Goal: Information Seeking & Learning: Check status

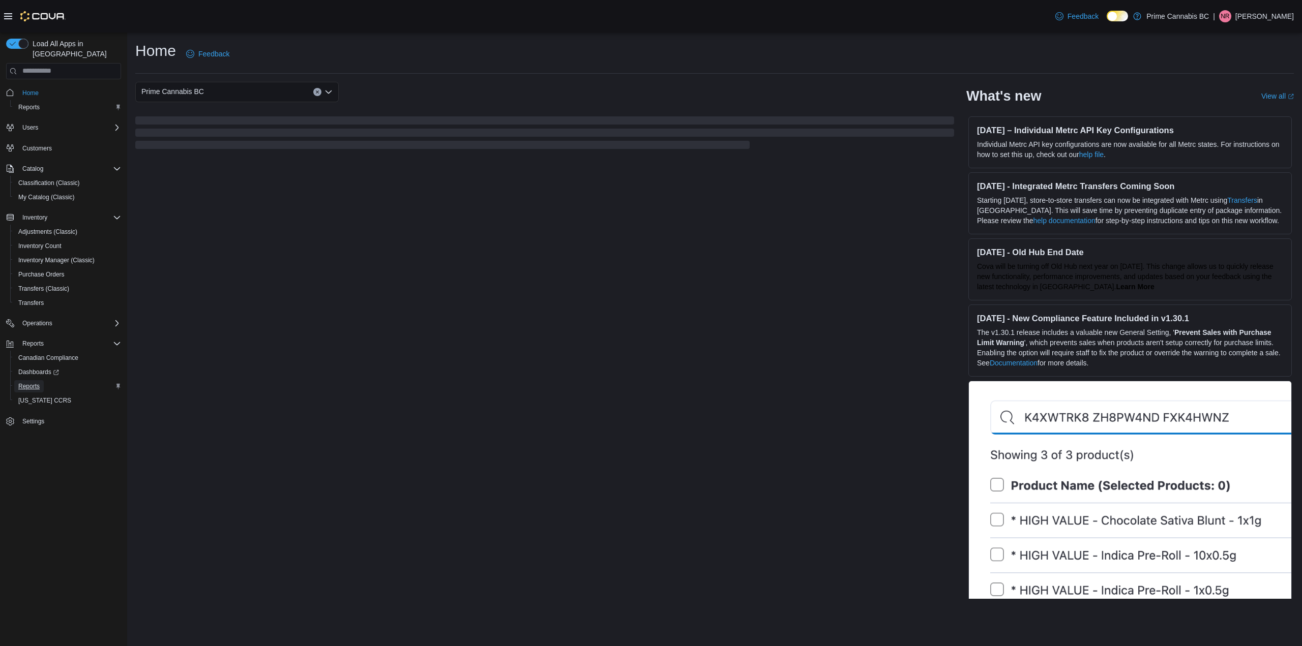
click at [31, 382] on span "Reports" at bounding box center [28, 386] width 21 height 8
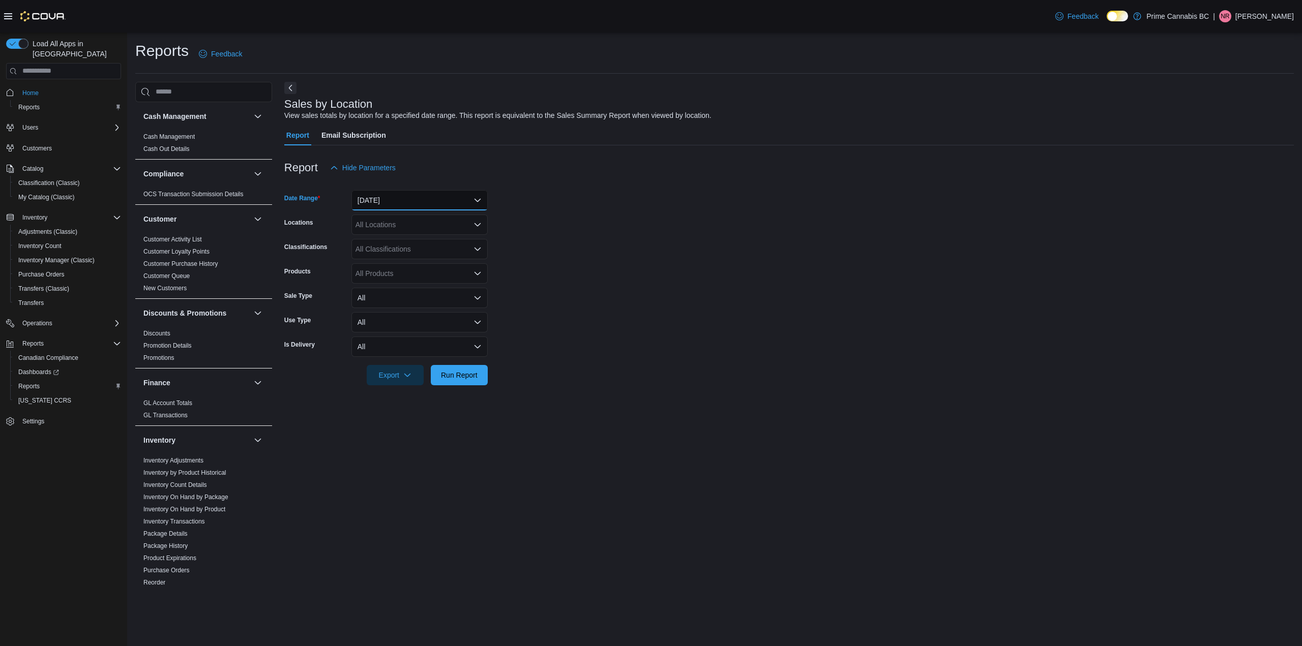
click at [412, 201] on button "Yesterday" at bounding box center [419, 200] width 136 height 20
click at [542, 233] on form "Date Range Yesterday Locations All Locations Classifications All Classification…" at bounding box center [789, 282] width 1010 height 208
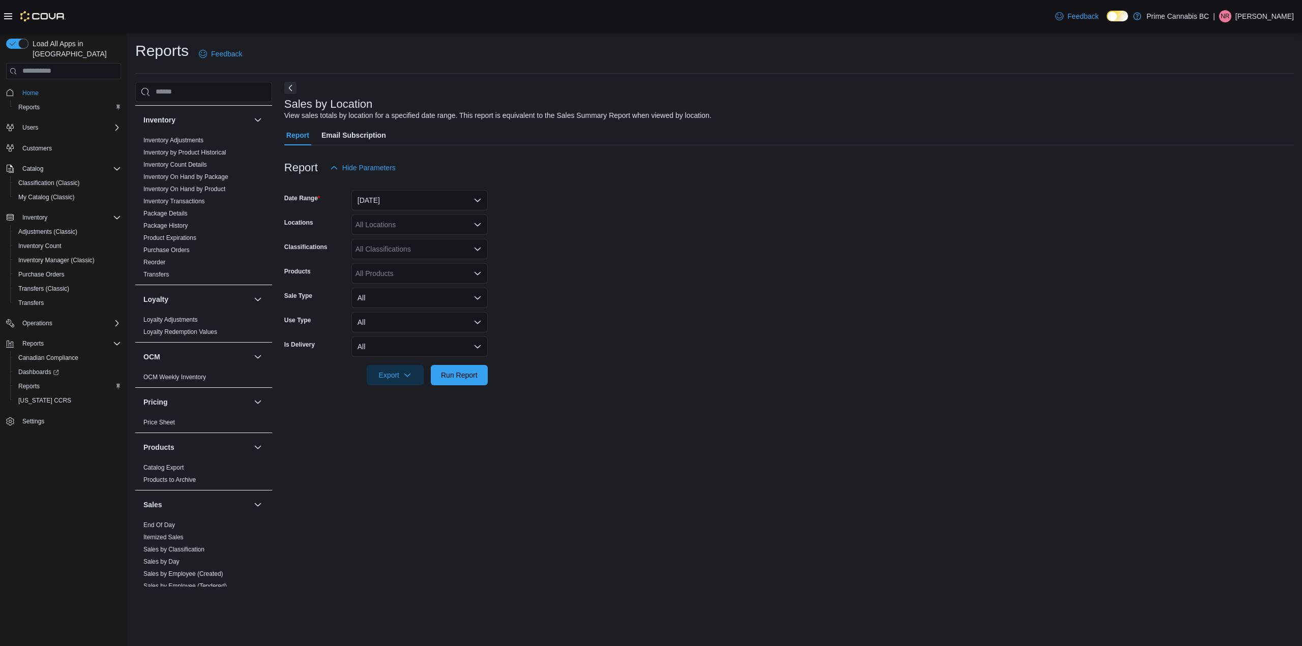
scroll to position [89, 0]
click at [198, 419] on link "Inventory On Hand by Product" at bounding box center [184, 420] width 82 height 7
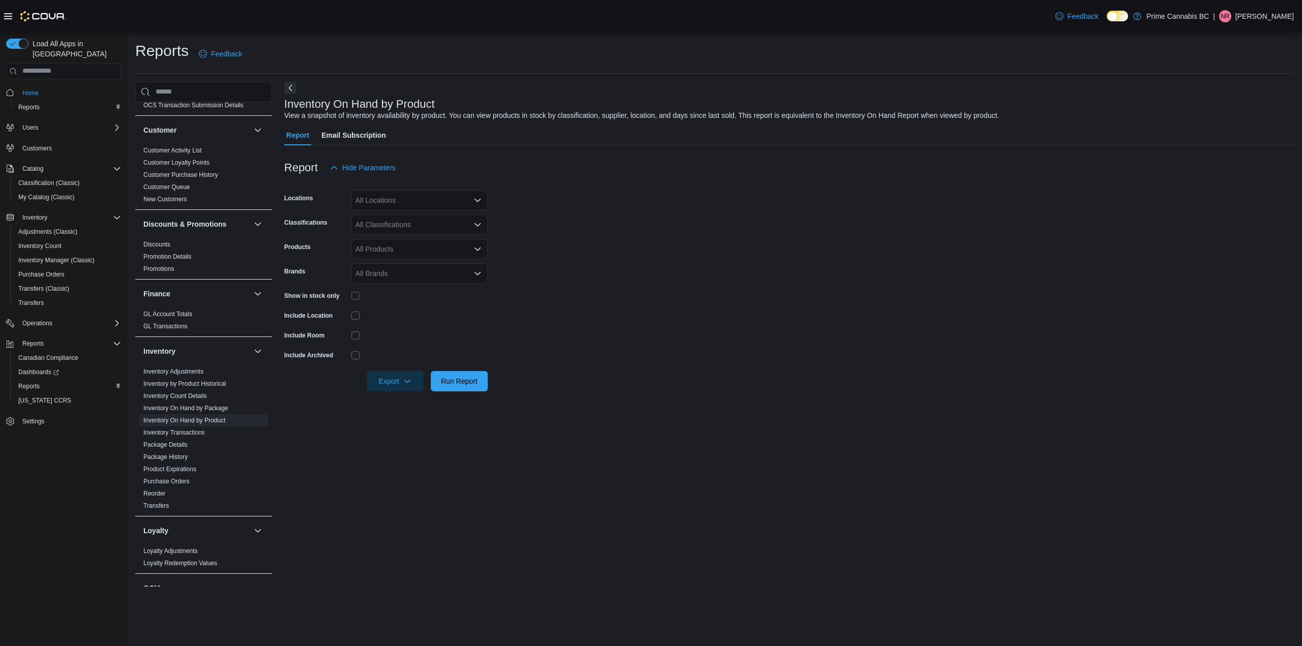
click at [423, 195] on div "All Locations" at bounding box center [419, 200] width 136 height 20
click at [429, 258] on div "West Kelowna" at bounding box center [420, 262] width 124 height 10
click at [532, 246] on form "Locations West Kelowna Combo box. Selected. West Kelowna. Press Backspace to de…" at bounding box center [789, 285] width 1010 height 214
click at [425, 220] on div "All Classifications" at bounding box center [419, 225] width 136 height 20
click at [537, 282] on form "Locations West Kelowna Classifications All Classifications Combo box. Selected.…" at bounding box center [789, 285] width 1010 height 214
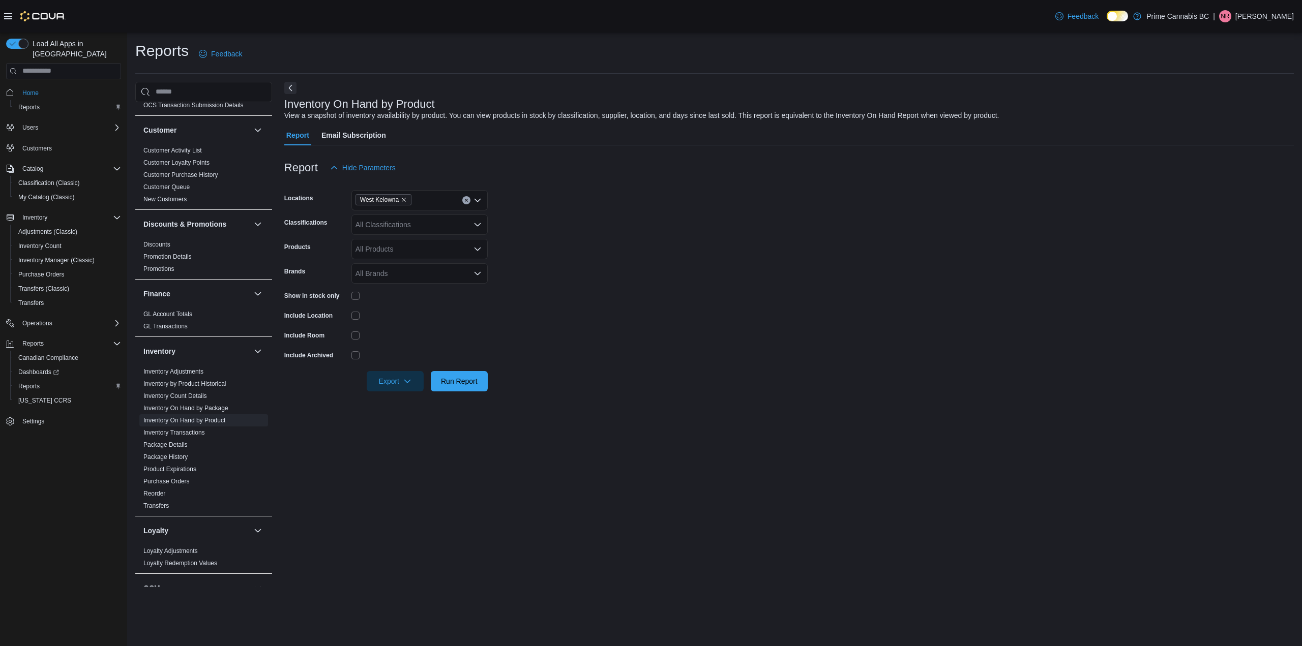
click at [421, 228] on div "All Classifications" at bounding box center [419, 225] width 136 height 20
click at [428, 258] on div "Flower" at bounding box center [420, 257] width 124 height 10
click at [541, 253] on form "Locations West Kelowna Classifications Flower Combo box. Selected. Flower. Pres…" at bounding box center [789, 285] width 1010 height 214
click at [476, 380] on span "Run Report" at bounding box center [459, 381] width 37 height 10
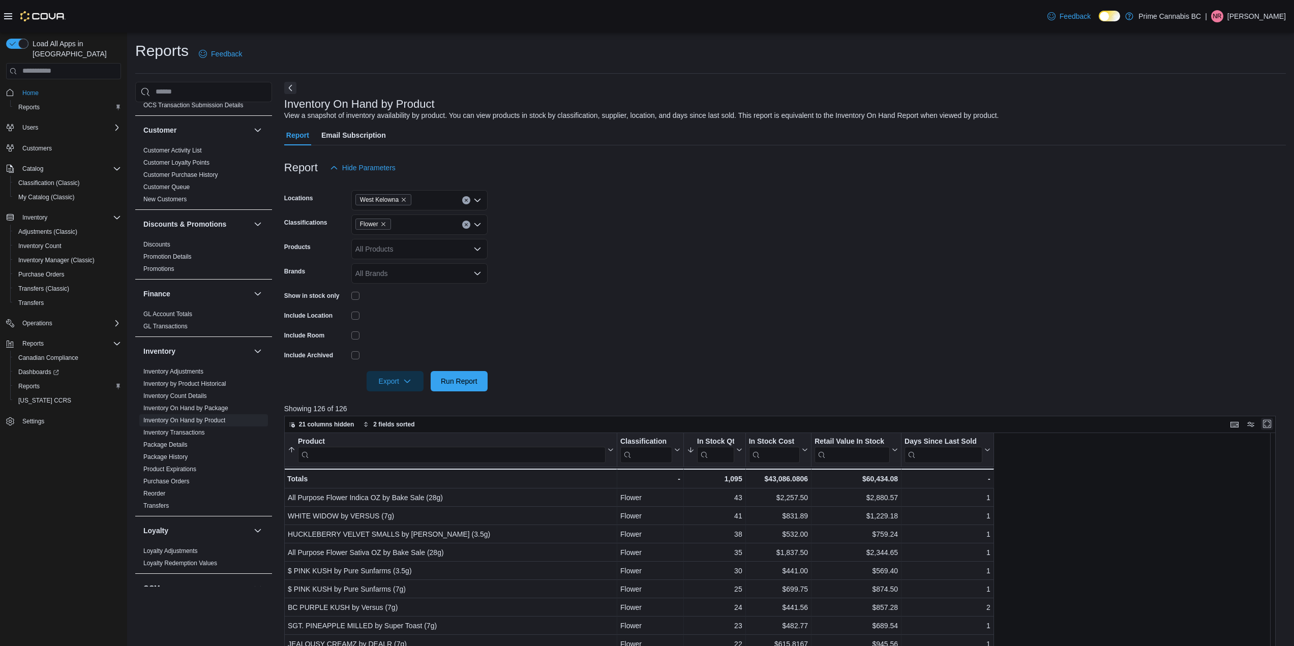
click at [1274, 423] on button "Enter fullscreen" at bounding box center [1267, 424] width 12 height 12
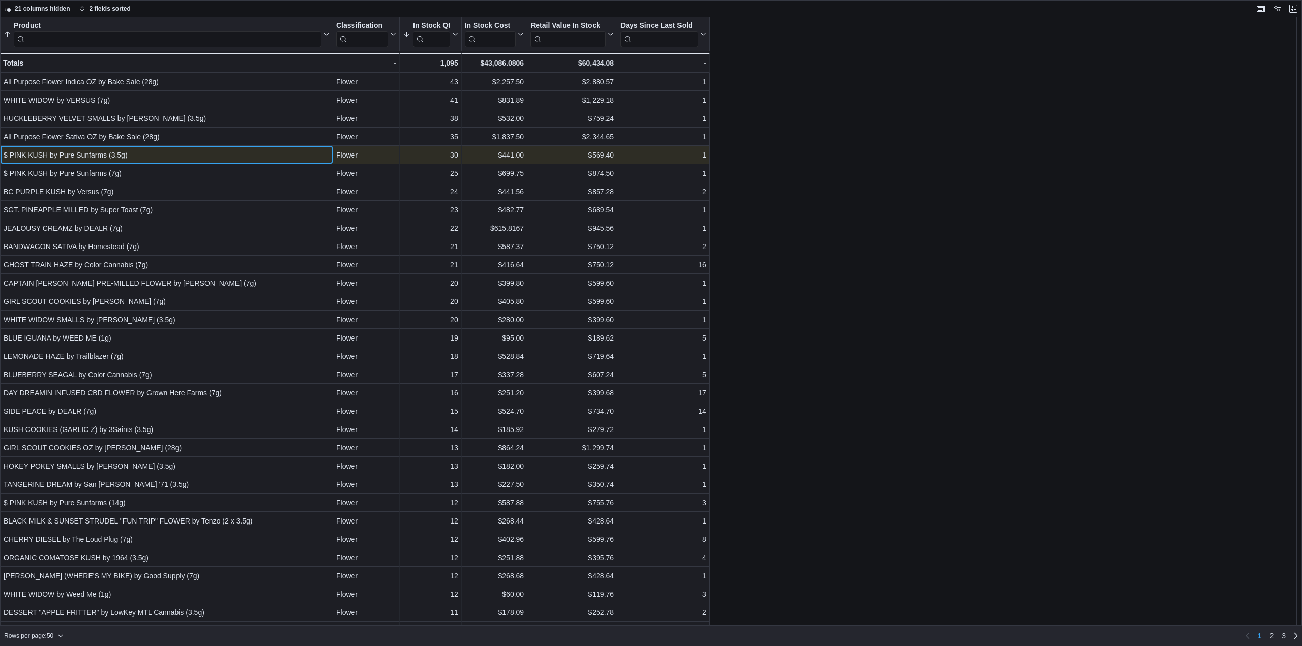
click at [108, 159] on div "$ PINK KUSH by Pure Sunfarms (3.5g)" at bounding box center [167, 155] width 326 height 12
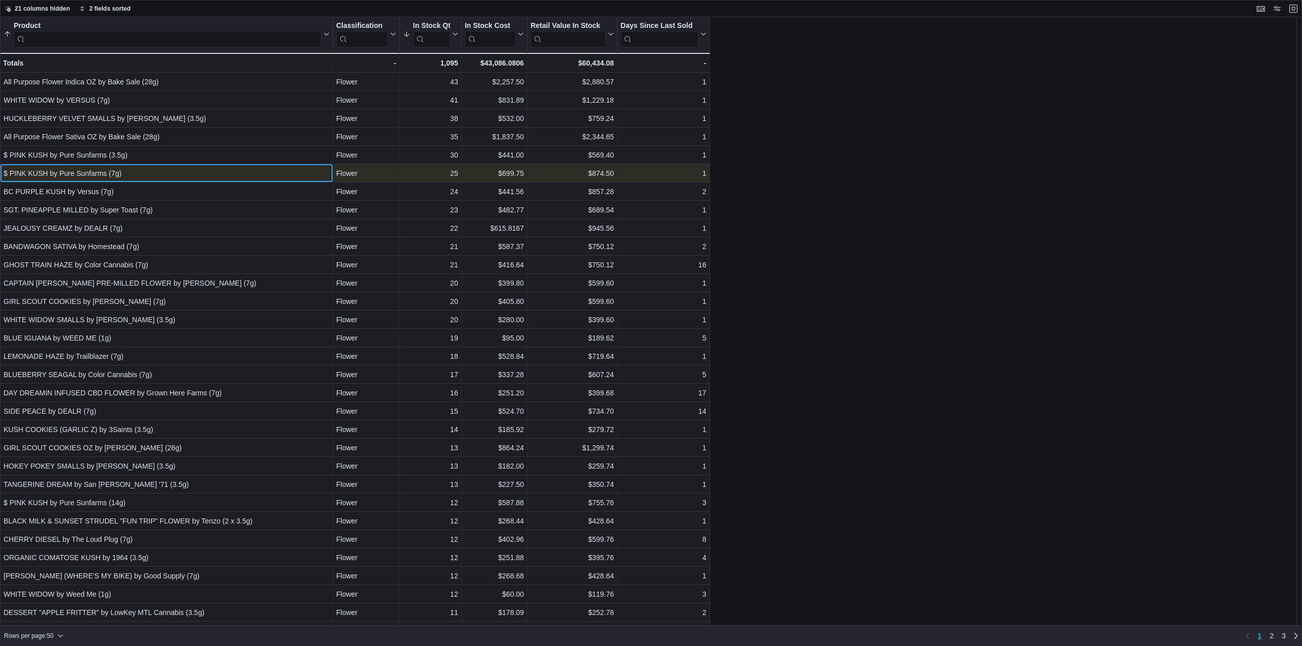
click at [114, 177] on div "$ PINK KUSH by Pure Sunfarms (7g)" at bounding box center [167, 173] width 326 height 12
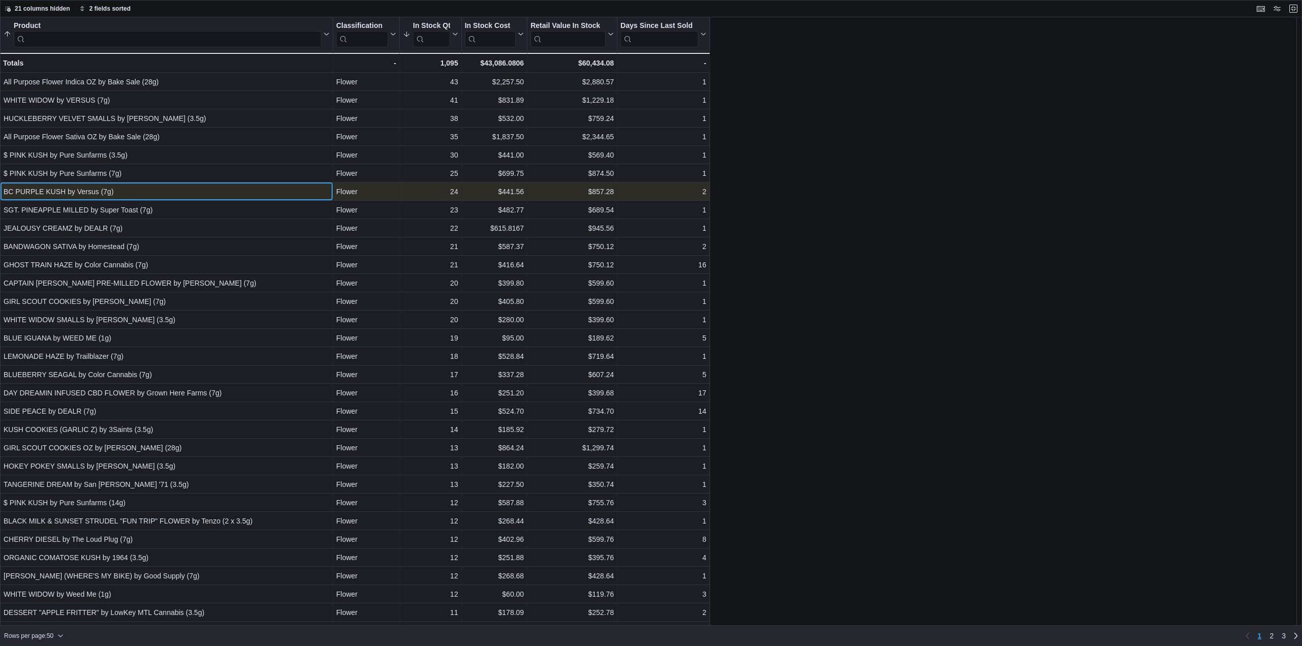
click at [120, 190] on div "BC PURPLE KUSH by Versus (7g)" at bounding box center [167, 192] width 326 height 12
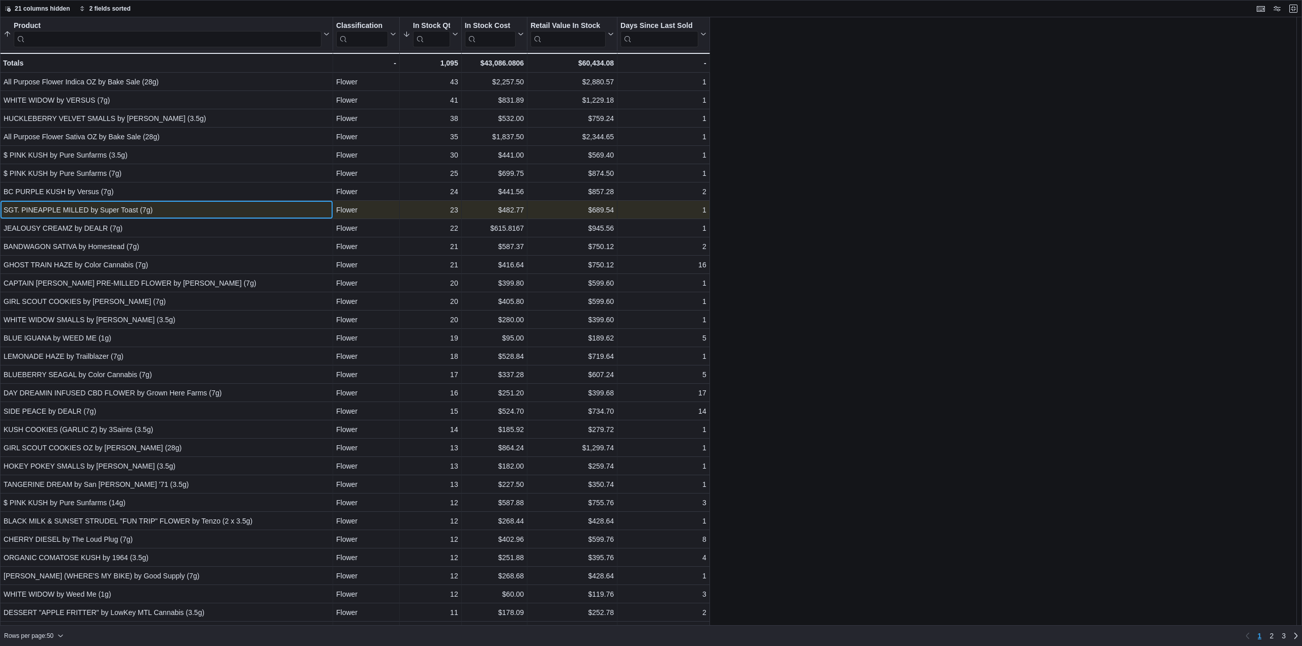
click at [124, 204] on div "SGT. PINEAPPLE MILLED by Super Toast (7g)" at bounding box center [167, 210] width 326 height 12
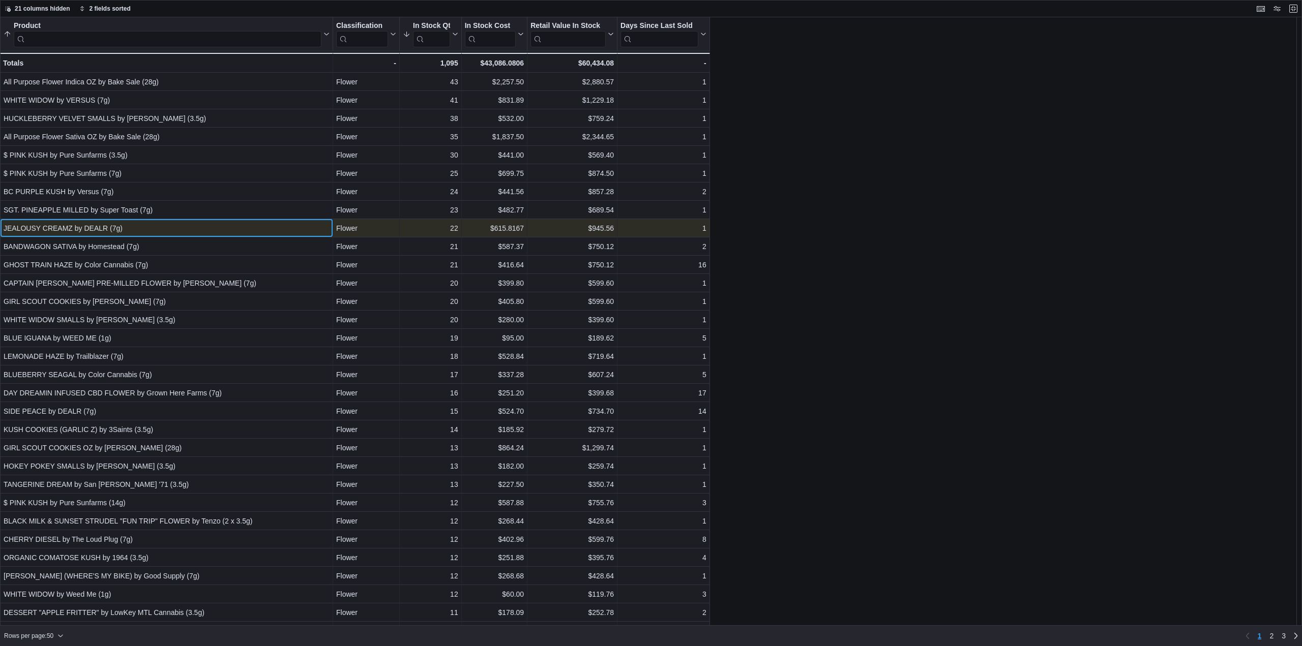
click at [133, 226] on div "JEALOUSY CREAMZ by DEALR (7g)" at bounding box center [167, 228] width 326 height 12
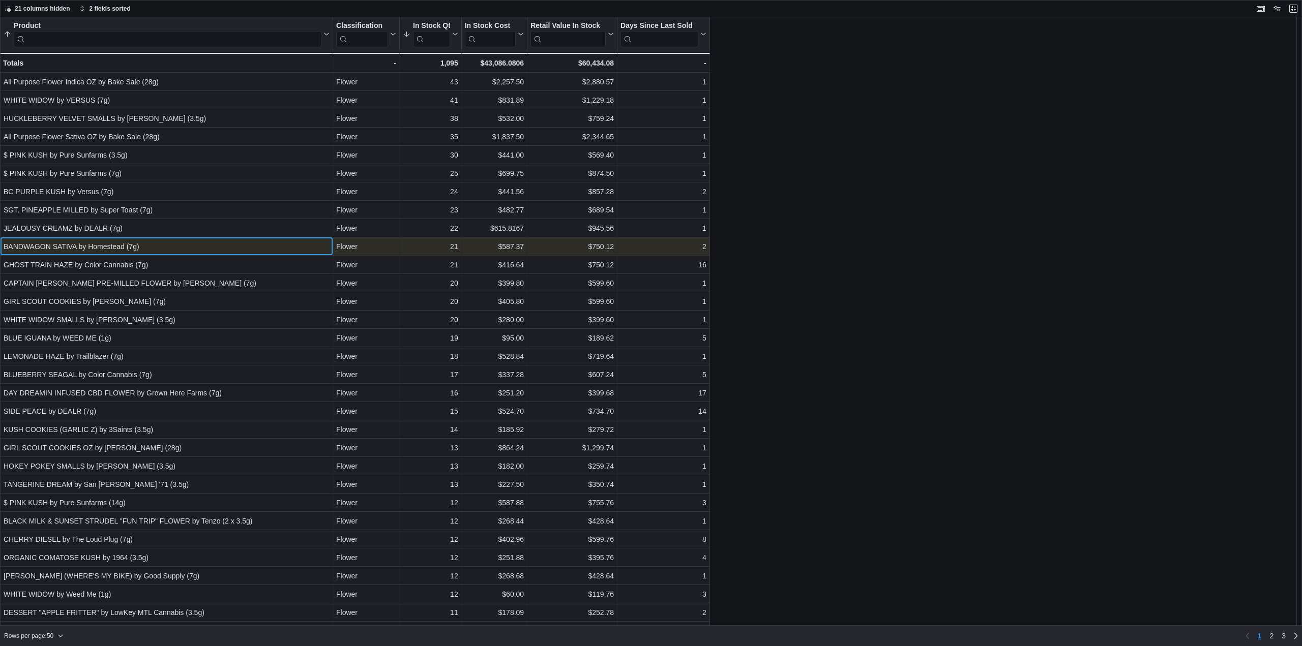
click at [141, 242] on div "BANDWAGON SATIVA by Homestead (7g)" at bounding box center [167, 247] width 326 height 12
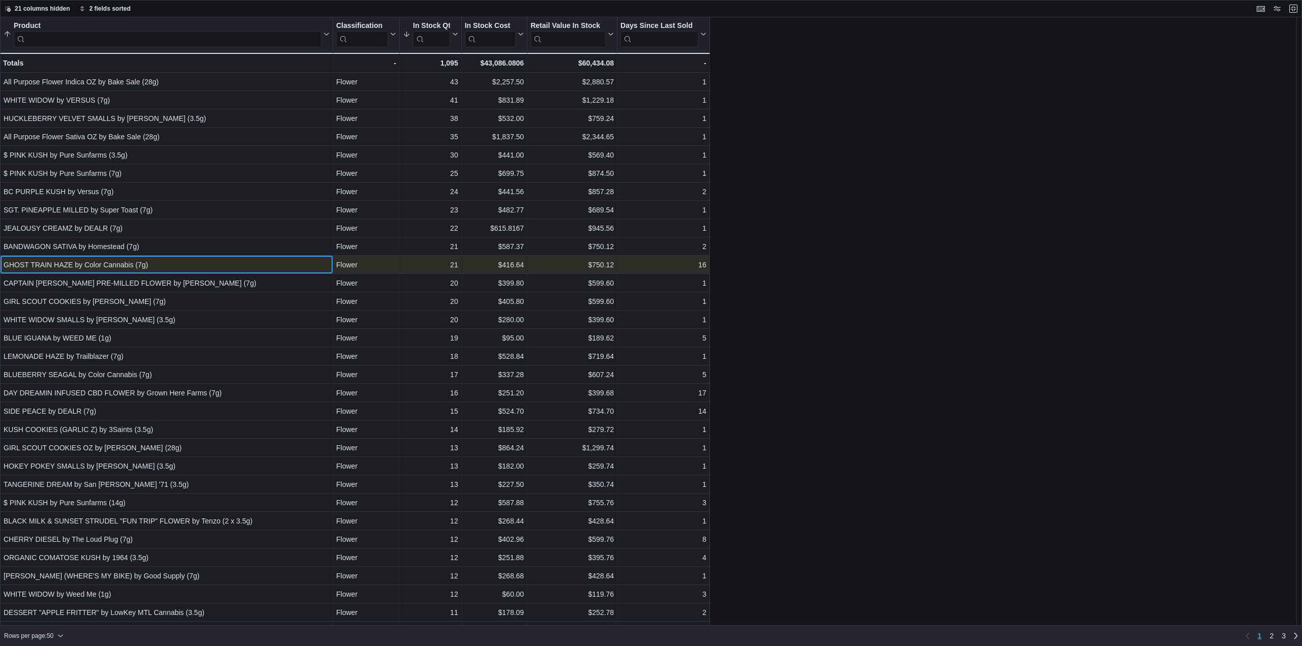
click at [151, 262] on div "GHOST TRAIN HAZE by Color Cannabis (7g)" at bounding box center [167, 265] width 326 height 12
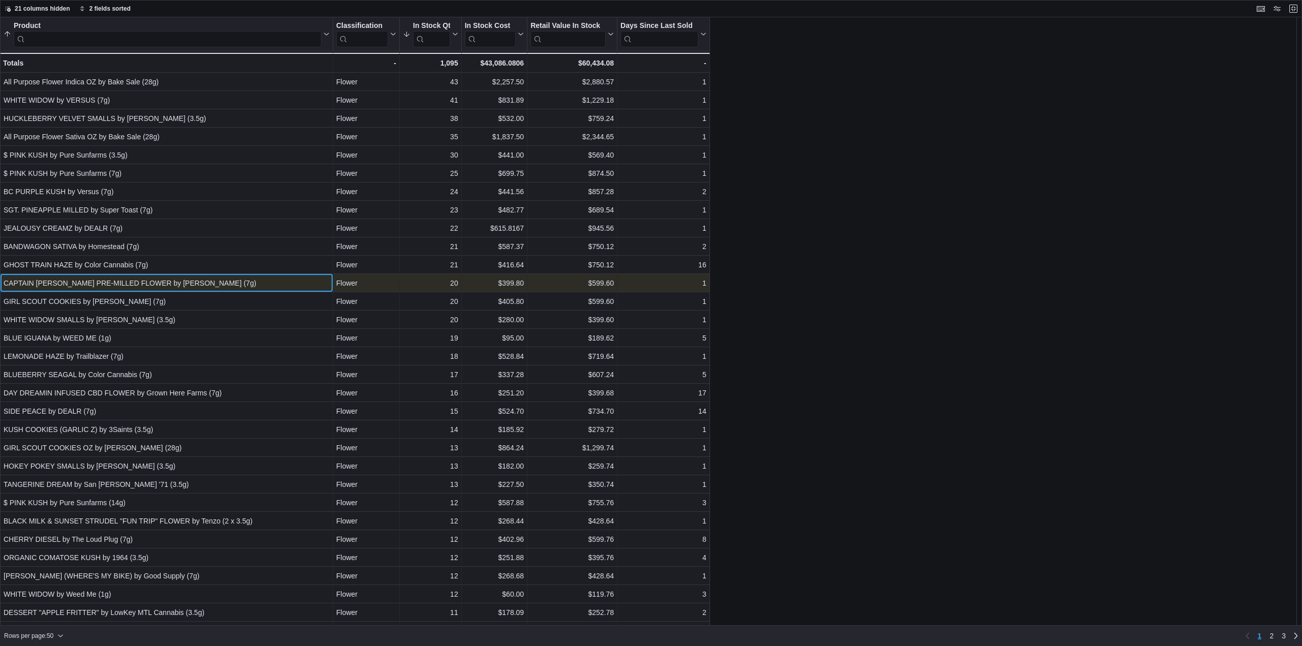
click at [166, 285] on div "CAPTAIN KUSH PRE-MILLED FLOWER by Shred (7g)" at bounding box center [167, 283] width 326 height 12
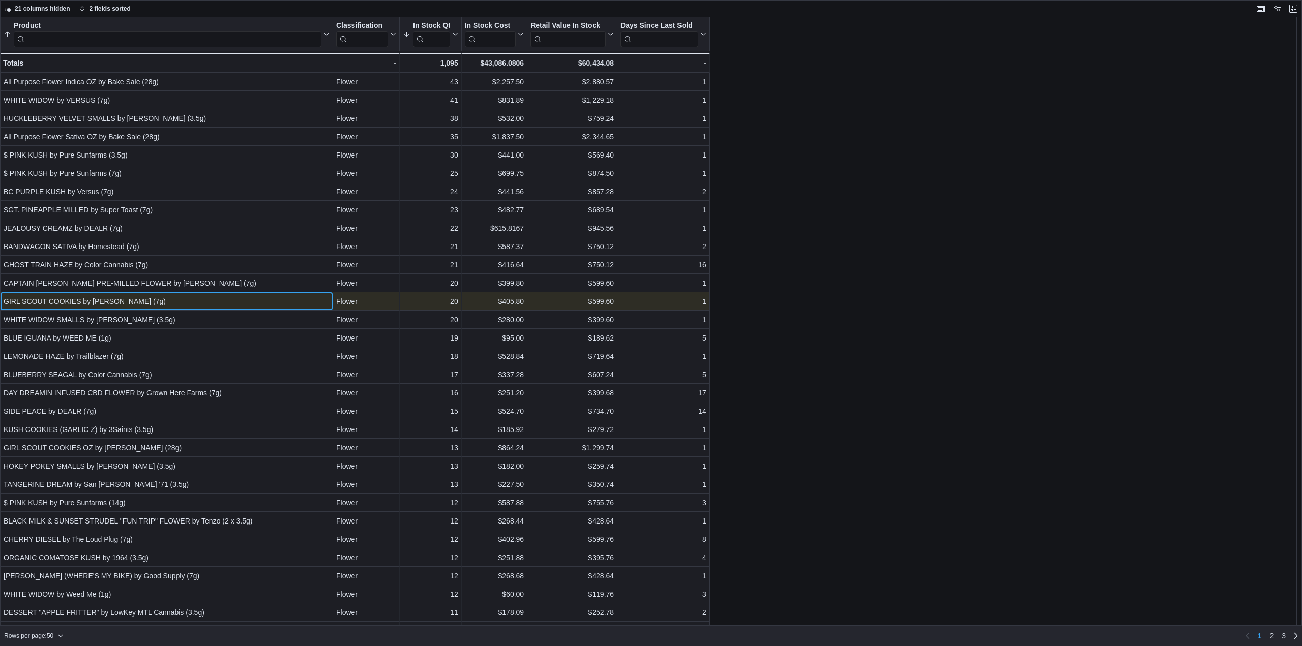
click at [183, 307] on div "GIRL SCOUT COOKIES by Versus (7g)" at bounding box center [167, 302] width 326 height 12
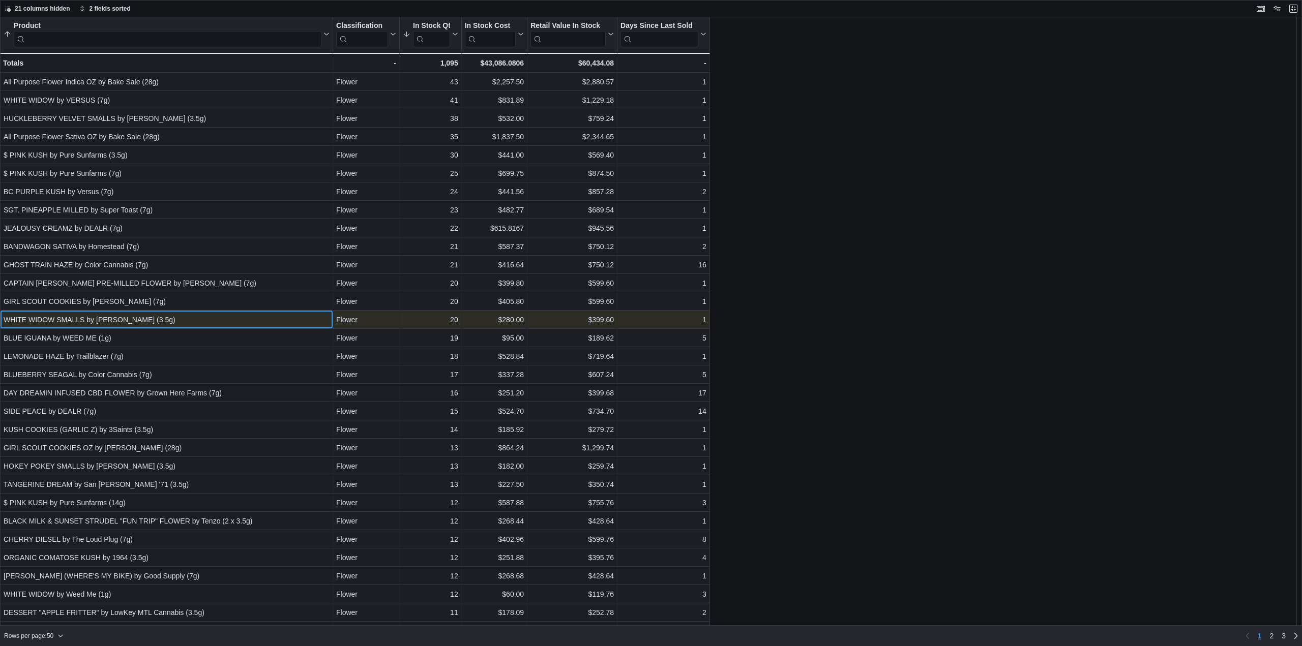
click at [194, 318] on div "WHITE WIDOW SMALLS by BC Smalls (3.5g)" at bounding box center [167, 320] width 326 height 12
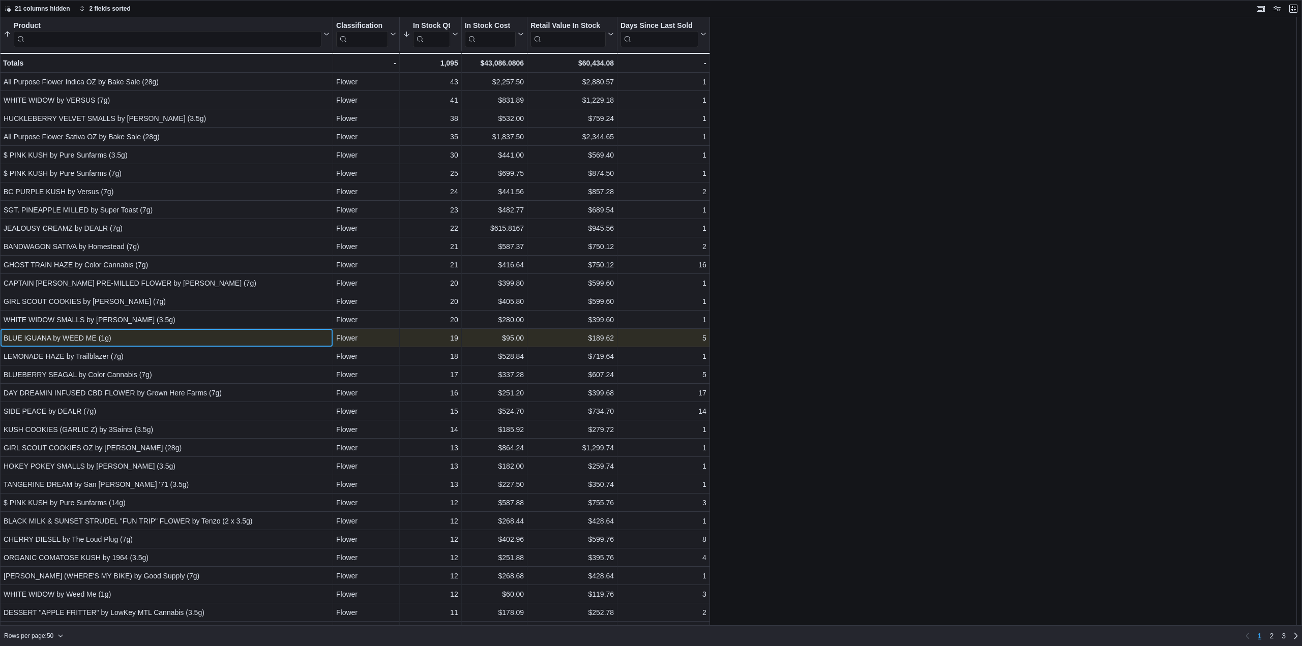
click at [193, 337] on div "BLUE IGUANA by WEED ME (1g)" at bounding box center [167, 338] width 326 height 12
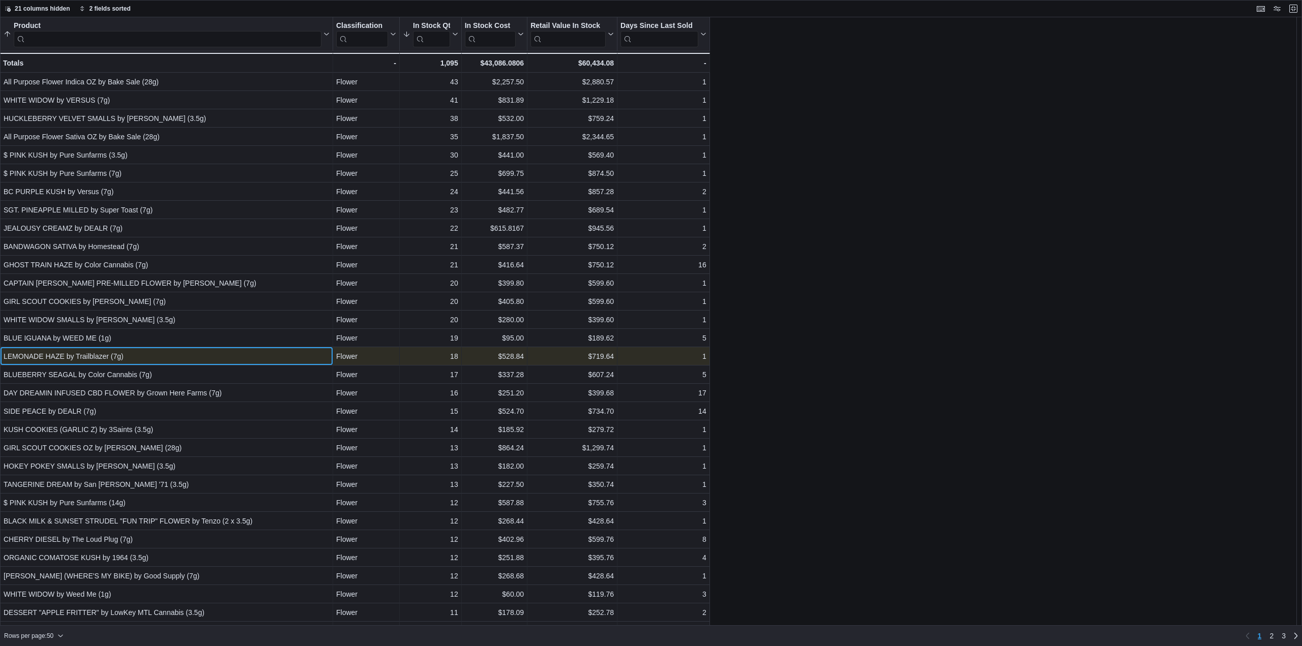
click at [198, 353] on div "LEMONADE HAZE by Trailblazer (7g)" at bounding box center [167, 356] width 326 height 12
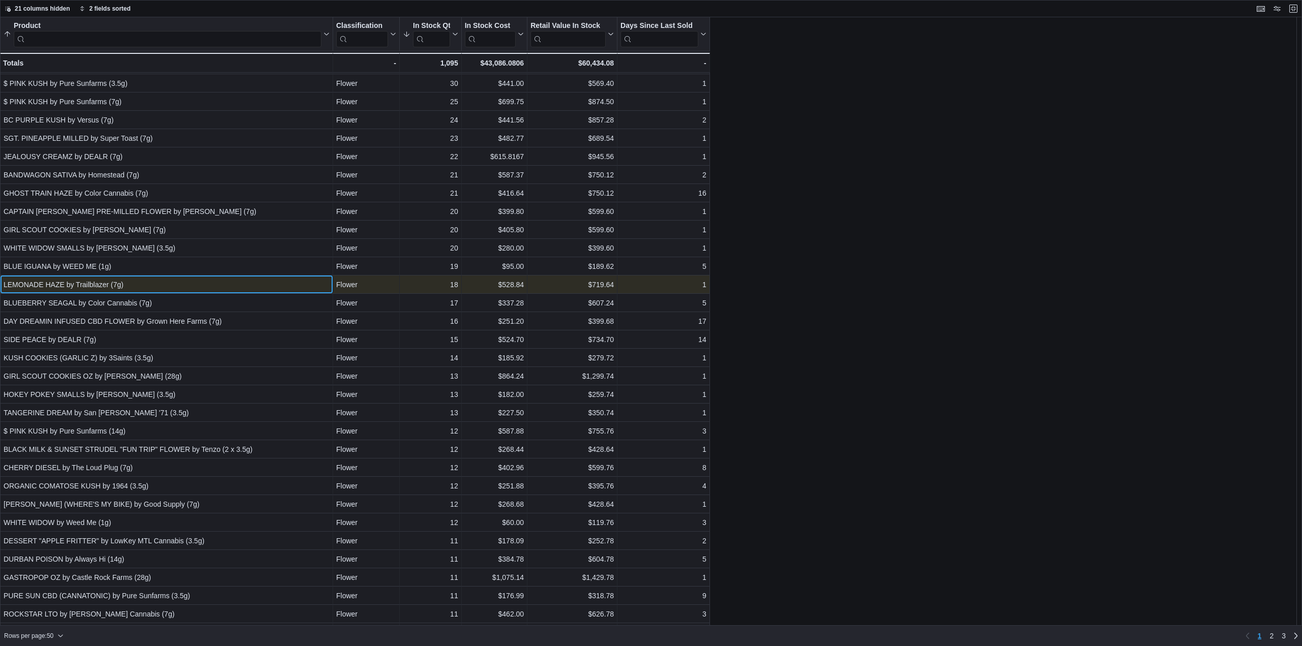
scroll to position [102, 0]
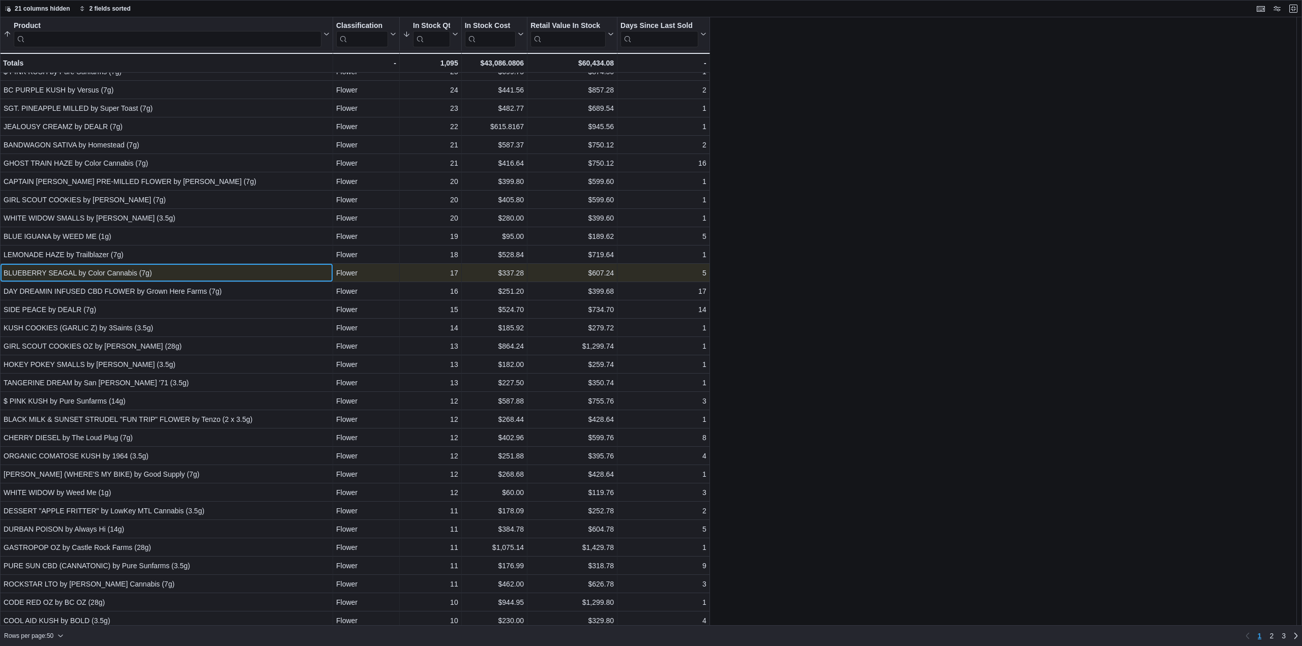
click at [136, 278] on div "BLUEBERRY SEAGAL by Color Cannabis (7g)" at bounding box center [167, 273] width 326 height 12
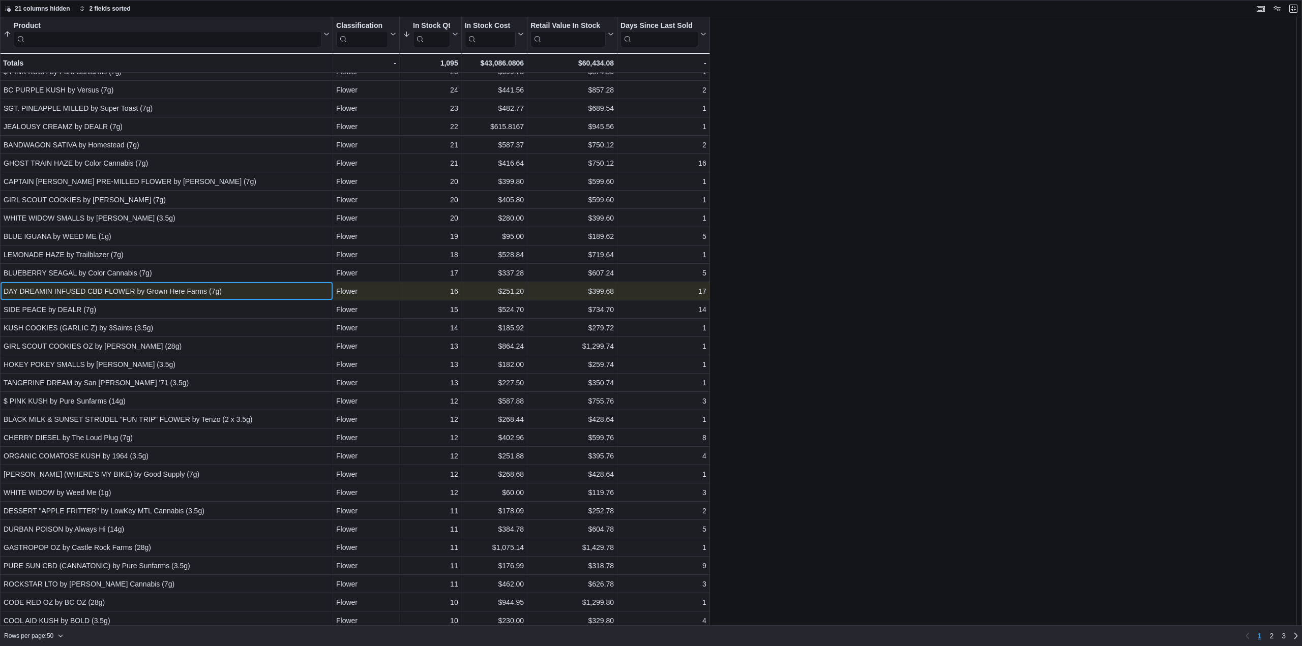
click at [158, 295] on div "DAY DREAMIN INFUSED CBD FLOWER by Grown Here Farms (7g)" at bounding box center [167, 291] width 326 height 12
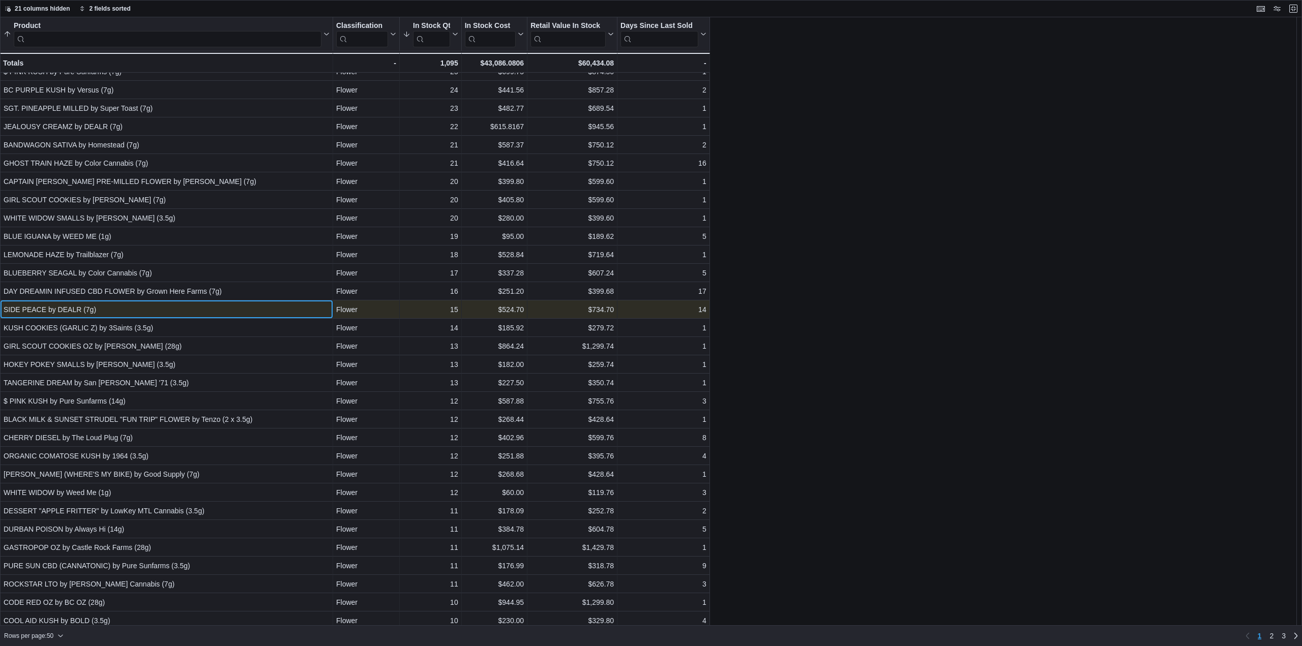
click at [163, 309] on div "SIDE PEACE by DEALR (7g)" at bounding box center [167, 310] width 326 height 12
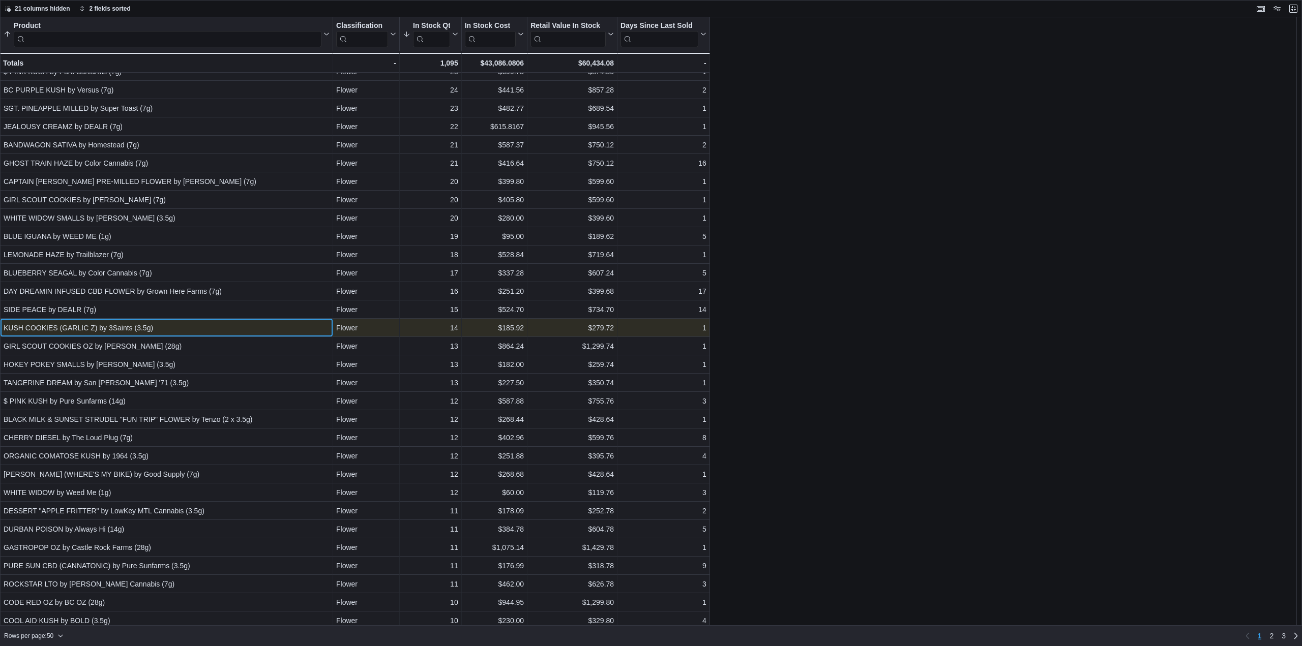
click at [166, 325] on div "KUSH COOKIES (GARLIC Z) by 3Saints (3.5g)" at bounding box center [167, 328] width 326 height 12
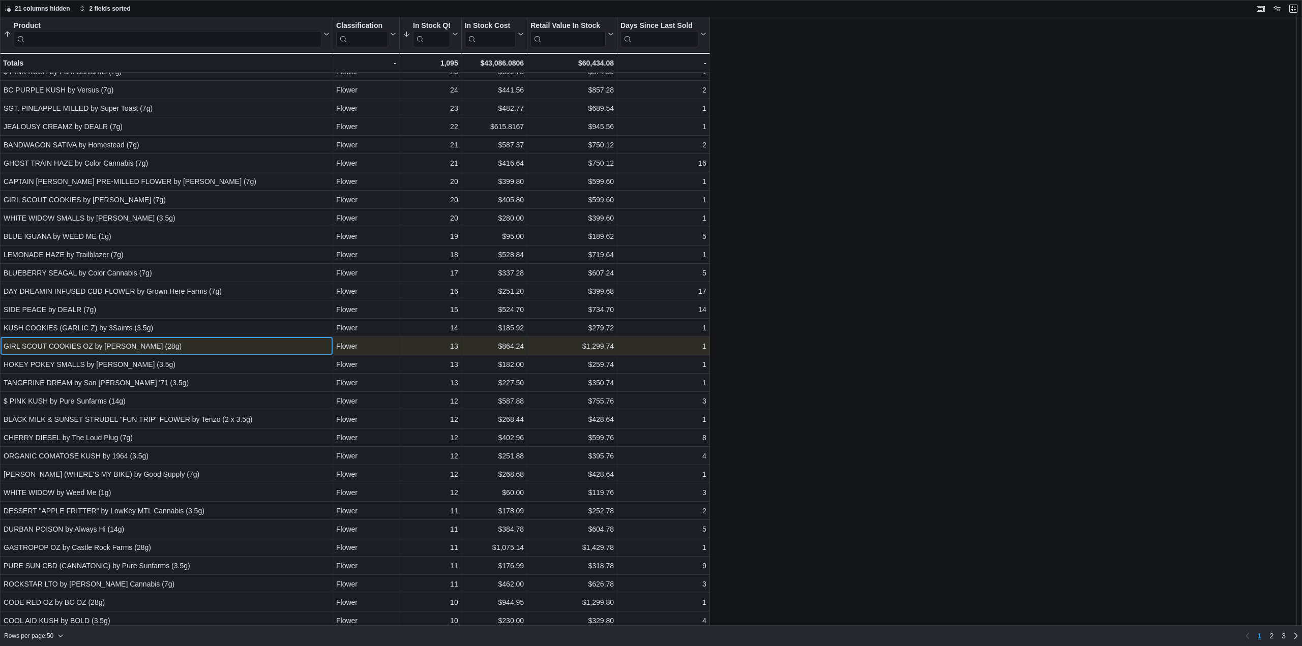
click at [168, 343] on div "GIRL SCOUT COOKIES OZ by Versus (28g)" at bounding box center [167, 346] width 326 height 12
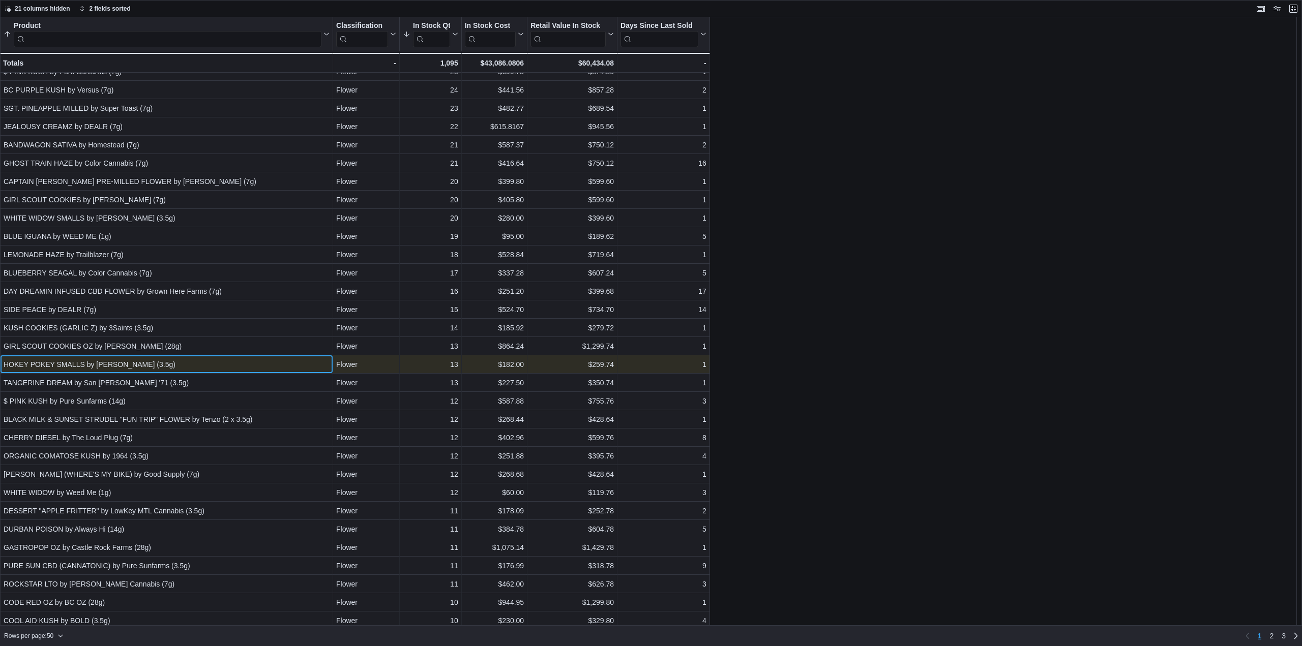
click at [174, 368] on div "HOKEY POKEY SMALLS by BC Smalls (3.5g)" at bounding box center [167, 365] width 326 height 12
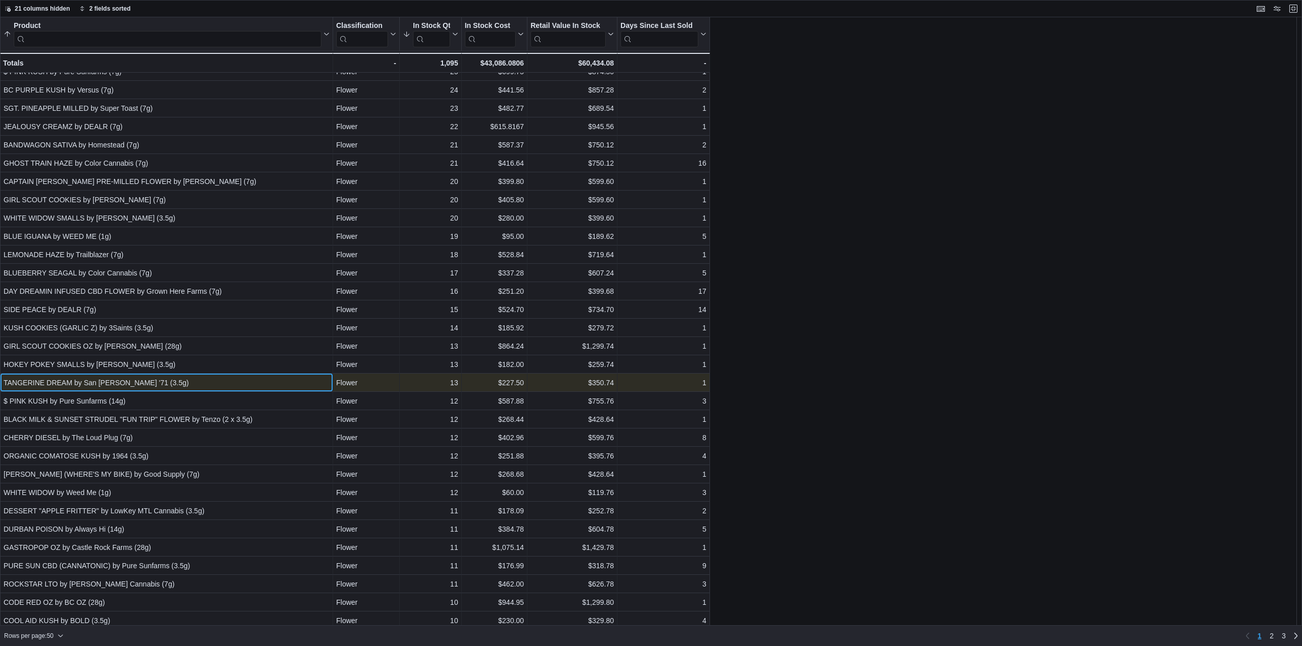
click at [171, 386] on div "TANGERINE DREAM by San Rafael '71 (3.5g)" at bounding box center [167, 383] width 326 height 12
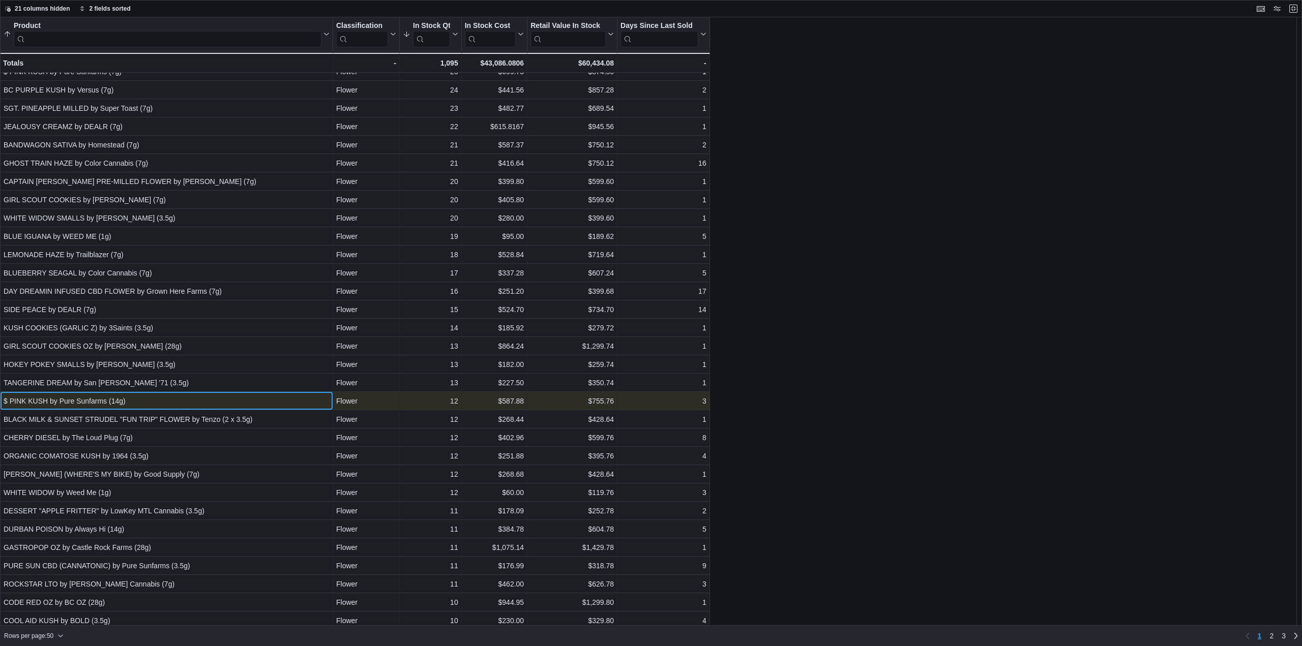
click at [172, 397] on div "$ PINK KUSH by Pure Sunfarms (14g)" at bounding box center [167, 401] width 326 height 12
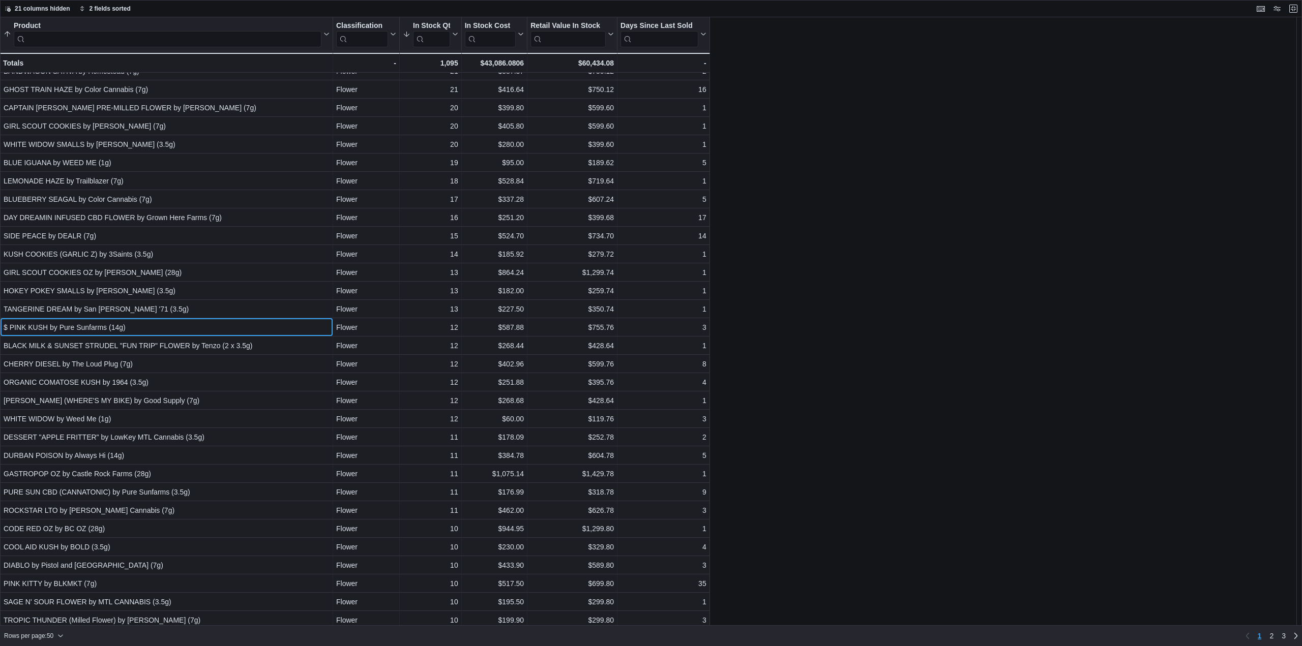
scroll to position [203, 0]
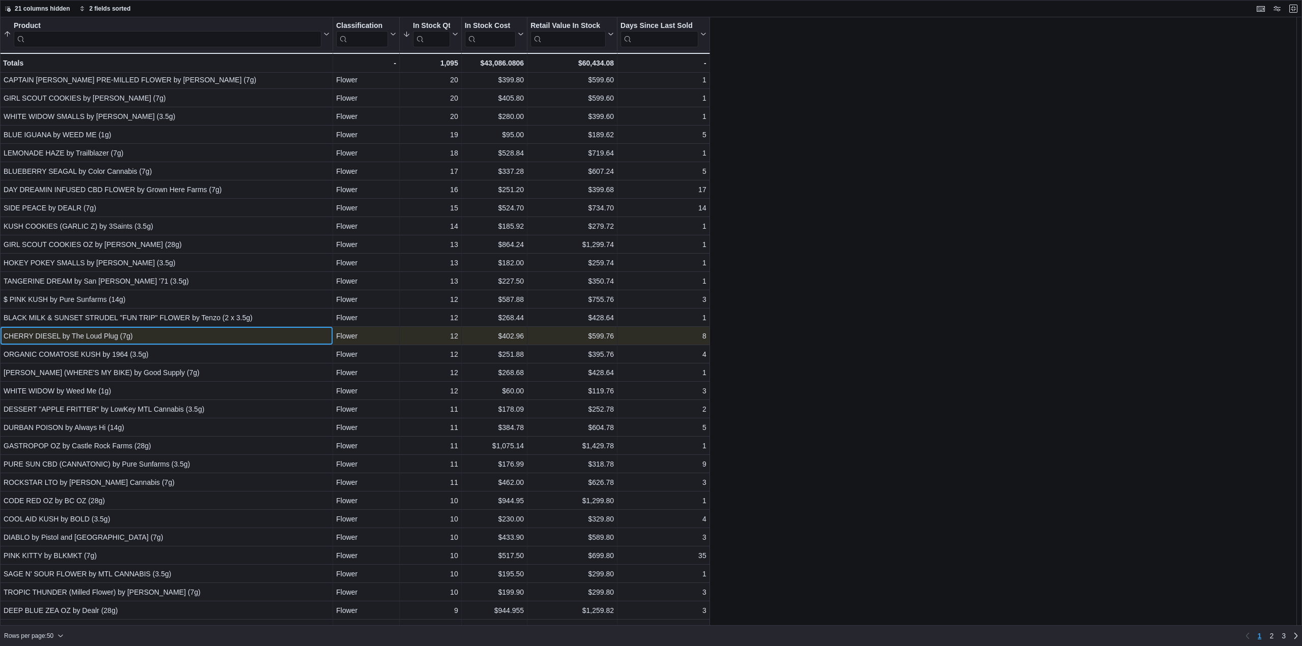
click at [56, 338] on div "CHERRY DIESEL by The Loud Plug (7g)" at bounding box center [167, 336] width 326 height 12
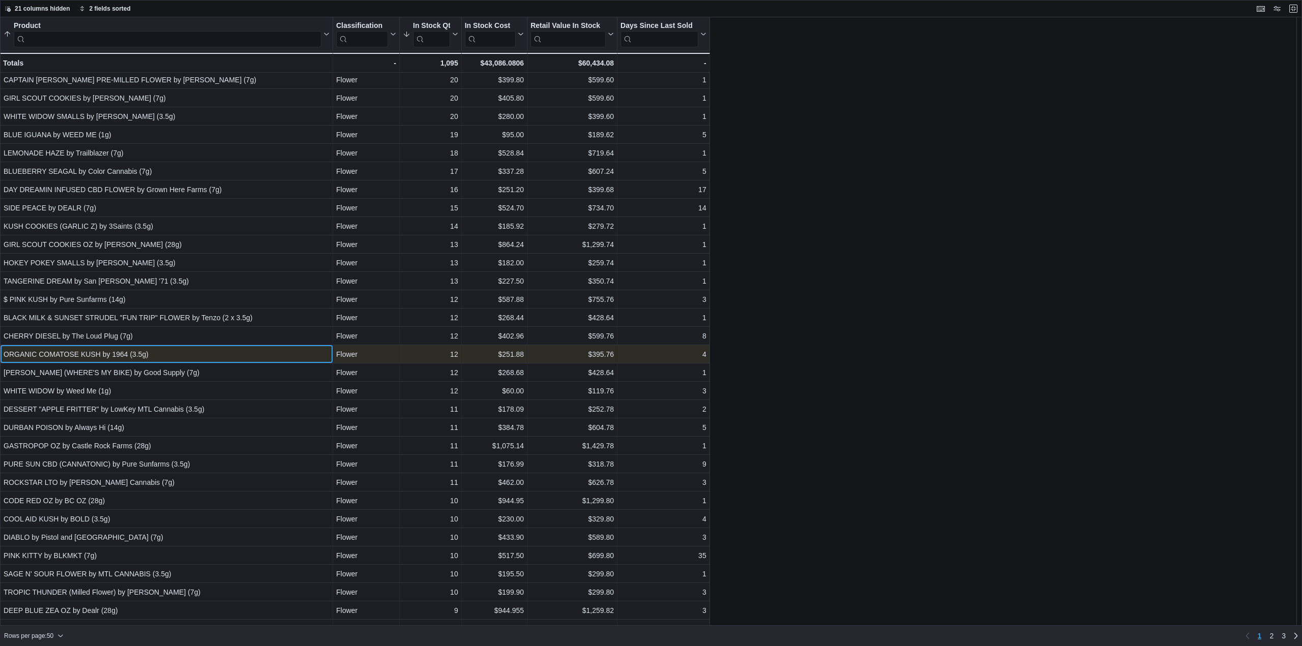
click at [63, 353] on div "ORGANIC COMATOSE KUSH by 1964 (3.5g)" at bounding box center [167, 354] width 326 height 12
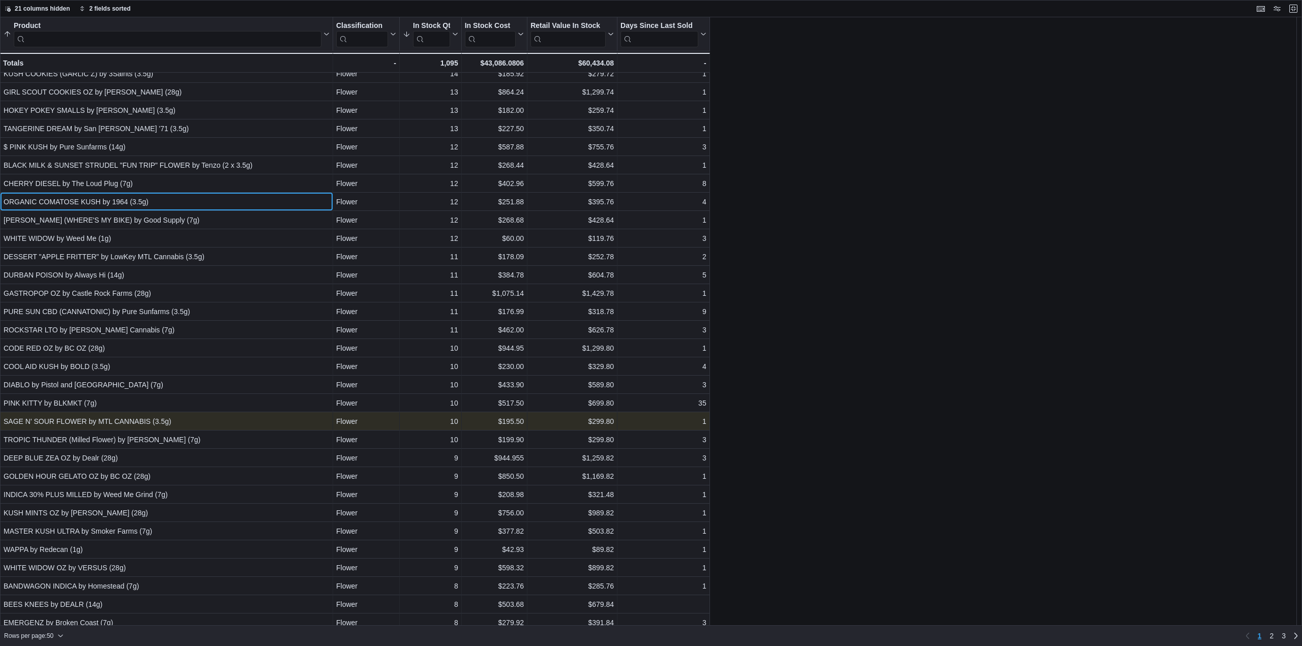
scroll to position [362, 0]
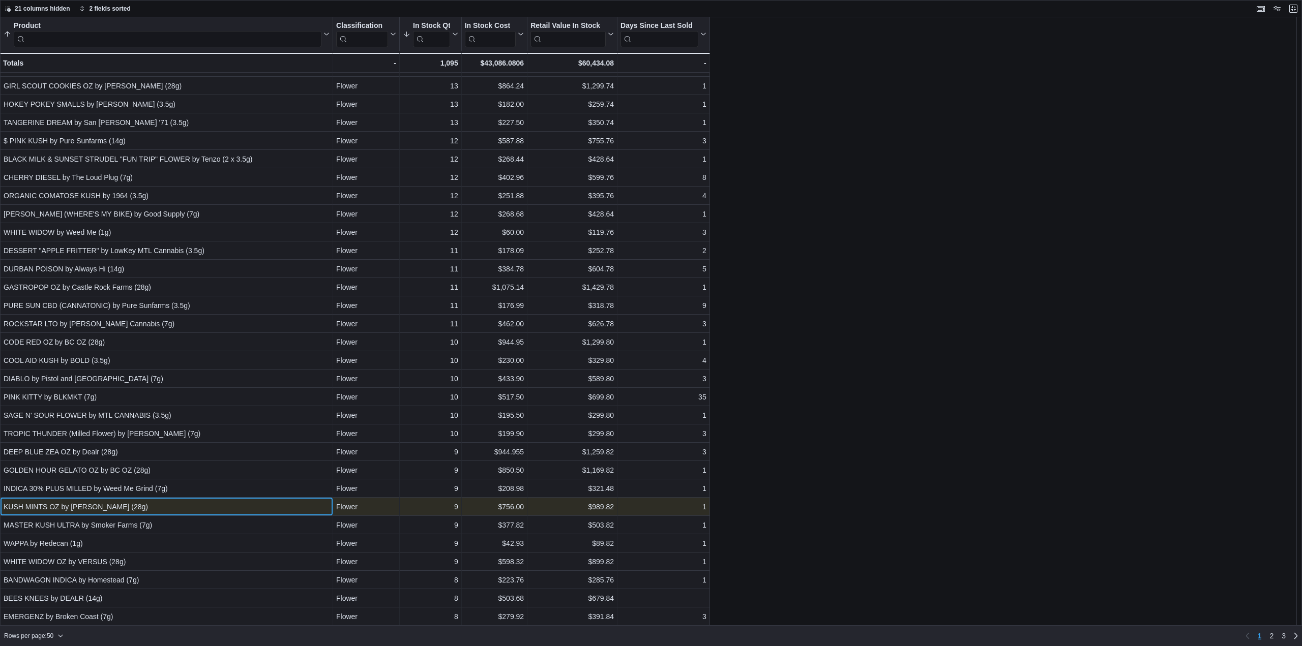
click at [228, 505] on div "KUSH MINTS OZ by TWEED (28g)" at bounding box center [167, 507] width 326 height 12
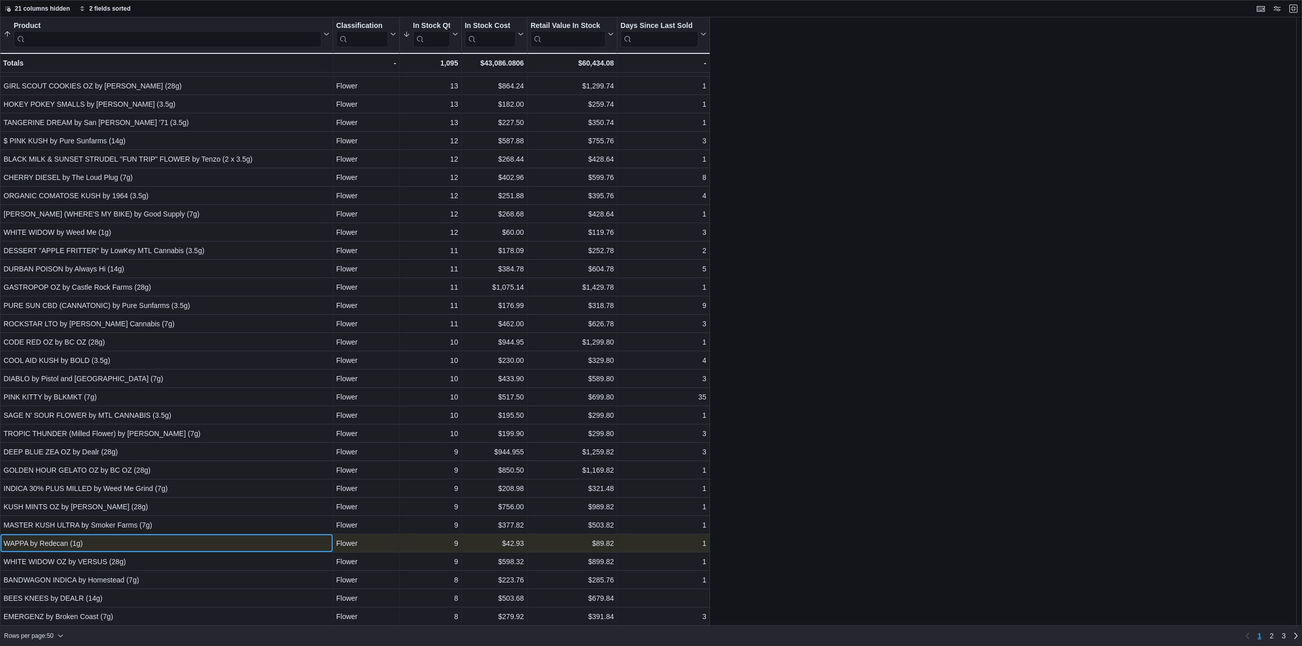
click at [155, 543] on div "WAPPA by Redecan (1g)" at bounding box center [167, 544] width 326 height 12
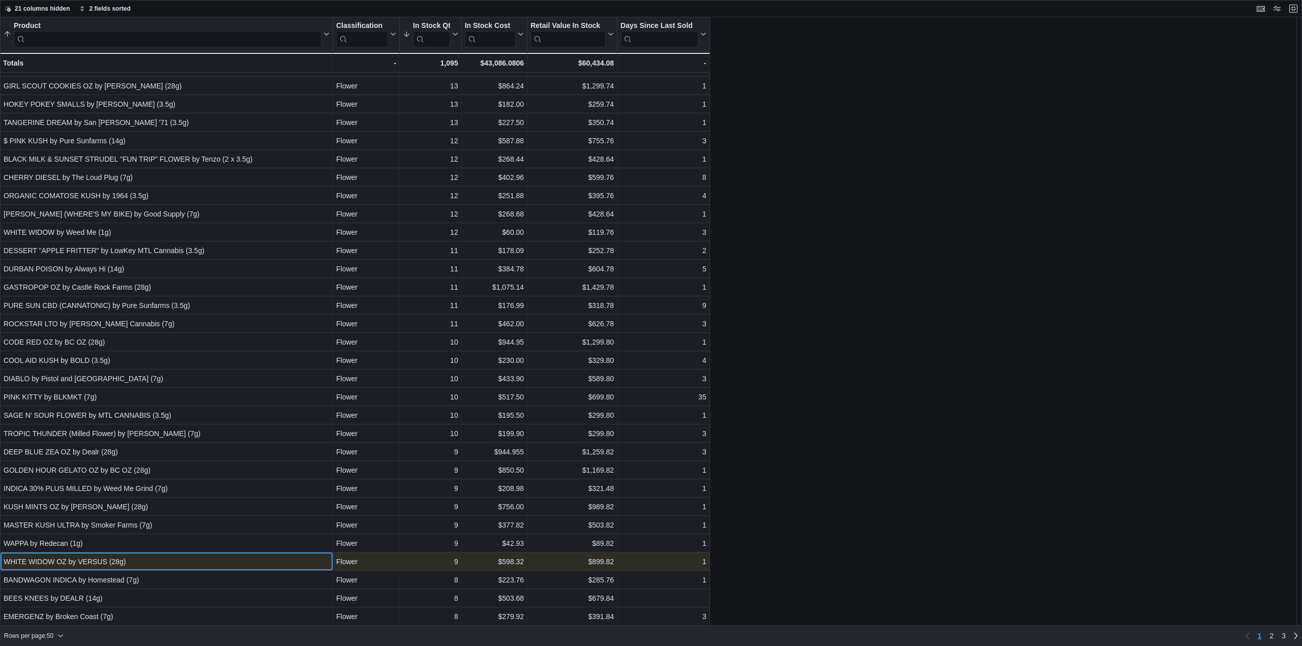
click at [169, 564] on div "WHITE WIDOW OZ by VERSUS (28g)" at bounding box center [167, 562] width 326 height 12
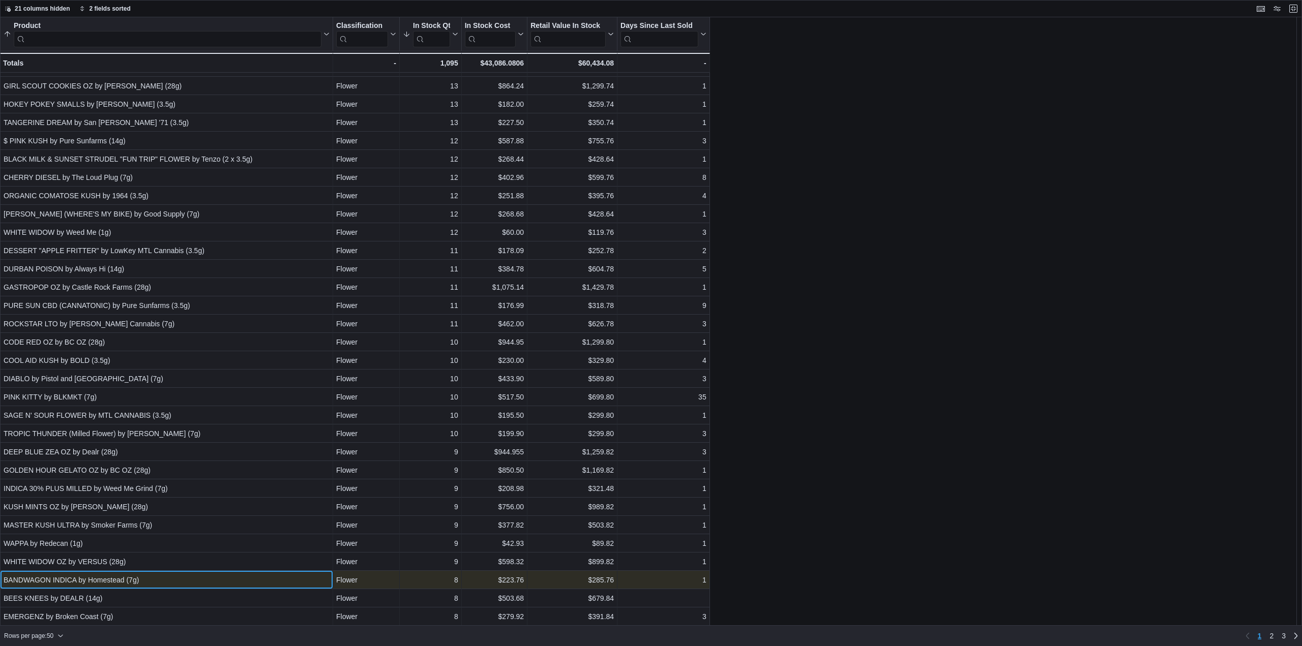
click at [175, 578] on div "BANDWAGON INDICA by Homestead (7g)" at bounding box center [167, 580] width 326 height 12
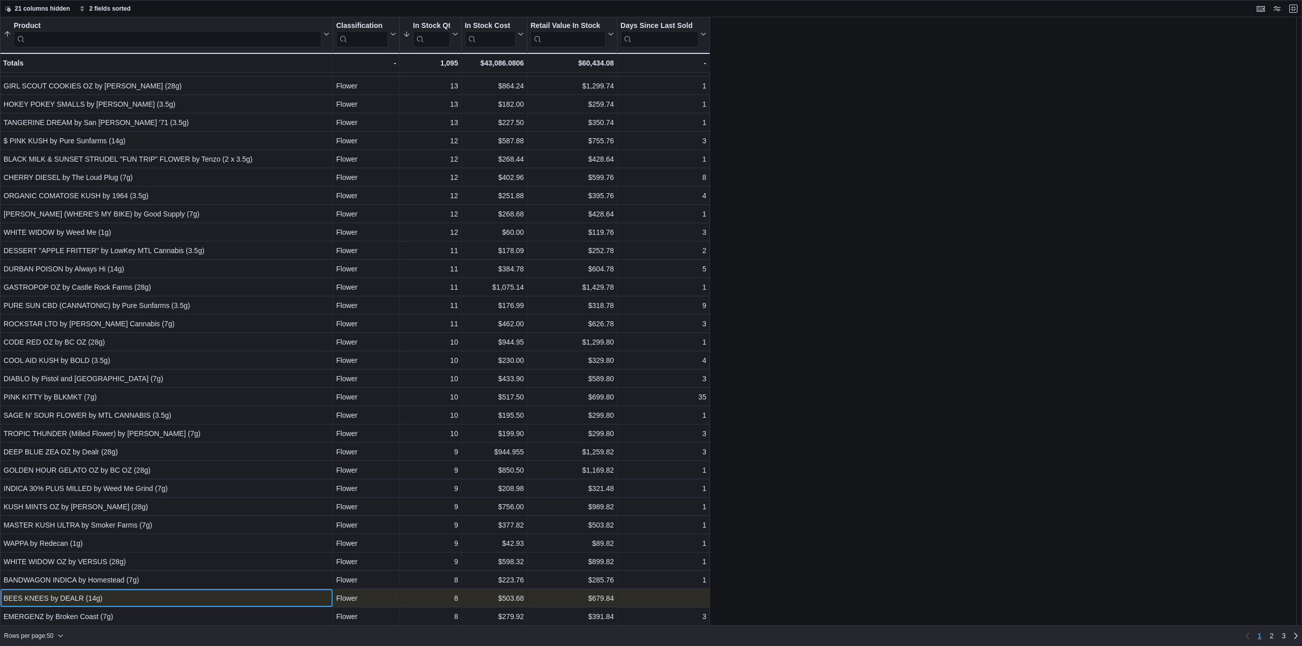
click at [185, 599] on div "BEES KNEES by DEALR (14g)" at bounding box center [167, 599] width 326 height 12
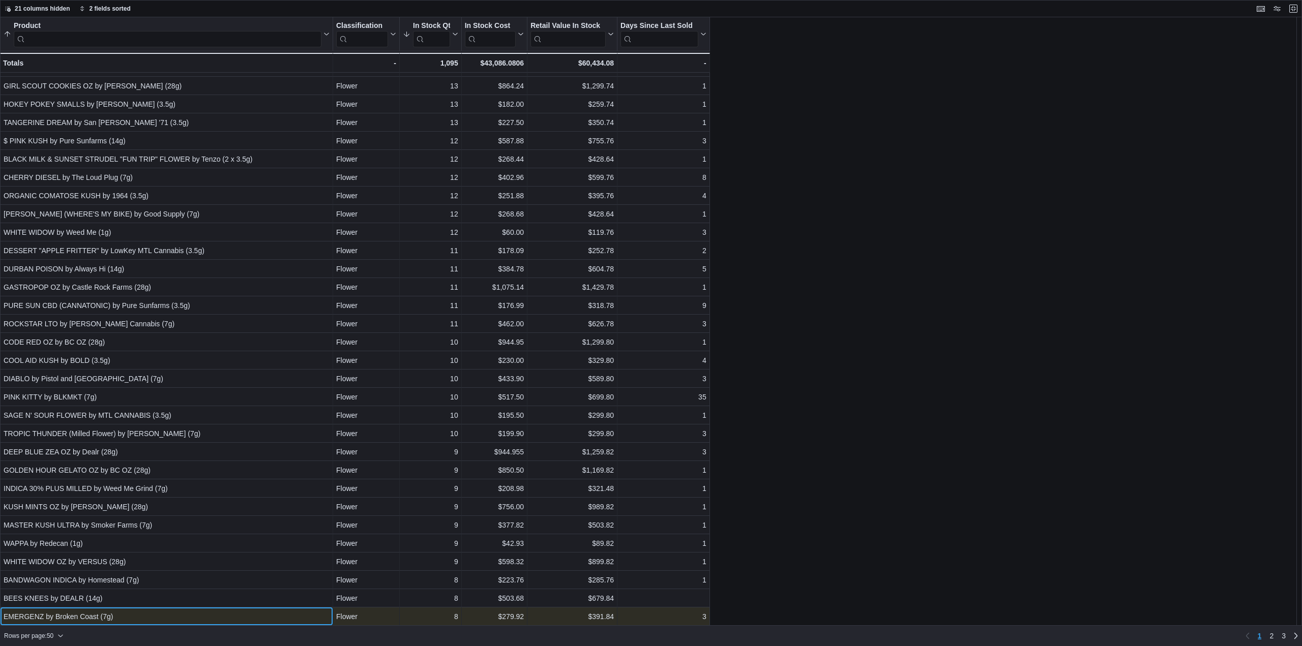
click at [208, 613] on div "EMERGENZ by Broken Coast (7g)" at bounding box center [167, 617] width 326 height 12
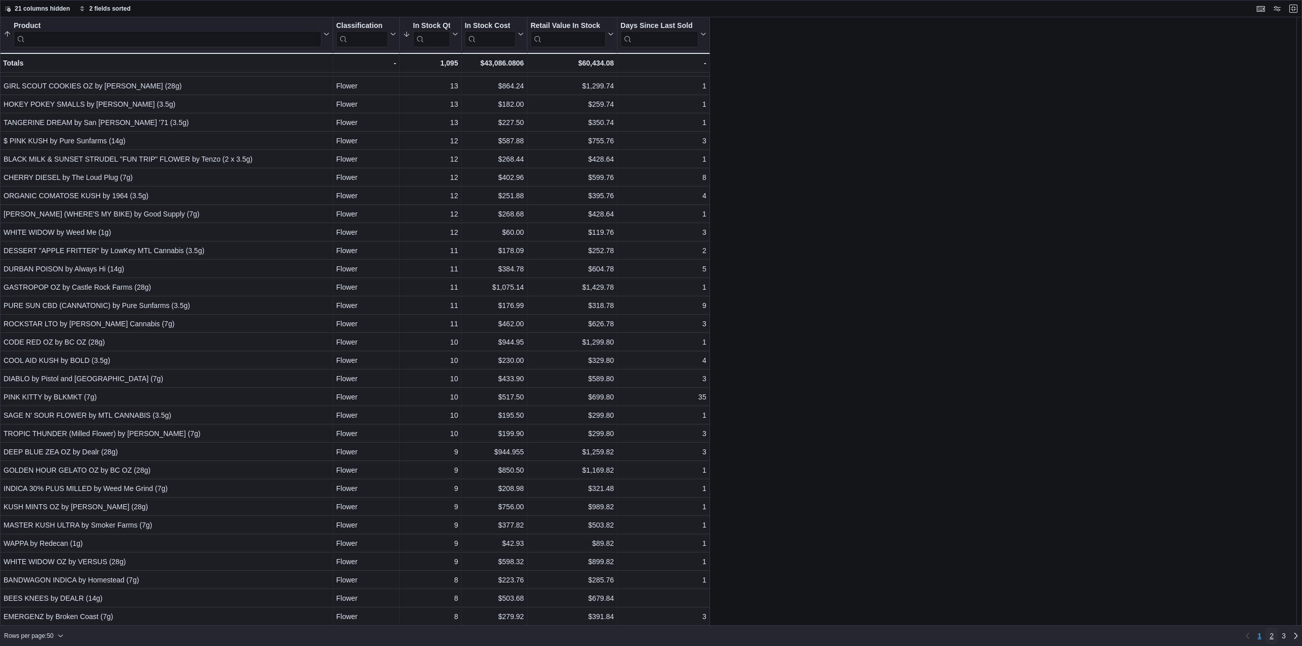
click at [1273, 639] on span "2" at bounding box center [1272, 636] width 4 height 10
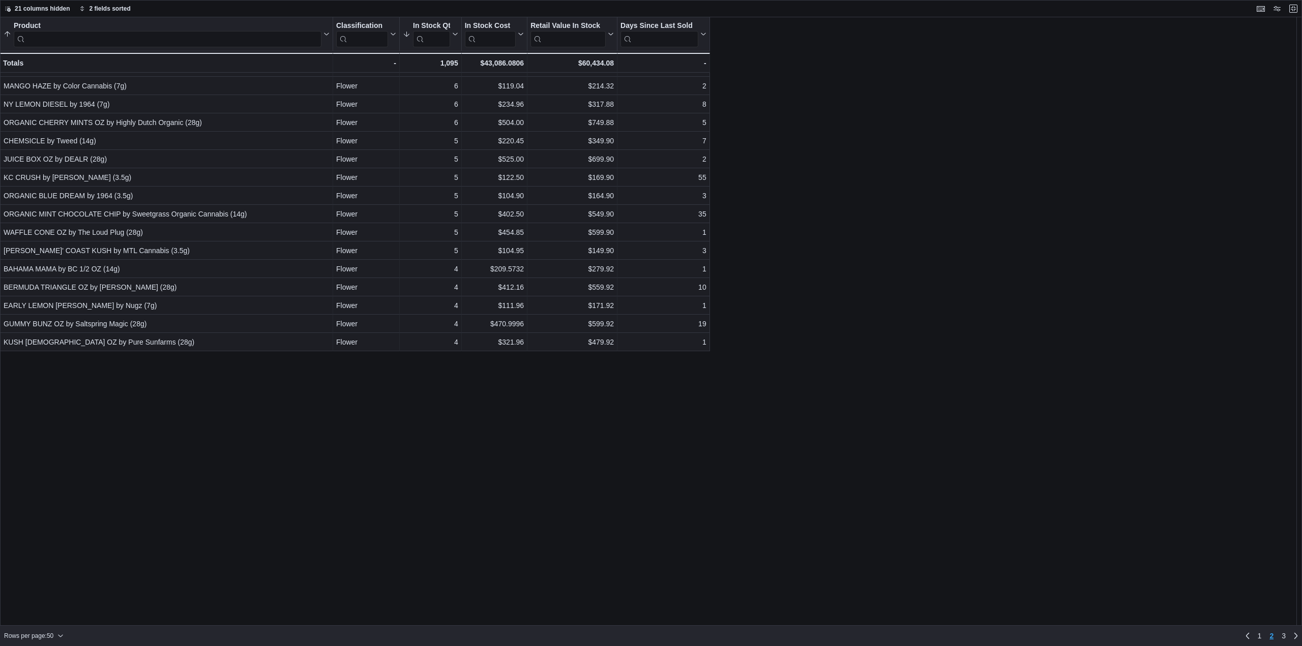
scroll to position [0, 0]
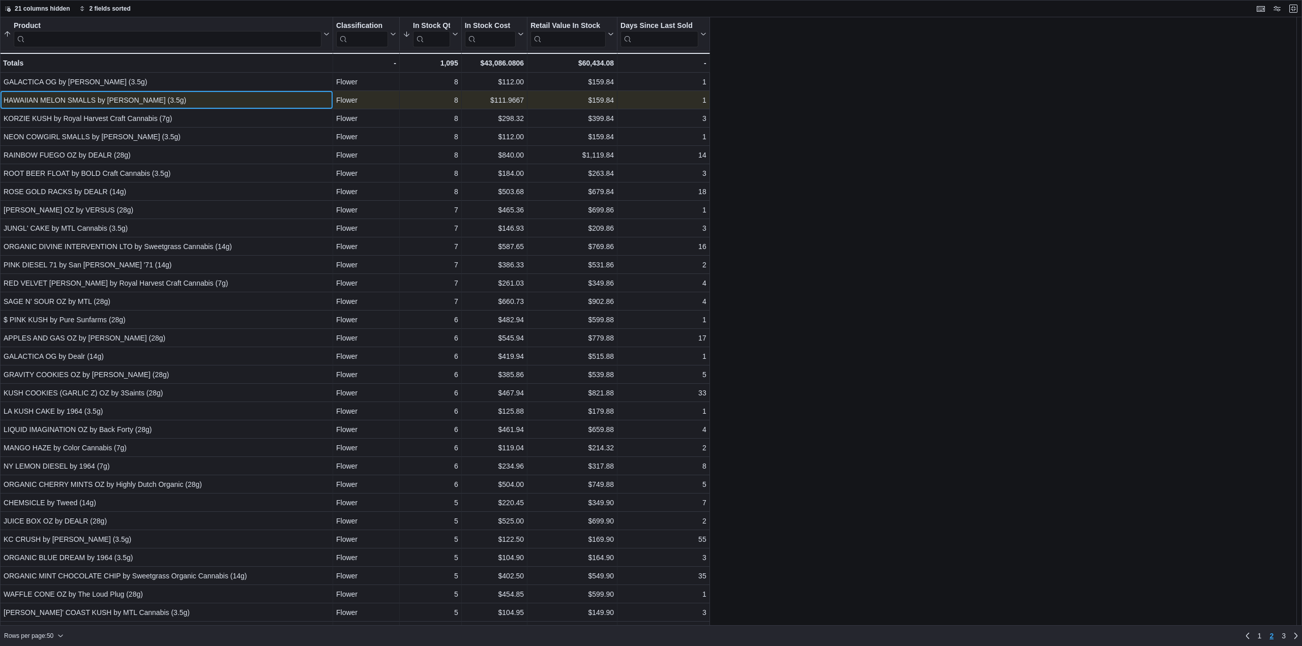
click at [190, 97] on div "HAWAIIAN MELON SMALLS by BC Smalls (3.5g)" at bounding box center [167, 100] width 326 height 12
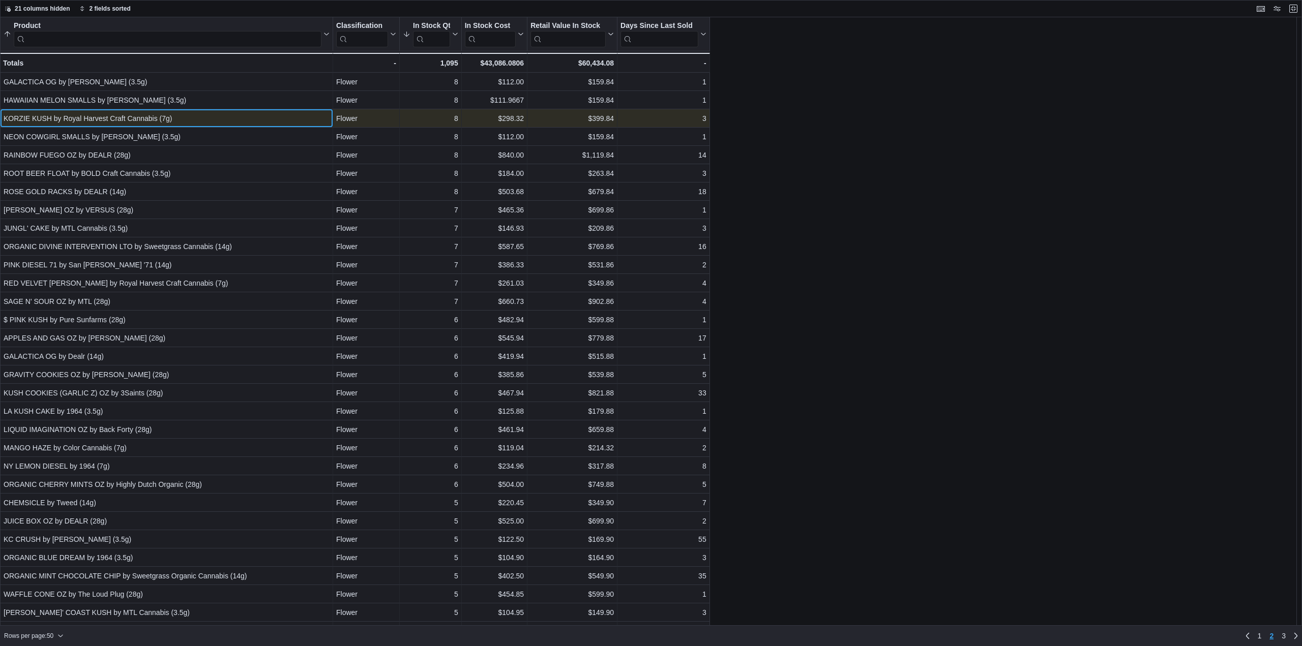
click at [195, 116] on div "KORZIE KUSH by Royal Harvest Craft Cannabis (7g)" at bounding box center [167, 118] width 326 height 12
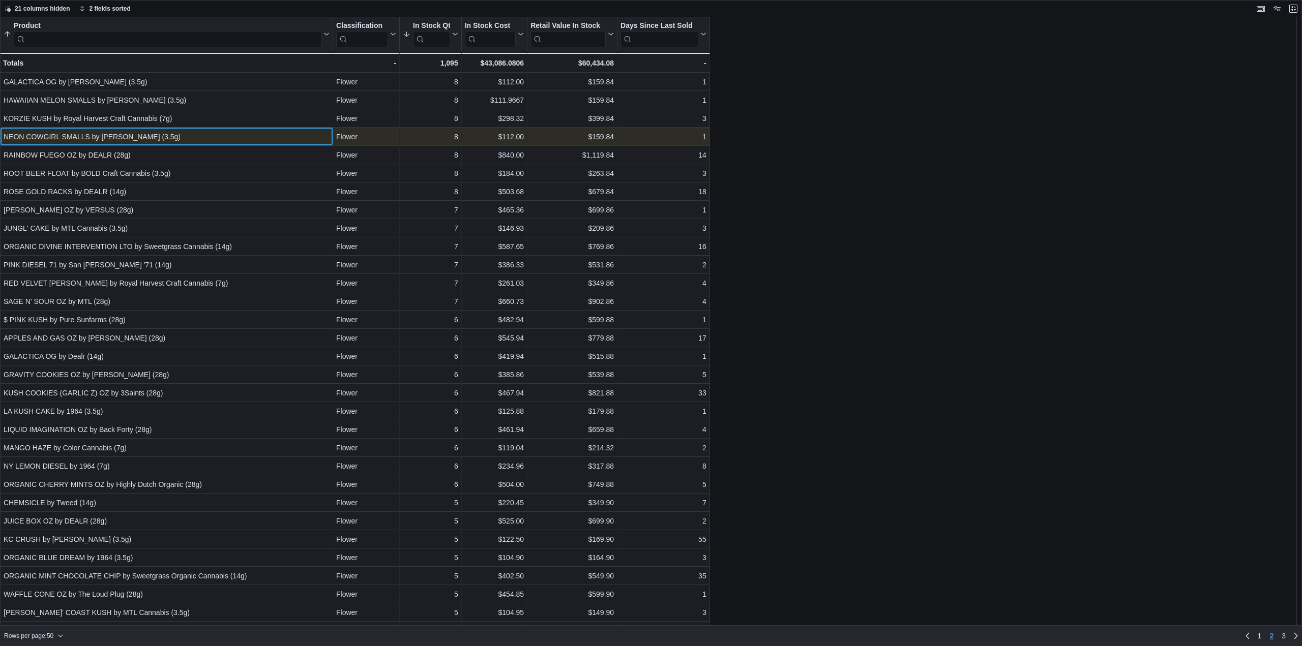
click at [196, 138] on div "NEON COWGIRL SMALLS by BC Smalls (3.5g)" at bounding box center [167, 137] width 326 height 12
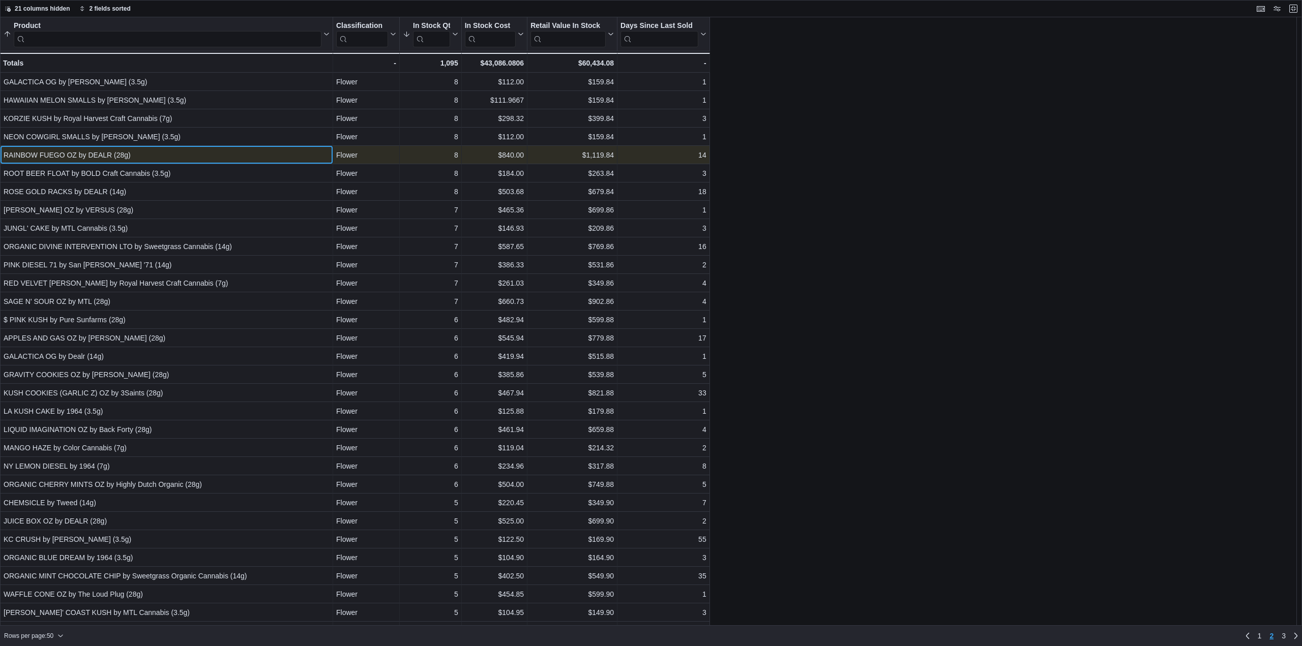
click at [197, 155] on div "RAINBOW FUEGO OZ by DEALR (28g)" at bounding box center [167, 155] width 326 height 12
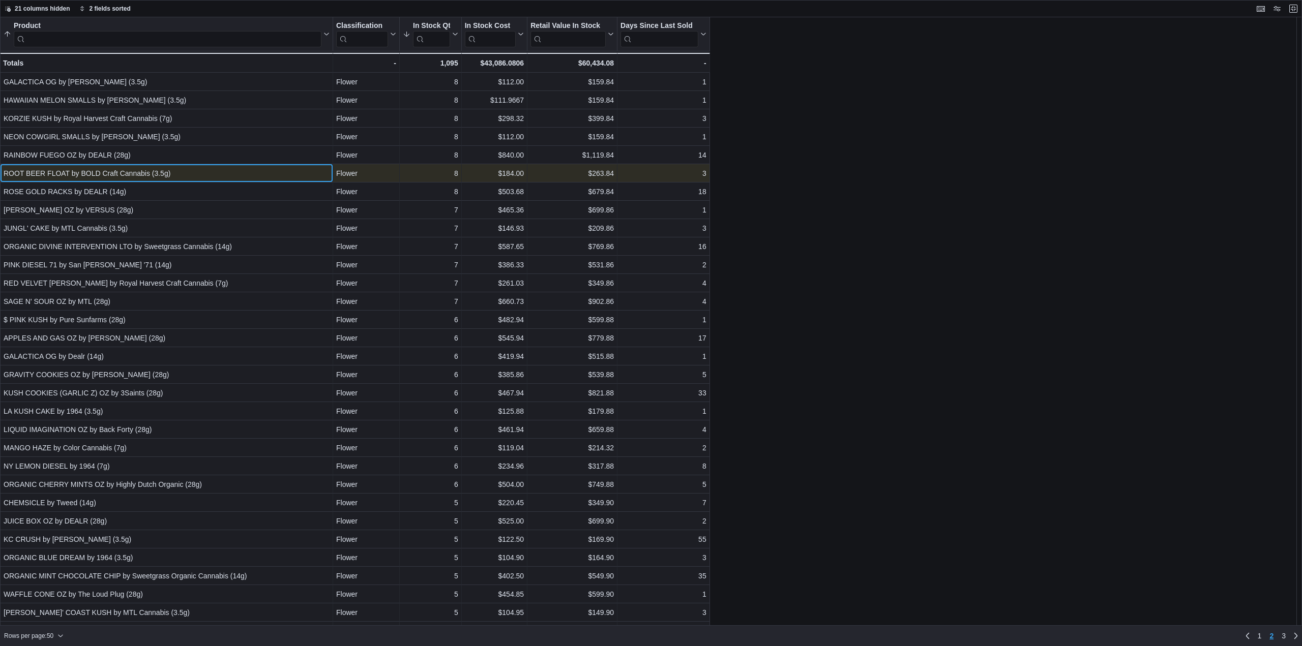
click at [200, 171] on div "ROOT BEER FLOAT by BOLD Craft Cannabis (3.5g)" at bounding box center [167, 173] width 326 height 12
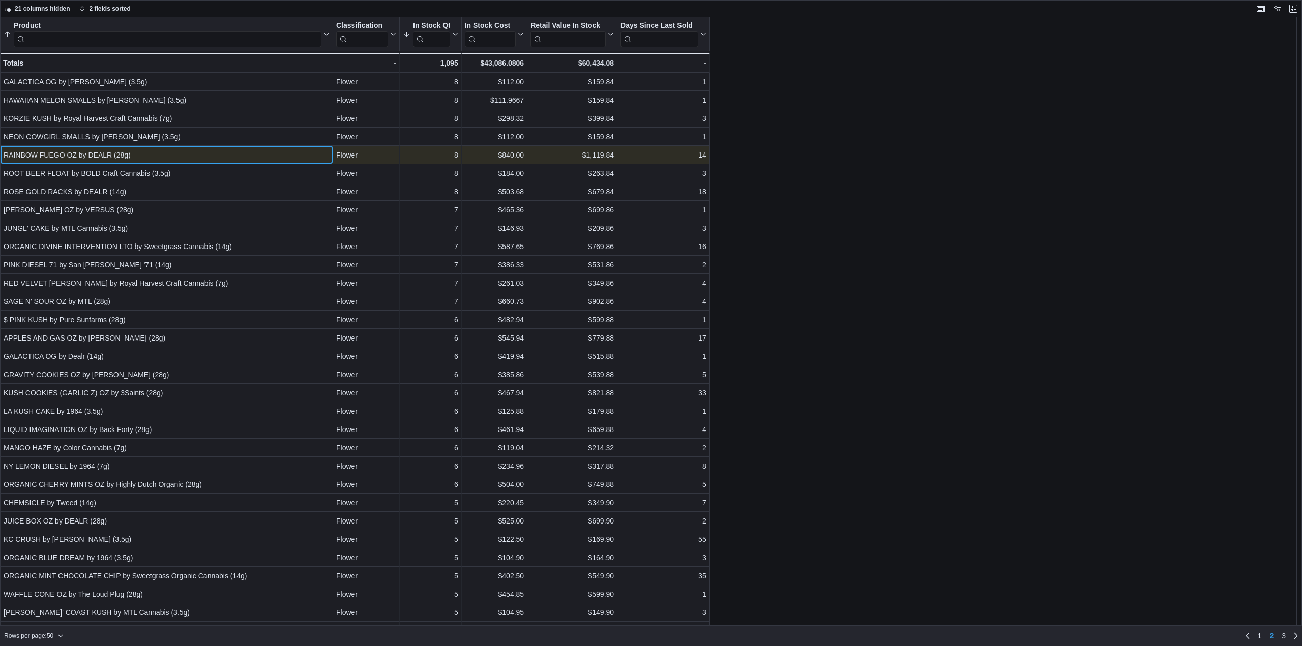
click at [208, 155] on div "RAINBOW FUEGO OZ by DEALR (28g)" at bounding box center [167, 155] width 326 height 12
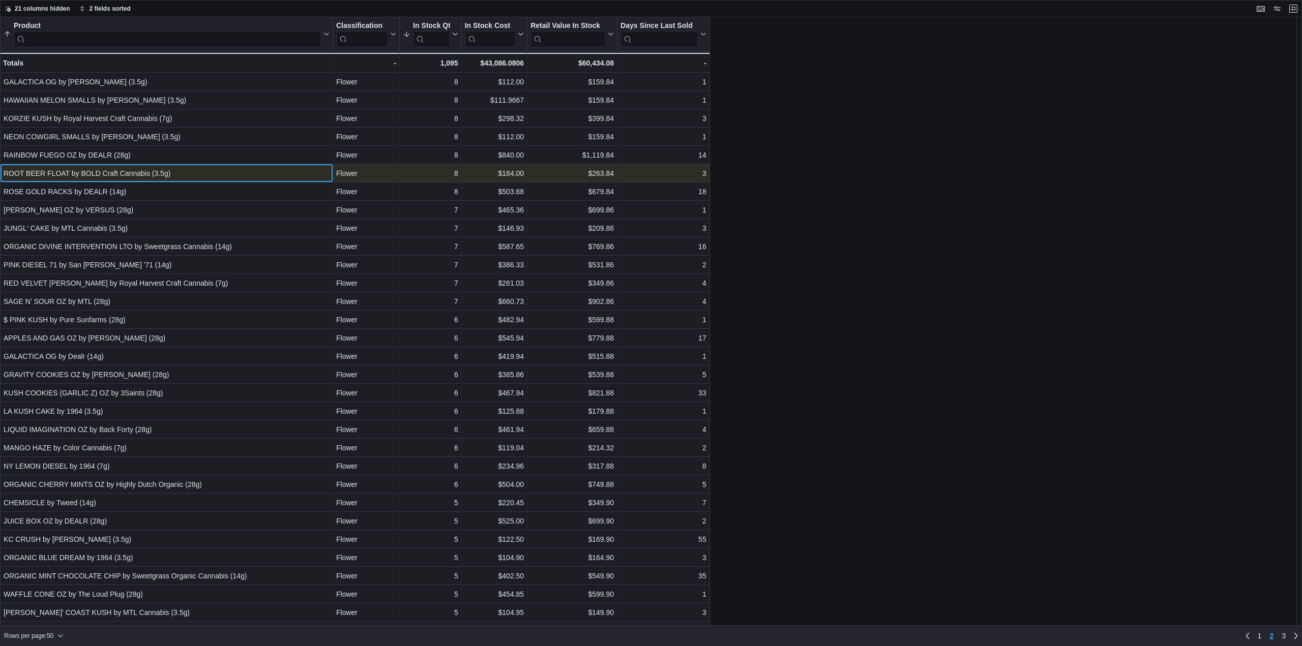
click at [204, 180] on div "ROOT BEER FLOAT by BOLD Craft Cannabis (3.5g)" at bounding box center [167, 173] width 326 height 12
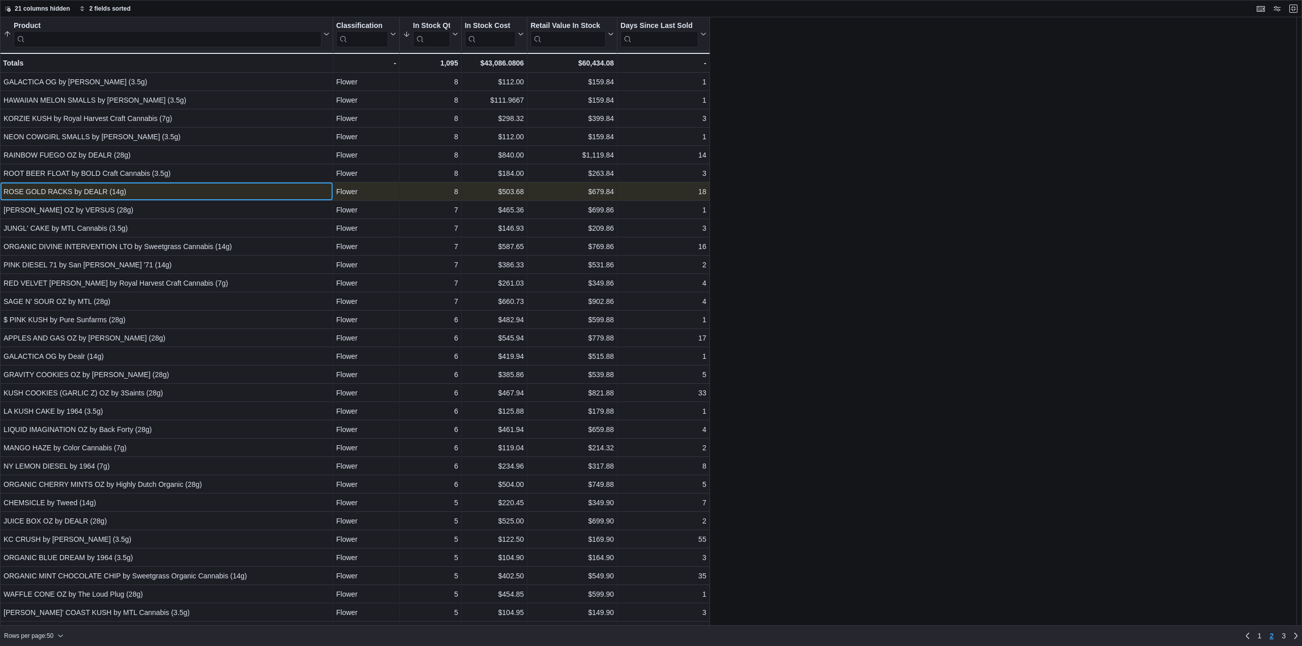
click at [205, 187] on div "ROSE GOLD RACKS by DEALR (14g)" at bounding box center [167, 192] width 326 height 12
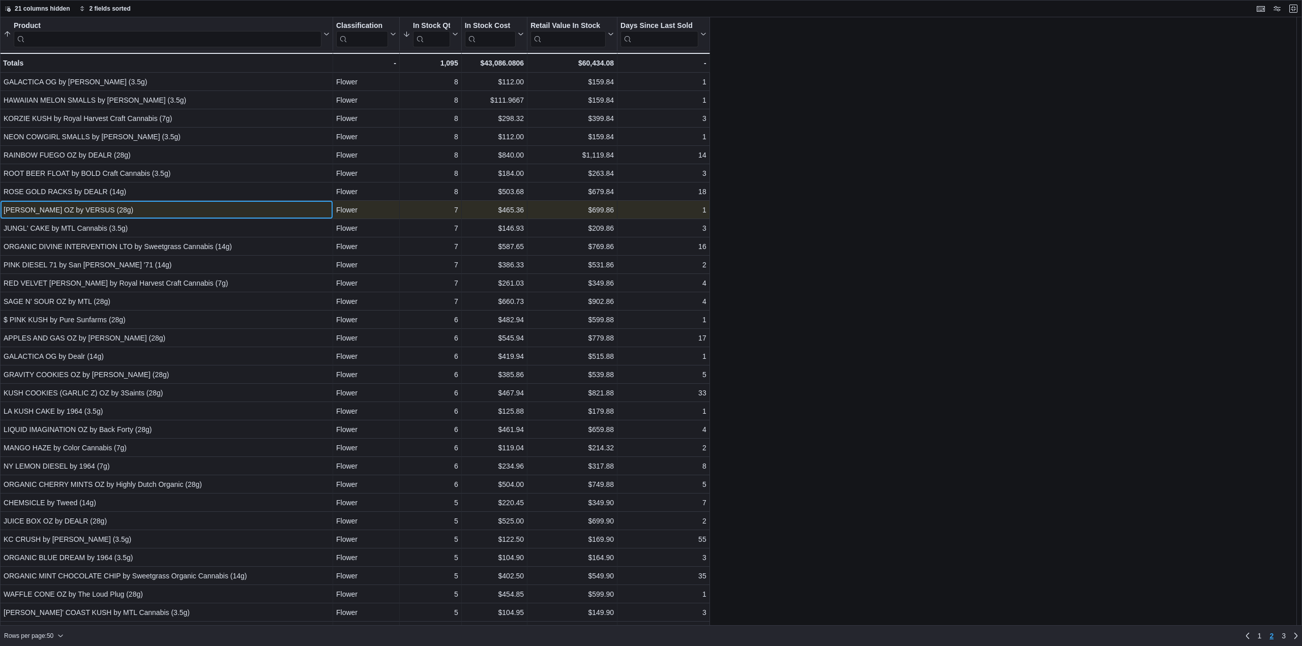
click at [199, 205] on div "BUBBA KUSH OZ by VERSUS (28g)" at bounding box center [167, 210] width 326 height 12
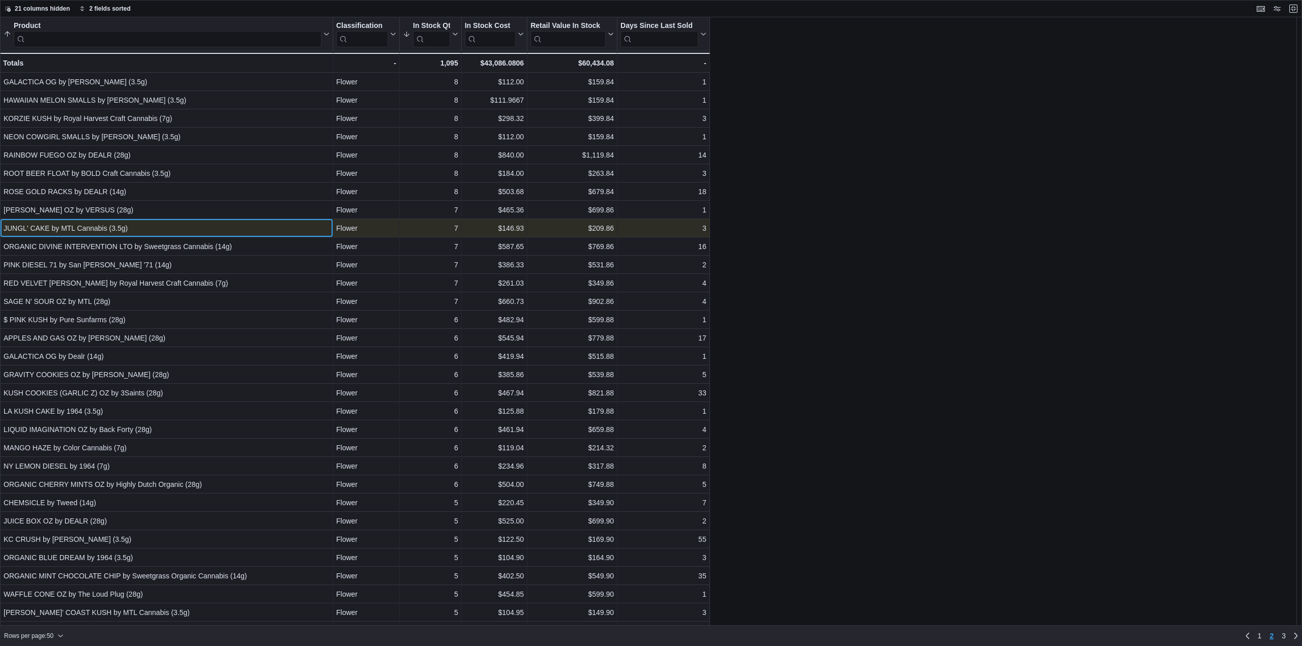
click at [202, 228] on div "JUNGL' CAKE by MTL Cannabis (3.5g)" at bounding box center [167, 228] width 326 height 12
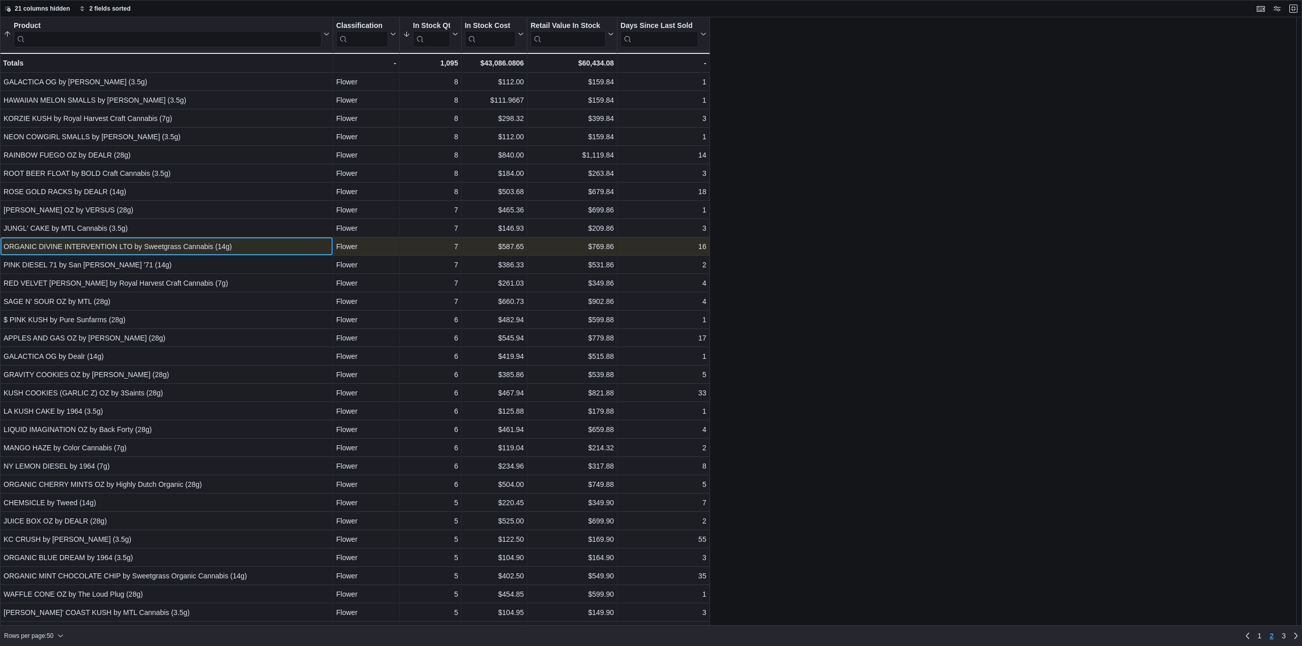
click at [204, 244] on div "ORGANIC DIVINE INTERVENTION LTO by Sweetgrass Cannabis (14g)" at bounding box center [167, 247] width 326 height 12
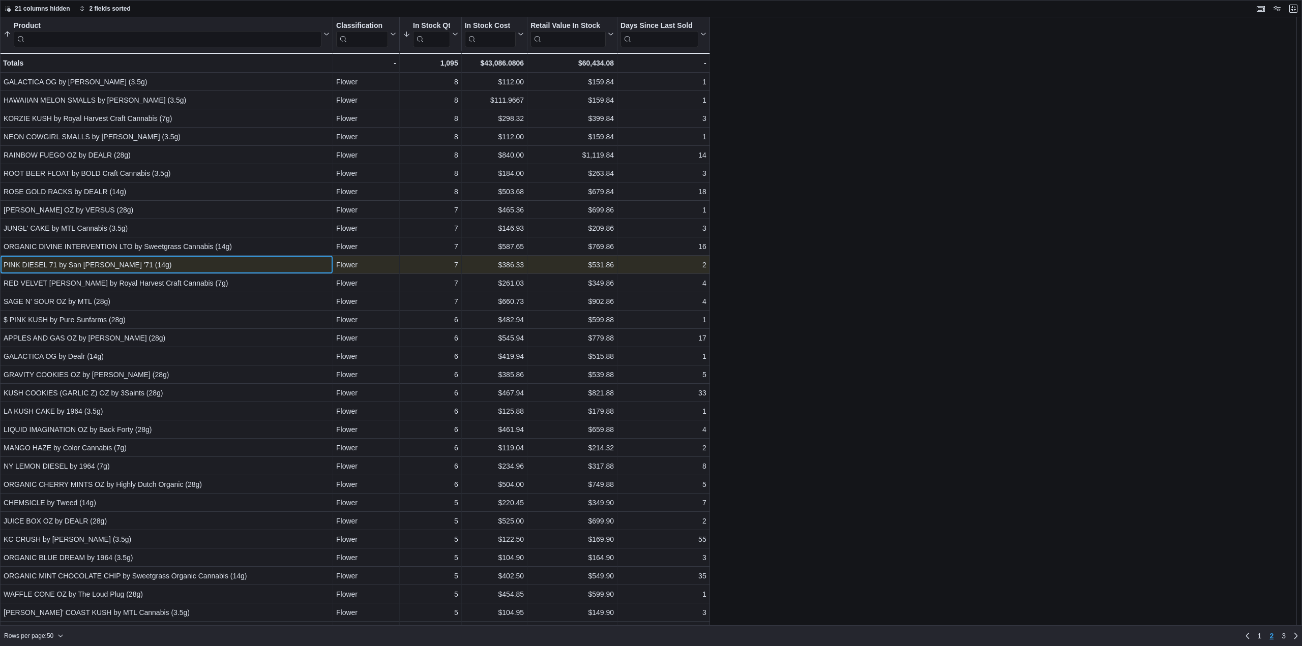
click at [206, 265] on div "PINK DIESEL 71 by San Rafael '71 (14g)" at bounding box center [167, 265] width 326 height 12
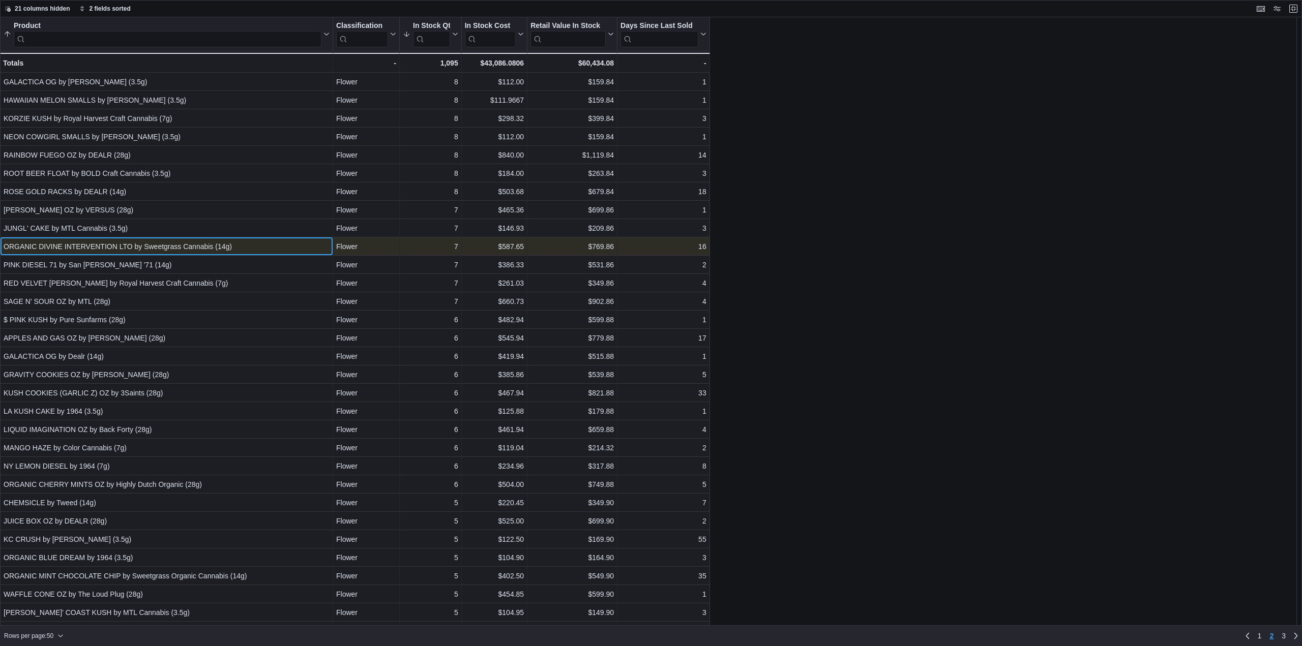
click at [219, 246] on div "ORGANIC DIVINE INTERVENTION LTO by Sweetgrass Cannabis (14g)" at bounding box center [167, 247] width 326 height 12
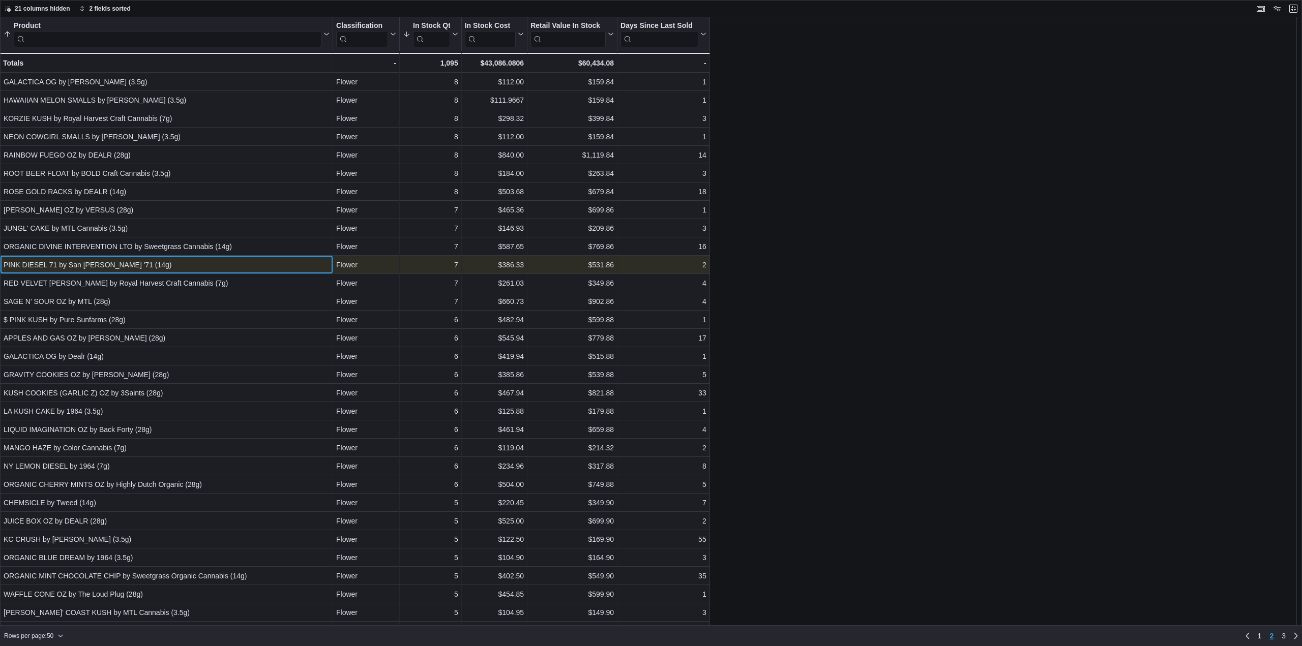
click at [96, 270] on div "PINK DIESEL 71 by San Rafael '71 (14g)" at bounding box center [167, 265] width 326 height 12
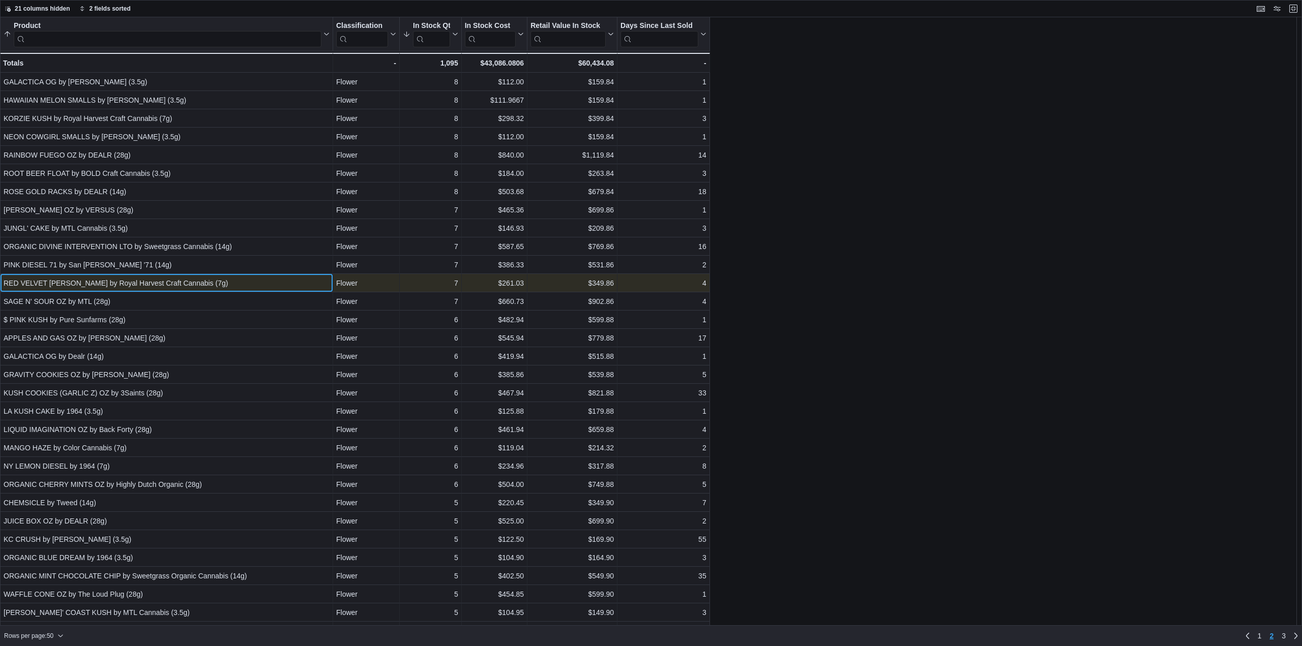
click at [169, 280] on div "RED VELVET RUNTZ by Royal Harvest Craft Cannabis (7g)" at bounding box center [167, 283] width 326 height 12
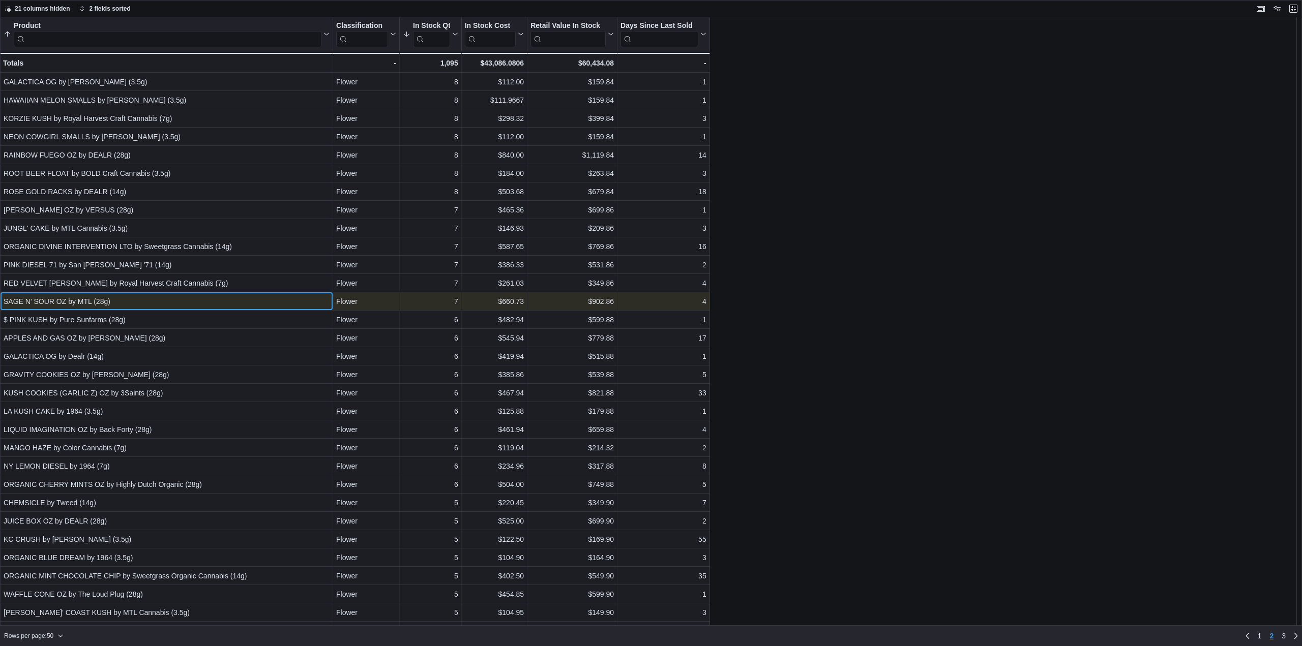
click at [164, 300] on div "SAGE N' SOUR OZ by MTL (28g)" at bounding box center [167, 302] width 326 height 12
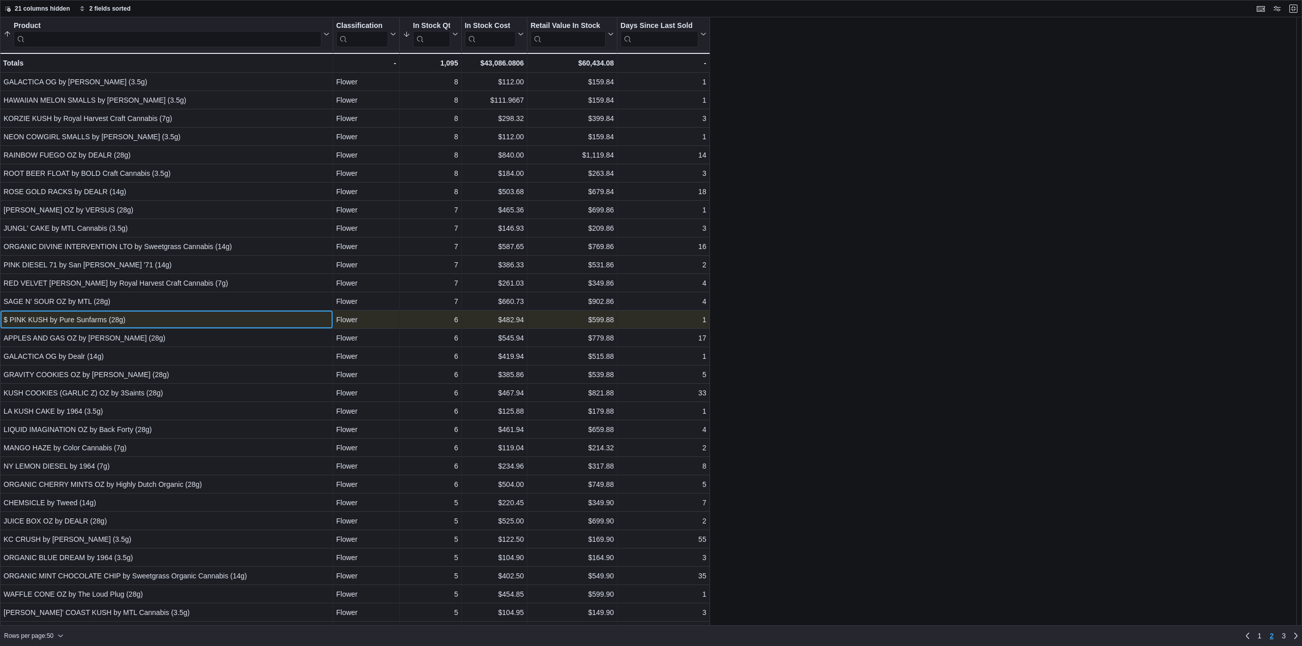
click at [170, 321] on div "$ PINK KUSH by Pure Sunfarms (28g)" at bounding box center [167, 320] width 326 height 12
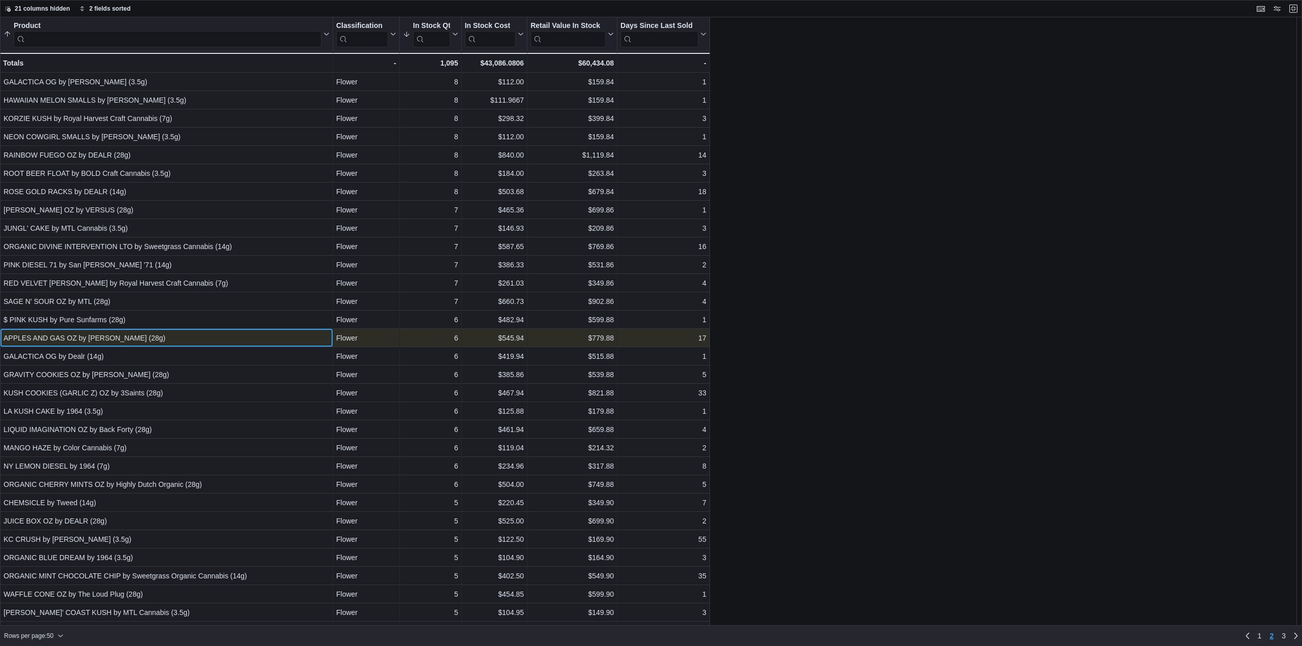
click at [172, 342] on div "APPLES AND GAS OZ by BC Green (28g)" at bounding box center [167, 338] width 326 height 12
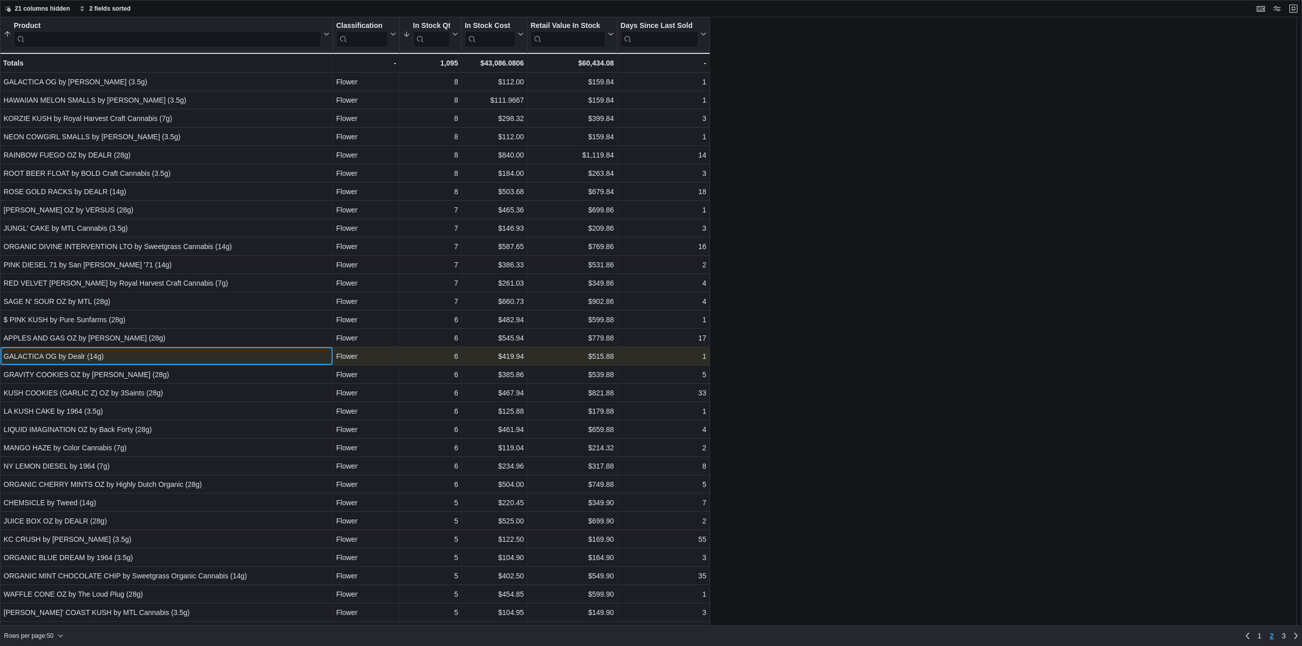
click at [173, 358] on div "GALACTICA OG by Dealr (14g)" at bounding box center [167, 356] width 326 height 12
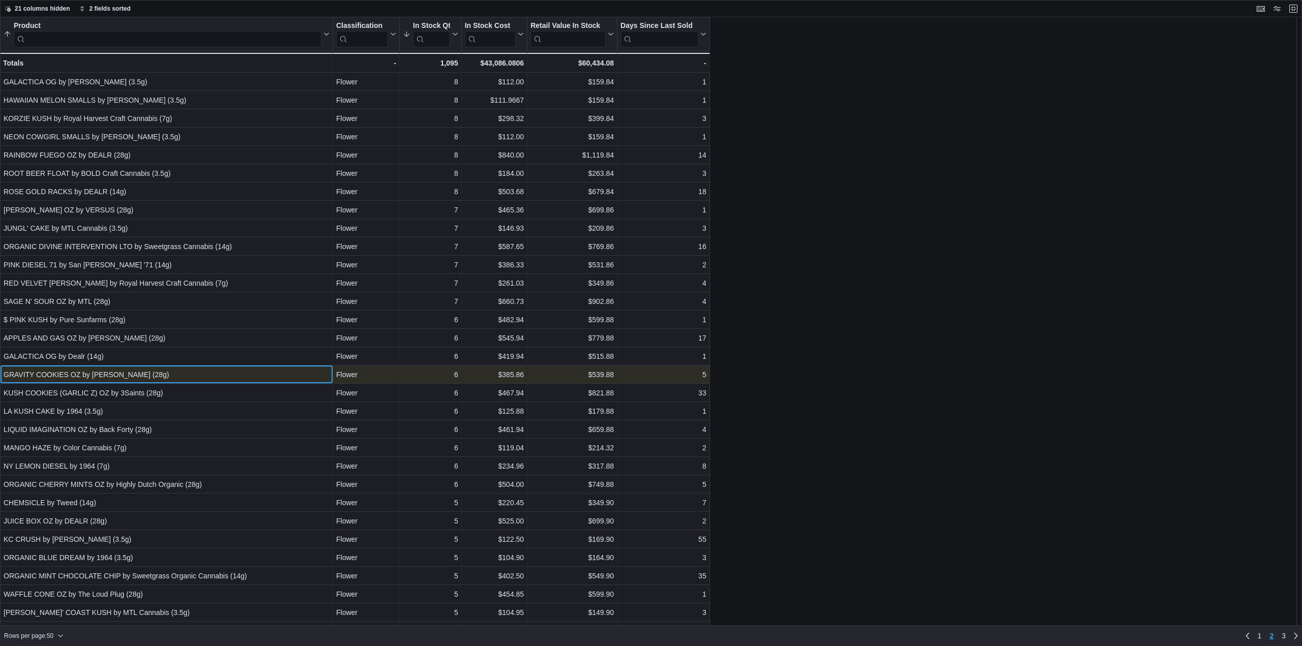
click at [177, 375] on div "GRAVITY COOKIES OZ by OMY (28g)" at bounding box center [167, 375] width 326 height 12
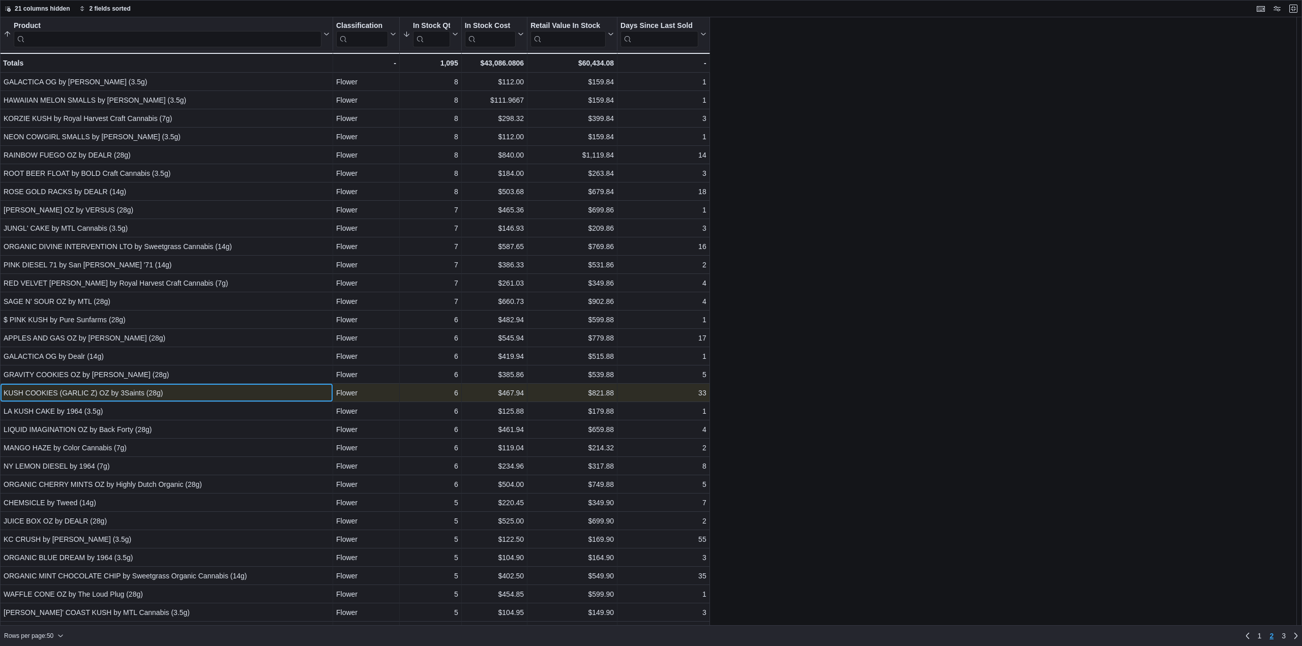
click at [178, 393] on div "KUSH COOKIES (GARLIC Z) OZ by 3Saints (28g)" at bounding box center [167, 393] width 326 height 12
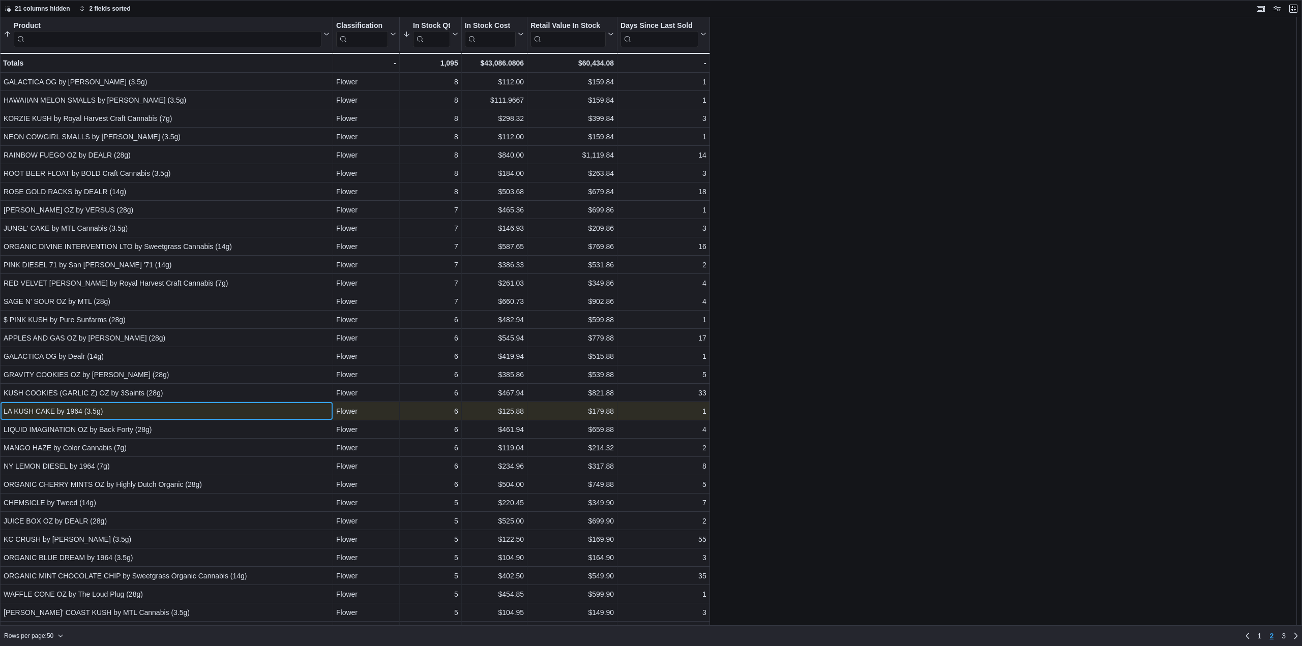
click at [176, 407] on div "LA KUSH CAKE by 1964 (3.5g)" at bounding box center [167, 411] width 326 height 12
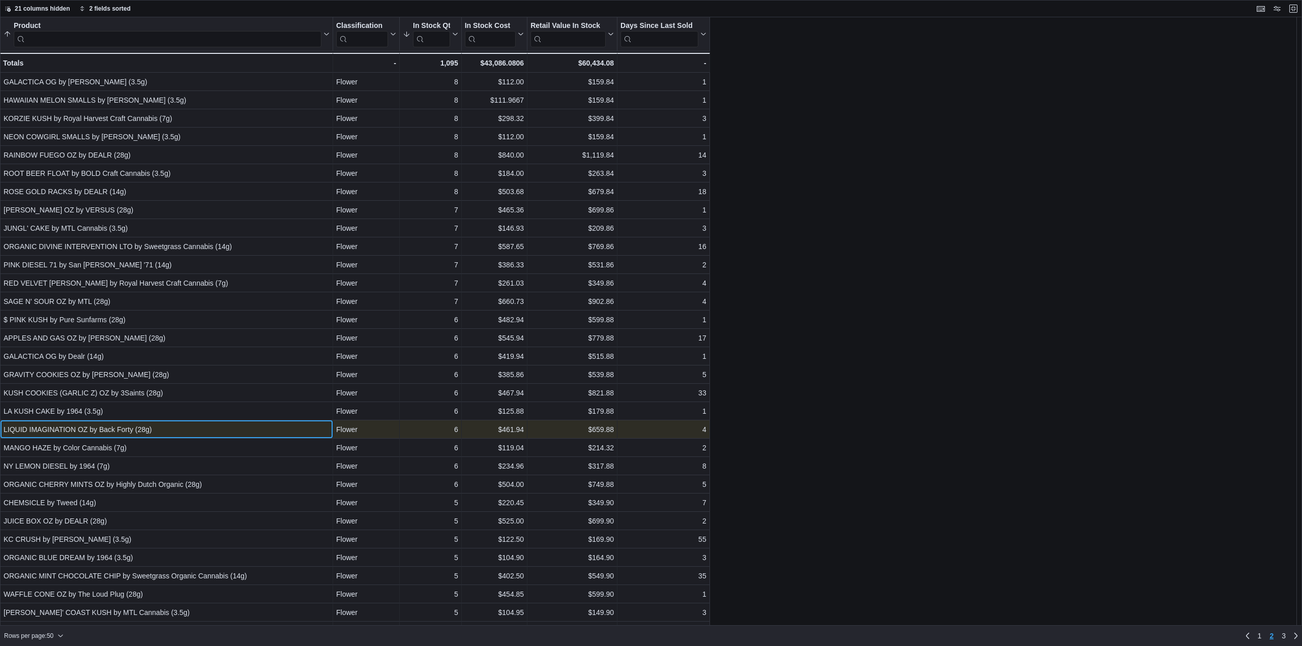
click at [215, 430] on div "LIQUID IMAGINATION OZ by Back Forty (28g)" at bounding box center [167, 430] width 326 height 12
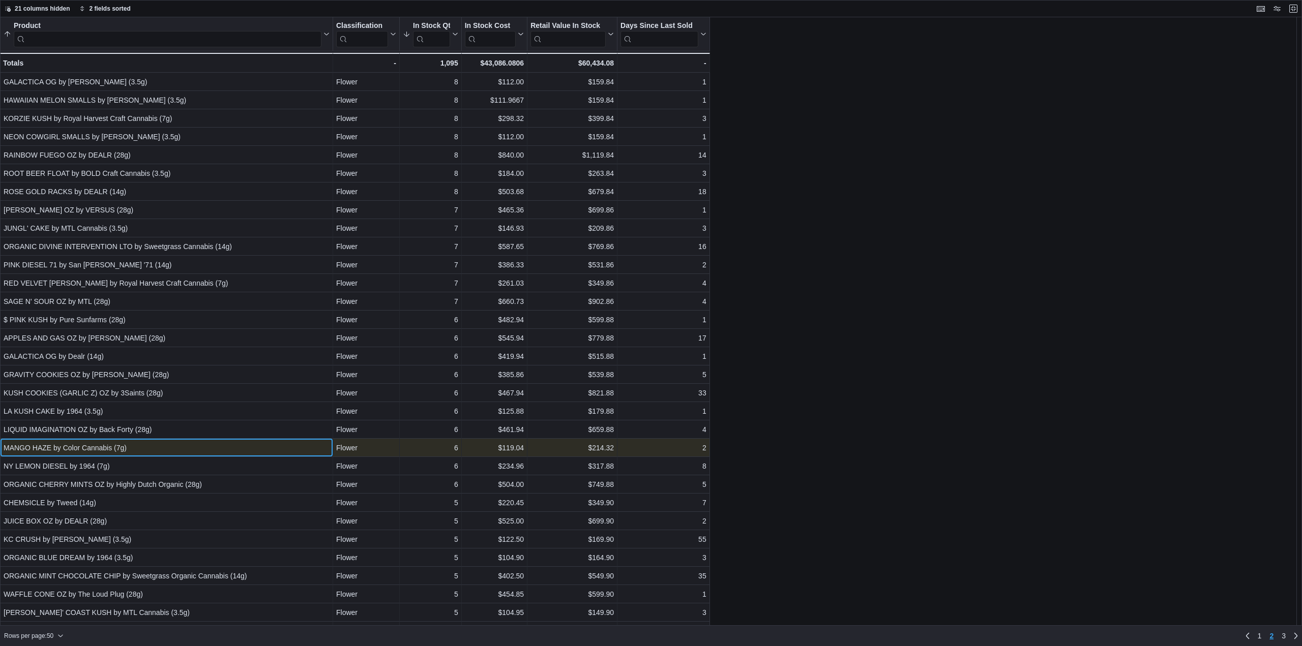
click at [225, 453] on div "MANGO HAZE by Color Cannabis (7g)" at bounding box center [167, 448] width 326 height 12
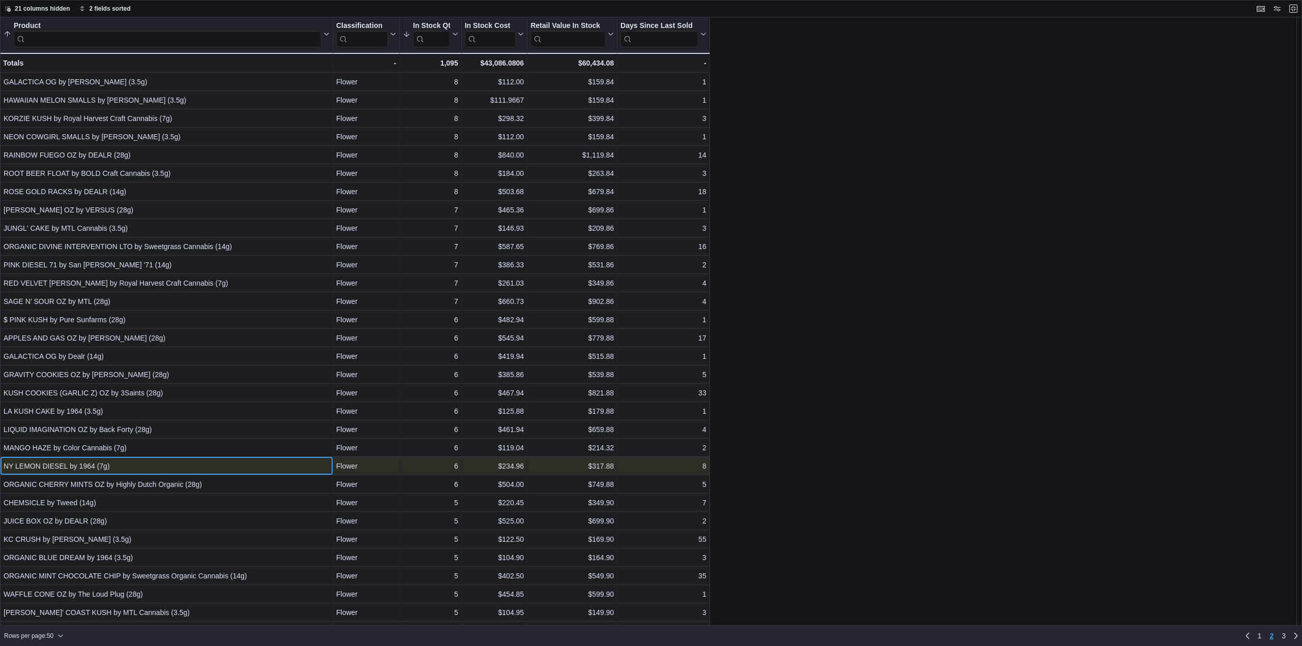
click at [178, 468] on div "NY LEMON DIESEL by 1964 (7g)" at bounding box center [167, 466] width 326 height 12
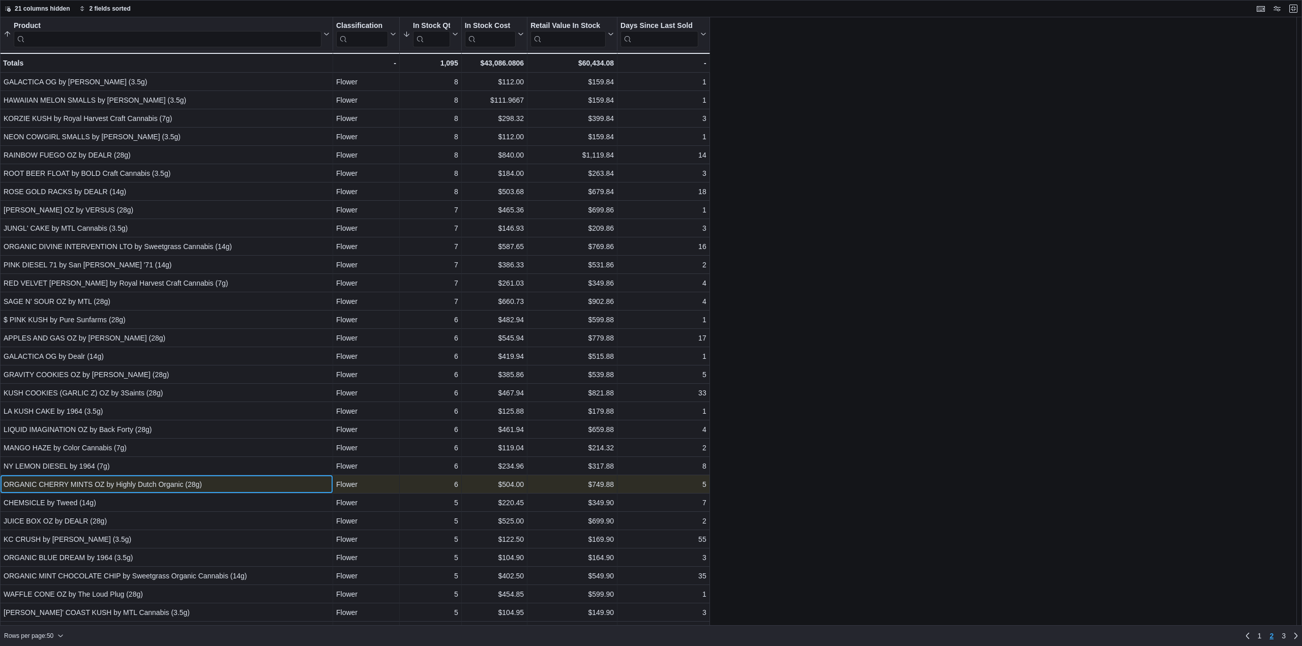
click at [180, 485] on div "ORGANIC CHERRY MINTS OZ by Highly Dutch Organic (28g)" at bounding box center [167, 485] width 326 height 12
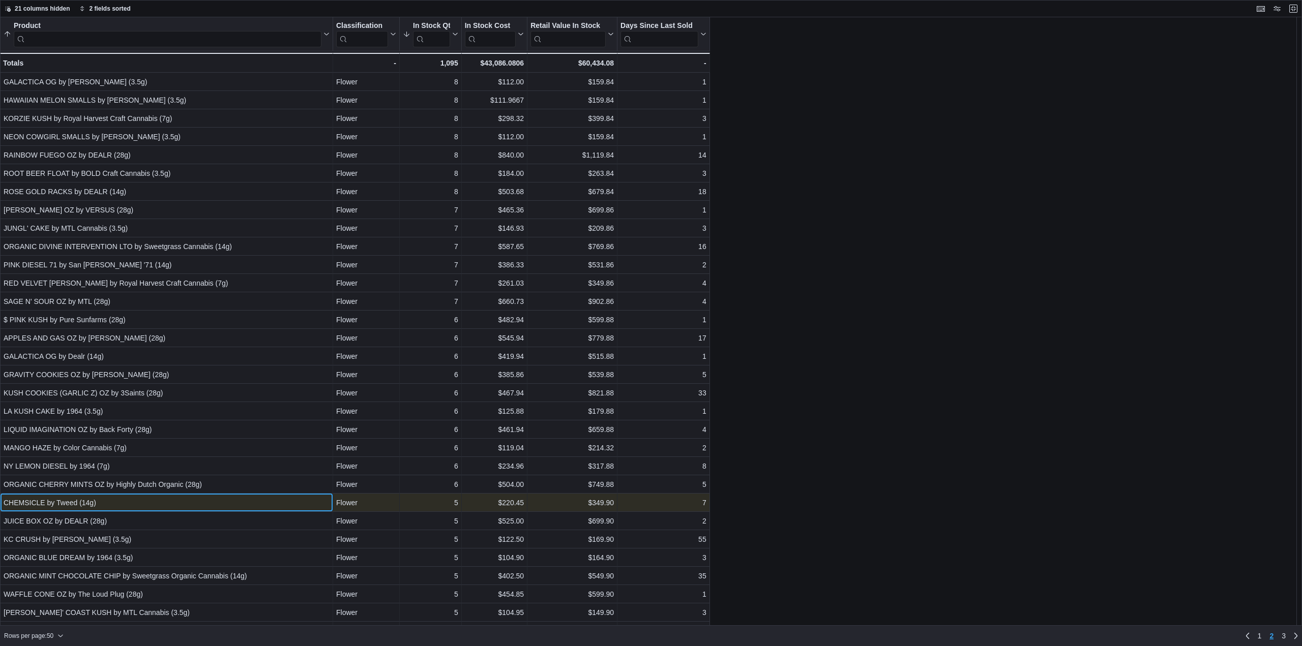
click at [163, 505] on div "CHEMSICLE by Tweed (14g)" at bounding box center [167, 503] width 326 height 12
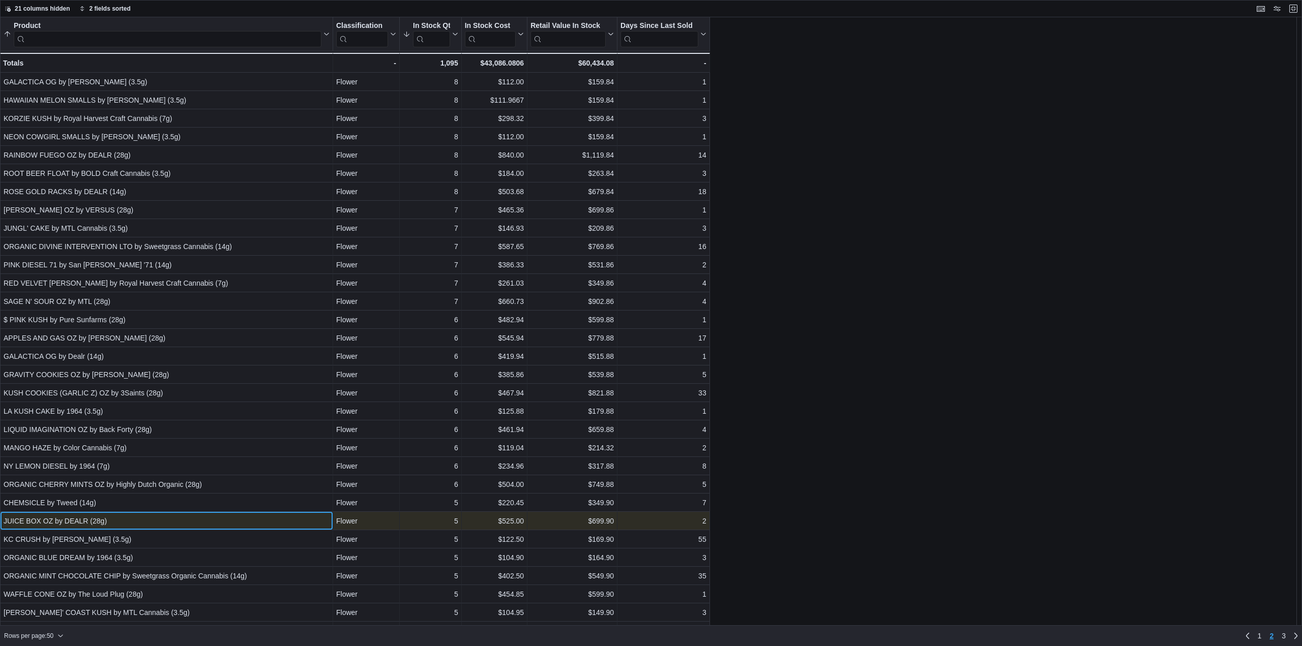
click at [163, 529] on div "JUICE BOX OZ by DEALR (28g) - Product, column 1, row 75" at bounding box center [166, 521] width 333 height 18
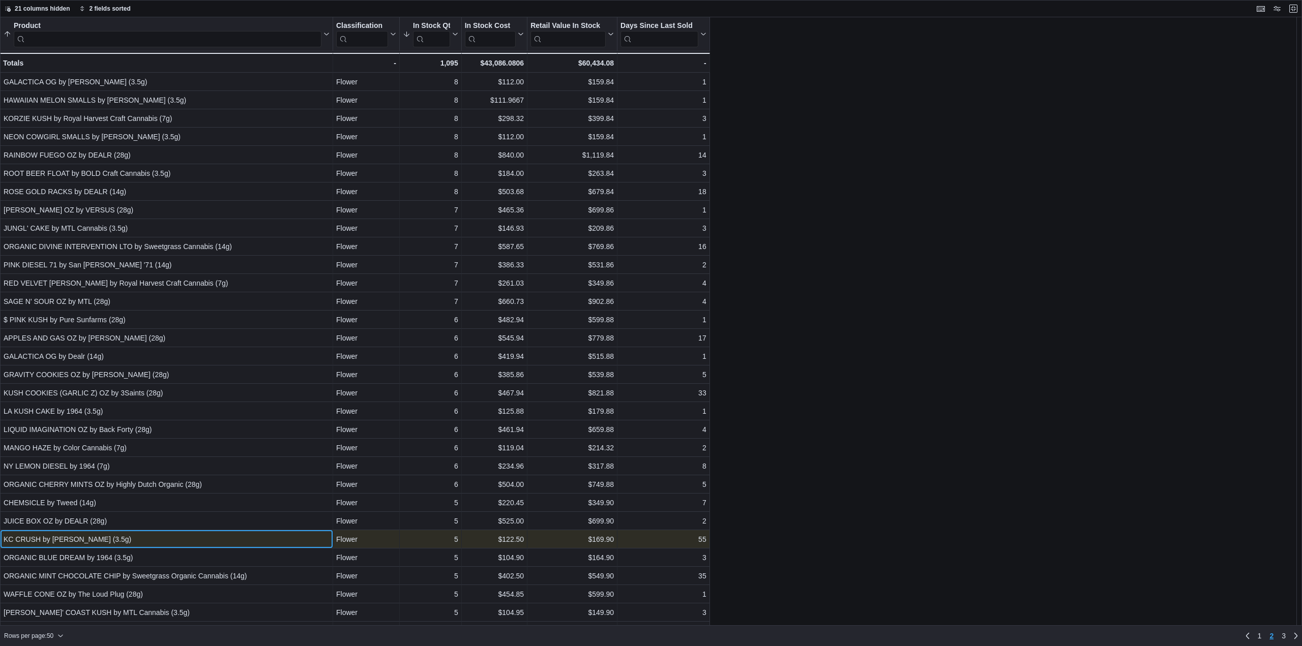
click at [161, 540] on div "KC CRUSH by Koots Canna (3.5g)" at bounding box center [167, 540] width 326 height 12
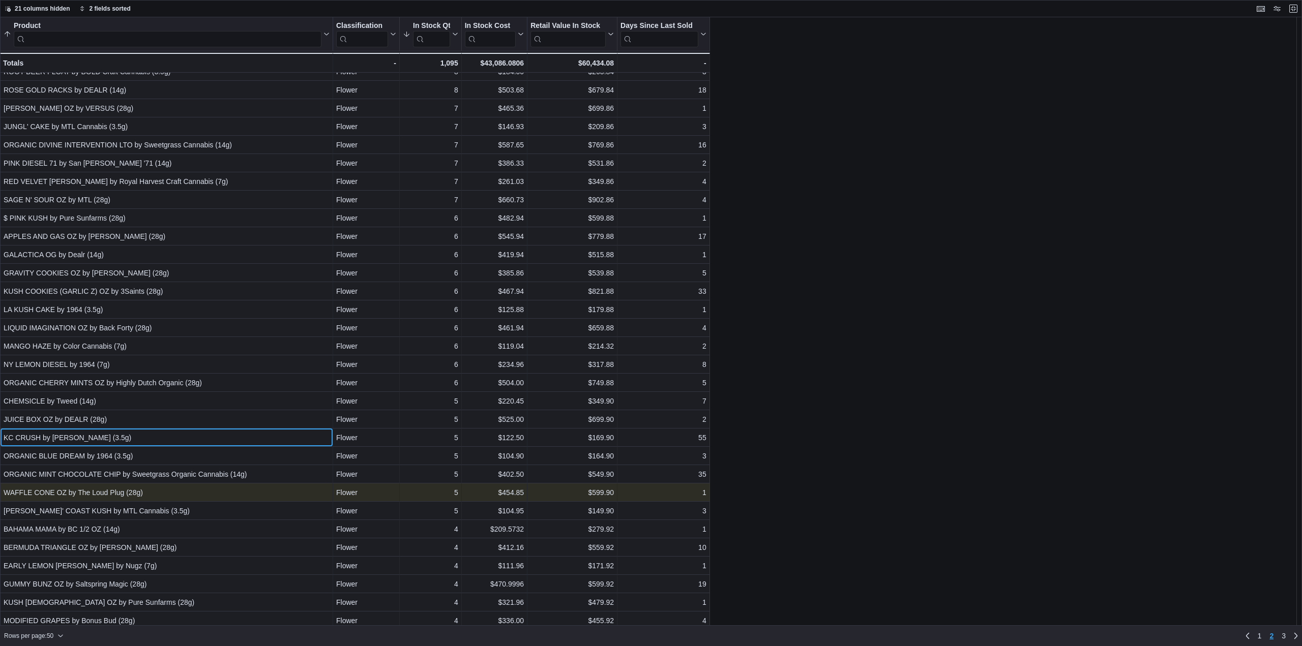
scroll to position [254, 0]
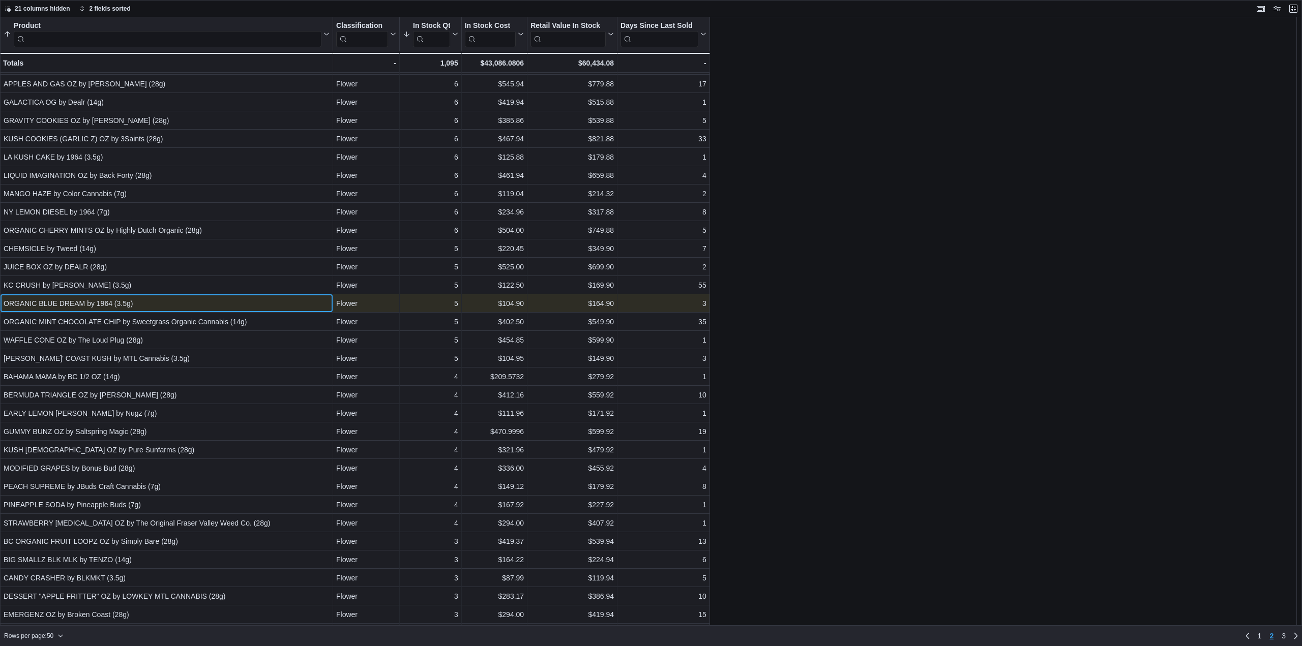
click at [127, 307] on div "ORGANIC BLUE DREAM by 1964 (3.5g)" at bounding box center [167, 304] width 326 height 12
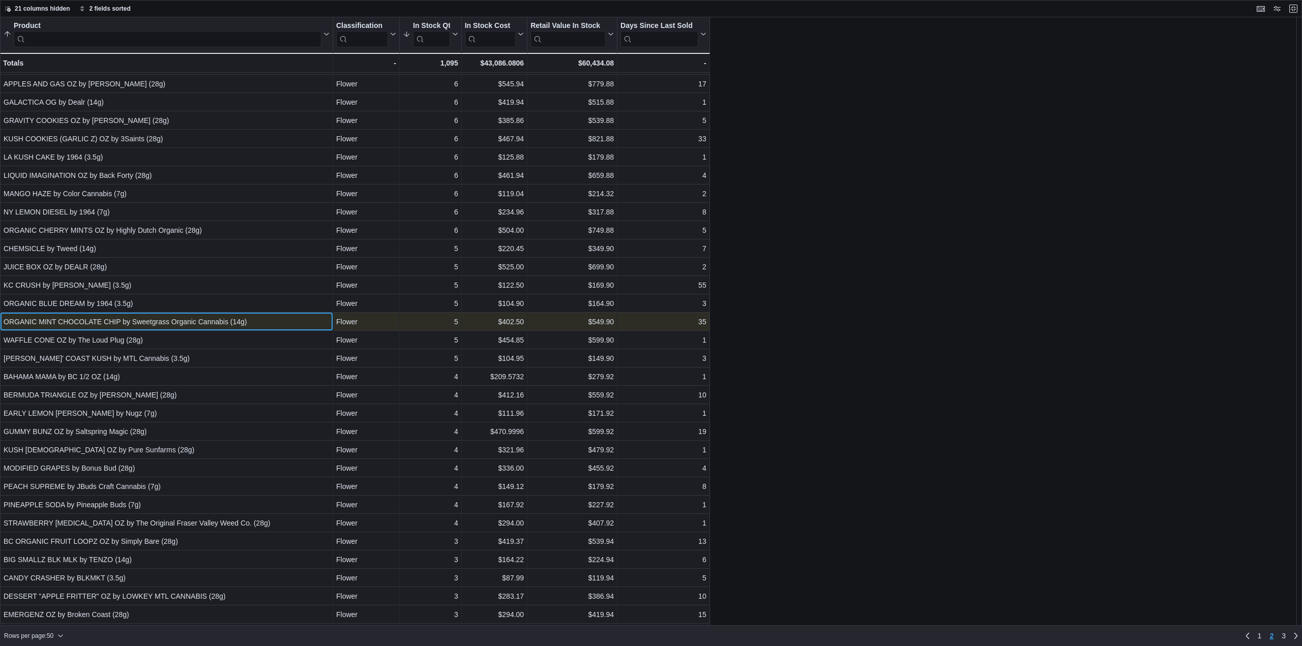
click at [130, 326] on div "Product Sorted by Product, ascending , then sorted by In Stock Qty, descending …" at bounding box center [651, 321] width 1302 height 609
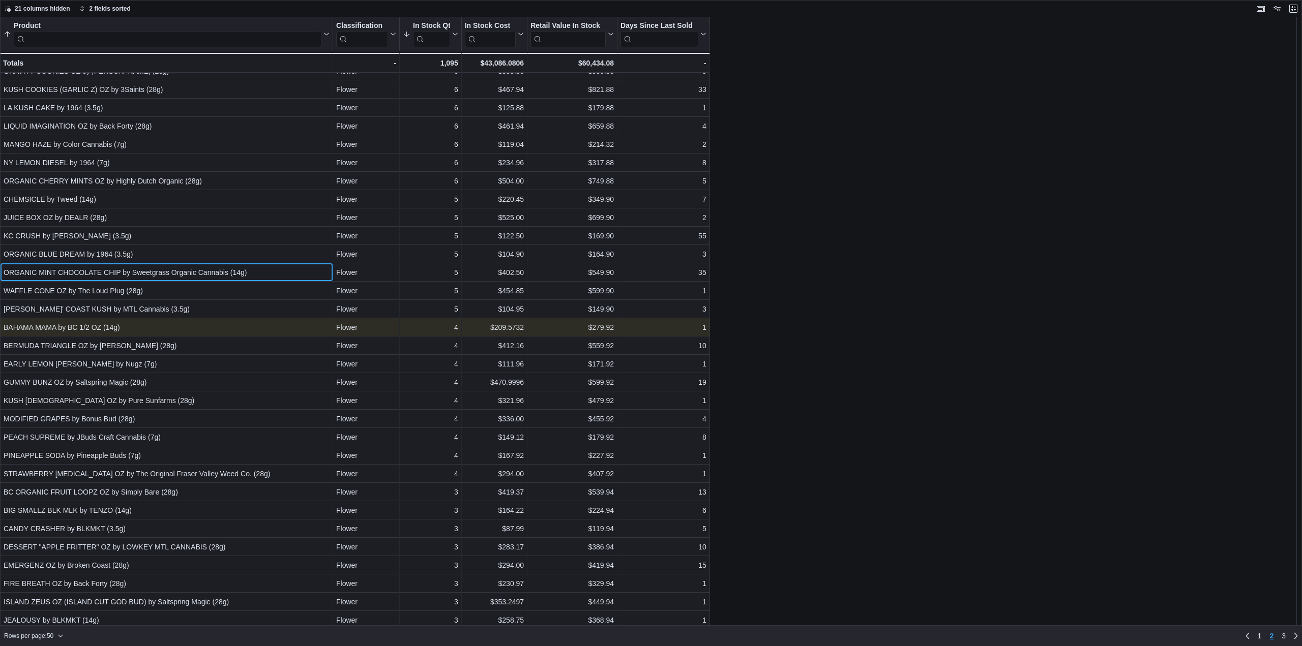
scroll to position [305, 0]
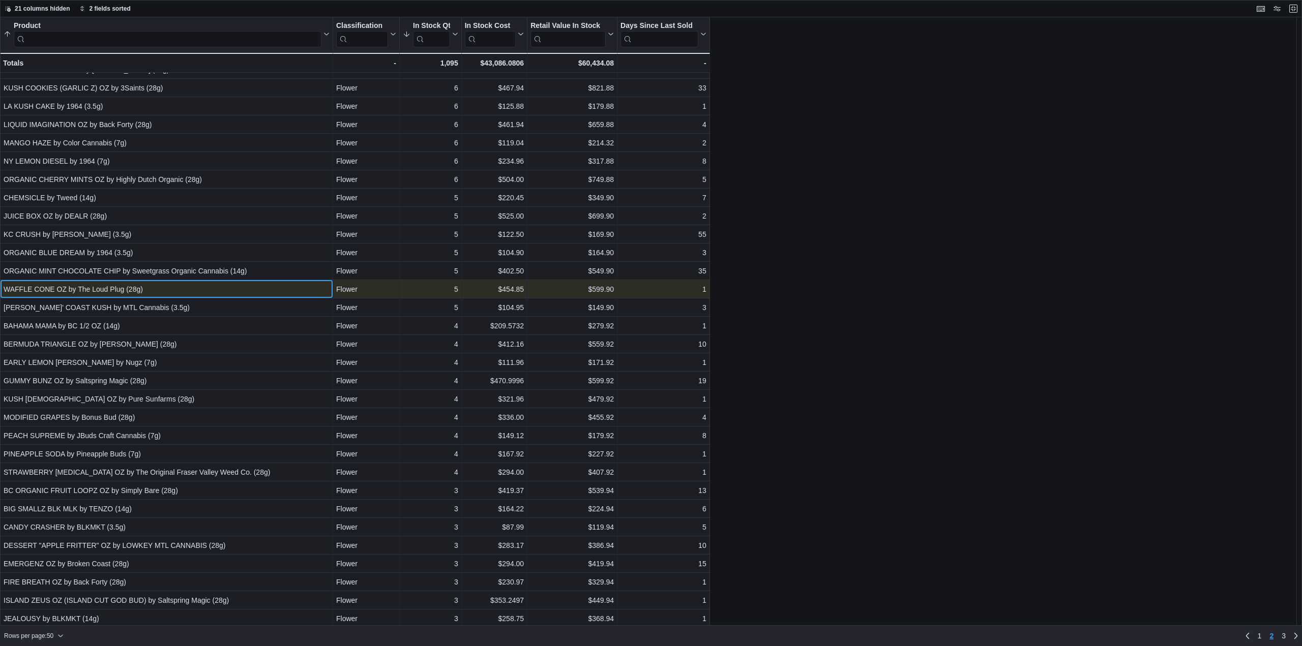
click at [102, 292] on div "WAFFLE CONE OZ by The Loud Plug (28g)" at bounding box center [167, 289] width 326 height 12
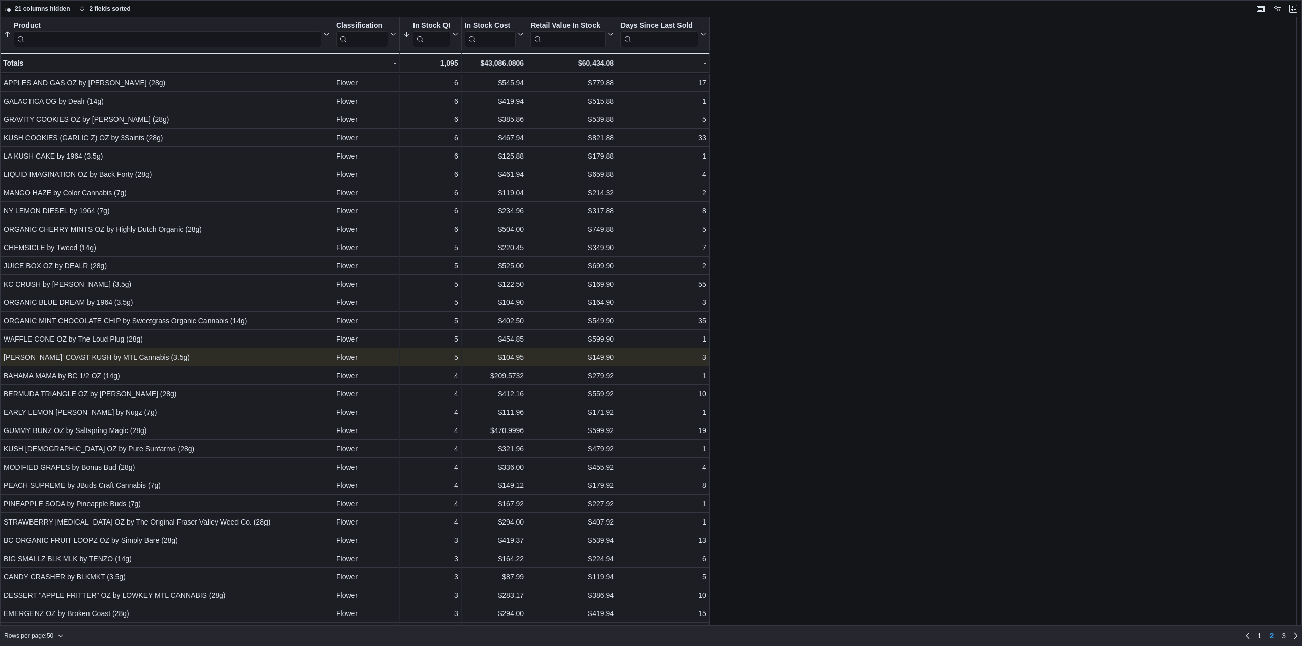
click at [102, 310] on div "Product Sorted by Product, ascending , then sorted by In Stock Qty, descending …" at bounding box center [651, 321] width 1302 height 609
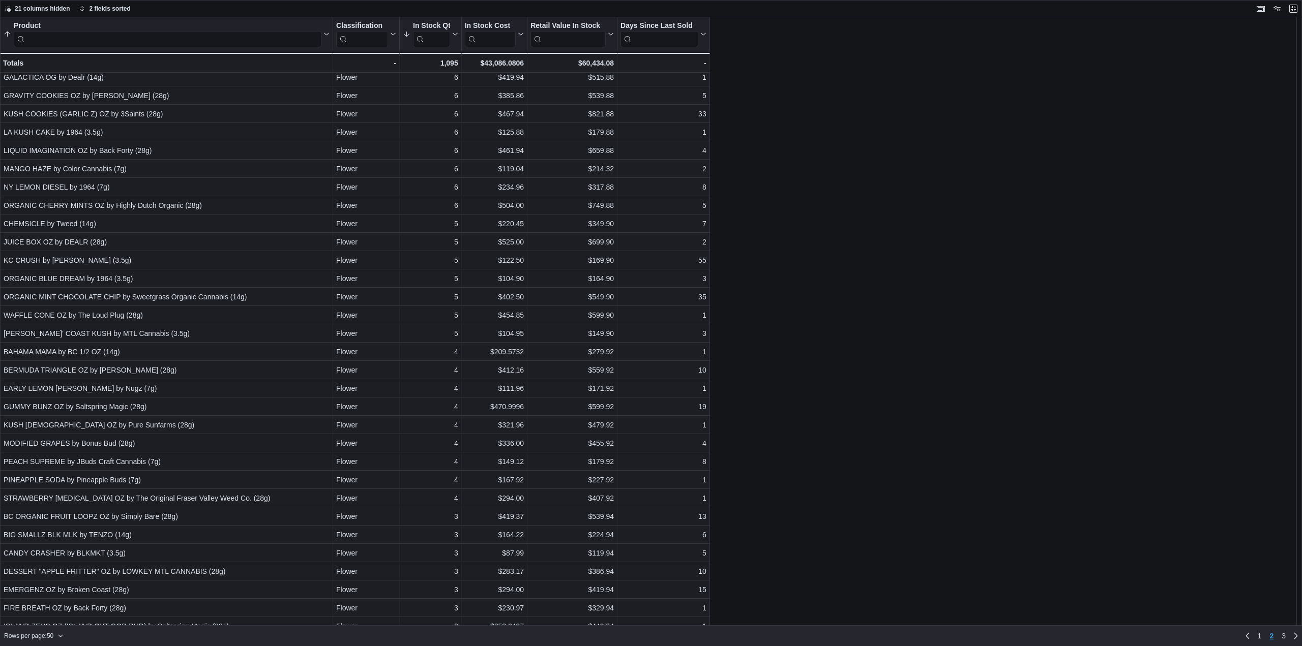
scroll to position [356, 0]
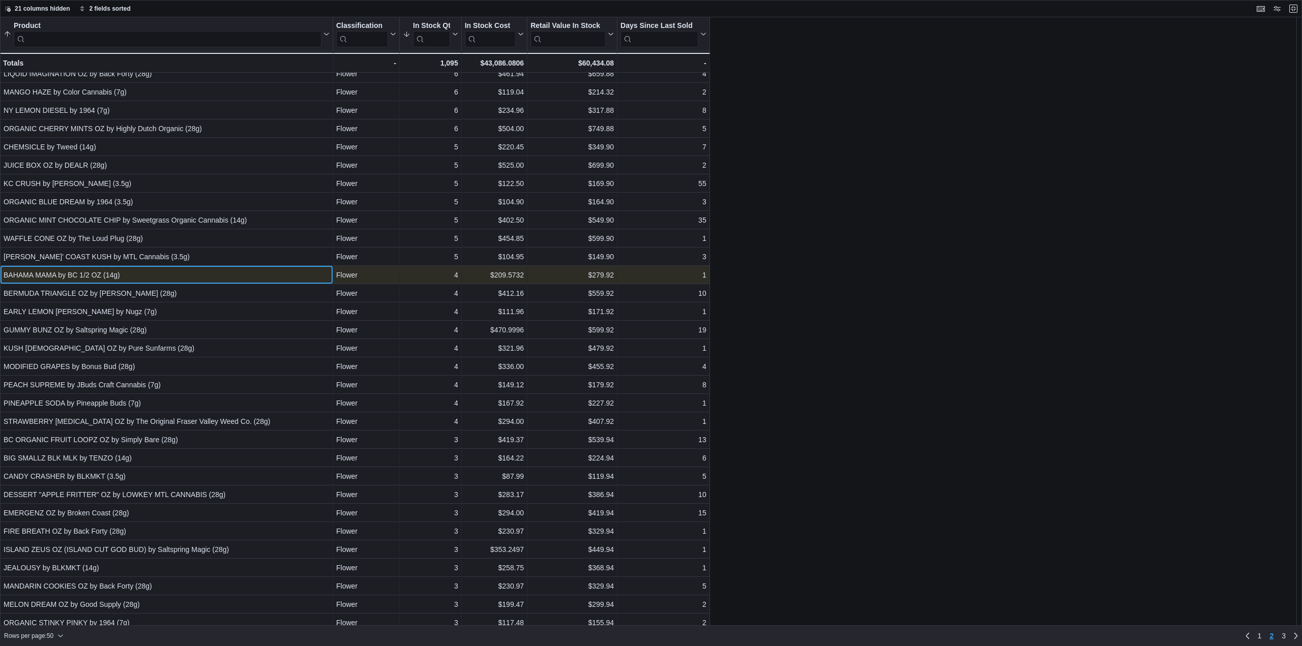
click at [72, 276] on div "BAHAMA MAMA by BC 1/2 OZ (14g)" at bounding box center [167, 275] width 326 height 12
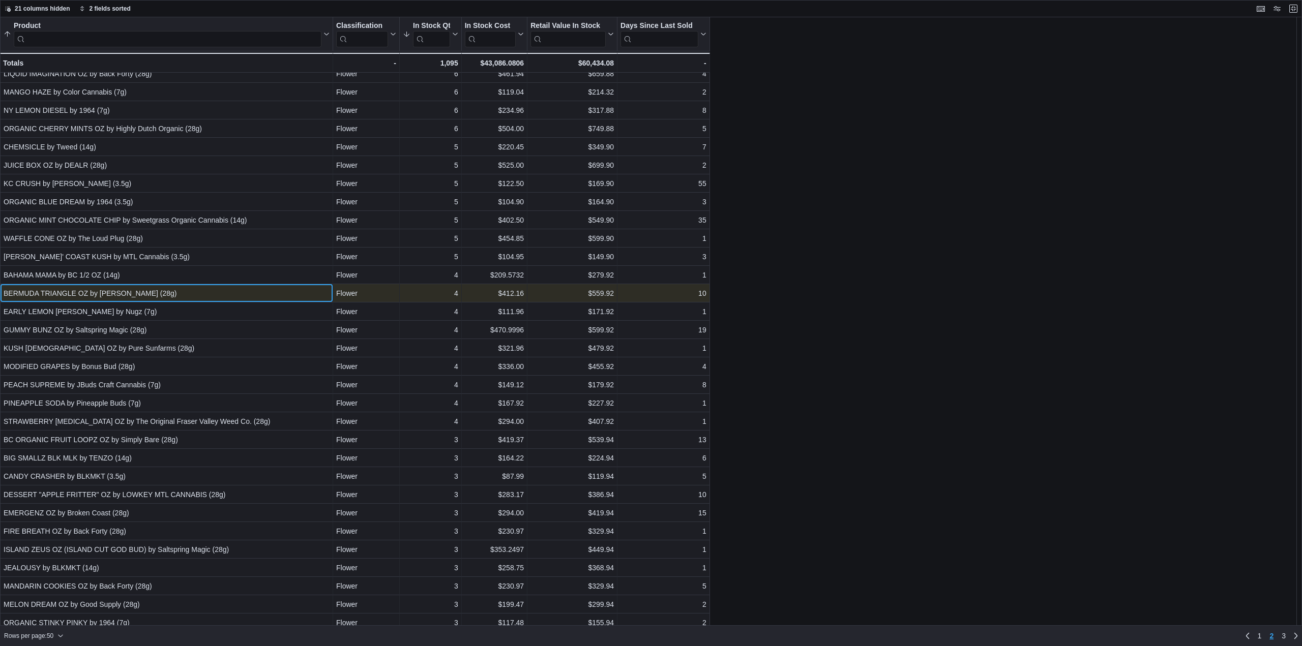
click at [79, 296] on div "BERMUDA TRIANGLE OZ by ShuCanna (28g)" at bounding box center [167, 293] width 326 height 12
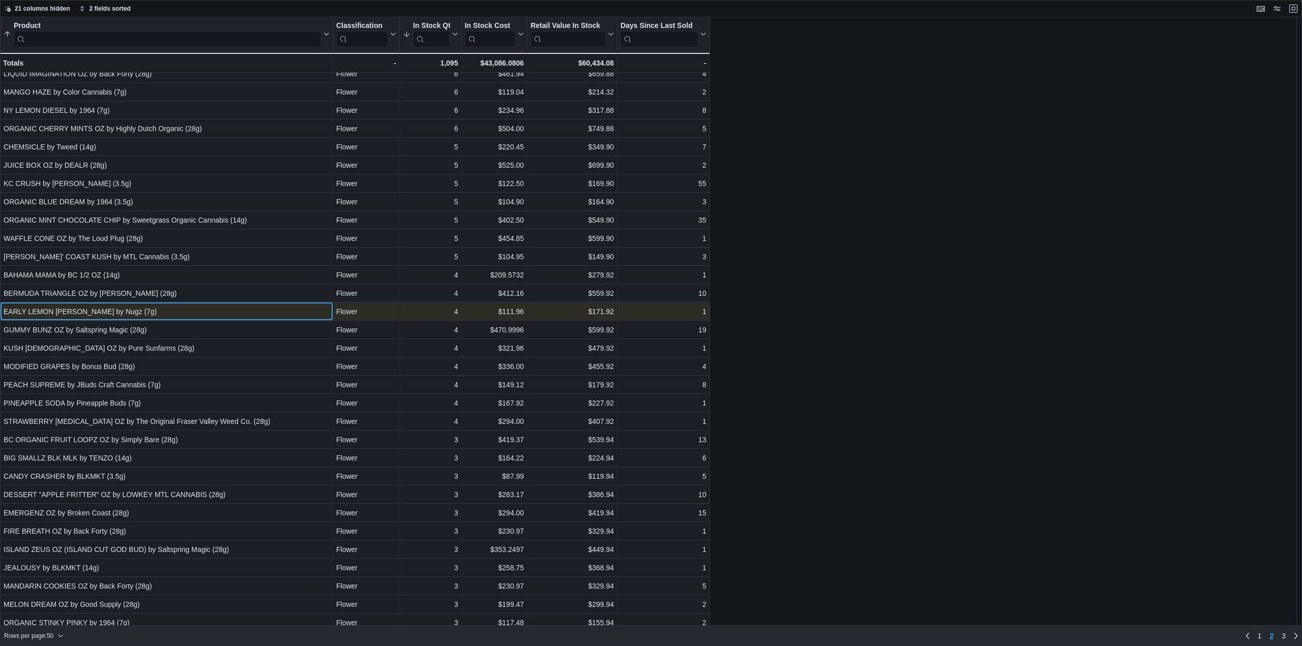
click at [90, 318] on div "EARLY LEMON BERRY by Nugz (7g)" at bounding box center [167, 312] width 326 height 12
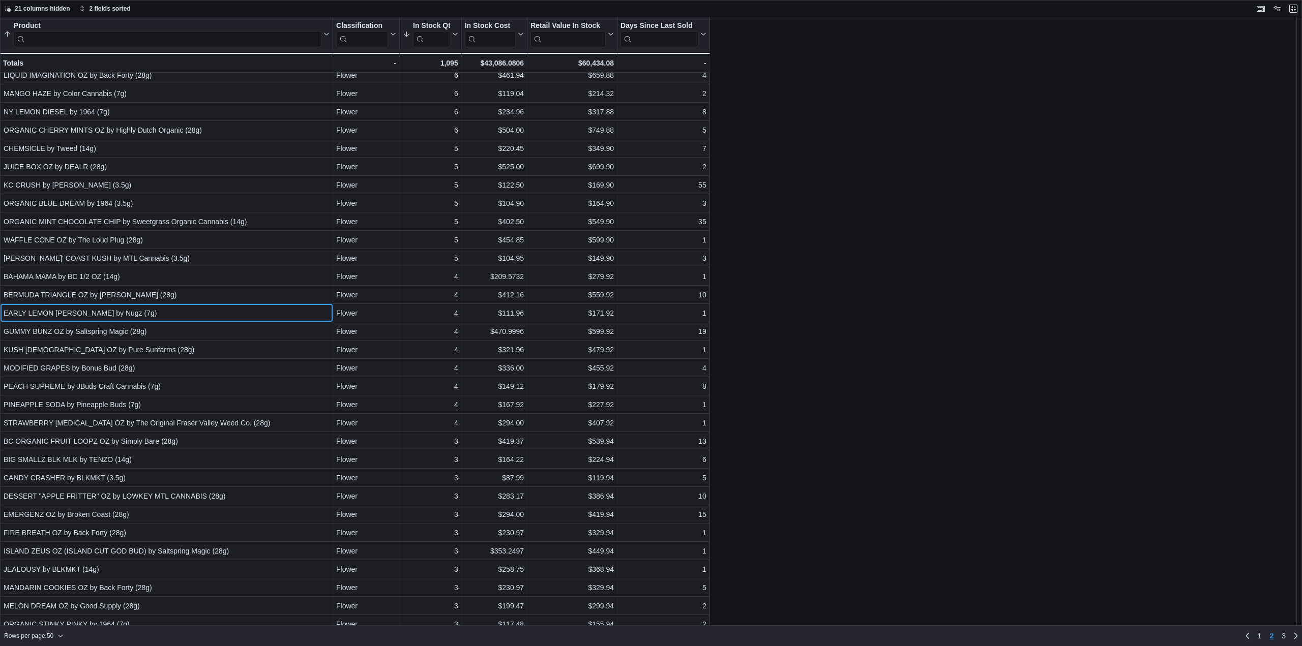
scroll to position [362, 0]
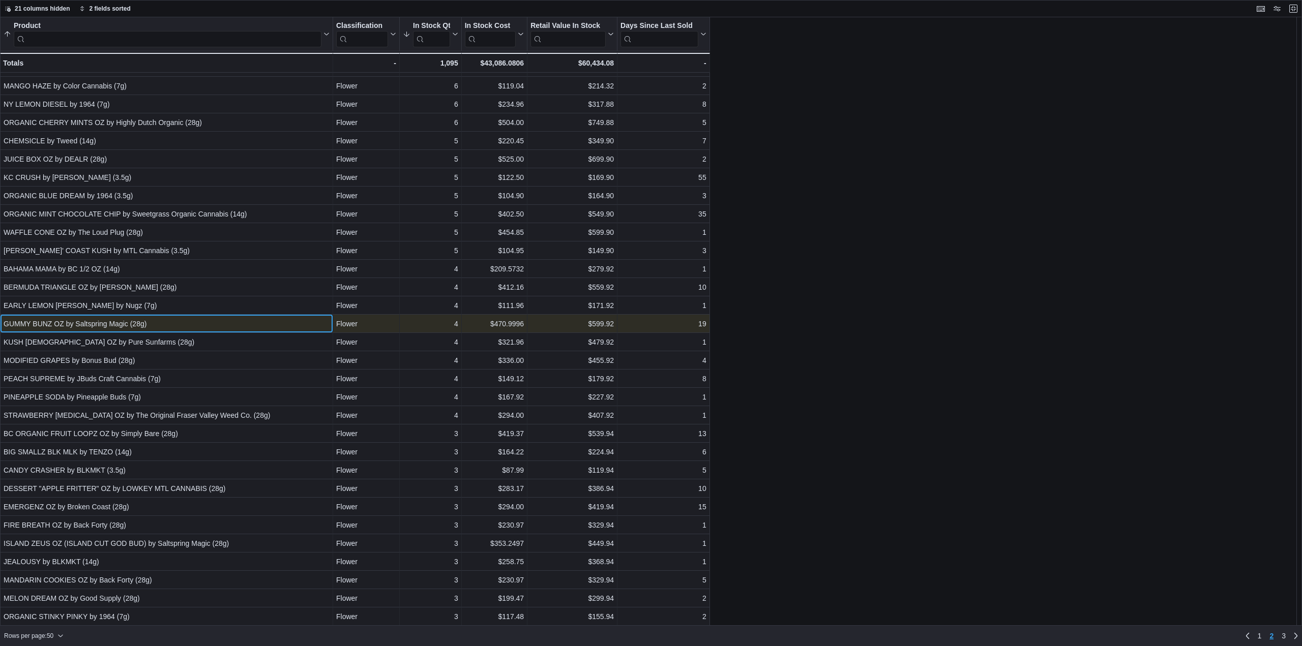
click at [82, 327] on div "GUMMY BUNZ OZ by Saltspring Magic (28g)" at bounding box center [167, 324] width 326 height 12
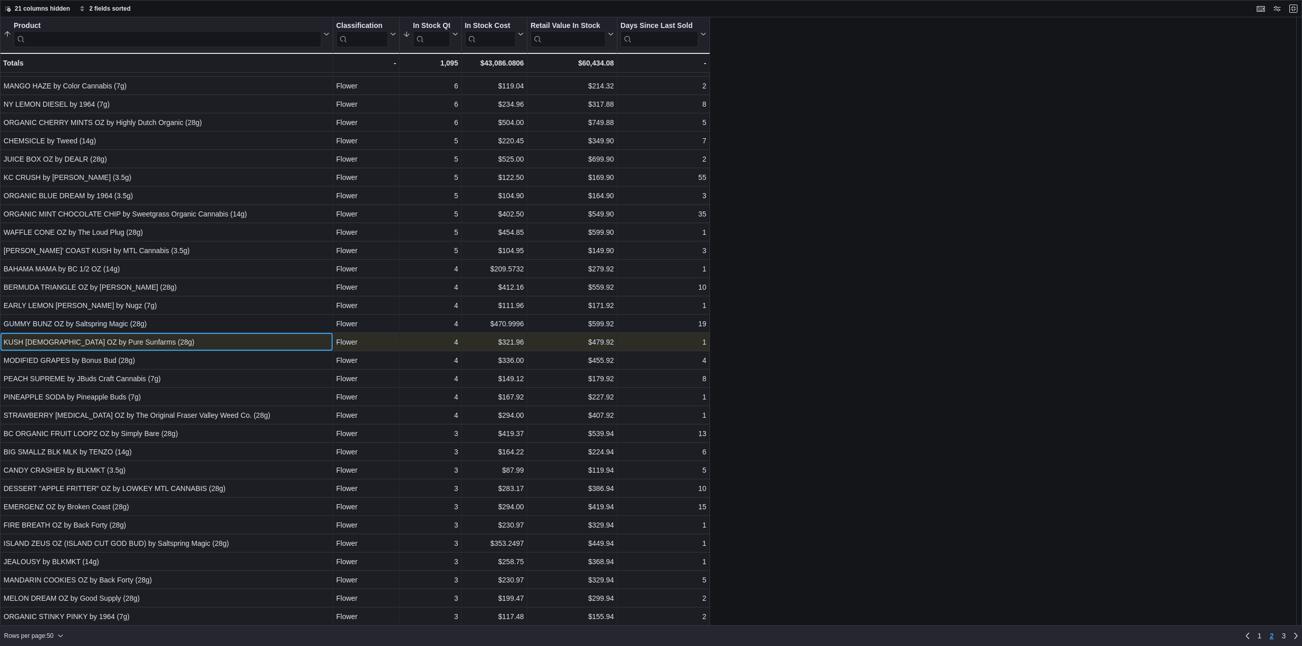
click at [86, 344] on div "KUSH GOD OZ by Pure Sunfarms (28g)" at bounding box center [167, 342] width 326 height 12
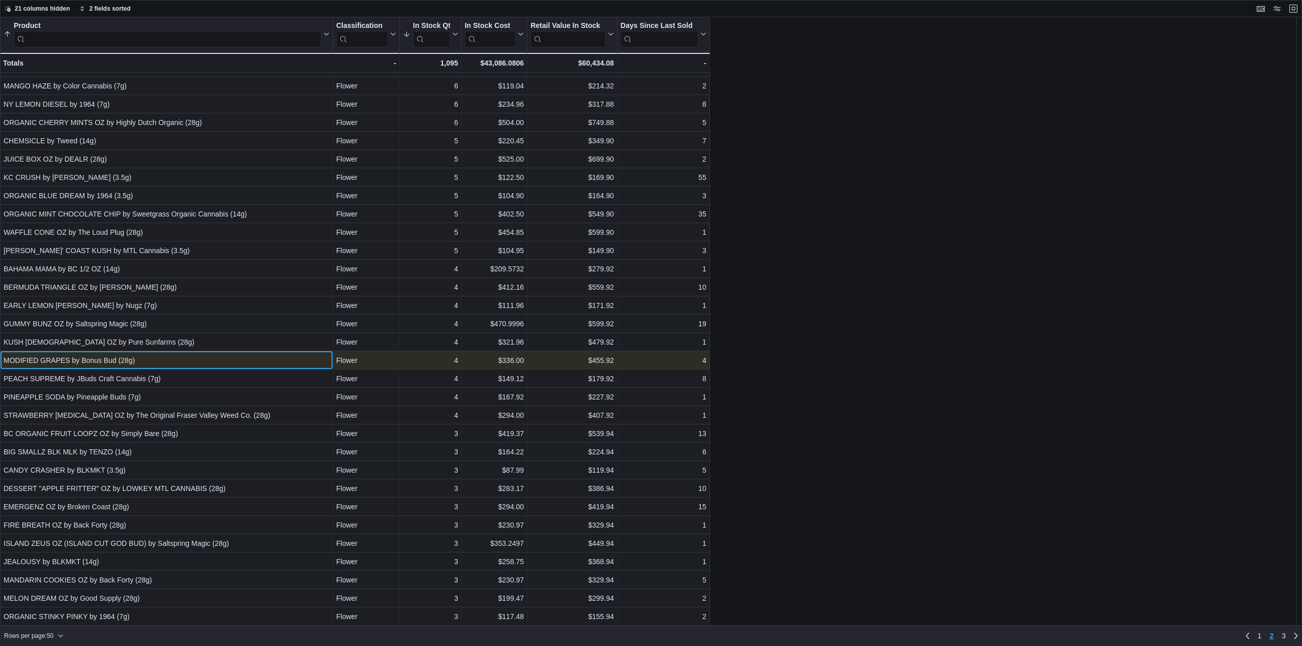
click at [87, 361] on div "MODIFIED GRAPES by Bonus Bud (28g)" at bounding box center [167, 361] width 326 height 12
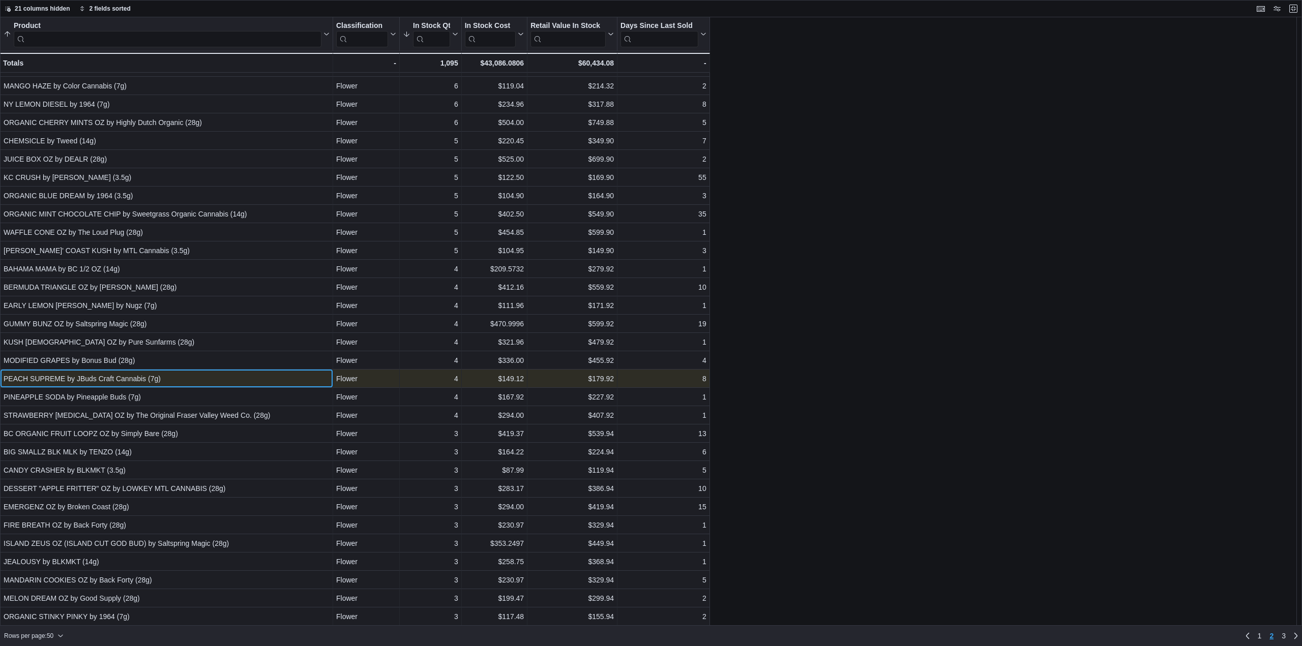
click at [87, 380] on div "PEACH SUPREME by JBuds Craft Cannabis (7g)" at bounding box center [167, 379] width 326 height 12
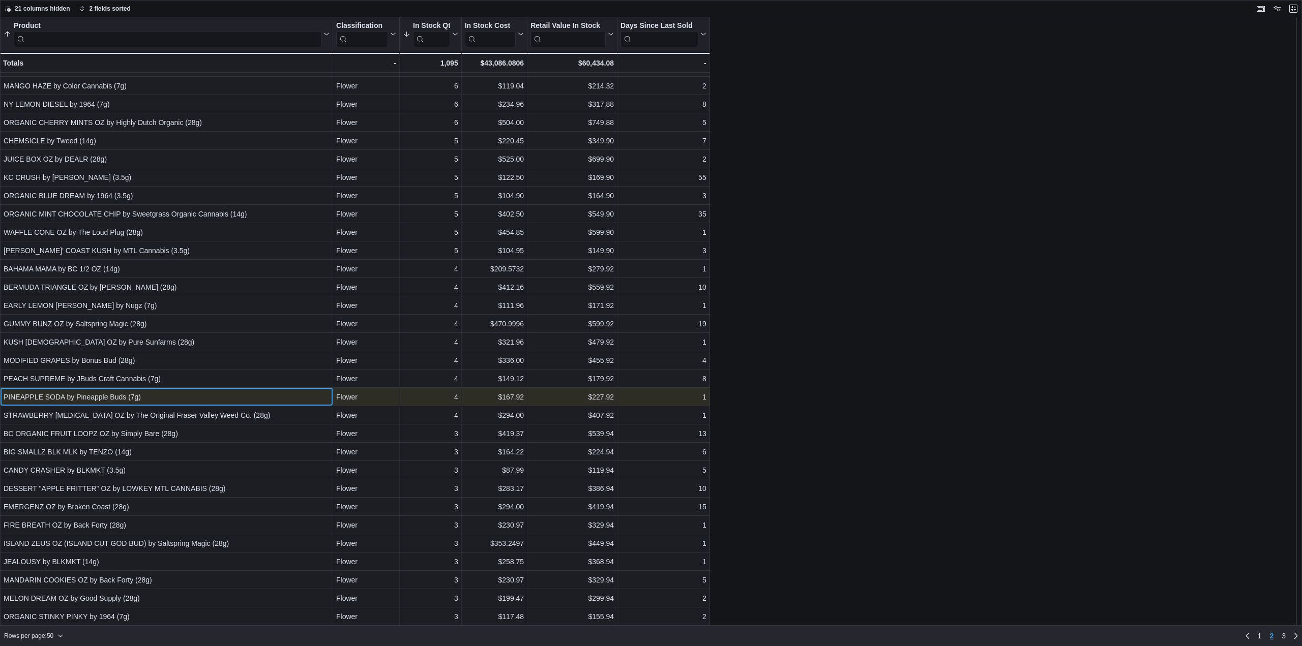
click at [86, 398] on div "PINEAPPLE SODA by Pineapple Buds (7g)" at bounding box center [167, 397] width 326 height 12
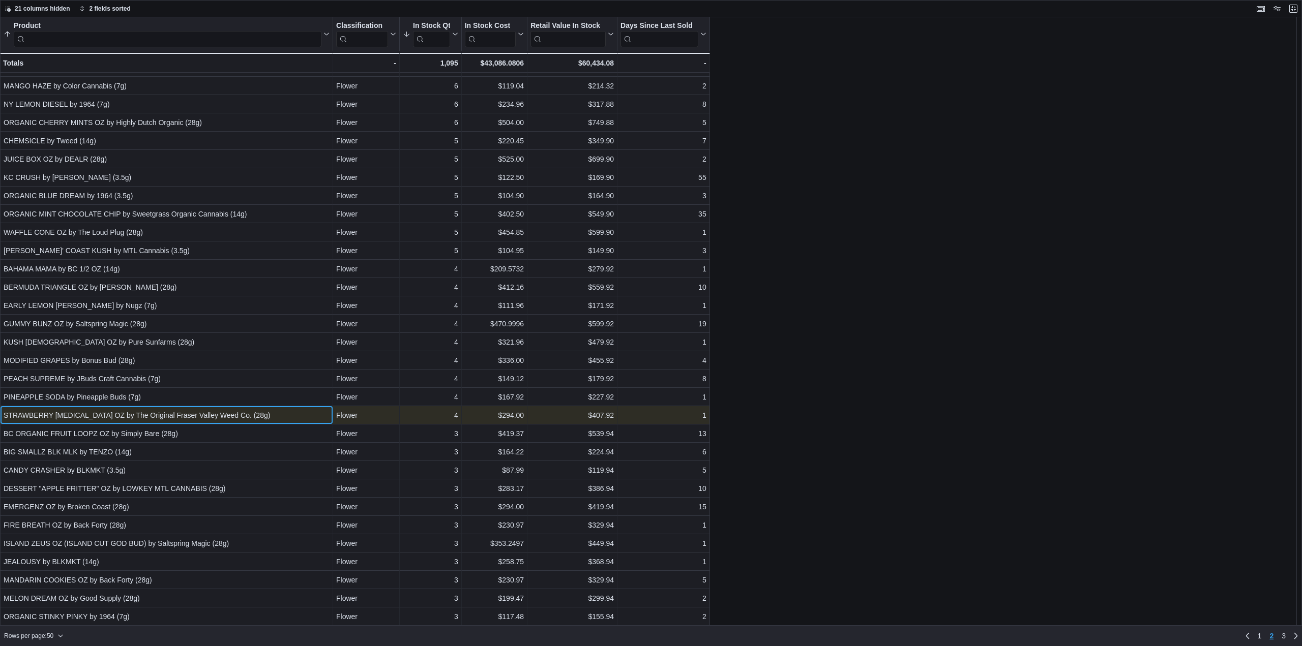
click at [91, 415] on div "STRAWBERRY AMNESIA OZ by The Original Fraser Valley Weed Co. (28g)" at bounding box center [167, 415] width 326 height 12
drag, startPoint x: 98, startPoint y: 415, endPoint x: 0, endPoint y: 419, distance: 98.2
click at [0, 419] on div "STRAWBERRY AMNESIA OZ by The Original Fraser Valley Weed Co. (28g) - Product, c…" at bounding box center [166, 415] width 333 height 18
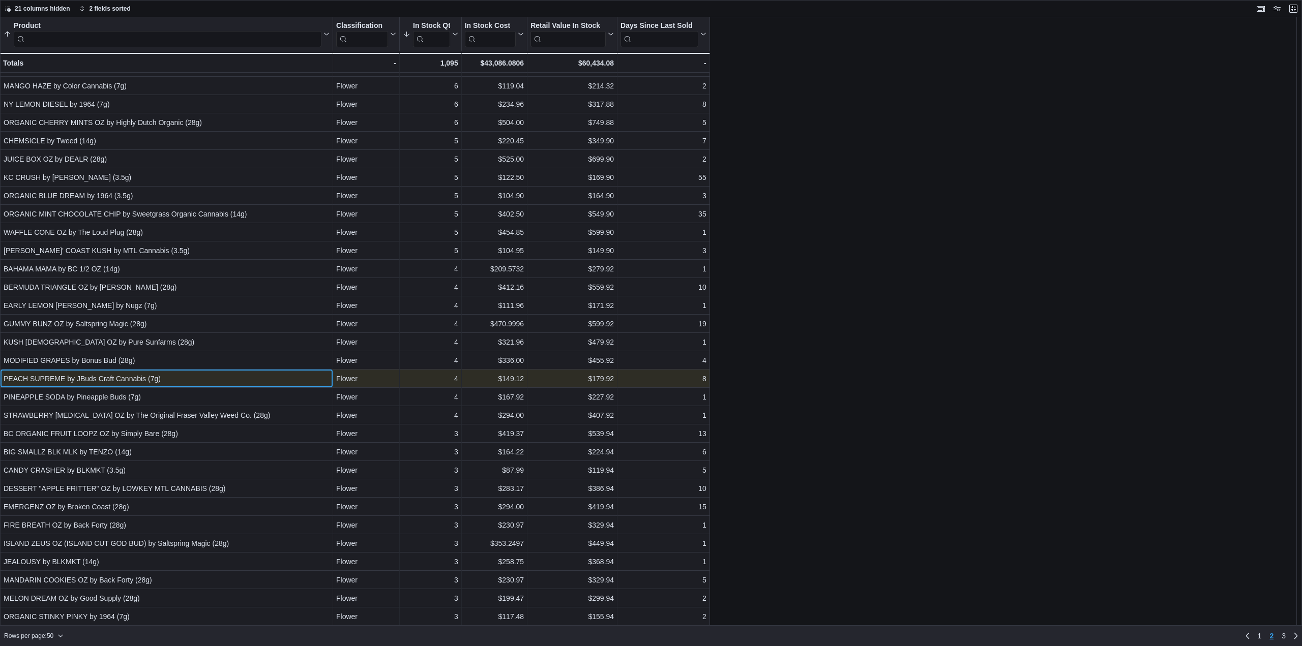
drag, startPoint x: 35, startPoint y: 415, endPoint x: 175, endPoint y: 375, distance: 145.9
click at [175, 375] on div "PEACH SUPREME by JBuds Craft Cannabis (7g)" at bounding box center [167, 379] width 326 height 12
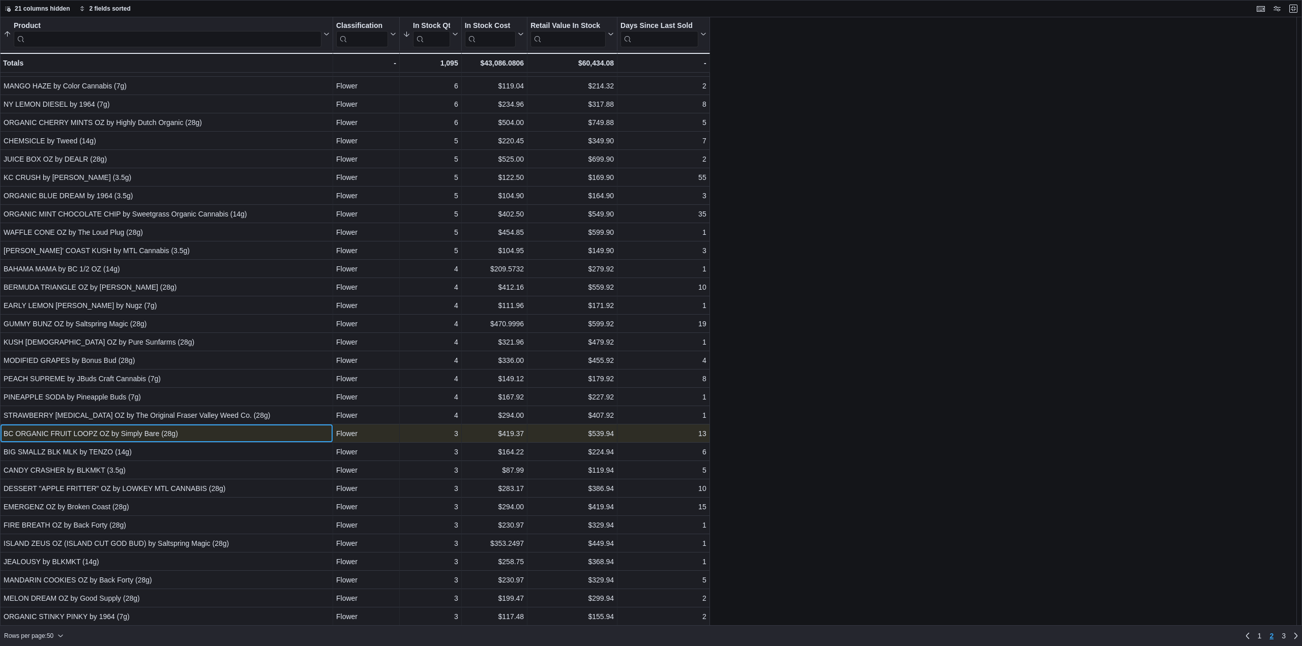
click at [102, 432] on div "BC ORGANIC FRUIT LOOPZ OZ by Simply Bare (28g)" at bounding box center [167, 434] width 326 height 12
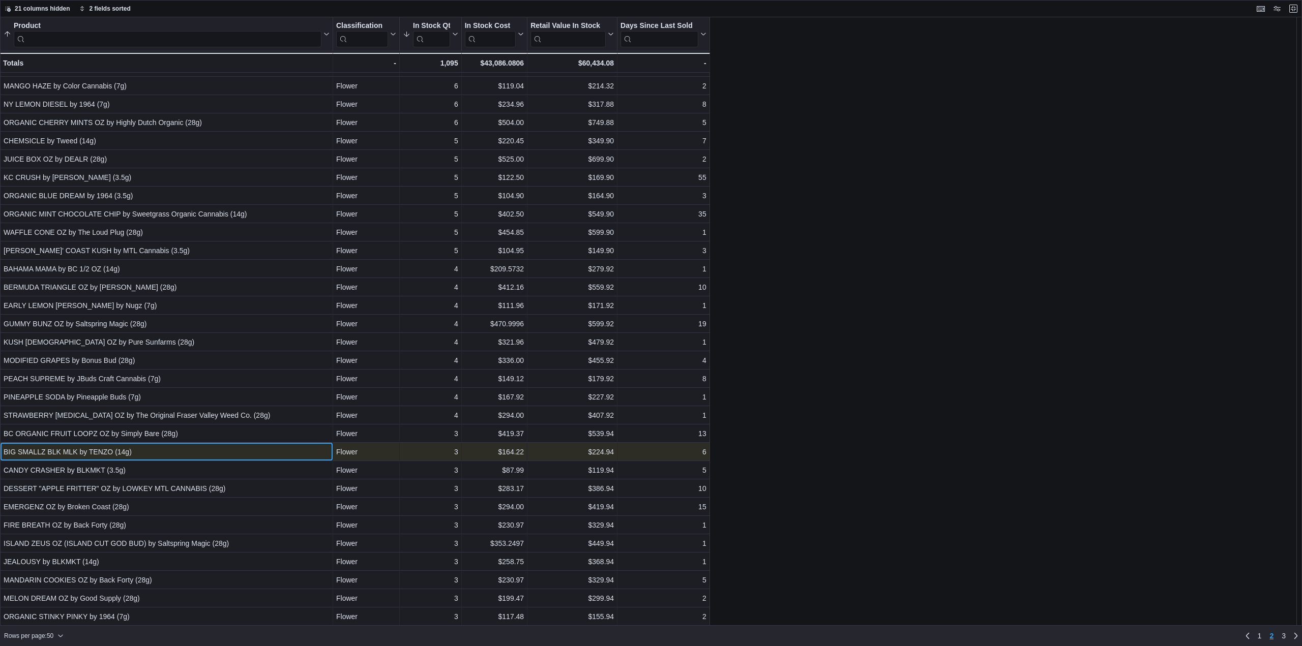
click at [100, 460] on div "BIG SMALLZ BLK MLK by TENZO (14g) - Product, column 1, row 91" at bounding box center [166, 452] width 333 height 18
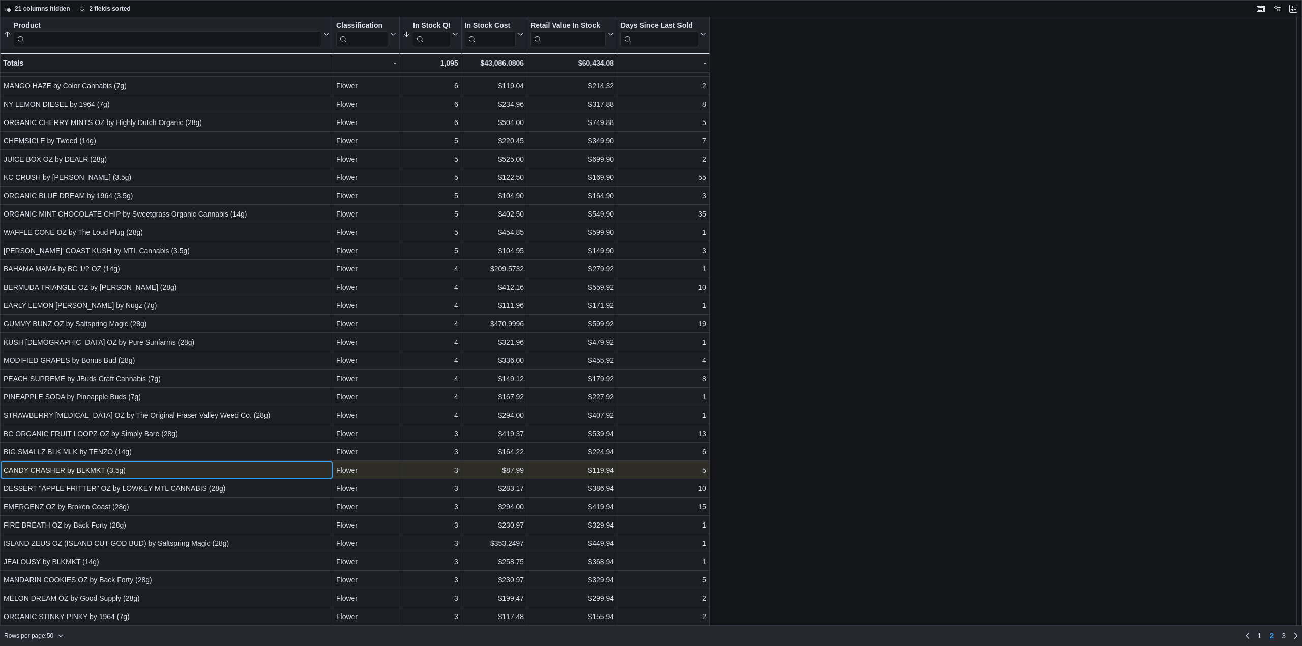
click at [98, 471] on div "CANDY CRASHER by BLKMKT (3.5g)" at bounding box center [167, 470] width 326 height 12
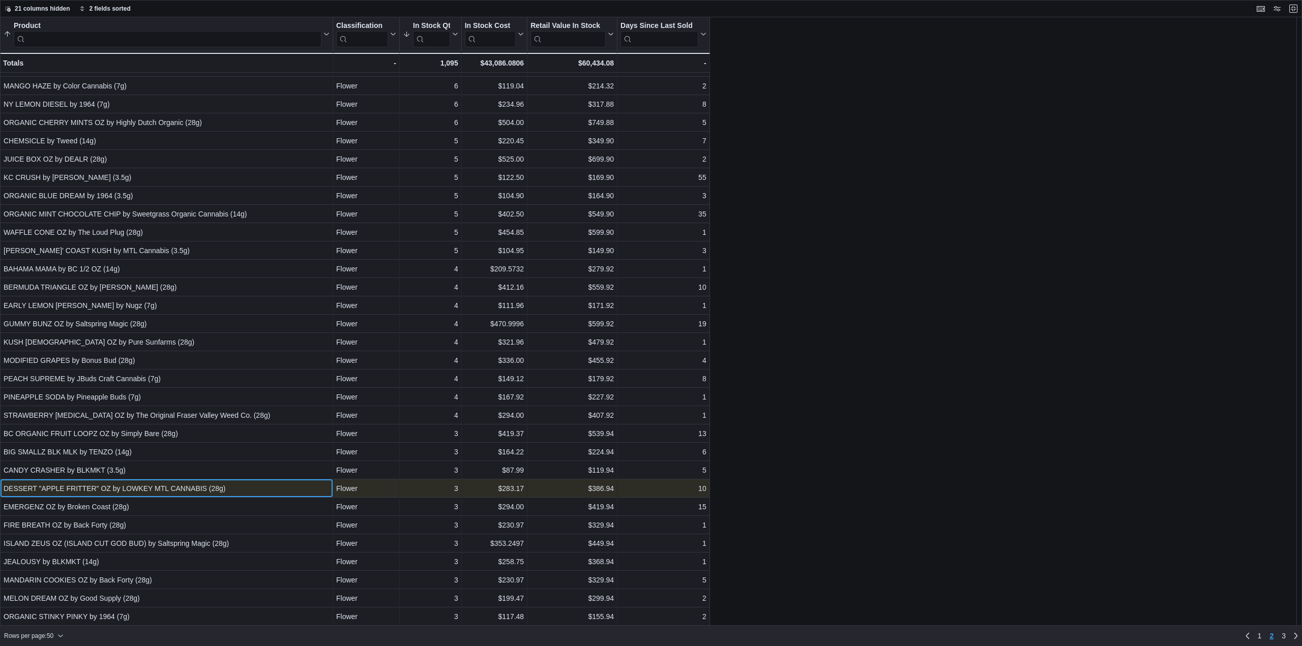
click at [101, 487] on div "DESSERT "APPLE FRITTER" OZ by LOWKEY MTL CANNABIS (28g)" at bounding box center [167, 489] width 326 height 12
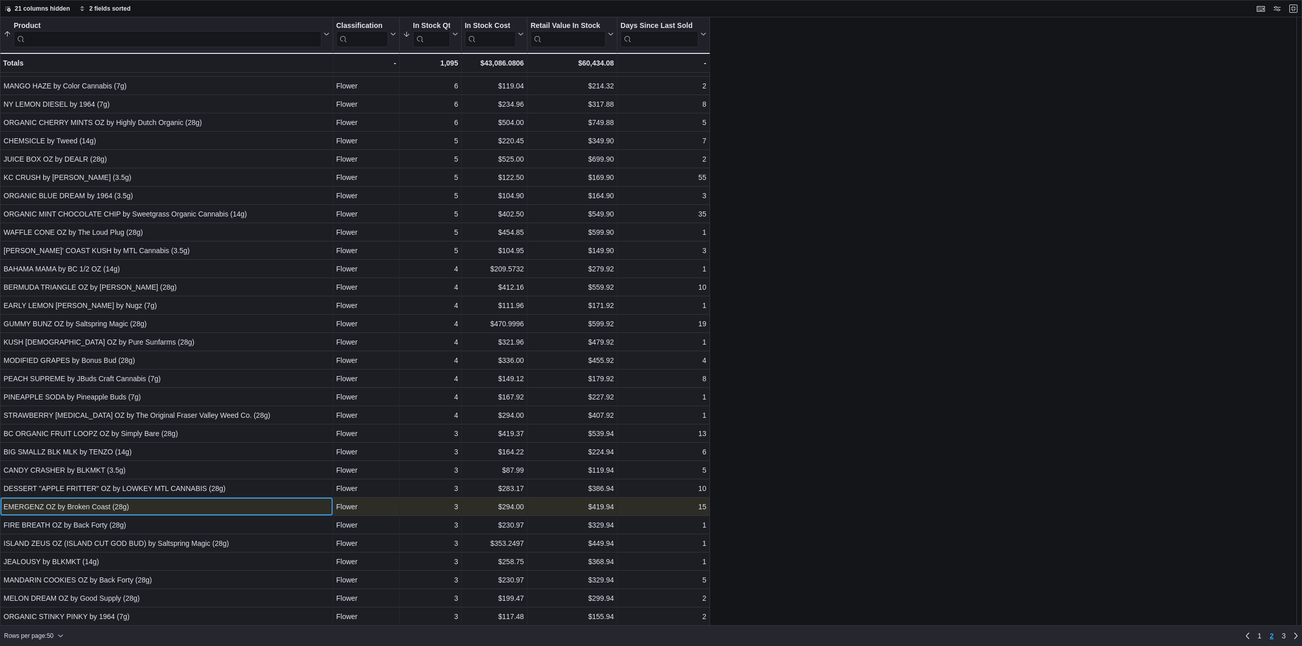
click at [107, 506] on div "EMERGENZ OZ by Broken Coast (28g)" at bounding box center [167, 507] width 326 height 12
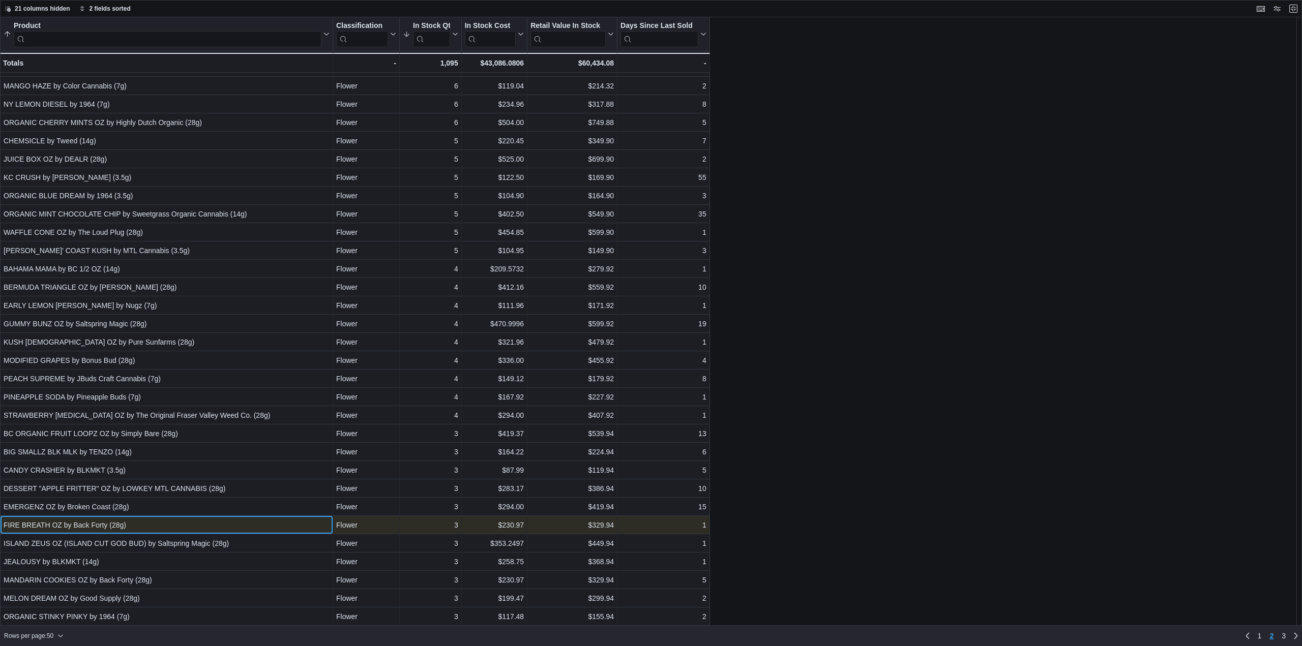
click at [111, 522] on div "FIRE BREATH OZ by Back Forty (28g)" at bounding box center [167, 525] width 326 height 12
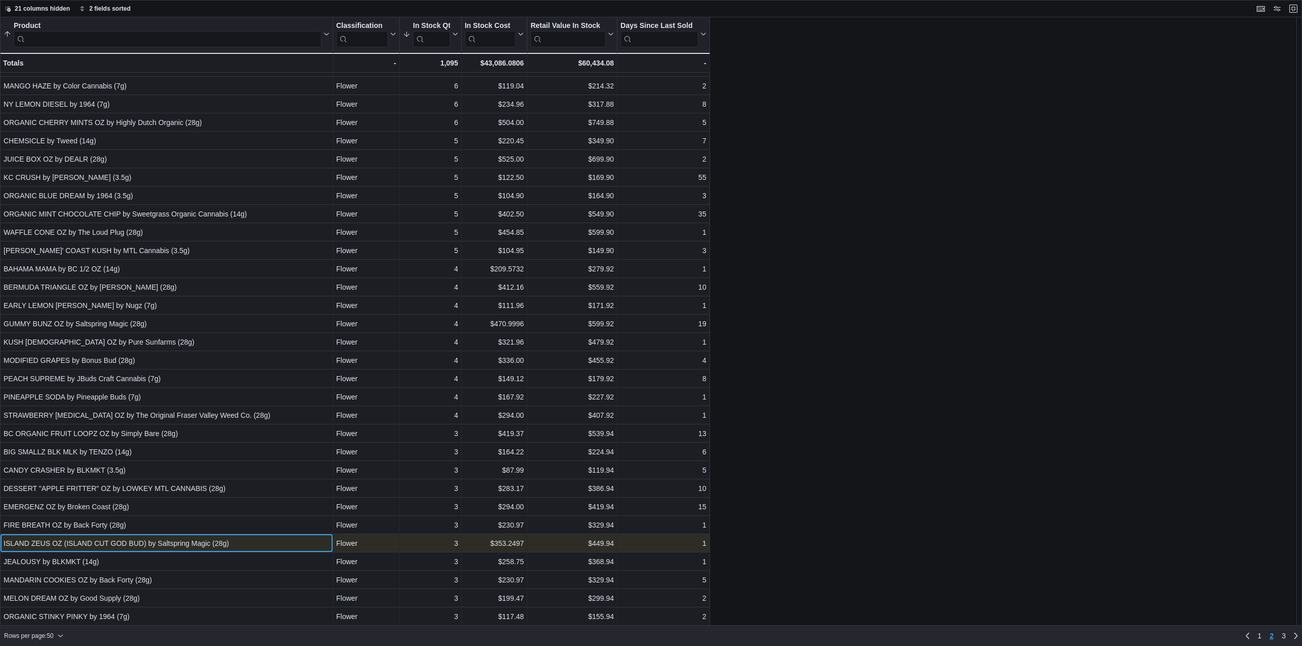
click at [120, 550] on div "ISLAND ZEUS OZ (ISLAND CUT GOD BUD) by Saltspring Magic (28g)" at bounding box center [167, 544] width 326 height 12
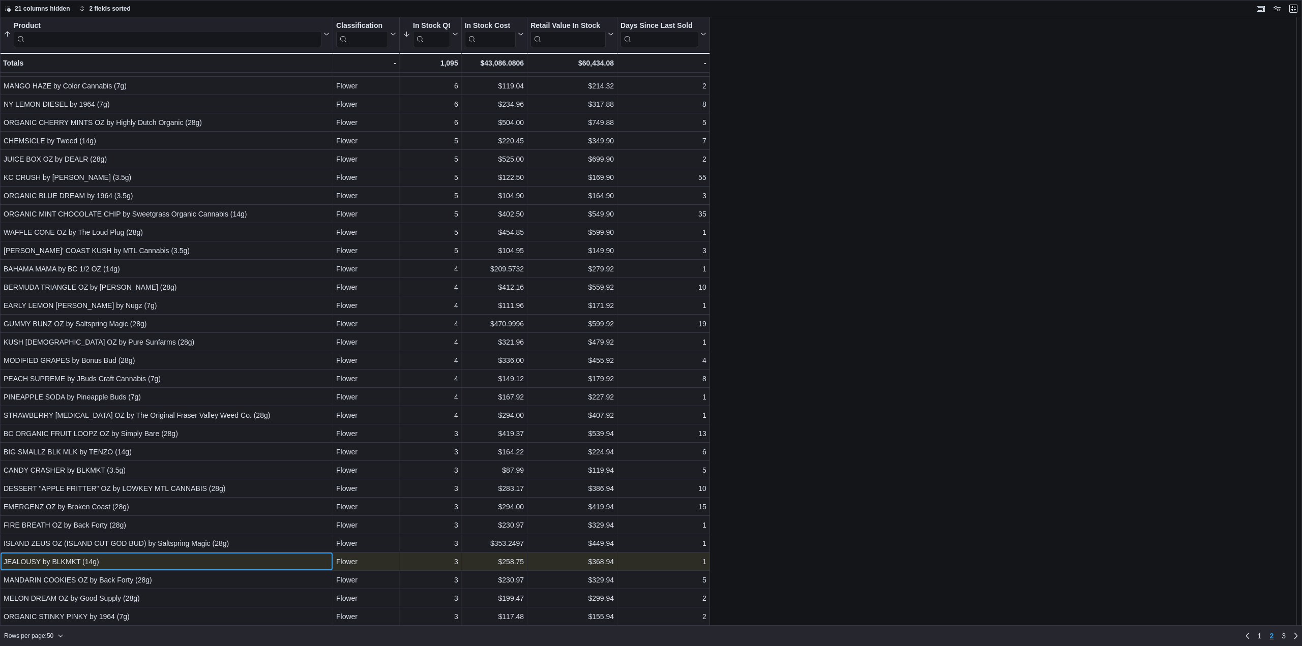
click at [122, 564] on div "JEALOUSY by BLKMKT (14g)" at bounding box center [167, 562] width 326 height 12
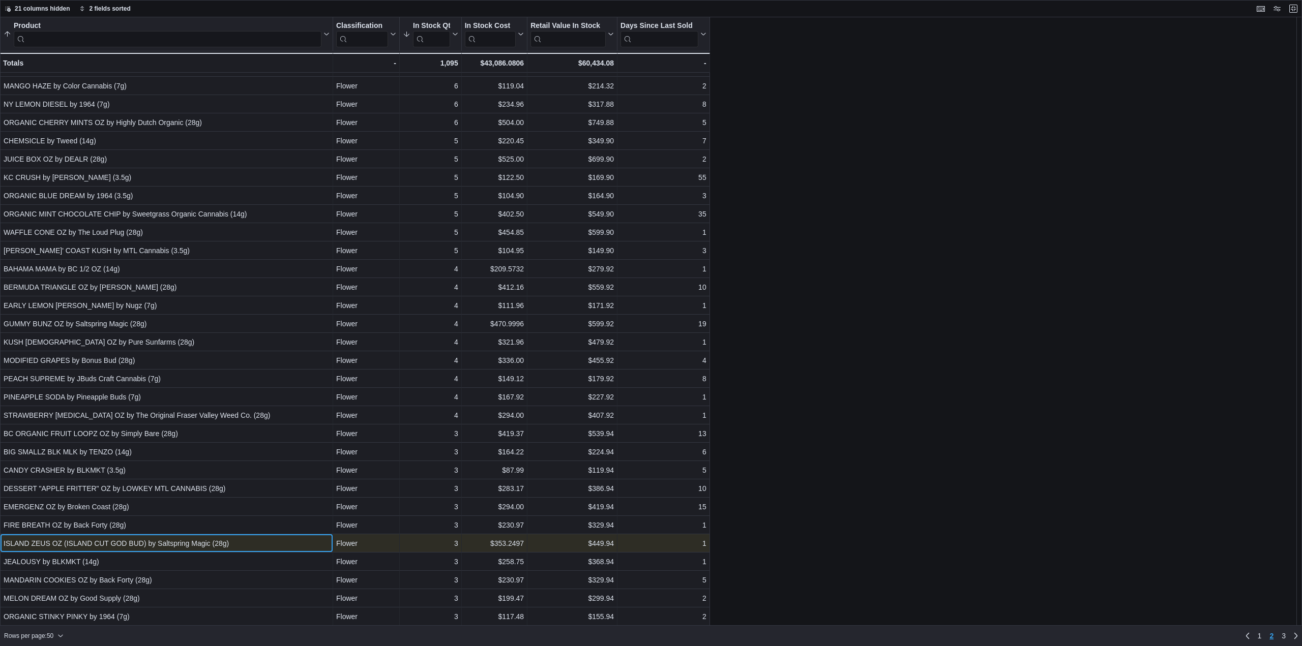
click at [128, 550] on div "ISLAND ZEUS OZ (ISLAND CUT GOD BUD) by Saltspring Magic (28g) - Product, column…" at bounding box center [166, 544] width 333 height 18
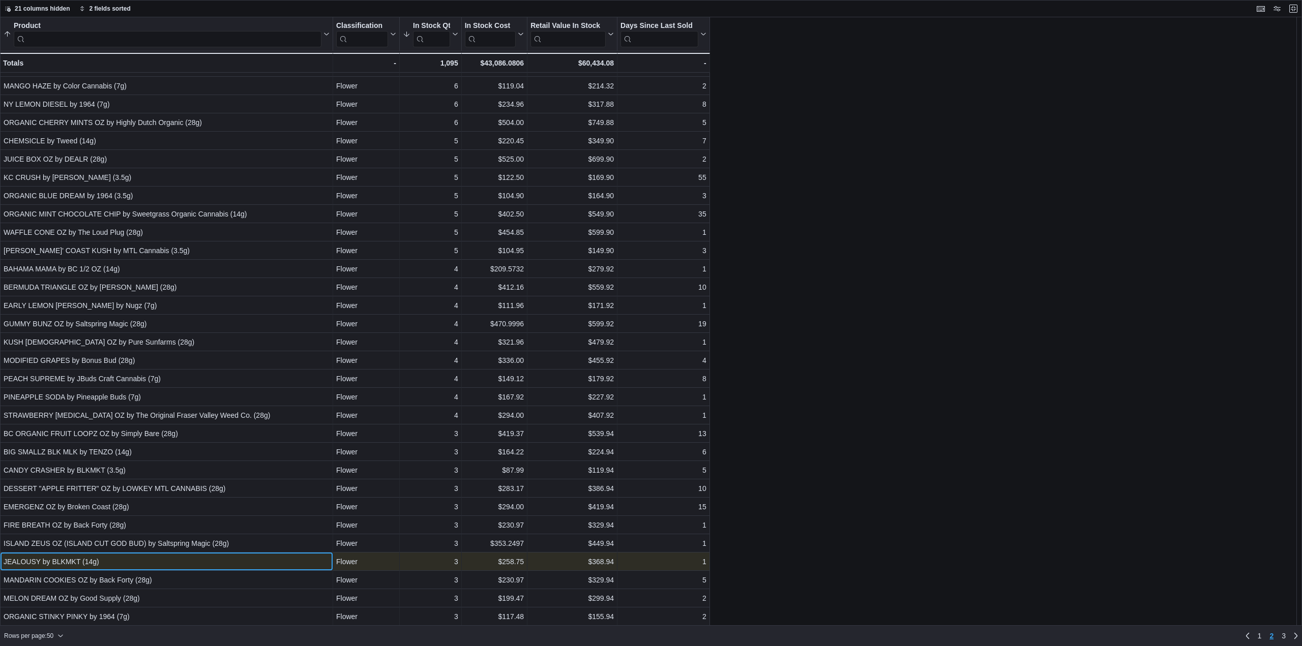
click at [122, 563] on div "JEALOUSY by BLKMKT (14g)" at bounding box center [167, 562] width 326 height 12
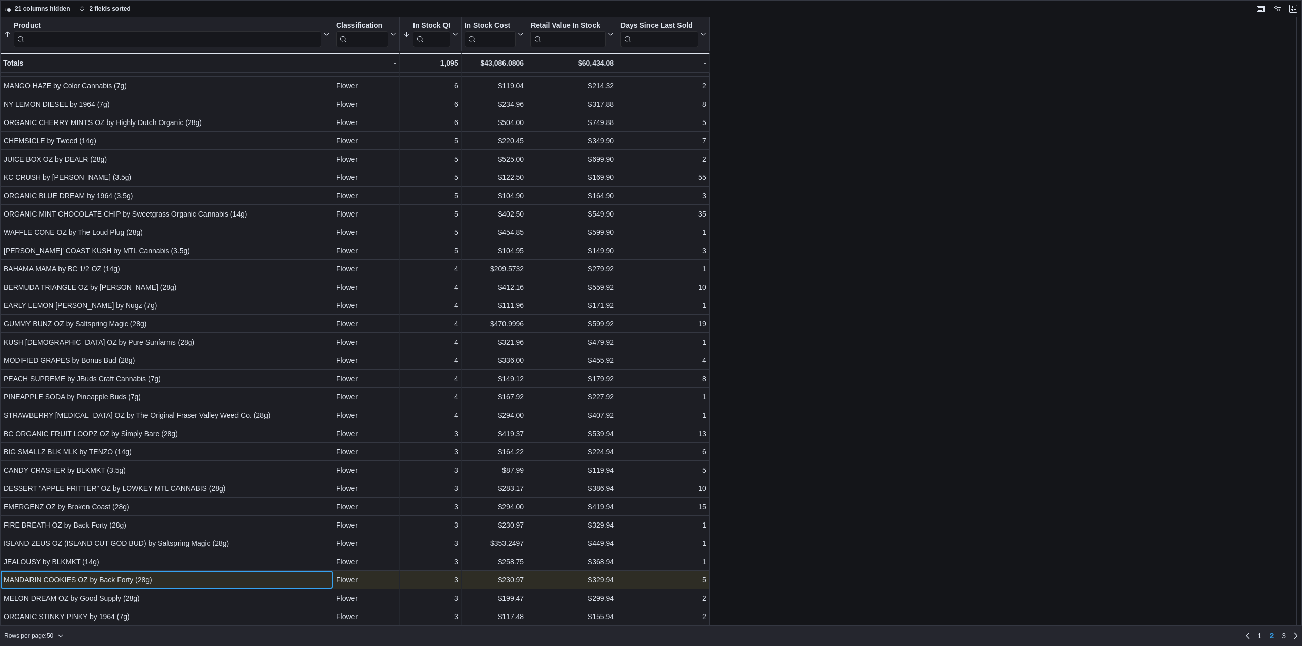
click at [124, 579] on div "MANDARIN COOKIES OZ by Back Forty (28g)" at bounding box center [167, 580] width 326 height 12
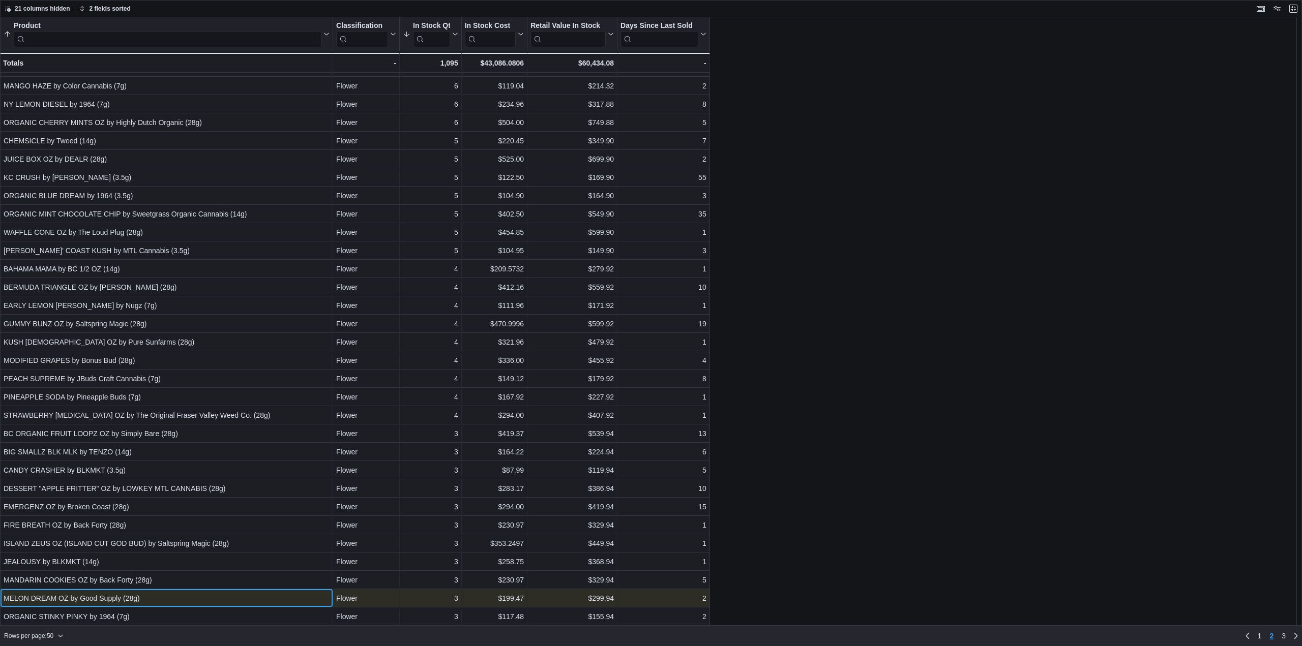
click at [124, 595] on div "MELON DREAM OZ by Good Supply (28g)" at bounding box center [167, 599] width 326 height 12
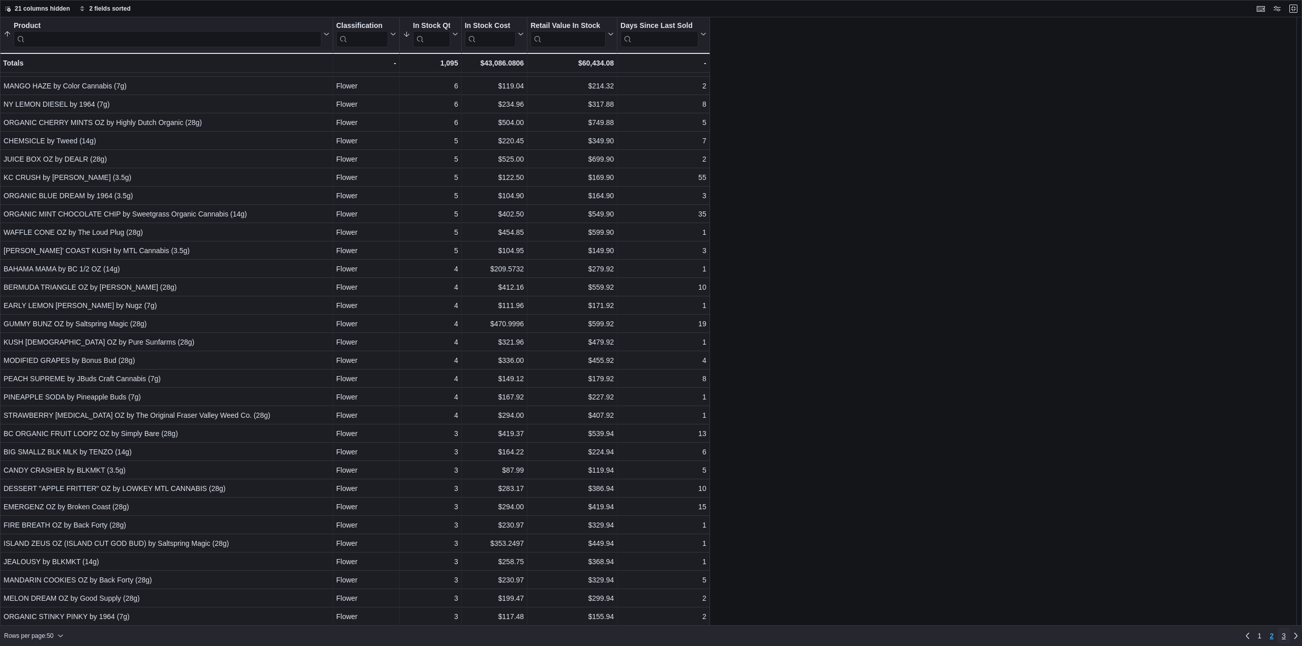
click at [1284, 637] on span "3" at bounding box center [1284, 636] width 4 height 10
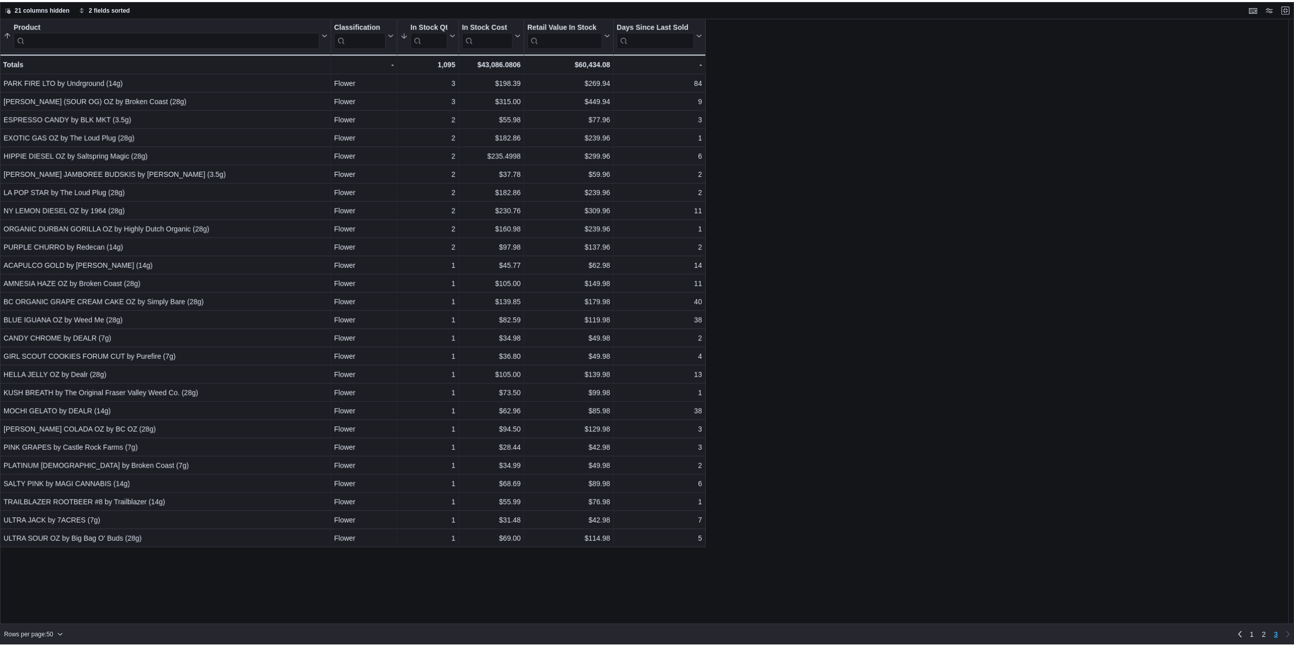
scroll to position [0, 0]
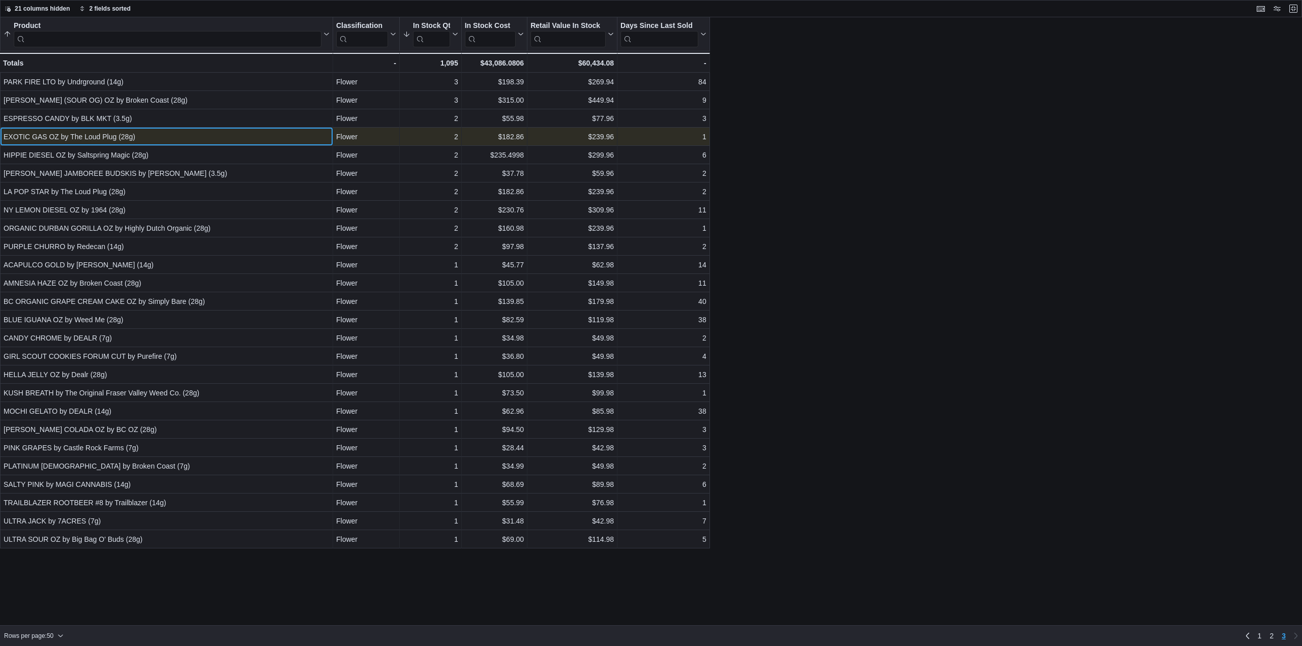
click at [258, 138] on div "EXOTIC GAS OZ by The Loud Plug (28g)" at bounding box center [167, 137] width 326 height 12
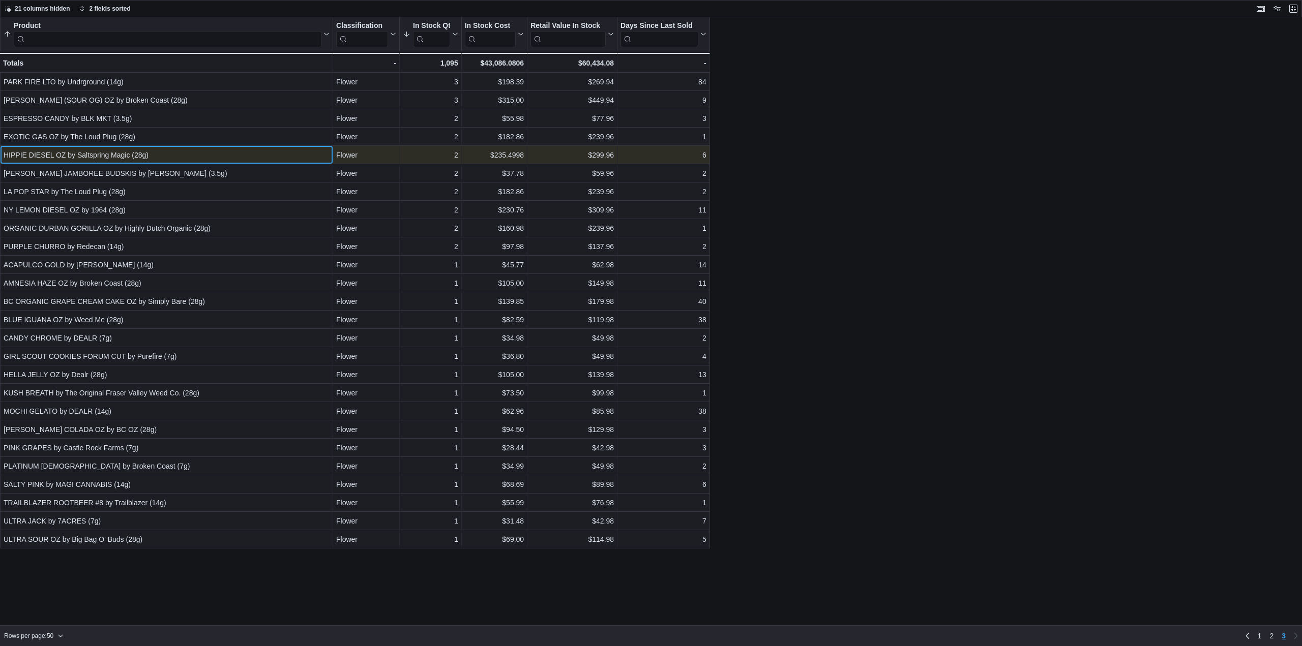
click at [126, 155] on div "HIPPIE DIESEL OZ by Saltspring Magic (28g)" at bounding box center [167, 155] width 326 height 12
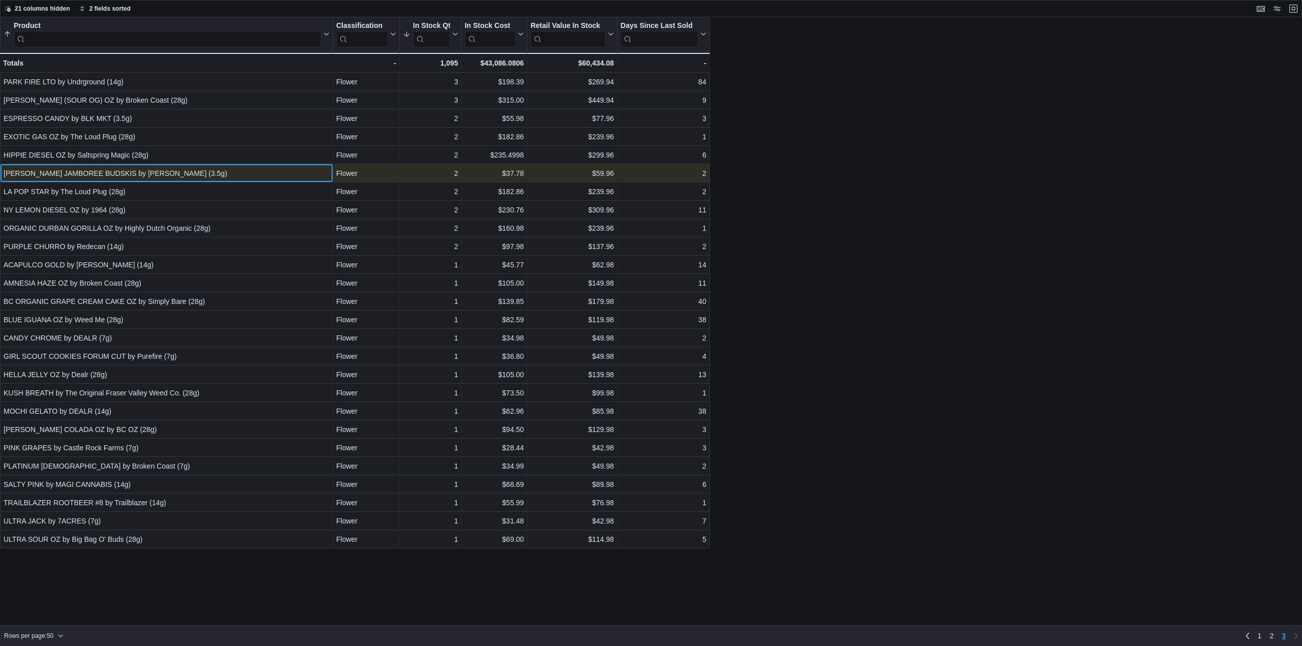
click at [131, 169] on div "JACK HERER JAMBOREE BUDSKIS by Chillbilly (3.5g)" at bounding box center [167, 173] width 326 height 12
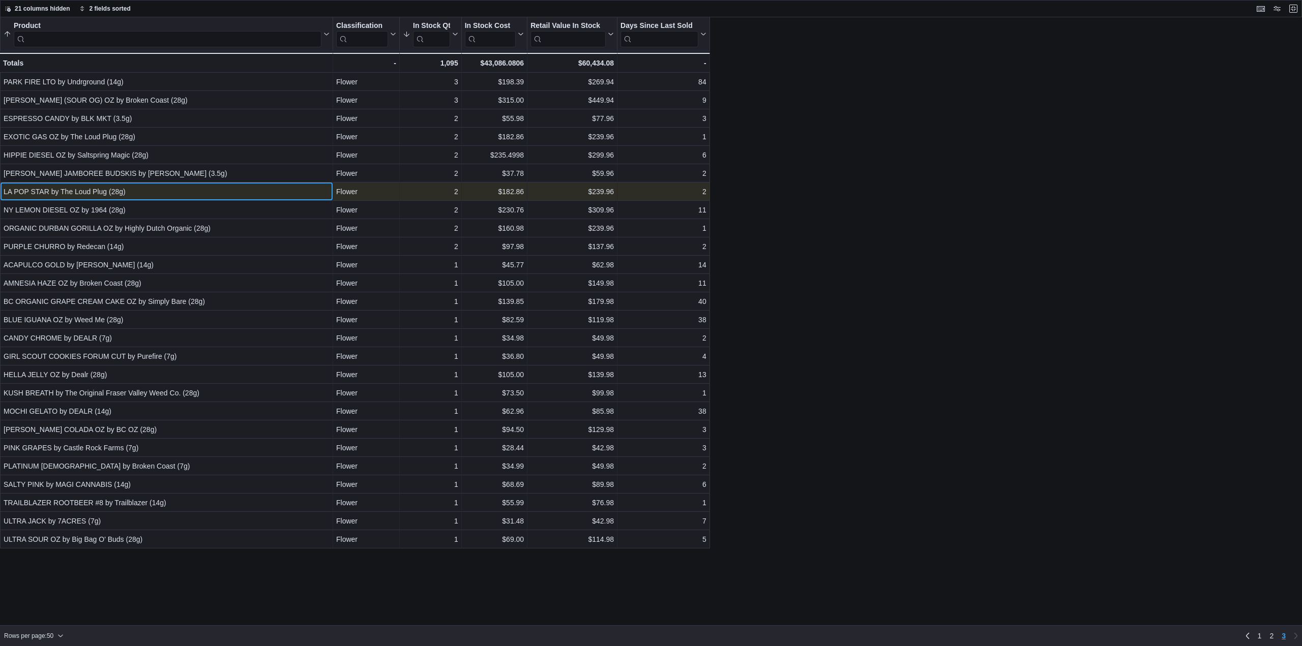
click at [175, 197] on div "LA POP STAR by The Loud Plug (28g)" at bounding box center [167, 192] width 326 height 12
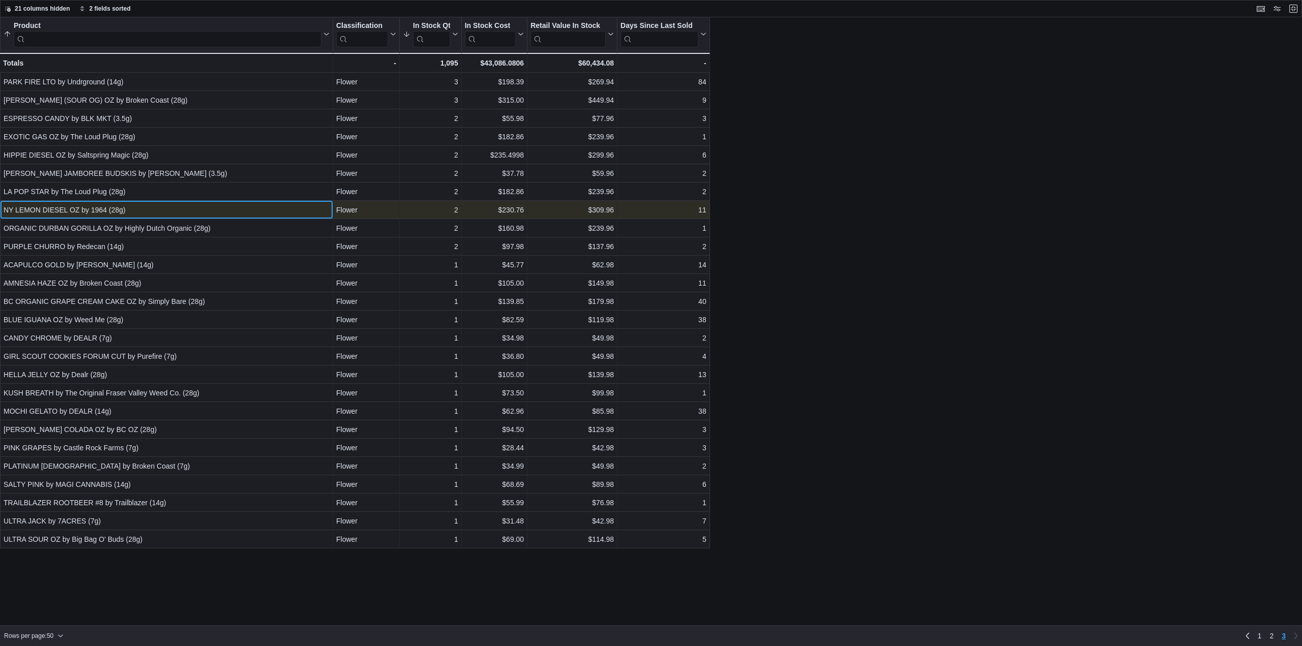
click at [170, 211] on div "NY LEMON DIESEL OZ by 1964 (28g)" at bounding box center [167, 210] width 326 height 12
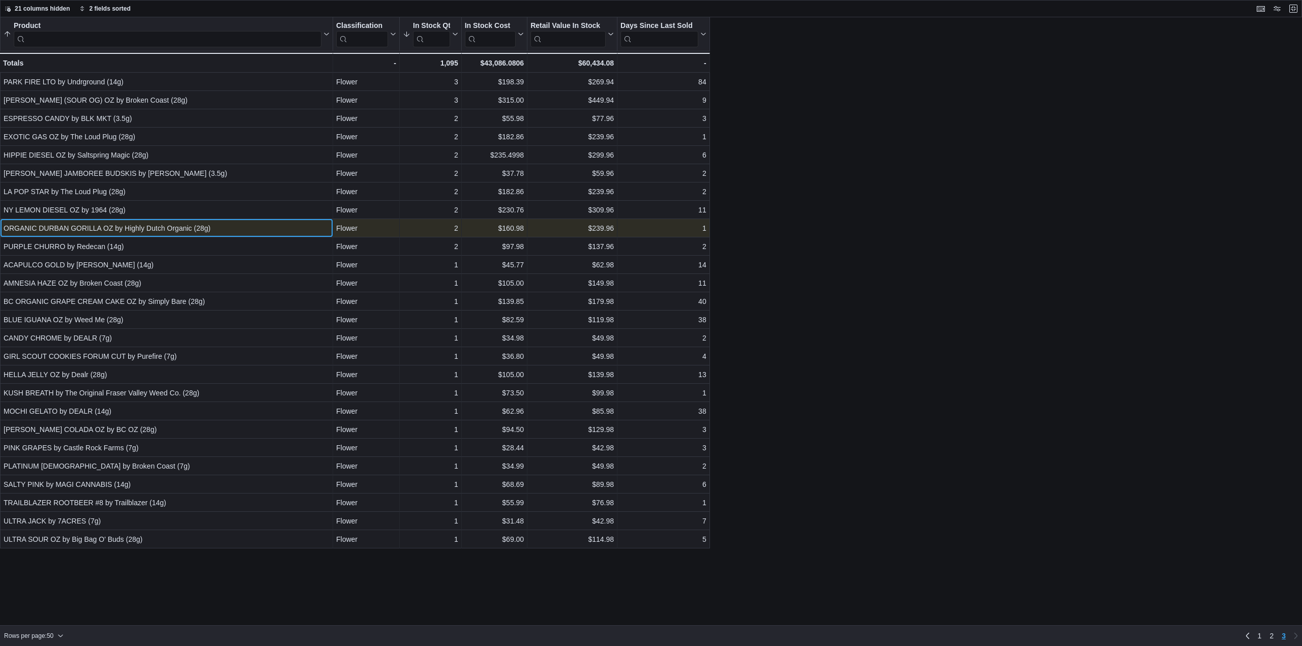
click at [179, 226] on div "ORGANIC DURBAN GORILLA OZ by Highly Dutch Organic (28g)" at bounding box center [167, 228] width 326 height 12
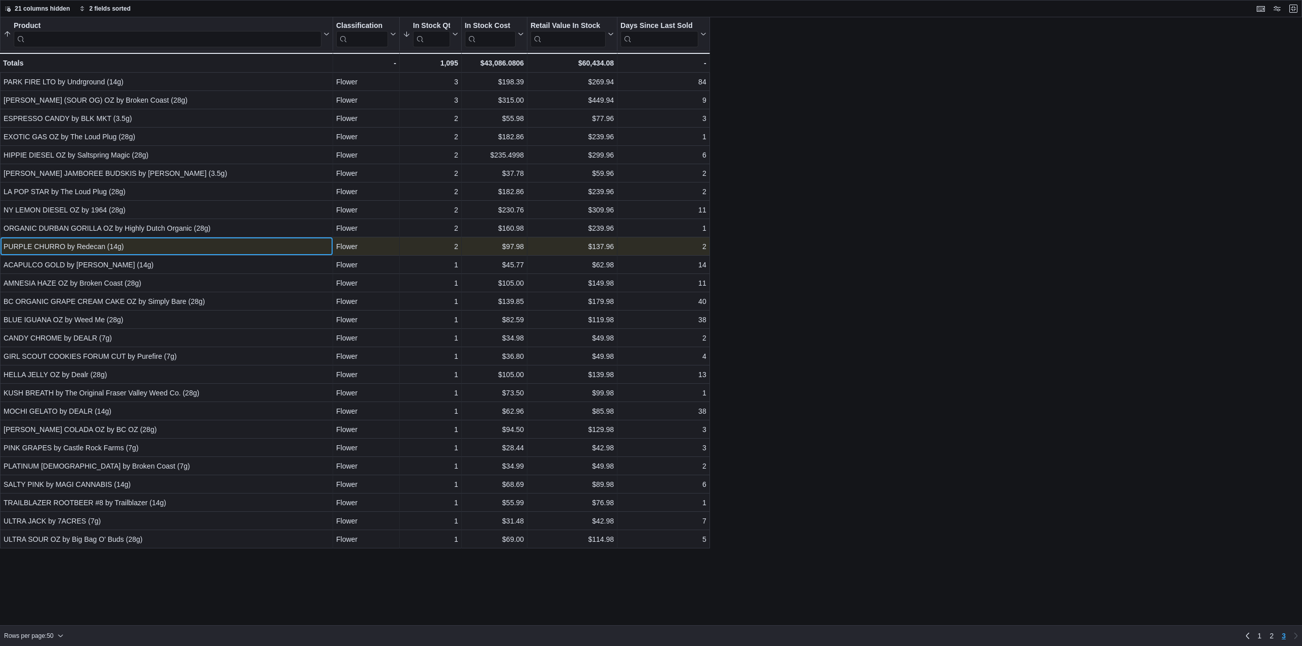
click at [172, 246] on div "PURPLE CHURRO by Redecan (14g)" at bounding box center [167, 247] width 326 height 12
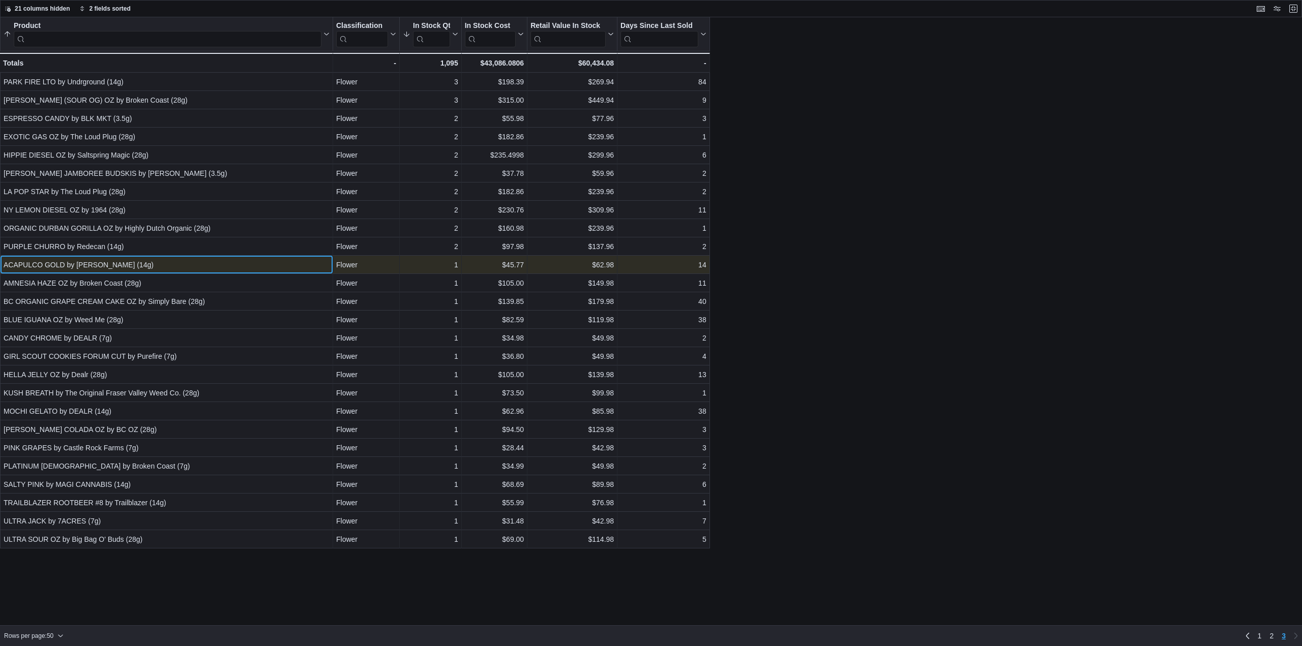
click at [216, 258] on div "ACAPULCO GOLD by Jonny Chronic (14g) - Product, column 1, row 111" at bounding box center [166, 265] width 333 height 18
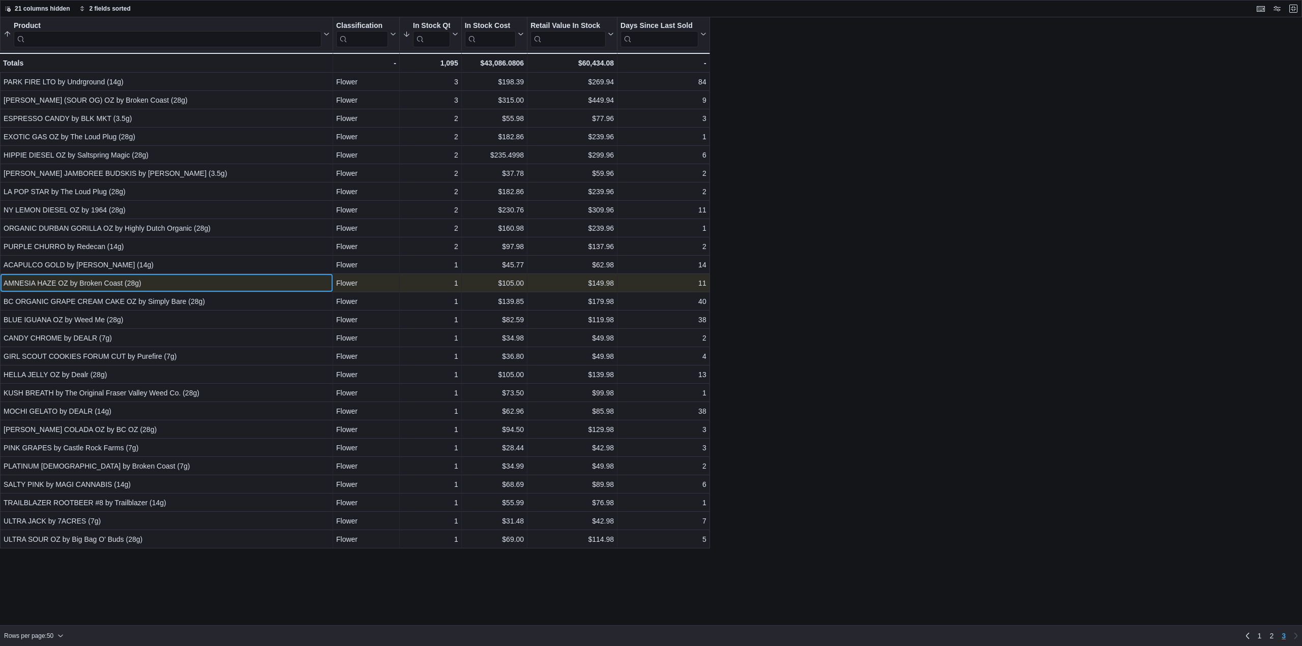
click at [213, 284] on div "AMNESIA HAZE OZ by Broken Coast (28g)" at bounding box center [167, 283] width 326 height 12
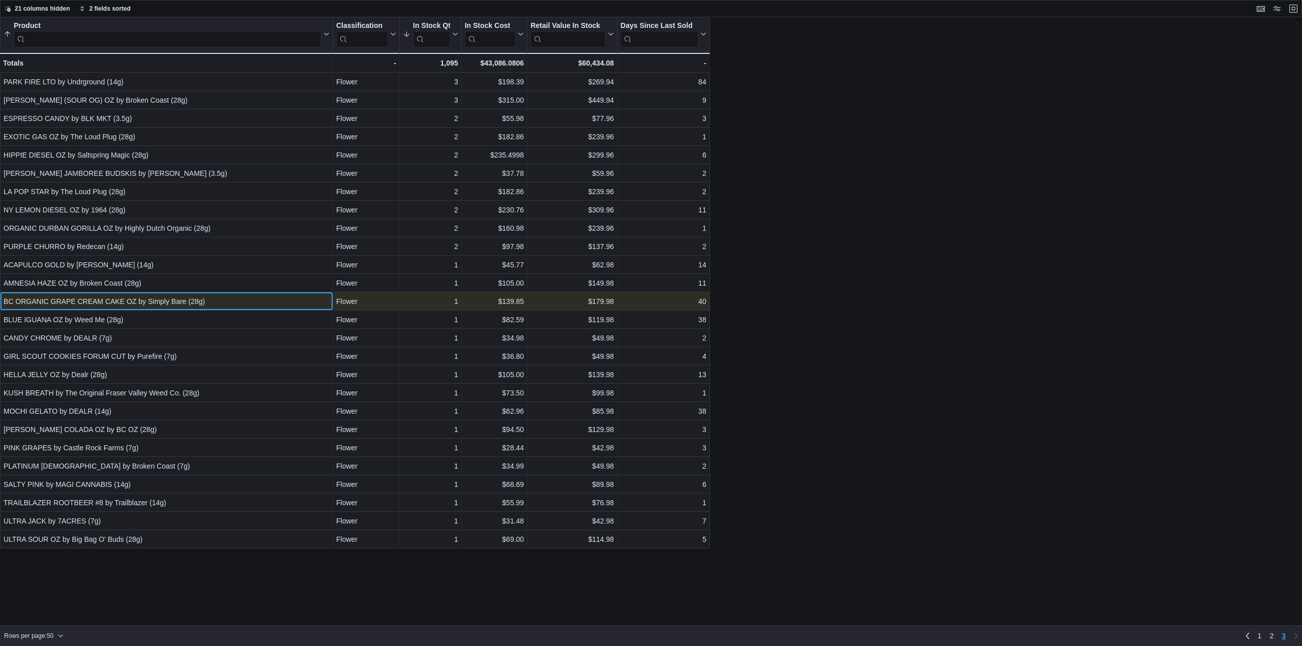
click at [219, 302] on div "BC ORGANIC GRAPE CREAM CAKE OZ by Simply Bare (28g)" at bounding box center [167, 302] width 326 height 12
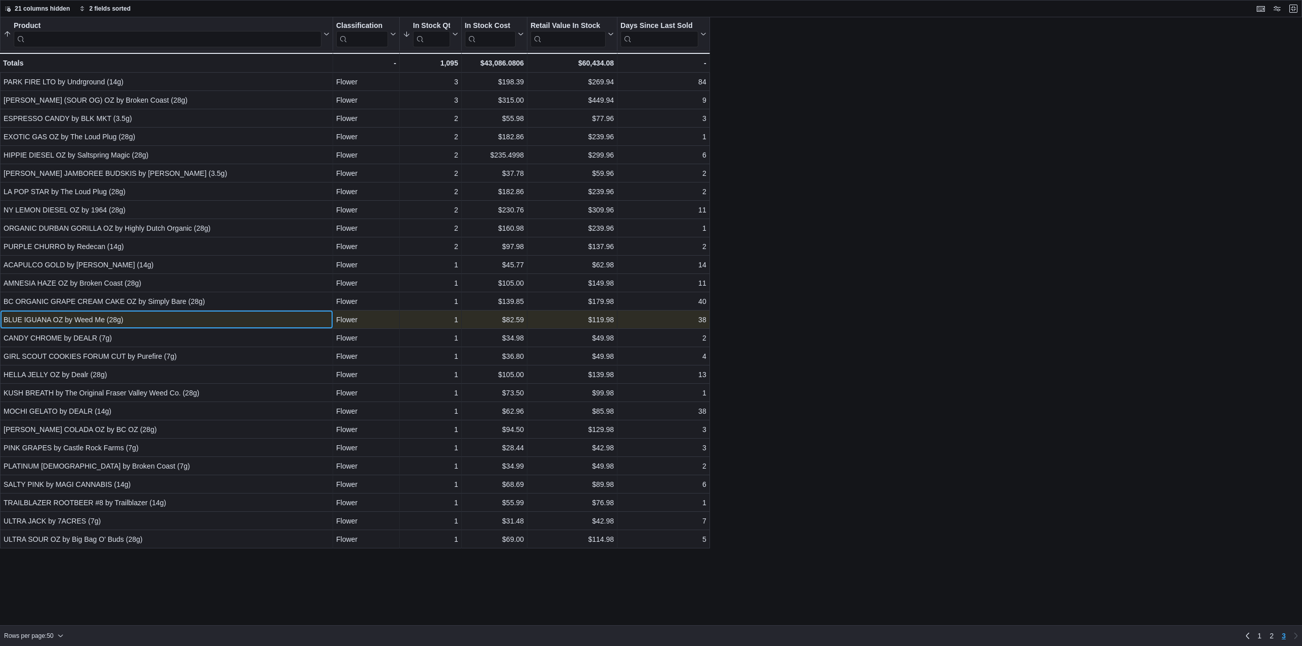
click at [193, 320] on div "BLUE IGUANA OZ by Weed Me (28g)" at bounding box center [167, 320] width 326 height 12
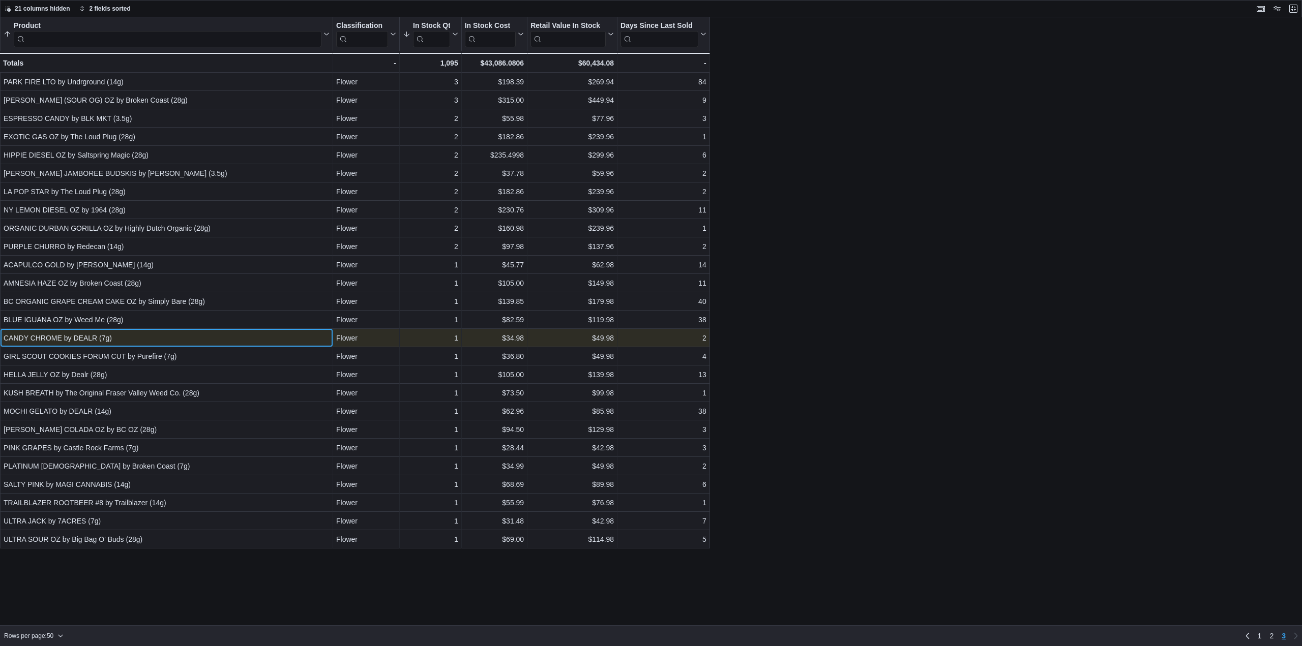
click at [181, 342] on div "CANDY CHROME by DEALR (7g)" at bounding box center [167, 338] width 326 height 12
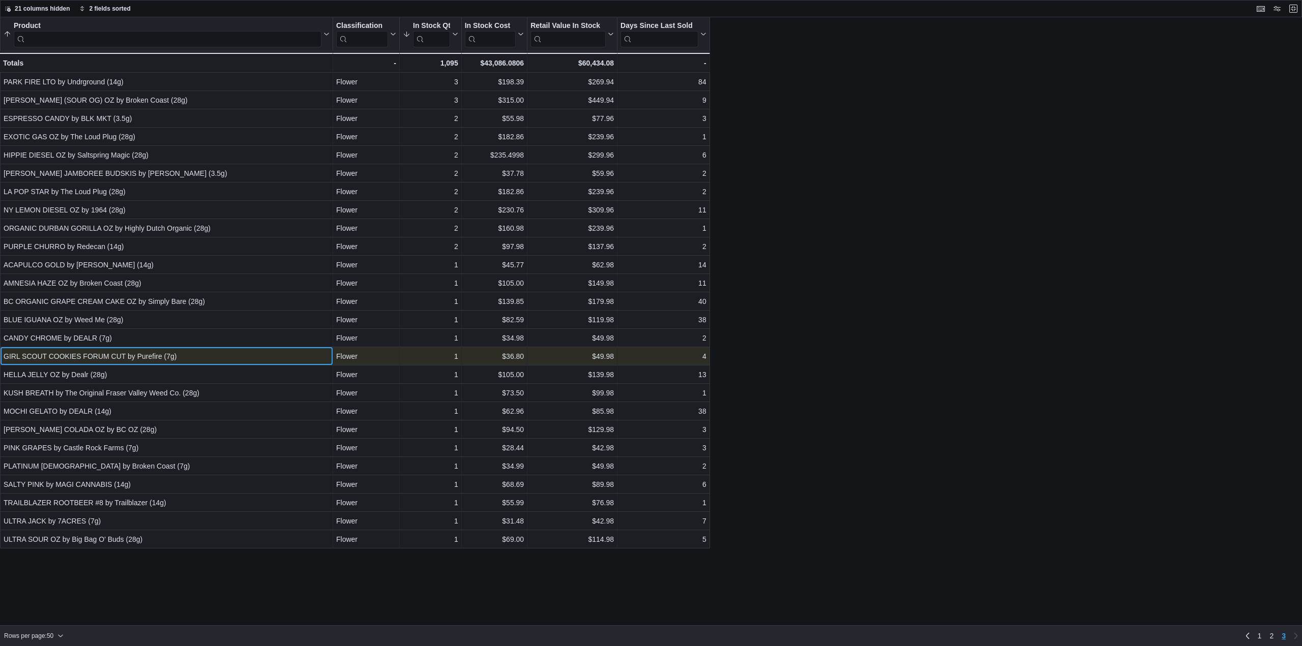
click at [182, 358] on div "GIRL SCOUT COOKIES FORUM CUT by Purefire (7g)" at bounding box center [167, 356] width 326 height 12
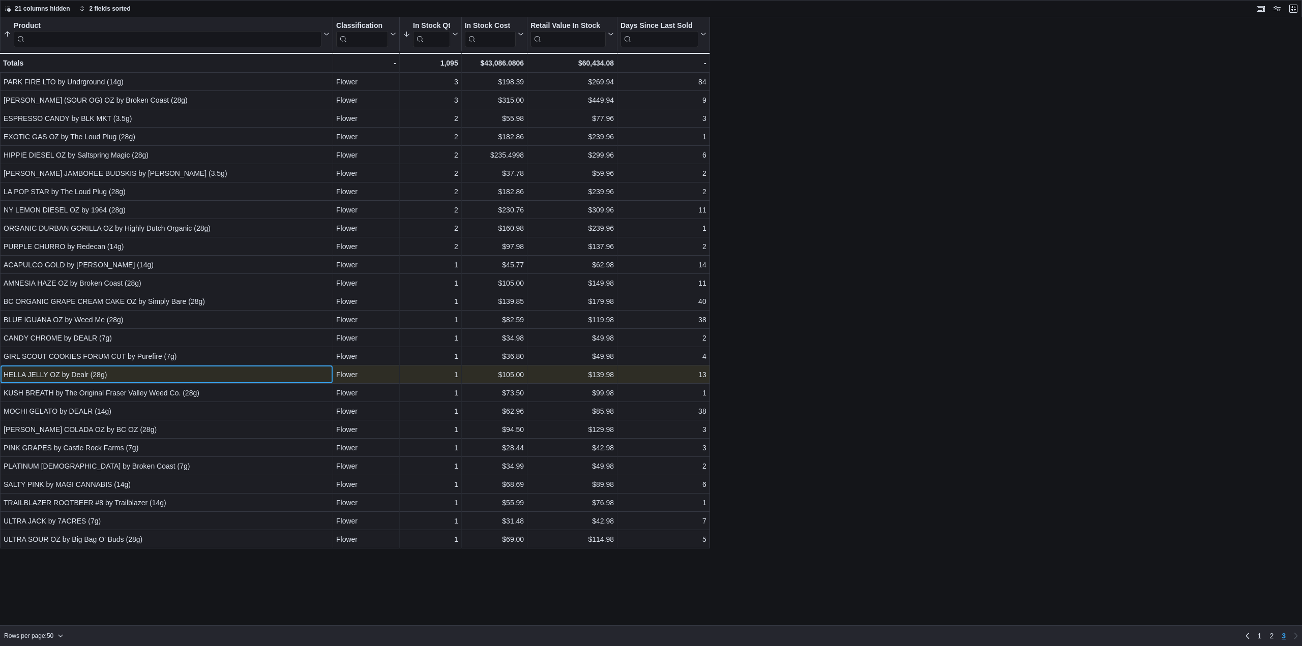
click at [190, 372] on div "HELLA JELLY OZ by Dealr (28g)" at bounding box center [167, 375] width 326 height 12
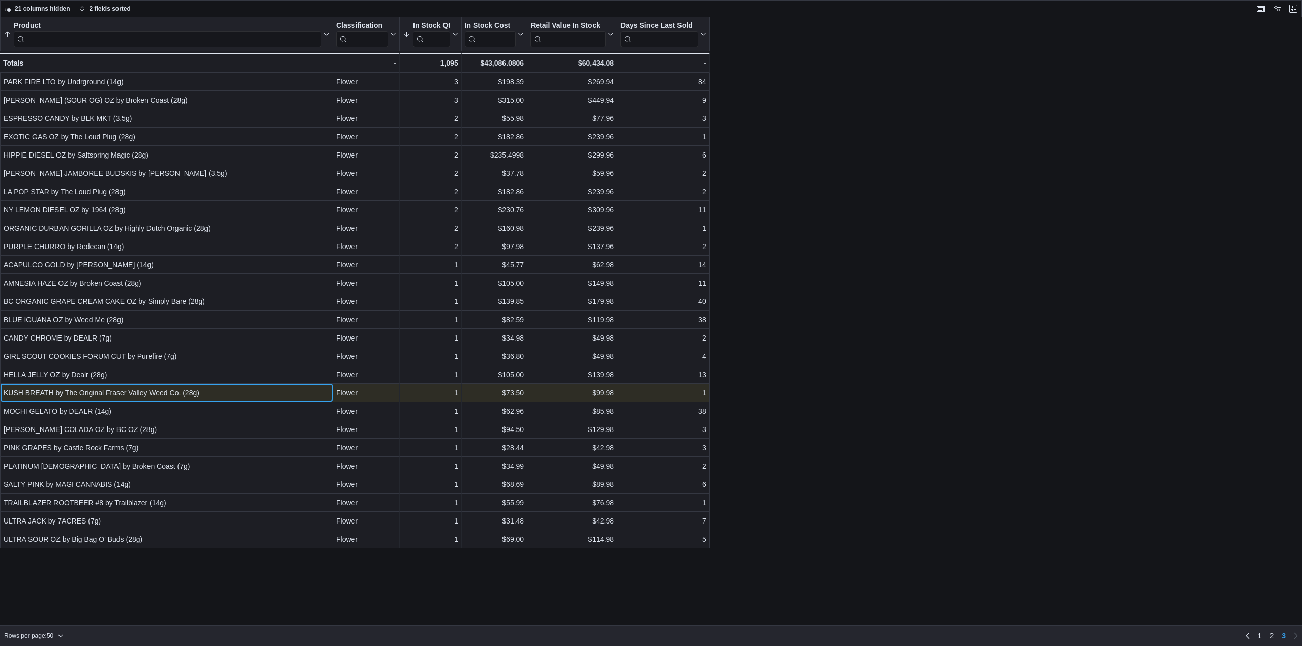
click at [192, 394] on div "KUSH BREATH by The Original Fraser Valley Weed Co. (28g)" at bounding box center [167, 393] width 326 height 12
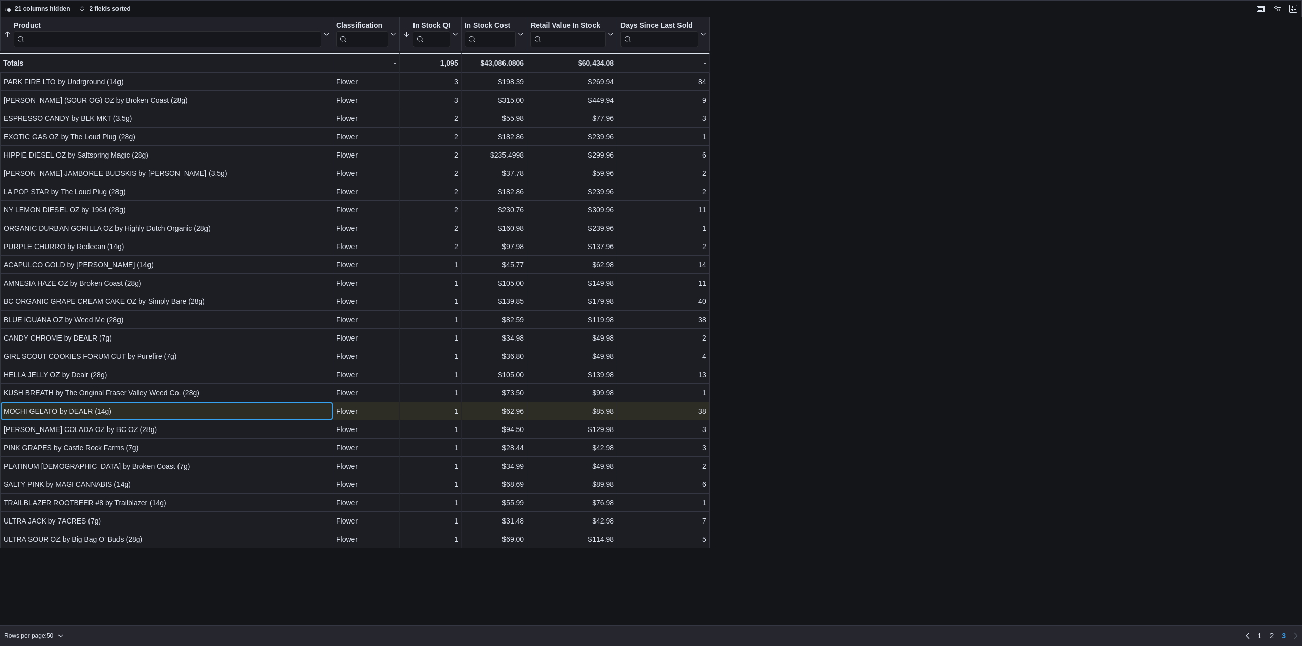
click at [150, 411] on div "MOCHI GELATO by DEALR (14g)" at bounding box center [167, 411] width 326 height 12
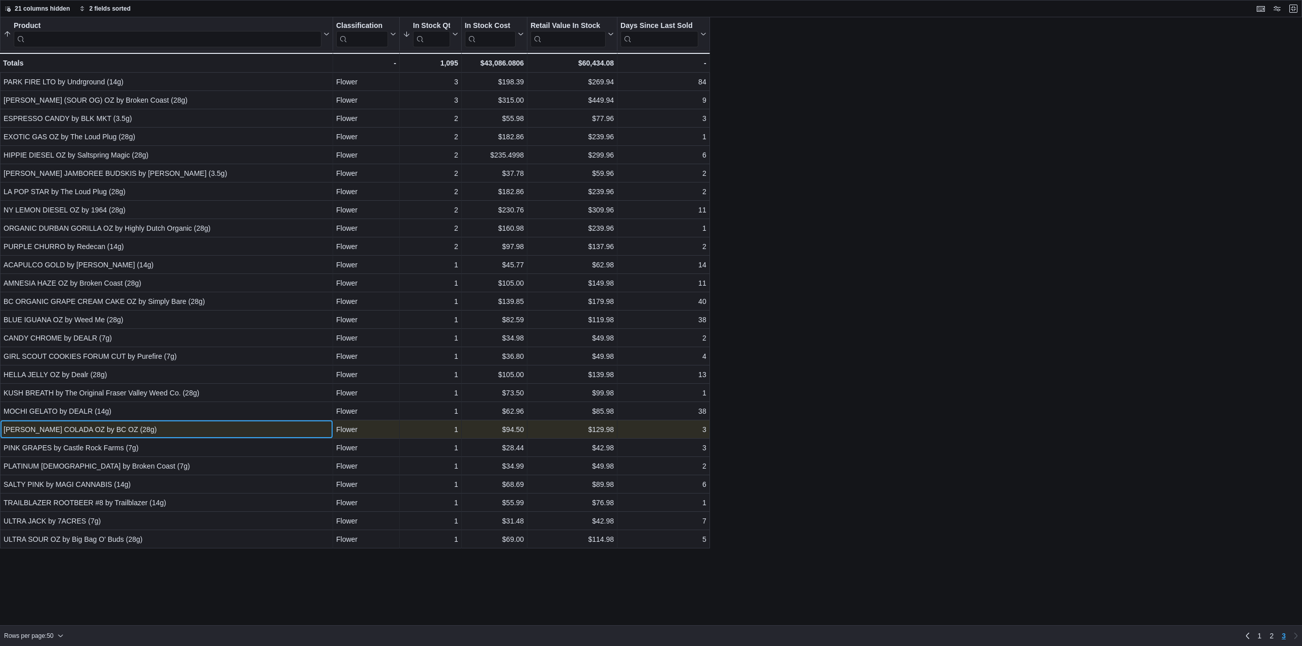
click at [151, 428] on div "PINA COLADA OZ by BC OZ (28g)" at bounding box center [167, 430] width 326 height 12
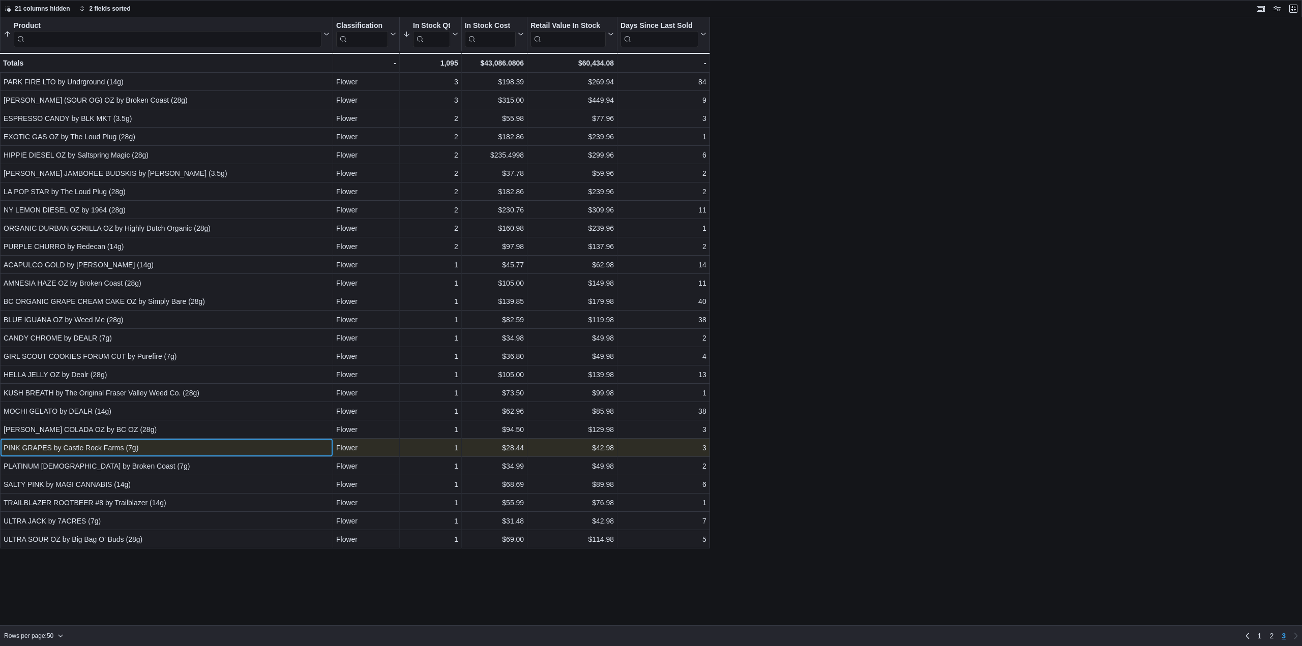
click at [160, 446] on div "PINK GRAPES by Castle Rock Farms (7g)" at bounding box center [167, 448] width 326 height 12
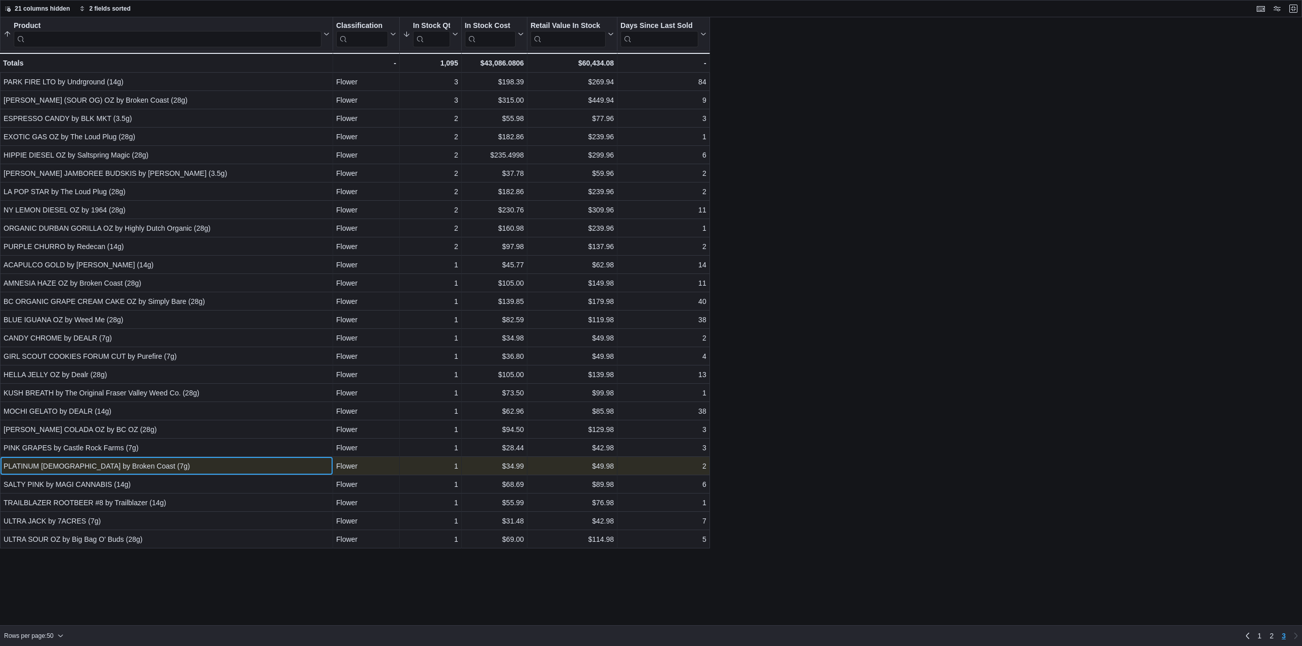
click at [161, 463] on div "PLATINUM PAVE by Broken Coast (7g)" at bounding box center [167, 466] width 326 height 12
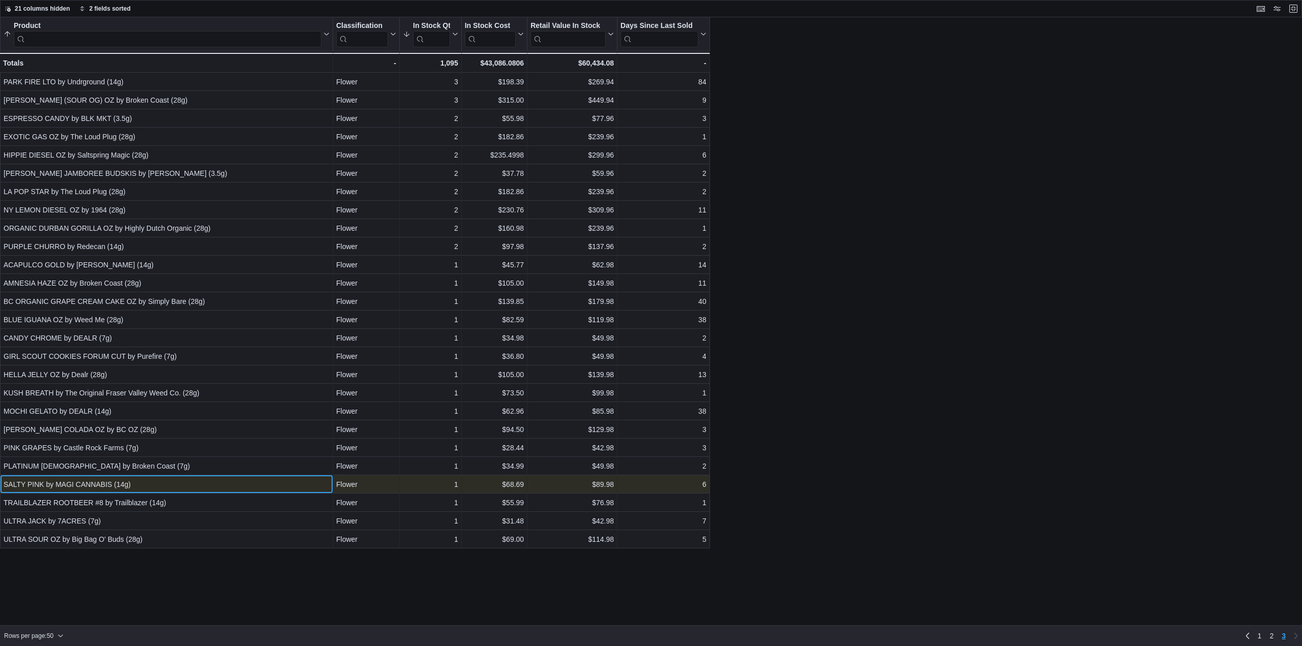
click at [208, 489] on div "SALTY PINK by MAGI CANNABIS (14g)" at bounding box center [167, 485] width 326 height 12
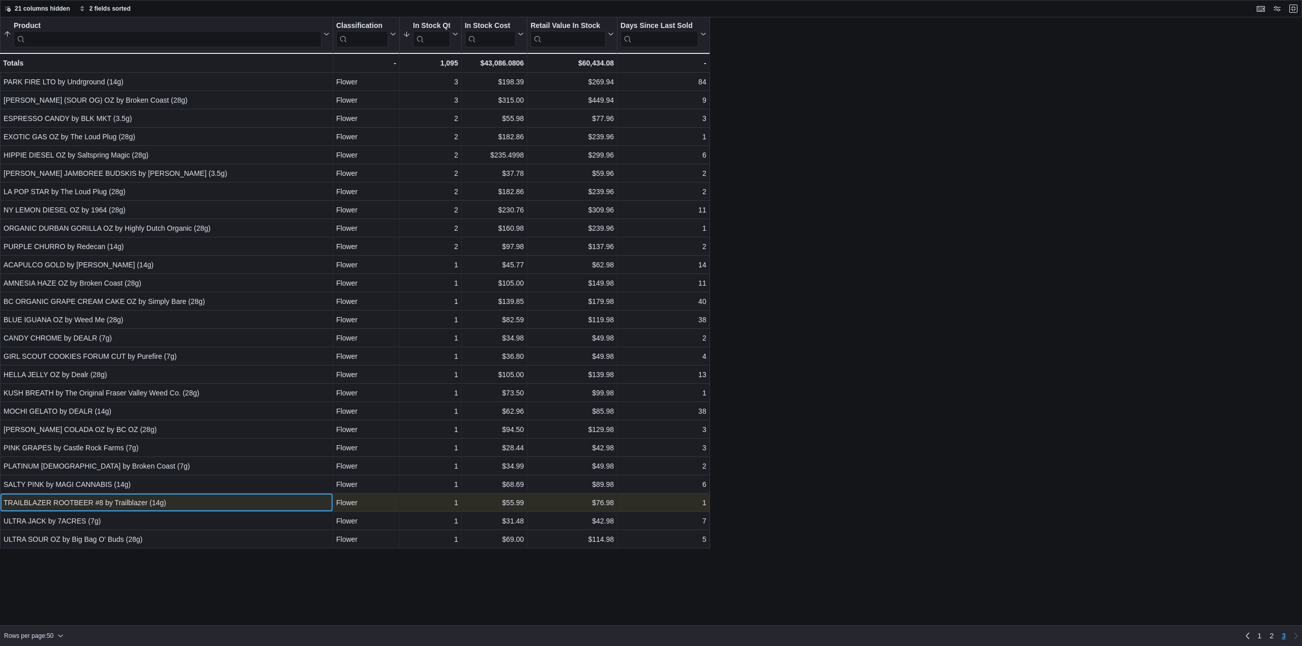
click at [209, 504] on div "TRAILBLAZER ROOTBEER #8 by Trailblazer (14g)" at bounding box center [167, 503] width 326 height 12
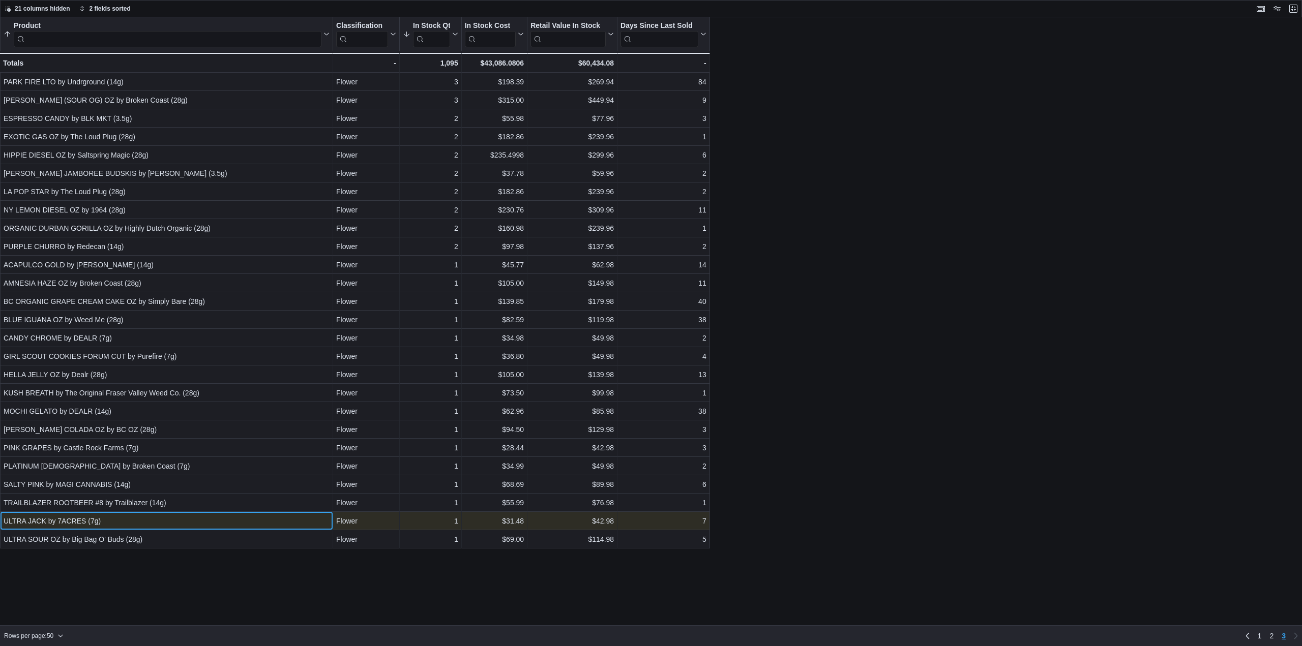
click at [264, 514] on div "ULTRA JACK by 7ACRES (7g) - Product, column 1, row 125" at bounding box center [166, 521] width 333 height 18
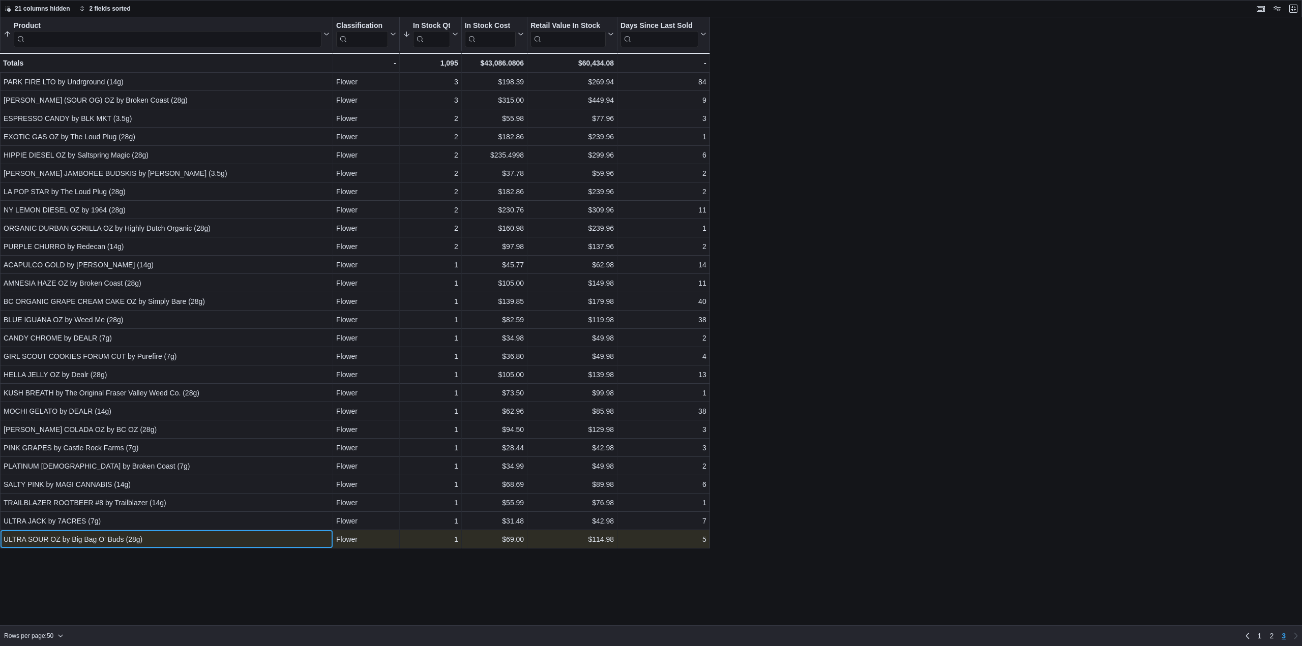
click at [253, 537] on div "ULTRA SOUR OZ by Big Bag O' Buds (28g)" at bounding box center [167, 540] width 326 height 12
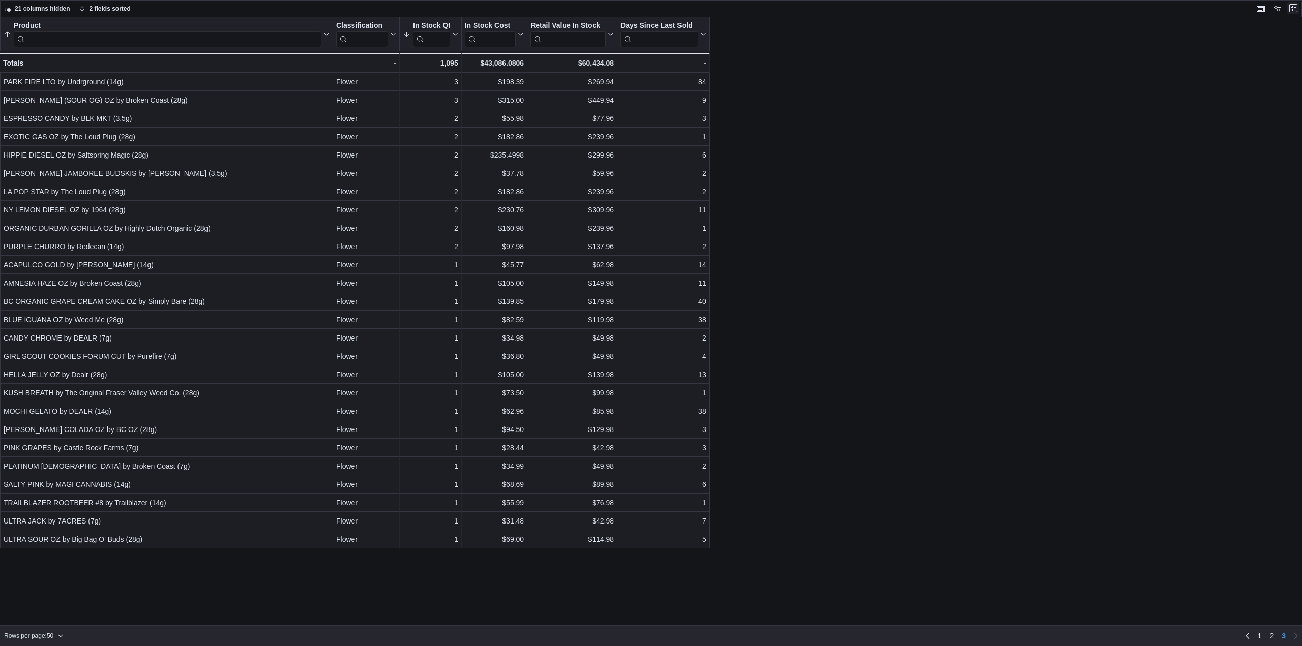
click at [1293, 11] on button "Exit fullscreen" at bounding box center [1293, 8] width 12 height 12
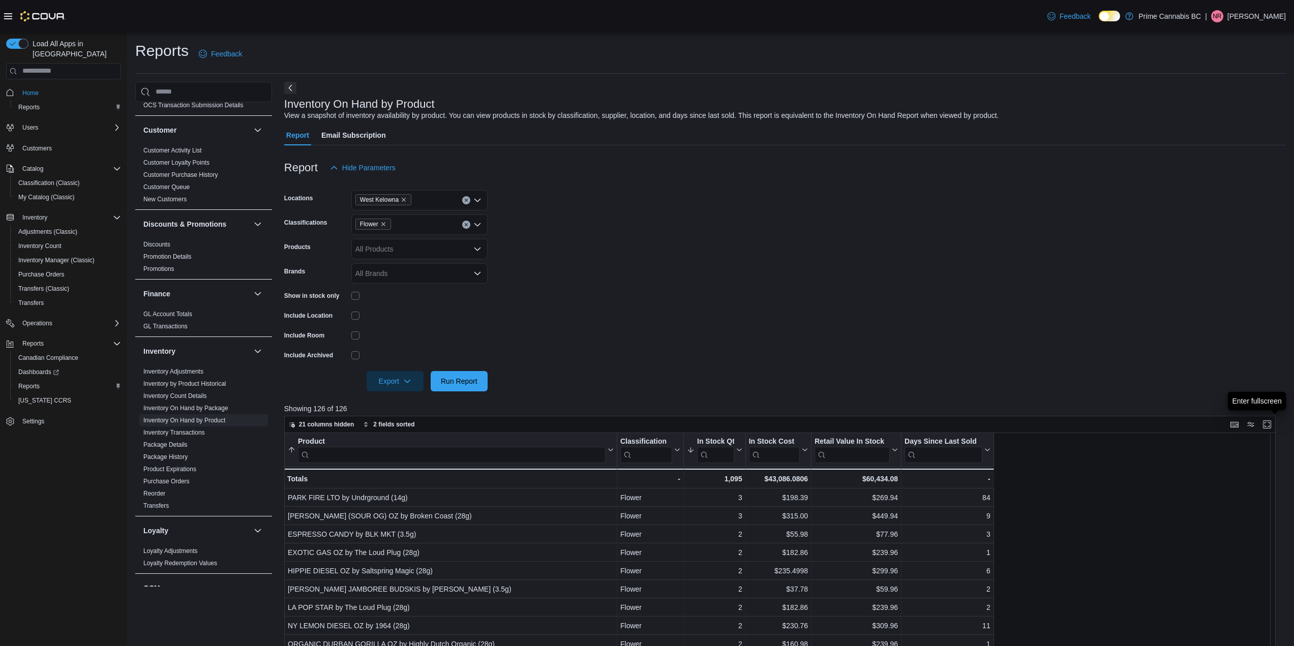
click at [387, 224] on span "Flower" at bounding box center [374, 224] width 36 height 11
click at [397, 268] on span "Pre-Roll" at bounding box center [386, 270] width 26 height 10
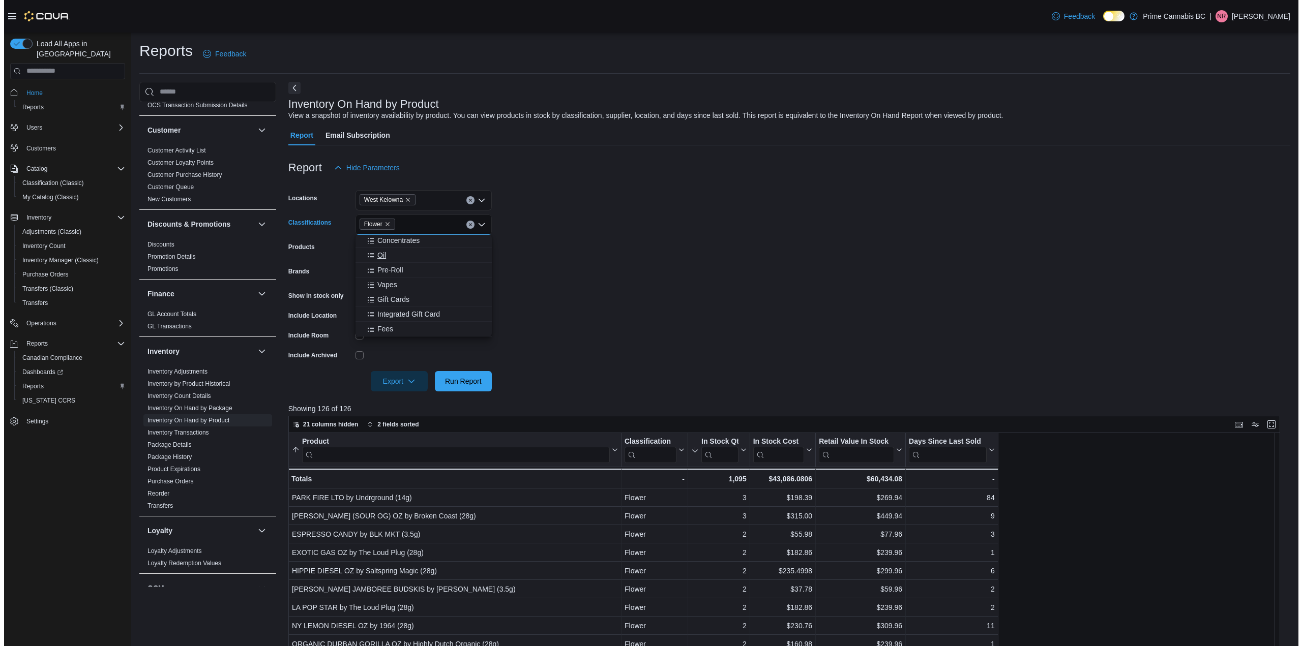
scroll to position [90, 0]
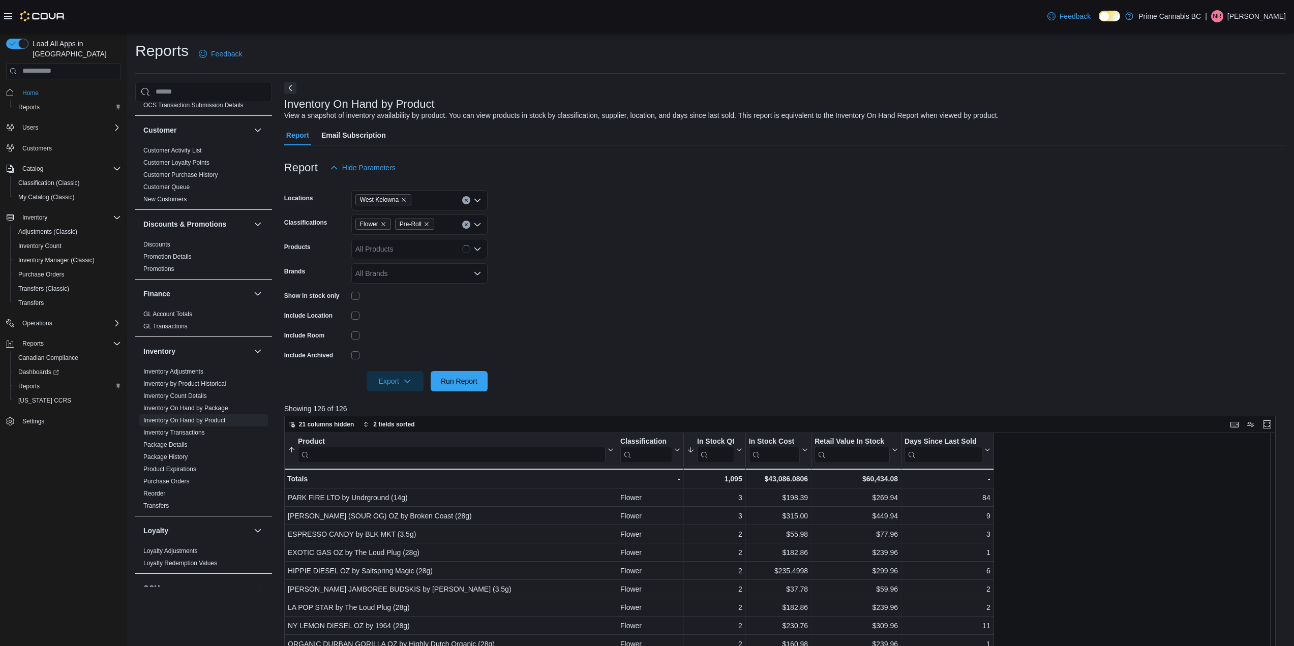
click at [592, 327] on form "Locations West Kelowna Classifications Flower Pre-Roll Products All Products Br…" at bounding box center [785, 285] width 1002 height 214
click at [465, 382] on span "Run Report" at bounding box center [459, 381] width 37 height 10
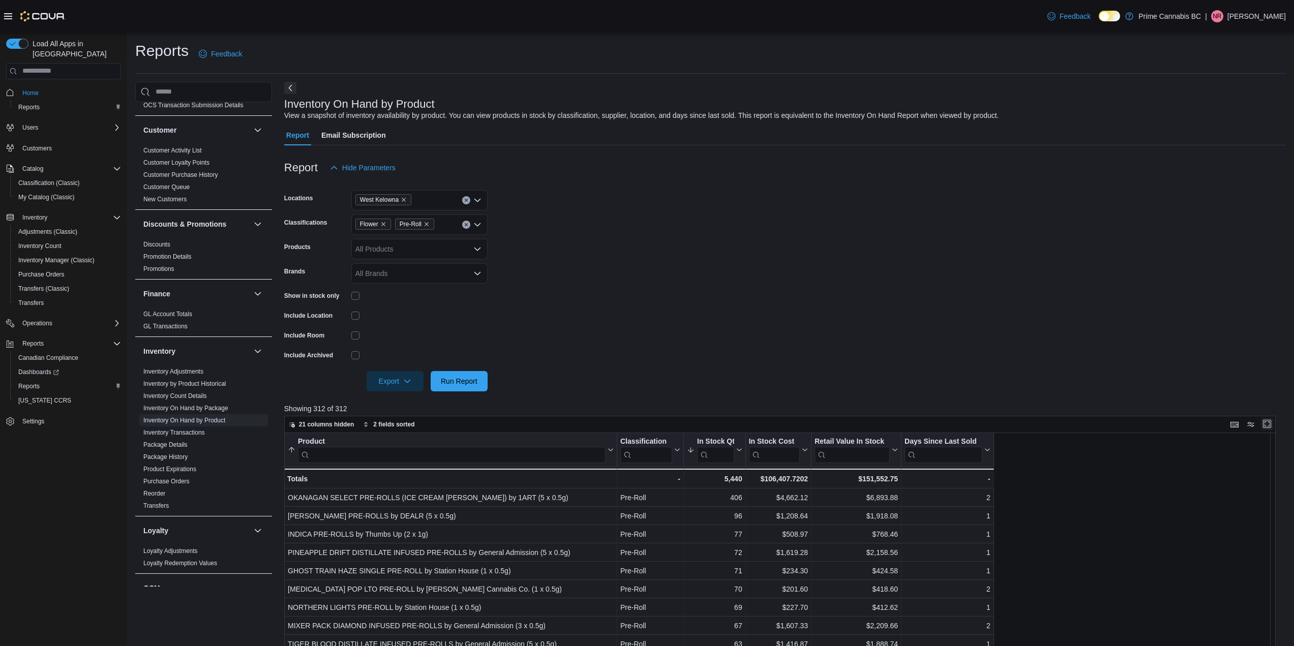
click at [1273, 425] on button "Enter fullscreen" at bounding box center [1267, 424] width 12 height 12
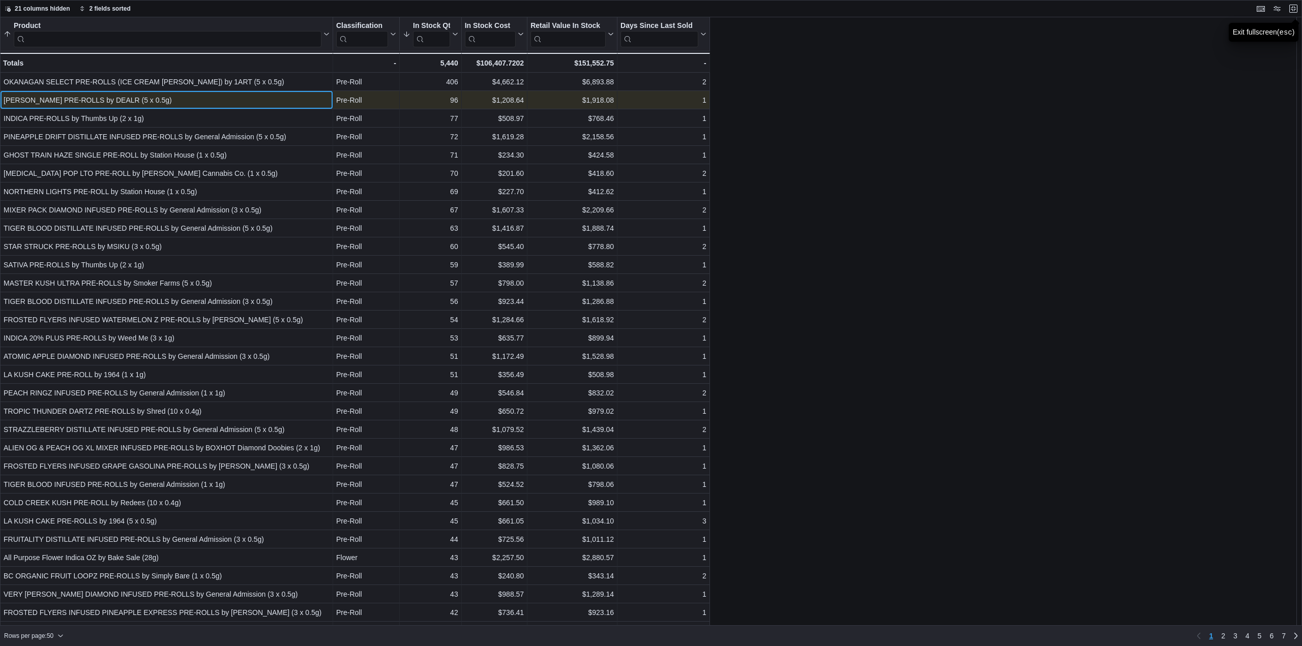
click at [264, 99] on div "SWEET JESUS PRE-ROLLS by DEALR (5 x 0.5g)" at bounding box center [167, 100] width 326 height 12
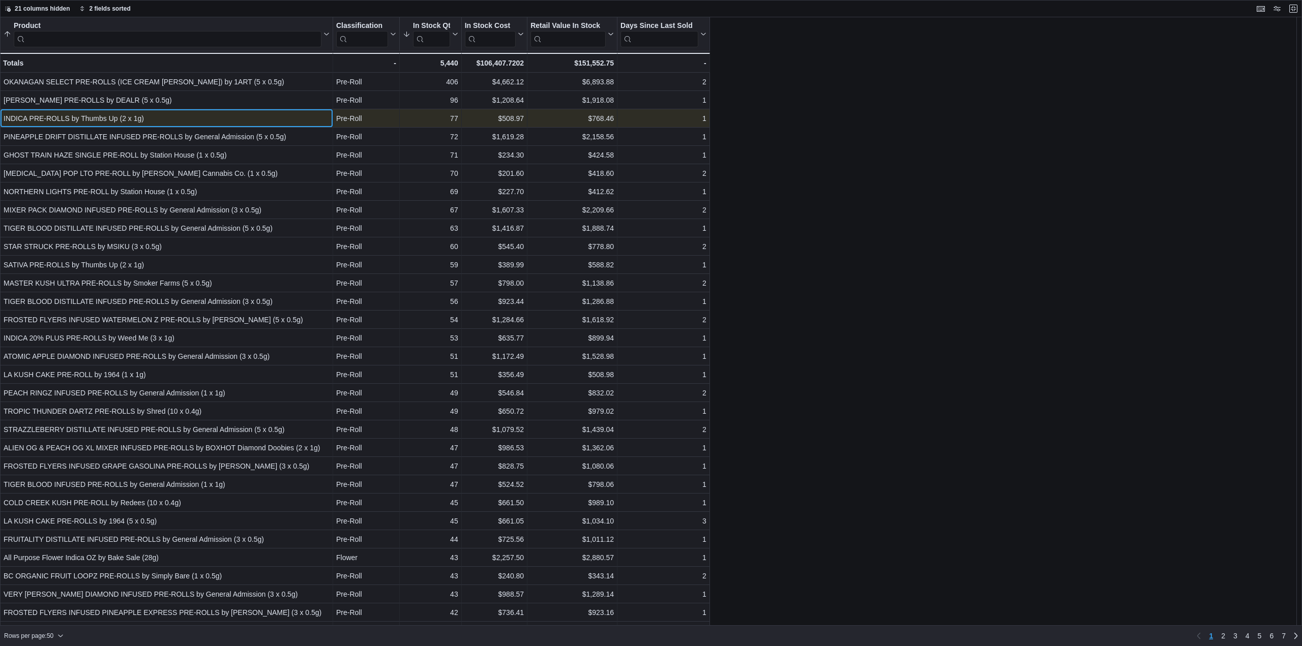
click at [277, 111] on div "INDICA PRE-ROLLS by Thumbs Up (2 x 1g) - Product, column 1, row 3" at bounding box center [166, 118] width 333 height 18
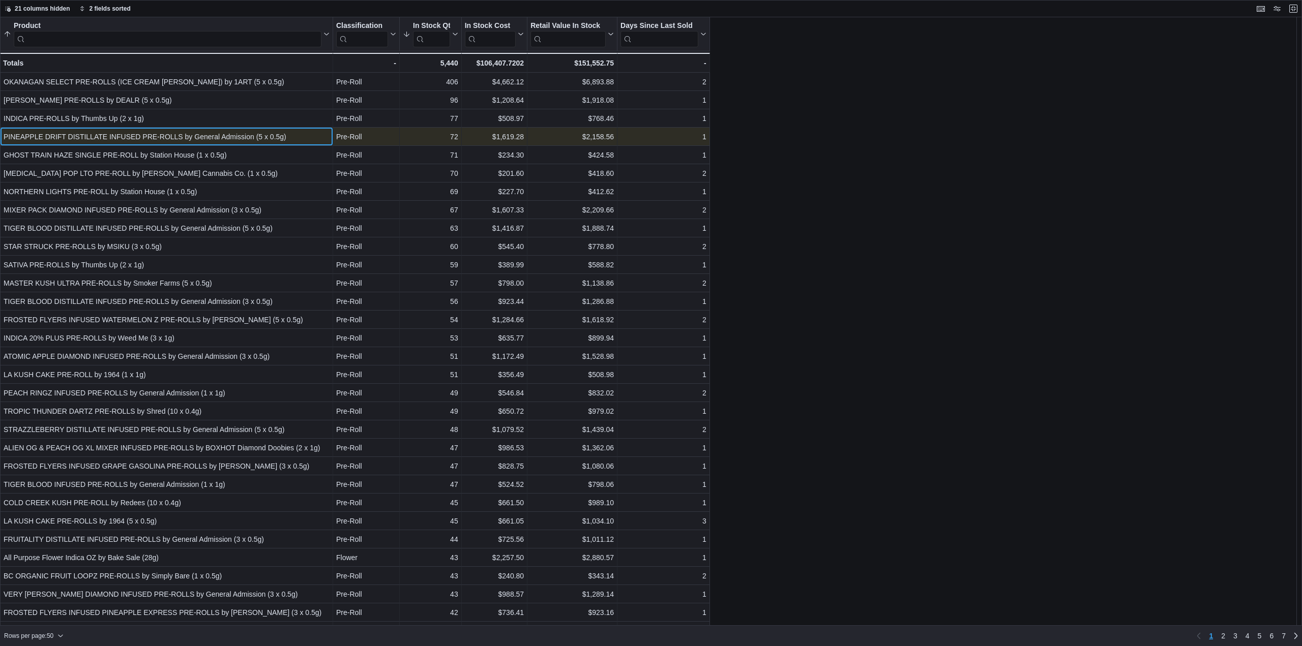
click at [284, 136] on div "PINEAPPLE DRIFT DISTILLATE INFUSED PRE-ROLLS by General Admission (5 x 0.5g)" at bounding box center [167, 137] width 326 height 12
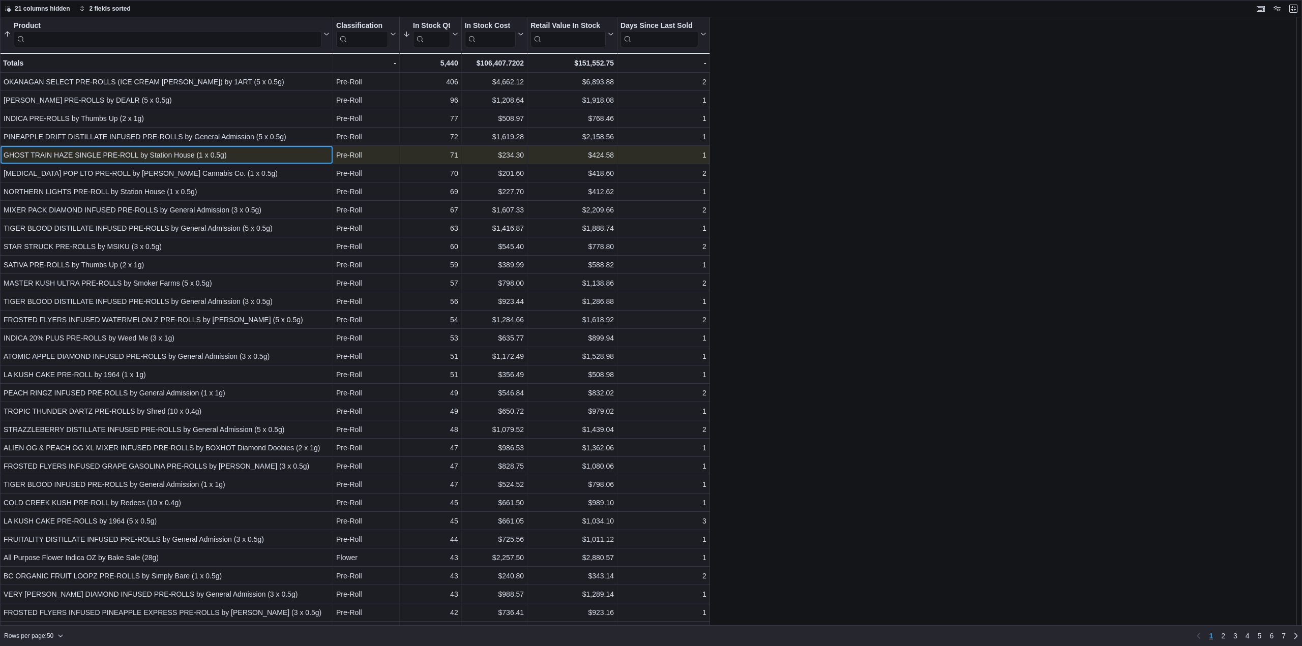
click at [276, 153] on div "GHOST TRAIN HAZE SINGLE PRE-ROLL by Station House (1 x 0.5g)" at bounding box center [167, 155] width 326 height 12
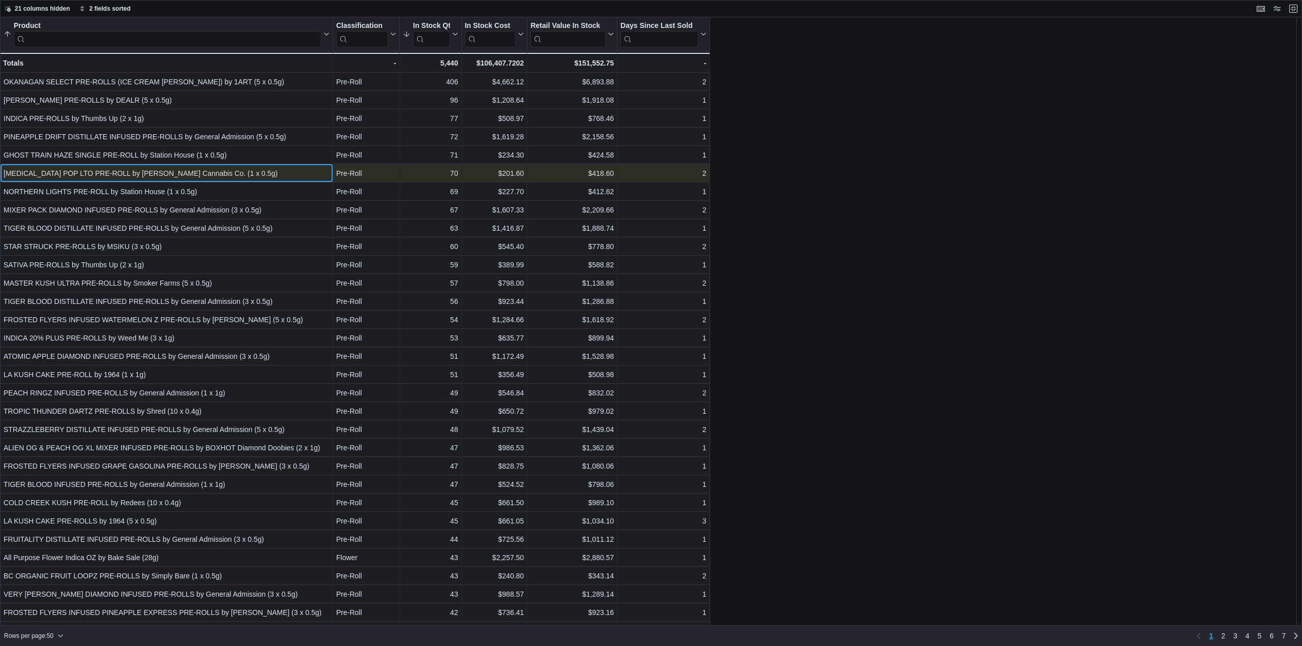
click at [155, 175] on div "GASTRO POP LTO PRE-ROLL by Cappellano Cannabis Co. (1 x 0.5g)" at bounding box center [167, 173] width 326 height 12
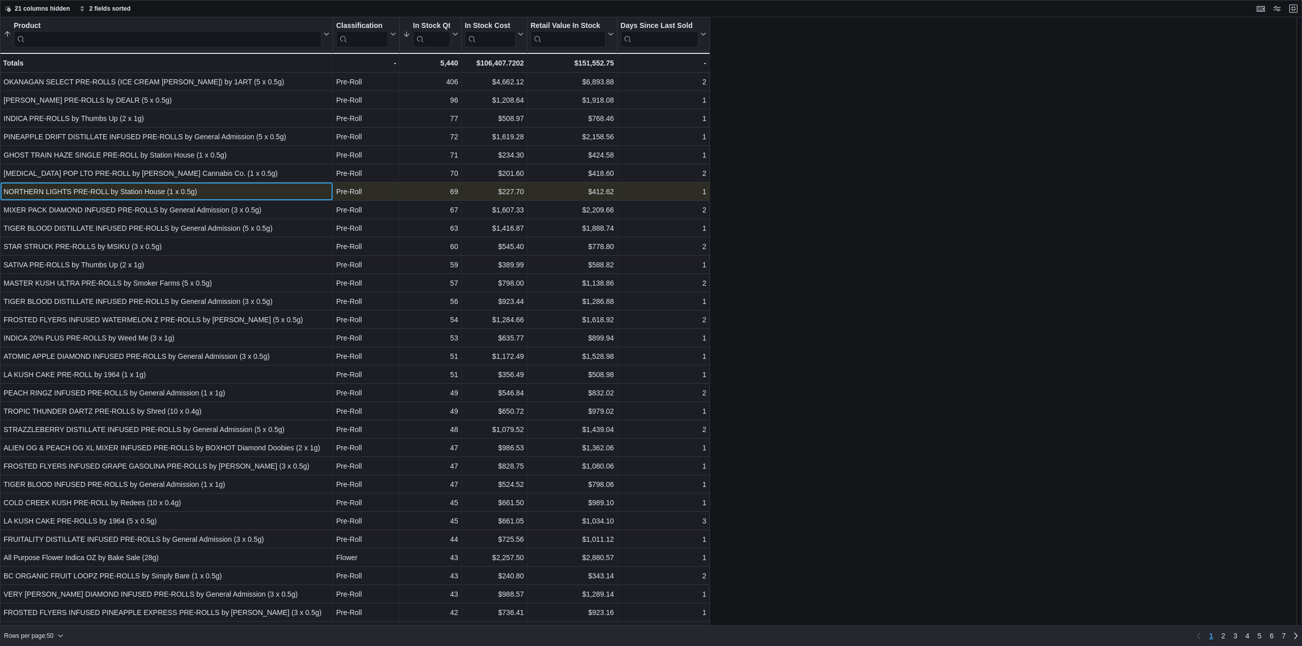
click at [158, 192] on div "NORTHERN LIGHTS PRE-ROLL by Station House (1 x 0.5g)" at bounding box center [167, 192] width 326 height 12
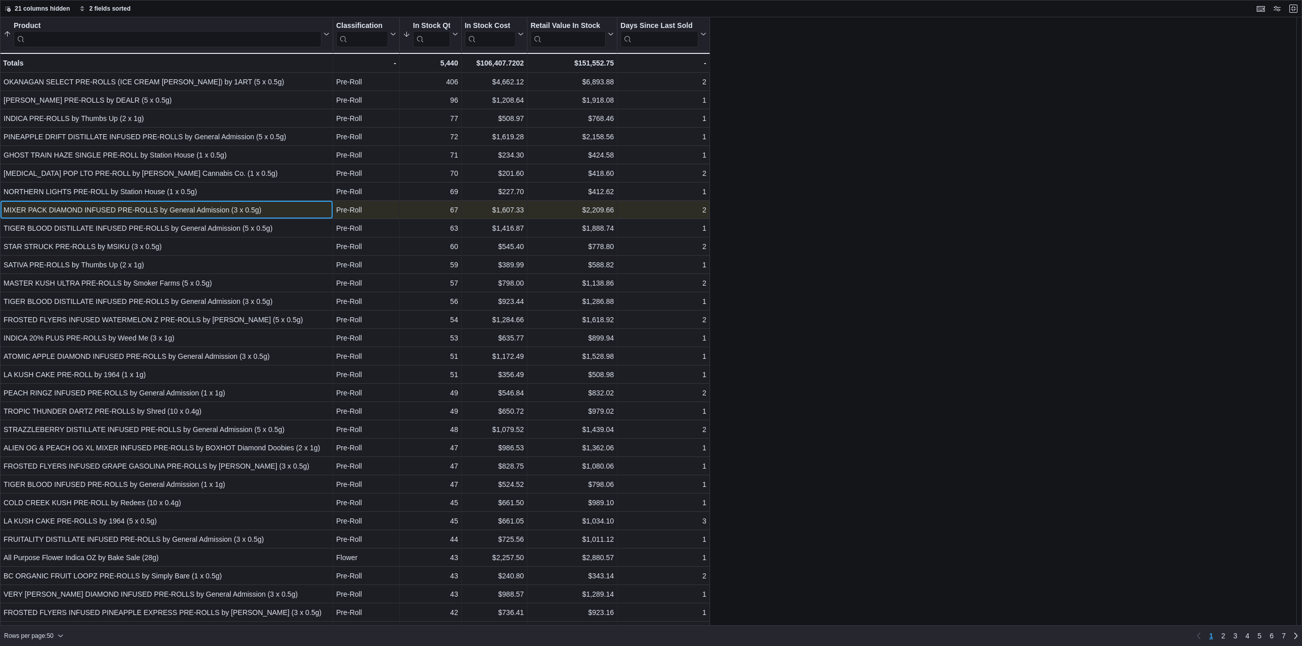
click at [155, 207] on div "MIXER PACK DIAMOND INFUSED PRE-ROLLS by General Admission (3 x 0.5g)" at bounding box center [167, 210] width 326 height 12
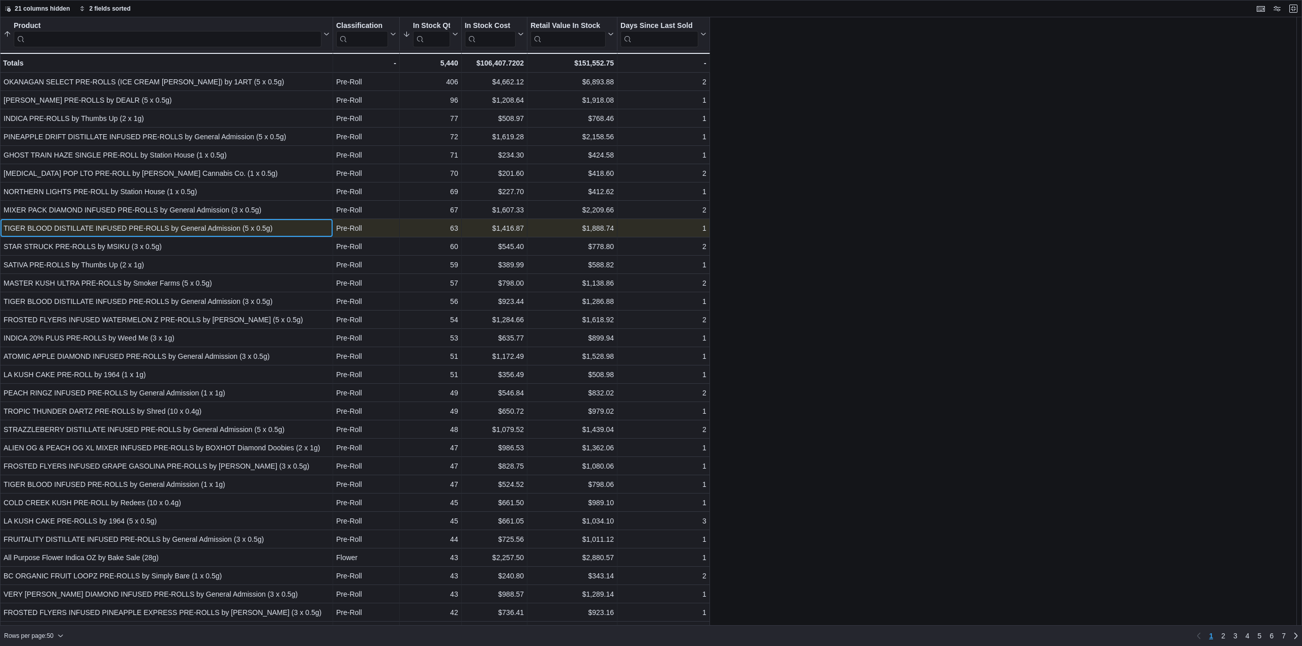
click at [154, 226] on div "TIGER BLOOD DISTILLATE INFUSED PRE-ROLLS by General Admission (5 x 0.5g)" at bounding box center [167, 228] width 326 height 12
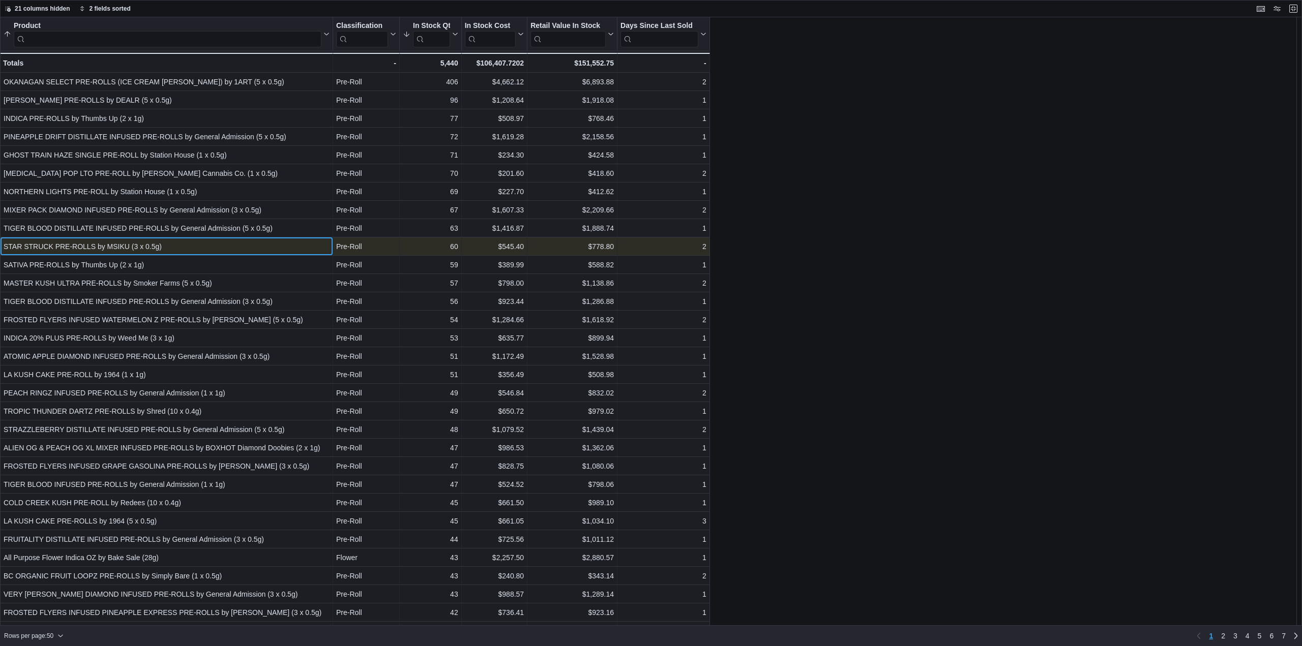
click at [151, 246] on div "STAR STRUCK PRE-ROLLS by MSIKU (3 x 0.5g)" at bounding box center [167, 247] width 326 height 12
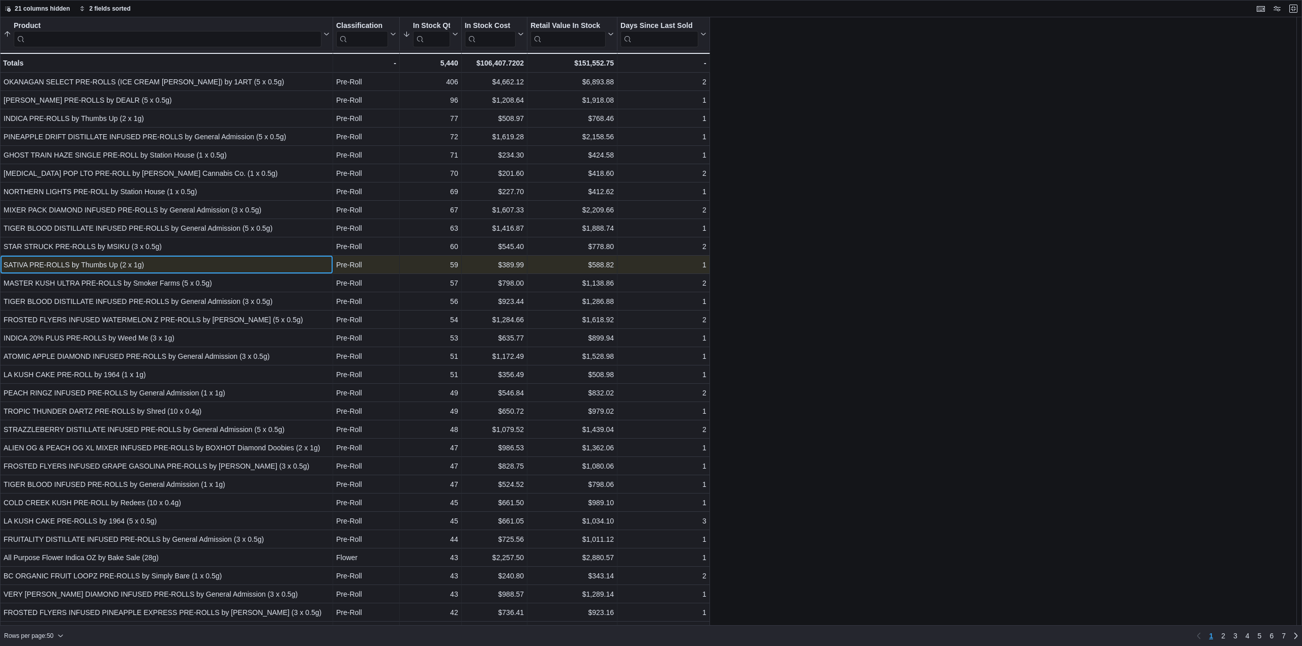
click at [153, 262] on div "SATIVA PRE-ROLLS by Thumbs Up (2 x 1g)" at bounding box center [167, 265] width 326 height 12
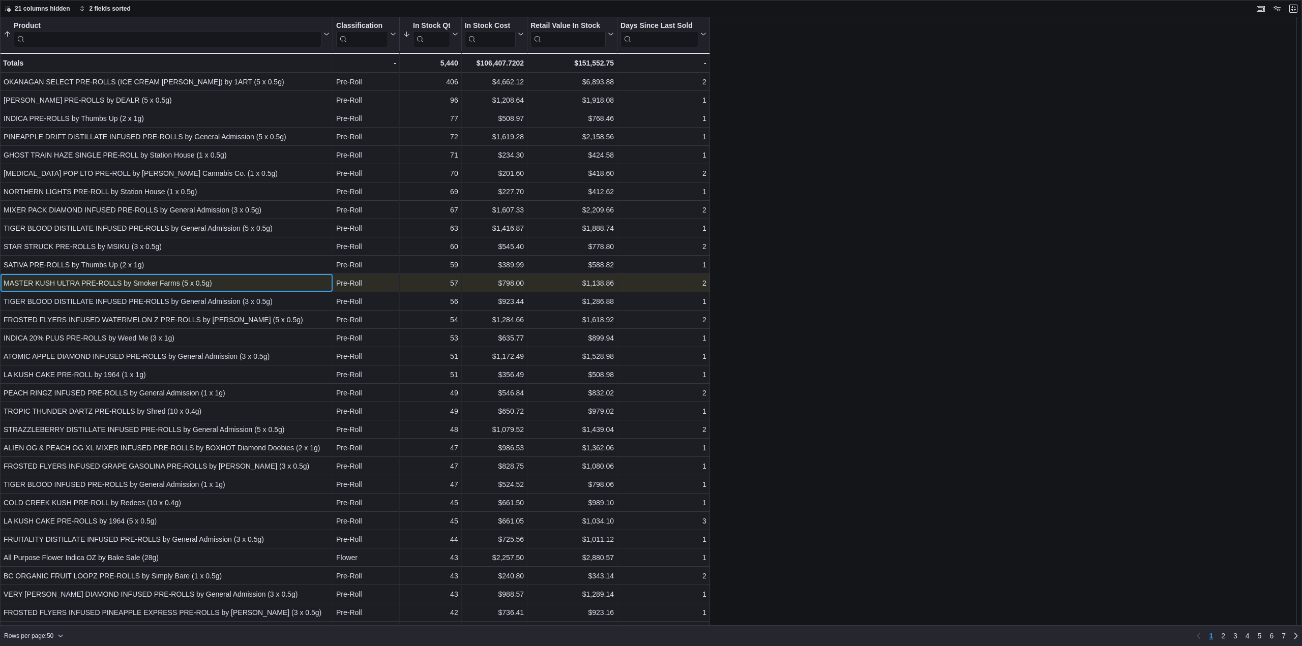
click at [177, 282] on div "MASTER KUSH ULTRA PRE-ROLLS by Smoker Farms (5 x 0.5g)" at bounding box center [167, 283] width 326 height 12
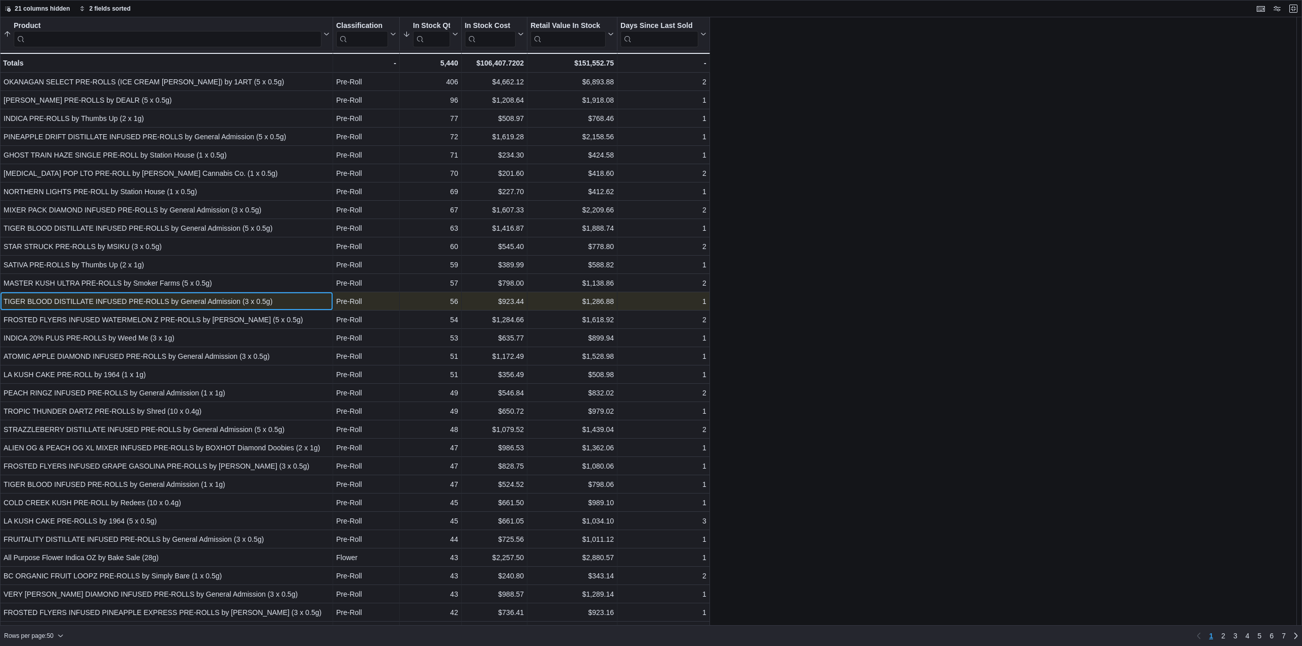
click at [199, 304] on div "TIGER BLOOD DISTILLATE INFUSED PRE-ROLLS by General Admission (3 x 0.5g)" at bounding box center [167, 302] width 326 height 12
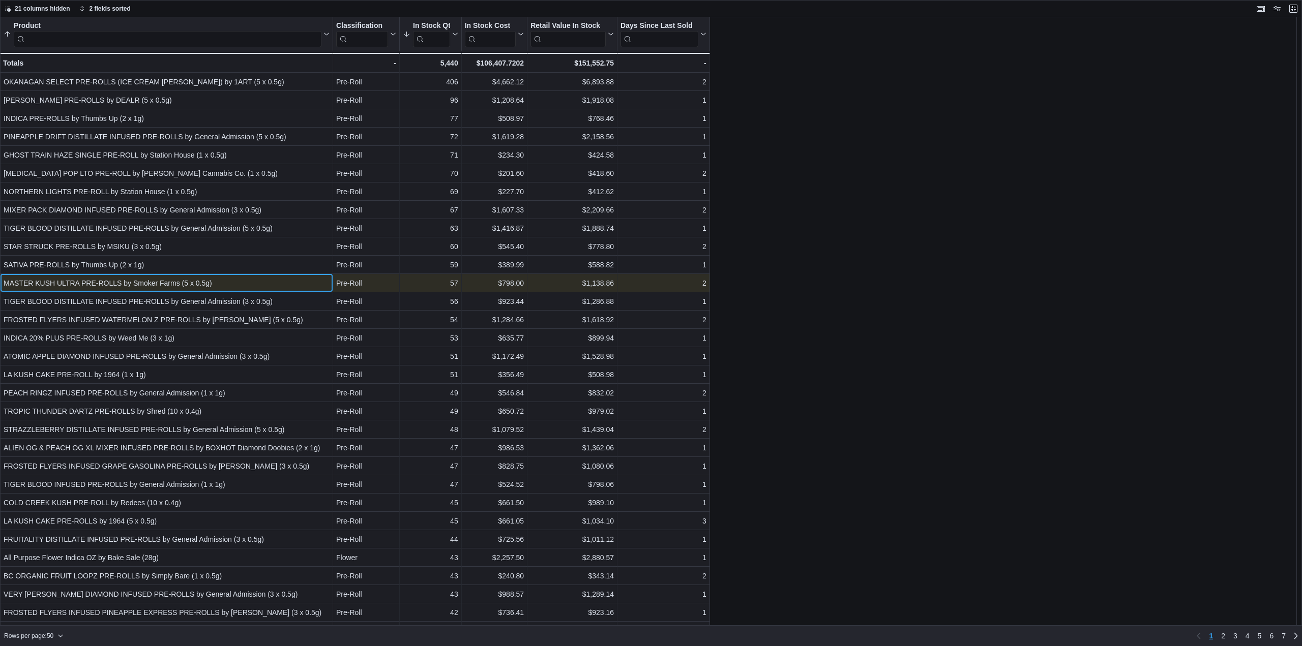
click at [223, 288] on div "MASTER KUSH ULTRA PRE-ROLLS by Smoker Farms (5 x 0.5g)" at bounding box center [167, 283] width 326 height 12
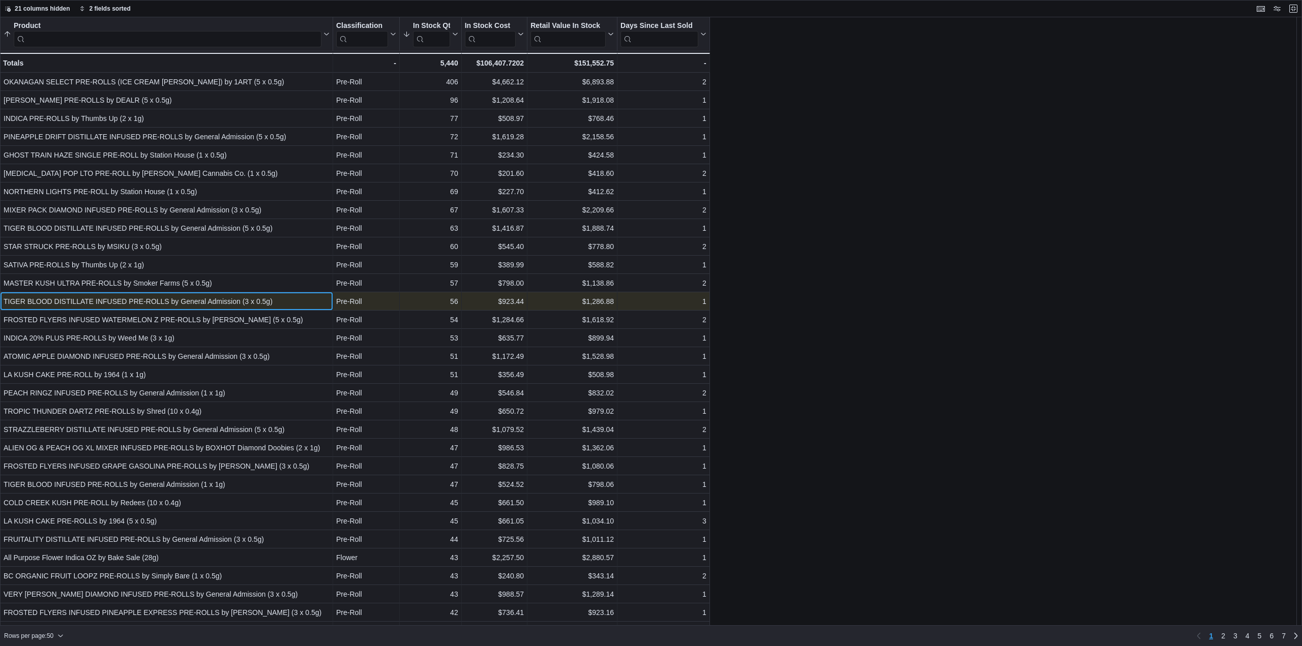
click at [192, 307] on div "TIGER BLOOD DISTILLATE INFUSED PRE-ROLLS by General Admission (3 x 0.5g)" at bounding box center [167, 302] width 326 height 12
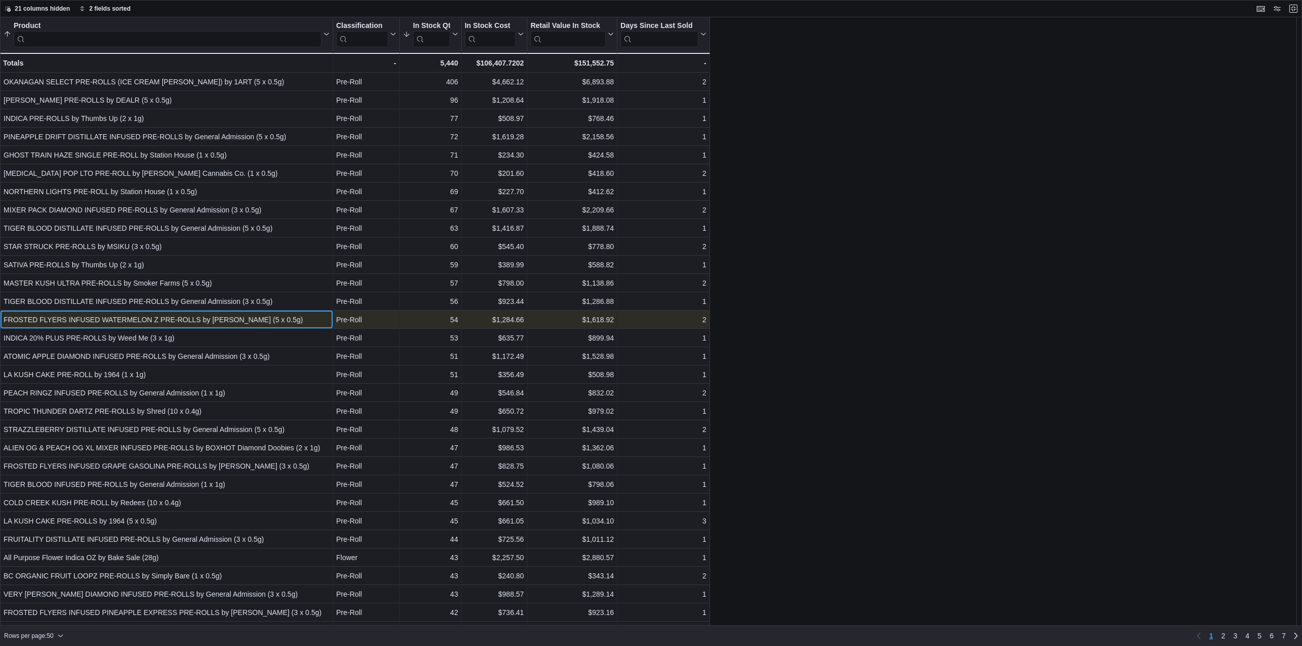
click at [192, 318] on div "FROSTED FLYERS INFUSED WATERMELON Z PRE-ROLLS by Claybourne (5 x 0.5g)" at bounding box center [167, 320] width 326 height 12
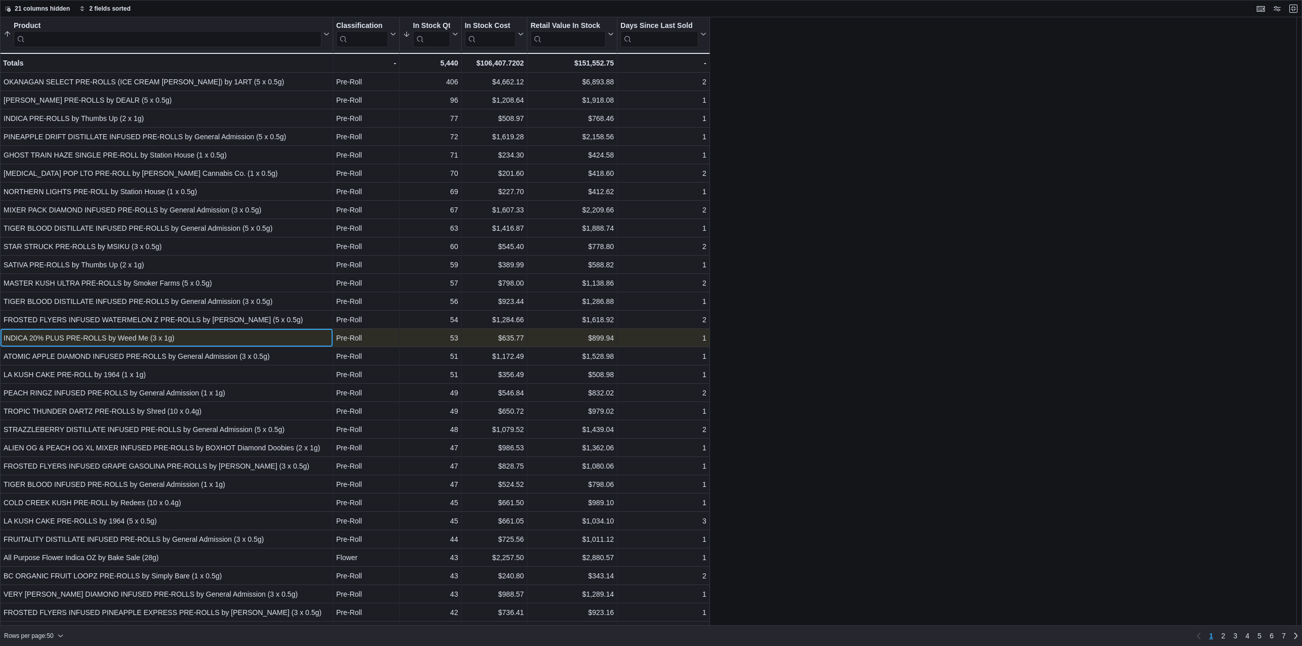
click at [195, 337] on div "INDICA 20% PLUS PRE-ROLLS by Weed Me (3 x 1g)" at bounding box center [167, 338] width 326 height 12
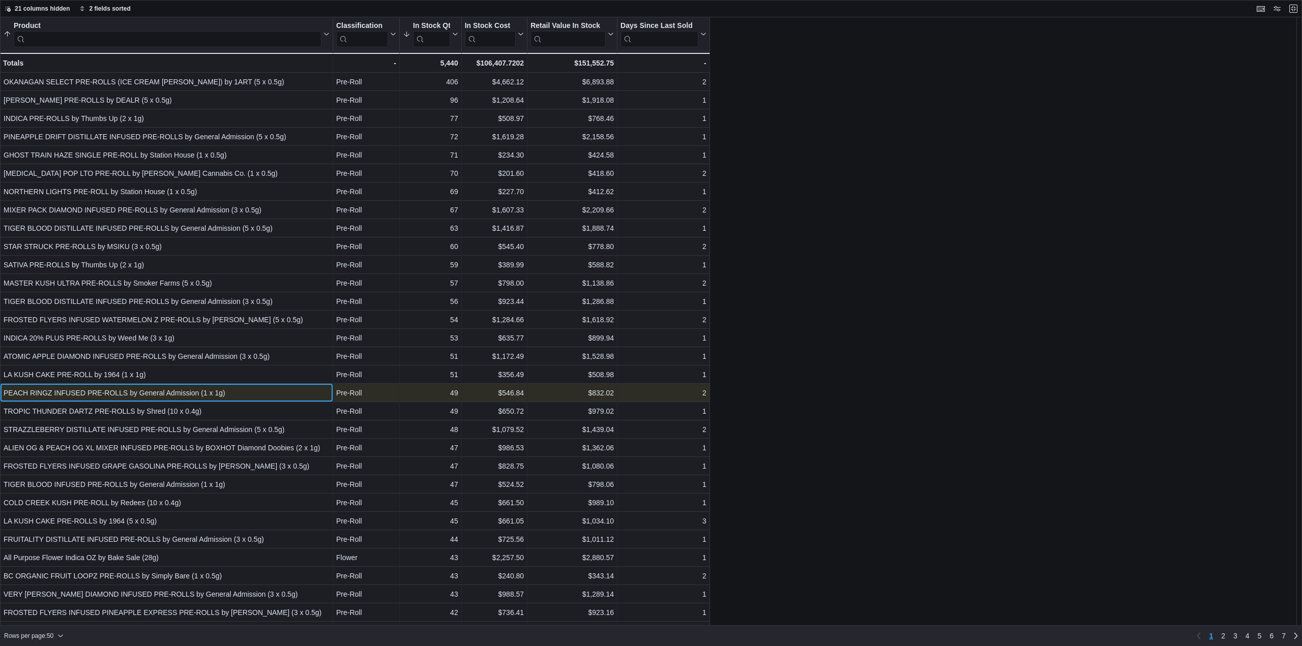
click at [202, 393] on div "PEACH RINGZ INFUSED PRE-ROLLS by General Admission (1 x 1g)" at bounding box center [167, 393] width 326 height 12
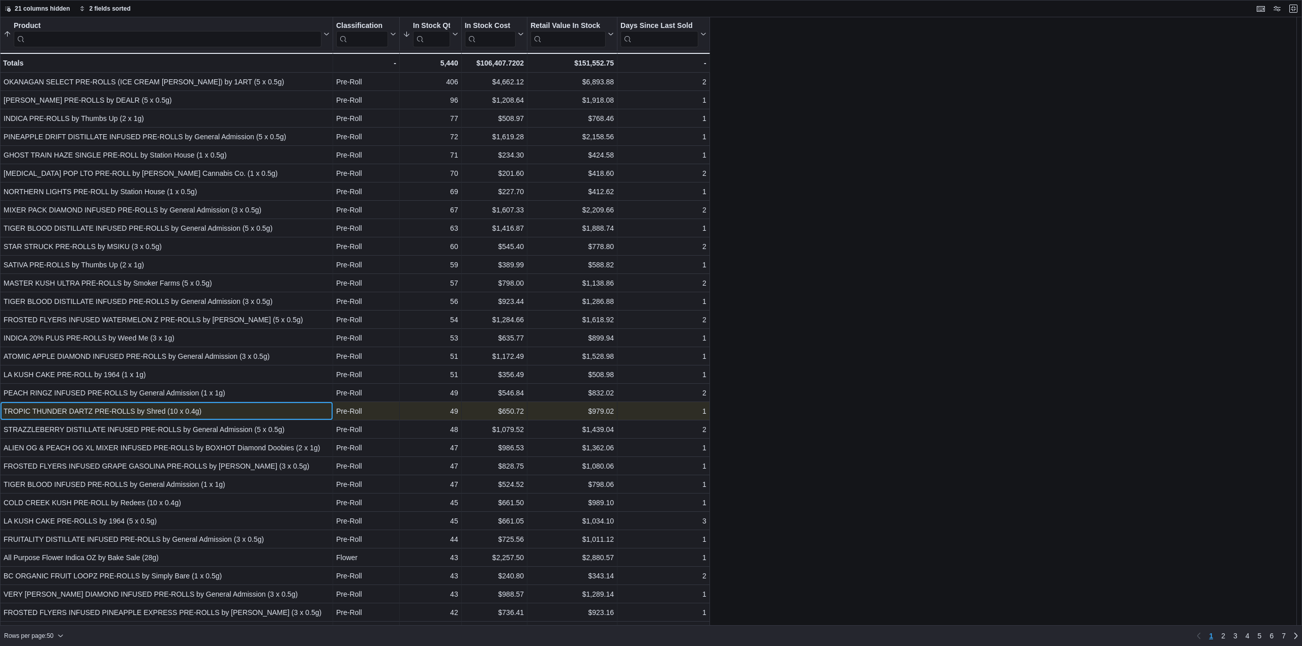
click at [216, 412] on div "TROPIC THUNDER DARTZ PRE-ROLLS by Shred (10 x 0.4g)" at bounding box center [167, 411] width 326 height 12
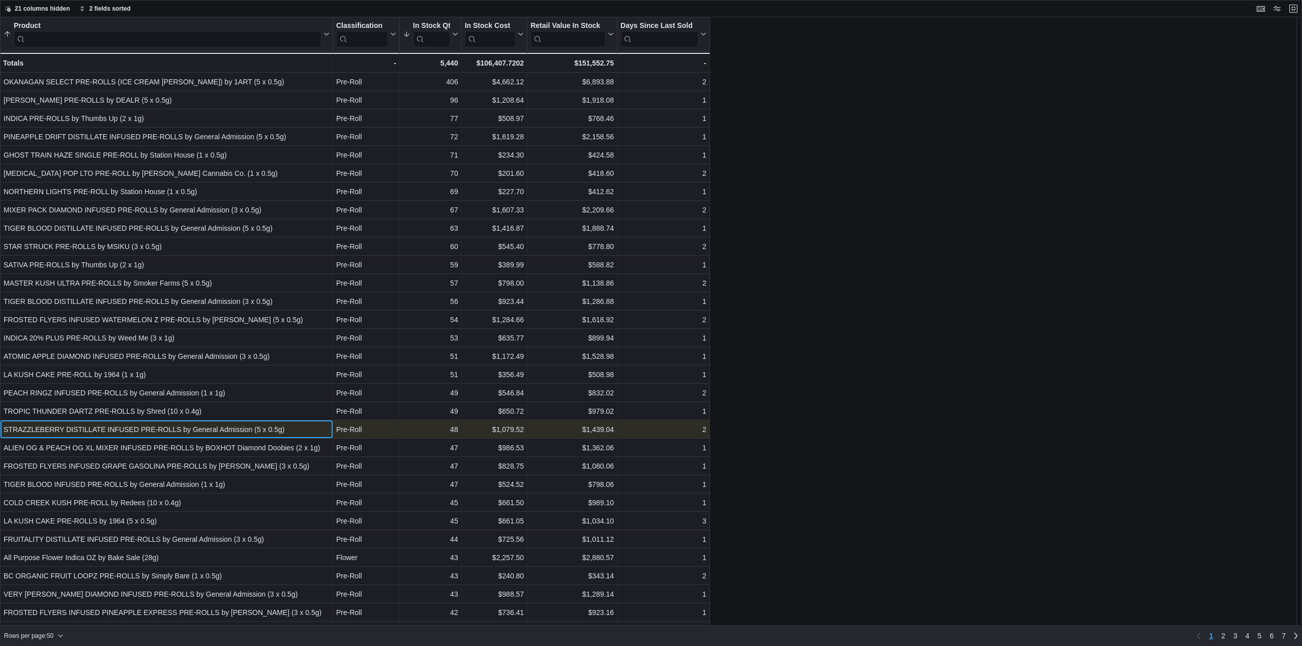
click at [232, 431] on div "STRAZZLEBERRY DISTILLATE INFUSED PRE-ROLLS by General Admission (5 x 0.5g)" at bounding box center [167, 430] width 326 height 12
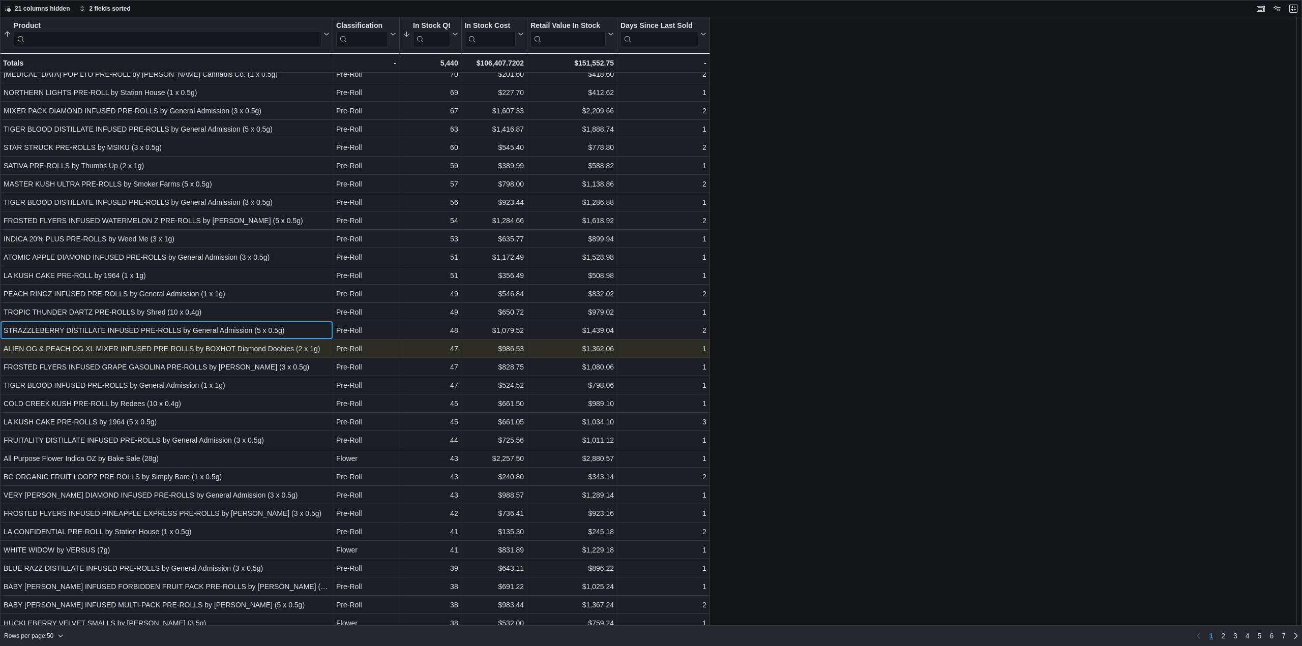
scroll to position [102, 0]
click at [178, 347] on div "ALIEN OG & PEACH OG XL MIXER INFUSED PRE-ROLLS by BOXHOT Diamond Doobies (2 x 1…" at bounding box center [167, 346] width 326 height 12
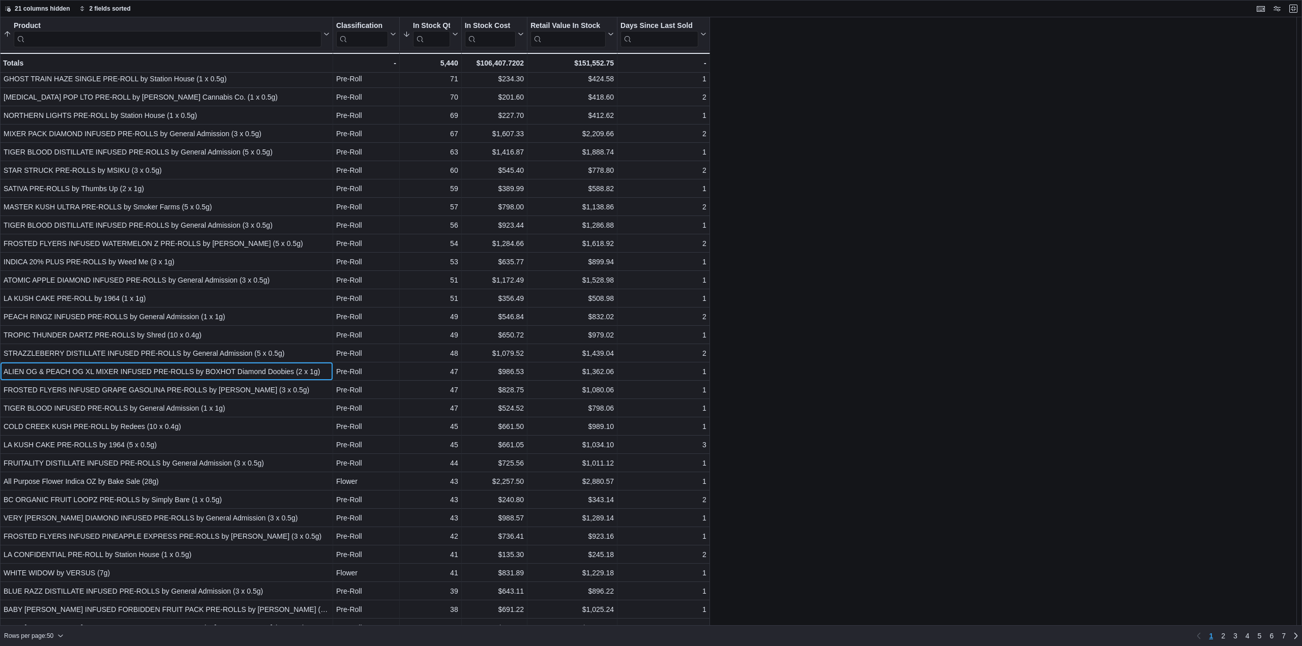
scroll to position [51, 0]
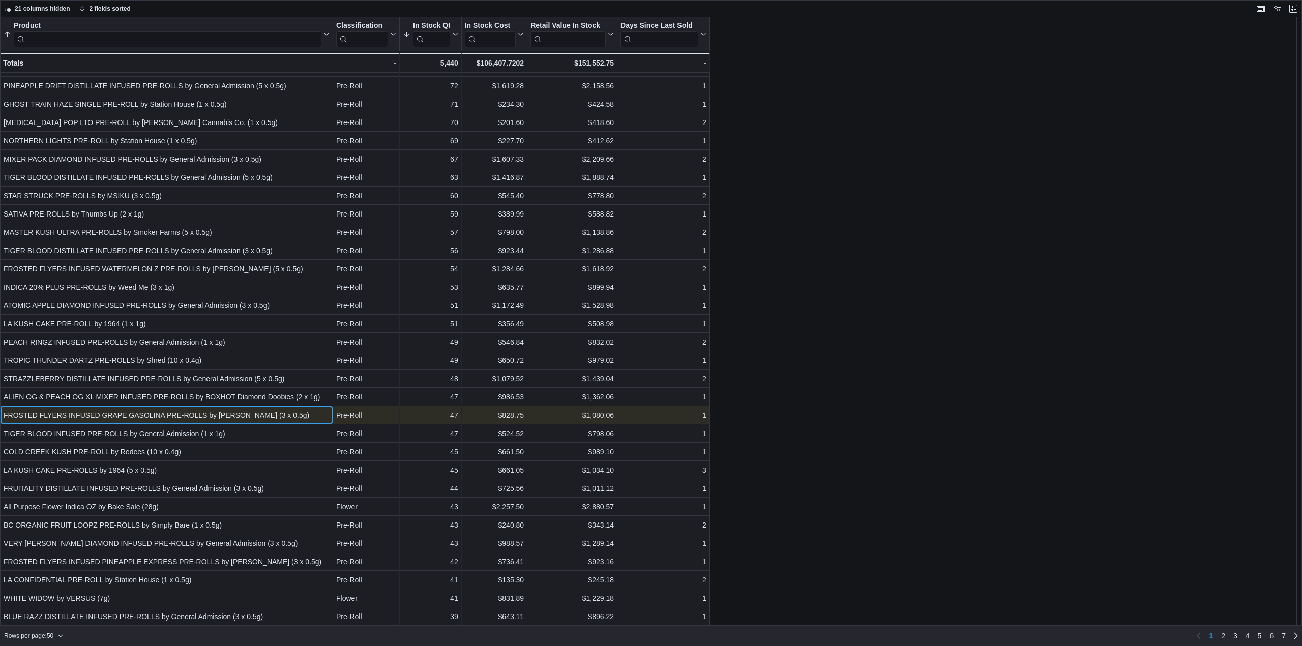
click at [287, 418] on div "FROSTED FLYERS INFUSED GRAPE GASOLINA PRE-ROLLS by Claybourne (3 x 0.5g)" at bounding box center [167, 415] width 326 height 12
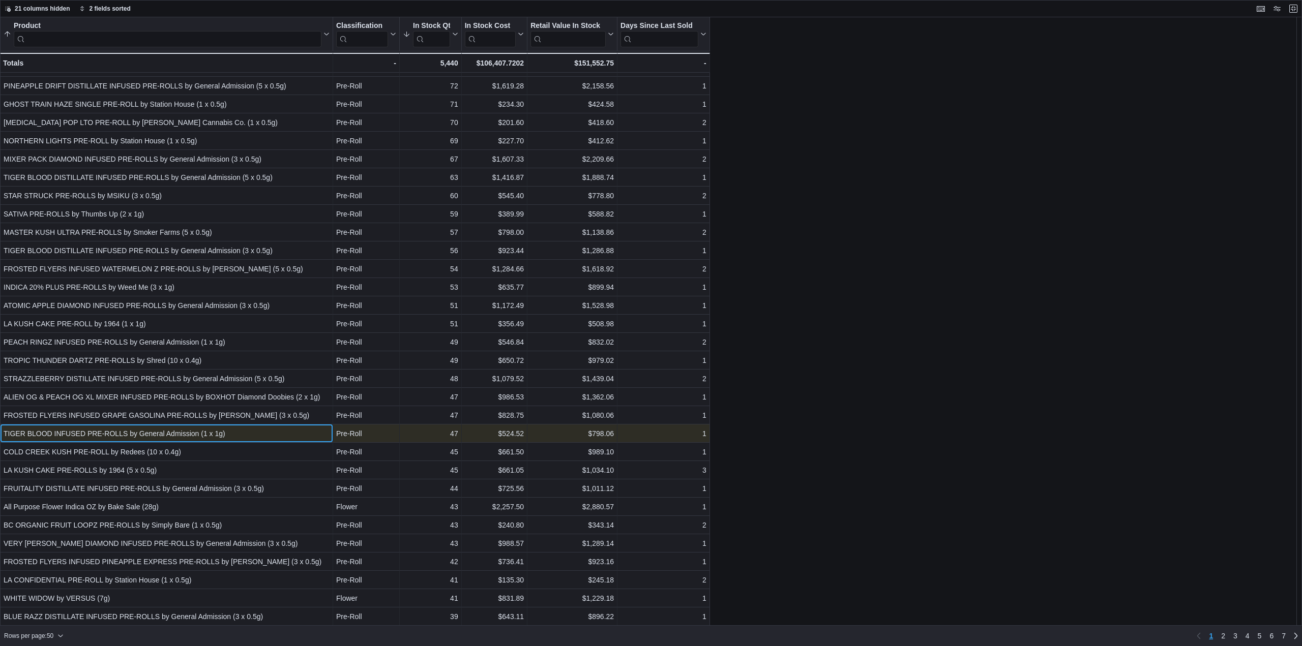
click at [287, 435] on div "TIGER BLOOD INFUSED PRE-ROLLS by General Admission (1 x 1g)" at bounding box center [167, 434] width 326 height 12
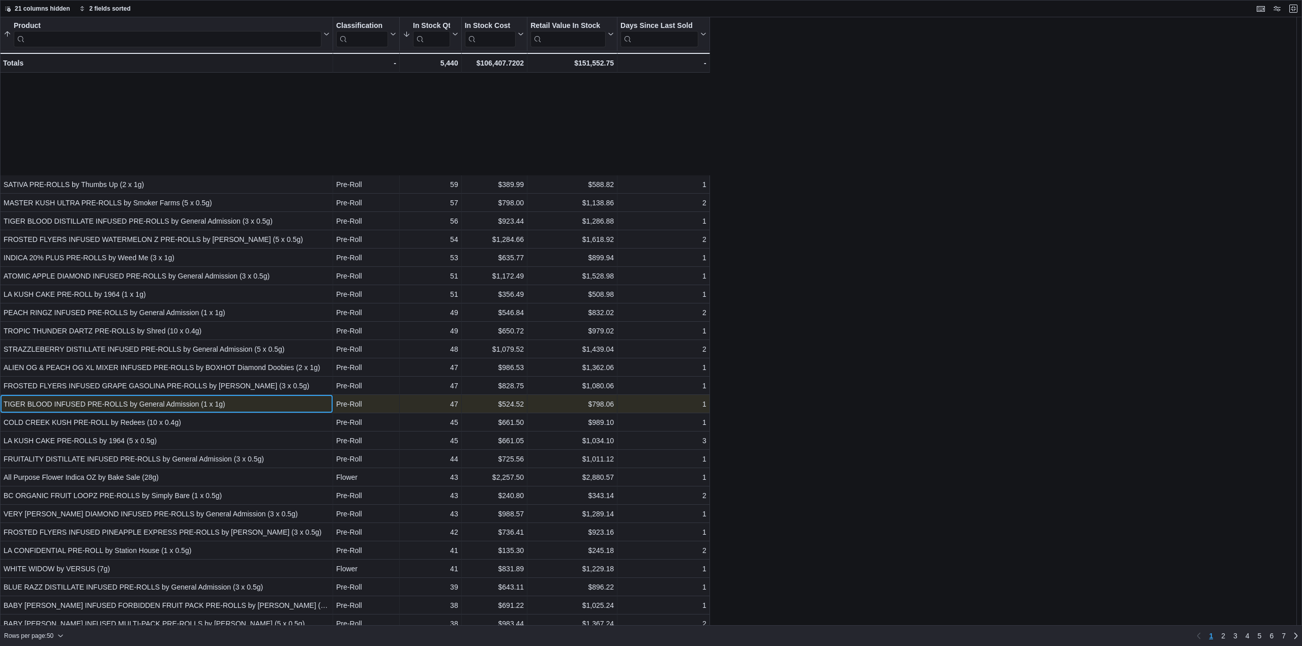
scroll to position [203, 0]
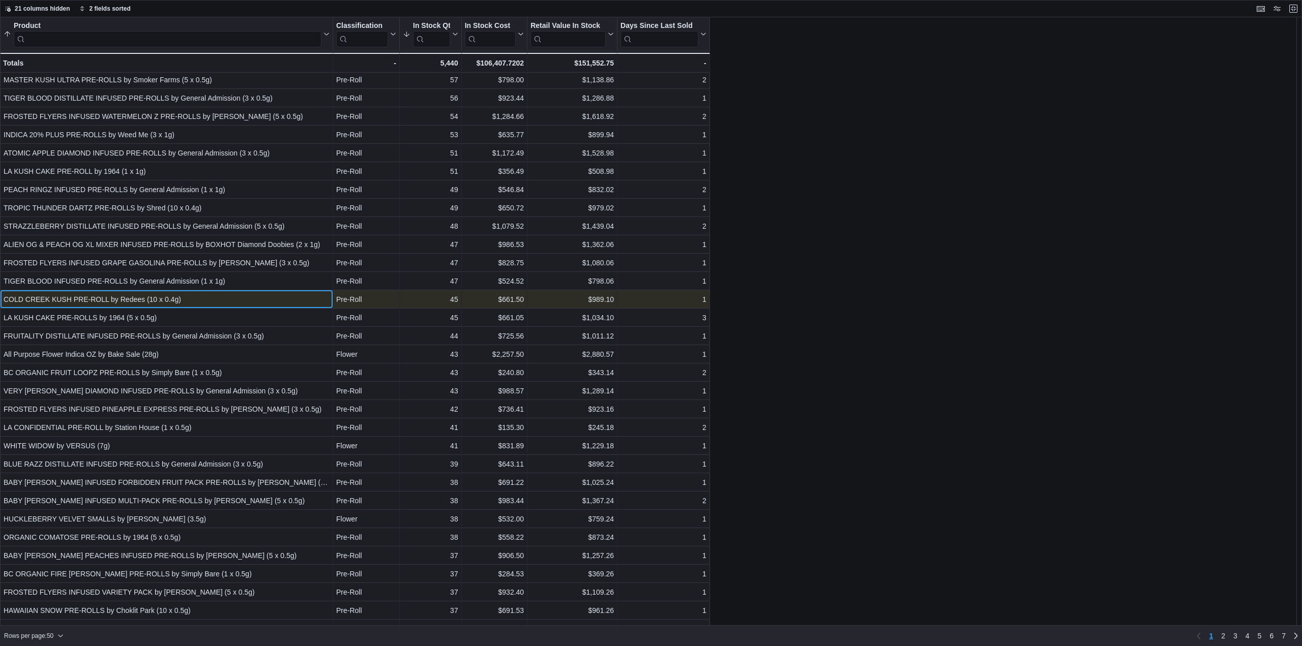
click at [172, 299] on div "COLD CREEK KUSH PRE-ROLL by Redees (10 x 0.4g)" at bounding box center [167, 299] width 326 height 12
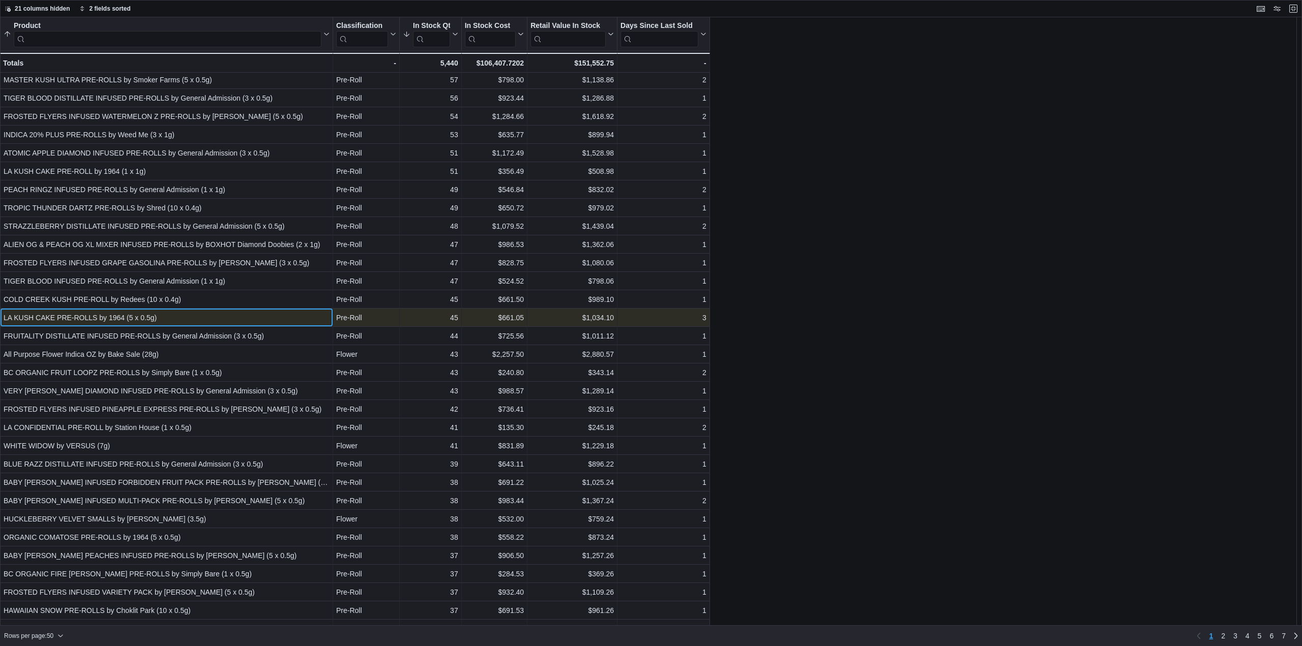
click at [170, 313] on div "LA KUSH CAKE PRE-ROLLS by 1964 (5 x 0.5g)" at bounding box center [167, 318] width 326 height 12
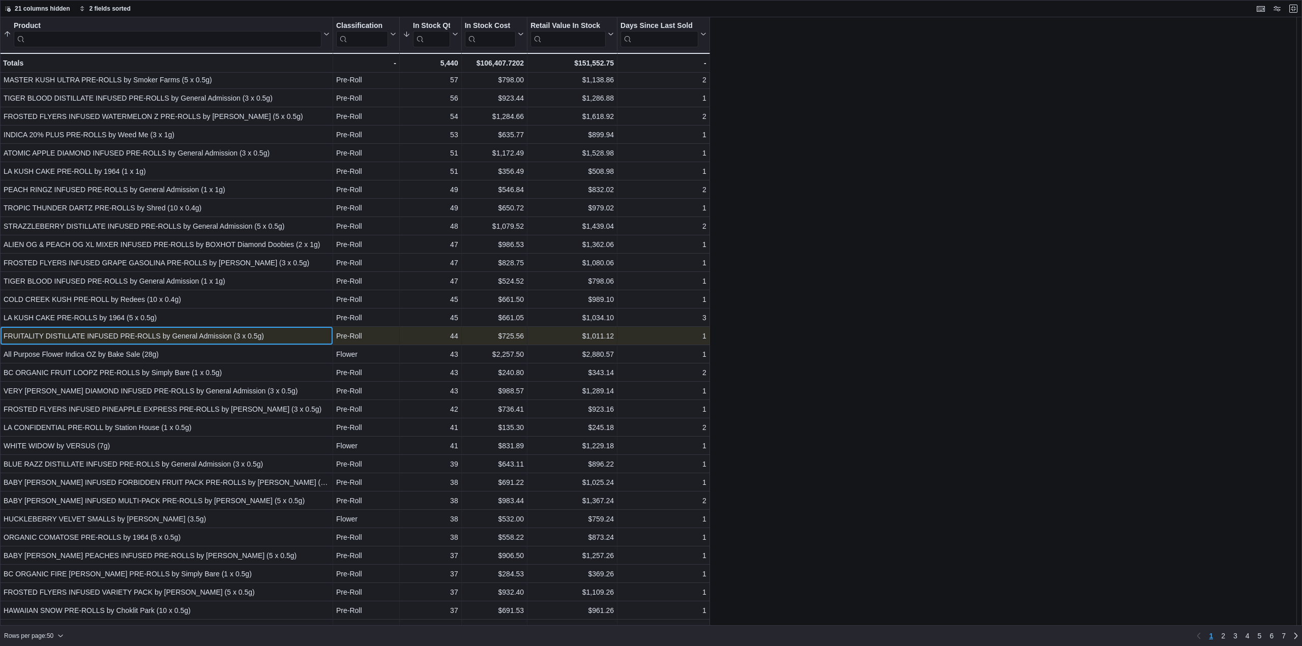
click at [182, 335] on div "FRUITALITY DISTILLATE INFUSED PRE-ROLLS by General Admission (3 x 0.5g)" at bounding box center [167, 336] width 326 height 12
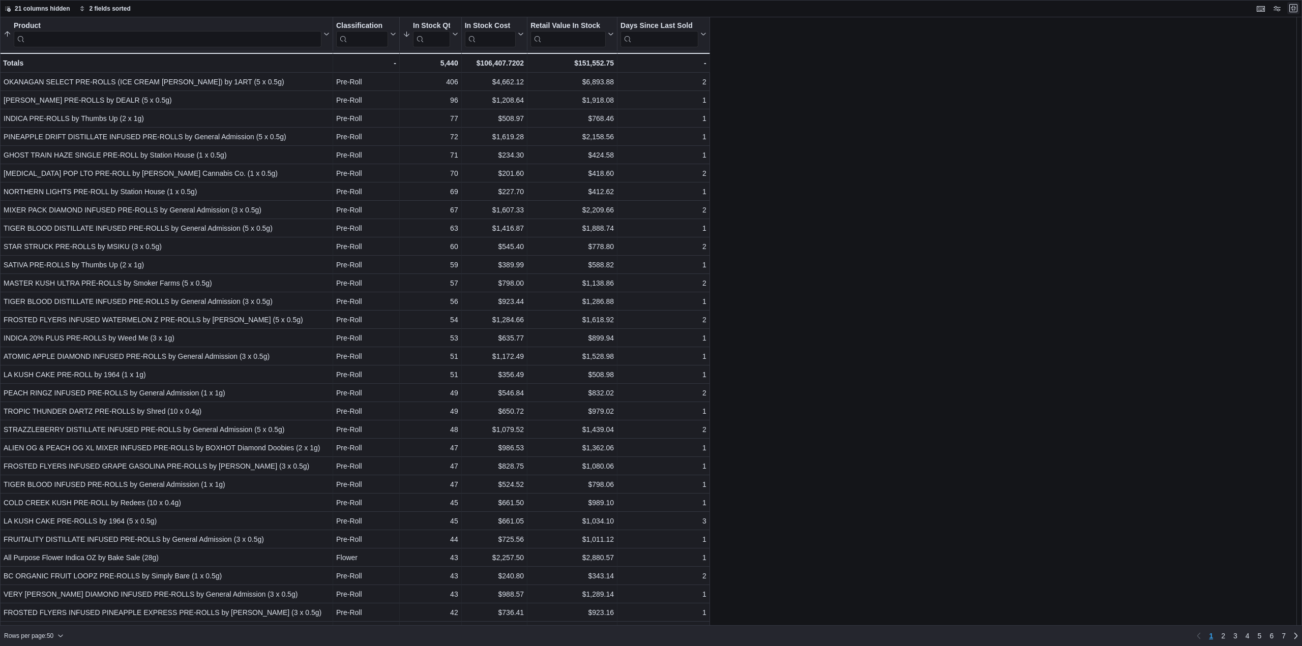
click at [1294, 8] on button "Exit fullscreen" at bounding box center [1293, 8] width 12 height 12
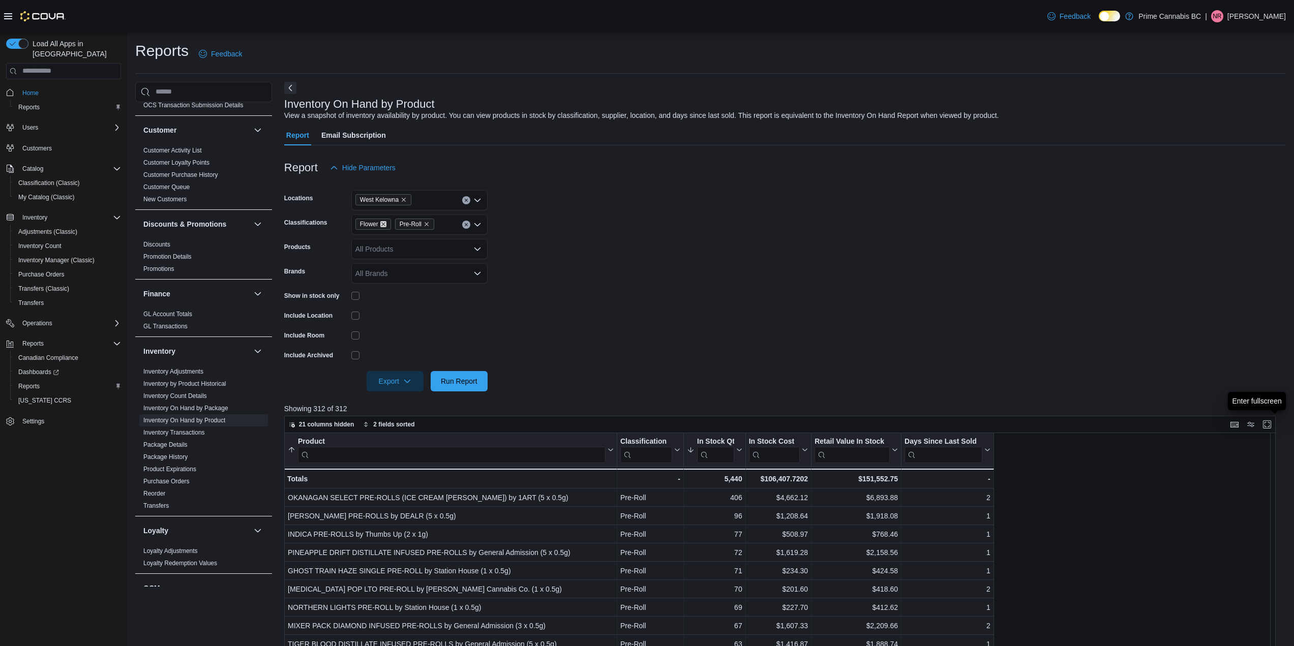
click at [384, 224] on icon "Remove Flower from selection in this group" at bounding box center [383, 224] width 6 height 6
click at [468, 380] on span "Run Report" at bounding box center [459, 381] width 37 height 10
click at [1274, 426] on button "Enter fullscreen" at bounding box center [1267, 424] width 12 height 12
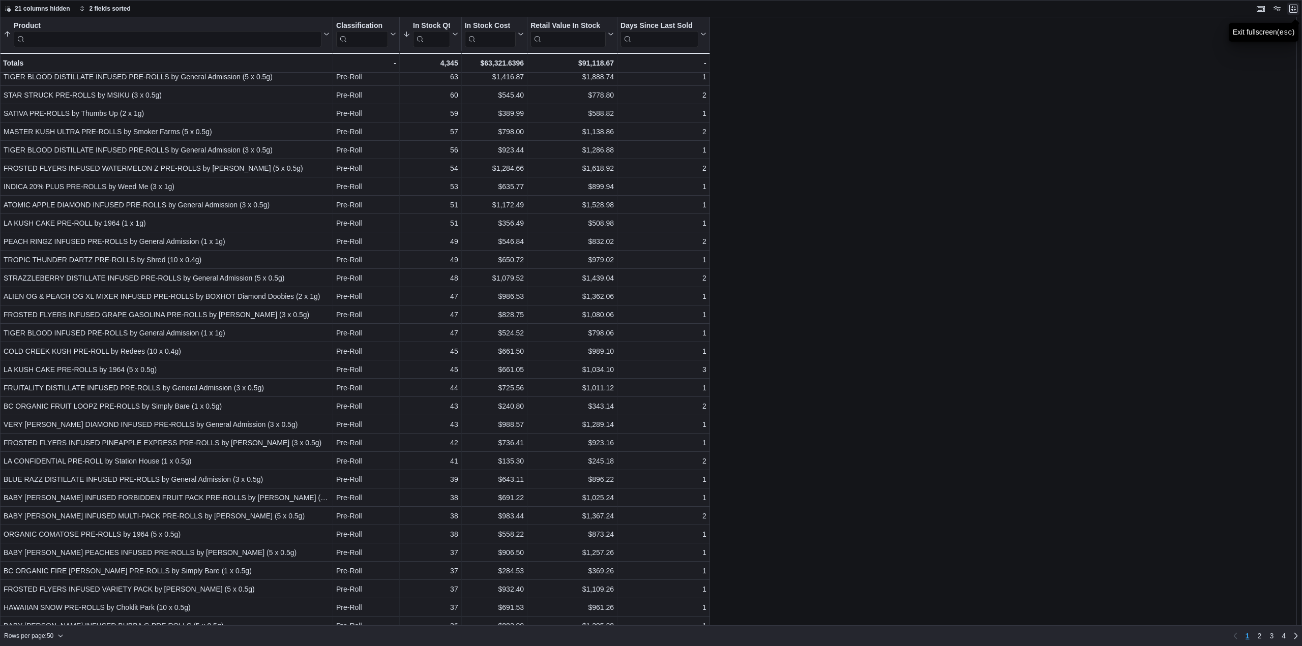
scroll to position [153, 0]
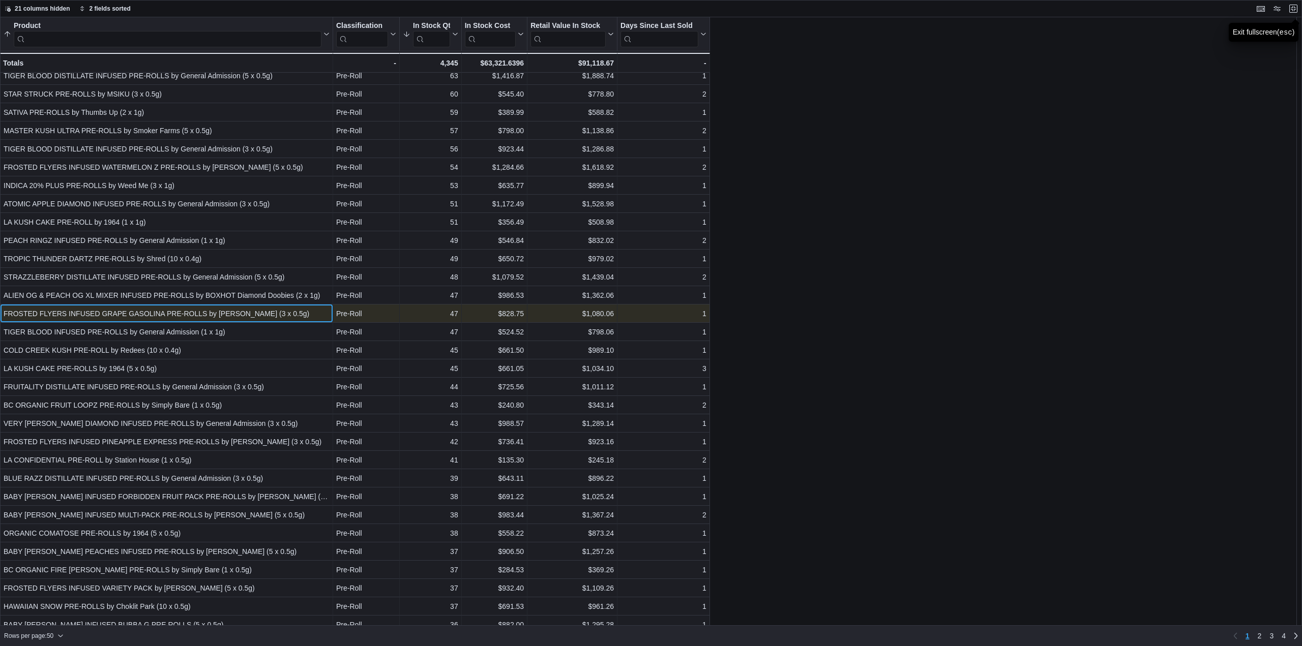
click at [111, 314] on div "FROSTED FLYERS INFUSED GRAPE GASOLINA PRE-ROLLS by Claybourne (3 x 0.5g)" at bounding box center [167, 314] width 326 height 12
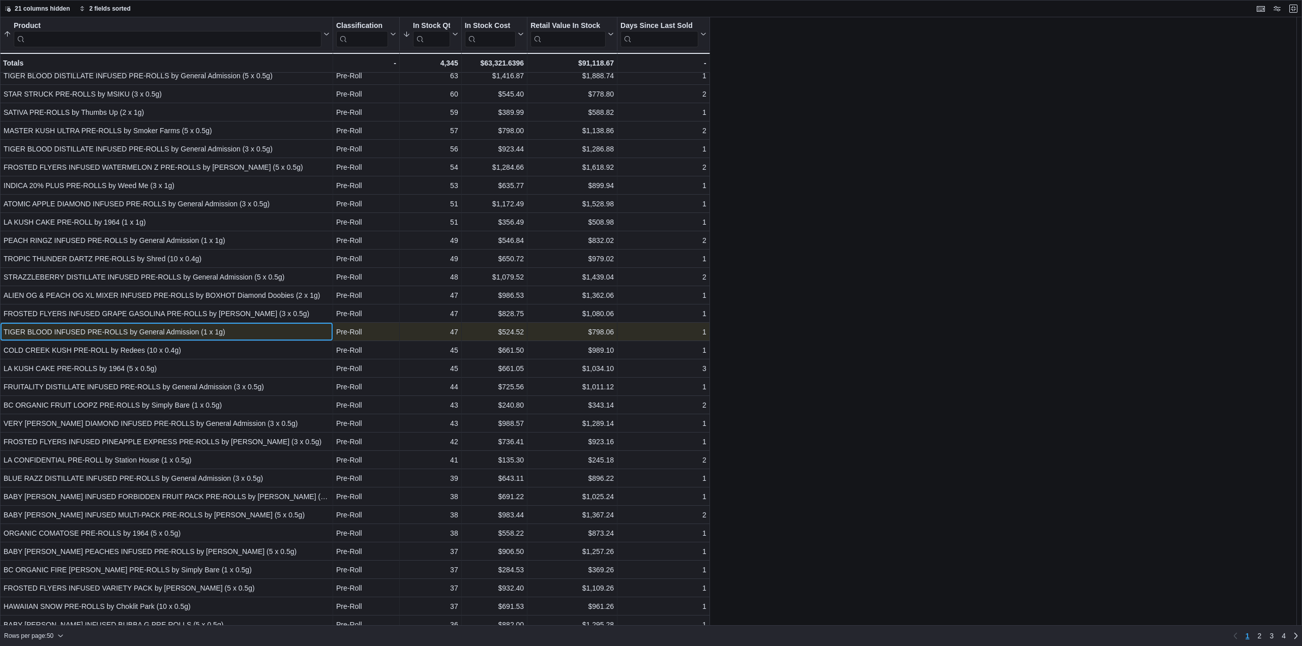
click at [118, 336] on div "TIGER BLOOD INFUSED PRE-ROLLS by General Admission (1 x 1g)" at bounding box center [167, 332] width 326 height 12
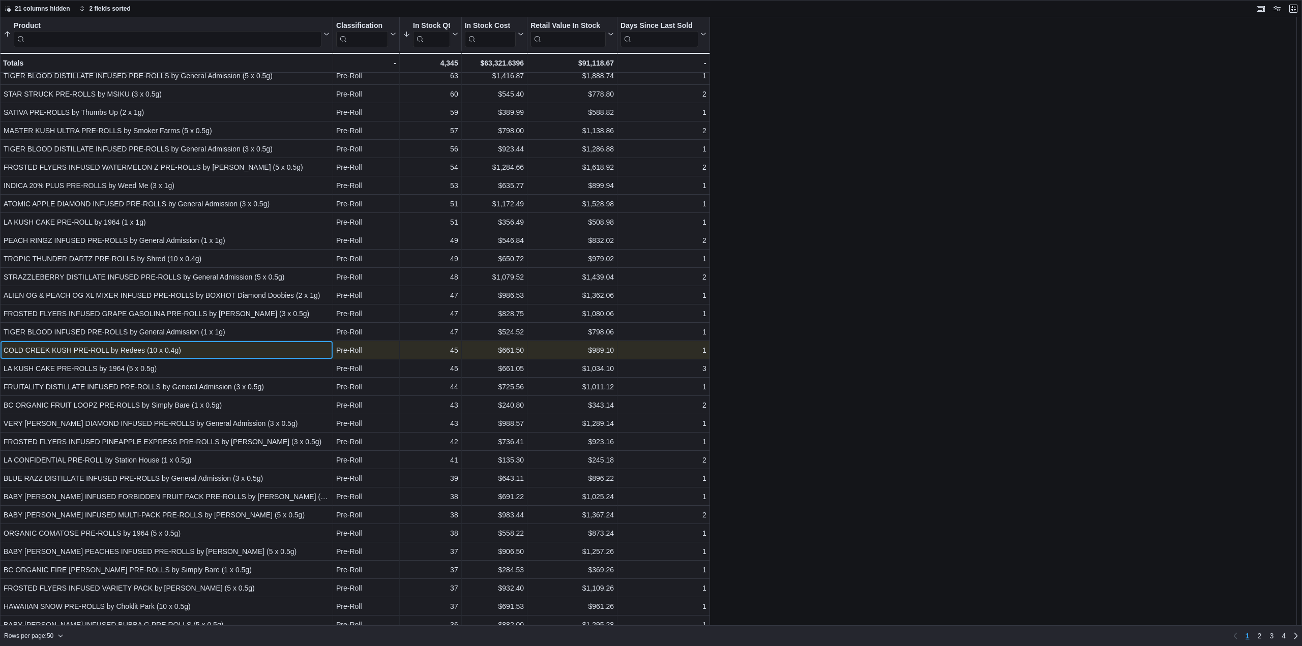
click at [125, 352] on div "COLD CREEK KUSH PRE-ROLL by Redees (10 x 0.4g)" at bounding box center [167, 350] width 326 height 12
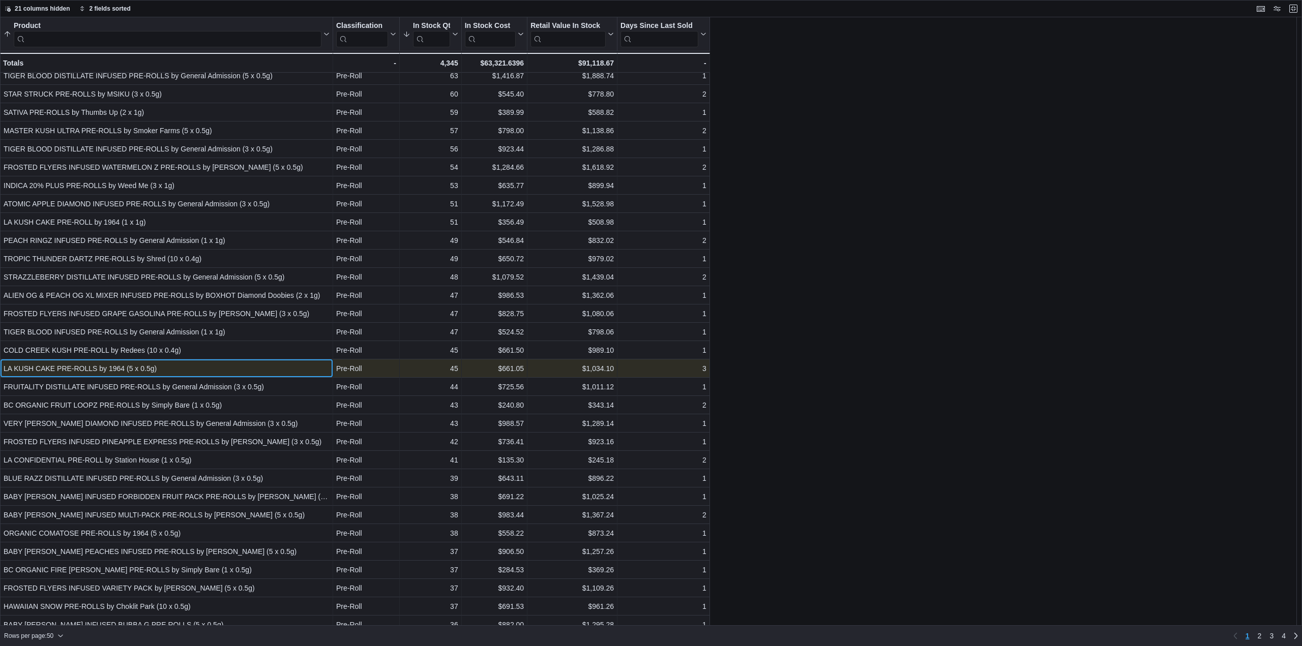
click at [136, 372] on div "LA KUSH CAKE PRE-ROLLS by 1964 (5 x 0.5g)" at bounding box center [167, 369] width 326 height 12
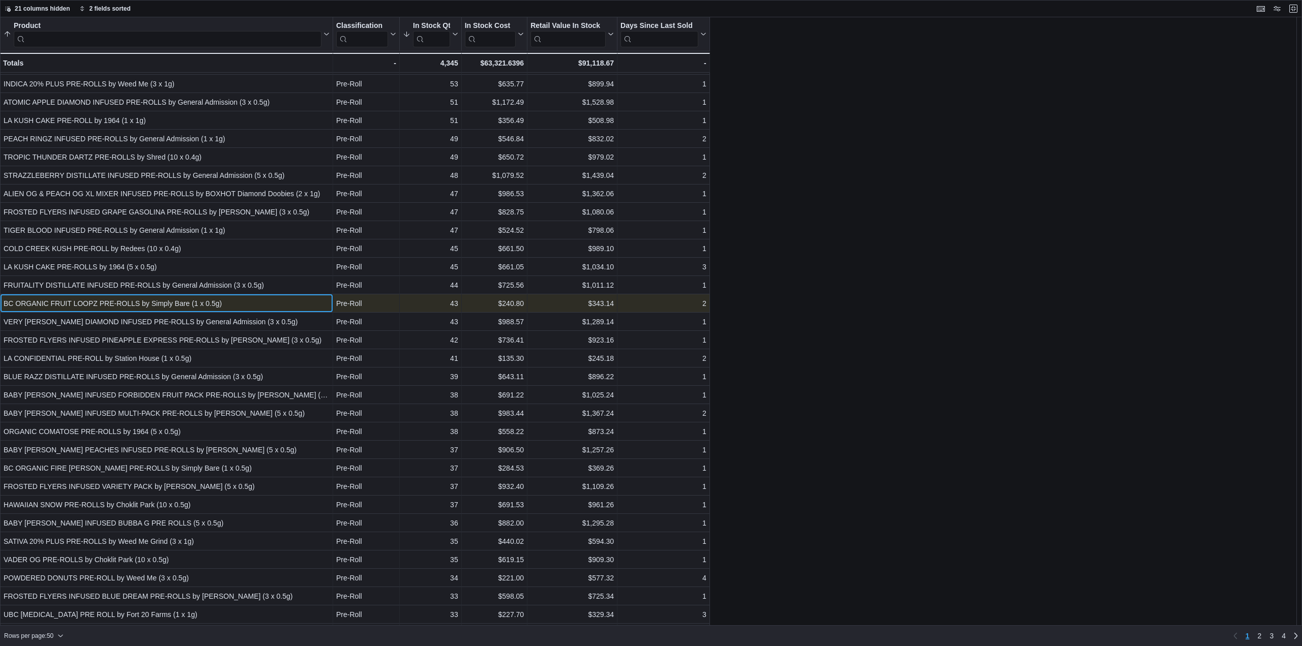
click at [106, 301] on div "BC ORGANIC FRUIT LOOPZ PRE-ROLLS by Simply Bare (1 x 0.5g)" at bounding box center [167, 304] width 326 height 12
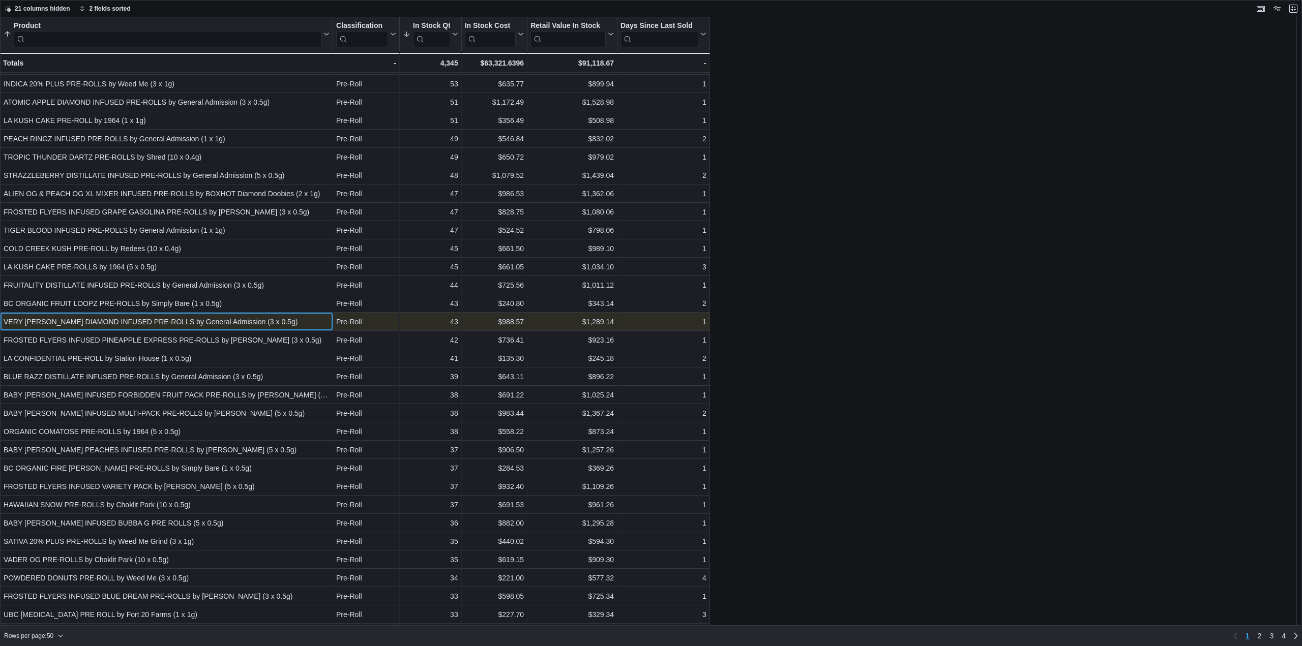
click at [113, 321] on div "VERY BERRY DIAMOND INFUSED PRE-ROLLS by General Admission (3 x 0.5g)" at bounding box center [167, 322] width 326 height 12
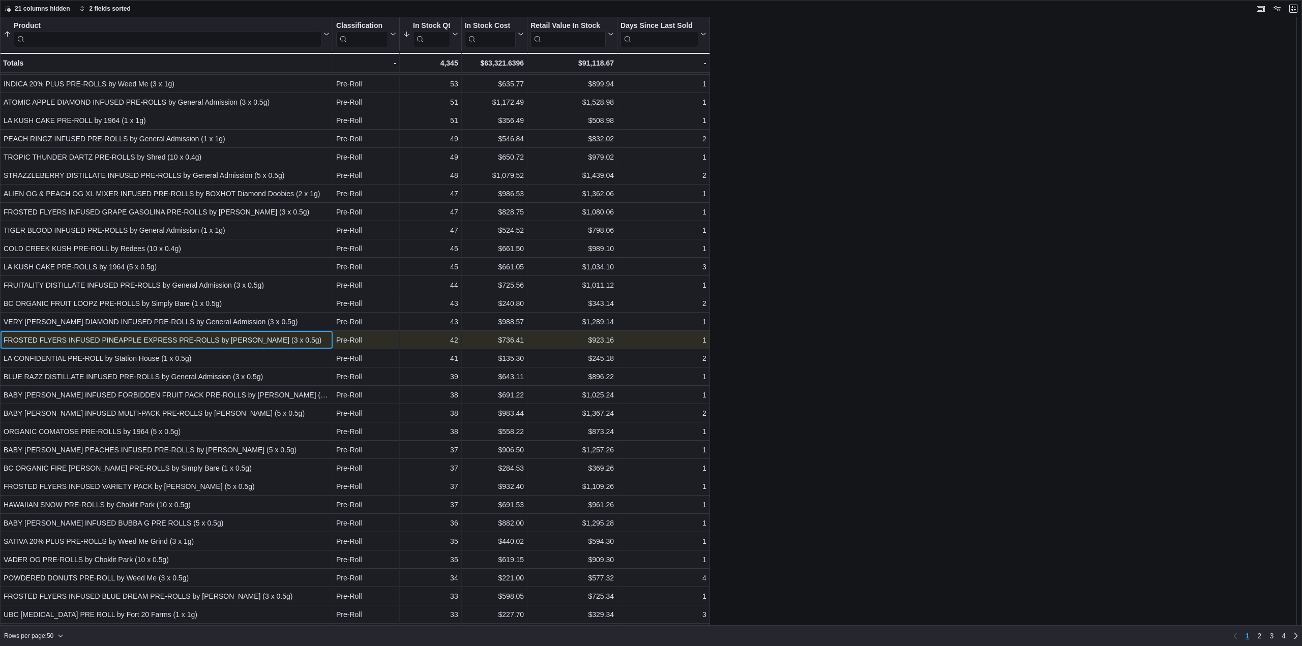
click at [119, 341] on div "FROSTED FLYERS INFUSED PINEAPPLE EXPRESS PRE-ROLLS by Claybourne (3 x 0.5g)" at bounding box center [167, 340] width 326 height 12
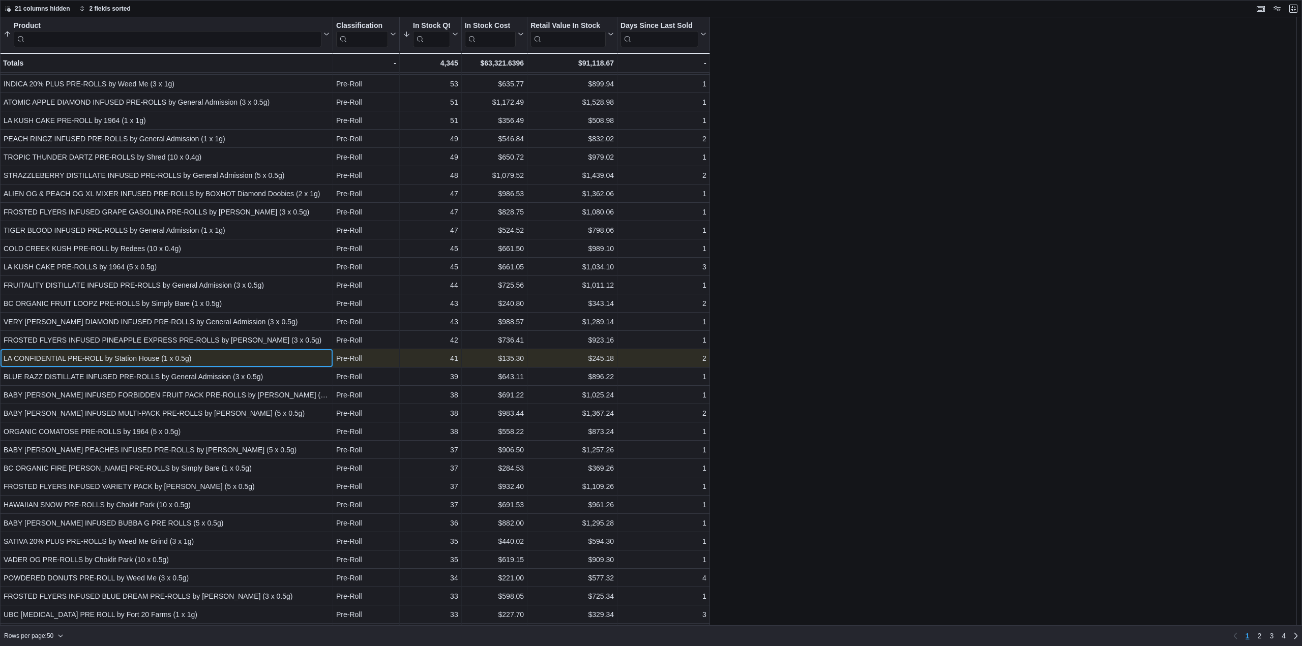
click at [128, 361] on div "LA CONFIDENTIAL PRE-ROLL by Station House (1 x 0.5g)" at bounding box center [167, 358] width 326 height 12
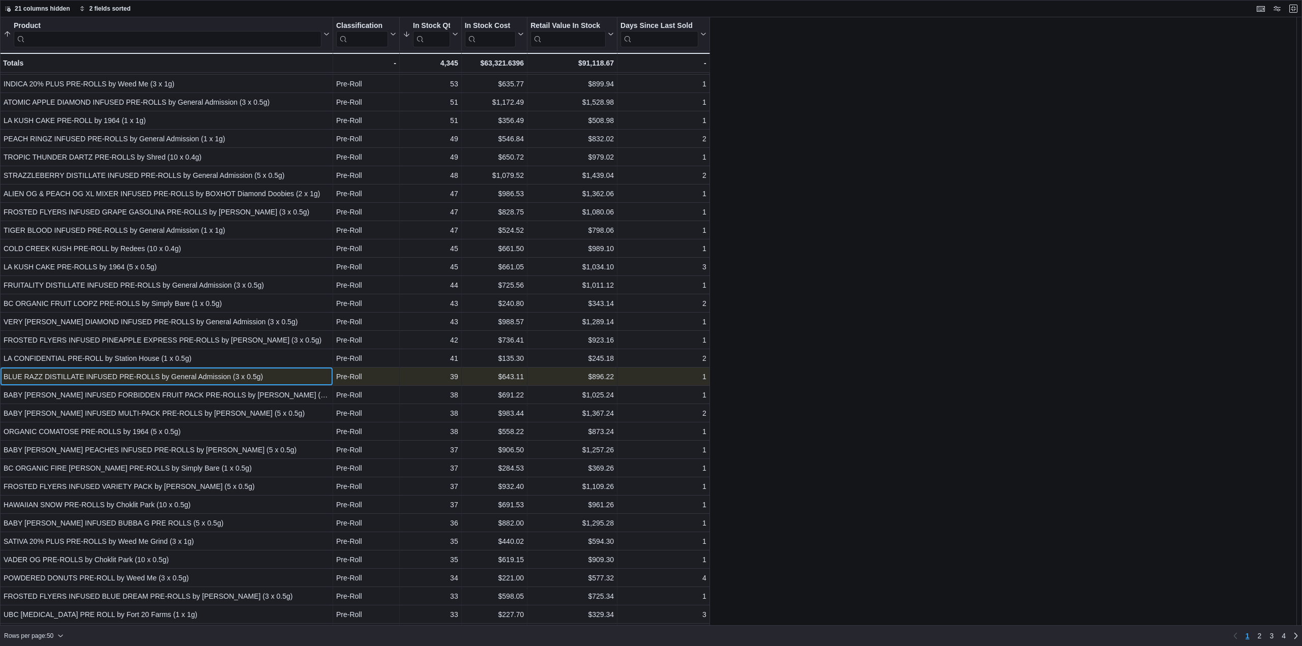
click at [129, 377] on div "BLUE RAZZ DISTILLATE INFUSED PRE-ROLLS by General Admission (3 x 0.5g)" at bounding box center [167, 377] width 326 height 12
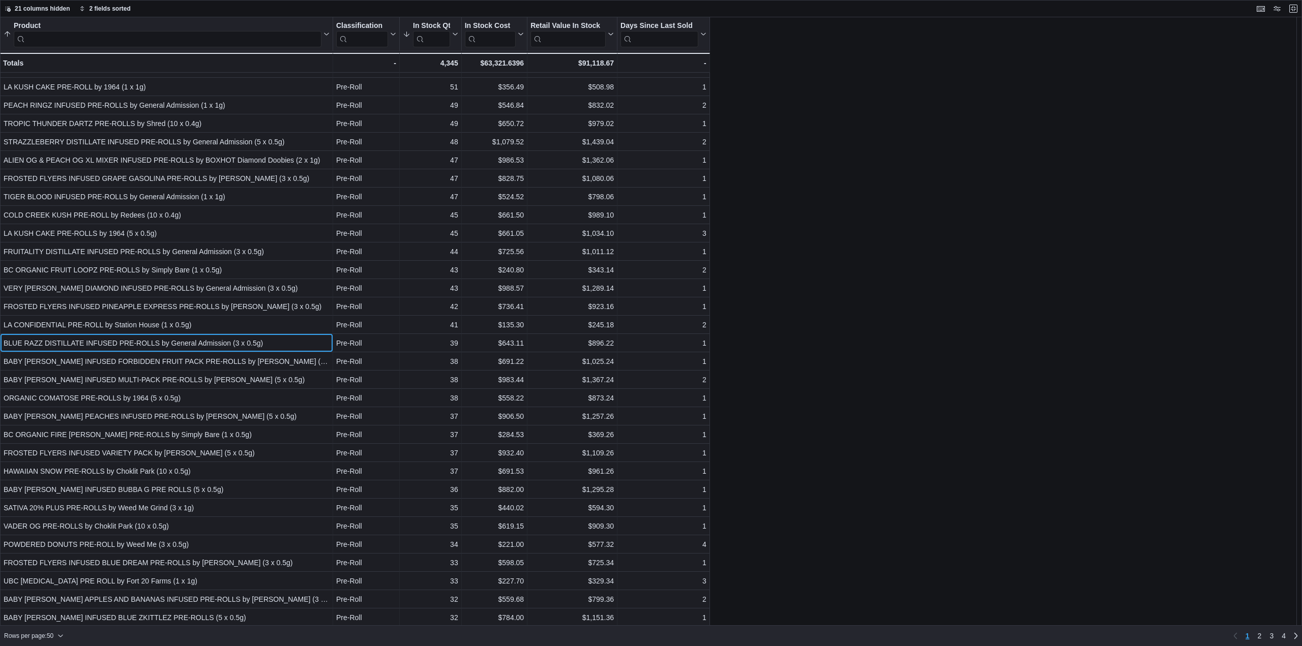
scroll to position [305, 0]
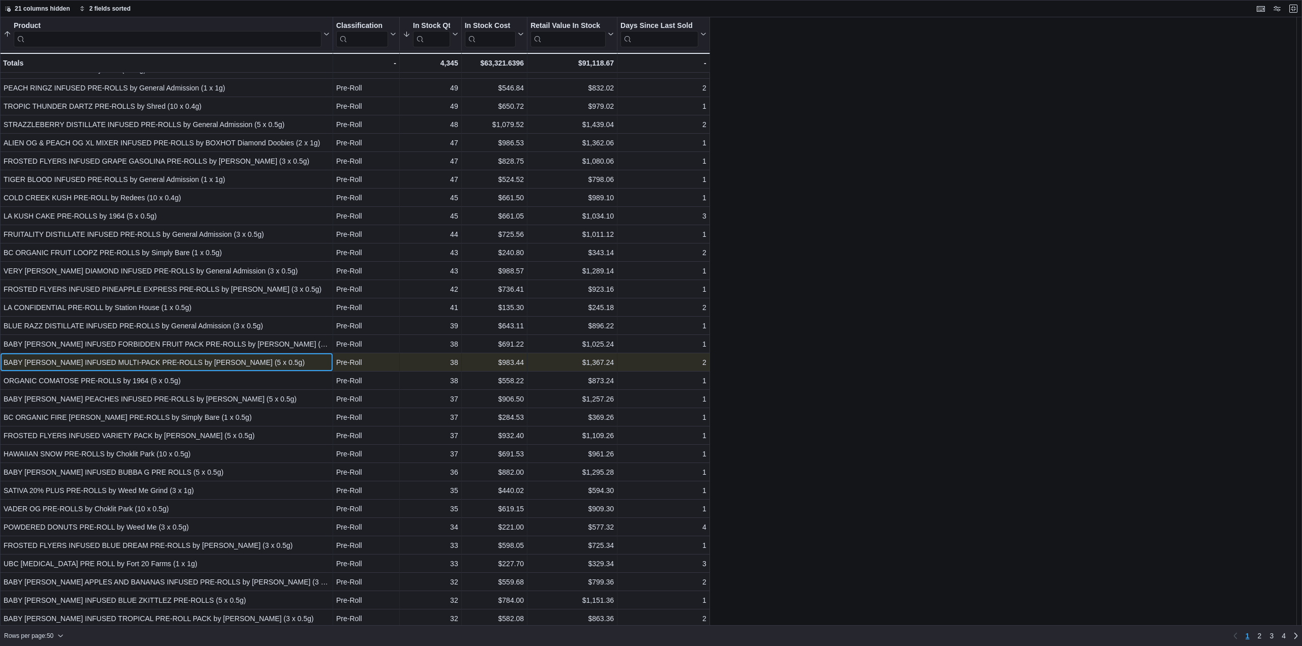
click at [131, 363] on div "BABY JEETER INFUSED MULTI-PACK PRE-ROLLS by Jeeter (5 x 0.5g)" at bounding box center [167, 363] width 326 height 12
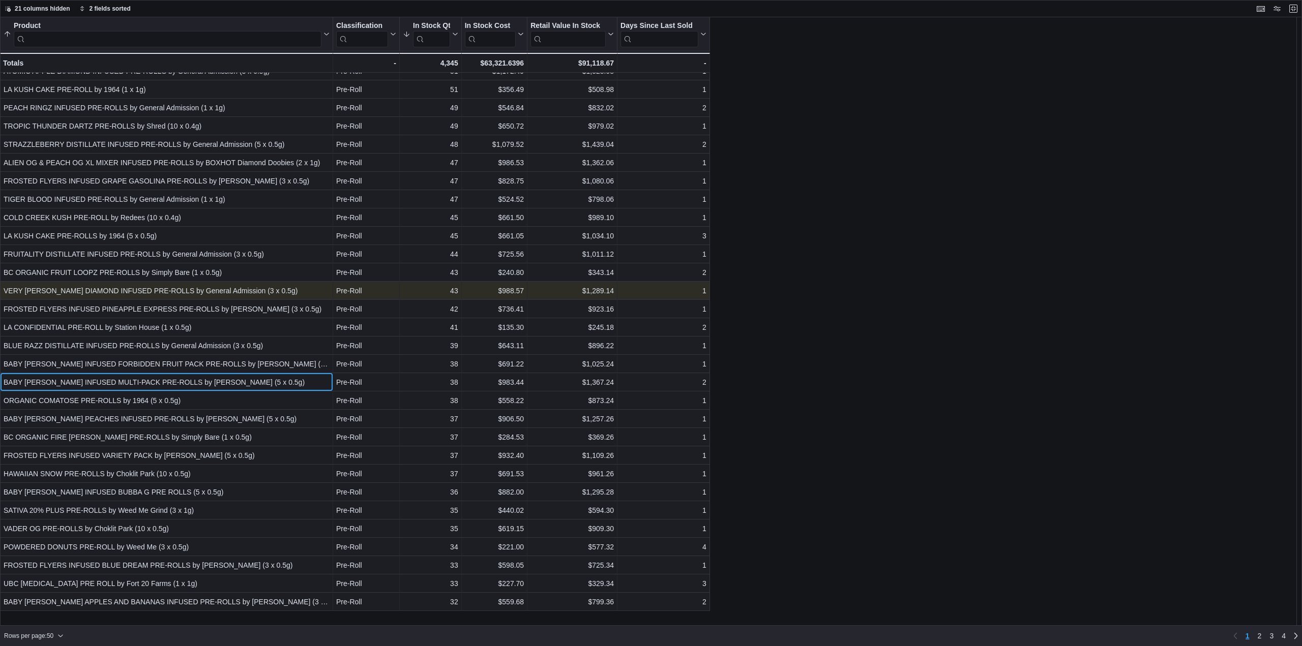
scroll to position [362, 0]
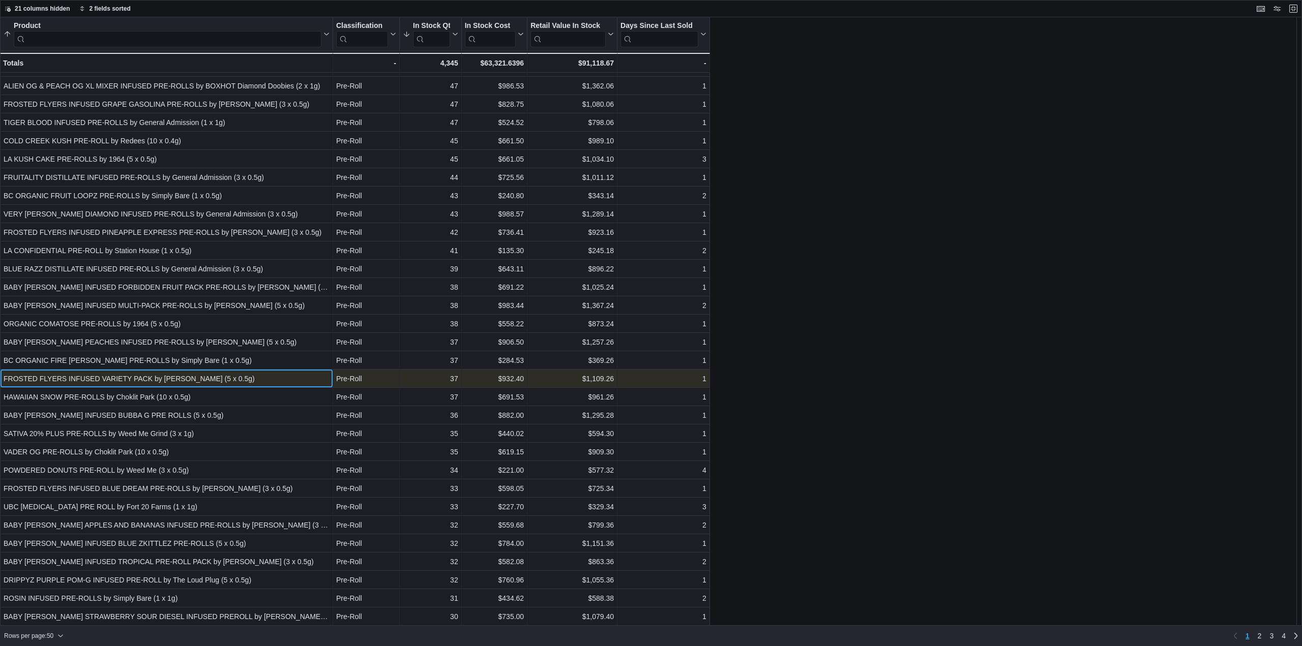
click at [156, 380] on div "FROSTED FLYERS INFUSED VARIETY PACK by Claybourne (5 x 0.5g)" at bounding box center [167, 379] width 326 height 12
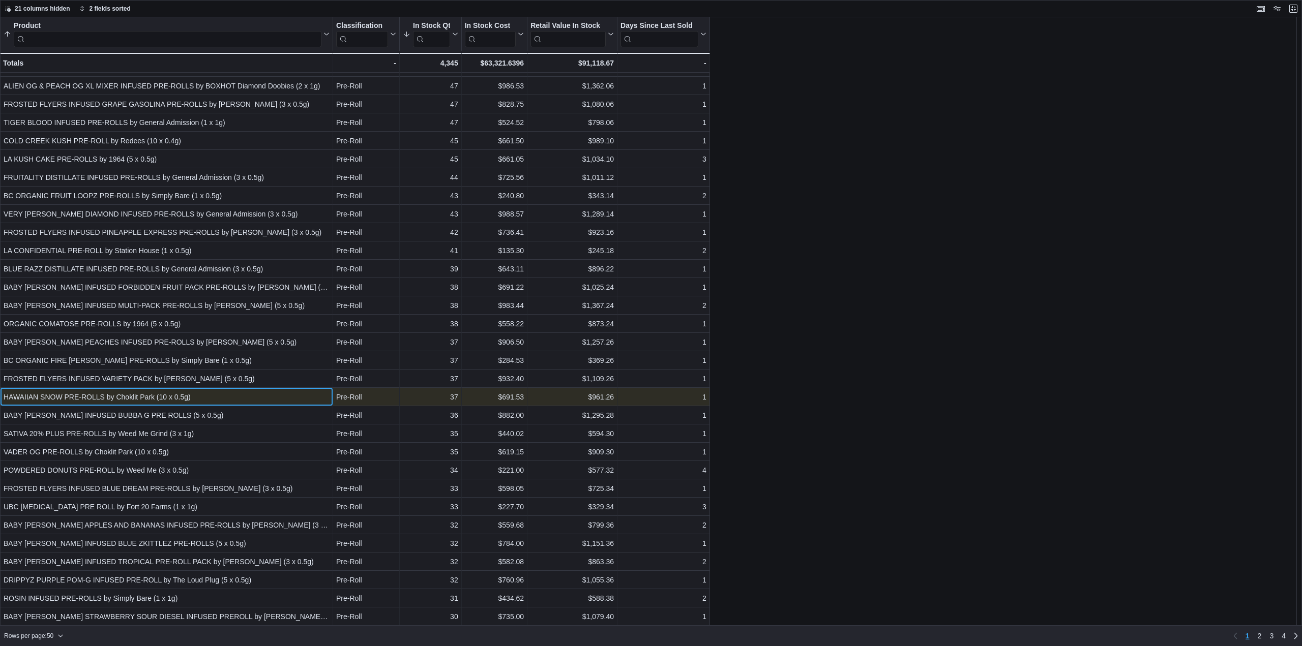
click at [138, 397] on div "HAWAIIAN SNOW PRE-ROLLS by Choklit Park (10 x 0.5g)" at bounding box center [167, 397] width 326 height 12
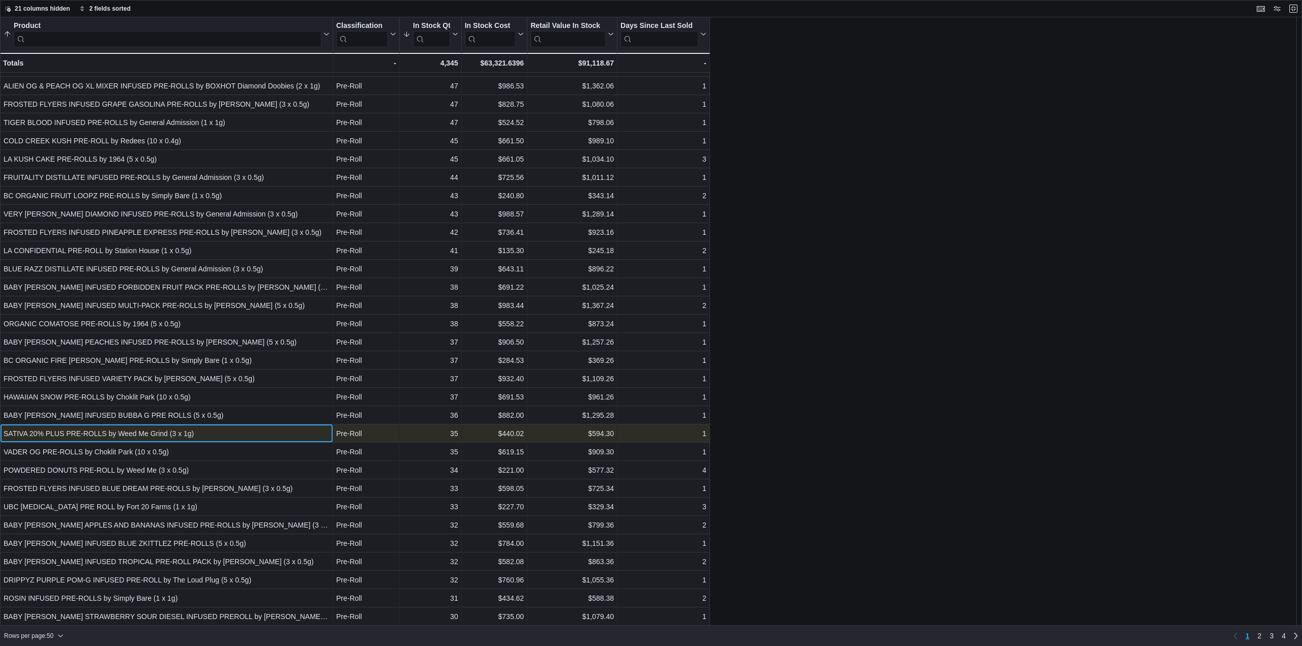
click at [134, 431] on div "SATIVA 20% PLUS PRE-ROLLS by Weed Me Grind (3 x 1g)" at bounding box center [167, 434] width 326 height 12
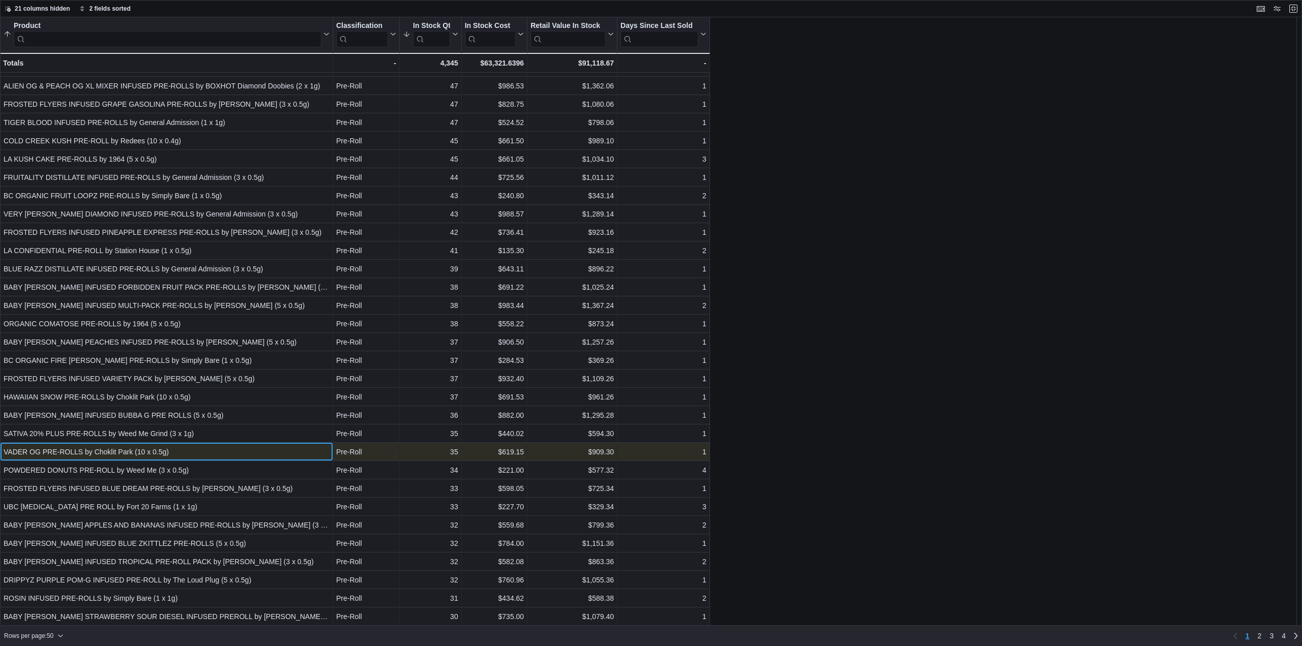
click at [163, 452] on div "VADER OG PRE-ROLLS by Choklit Park (10 x 0.5g)" at bounding box center [167, 452] width 326 height 12
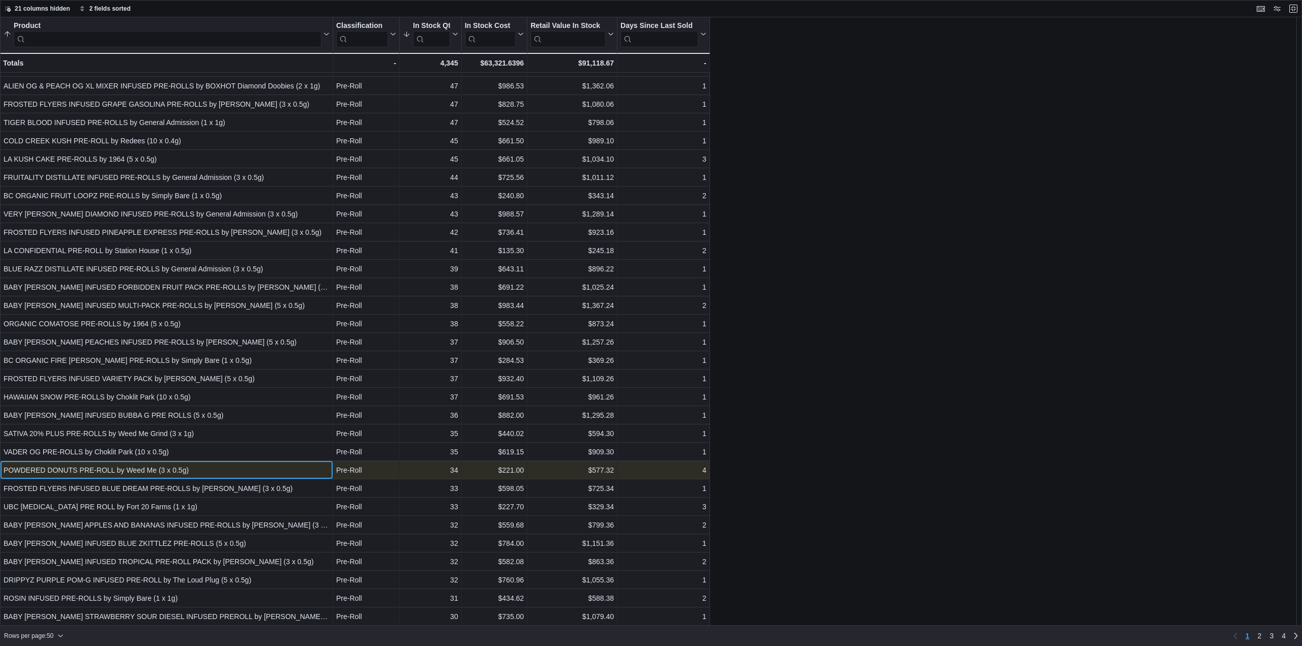
click at [160, 473] on div "POWDERED DONUTS PRE-ROLL by Weed Me (3 x 0.5g)" at bounding box center [167, 470] width 326 height 12
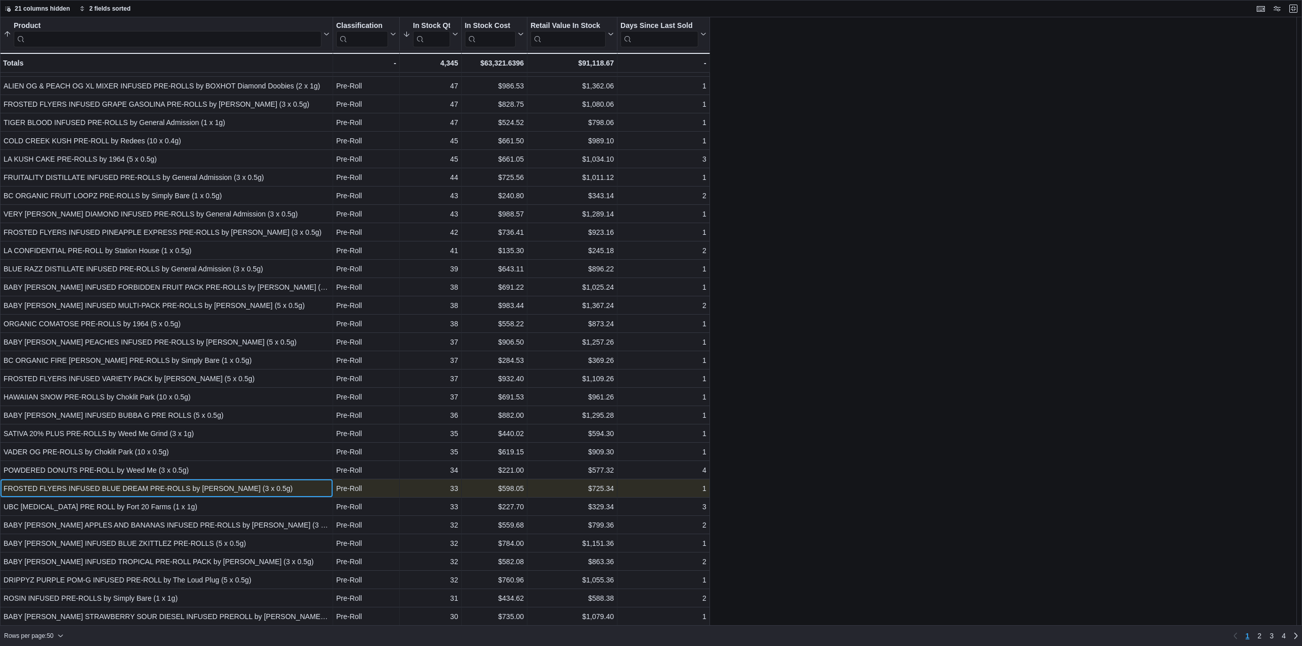
click at [158, 485] on div "FROSTED FLYERS INFUSED BLUE DREAM PRE-ROLLS by Claybourne (3 x 0.5g)" at bounding box center [167, 489] width 326 height 12
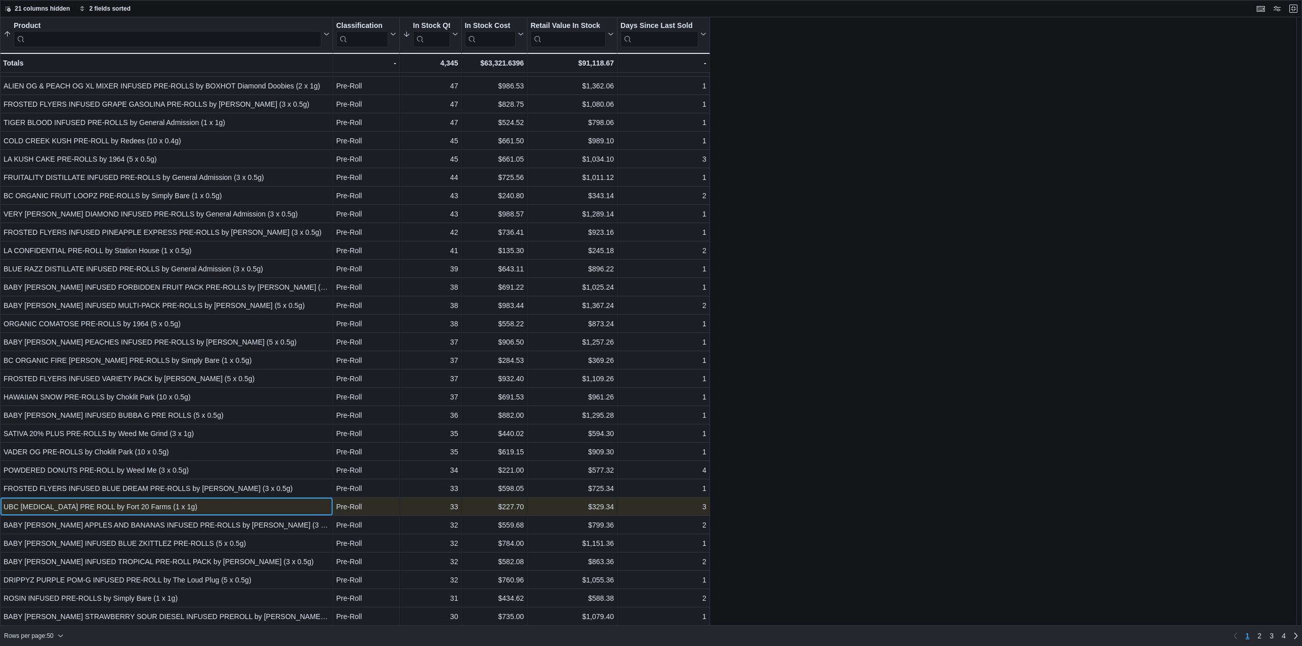
click at [154, 504] on div "UBC CHEMO PRE ROLL by Fort 20 Farms (1 x 1g)" at bounding box center [167, 507] width 326 height 12
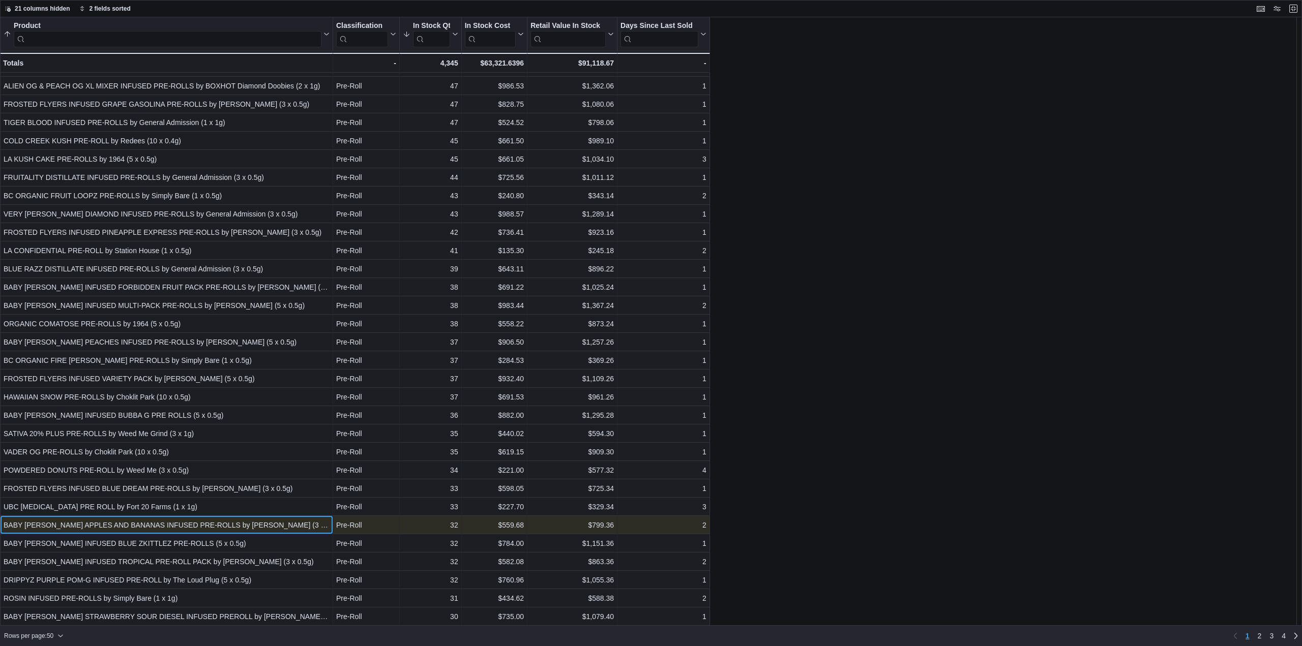
click at [140, 526] on div "BABY JEETER APPLES AND BANANAS INFUSED PRE-ROLLS by Jeeter (3 x 0.5g)" at bounding box center [167, 525] width 326 height 12
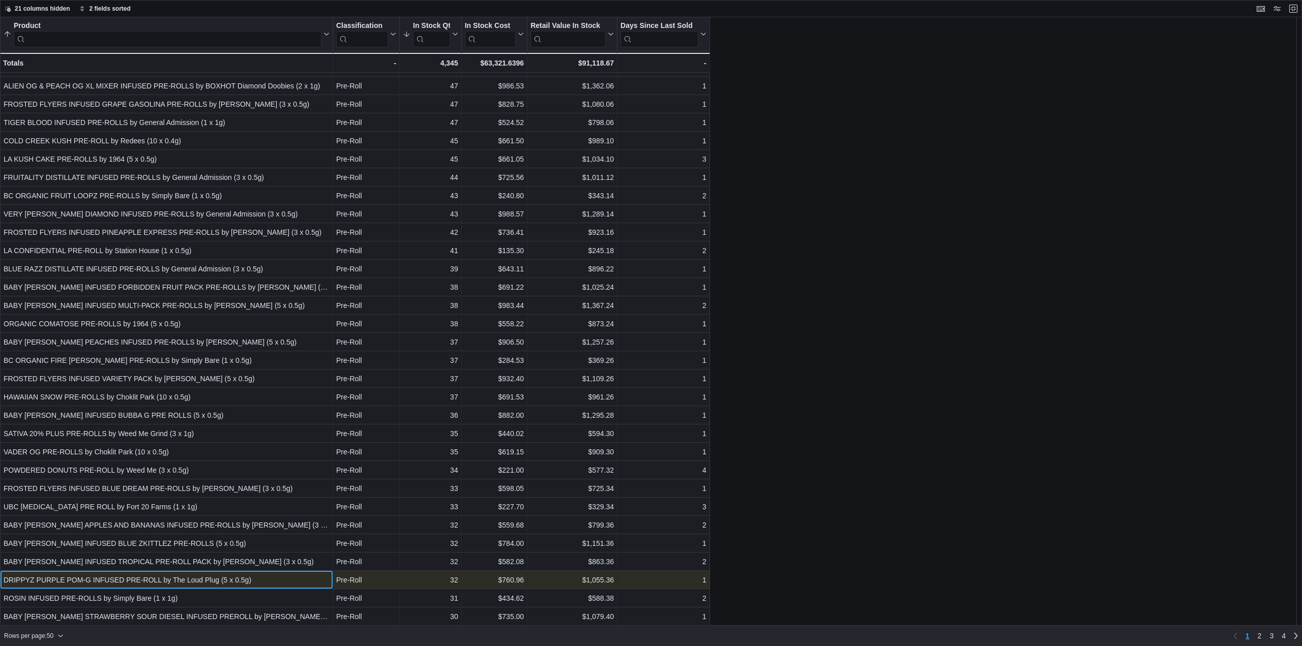
click at [161, 580] on div "DRIPPYZ PURPLE POM-G INFUSED PRE-ROLL by The Loud Plug (5 x 0.5g)" at bounding box center [167, 580] width 326 height 12
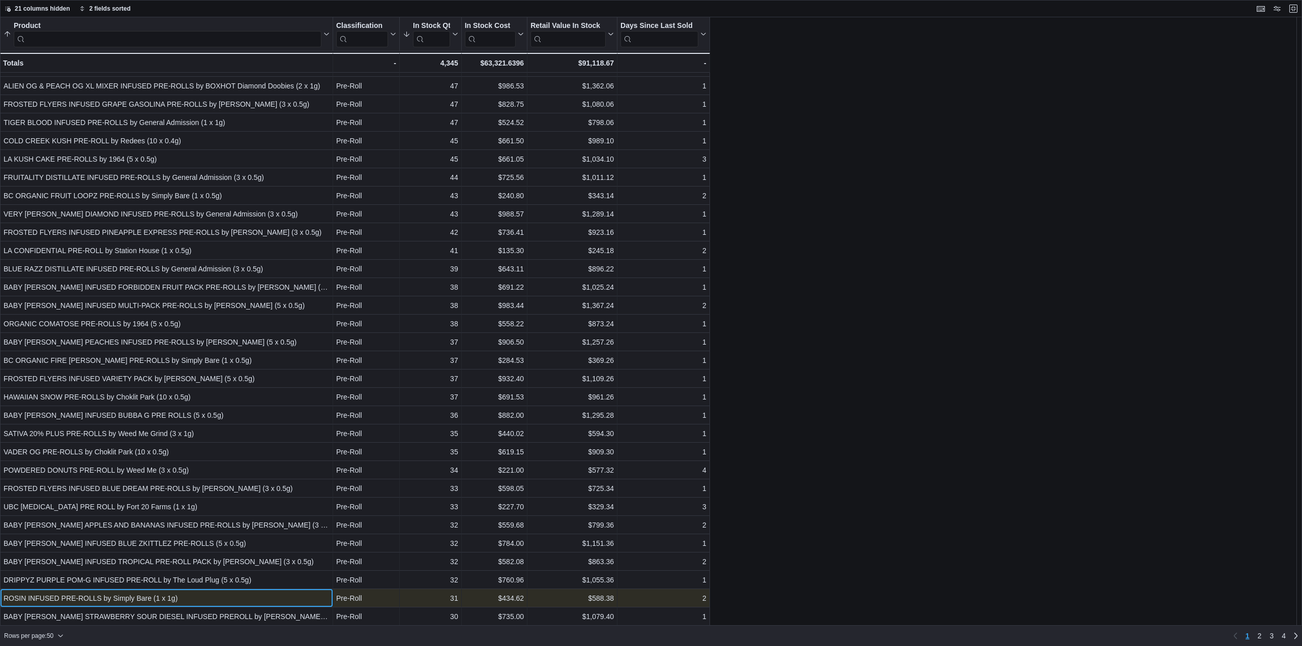
click at [235, 598] on div "ROSIN INFUSED PRE-ROLLS by Simply Bare (1 x 1g)" at bounding box center [167, 599] width 326 height 12
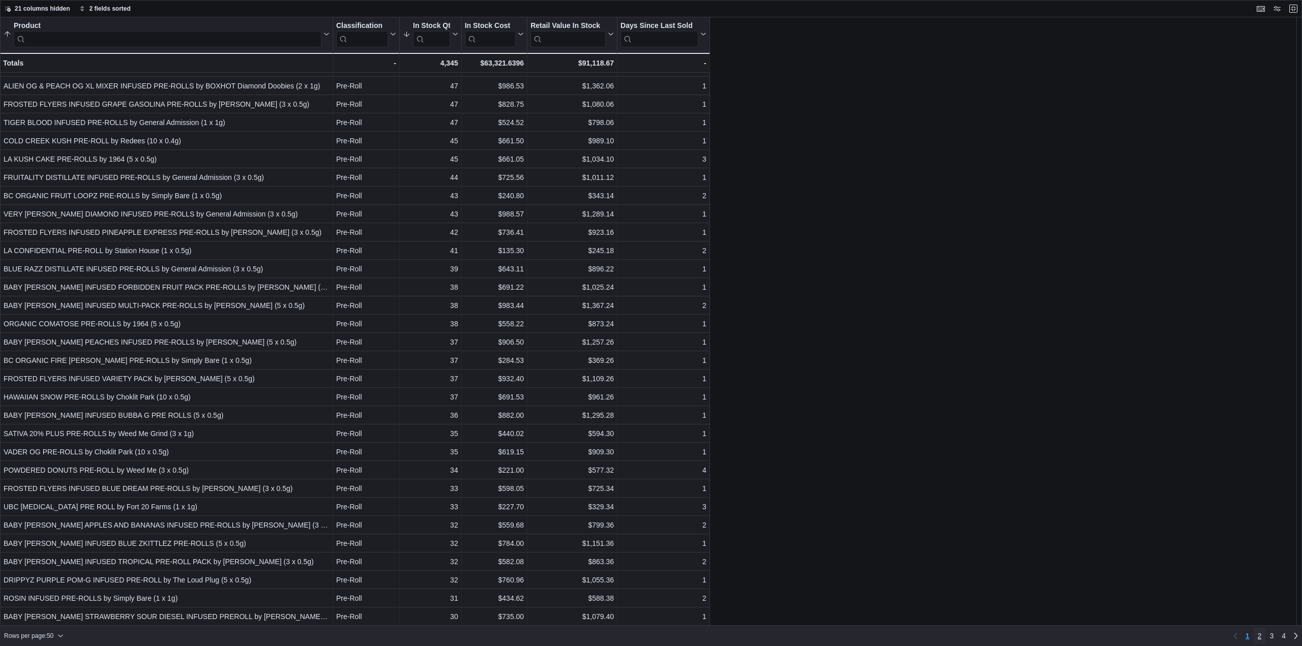
click at [1263, 636] on link "2" at bounding box center [1260, 636] width 12 height 16
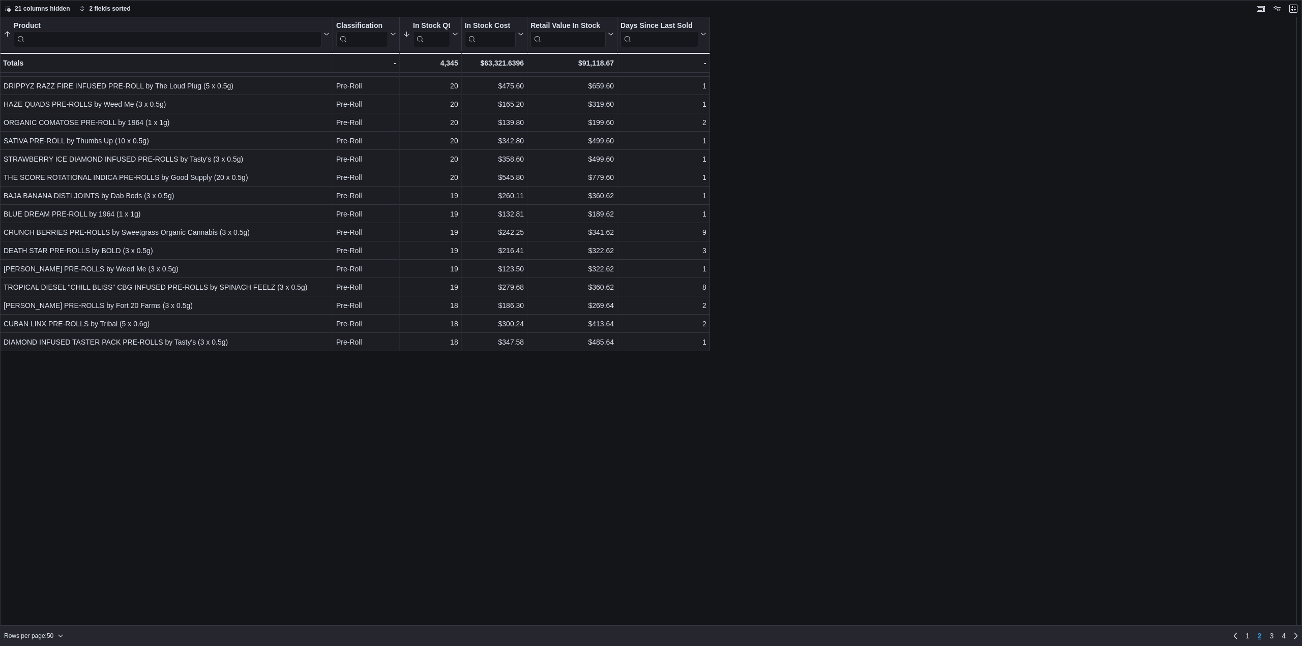
scroll to position [0, 0]
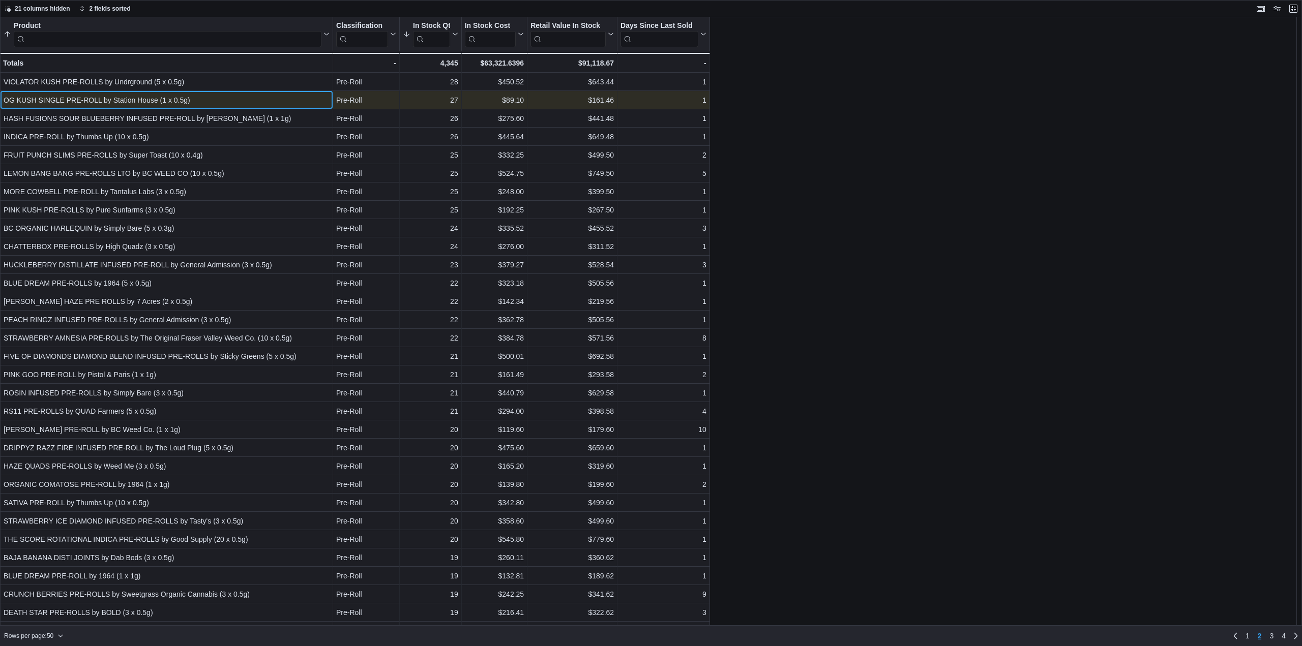
click at [202, 105] on div "OG KUSH SINGLE PRE-ROLL by Station House (1 x 0.5g)" at bounding box center [167, 100] width 326 height 12
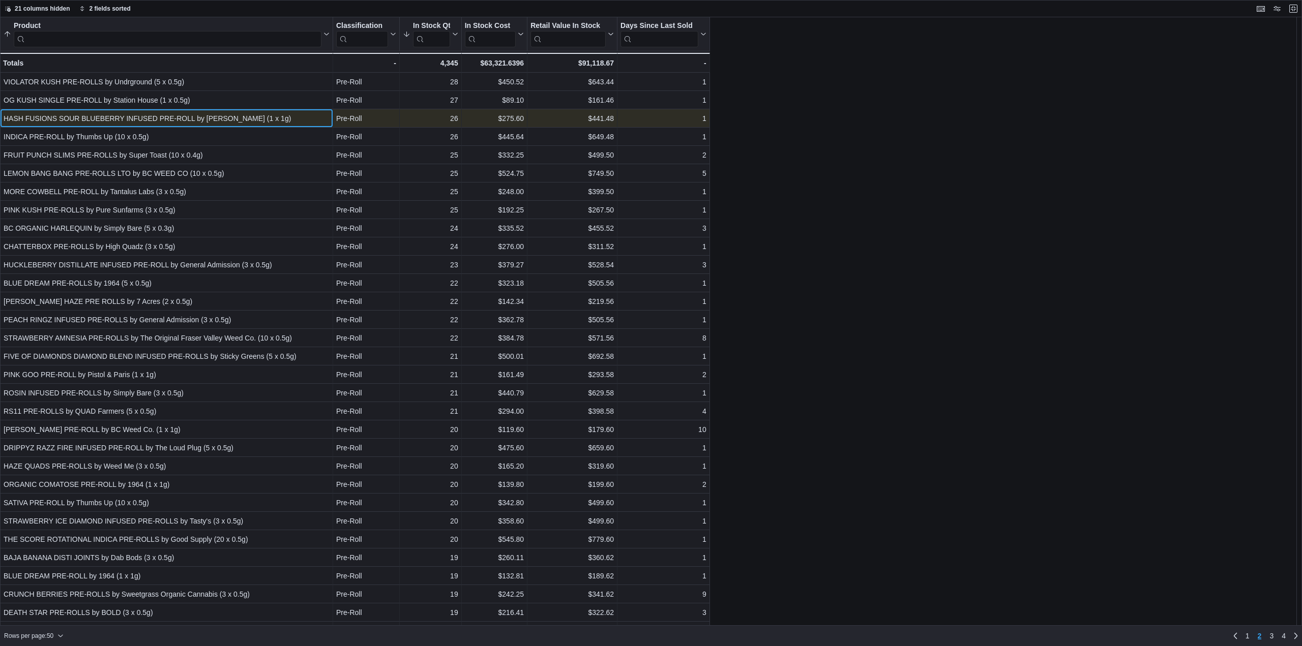
click at [232, 121] on div "HASH FUSIONS SOUR BLUEBERRY INFUSED PRE-ROLL by Lord Jones (1 x 1g)" at bounding box center [167, 118] width 326 height 12
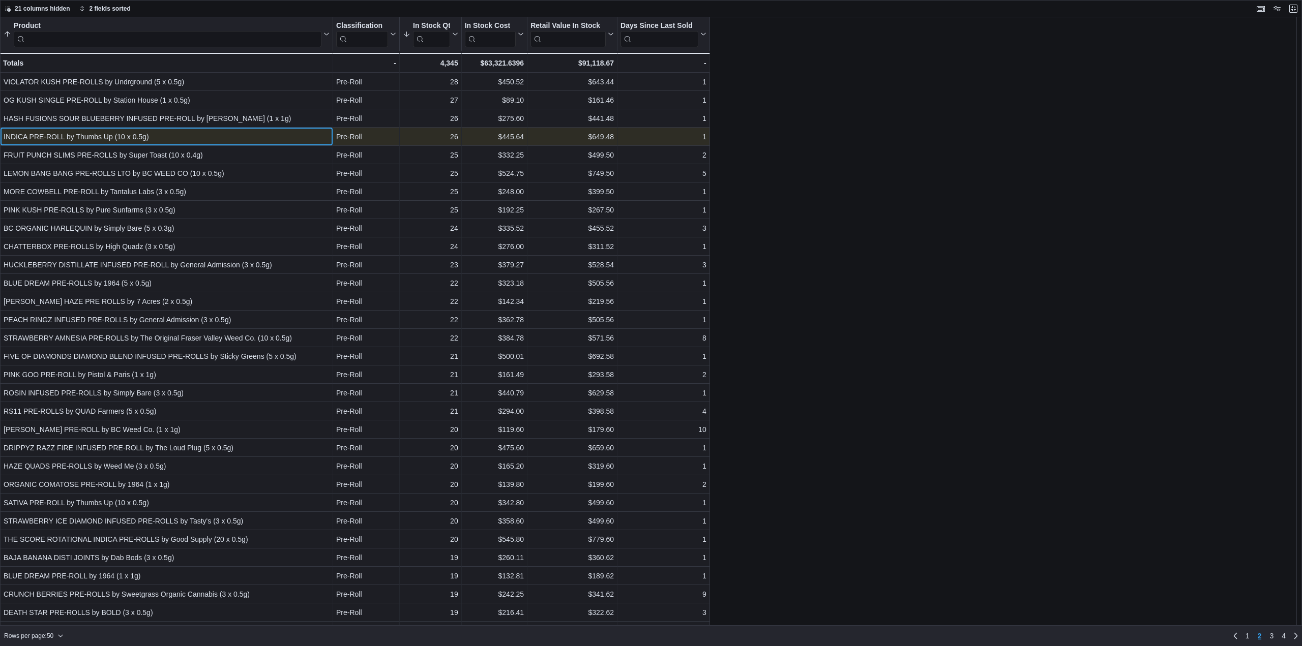
click at [227, 133] on div "INDICA PRE-ROLL by Thumbs Up (10 x 0.5g)" at bounding box center [167, 137] width 326 height 12
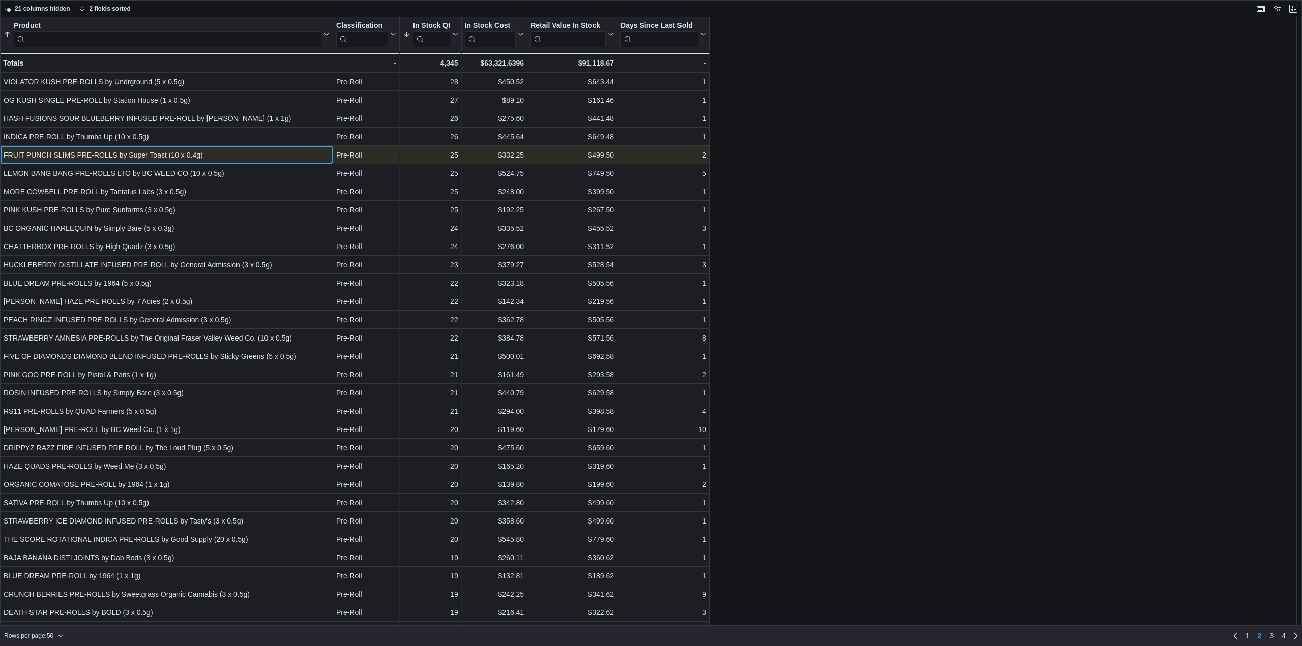
click at [229, 146] on div "FRUIT PUNCH SLIMS PRE-ROLLS by Super Toast (10 x 0.4g) - Product, column 1, row…" at bounding box center [166, 155] width 333 height 18
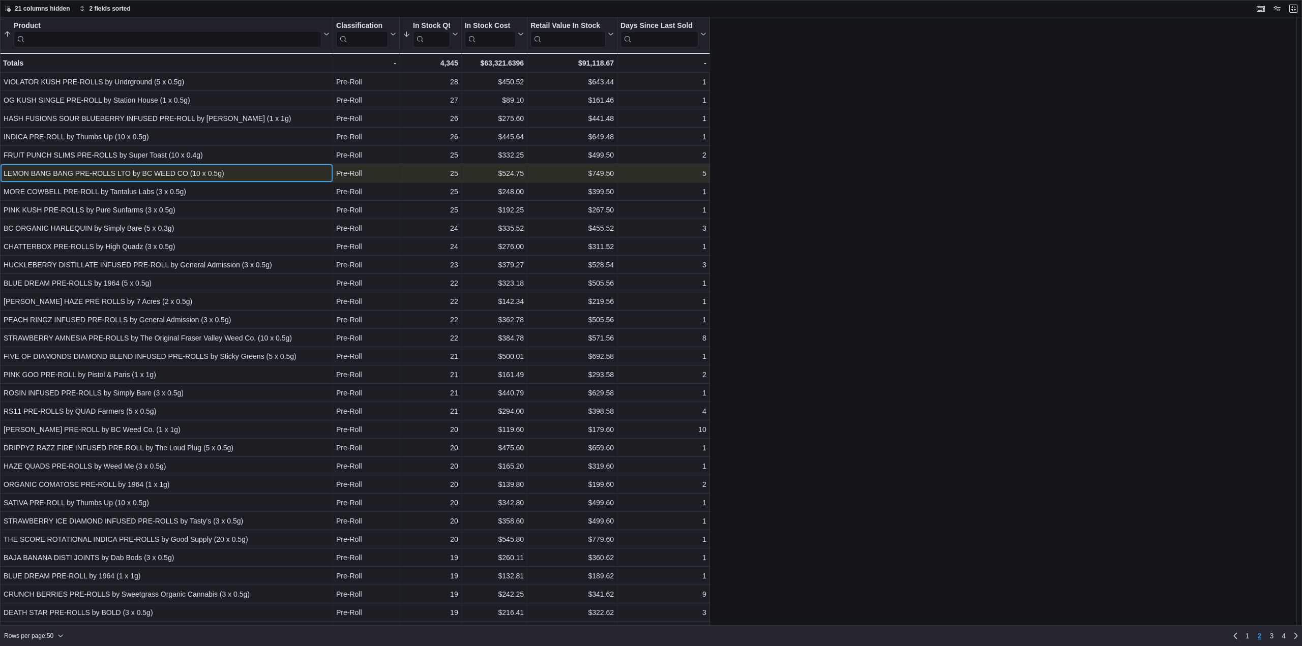
click at [232, 164] on div "LEMON BANG BANG PRE-ROLLS LTO by BC WEED CO (10 x 0.5g) - Product, column 1, ro…" at bounding box center [166, 173] width 333 height 18
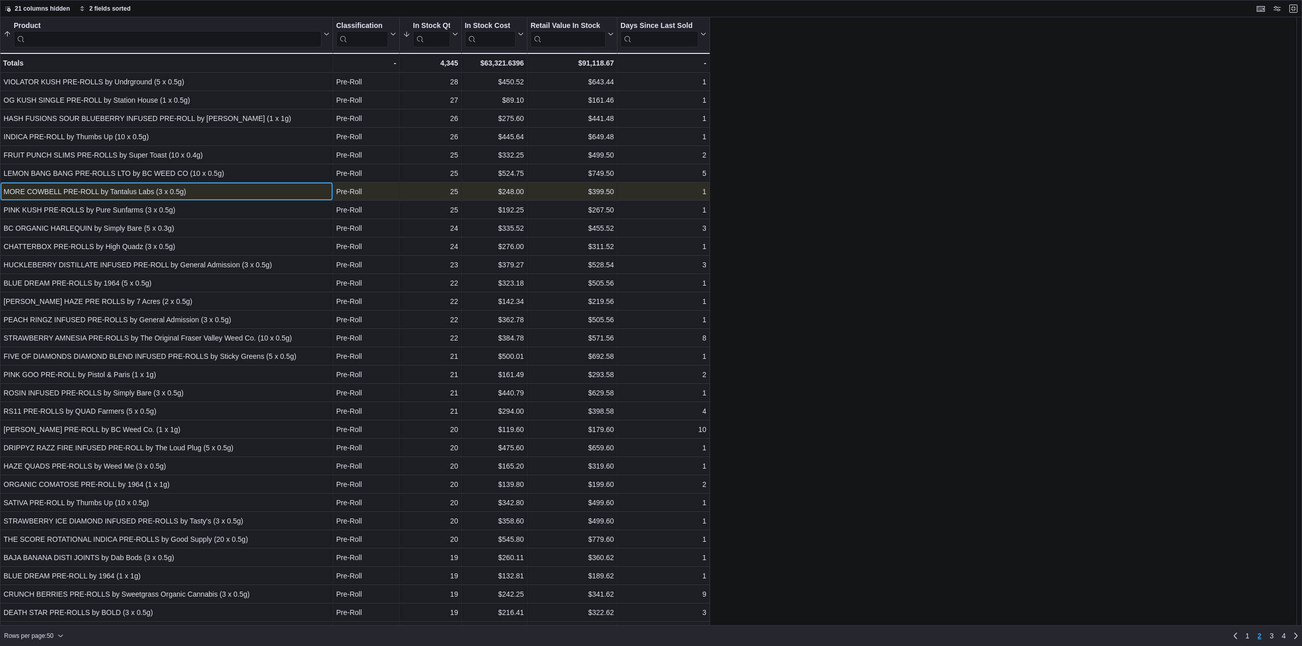
click at [231, 195] on div "MORE COWBELL PRE-ROLL by Tantalus Labs (3 x 0.5g)" at bounding box center [167, 192] width 326 height 12
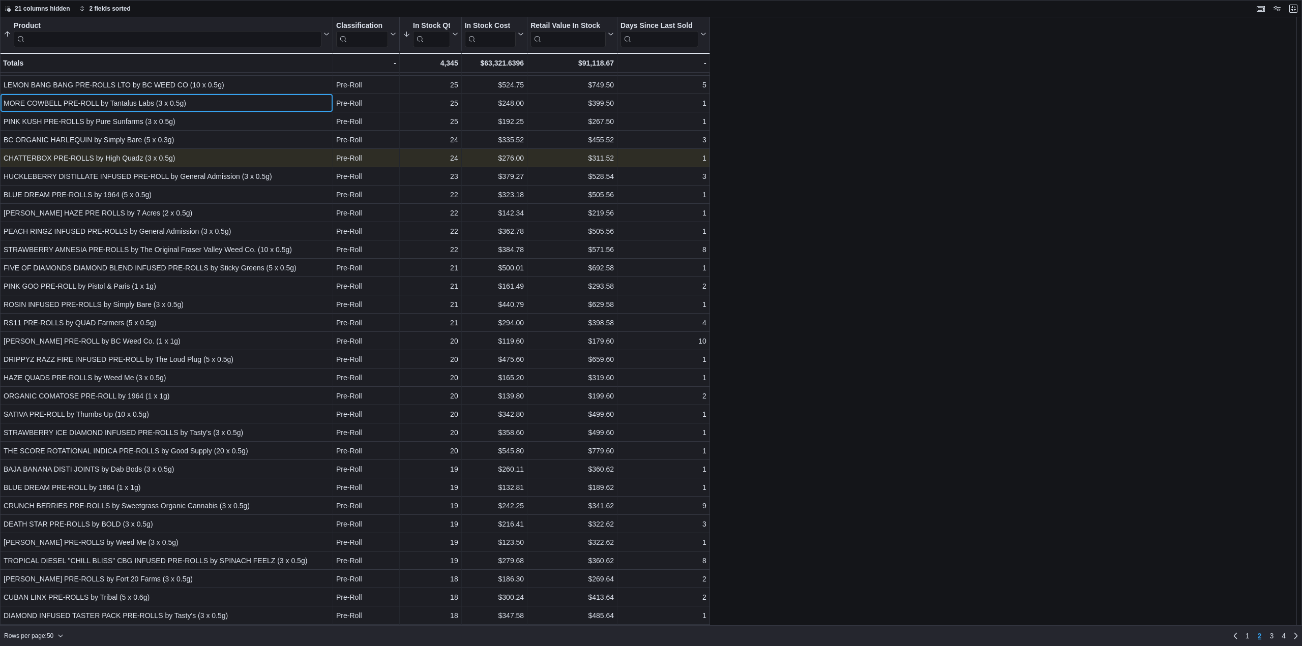
scroll to position [102, 0]
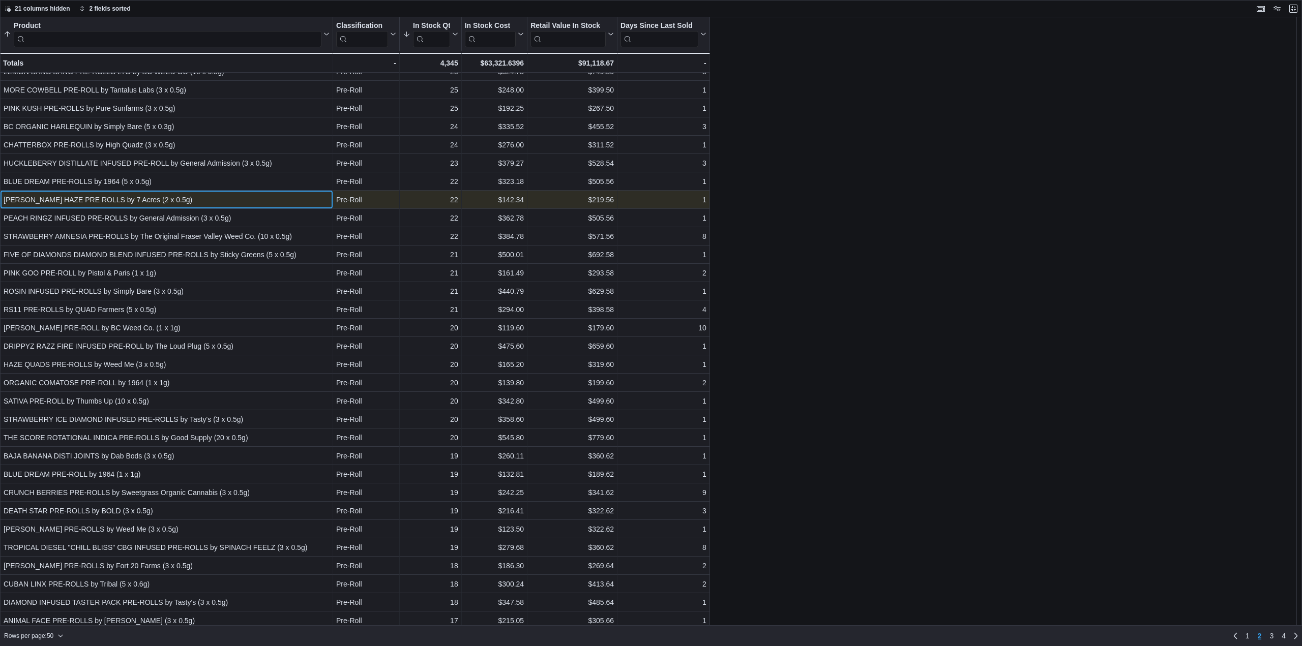
click at [200, 202] on div "JACK HAZE PRE ROLLS by 7 Acres (2 x 0.5g)" at bounding box center [167, 200] width 326 height 12
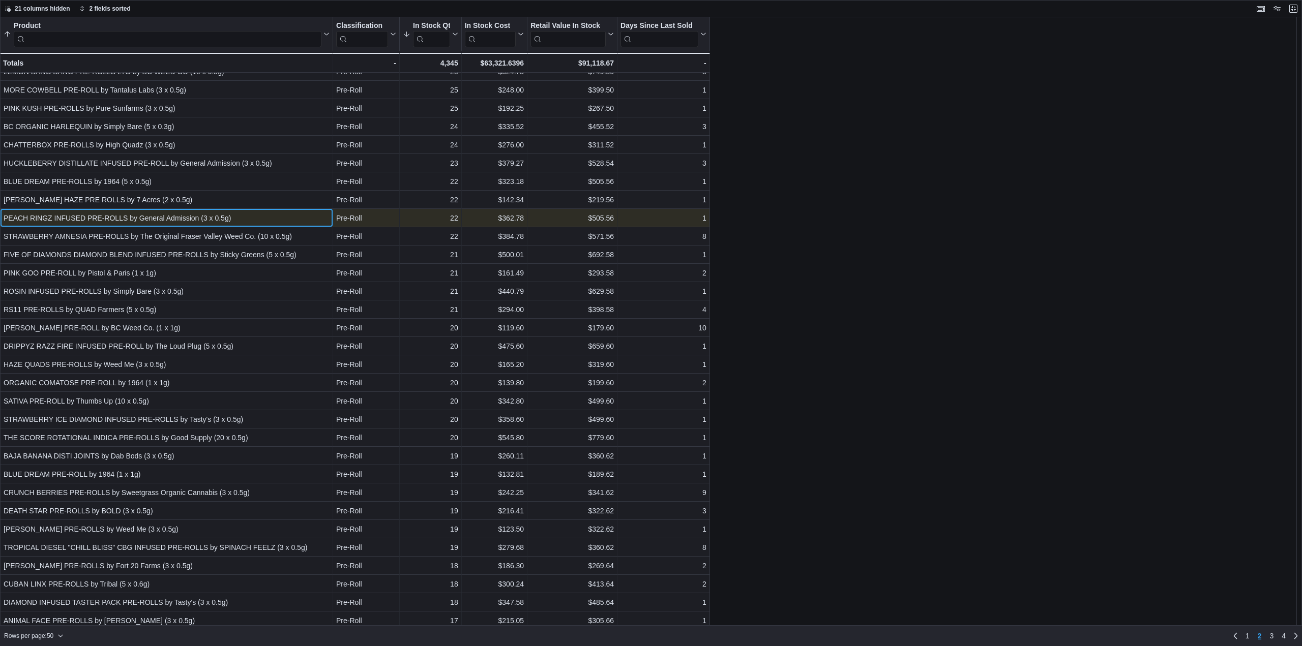
click at [216, 220] on div "PEACH RINGZ INFUSED PRE-ROLLS by General Admission (3 x 0.5g)" at bounding box center [167, 218] width 326 height 12
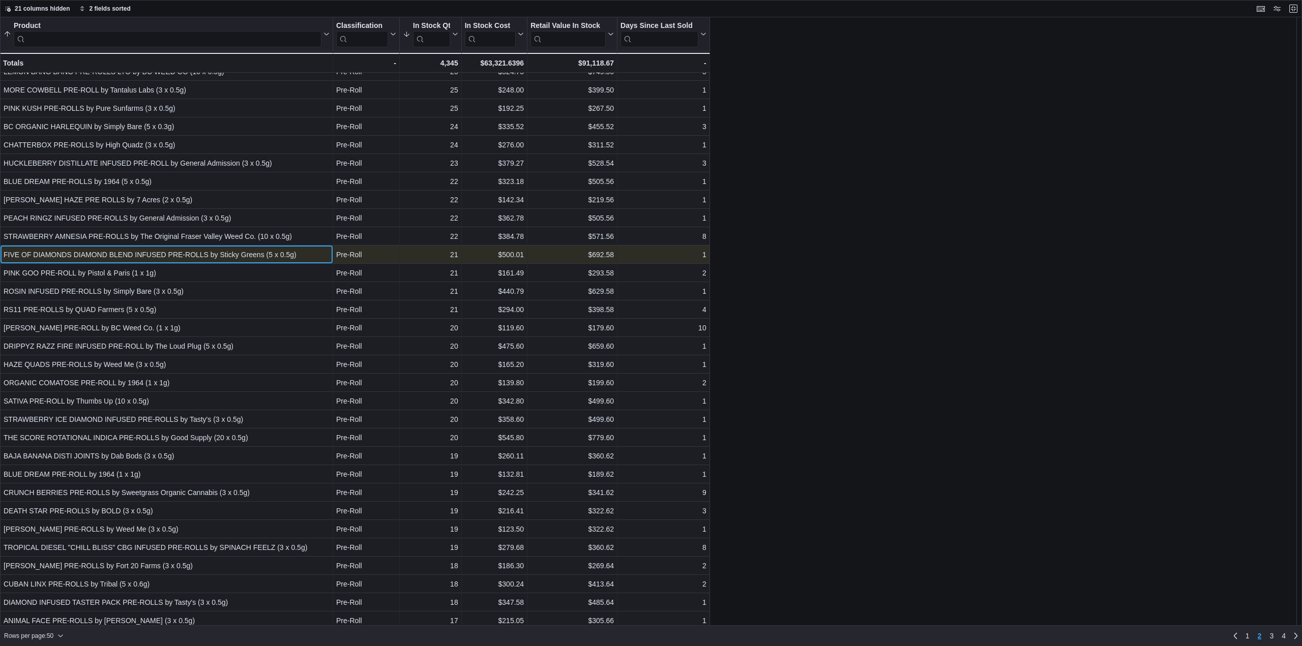
click at [221, 251] on div "FIVE OF DIAMONDS DIAMOND BLEND INFUSED PRE-ROLLS by Sticky Greens (5 x 0.5g)" at bounding box center [167, 255] width 326 height 12
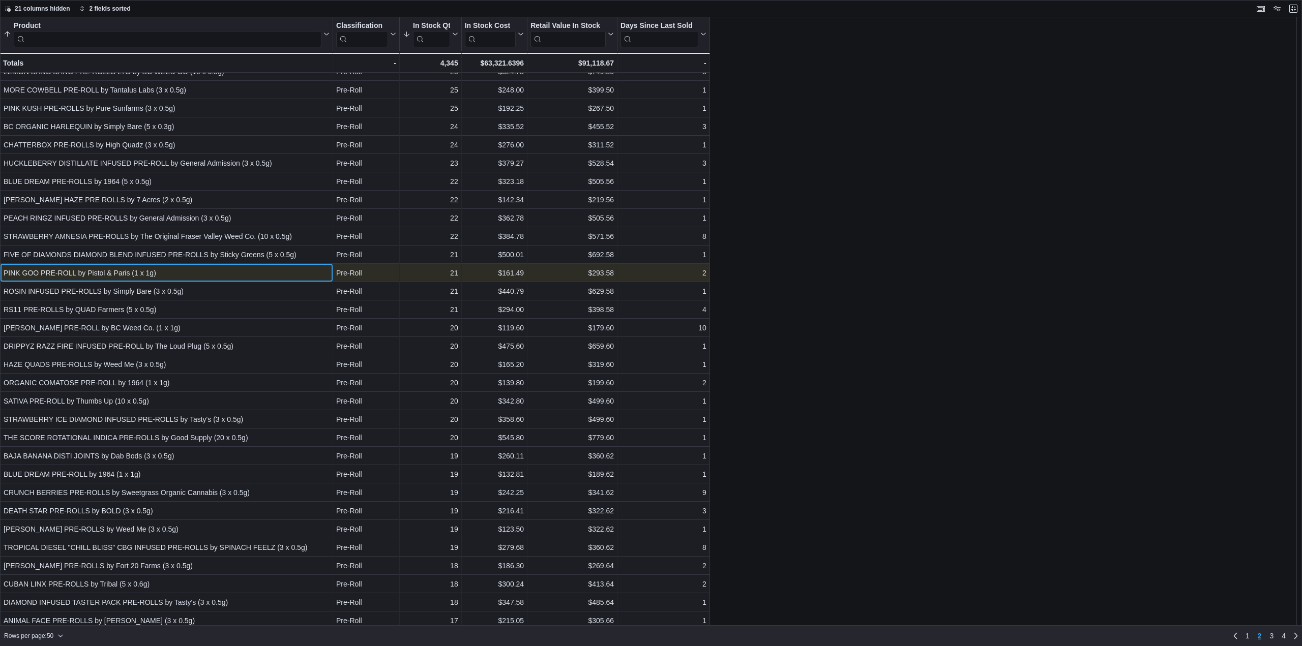
click at [218, 276] on div "PINK GOO PRE-ROLL by Pistol & Paris (1 x 1g)" at bounding box center [167, 273] width 326 height 12
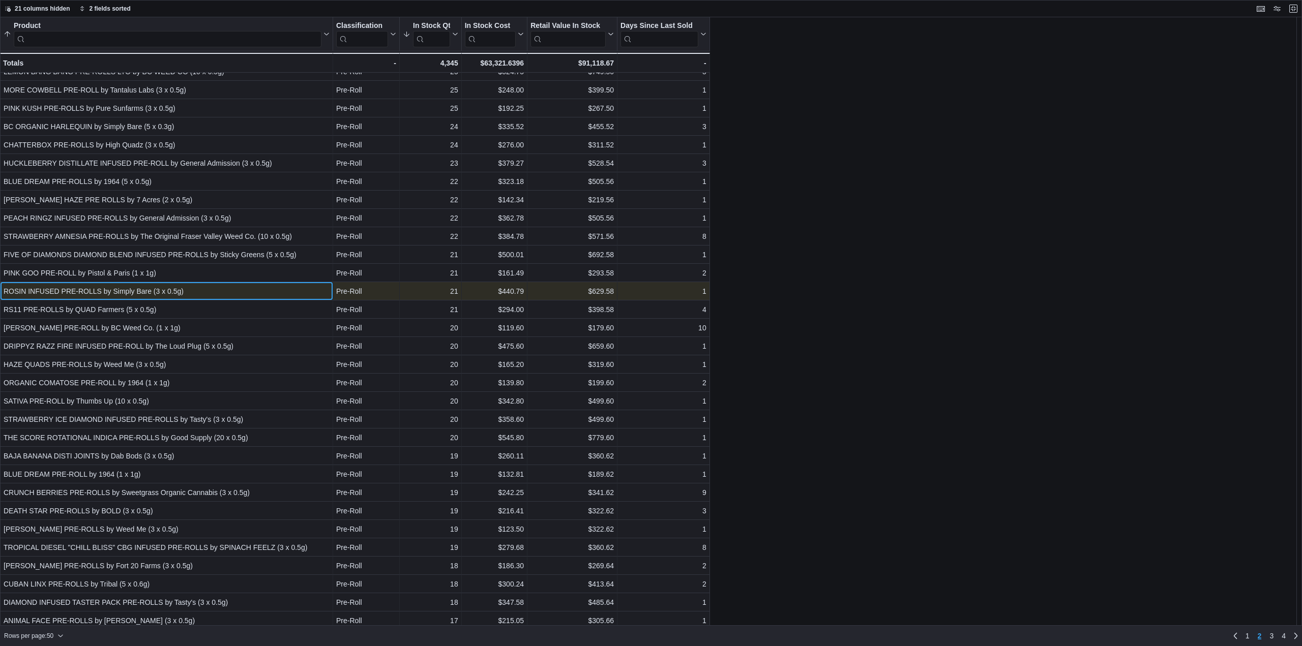
click at [227, 299] on div "ROSIN INFUSED PRE-ROLLS by Simply Bare (3 x 0.5g) - Product, column 1, row 68" at bounding box center [166, 291] width 333 height 18
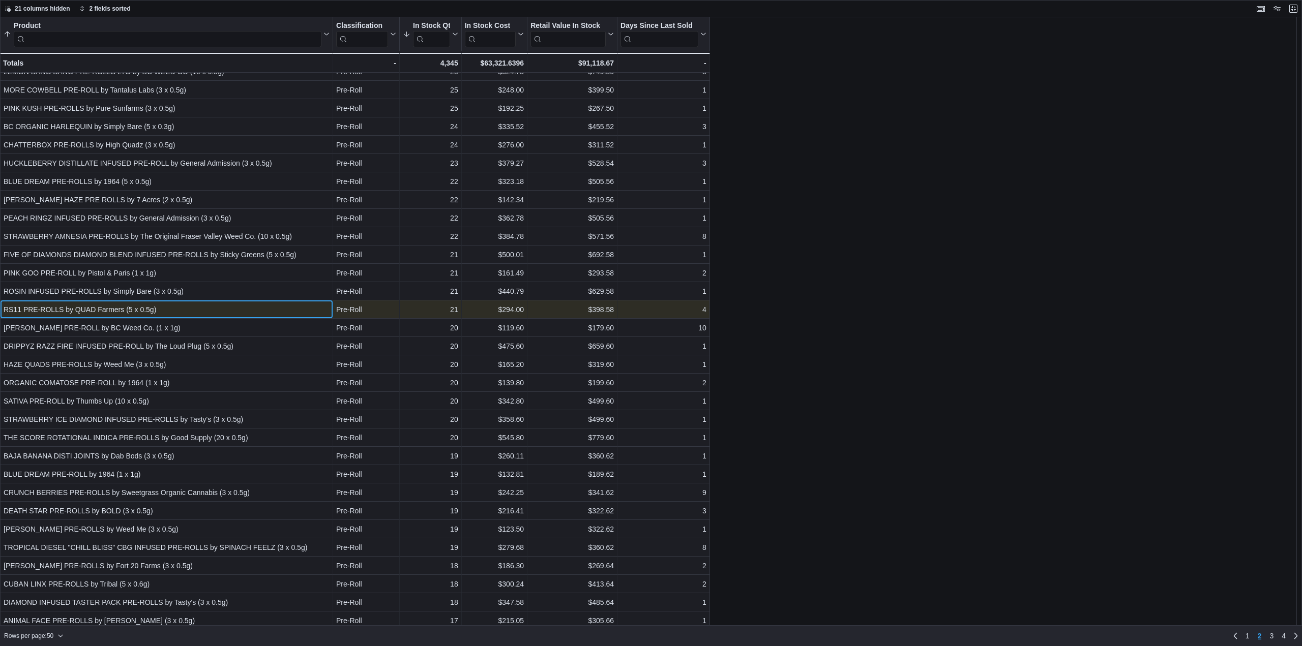
click at [242, 309] on div "RS11 PRE-ROLLS by QUAD Farmers (5 x 0.5g)" at bounding box center [167, 310] width 326 height 12
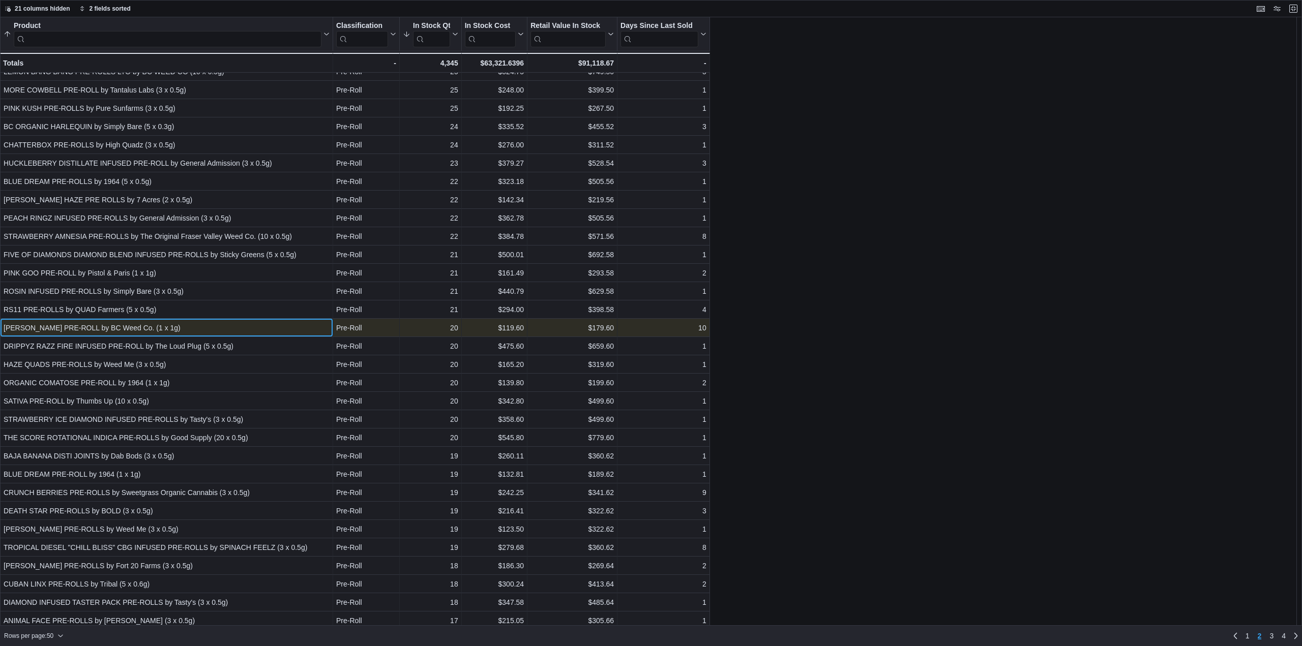
click at [237, 325] on div "COCO BAMBA PRE-ROLL by BC Weed Co. (1 x 1g)" at bounding box center [167, 328] width 326 height 12
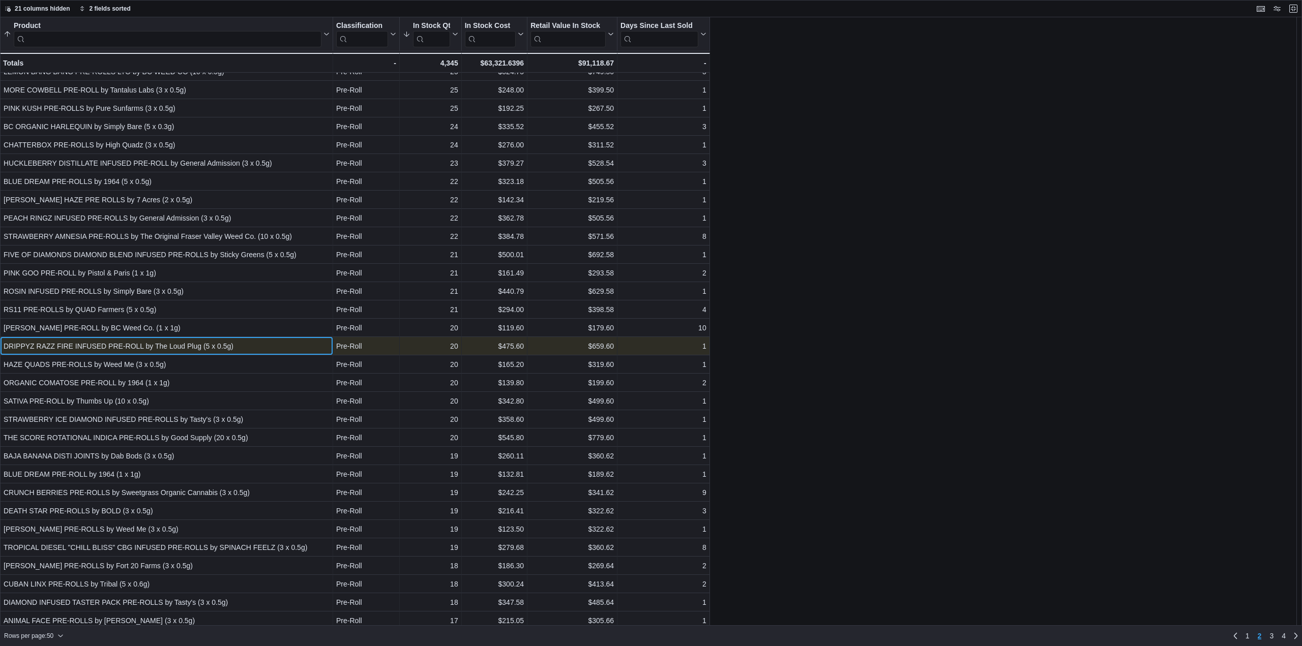
click at [236, 340] on div "DRIPPYZ RAZZ FIRE INFUSED PRE-ROLL by The Loud Plug (5 x 0.5g)" at bounding box center [167, 346] width 326 height 12
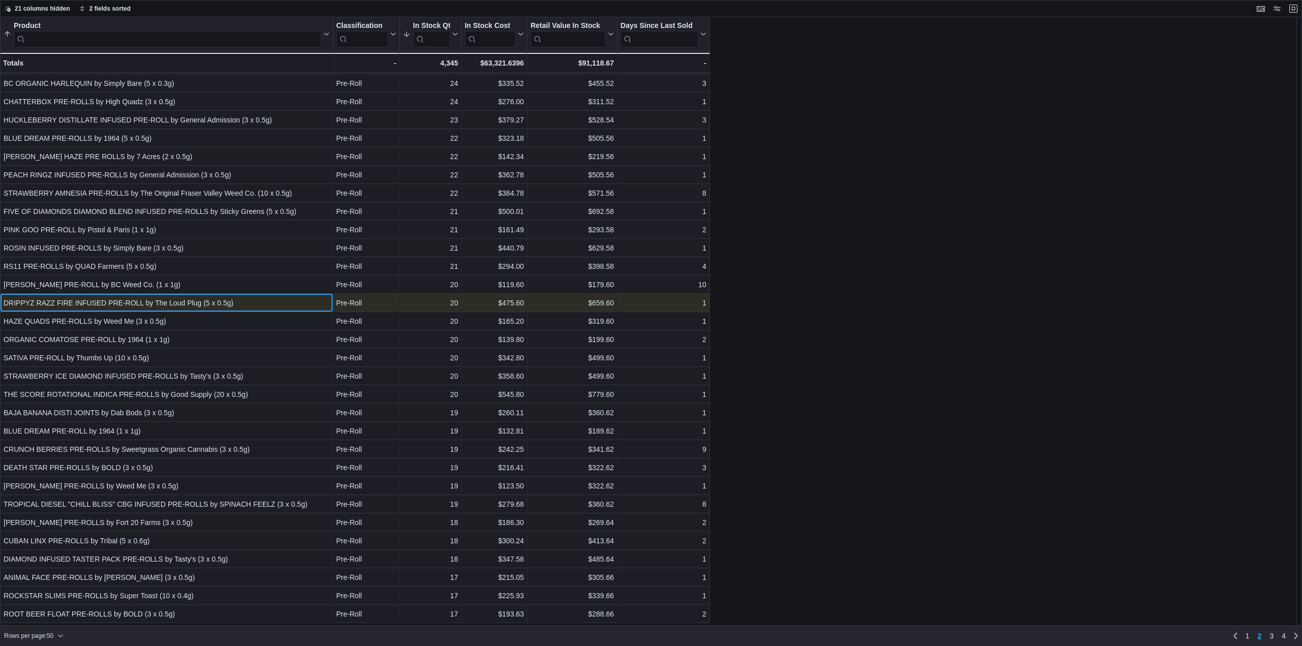
scroll to position [153, 0]
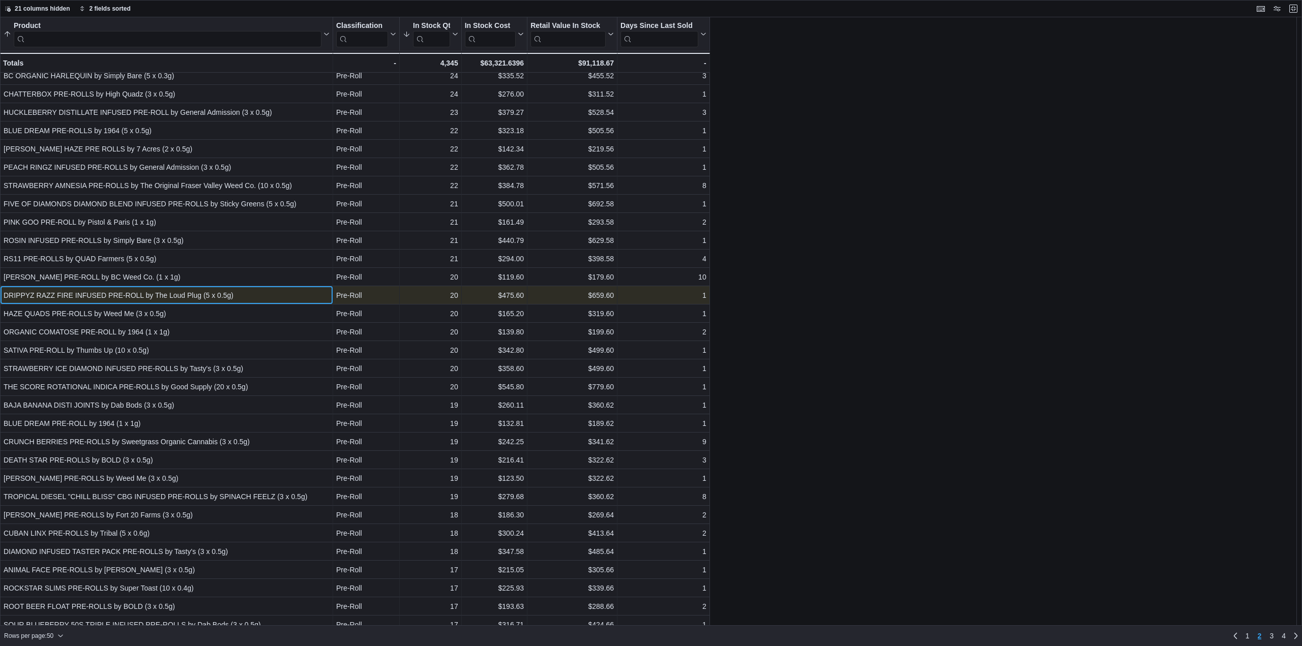
click at [220, 297] on div "DRIPPYZ RAZZ FIRE INFUSED PRE-ROLL by The Loud Plug (5 x 0.5g)" at bounding box center [167, 295] width 326 height 12
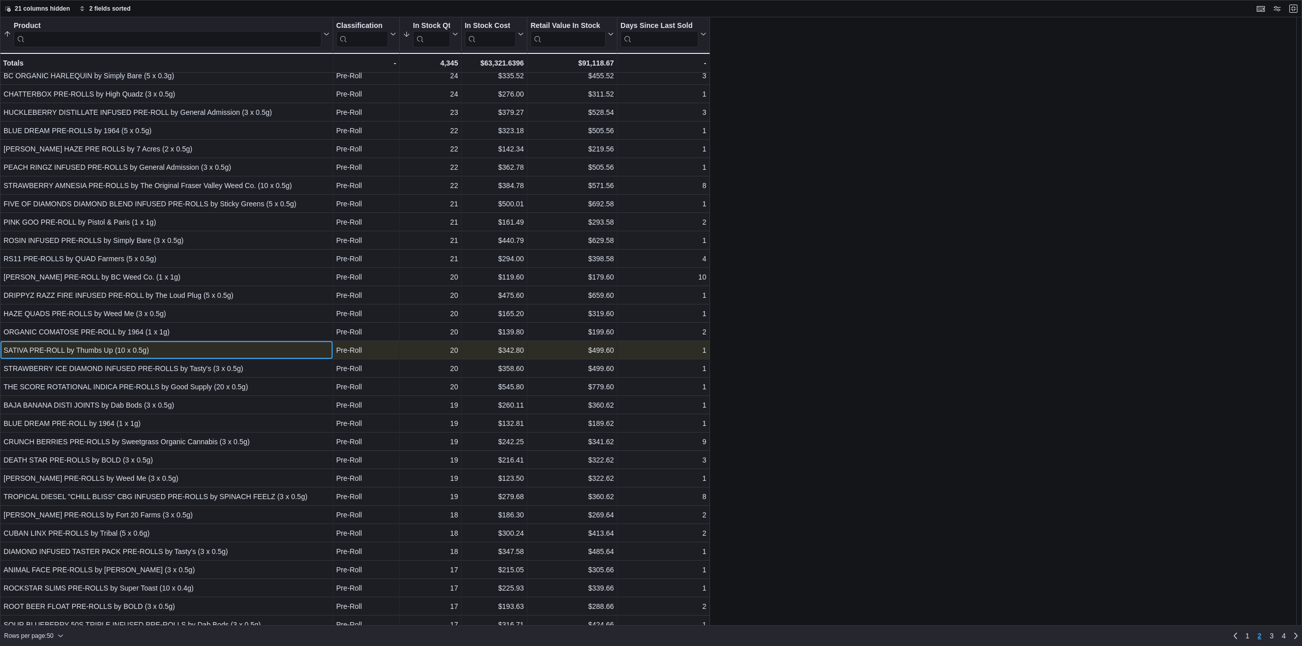
click at [194, 354] on div "SATIVA PRE-ROLL by Thumbs Up (10 x 0.5g)" at bounding box center [167, 350] width 326 height 12
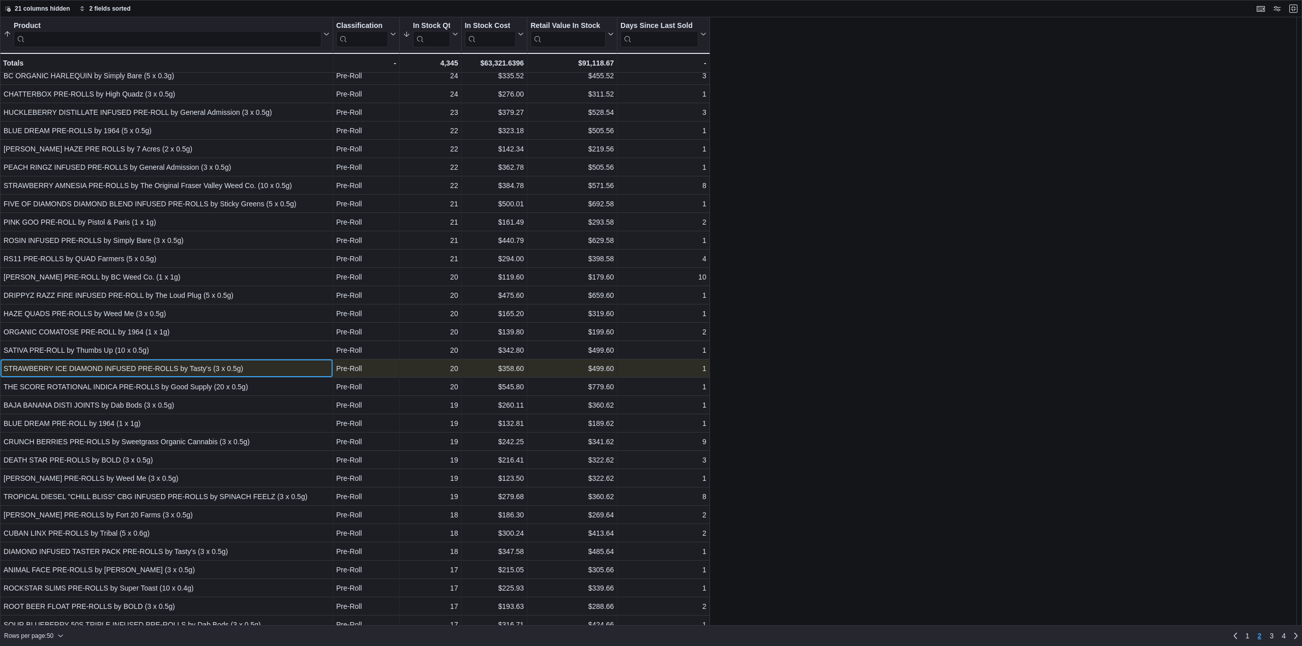
click at [194, 374] on div "STRAWBERRY ICE DIAMOND INFUSED PRE-ROLLS by Tasty's (3 x 0.5g)" at bounding box center [167, 369] width 326 height 12
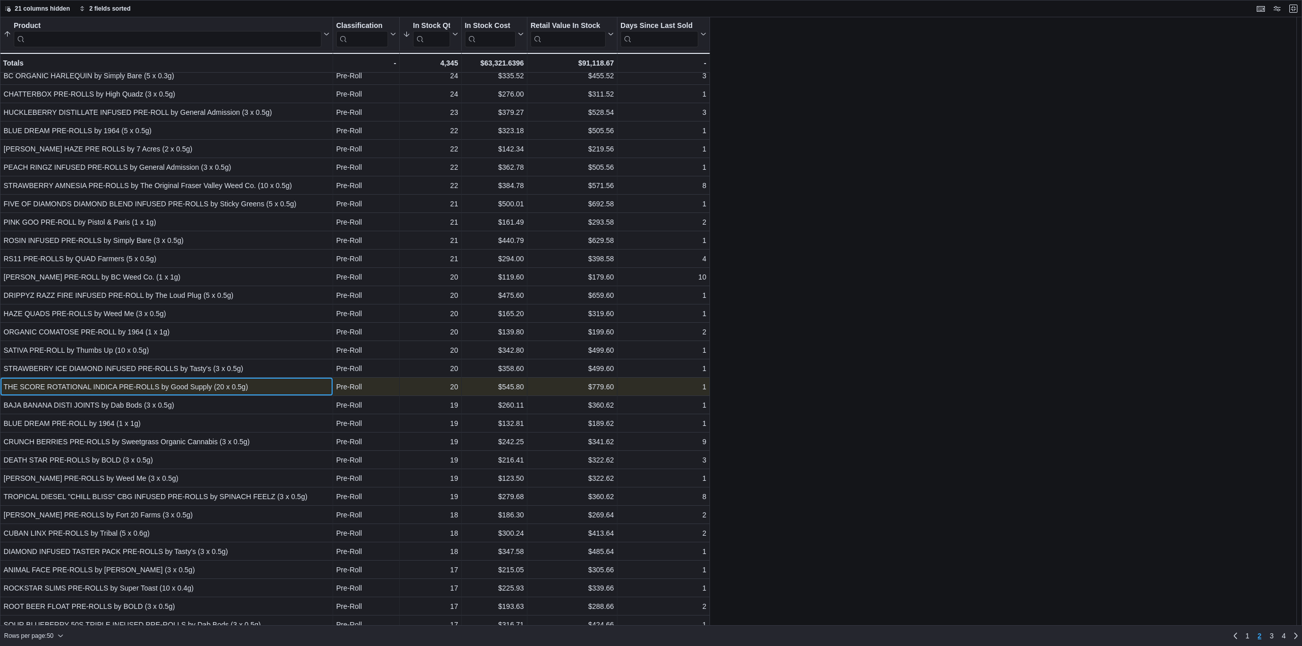
click at [145, 389] on div "THE SCORE ROTATIONAL INDICA PRE-ROLLS by Good Supply (20 x 0.5g)" at bounding box center [167, 387] width 326 height 12
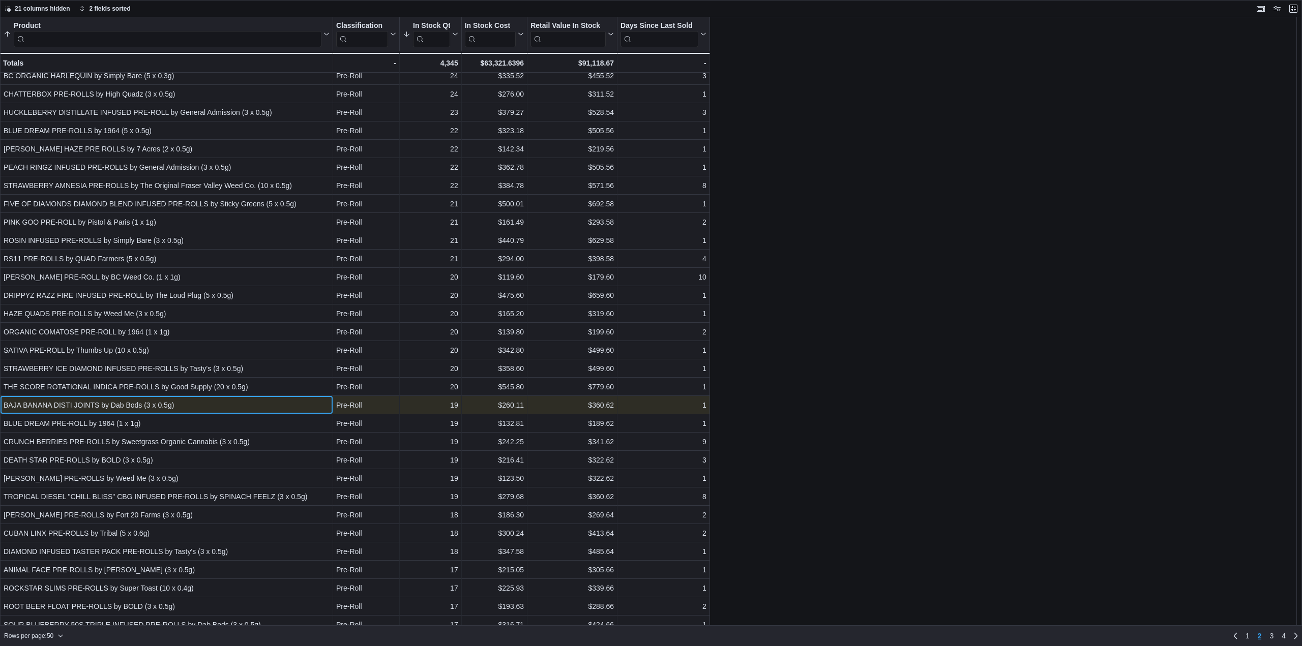
click at [148, 405] on div "BAJA BANANA DISTI JOINTS by Dab Bods (3 x 0.5g)" at bounding box center [167, 405] width 326 height 12
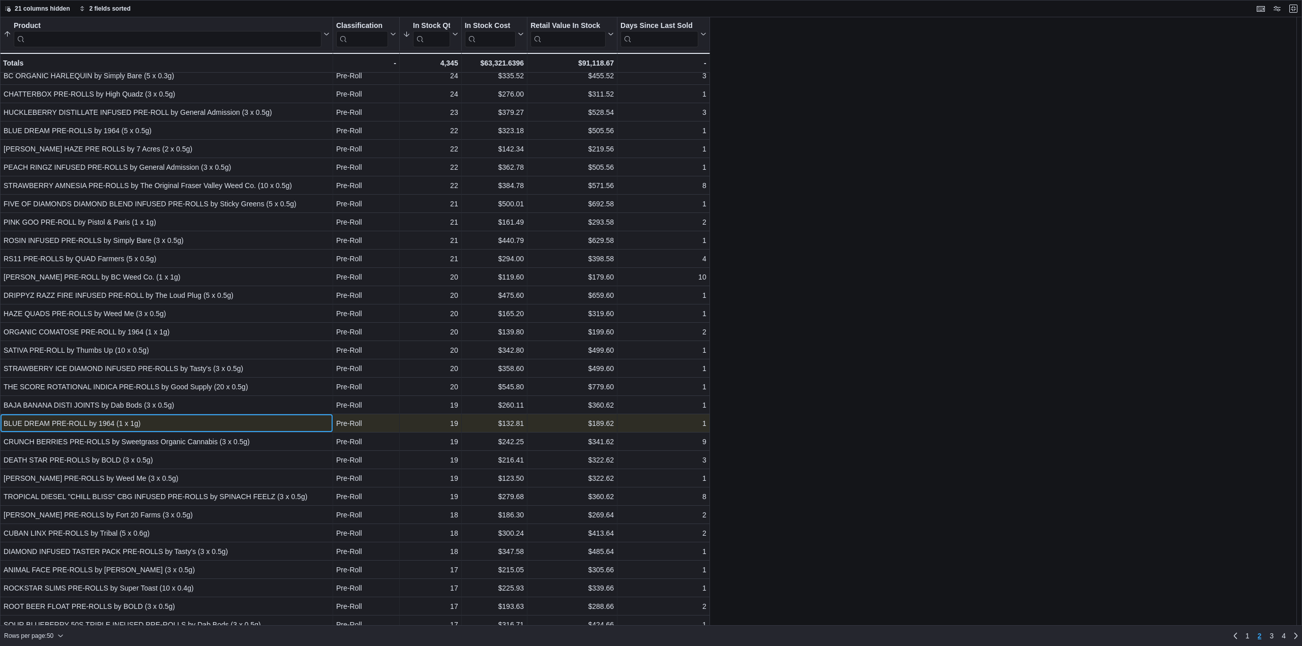
click at [143, 420] on div "BLUE DREAM PRE-ROLL by 1964 (1 x 1g)" at bounding box center [167, 424] width 326 height 12
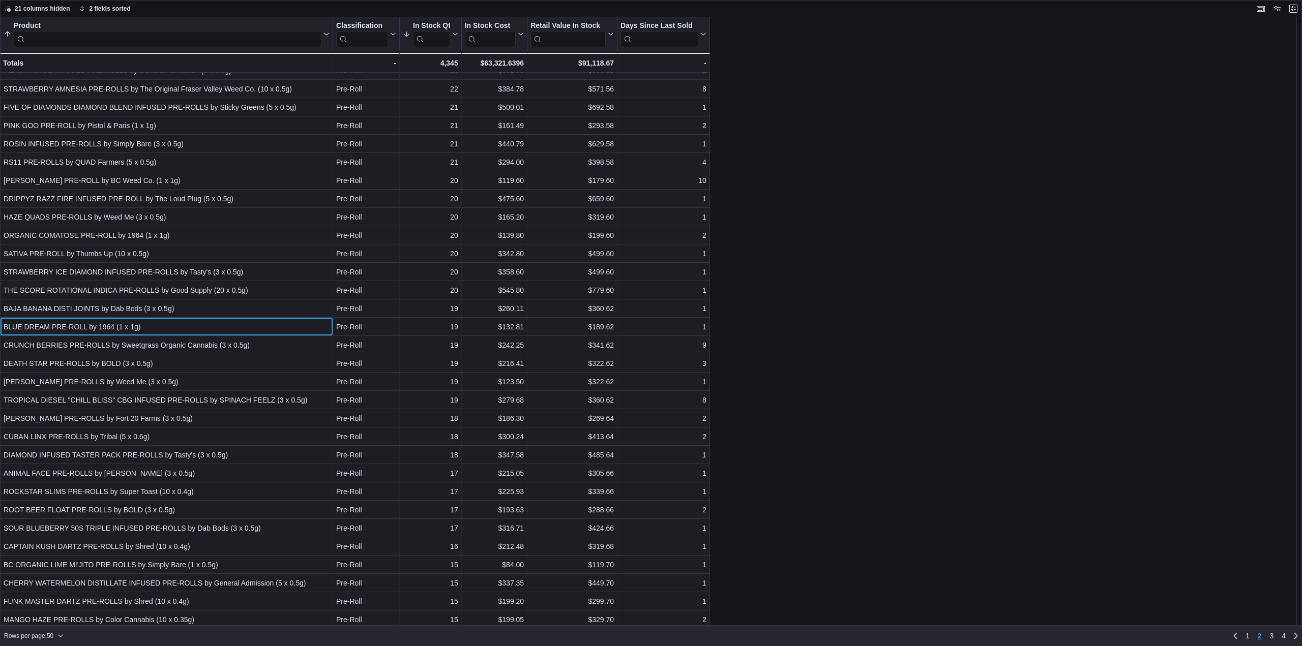
scroll to position [254, 0]
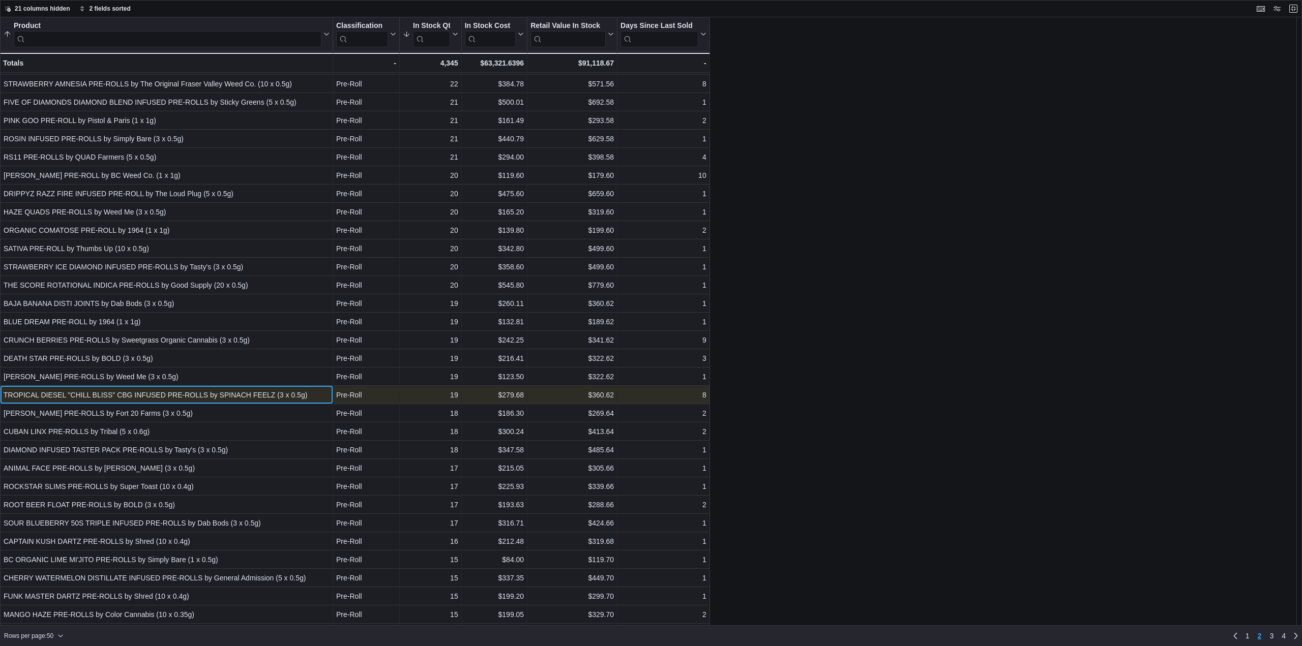
click at [132, 395] on div "TROPICAL DIESEL "CHILL BLISS" CBG INFUSED PRE-ROLLS by SPINACH FEELZ (3 x 0.5g)" at bounding box center [167, 395] width 326 height 12
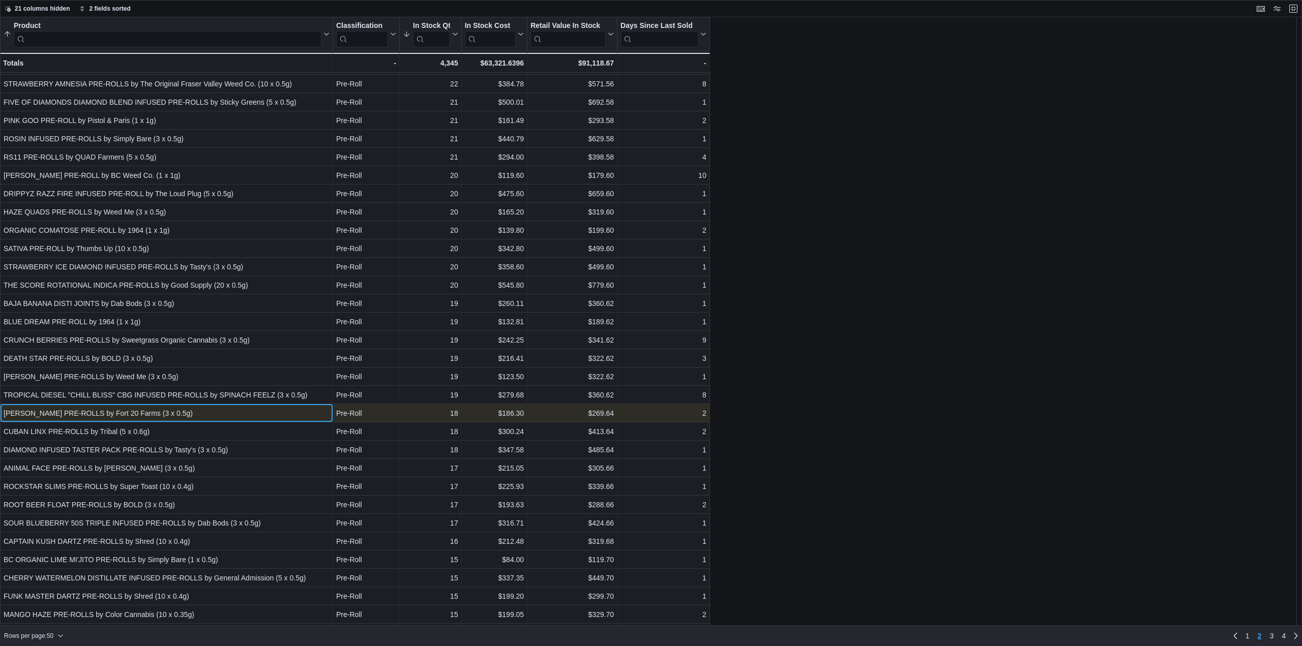
click at [136, 412] on div "BUBBA KUSH PRE-ROLLS by Fort 20 Farms (3 x 0.5g)" at bounding box center [167, 413] width 326 height 12
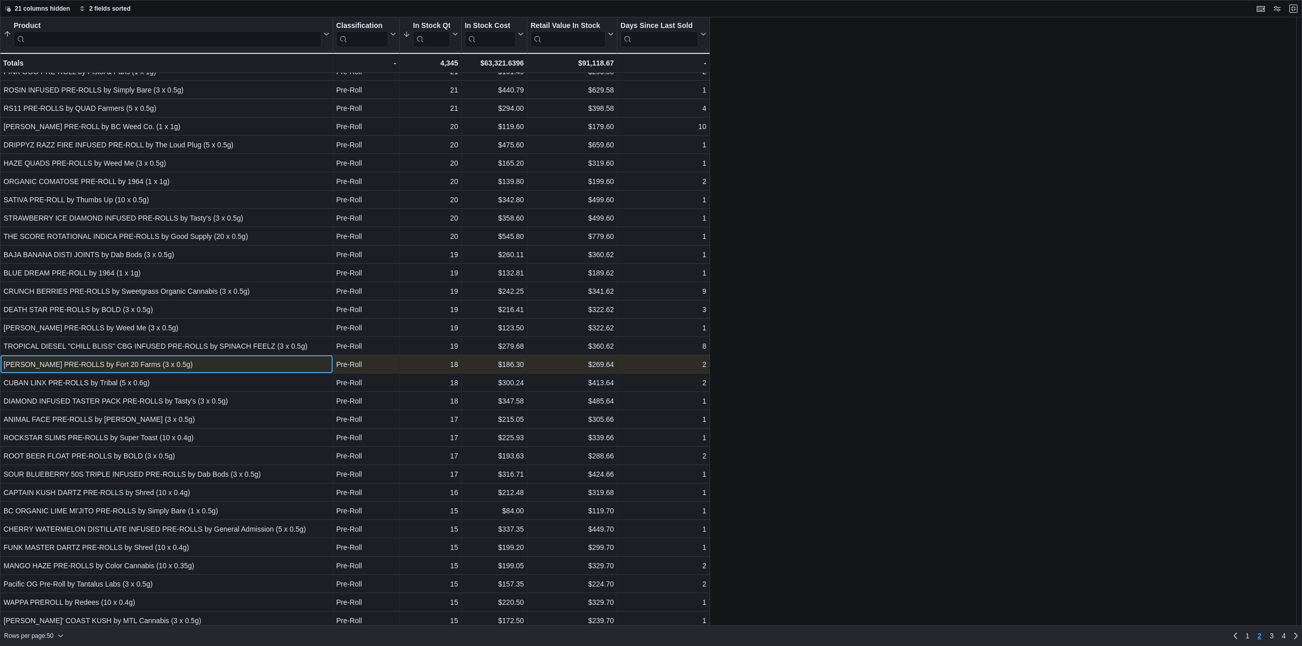
scroll to position [305, 0]
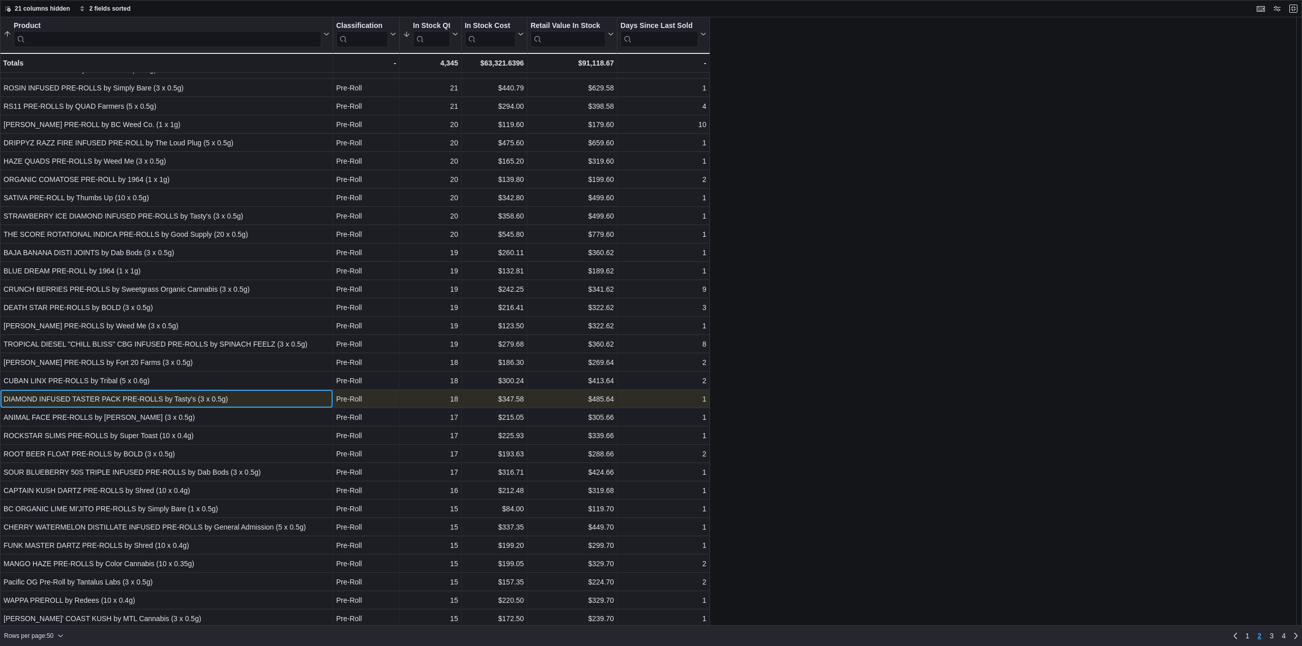
click at [143, 400] on div "DIAMOND INFUSED TASTER PACK PRE-ROLLS by Tasty's (3 x 0.5g)" at bounding box center [167, 399] width 326 height 12
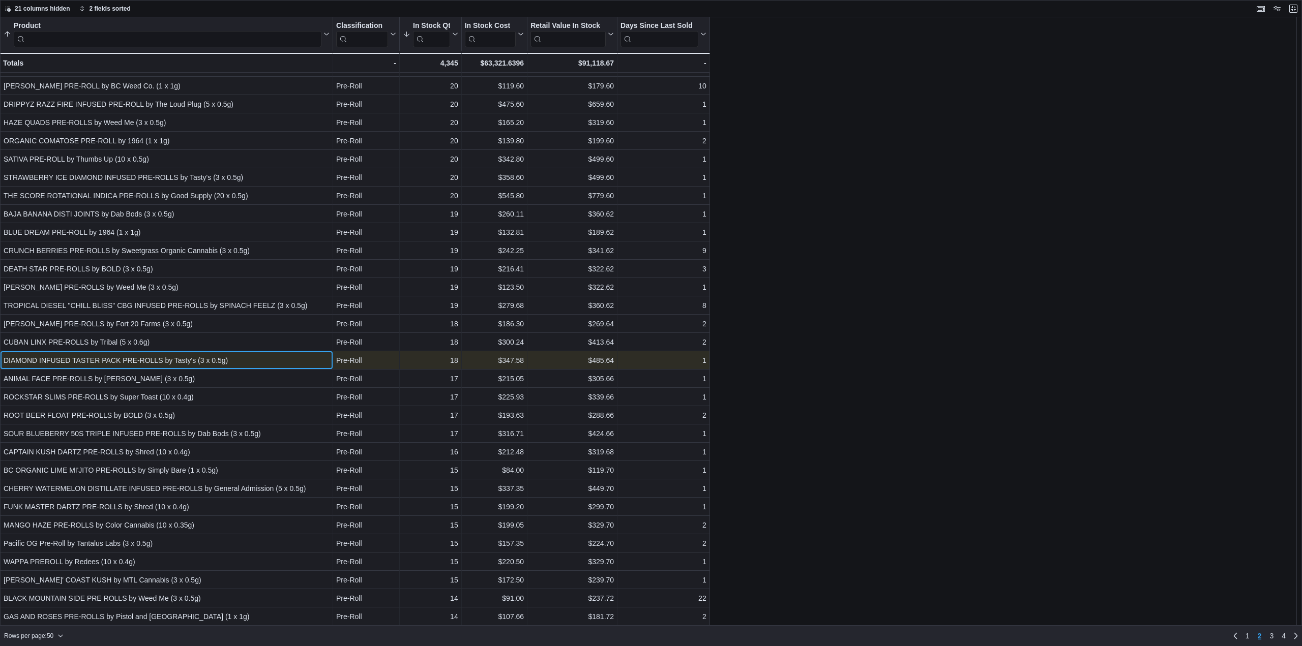
scroll to position [356, 0]
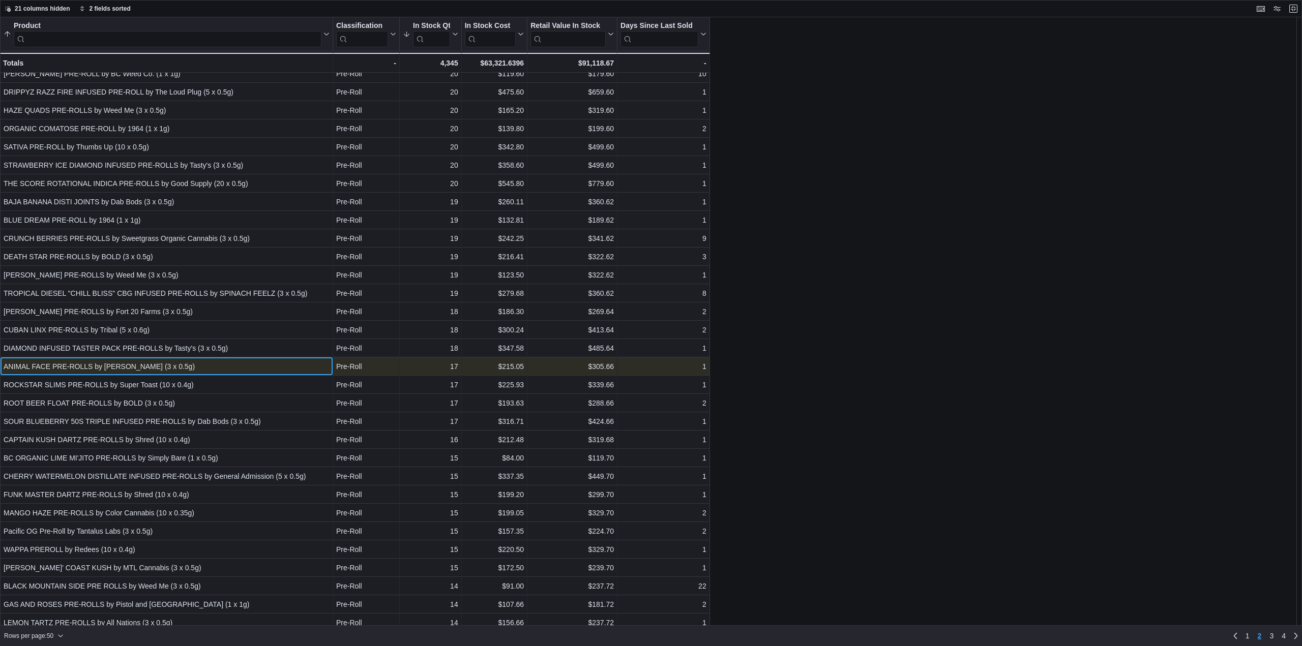
click at [224, 372] on div "ANIMAL FACE PRE-ROLLS by Carmel (3 x 0.5g)" at bounding box center [167, 367] width 326 height 12
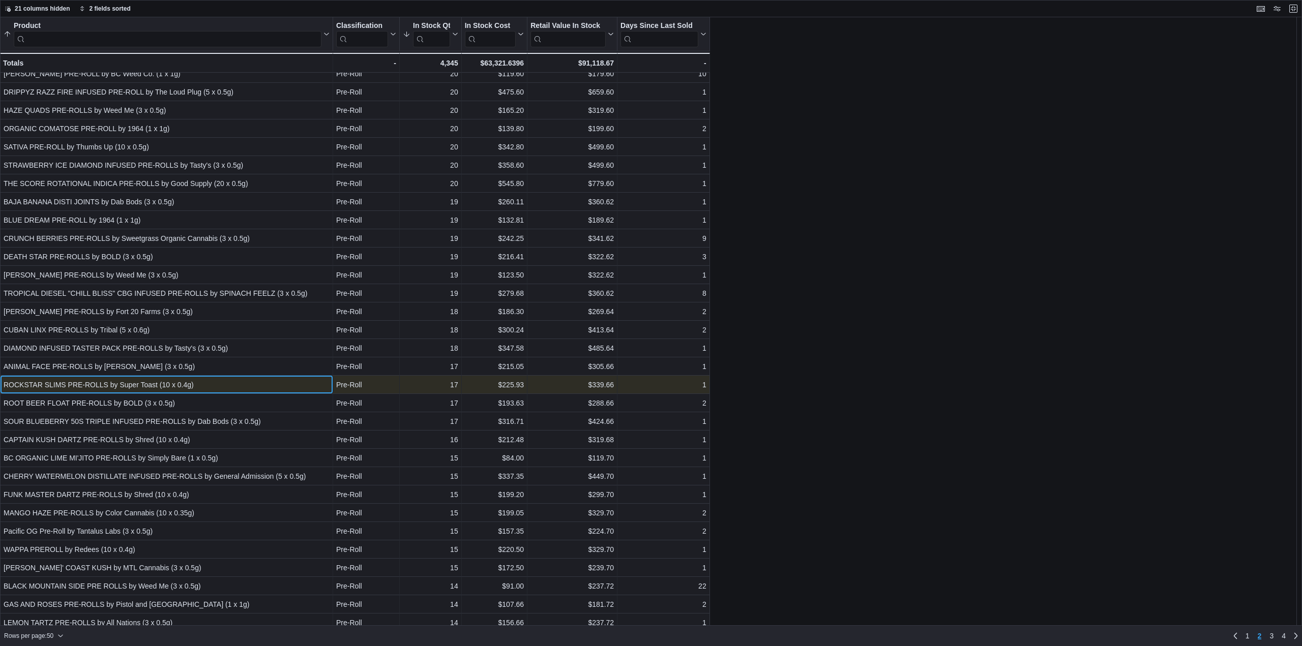
click at [229, 386] on div "ROCKSTAR SLIMS PRE-ROLLS by Super Toast (10 x 0.4g)" at bounding box center [167, 385] width 326 height 12
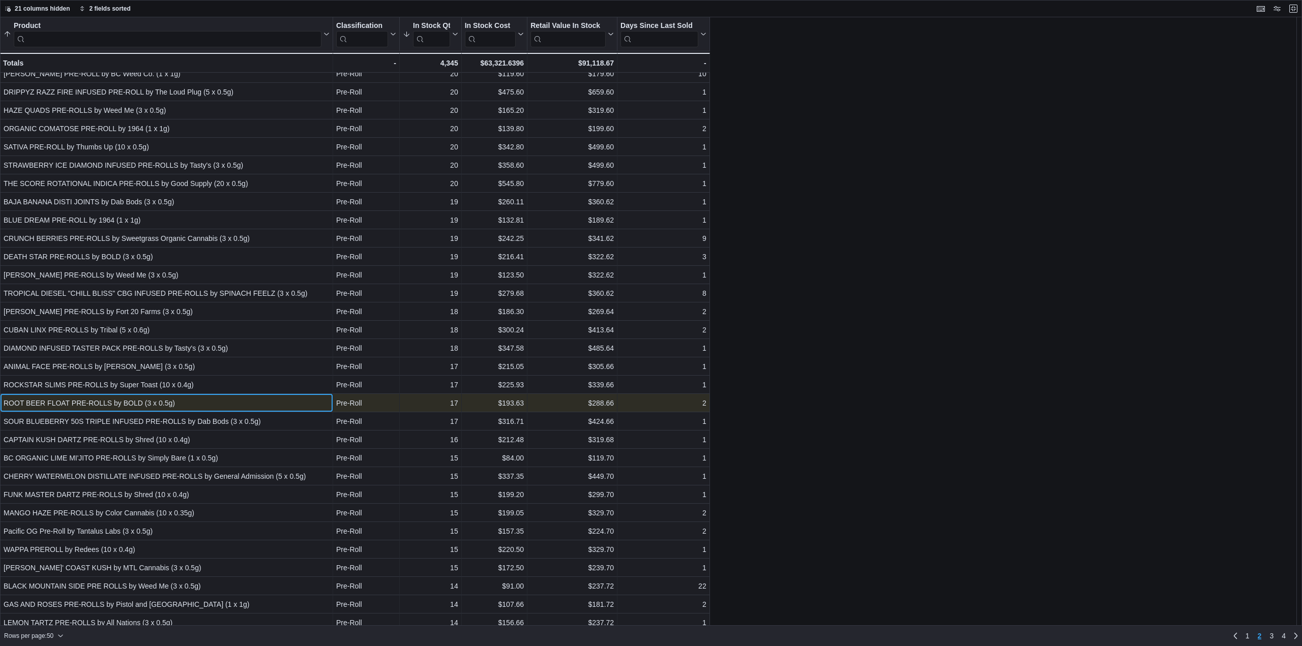
click at [178, 406] on div "ROOT BEER FLOAT PRE-ROLLS by BOLD (3 x 0.5g)" at bounding box center [167, 403] width 326 height 12
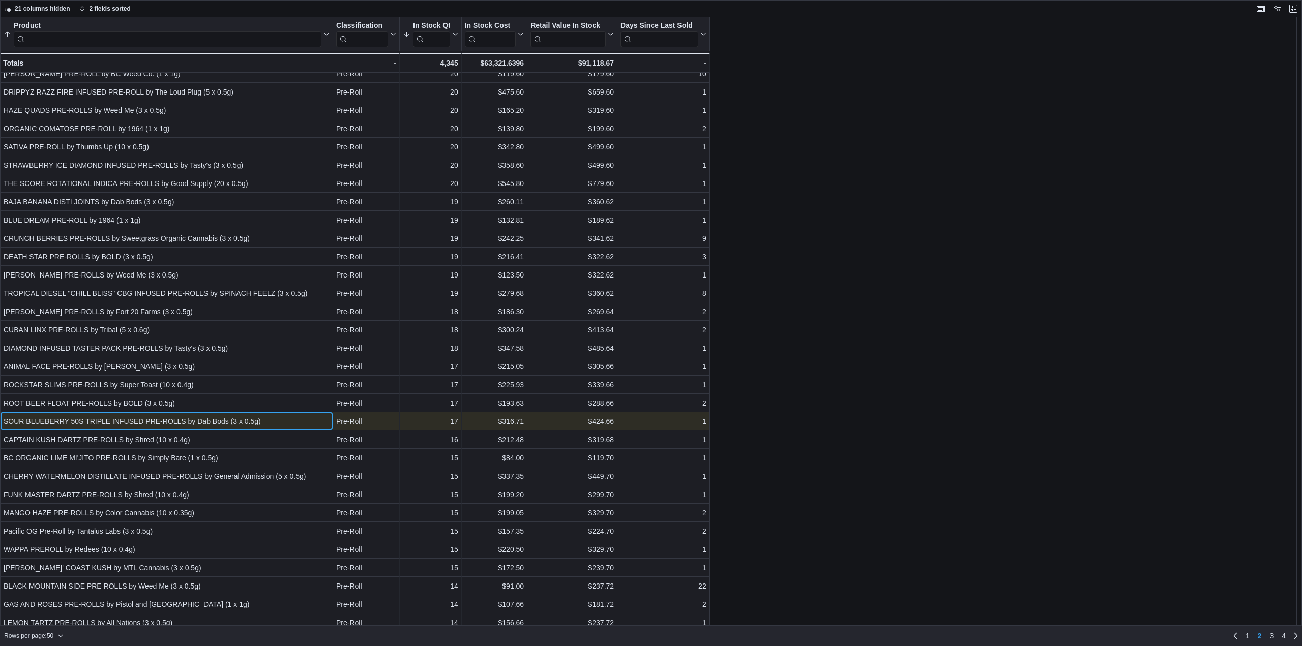
click at [177, 418] on div "SOUR BLUEBERRY 50S TRIPLE INFUSED PRE-ROLLS by Dab Bods (3 x 0.5g)" at bounding box center [167, 422] width 326 height 12
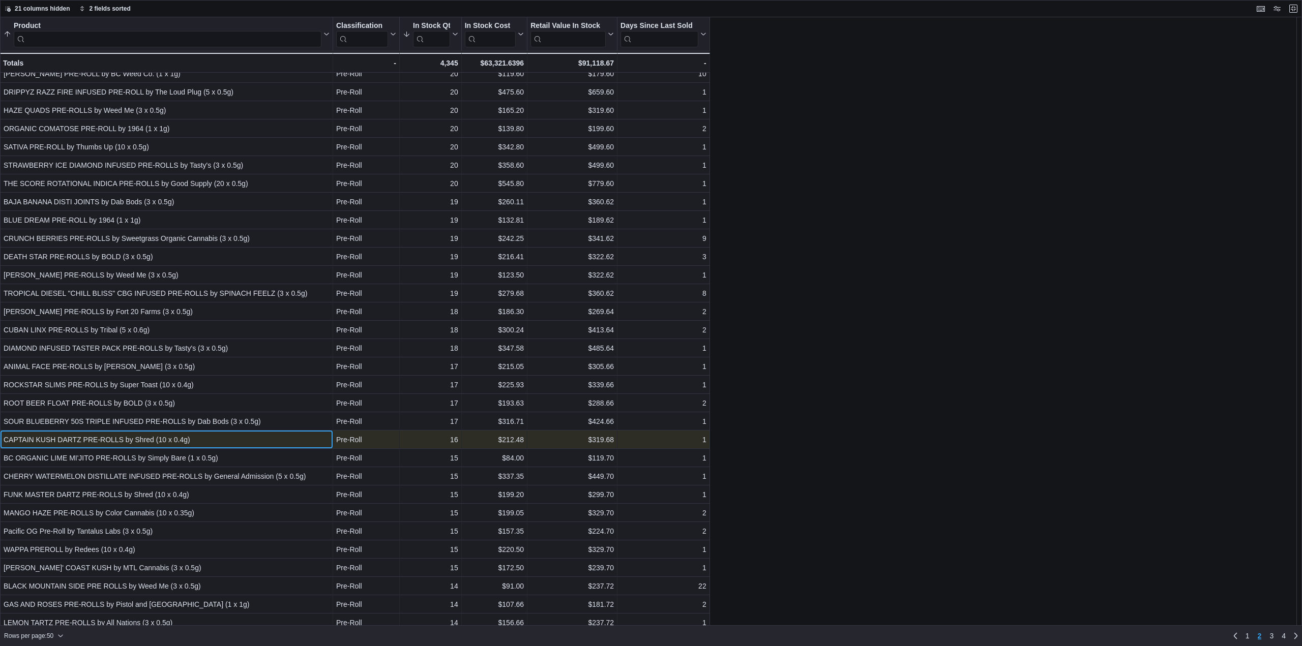
click at [187, 436] on div "CAPTAIN KUSH DARTZ PRE-ROLLS by Shred (10 x 0.4g)" at bounding box center [167, 440] width 326 height 12
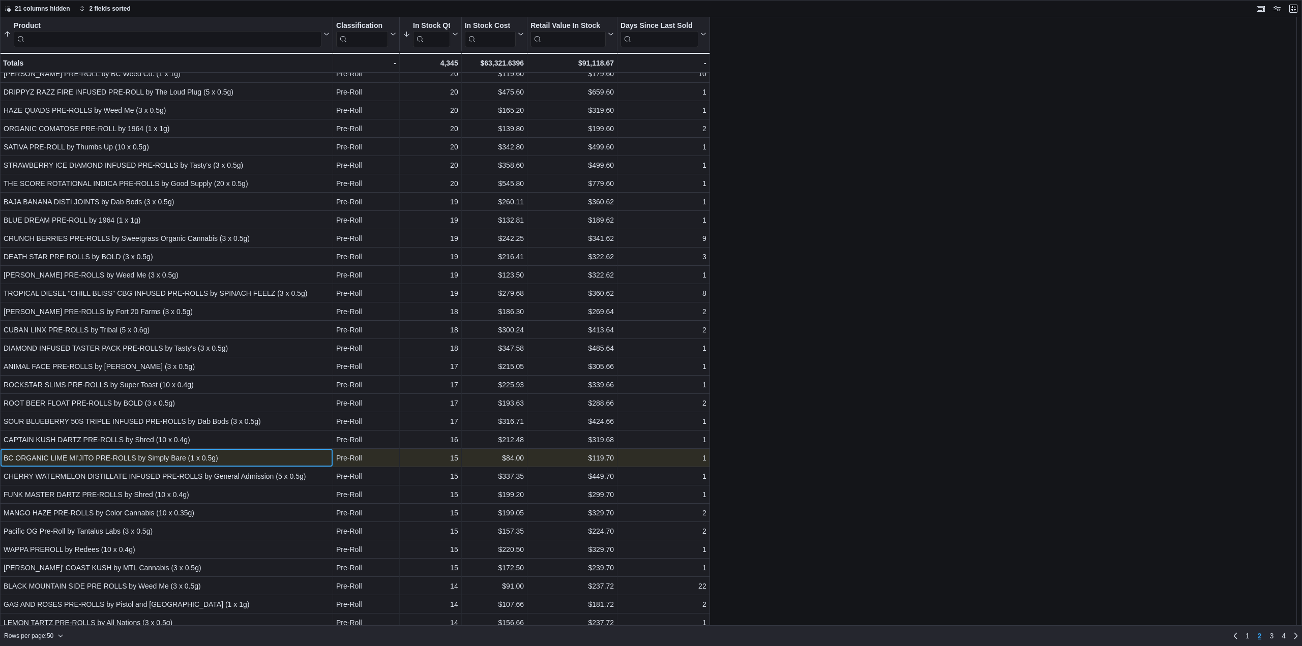
click at [194, 459] on div "BC ORGANIC LIME MI'JITO PRE-ROLLS by Simply Bare (1 x 0.5g)" at bounding box center [167, 458] width 326 height 12
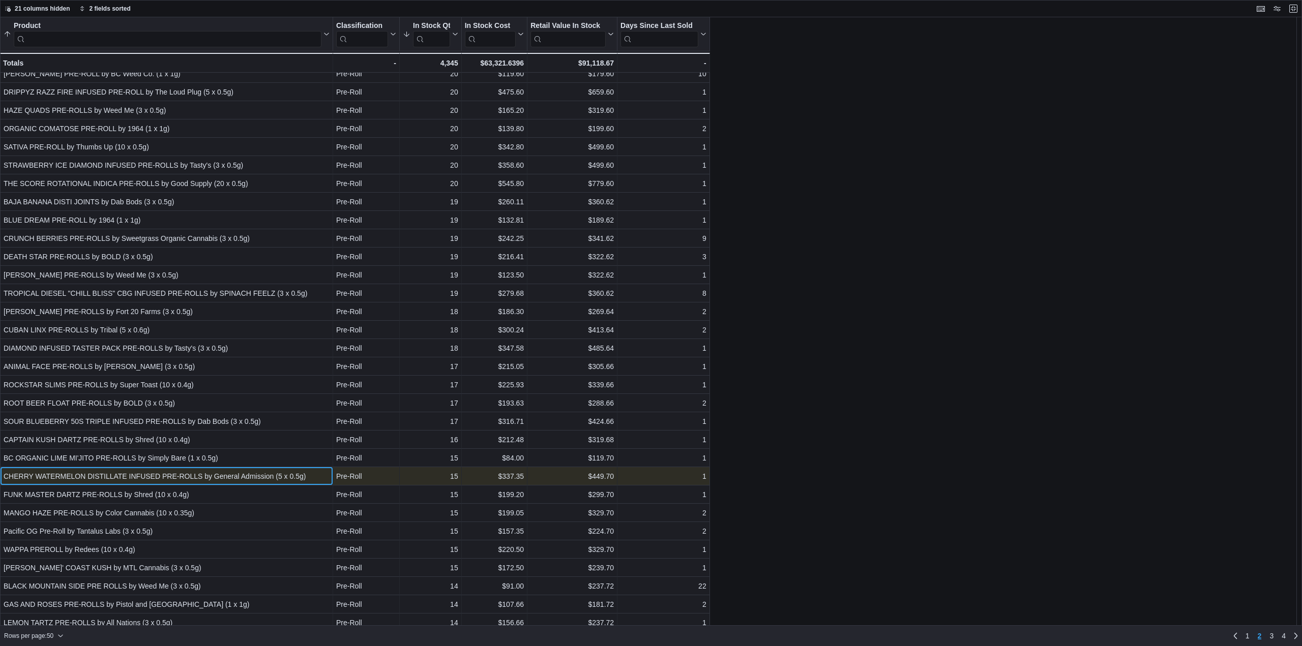
click at [195, 477] on div "CHERRY WATERMELON DISTILLATE INFUSED PRE-ROLLS by General Admission (5 x 0.5g)" at bounding box center [167, 476] width 326 height 12
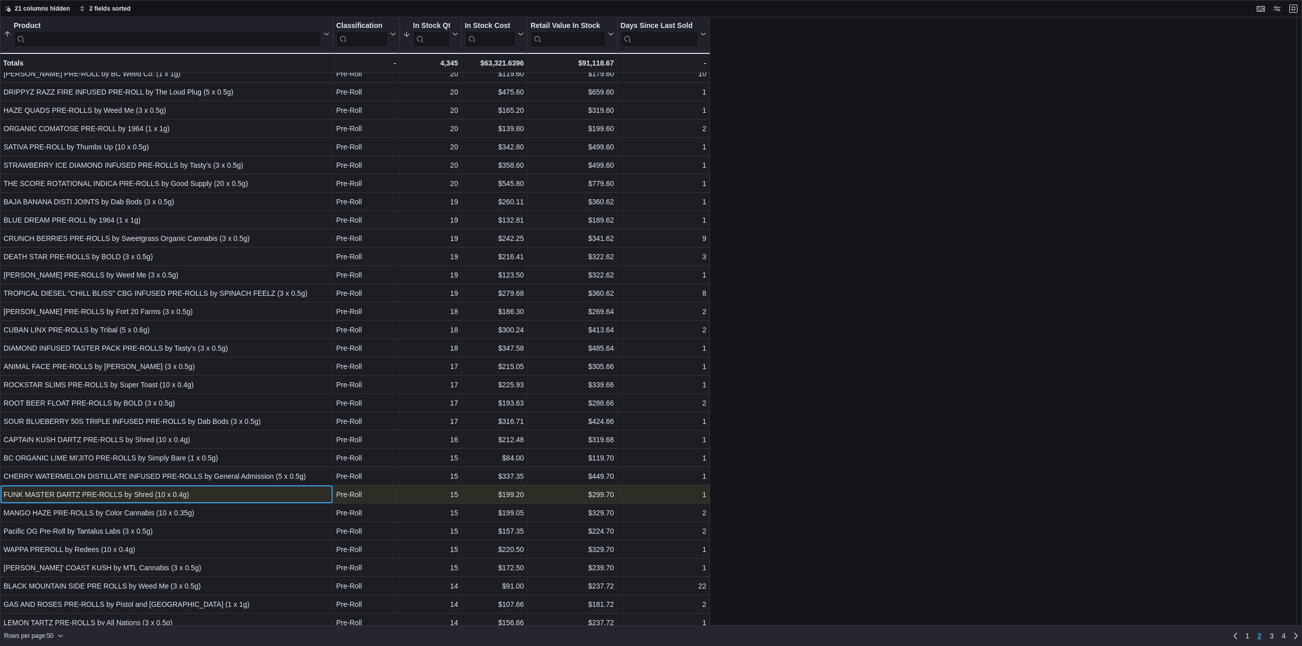
click at [204, 501] on div "FUNK MASTER DARTZ PRE-ROLLS by Shred (10 x 0.4g)" at bounding box center [167, 495] width 326 height 12
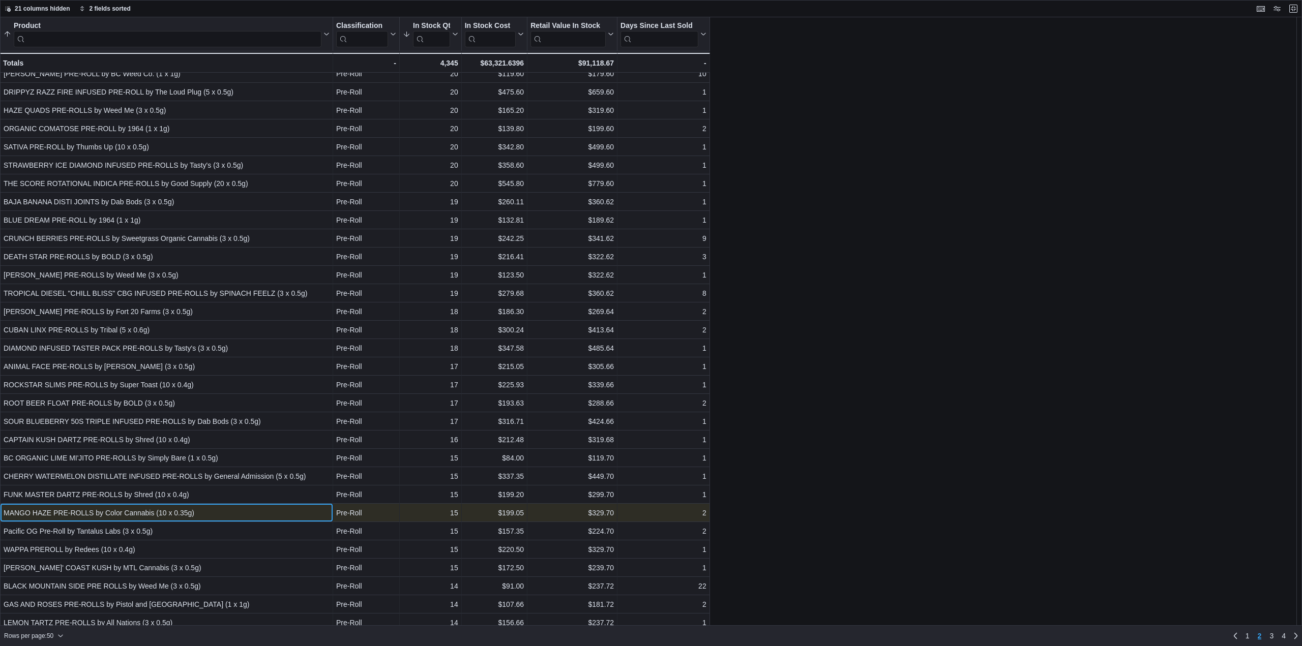
click at [141, 512] on div "MANGO HAZE PRE-ROLLS by Color Cannabis (10 x 0.35g)" at bounding box center [167, 513] width 326 height 12
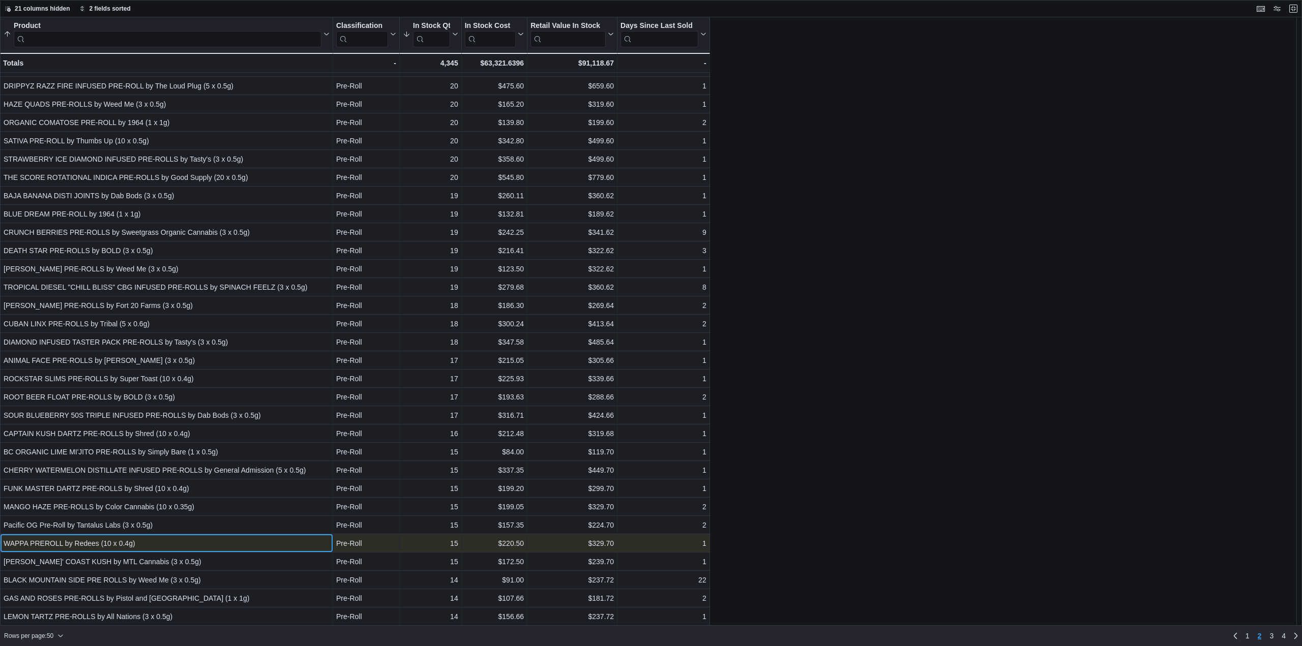
click at [135, 535] on div "WAPPA PREROLL by Redees (10 x 0.4g) - Product, column 1, row 96" at bounding box center [166, 544] width 333 height 18
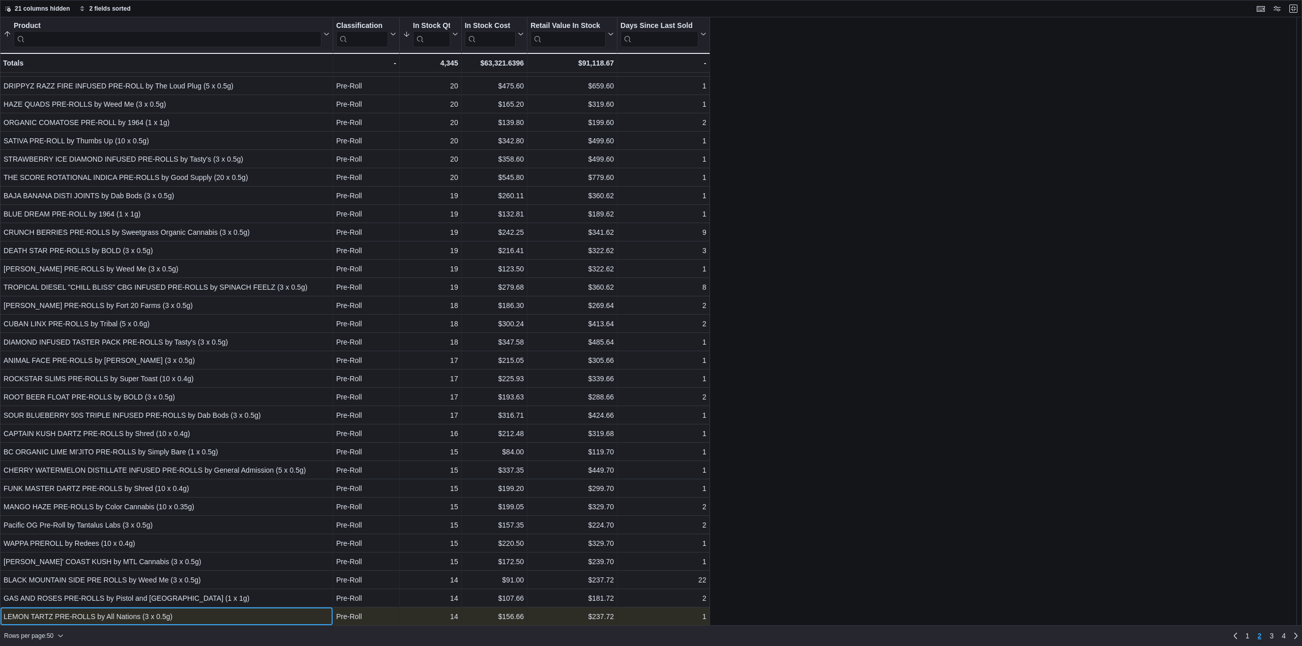
click at [234, 609] on div "LEMON TARTZ PRE-ROLLS by All Nations (3 x 0.5g) - Product, column 1, row 100" at bounding box center [166, 617] width 333 height 18
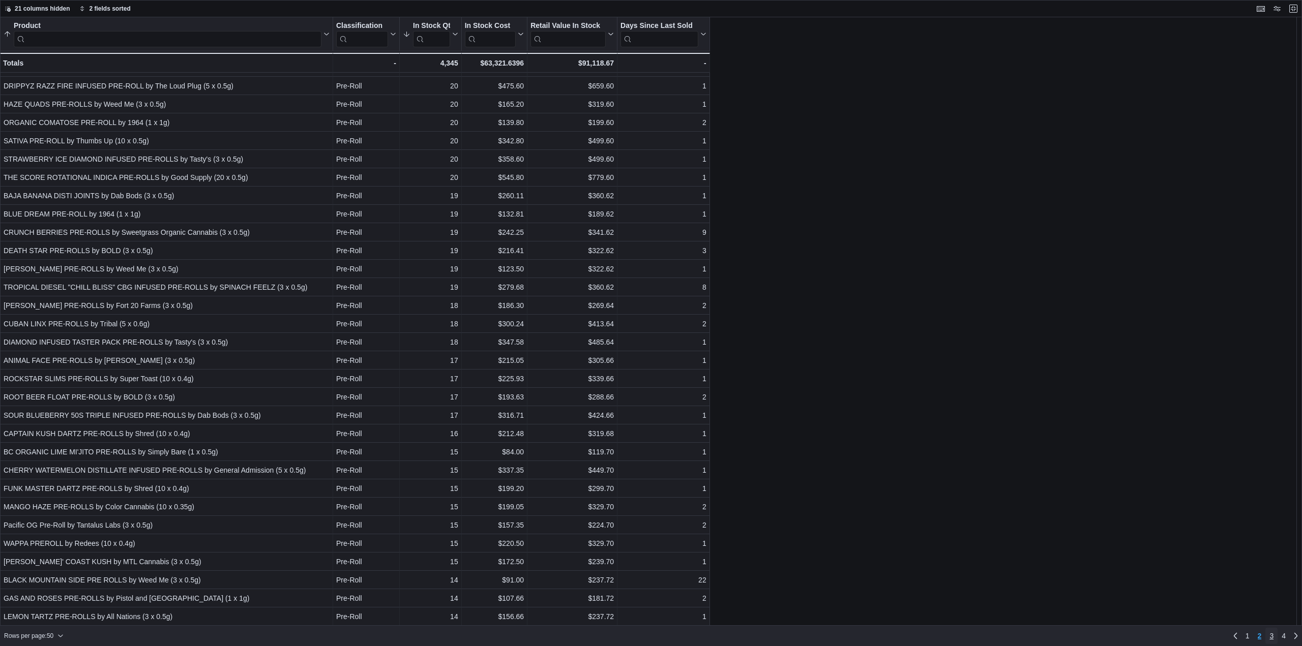
click at [1272, 633] on span "3" at bounding box center [1272, 636] width 4 height 10
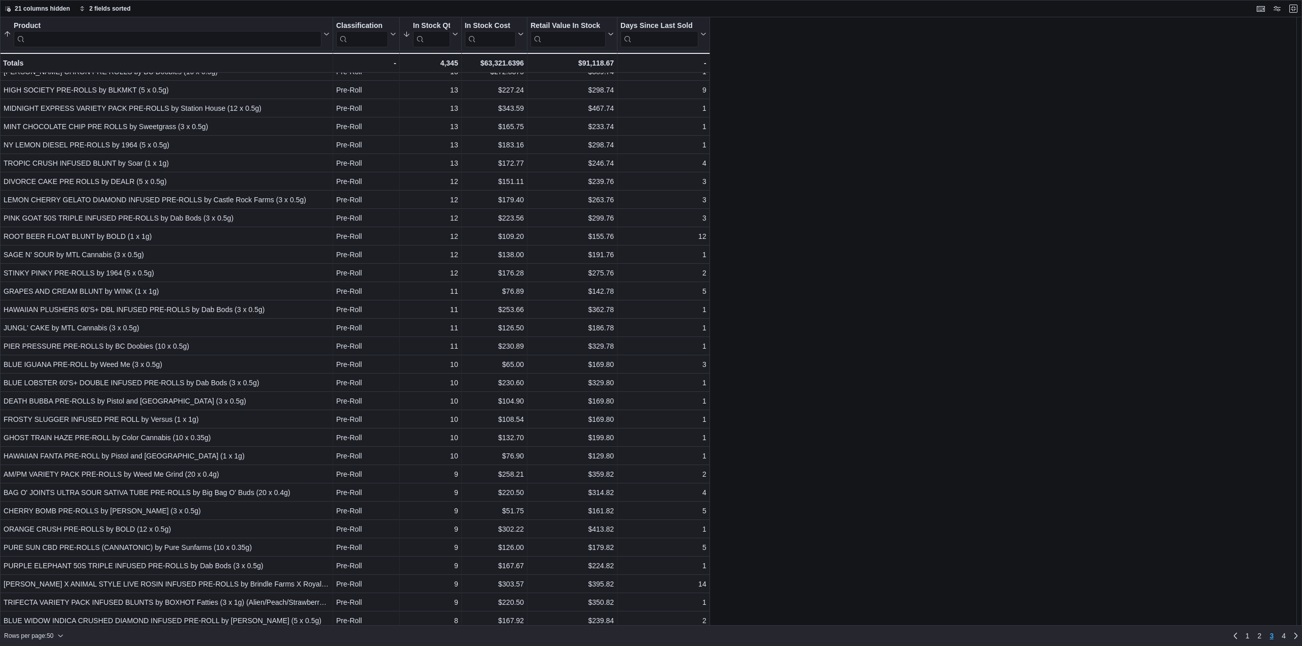
scroll to position [0, 0]
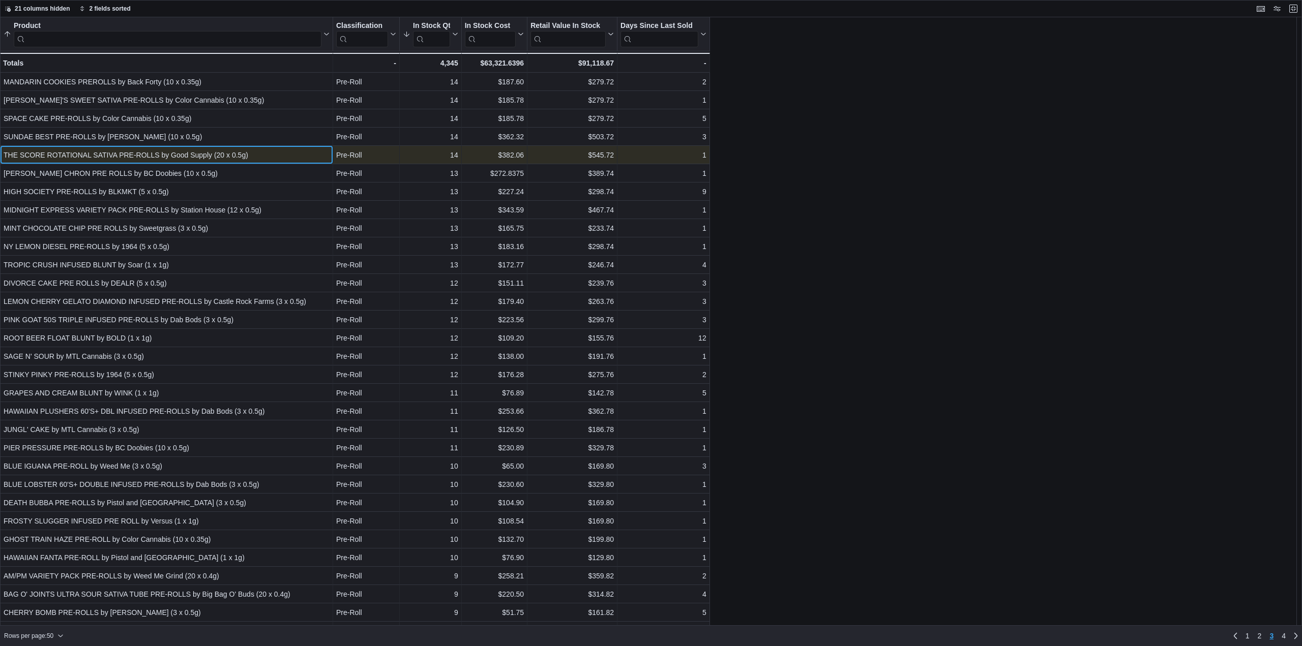
click at [276, 162] on div "THE SCORE ROTATIONAL SATIVA PRE-ROLLS by Good Supply (20 x 0.5g) - Product, col…" at bounding box center [166, 155] width 333 height 18
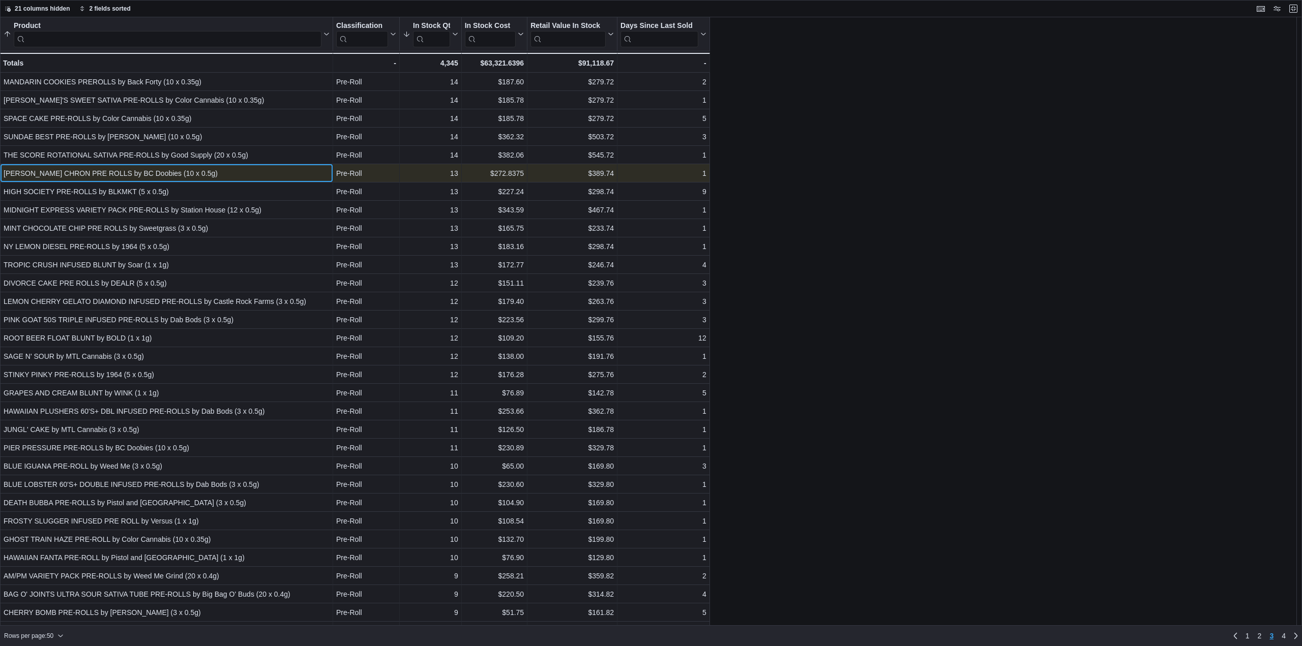
click at [187, 174] on div "GENGHIS CHRON PRE ROLLS by BC Doobies (10 x 0.5g)" at bounding box center [167, 173] width 326 height 12
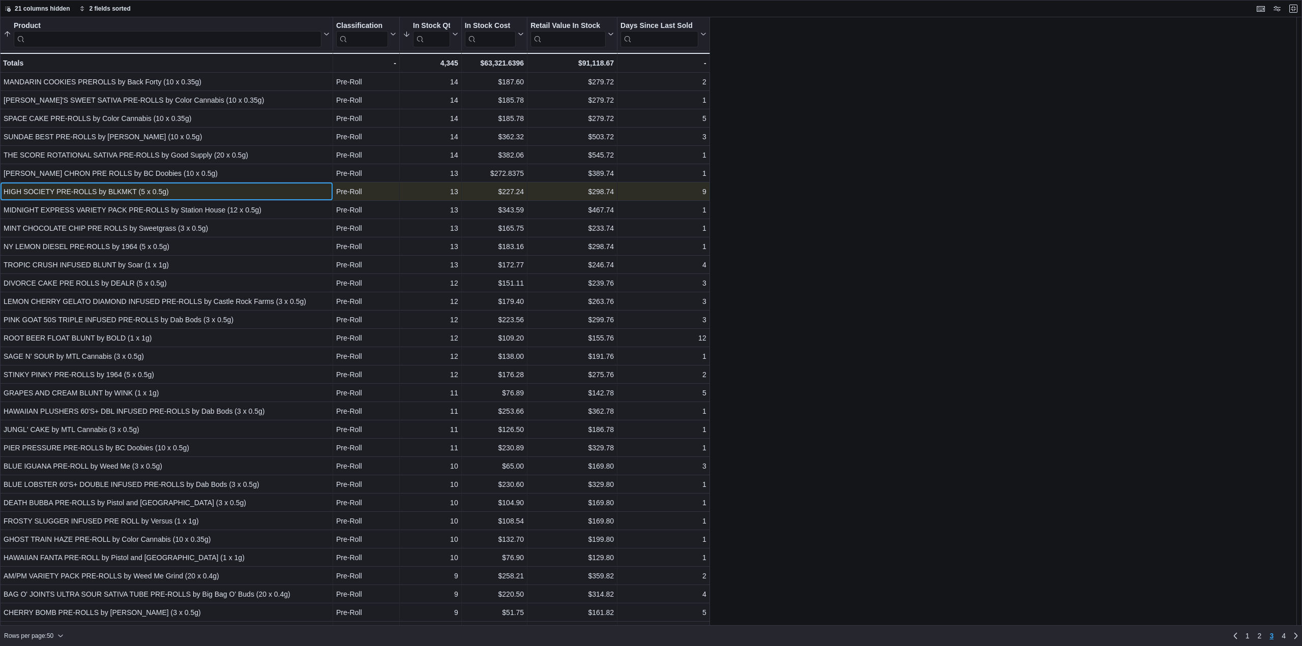
click at [190, 193] on div "HIGH SOCIETY PRE-ROLLS by BLKMKT (5 x 0.5g)" at bounding box center [167, 192] width 326 height 12
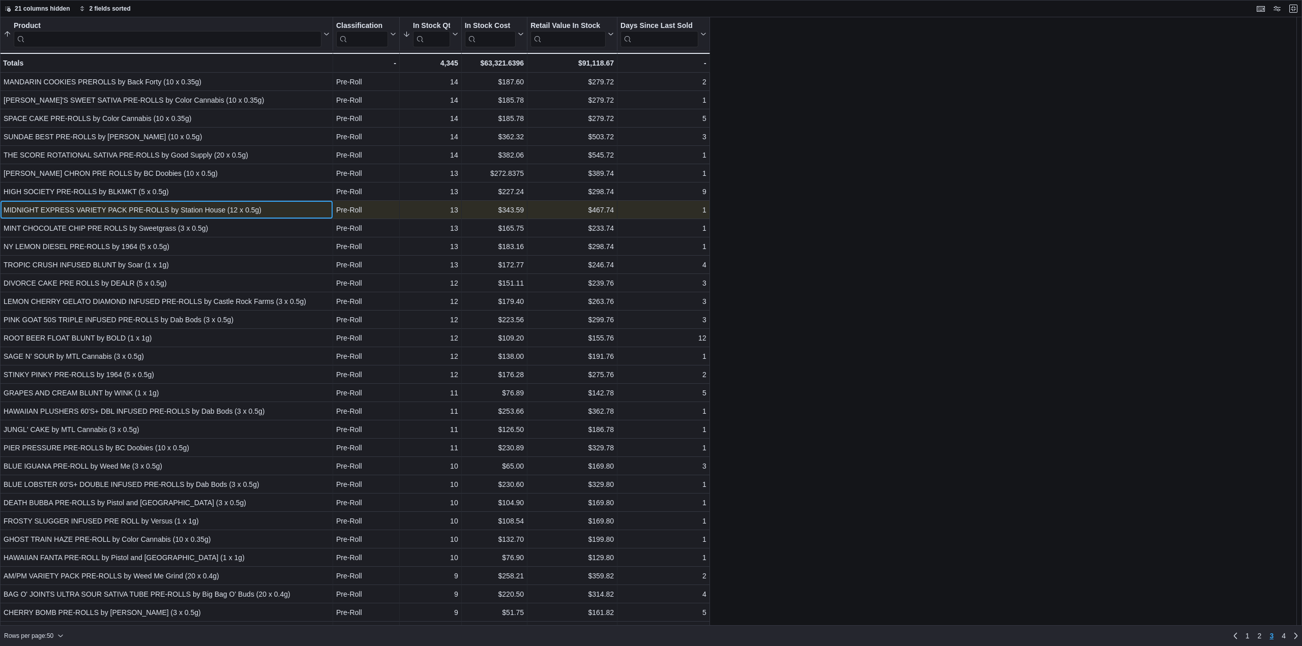
click at [194, 209] on div "MIDNIGHT EXPRESS VARIETY PACK PRE-ROLLS by Station House (12 x 0.5g)" at bounding box center [167, 210] width 326 height 12
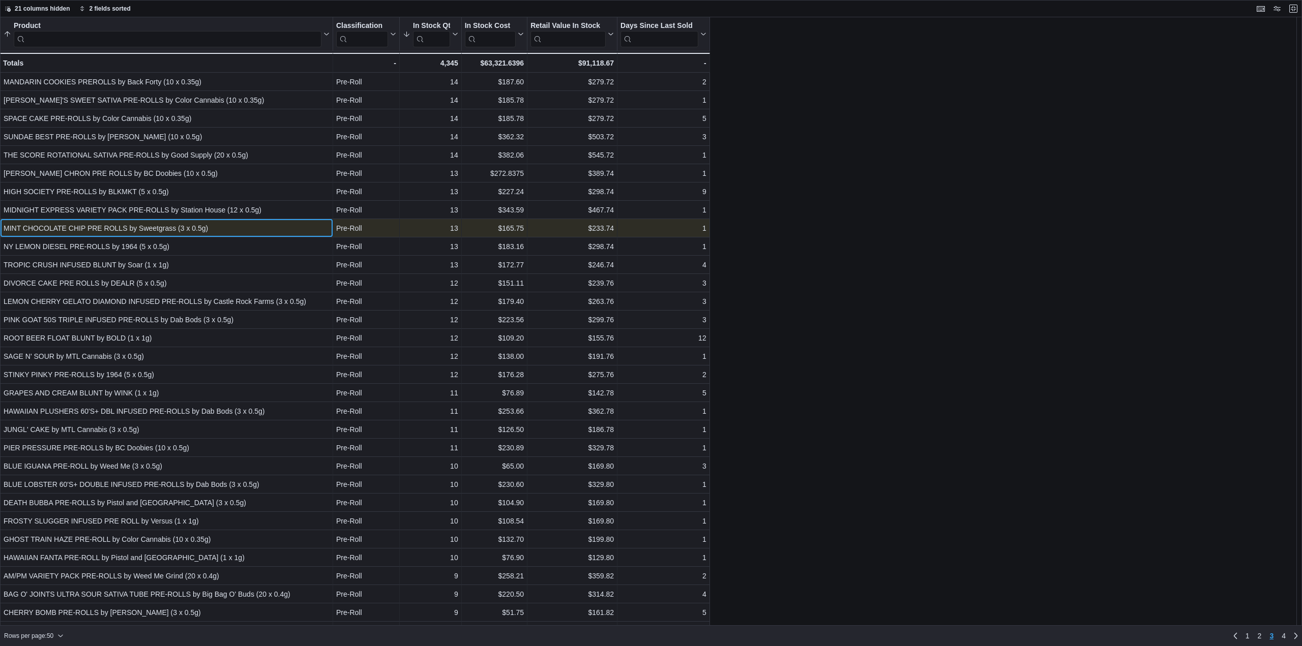
click at [191, 227] on div "MINT CHOCOLATE CHIP PRE ROLLS by Sweetgrass (3 x 0.5g)" at bounding box center [167, 228] width 326 height 12
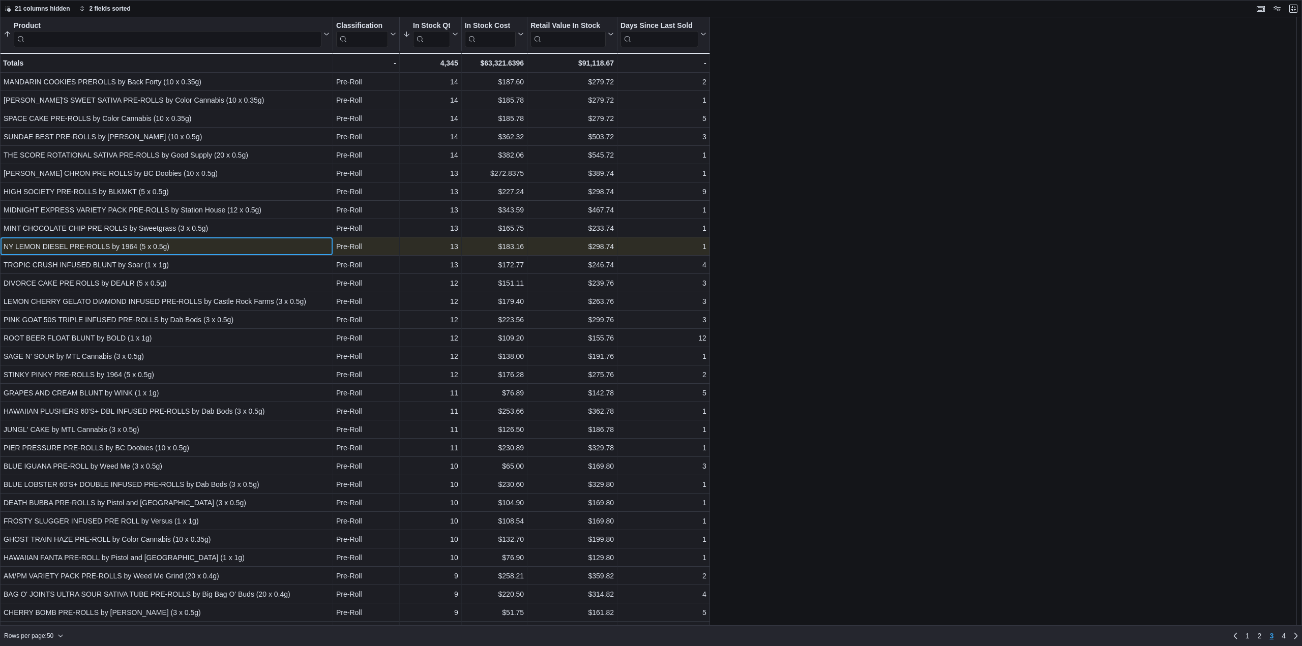
click at [190, 242] on div "NY LEMON DIESEL PRE-ROLLS by 1964 (5 x 0.5g)" at bounding box center [167, 247] width 326 height 12
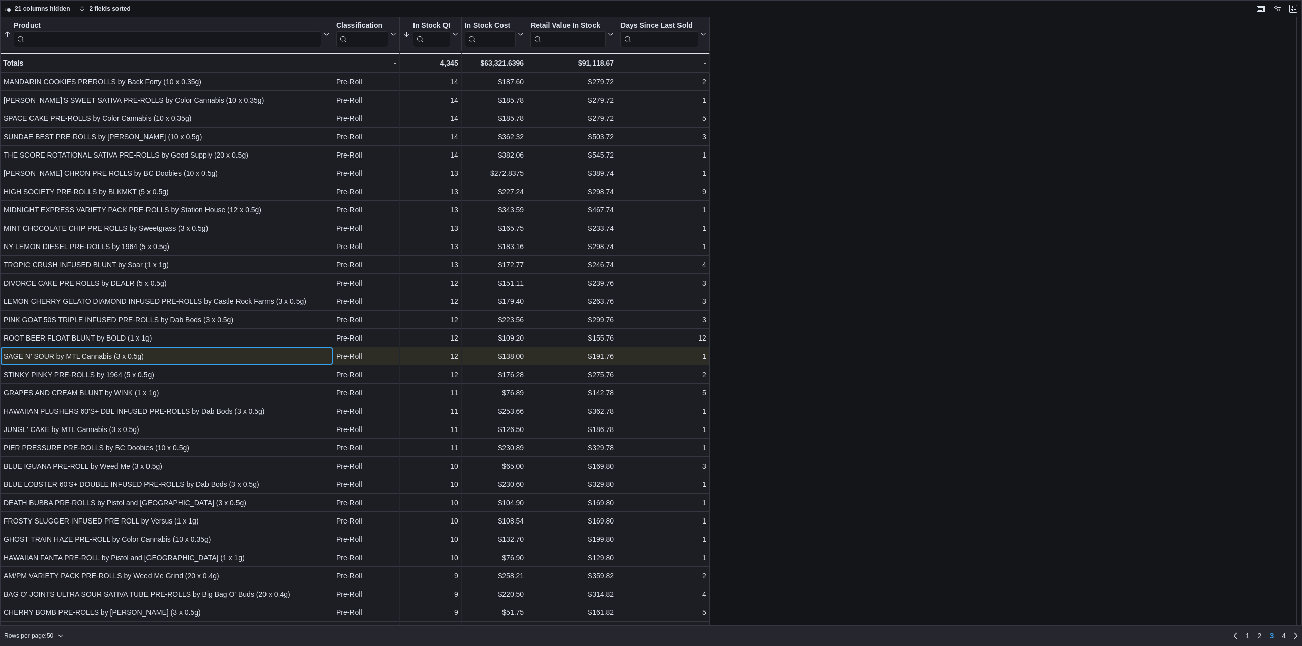
click at [135, 358] on div "SAGE N' SOUR by MTL Cannabis (3 x 0.5g)" at bounding box center [167, 356] width 326 height 12
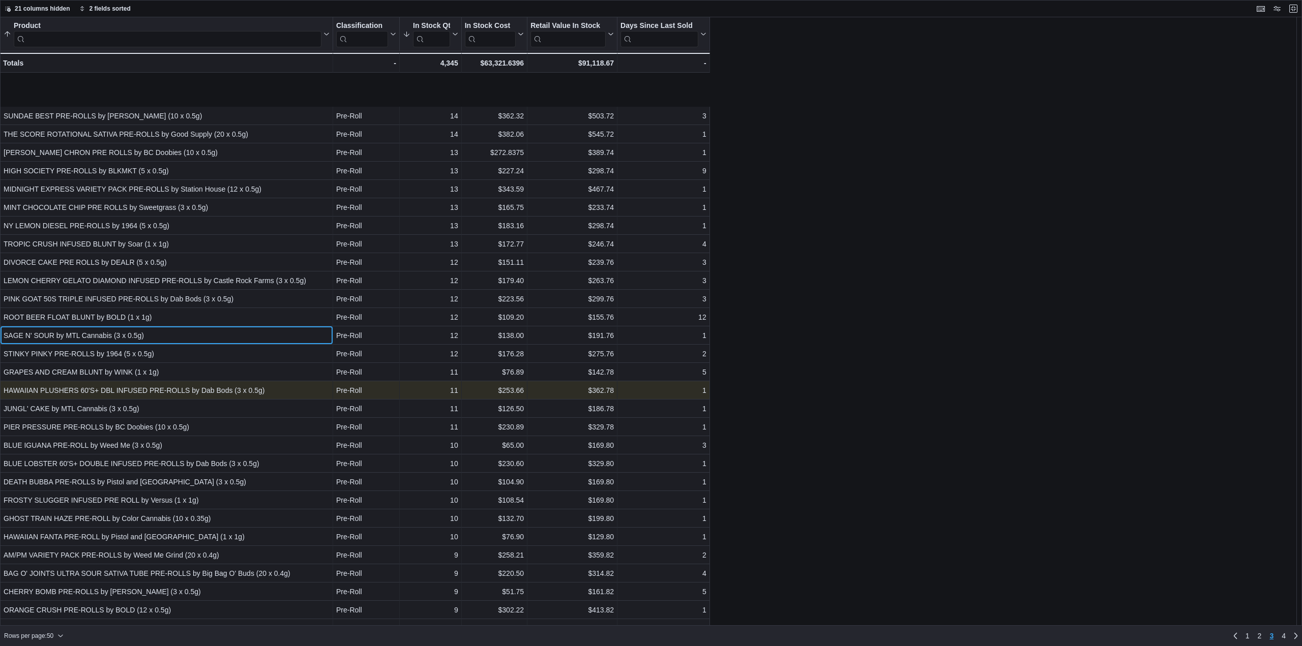
scroll to position [153, 0]
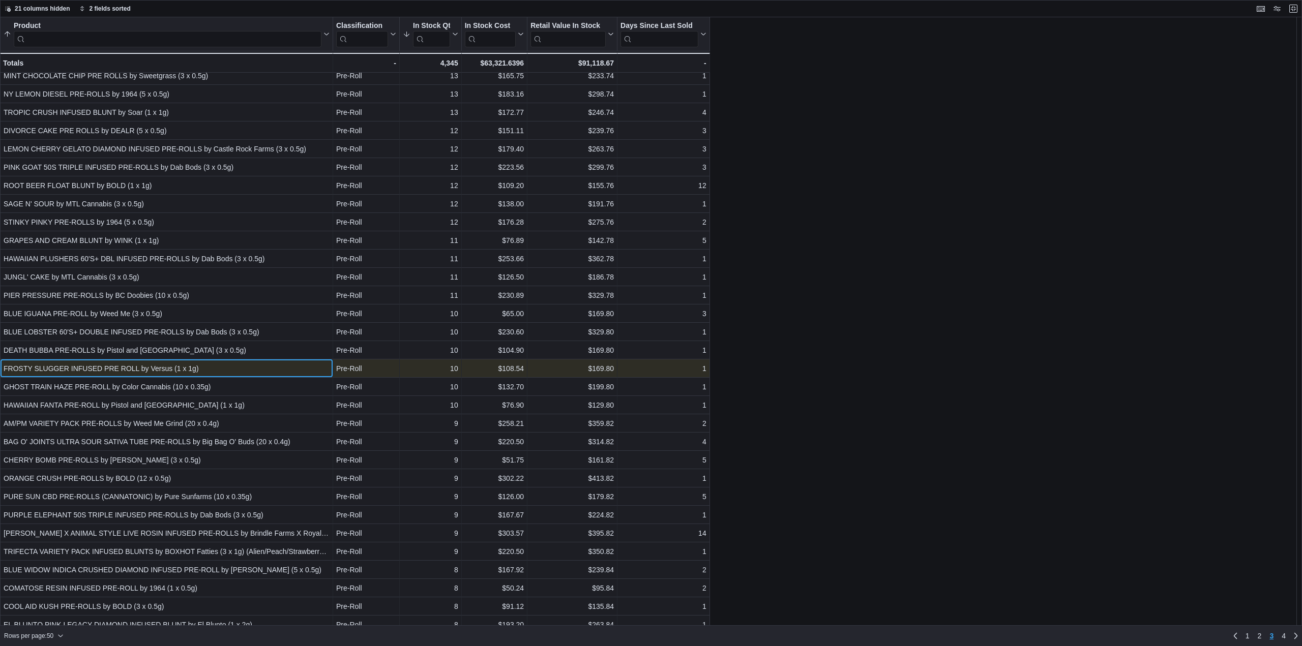
click at [118, 370] on div "FROSTY SLUGGER INFUSED PRE ROLL by Versus (1 x 1g)" at bounding box center [167, 369] width 326 height 12
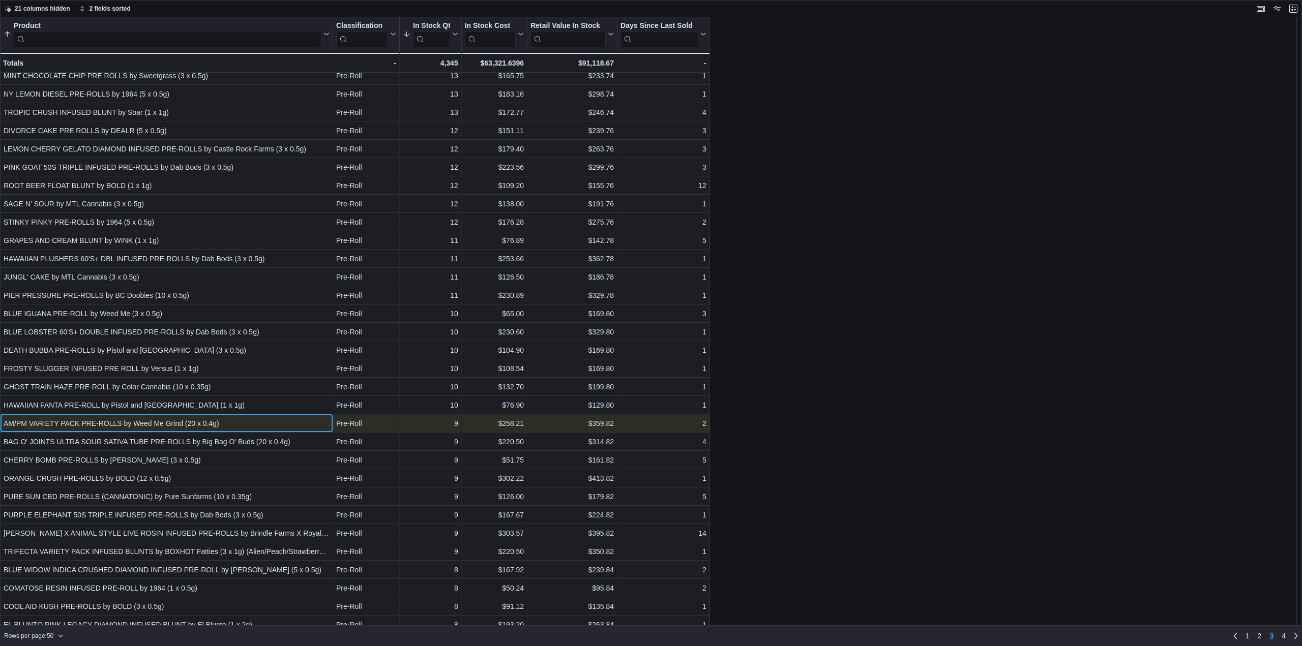
click at [158, 428] on div "AM/PM VARIETY PACK PRE-ROLLS by Weed Me Grind (20 x 0.4g)" at bounding box center [167, 424] width 326 height 12
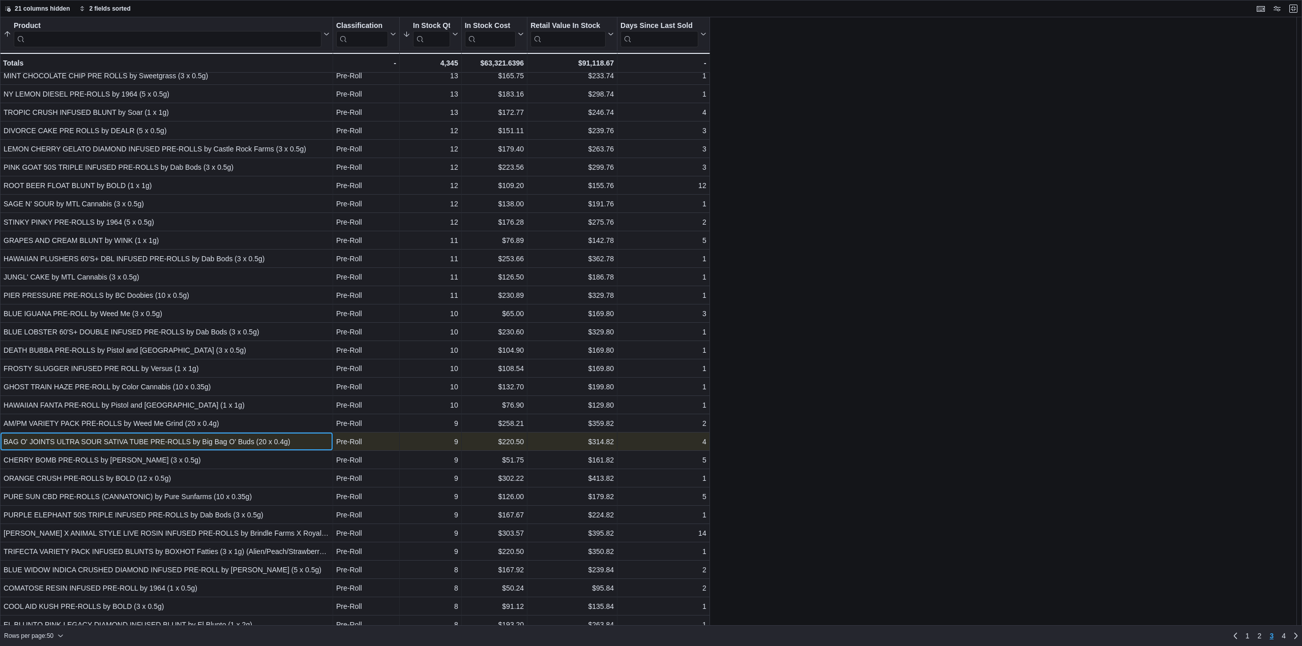
click at [161, 449] on div "BAG O' JOINTS ULTRA SOUR SATIVA TUBE PRE-ROLLS by Big Bag O' Buds (20 x 0.4g) -…" at bounding box center [166, 442] width 333 height 18
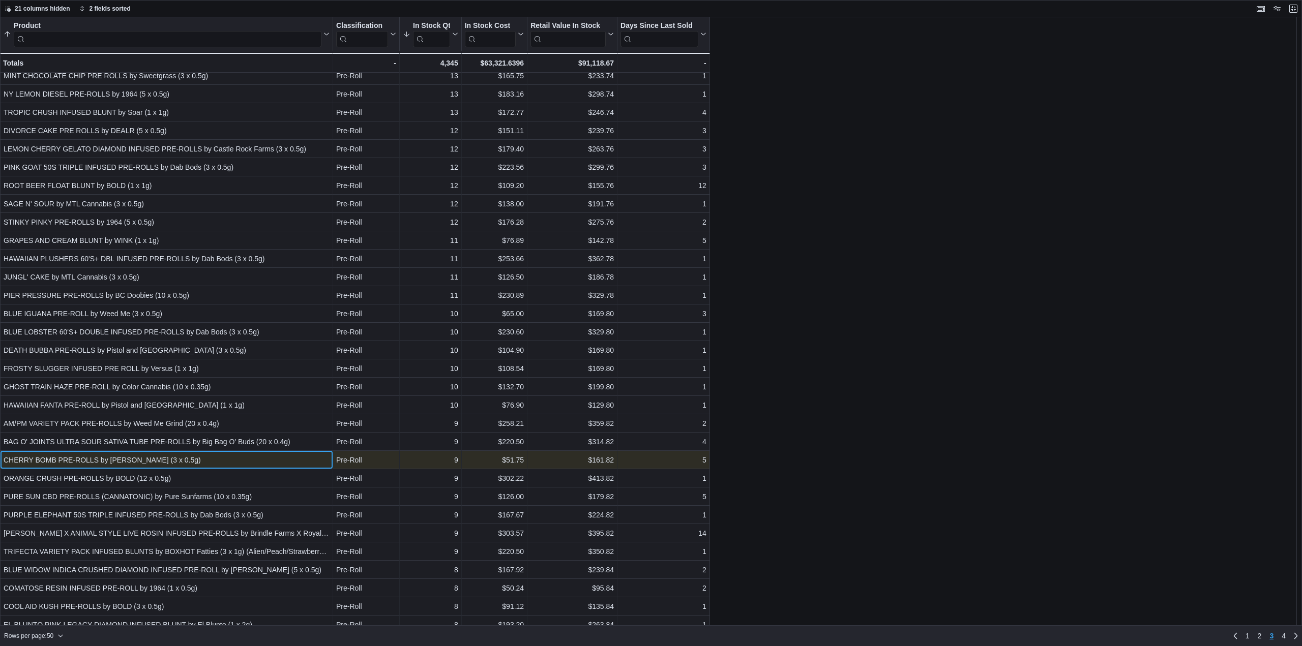
click at [157, 462] on div "CHERRY BOMB PRE-ROLLS by Jonny Chronic (3 x 0.5g)" at bounding box center [167, 460] width 326 height 12
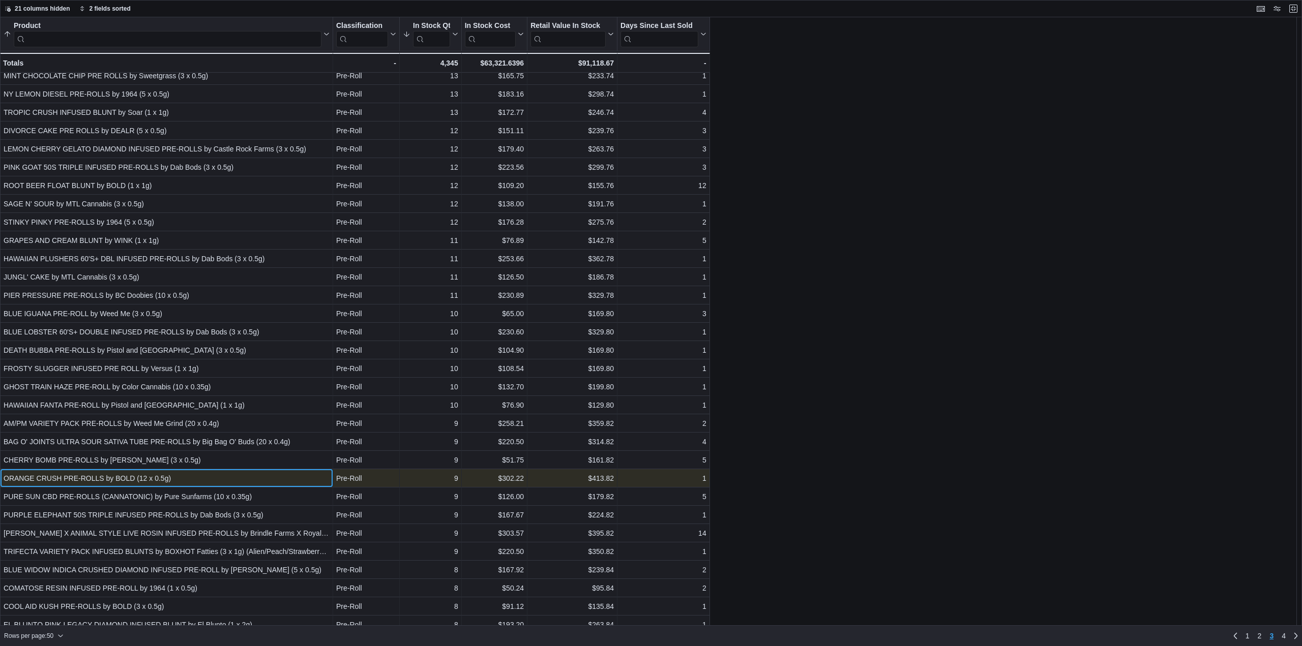
click at [159, 476] on div "ORANGE CRUSH PRE-ROLLS by BOLD (12 x 0.5g)" at bounding box center [167, 479] width 326 height 12
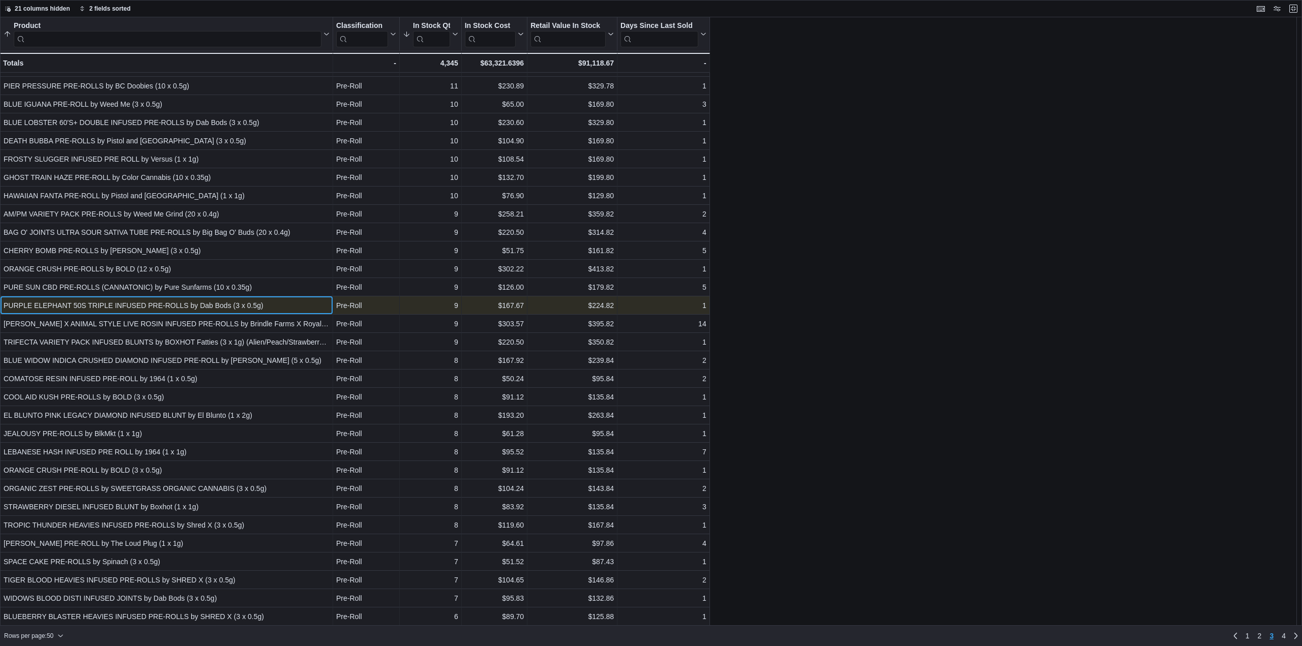
click at [173, 301] on div "PURPLE ELEPHANT 50S TRIPLE INFUSED PRE-ROLLS by Dab Bods (3 x 0.5g)" at bounding box center [167, 306] width 326 height 12
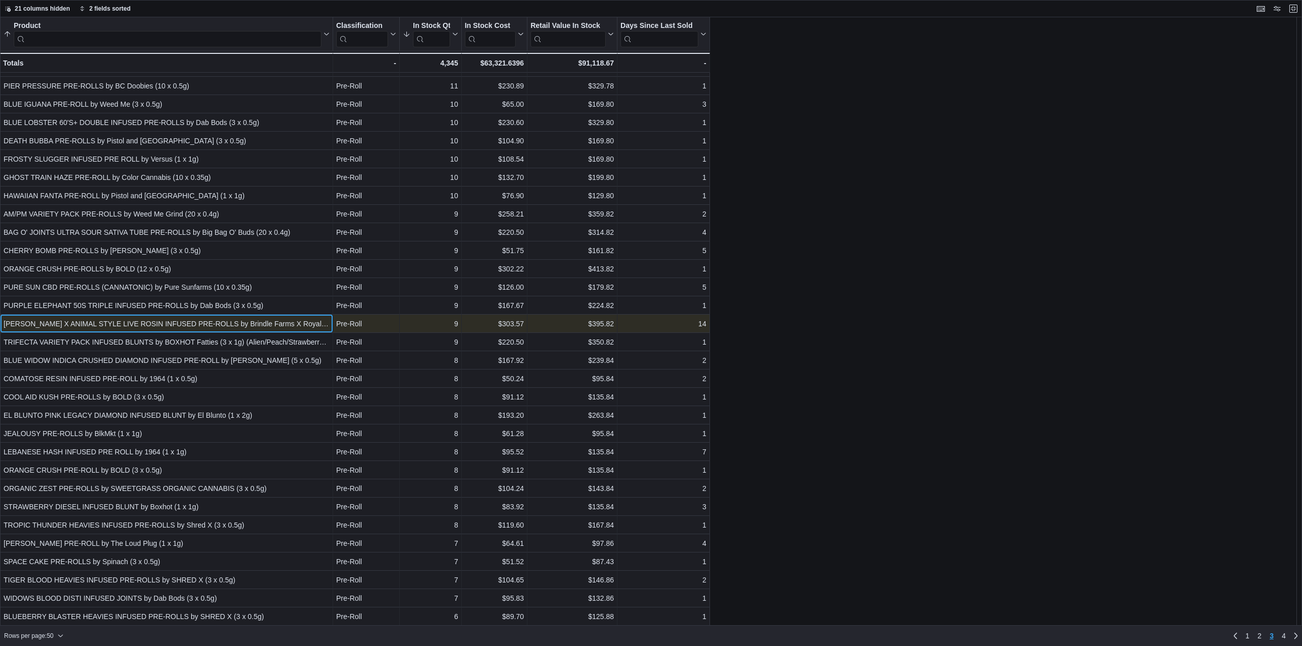
click at [175, 321] on div "SHERBO X ANIMAL STYLE LIVE ROSIN INFUSED PRE-ROLLS by Brindle Farms X Royal Har…" at bounding box center [167, 324] width 326 height 12
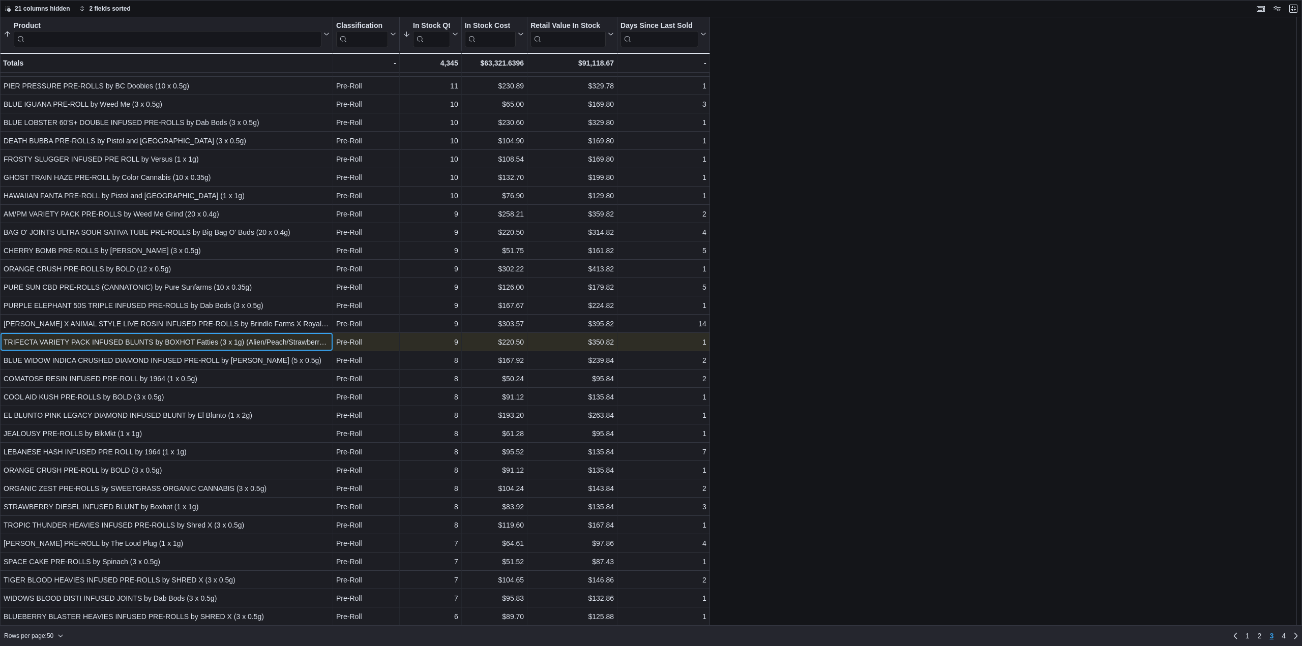
click at [180, 345] on div "TRIFECTA VARIETY PACK INFUSED BLUNTS by BOXHOT Fatties (3 x 1g) (Alien/Peach/St…" at bounding box center [167, 342] width 326 height 12
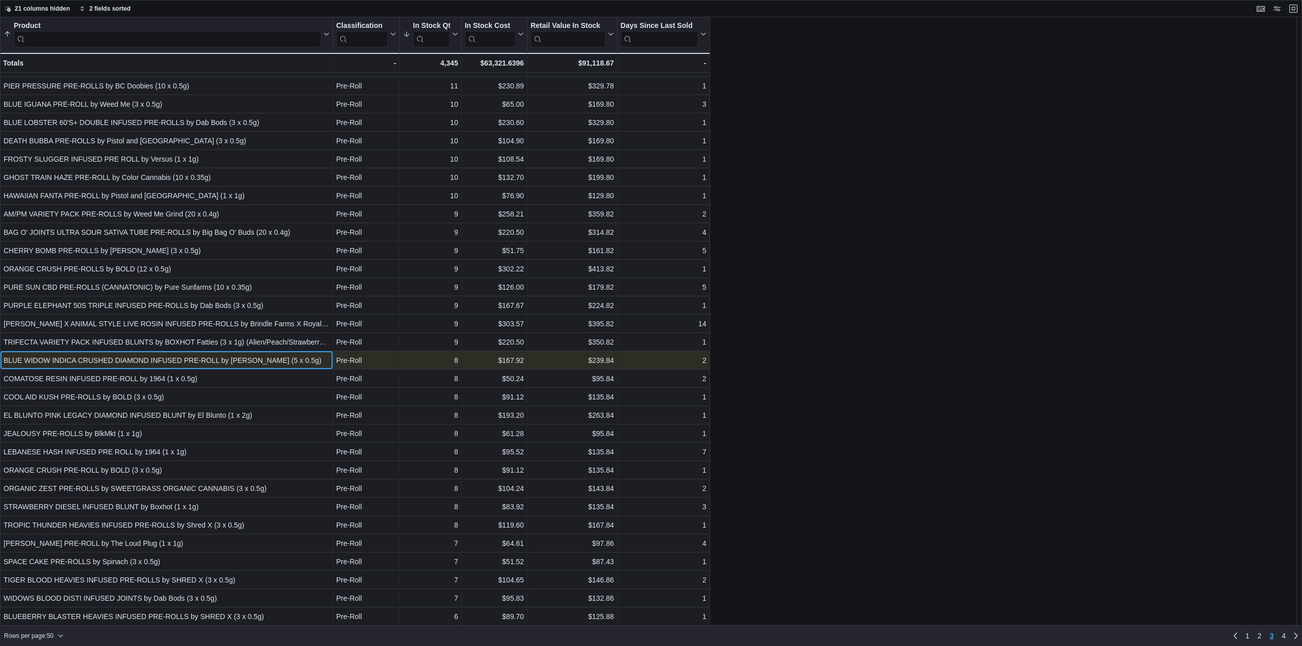
click at [183, 358] on div "BLUE WIDOW INDICA CRUSHED DIAMOND INFUSED PRE-ROLL by DEBUNK (5 x 0.5g)" at bounding box center [167, 361] width 326 height 12
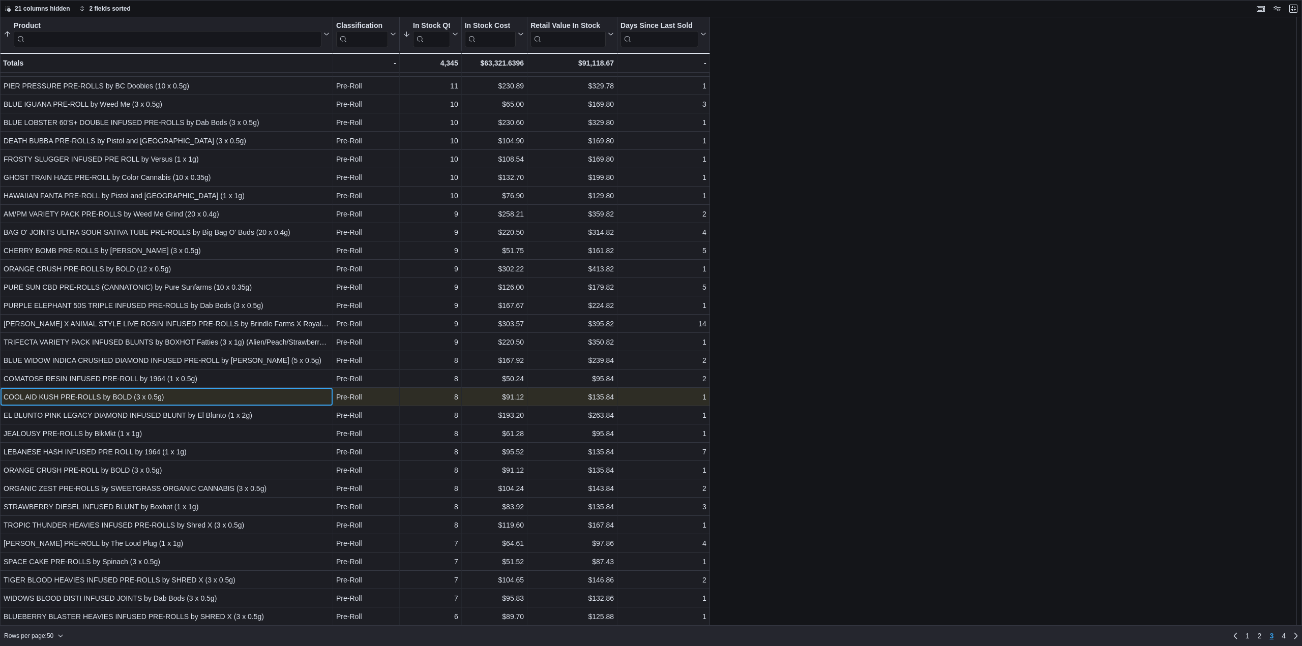
click at [137, 402] on div "COOL AID KUSH PRE-ROLLS by BOLD (3 x 0.5g)" at bounding box center [167, 397] width 326 height 12
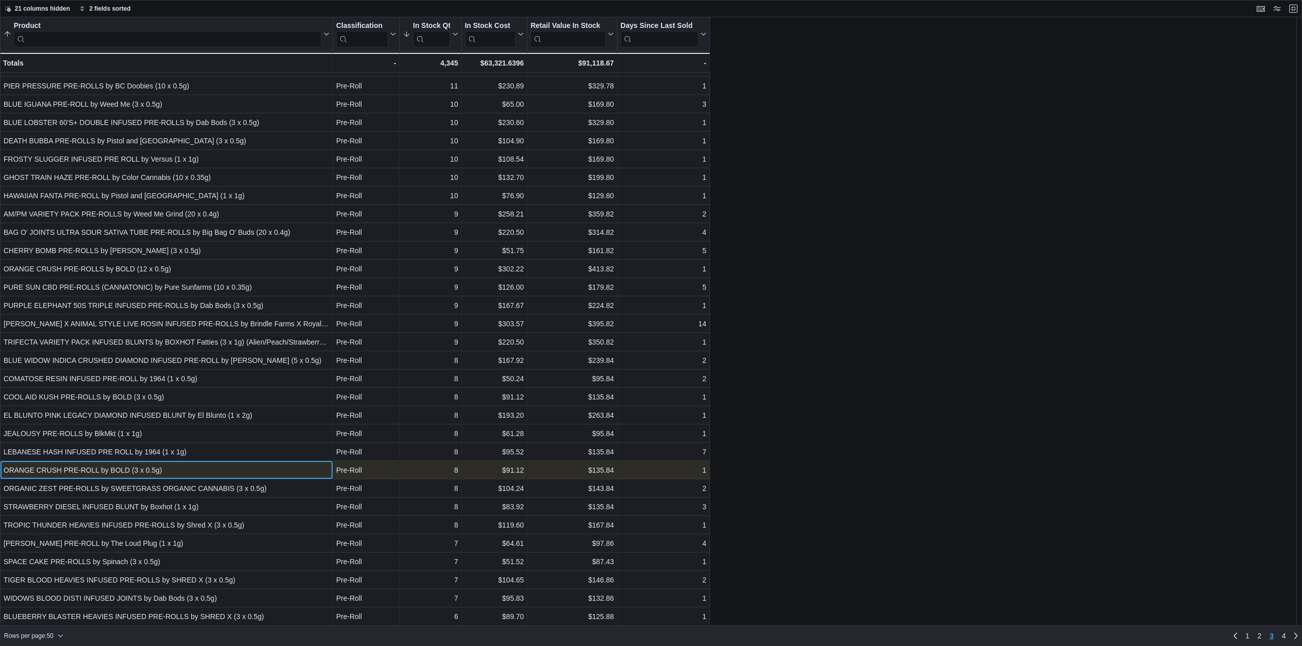
click at [164, 469] on div "ORANGE CRUSH PRE-ROLL by BOLD (3 x 0.5g)" at bounding box center [167, 470] width 326 height 12
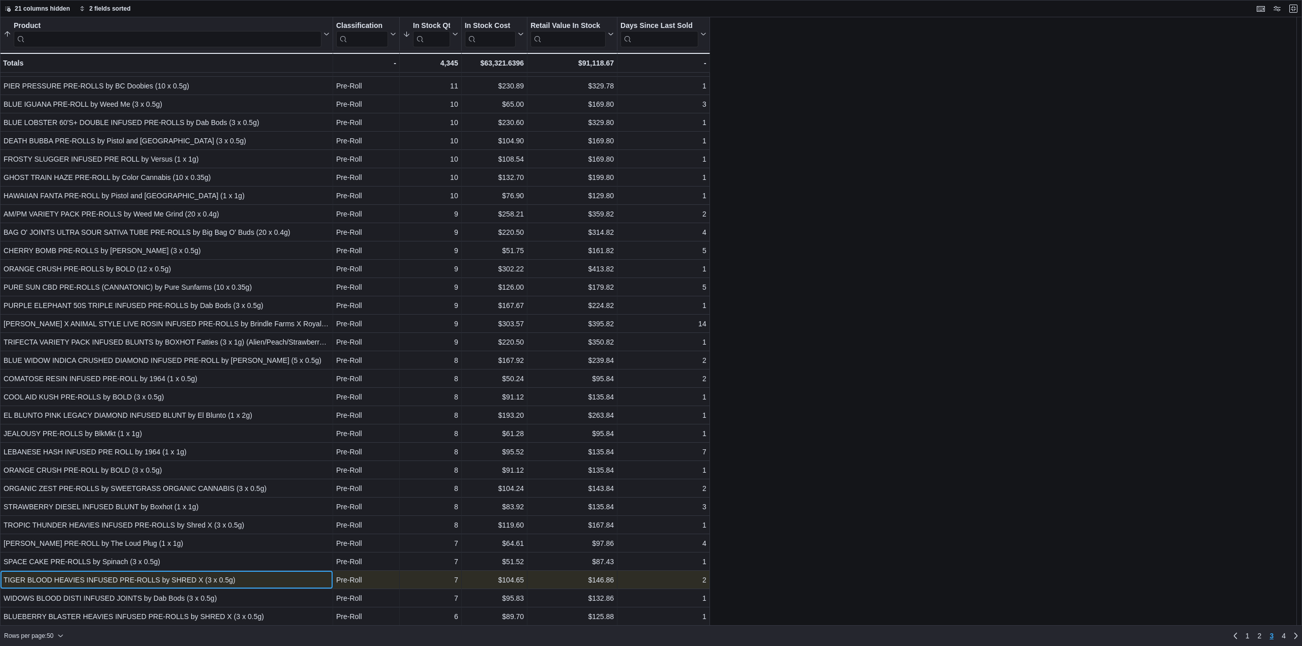
click at [235, 583] on div "TIGER BLOOD HEAVIES INFUSED PRE-ROLLS by SHRED X (3 x 0.5g)" at bounding box center [167, 580] width 326 height 12
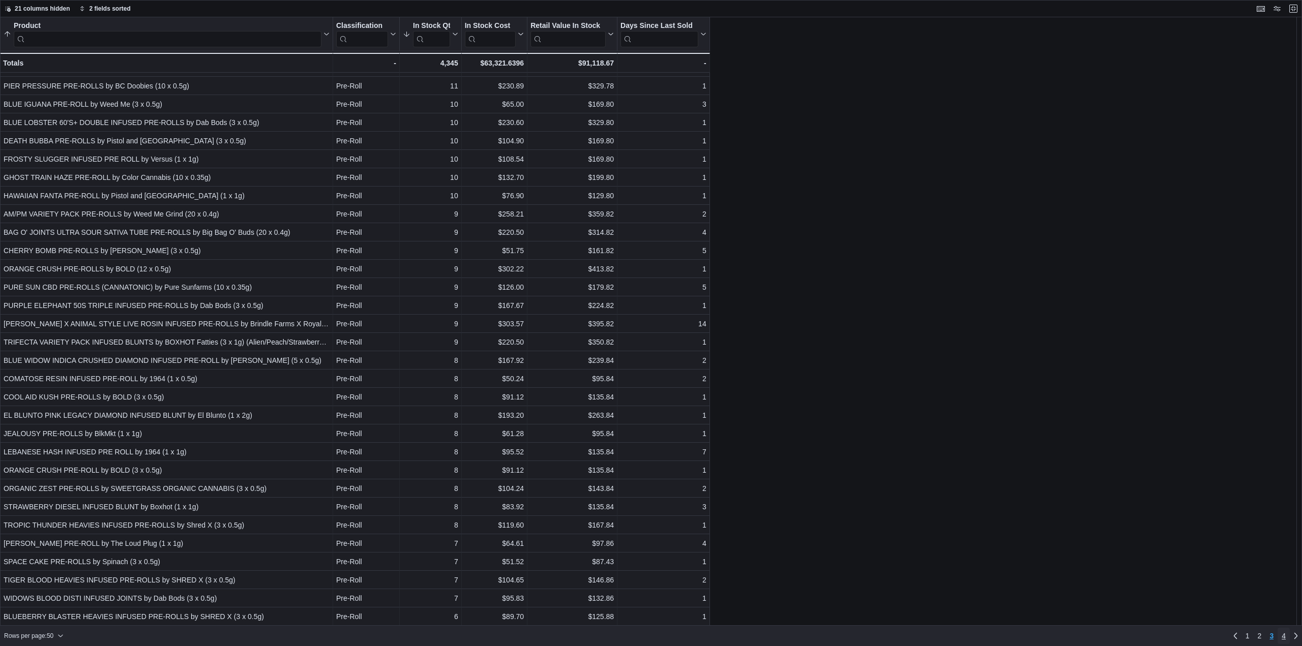
click at [1284, 637] on span "4" at bounding box center [1284, 636] width 4 height 10
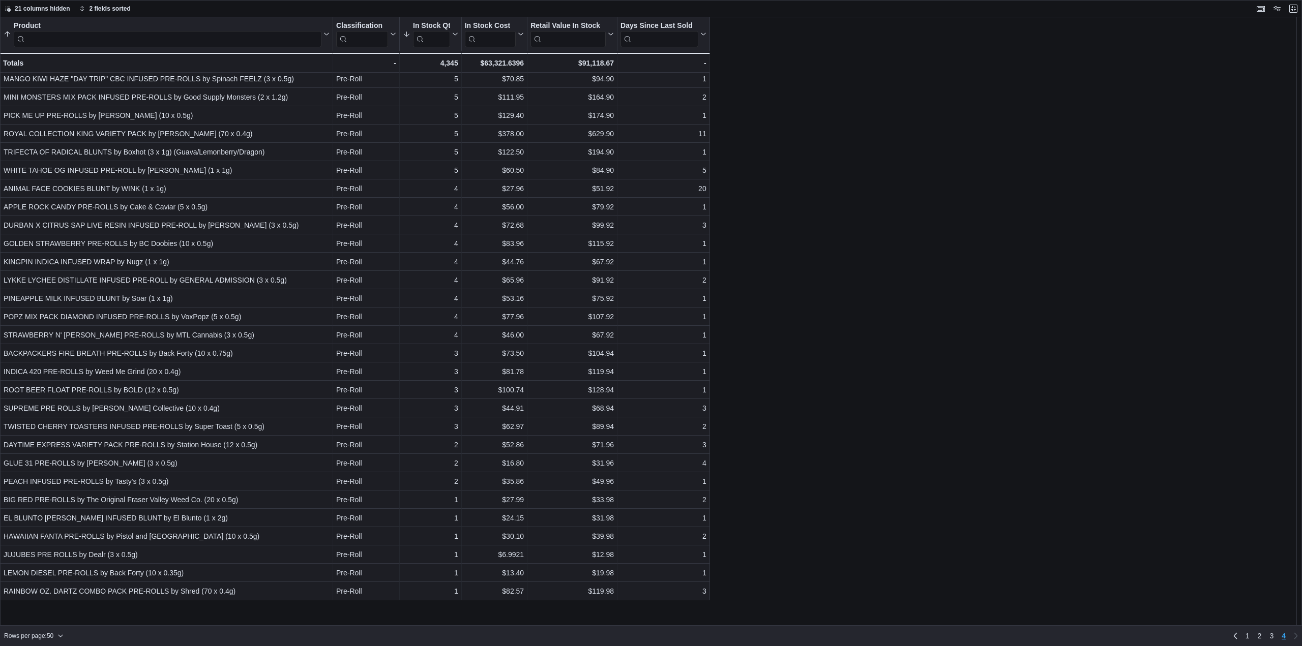
scroll to position [0, 0]
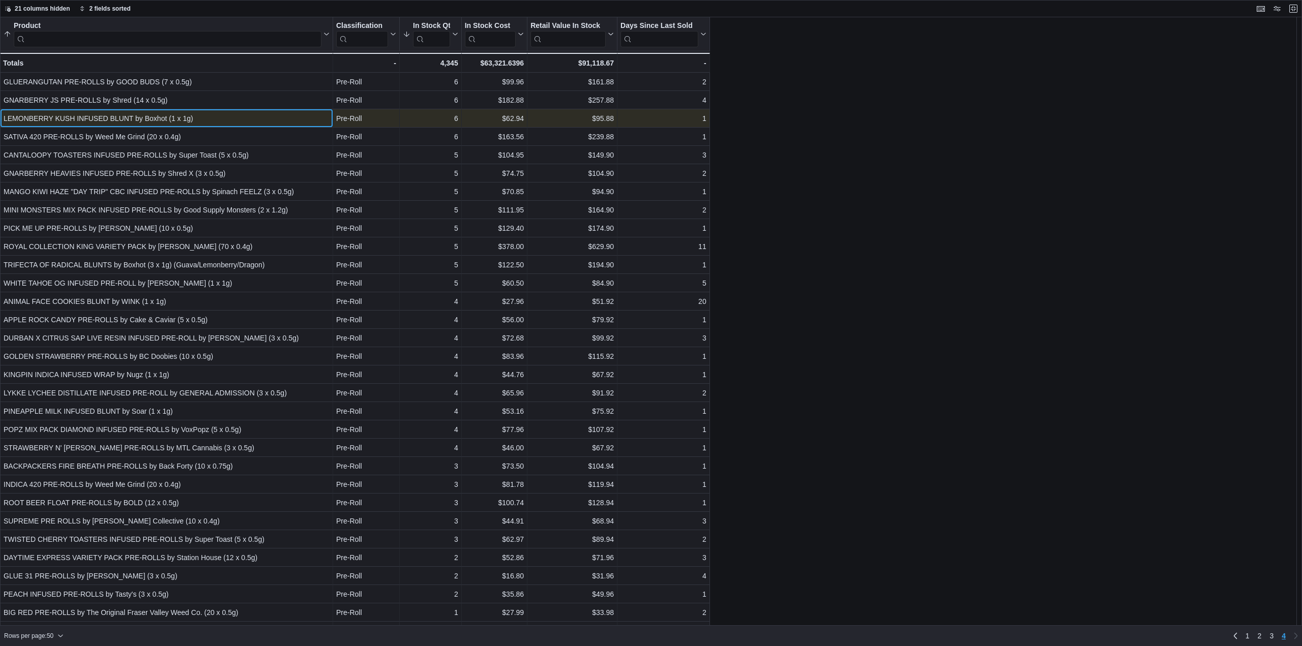
click at [127, 115] on div "LEMONBERRY KUSH INFUSED BLUNT by Boxhot (1 x 1g)" at bounding box center [167, 118] width 326 height 12
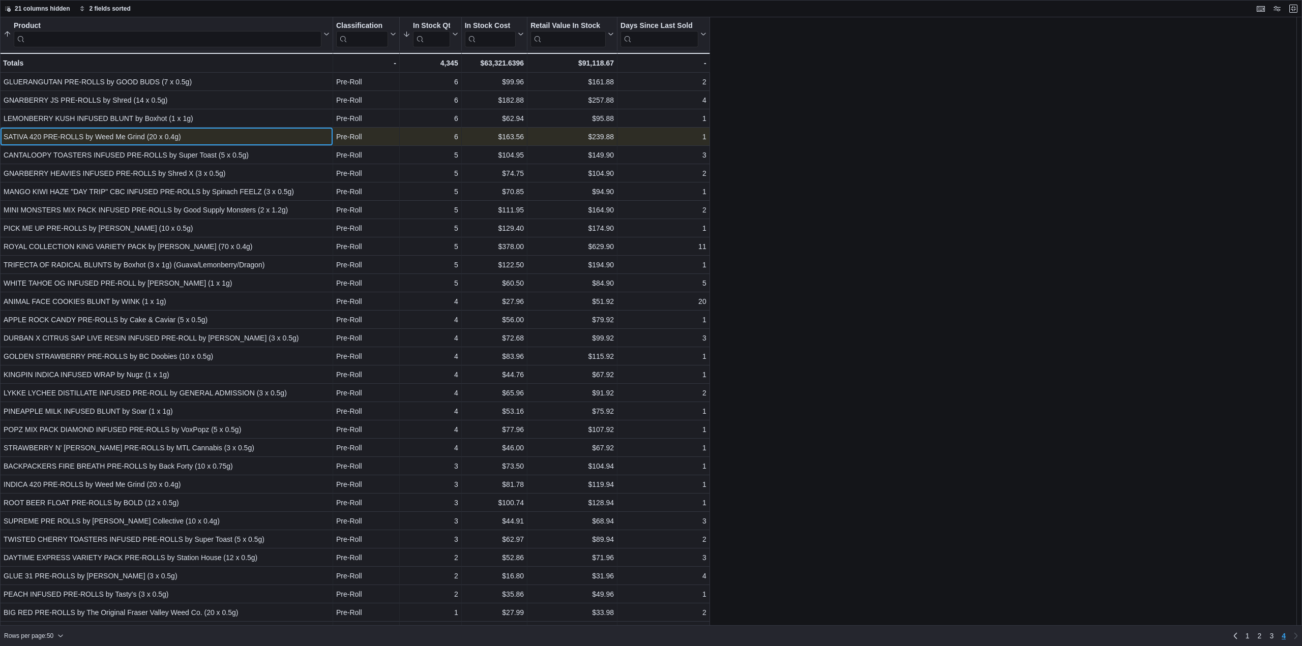
click at [133, 133] on div "SATIVA 420 PRE-ROLLS by Weed Me Grind (20 x 0.4g)" at bounding box center [167, 137] width 326 height 12
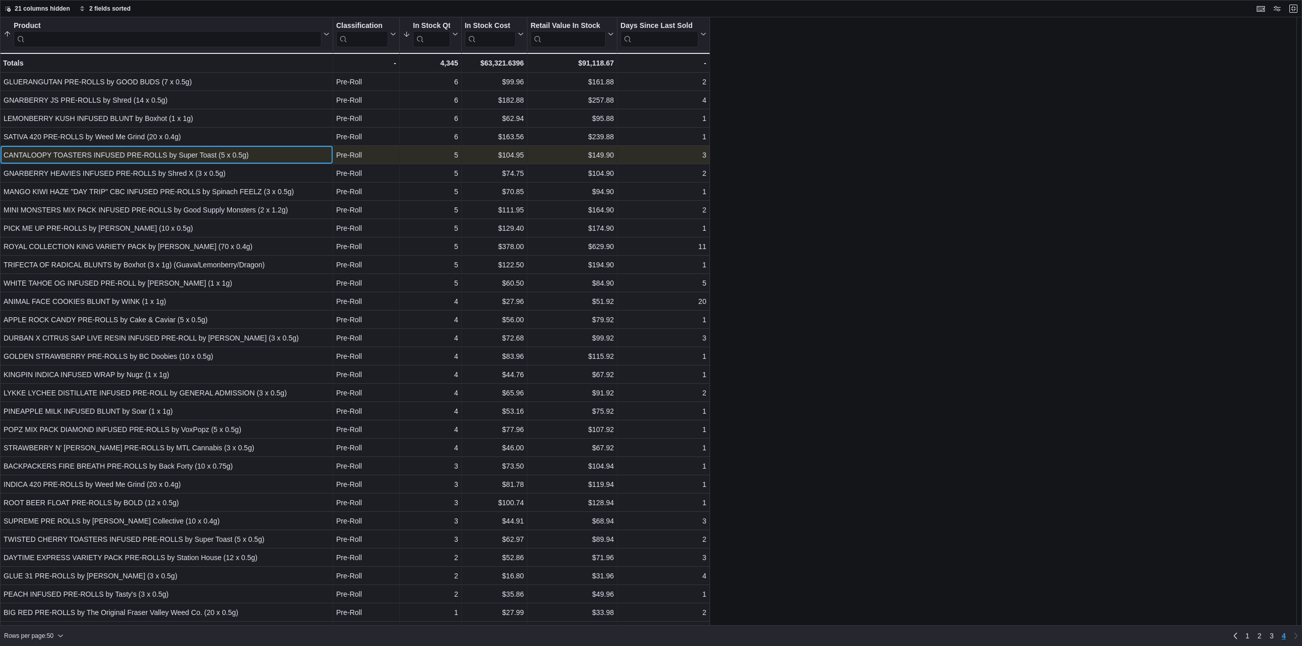
click at [148, 151] on div "CANTALOOPY TOASTERS INFUSED PRE-ROLLS by Super Toast (5 x 0.5g)" at bounding box center [167, 155] width 326 height 12
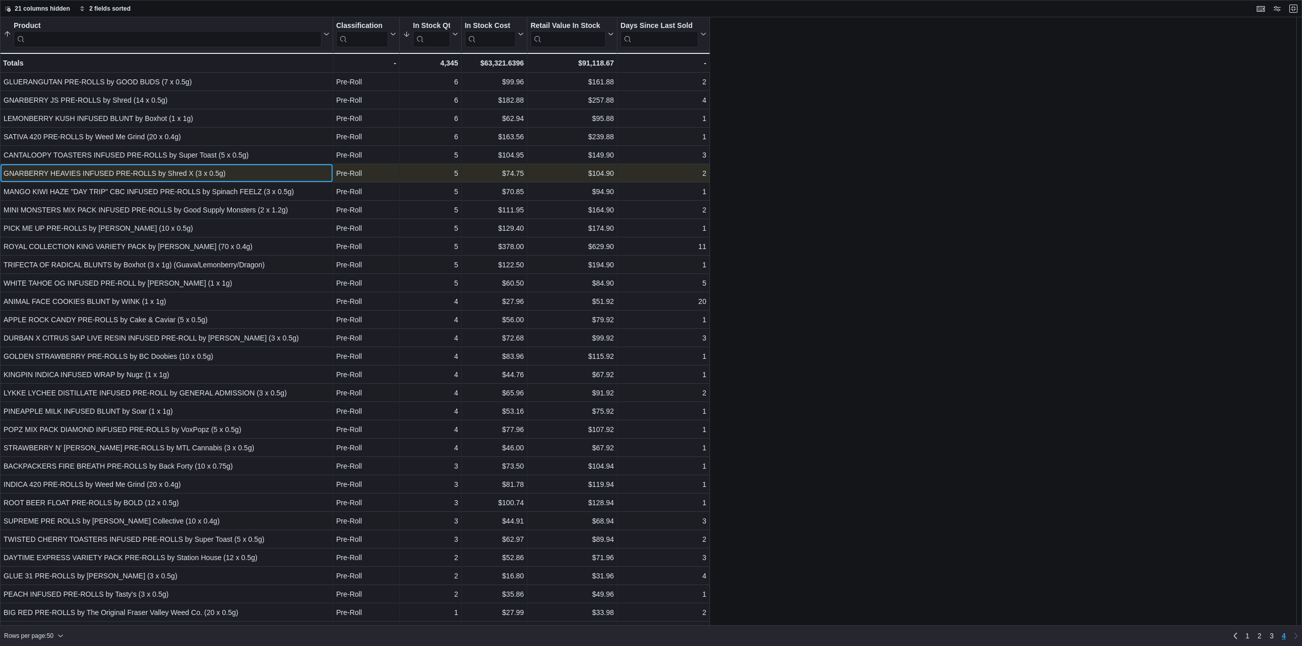
click at [153, 170] on div "GNARBERRY HEAVIES INFUSED PRE-ROLLS by Shred X (3 x 0.5g)" at bounding box center [167, 173] width 326 height 12
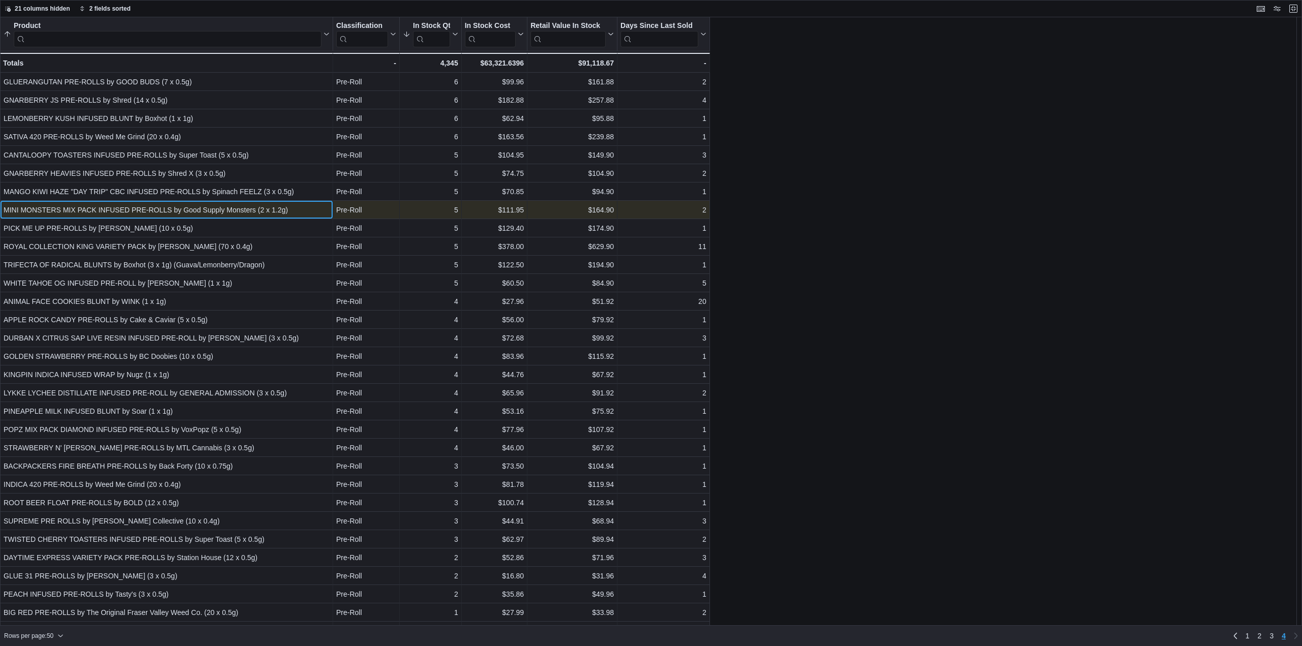
click at [151, 210] on div "MINI MONSTERS MIX PACK INFUSED PRE-ROLLS by Good Supply Monsters (2 x 1.2g)" at bounding box center [167, 210] width 326 height 12
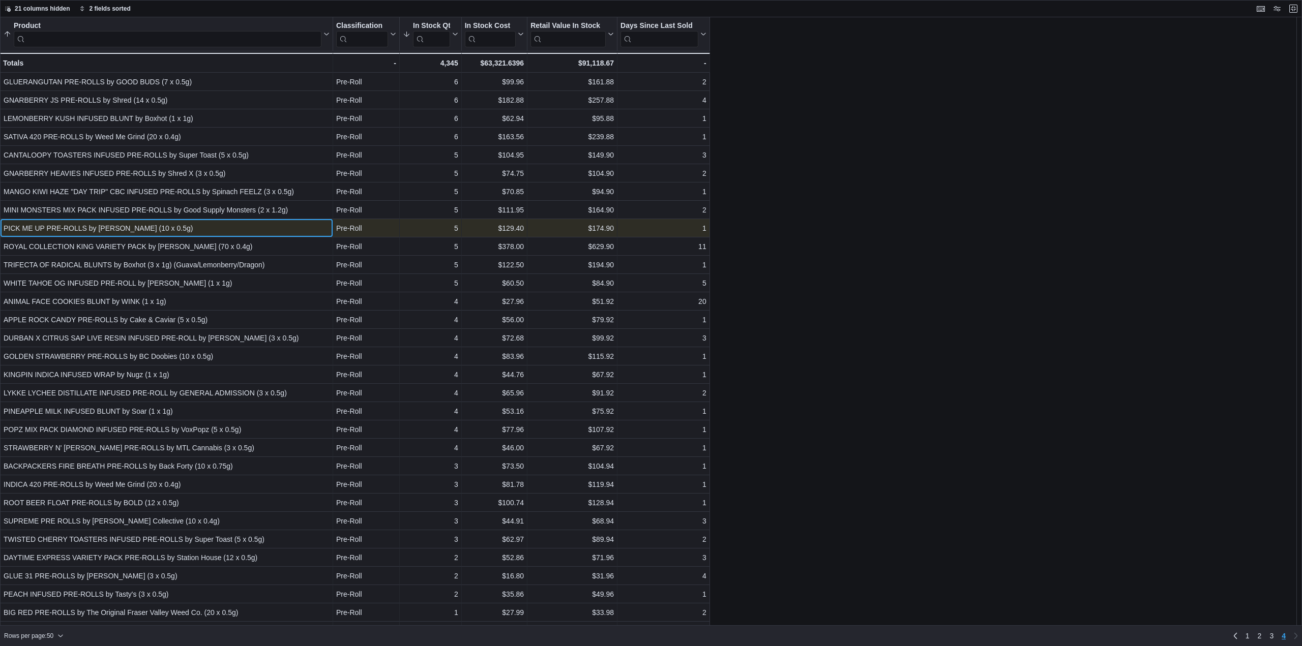
click at [217, 226] on div "PICK ME UP PRE-ROLLS by BC Green (10 x 0.5g)" at bounding box center [167, 228] width 326 height 12
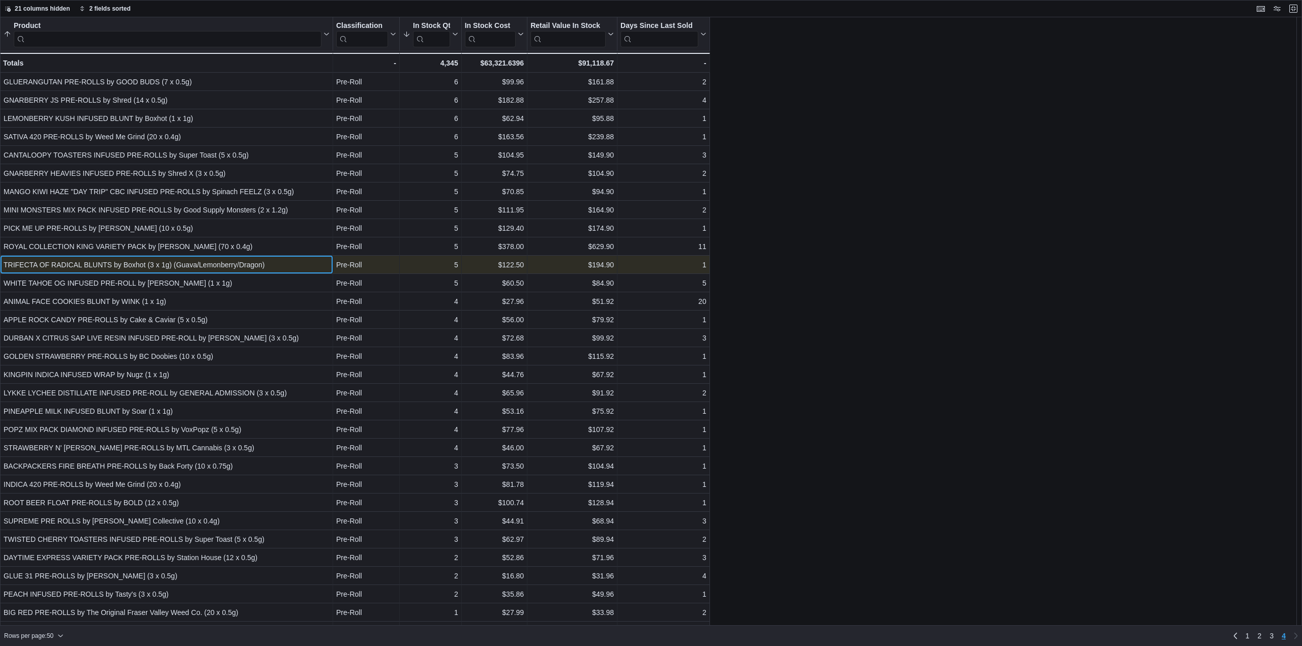
click at [104, 261] on div "TRIFECTA OF RADICAL BLUNTS by Boxhot (3 x 1g) (Guava/Lemonberry/Dragon)" at bounding box center [167, 265] width 326 height 12
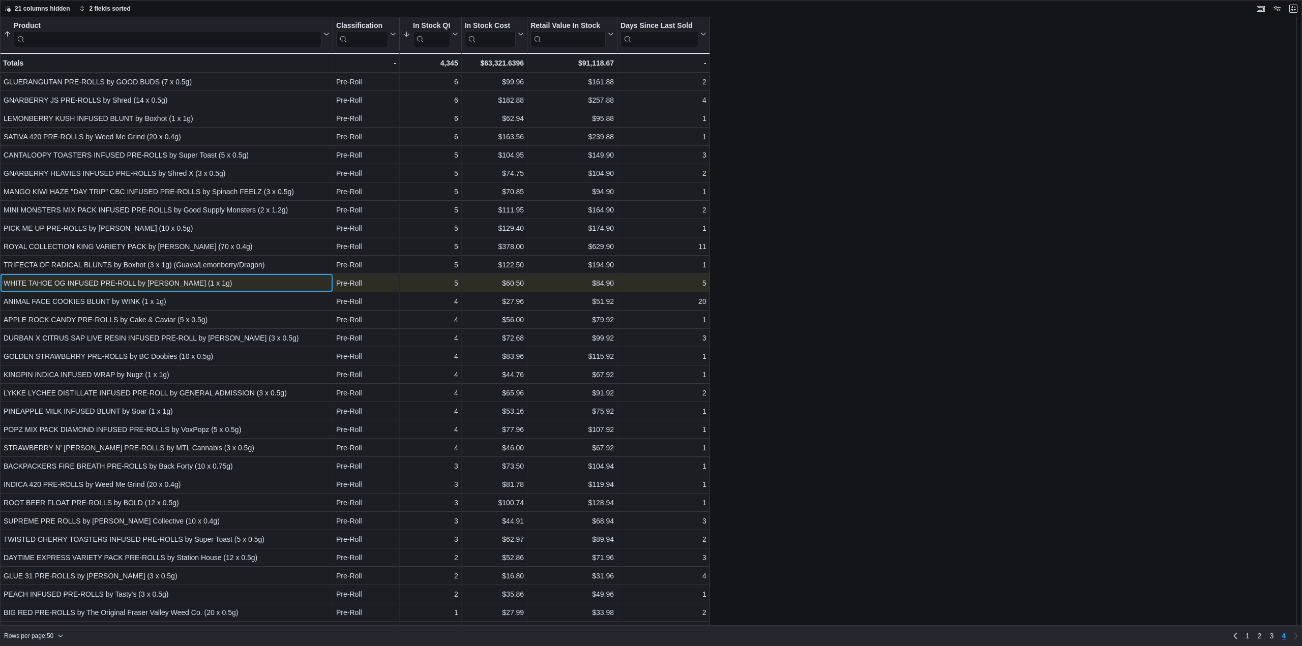
click at [234, 285] on div "WHITE TAHOE OG INFUSED PRE-ROLL by Lord Jones (1 x 1g)" at bounding box center [167, 283] width 326 height 12
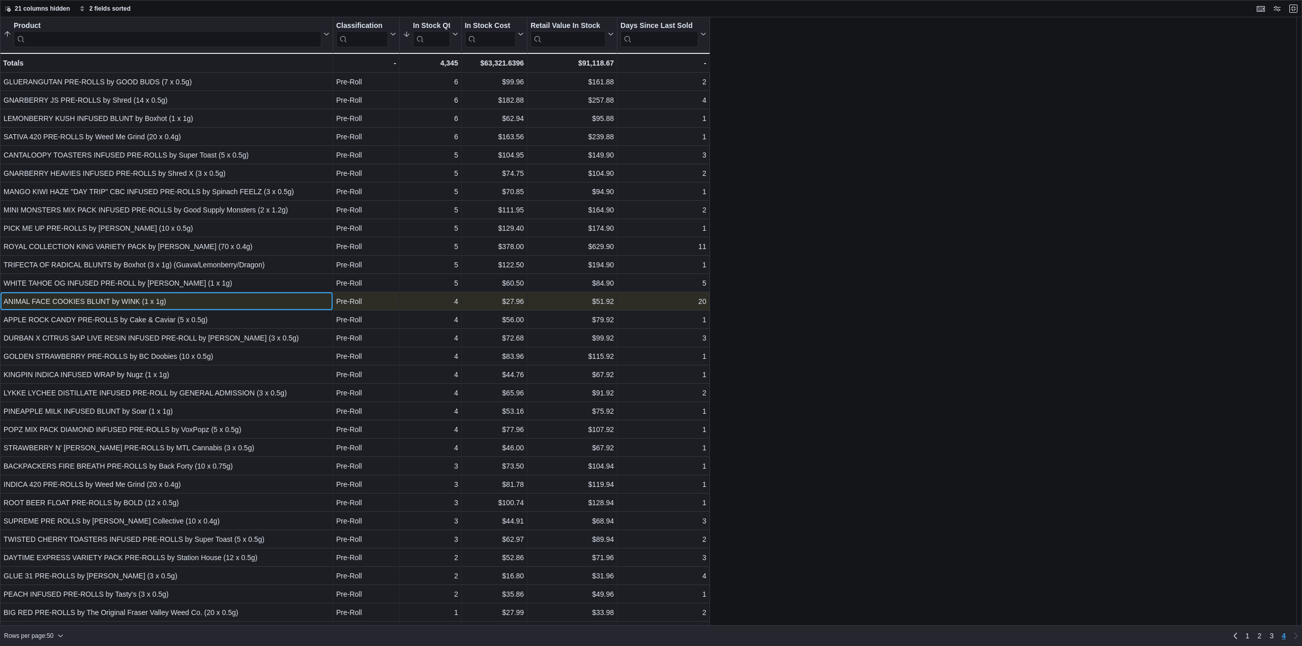
click at [234, 298] on div "ANIMAL FACE COOKIES BLUNT by WINK (1 x 1g)" at bounding box center [167, 302] width 326 height 12
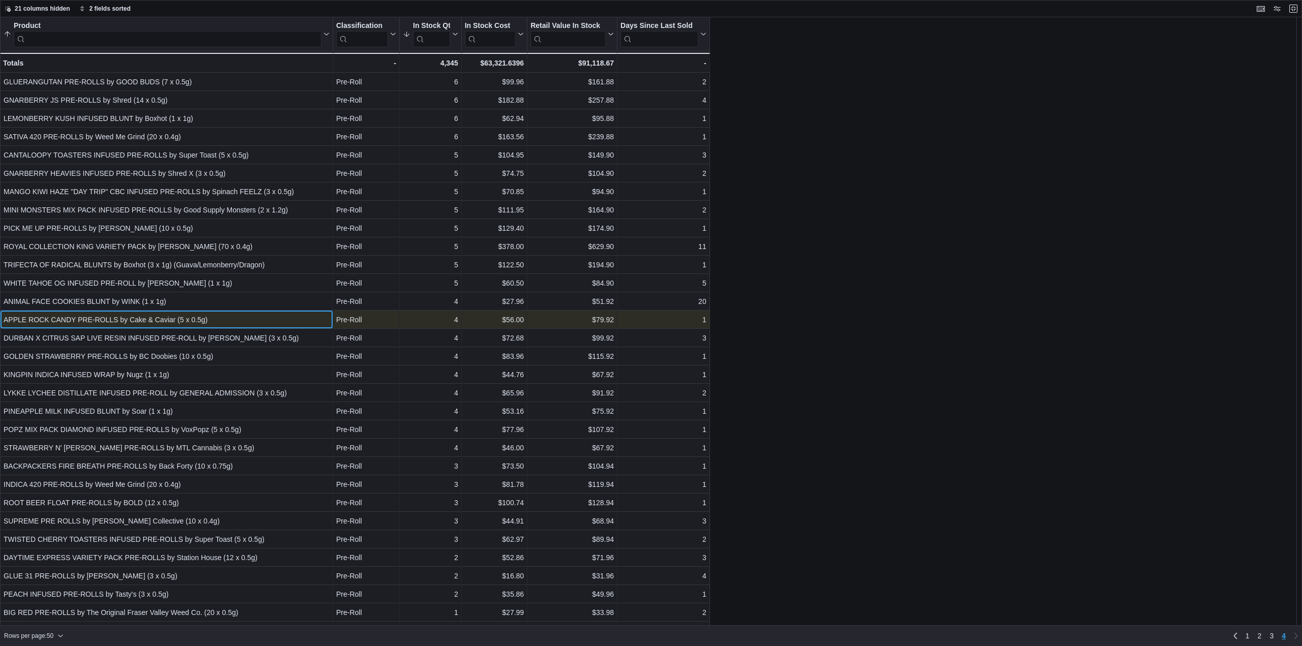
click at [230, 322] on div "APPLE ROCK CANDY PRE-ROLLS by Cake & Caviar (5 x 0.5g)" at bounding box center [167, 320] width 326 height 12
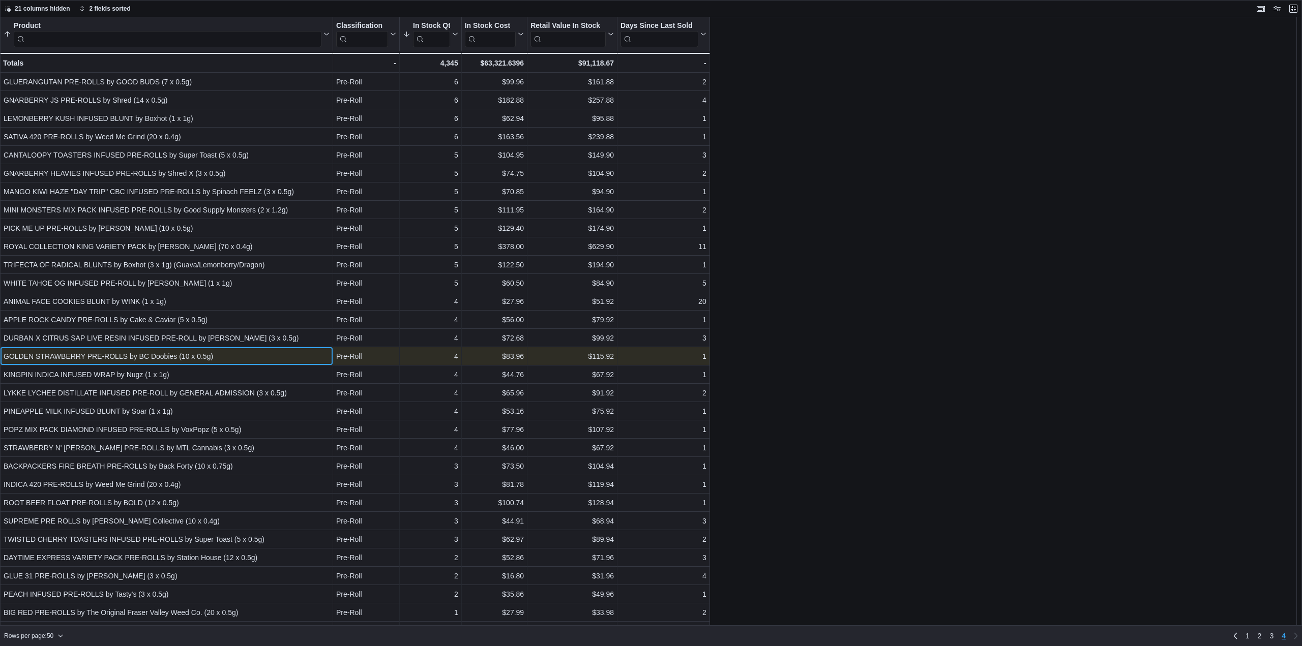
click at [232, 353] on div "GOLDEN STRAWBERRY PRE-ROLLS by BC Doobies (10 x 0.5g)" at bounding box center [167, 356] width 326 height 12
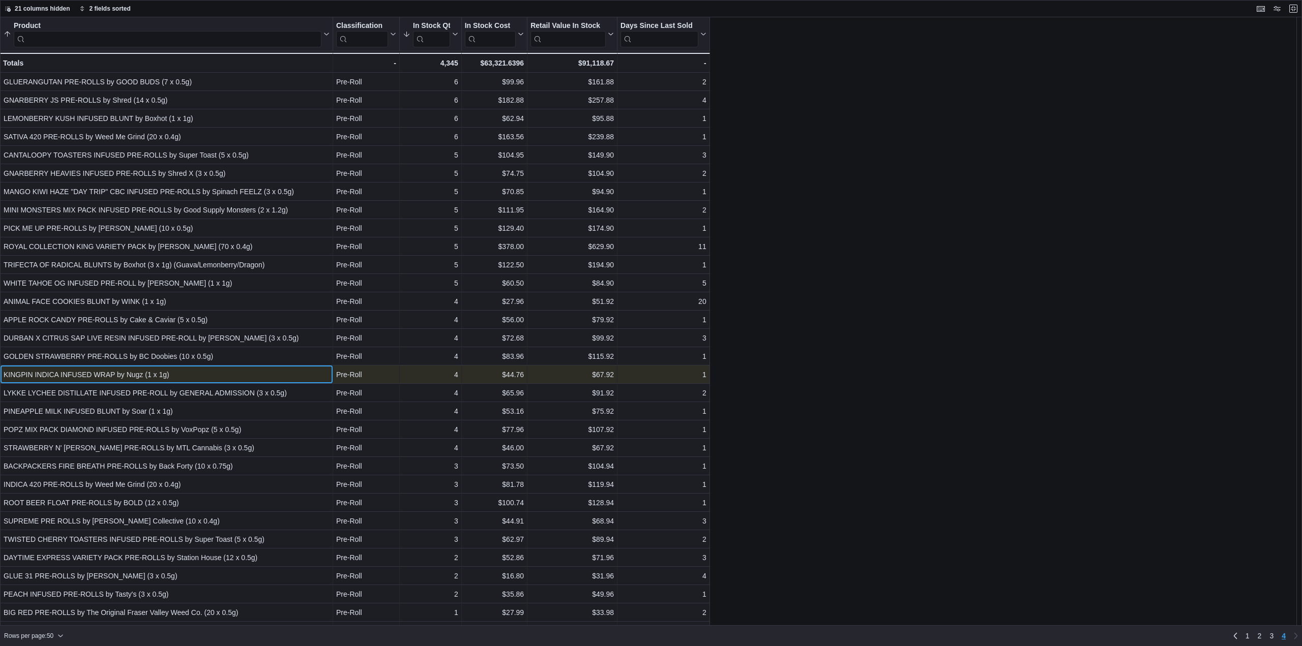
click at [230, 372] on div "KINGPIN INDICA INFUSED WRAP by Nugz (1 x 1g)" at bounding box center [167, 375] width 326 height 12
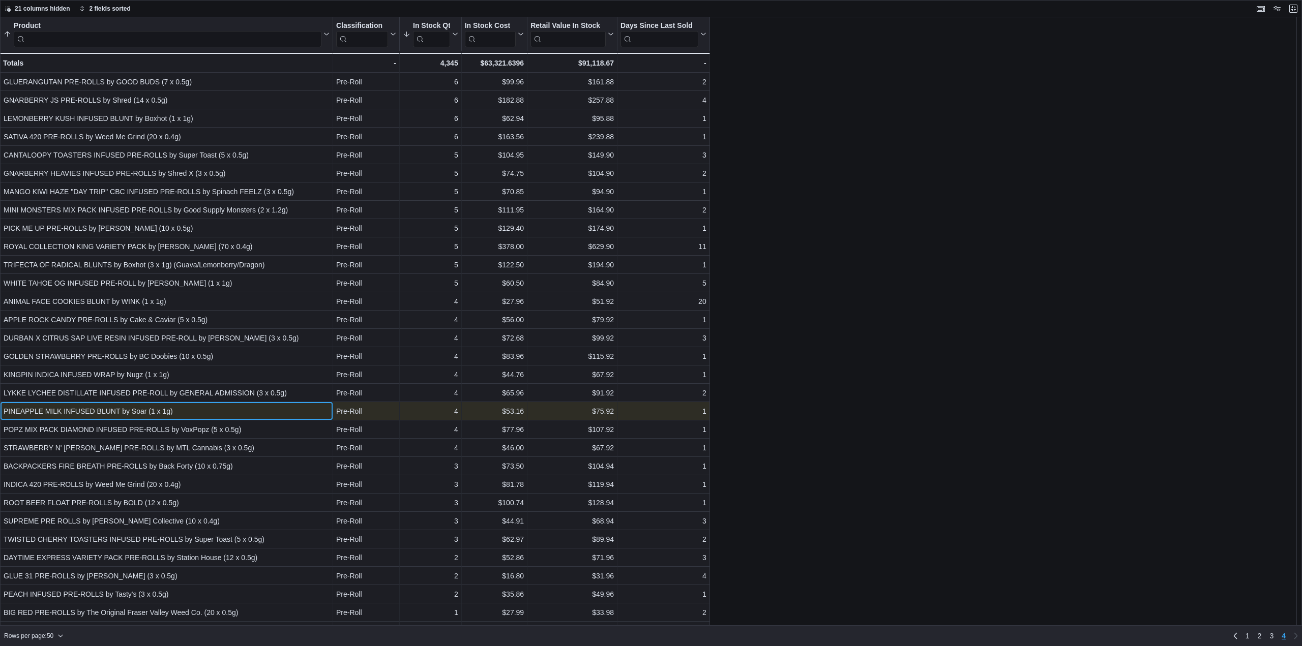
click at [190, 411] on div "PINEAPPLE MILK INFUSED BLUNT by Soar (1 x 1g)" at bounding box center [167, 411] width 326 height 12
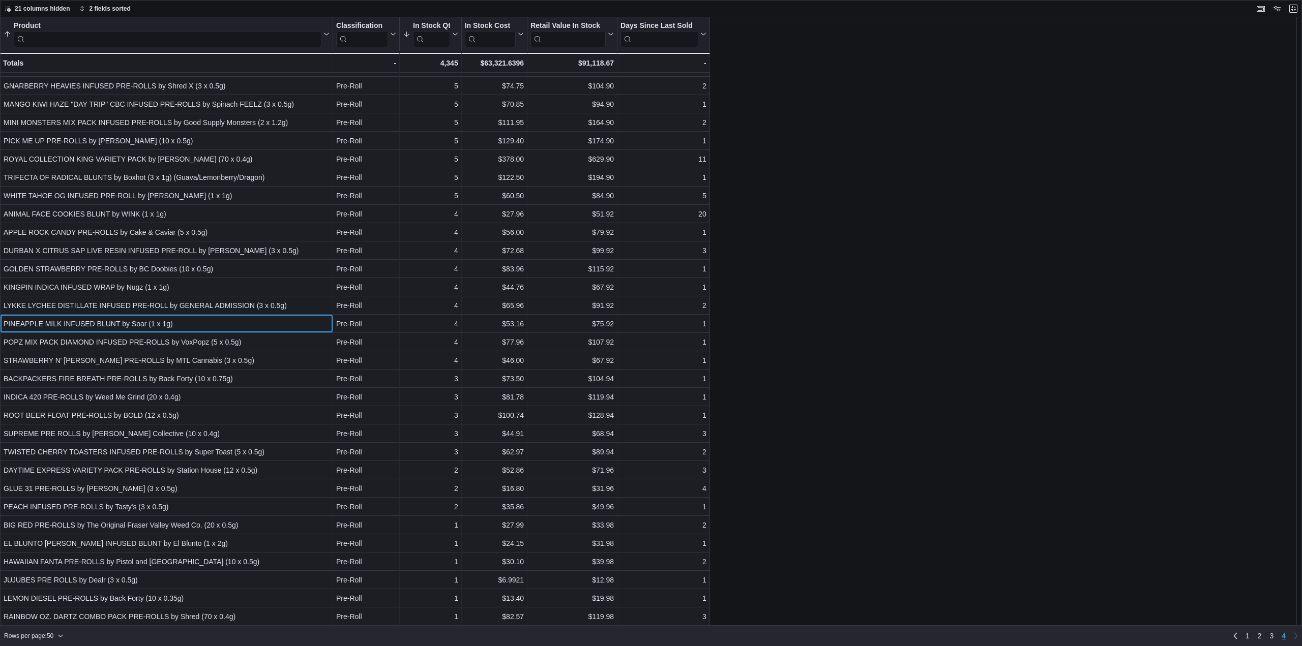
scroll to position [102, 0]
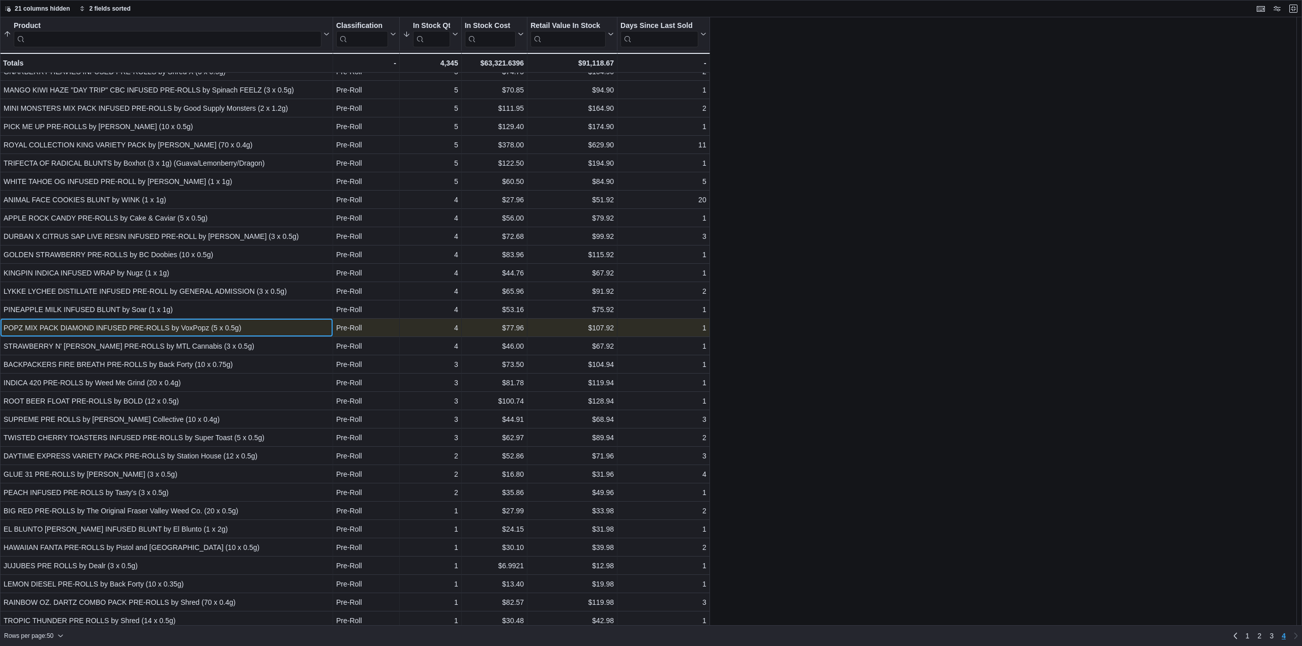
click at [123, 322] on div "POPZ MIX PACK DIAMOND INFUSED PRE-ROLLS by VoxPopz (5 x 0.5g)" at bounding box center [167, 328] width 326 height 12
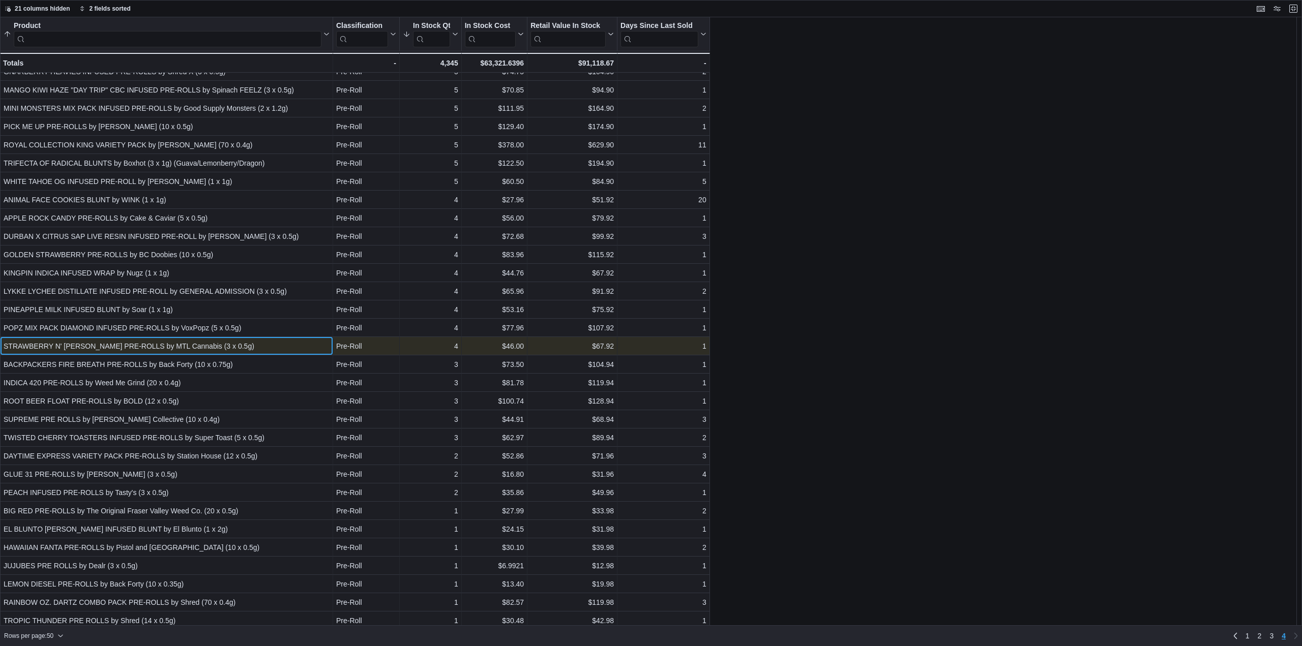
click at [126, 350] on div "STRAWBERRY N' MINTZ PRE-ROLLS by MTL Cannabis (3 x 0.5g)" at bounding box center [167, 346] width 326 height 12
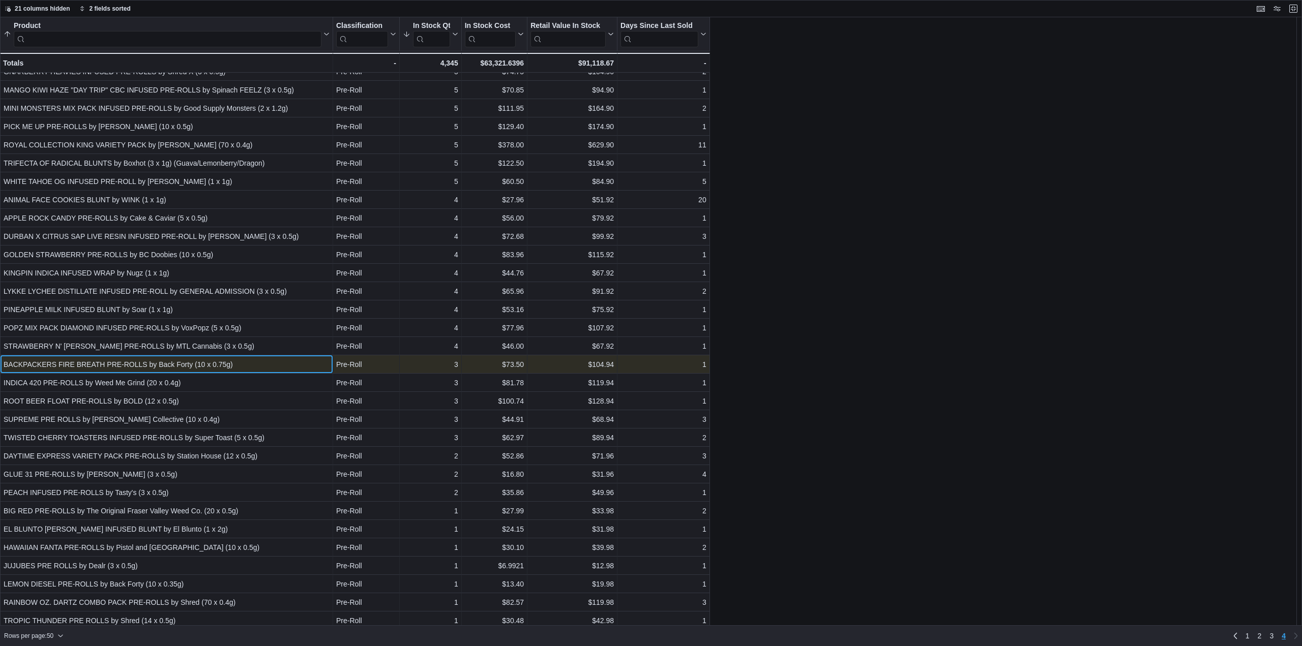
click at [188, 360] on div "BACKPACKERS FIRE BREATH PRE-ROLLS by Back Forty (10 x 0.75g)" at bounding box center [167, 365] width 326 height 12
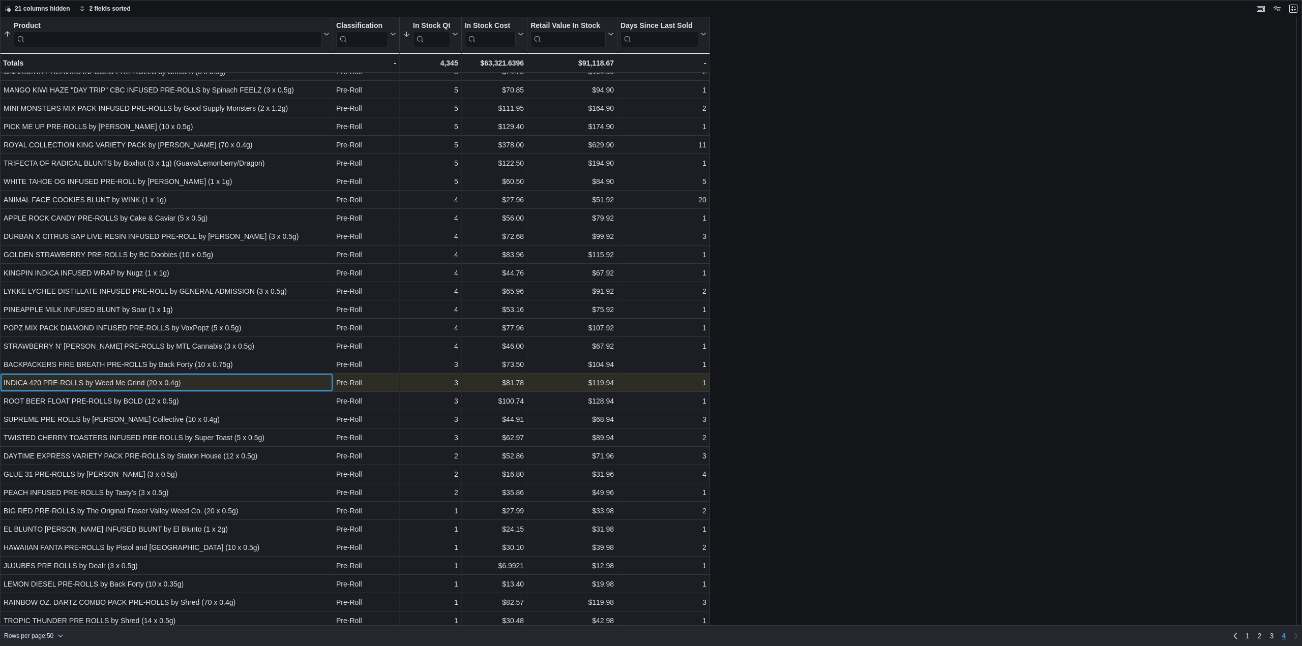
click at [170, 380] on div "INDICA 420 PRE-ROLLS by Weed Me Grind (20 x 0.4g)" at bounding box center [167, 383] width 326 height 12
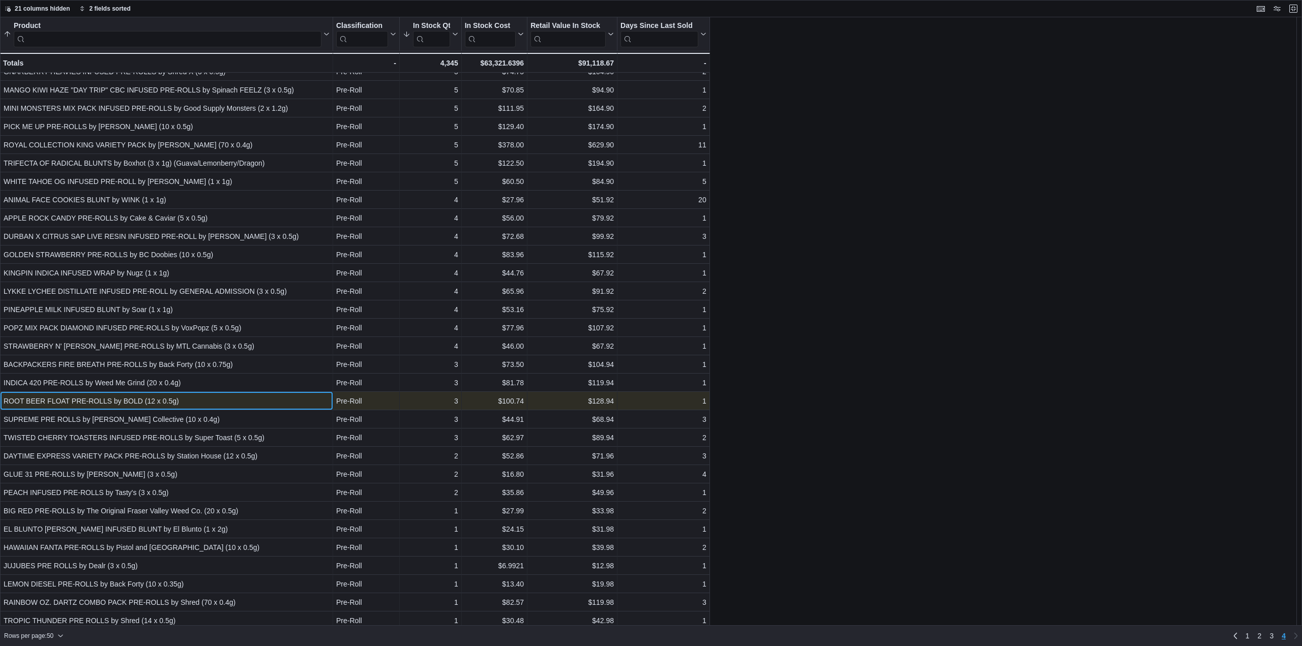
click at [140, 400] on div "ROOT BEER FLOAT PRE-ROLLS by BOLD (12 x 0.5g)" at bounding box center [167, 401] width 326 height 12
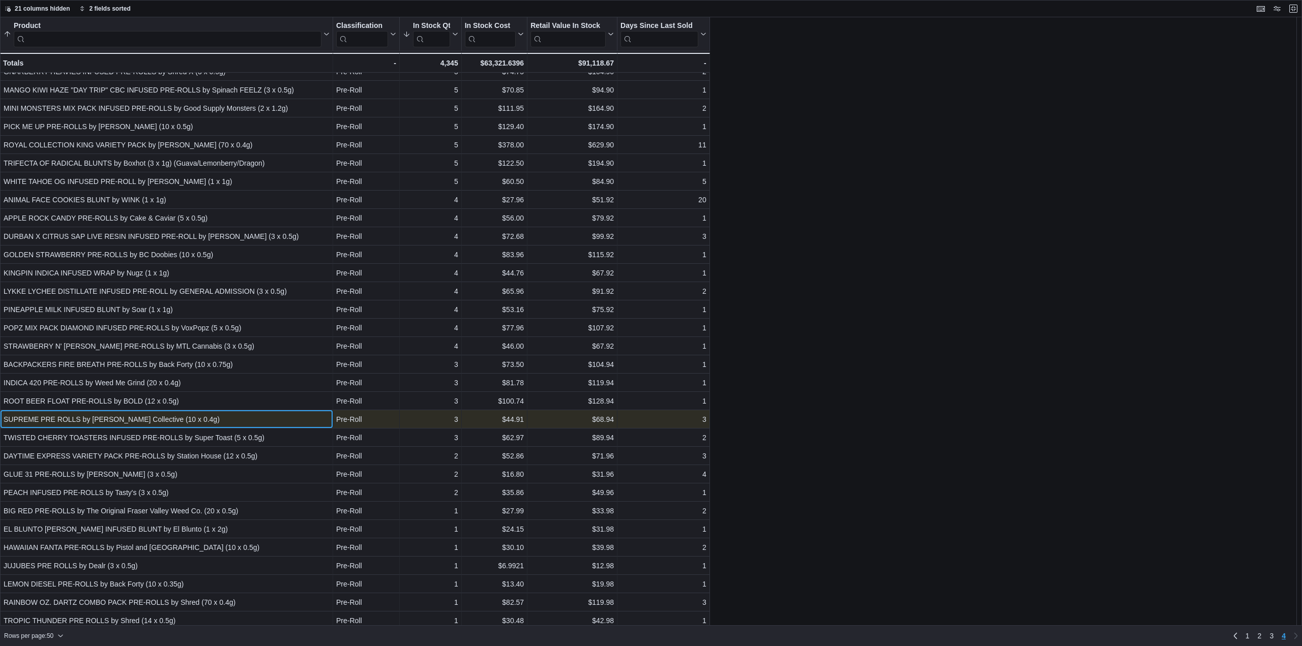
click at [96, 423] on div "SUPREME PRE ROLLS by Trygg Collective (10 x 0.4g)" at bounding box center [167, 420] width 326 height 12
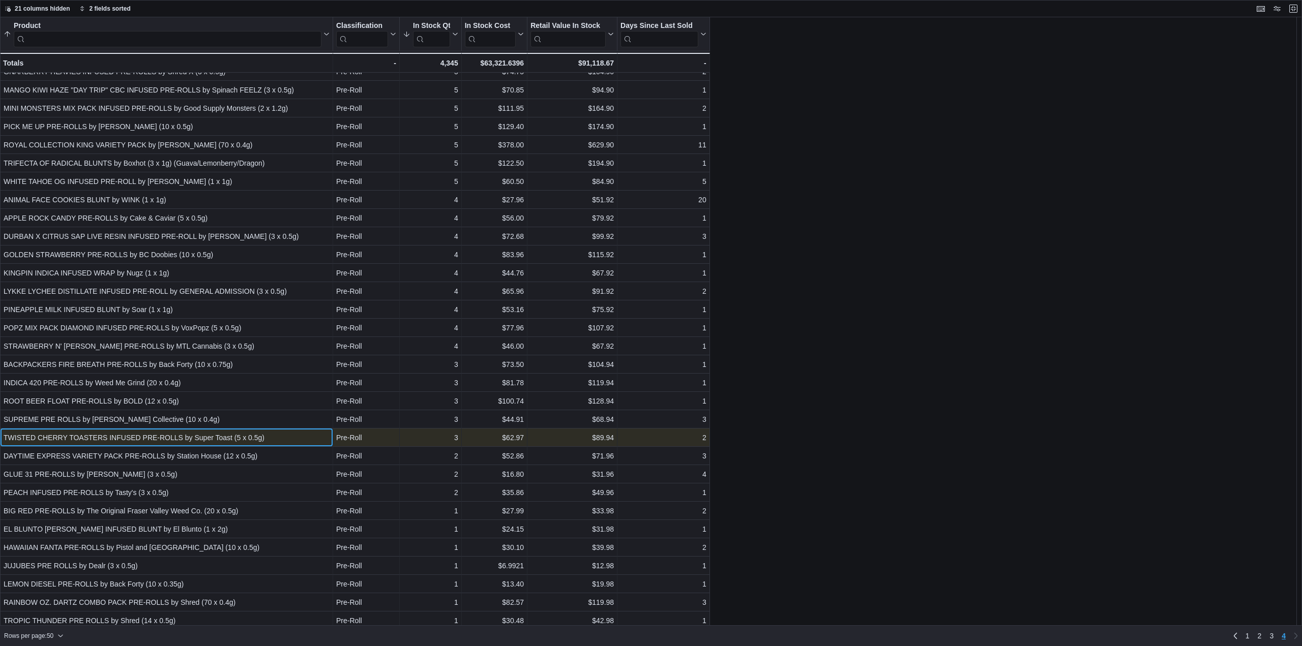
click at [177, 439] on div "TWISTED CHERRY TOASTERS INFUSED PRE-ROLLS by Super Toast (5 x 0.5g)" at bounding box center [167, 438] width 326 height 12
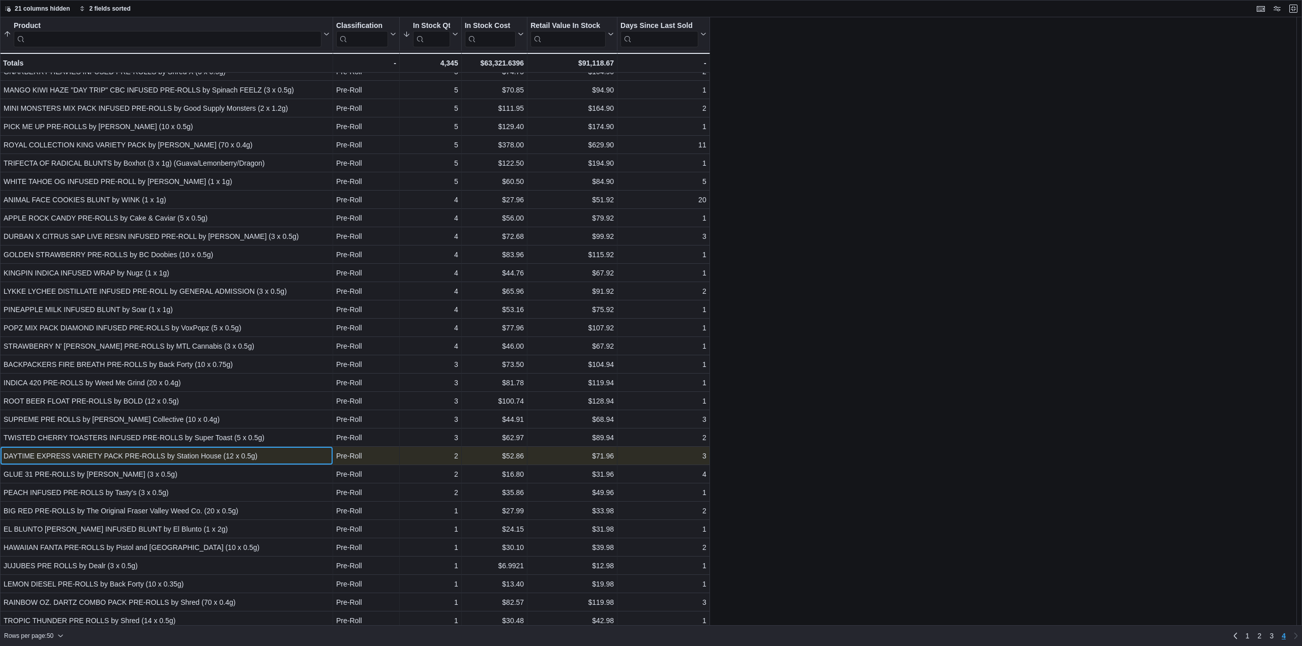
click at [176, 455] on div "DAYTIME EXPRESS VARIETY PACK PRE-ROLLS by Station House (12 x 0.5g)" at bounding box center [167, 456] width 326 height 12
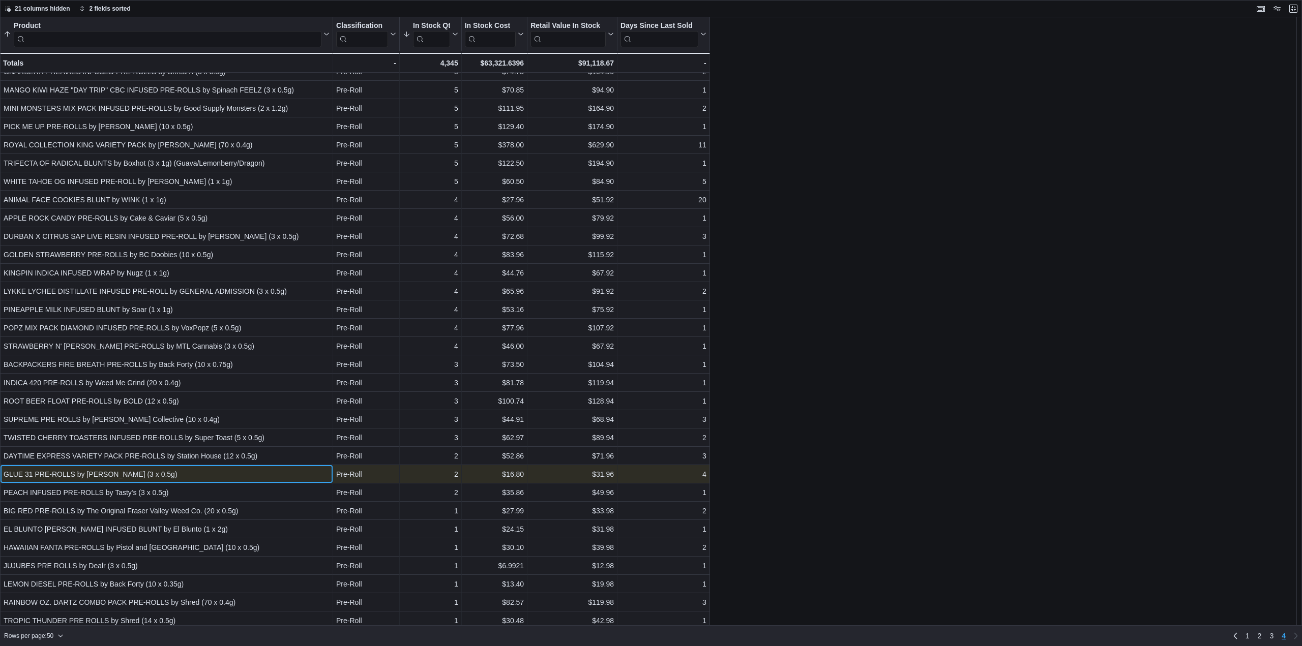
click at [102, 482] on div "GLUE 31 PRE-ROLLS by BC Green (3 x 0.5g) - Product, column 1, row 178" at bounding box center [166, 474] width 333 height 18
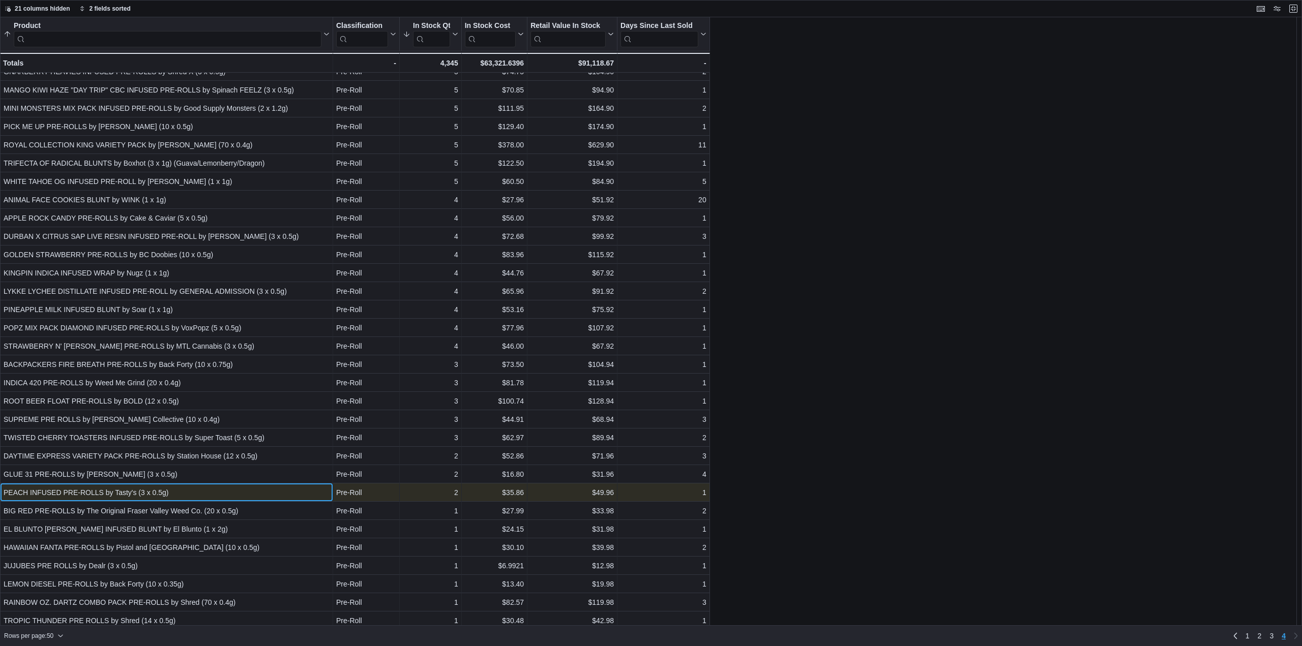
click at [100, 496] on div "PEACH INFUSED PRE-ROLLS by Tasty's (3 x 0.5g)" at bounding box center [167, 493] width 326 height 12
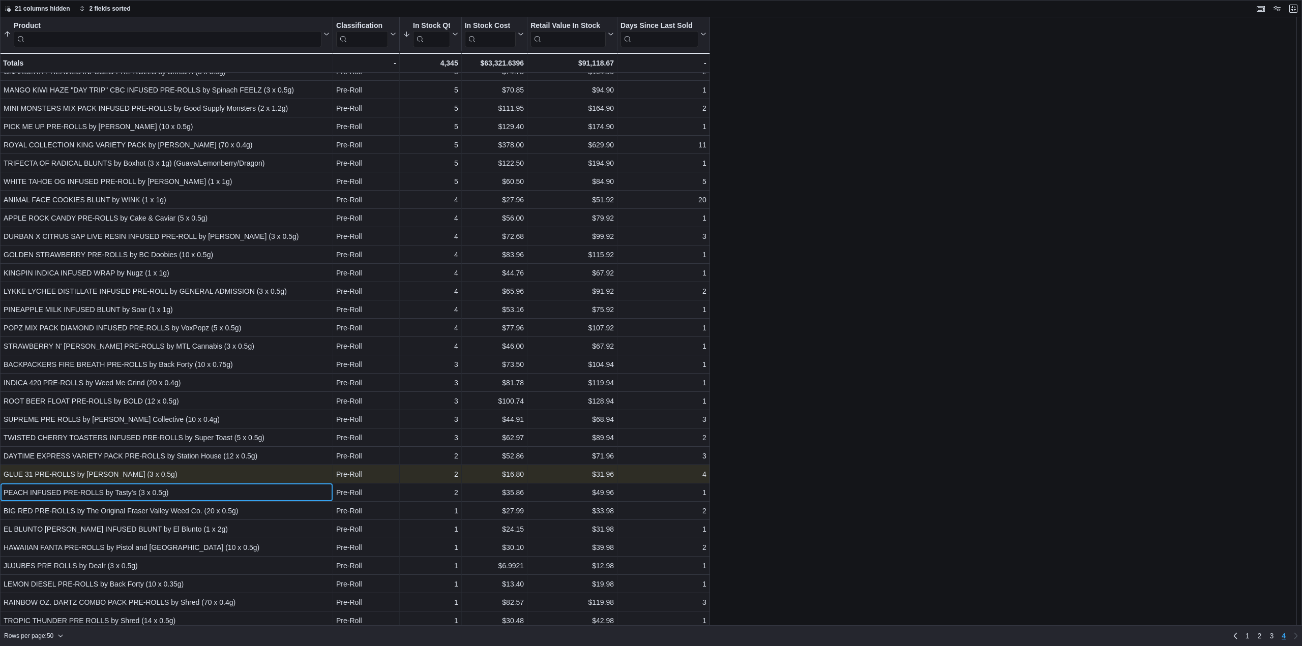
scroll to position [106, 0]
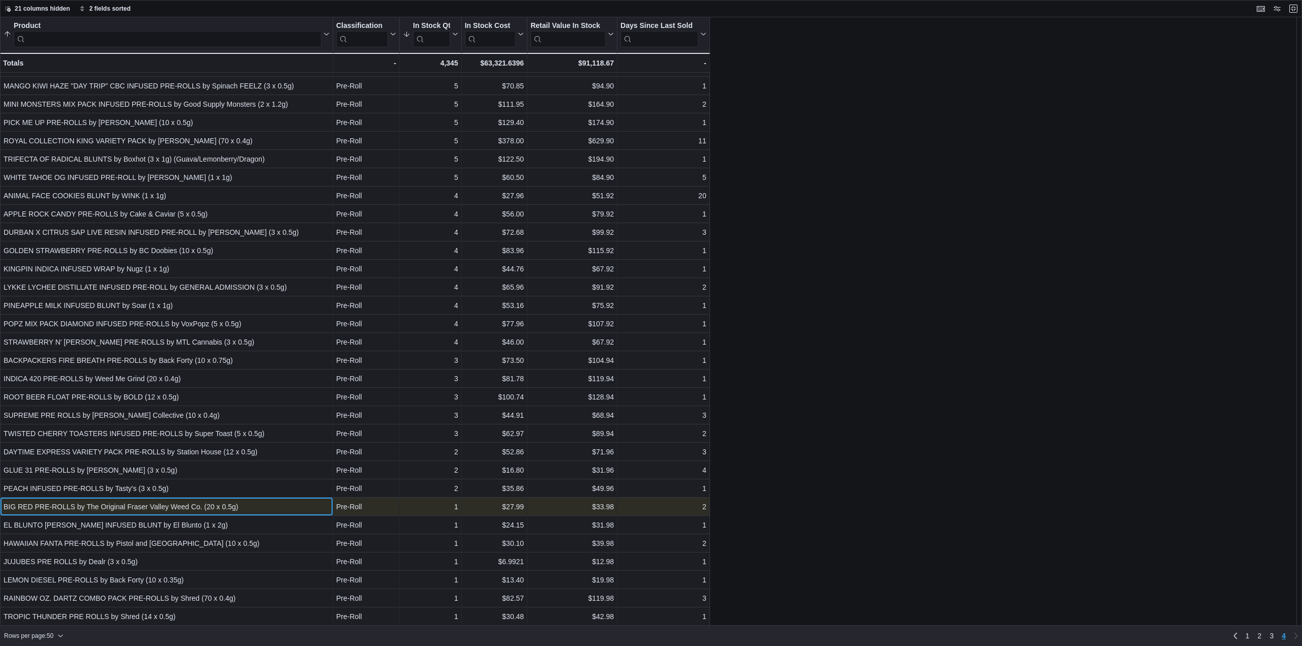
click at [188, 506] on div "BIG RED PRE-ROLLS by The Original Fraser Valley Weed Co. (20 x 0.5g)" at bounding box center [167, 507] width 326 height 12
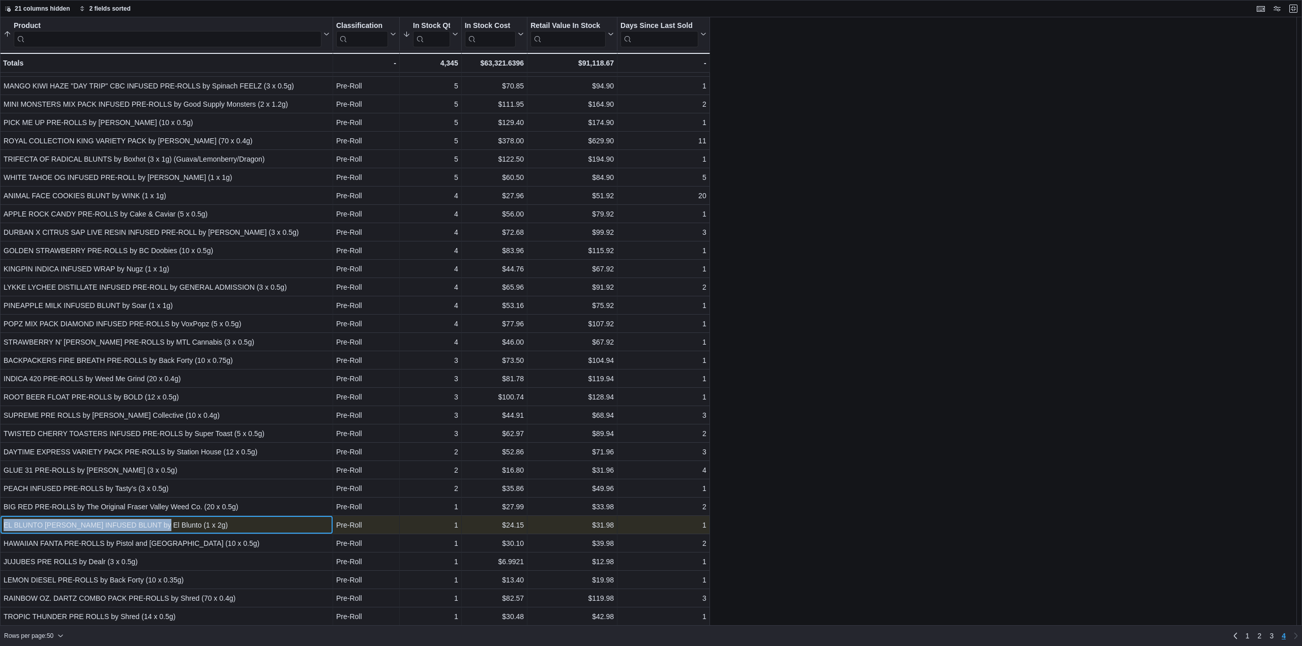
drag, startPoint x: 174, startPoint y: 525, endPoint x: 39, endPoint y: 525, distance: 135.3
click at [5, 524] on div "EL BLUNTO CULLINAN-DIAMOND INFUSED BLUNT by El Blunto (1 x 2g)" at bounding box center [167, 525] width 326 height 12
copy div "EL BLUNTO CULLINAN-DIAMOND INFUSED BLUNT"
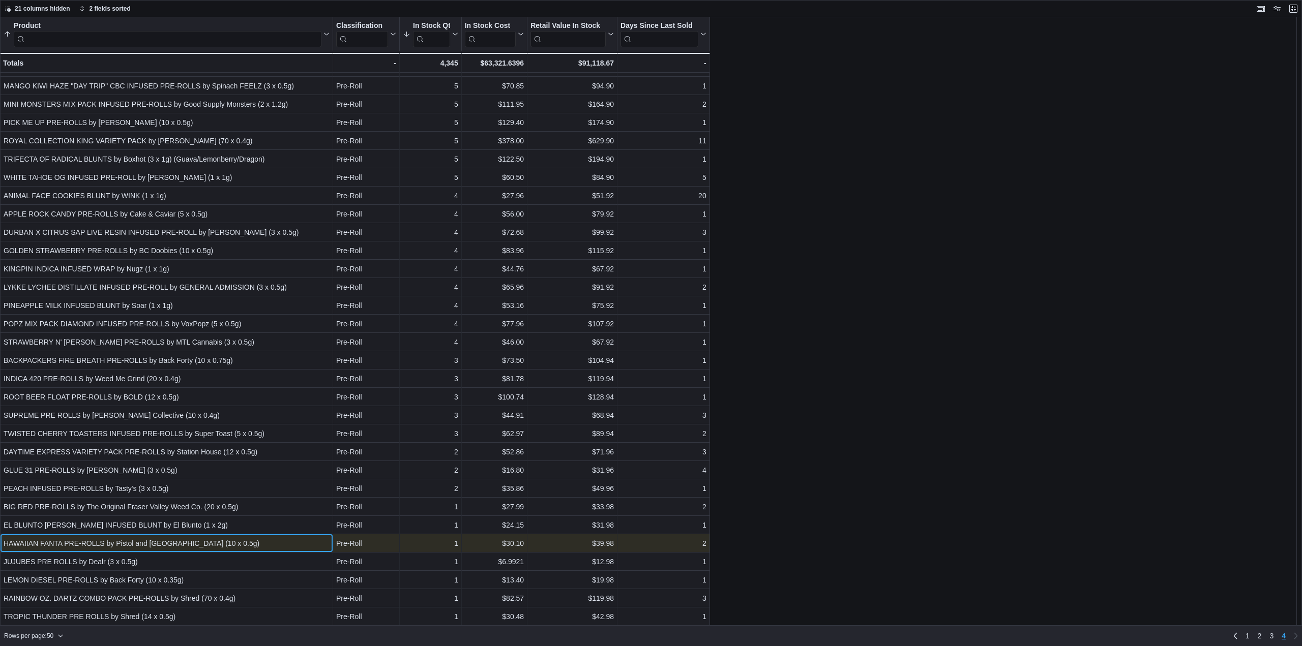
click at [140, 543] on div "HAWAIIAN FANTA PRE-ROLLS by Pistol and Paris (10 x 0.5g)" at bounding box center [167, 544] width 326 height 12
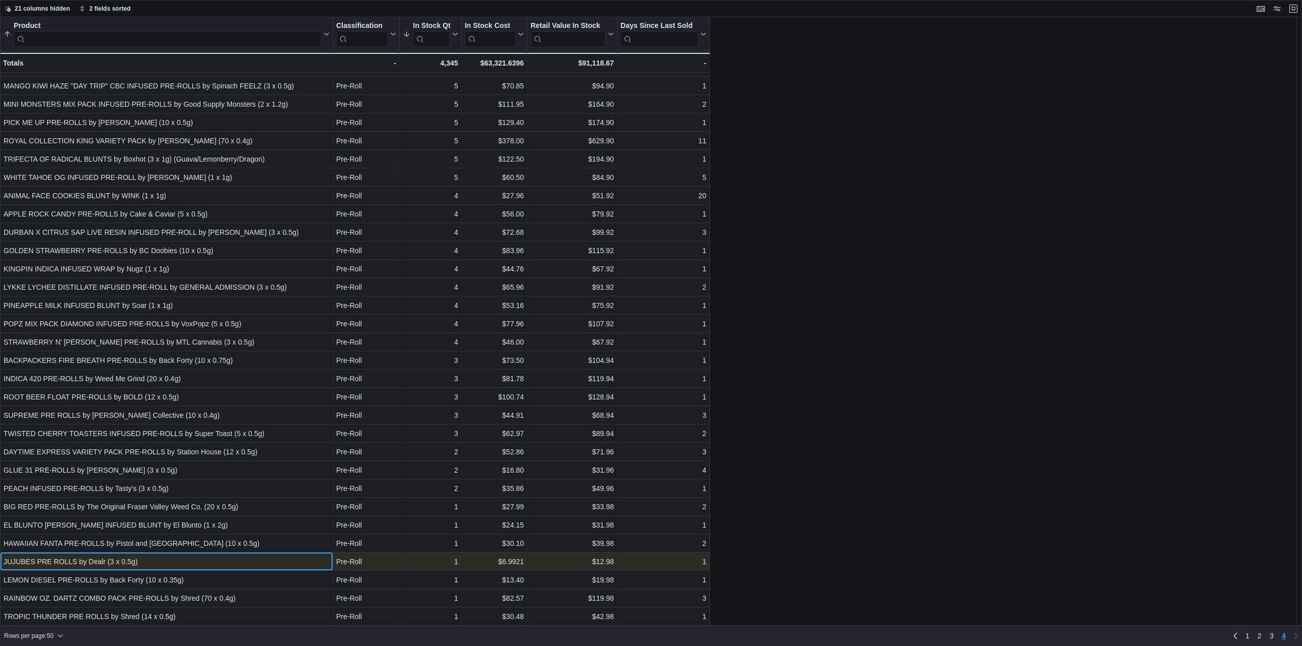
click at [163, 554] on div "JUJUBES PRE ROLLS by Dealr (3 x 0.5g) - Product, column 1, row 183" at bounding box center [166, 562] width 333 height 18
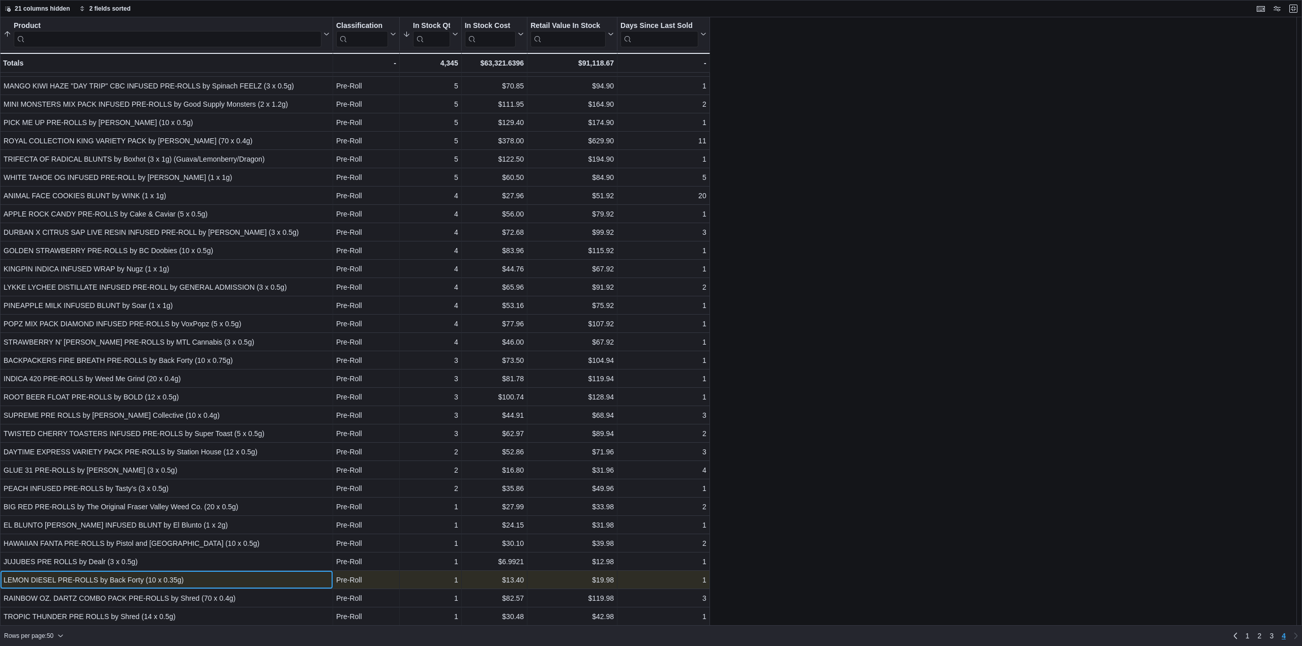
click at [179, 576] on div "LEMON DIESEL PRE-ROLLS by Back Forty (10 x 0.35g)" at bounding box center [167, 580] width 326 height 12
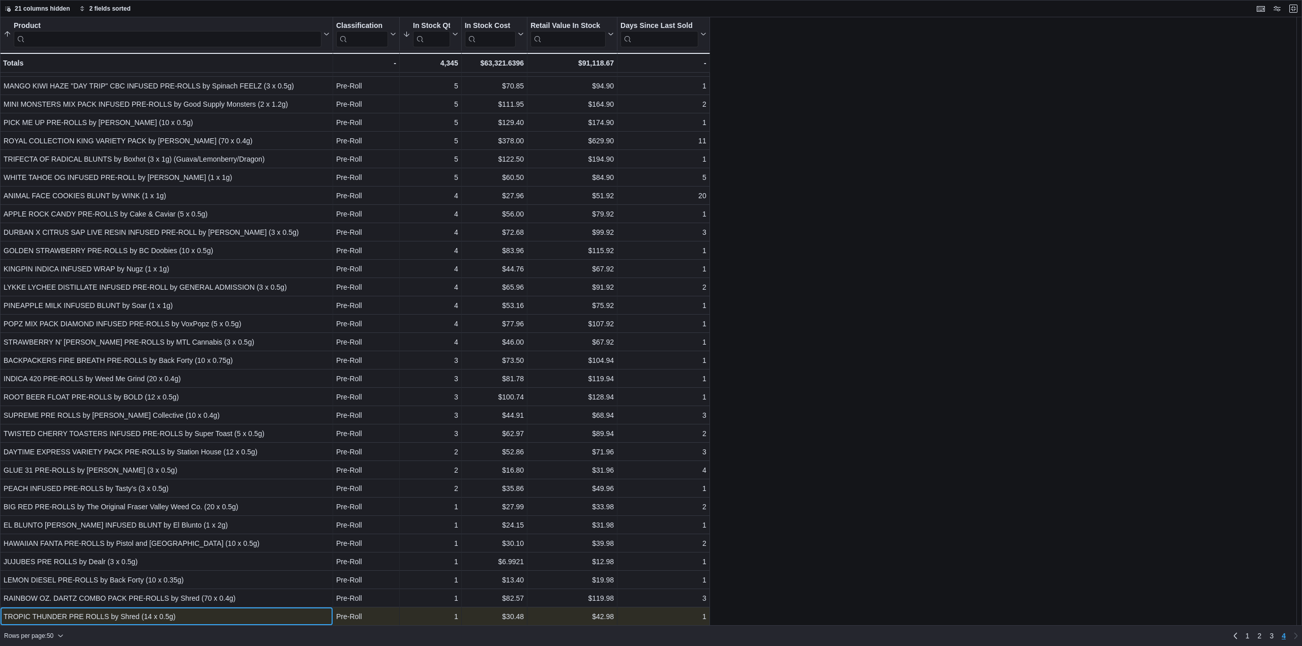
click at [226, 615] on div "TROPIC THUNDER PRE ROLLS by Shred (14 x 0.5g)" at bounding box center [167, 617] width 326 height 12
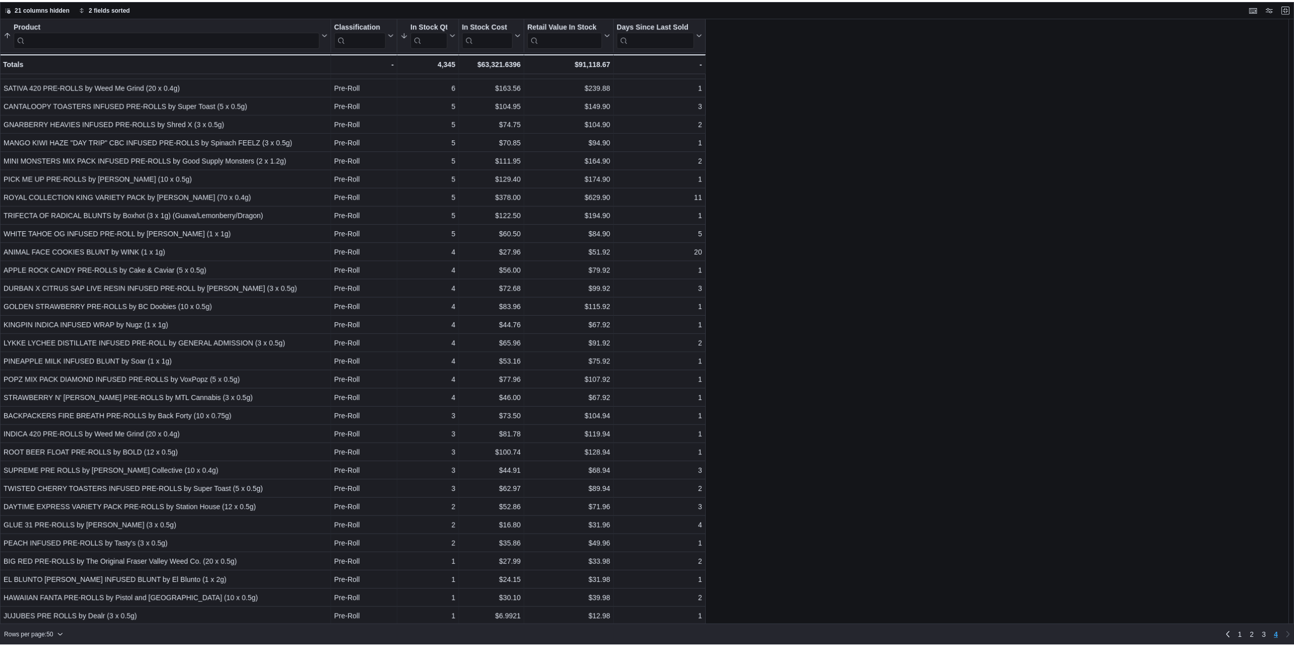
scroll to position [0, 0]
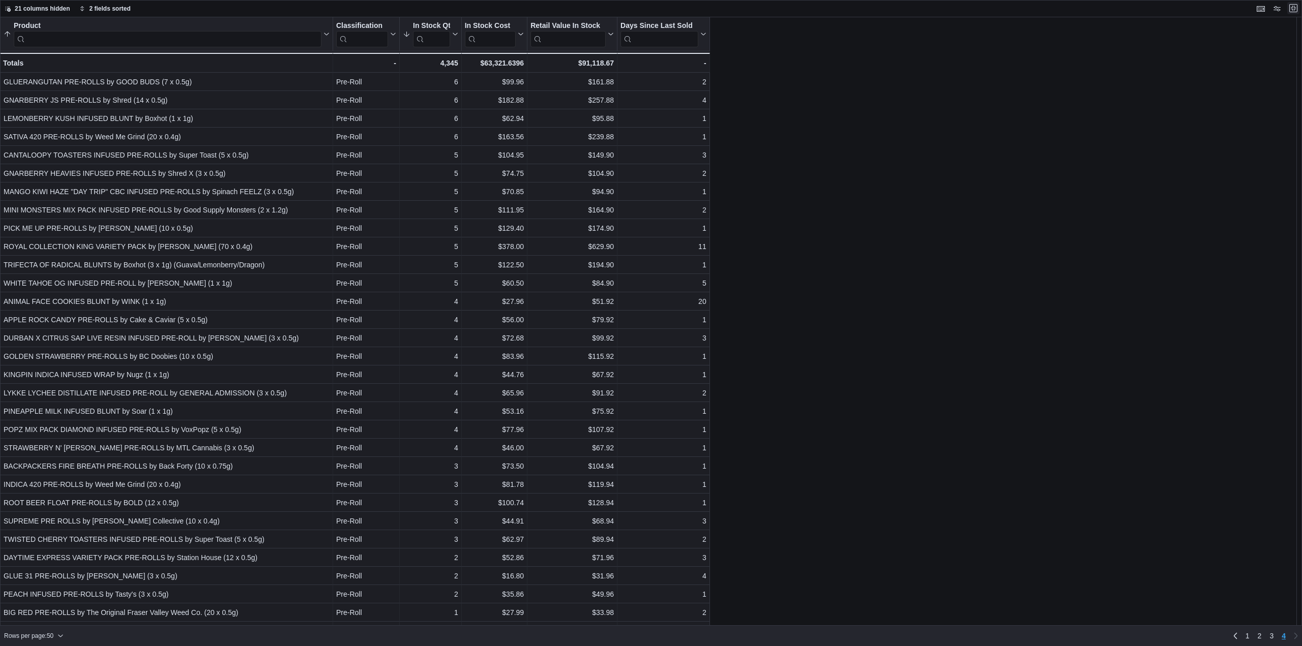
click at [1294, 10] on button "Exit fullscreen" at bounding box center [1293, 8] width 12 height 12
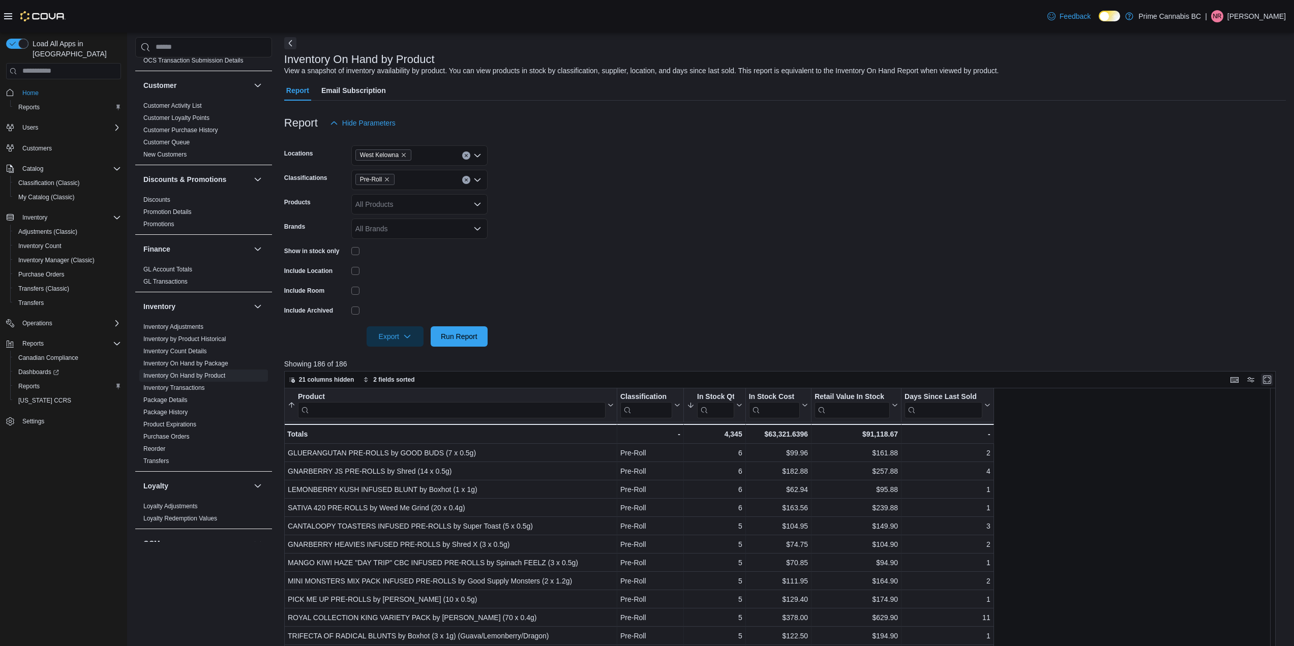
scroll to position [51, 0]
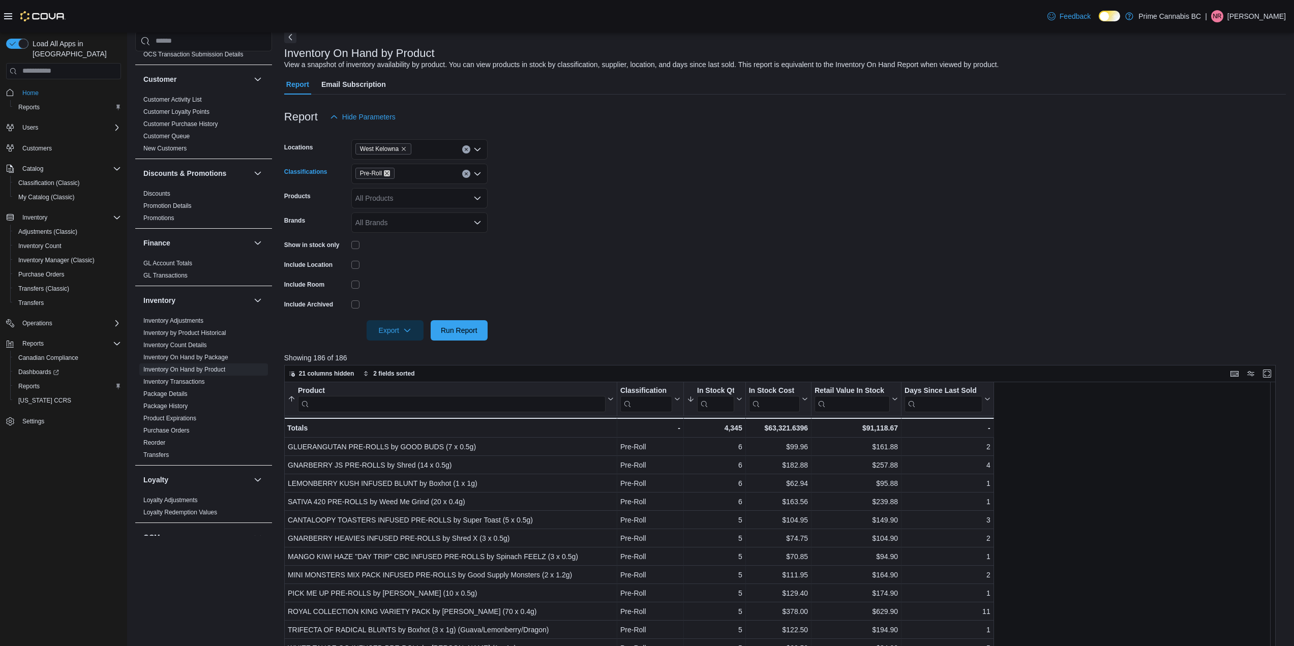
click at [386, 173] on icon "Remove Pre-Roll from selection in this group" at bounding box center [387, 173] width 6 height 6
click at [384, 231] on span "Vapes" at bounding box center [383, 234] width 20 height 10
click at [469, 331] on span "Run Report" at bounding box center [459, 330] width 37 height 10
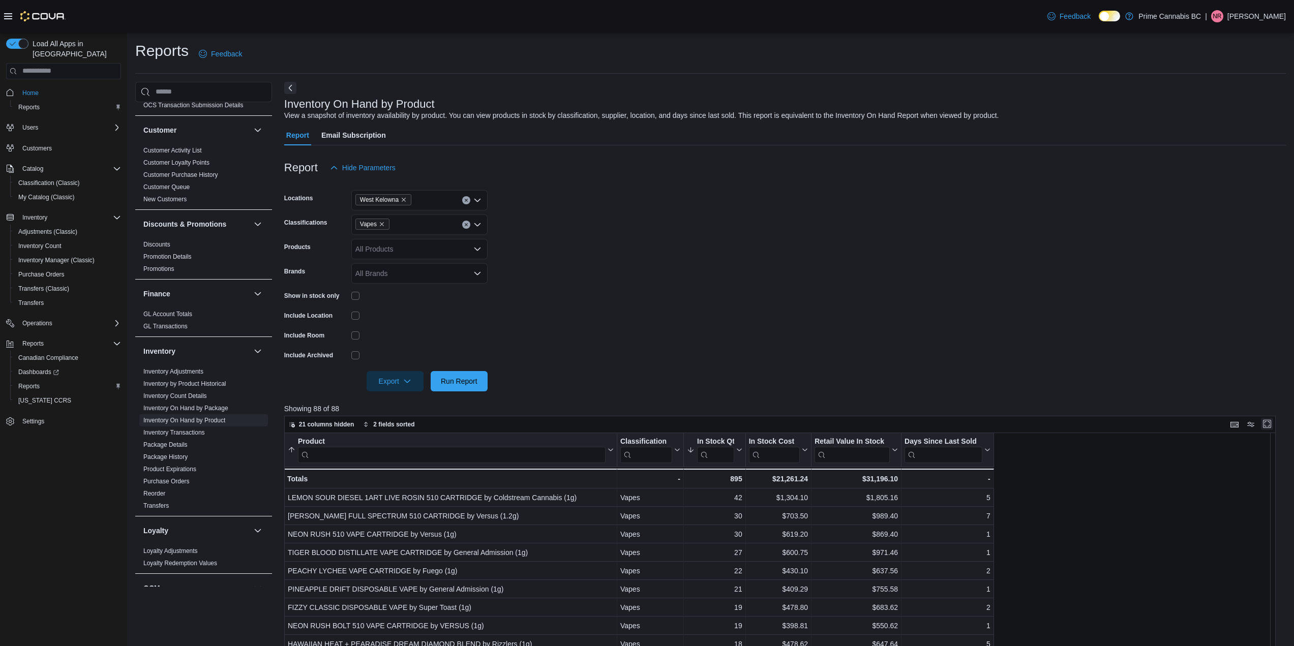
click at [1274, 426] on button "Enter fullscreen" at bounding box center [1267, 424] width 12 height 12
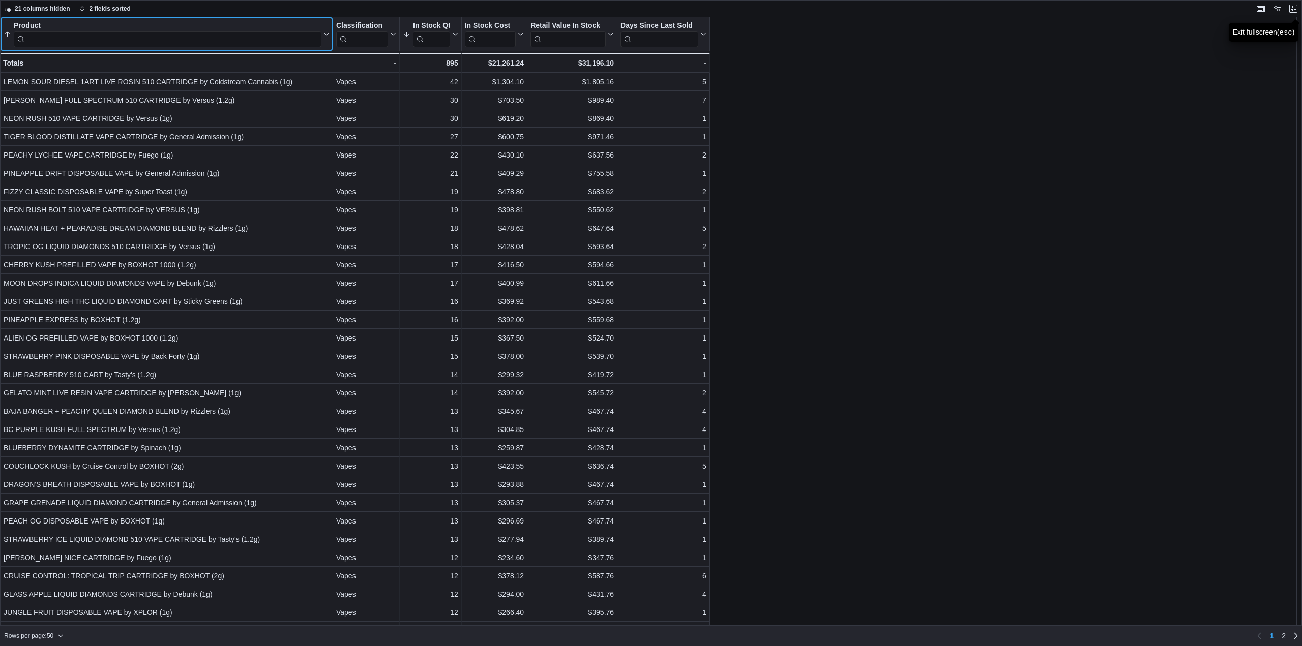
click at [259, 44] on input "search" at bounding box center [168, 39] width 308 height 16
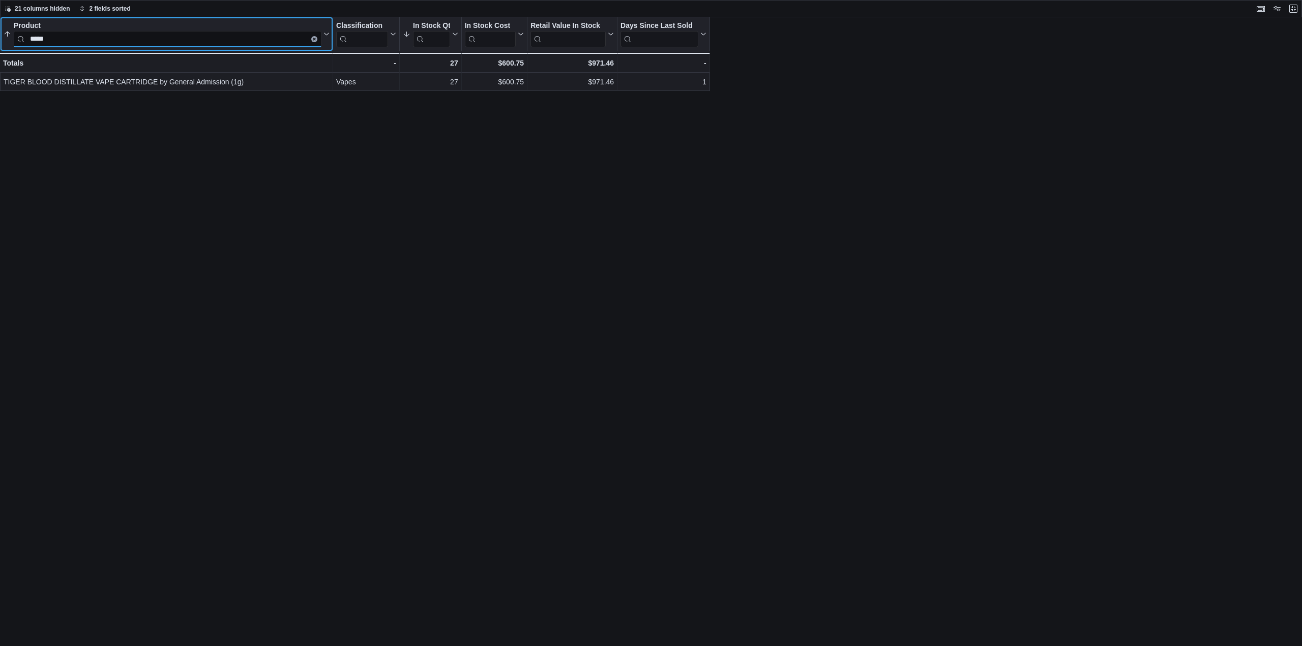
type input "*****"
click at [313, 39] on icon "Clear input" at bounding box center [314, 39] width 3 height 3
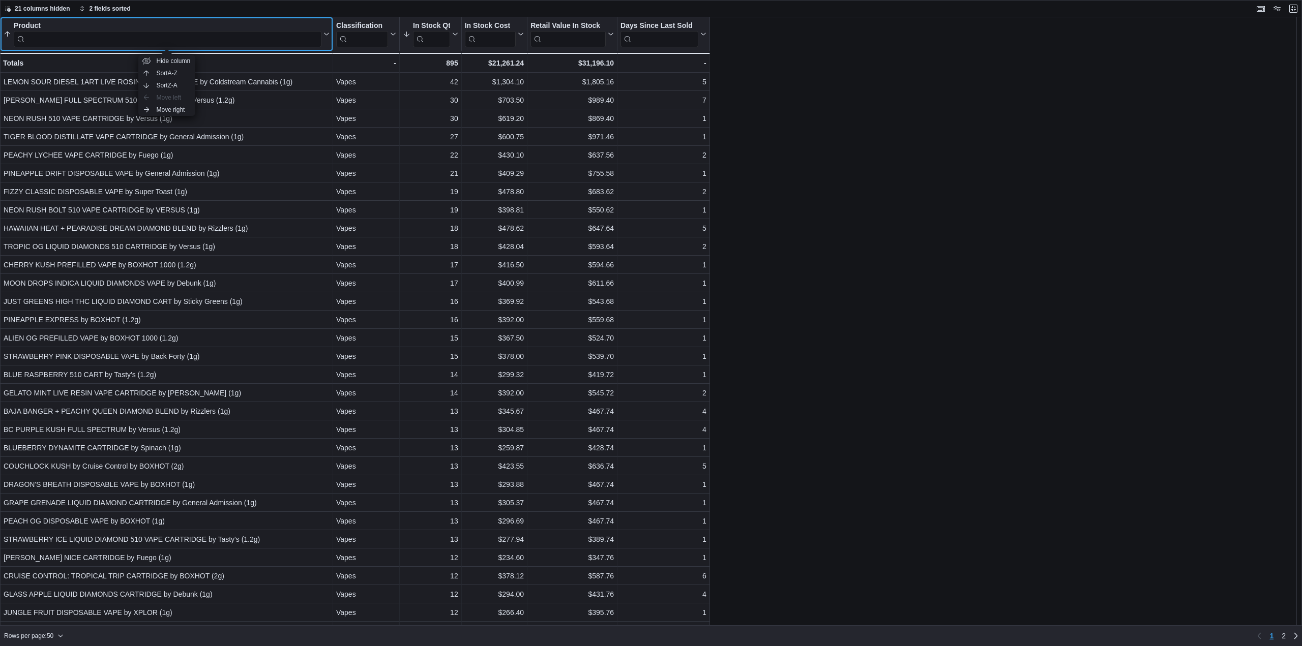
click at [185, 23] on div "Product" at bounding box center [168, 26] width 308 height 10
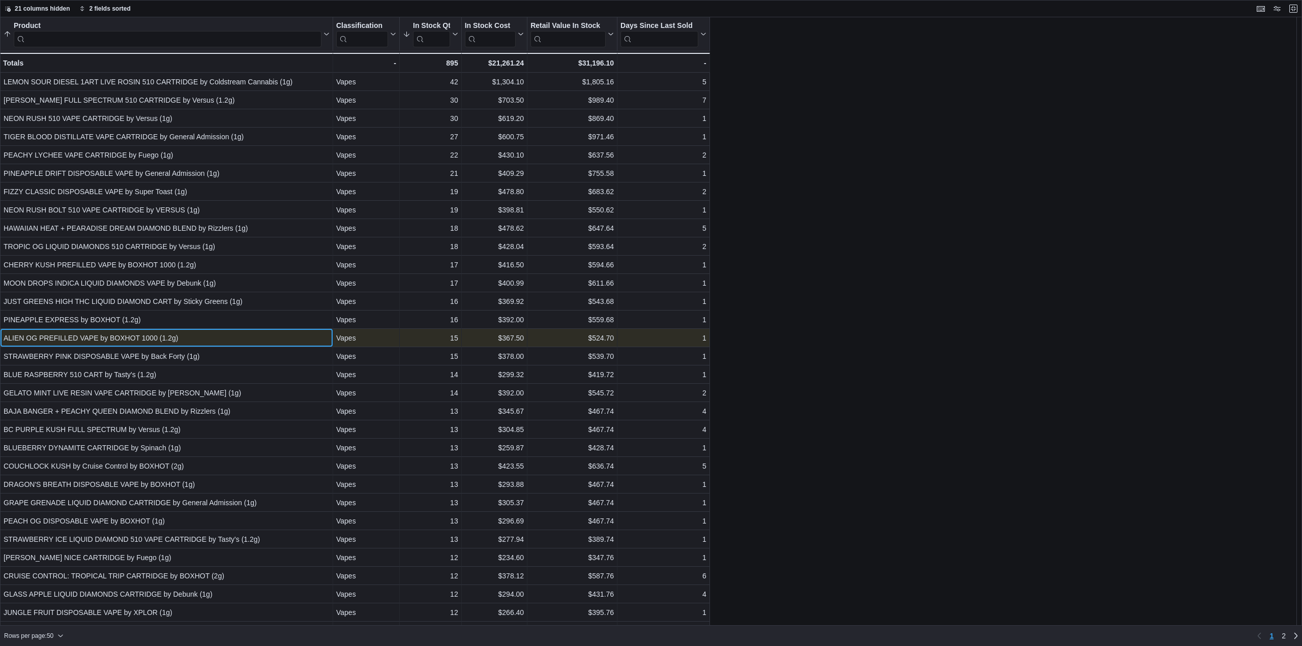
click at [167, 335] on div "ALIEN OG PREFILLED VAPE by BOXHOT 1000 (1.2g)" at bounding box center [167, 338] width 326 height 12
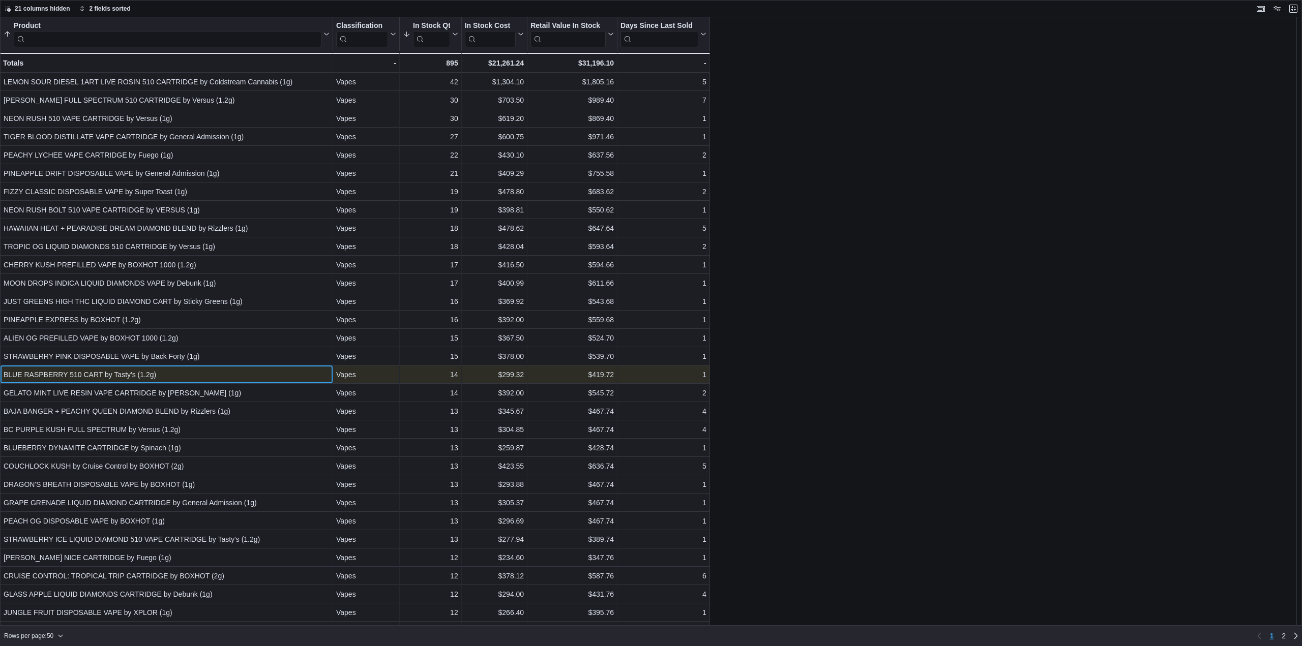
click at [182, 377] on div "BLUE RASPBERRY 510 CART by Tasty's (1.2g)" at bounding box center [167, 375] width 326 height 12
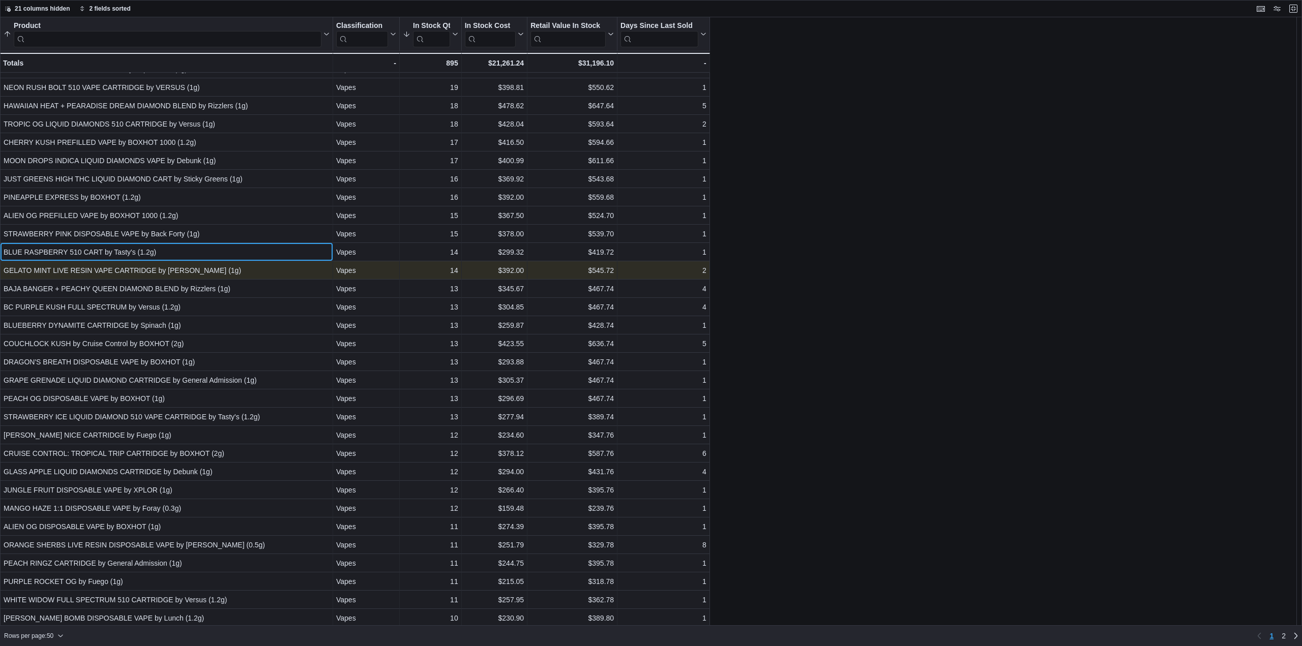
scroll to position [153, 0]
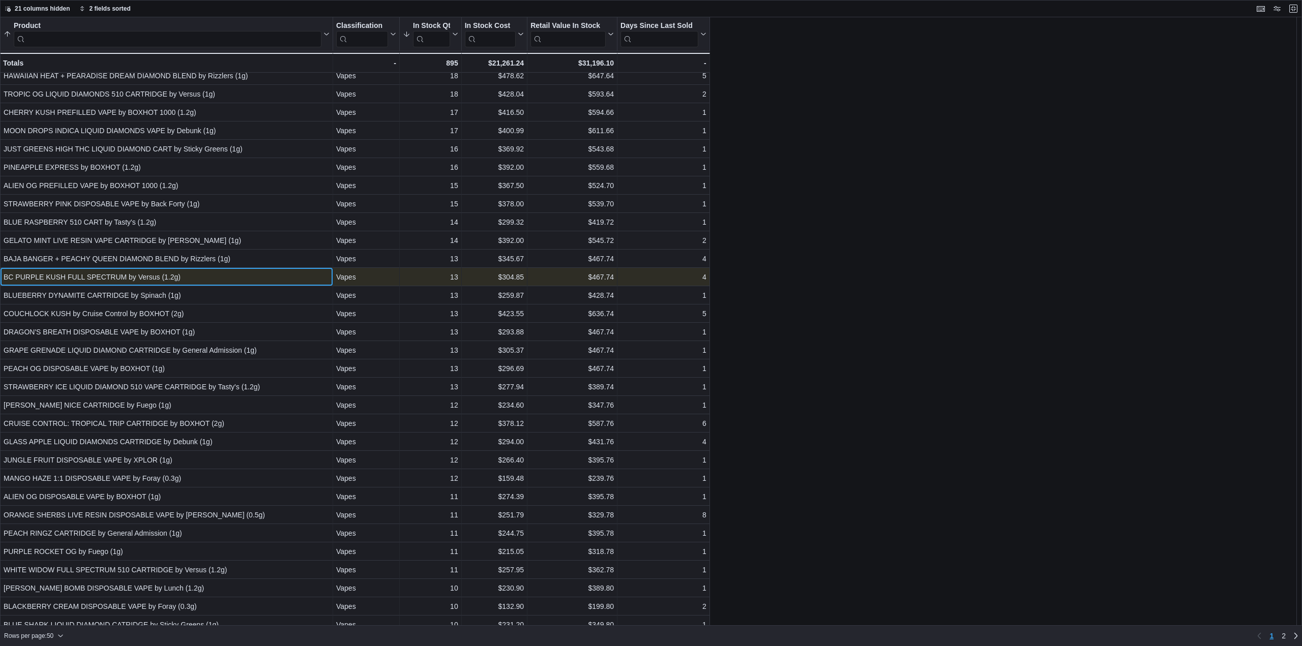
click at [108, 276] on div "BC PURPLE KUSH FULL SPECTRUM by Versus (1.2g)" at bounding box center [167, 277] width 326 height 12
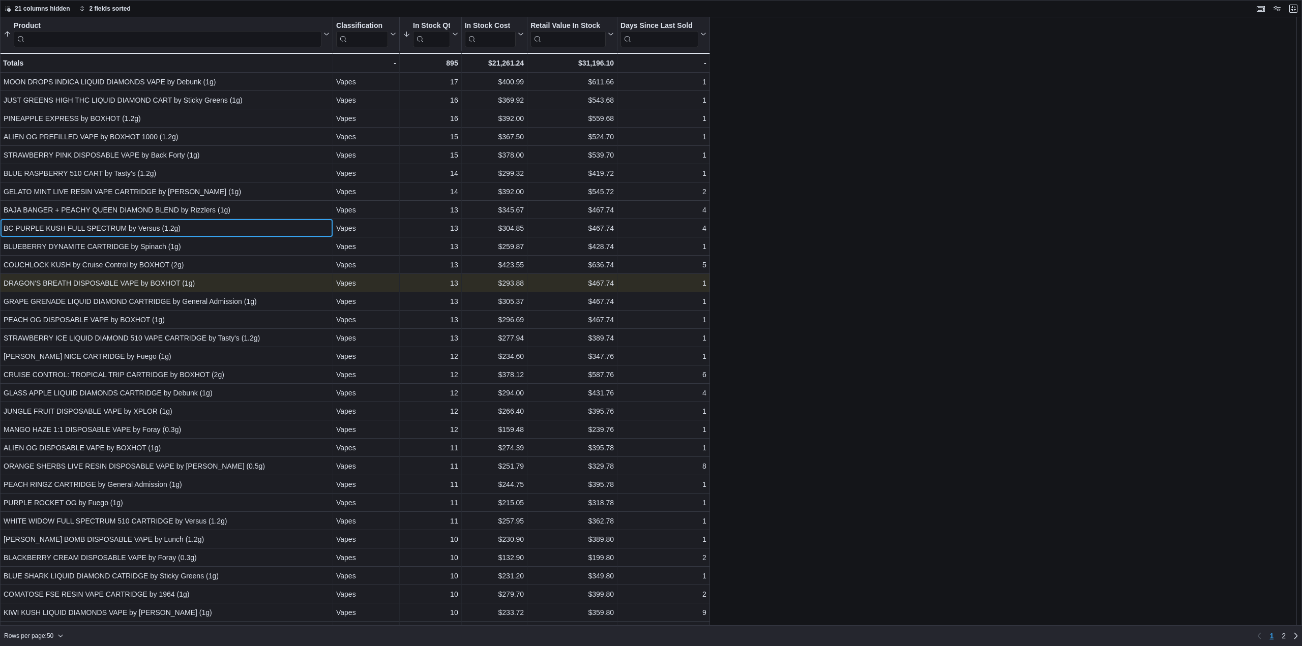
scroll to position [203, 0]
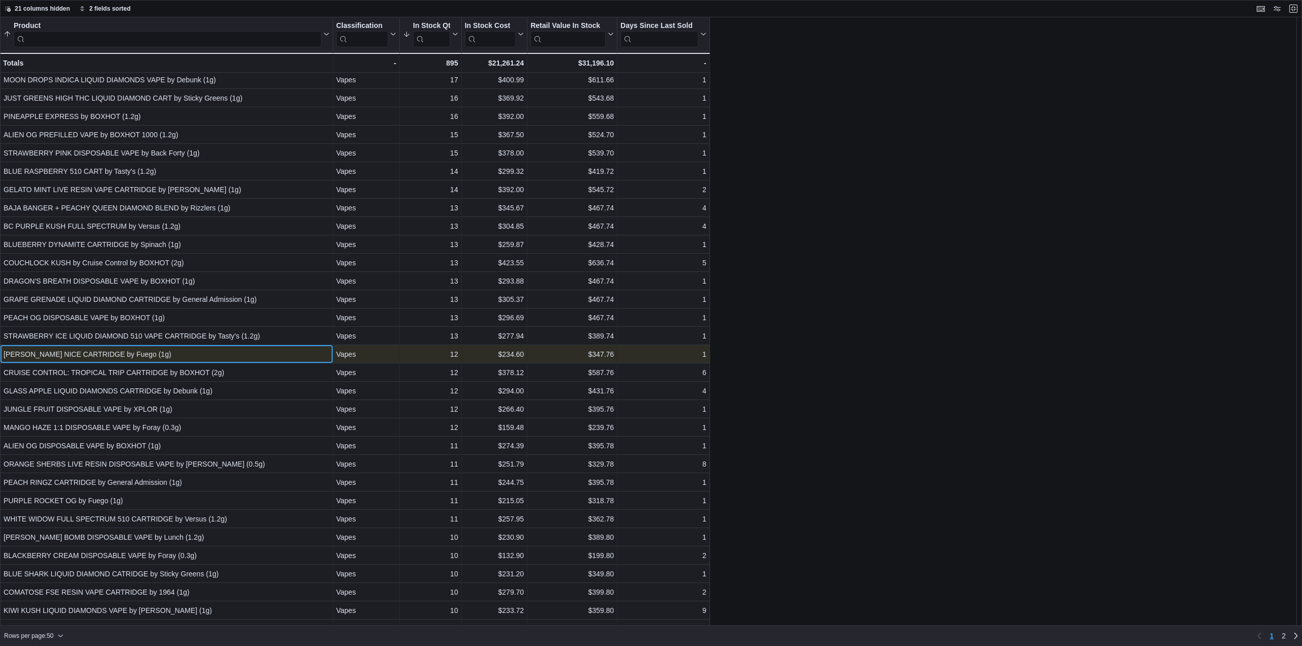
click at [109, 355] on div "BERRY NICE CARTRIDGE by Fuego (1g)" at bounding box center [167, 354] width 326 height 12
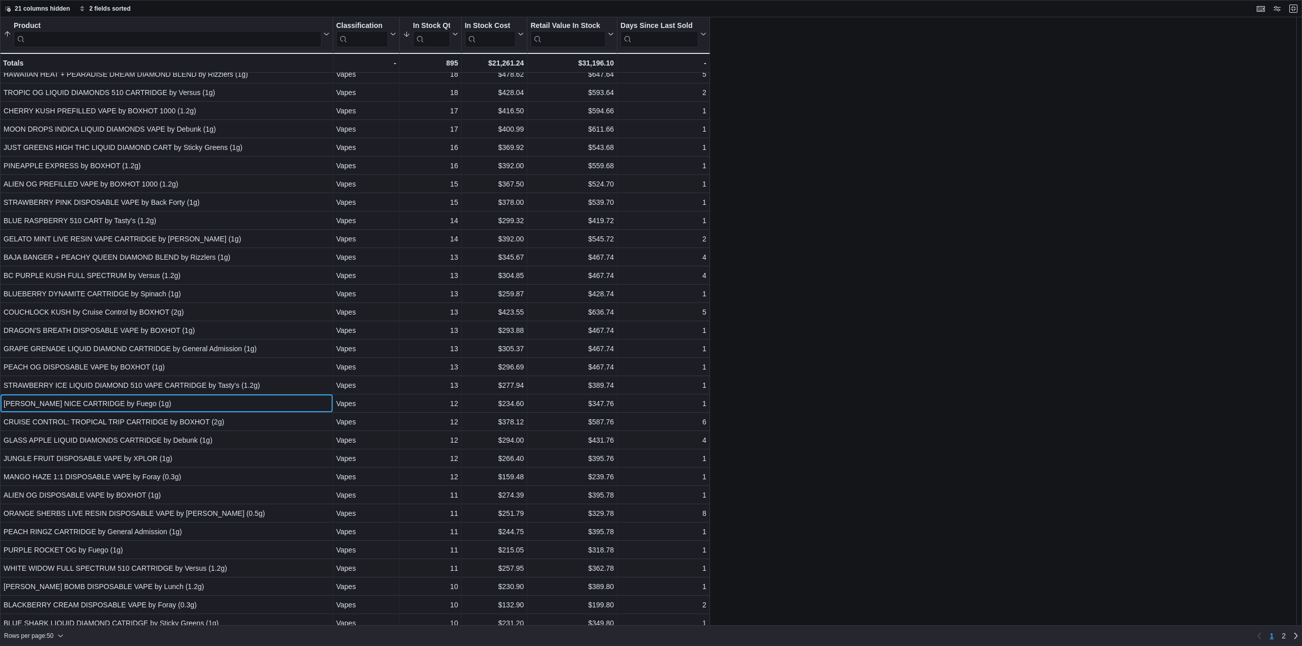
scroll to position [153, 0]
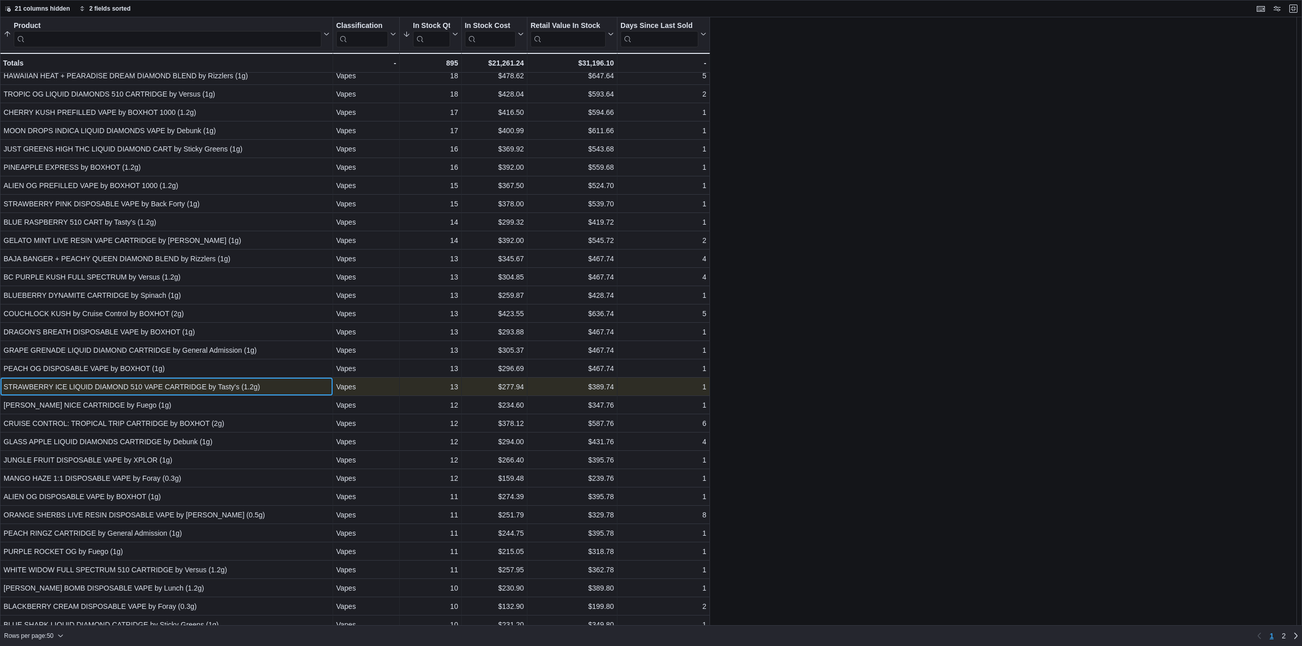
click at [174, 386] on div "STRAWBERRY ICE LIQUID DIAMOND 510 VAPE CARTRIDGE by Tasty's (1.2g)" at bounding box center [167, 387] width 326 height 12
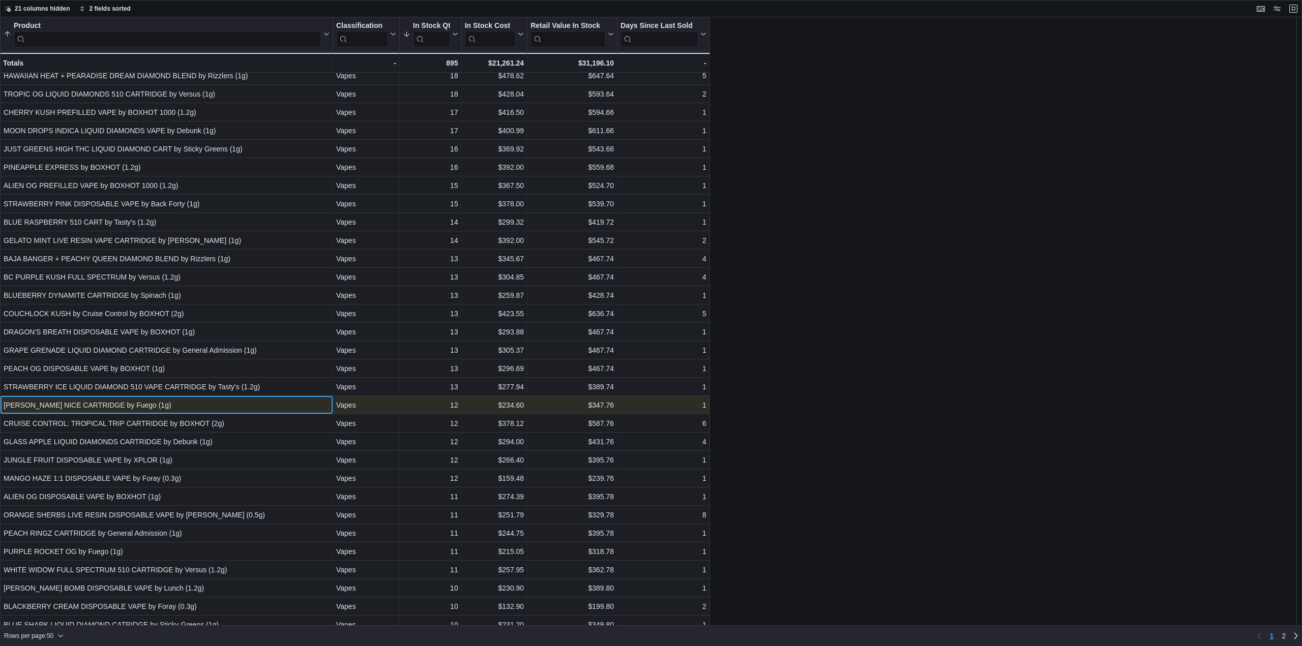
click at [175, 400] on div "BERRY NICE CARTRIDGE by Fuego (1g)" at bounding box center [167, 405] width 326 height 12
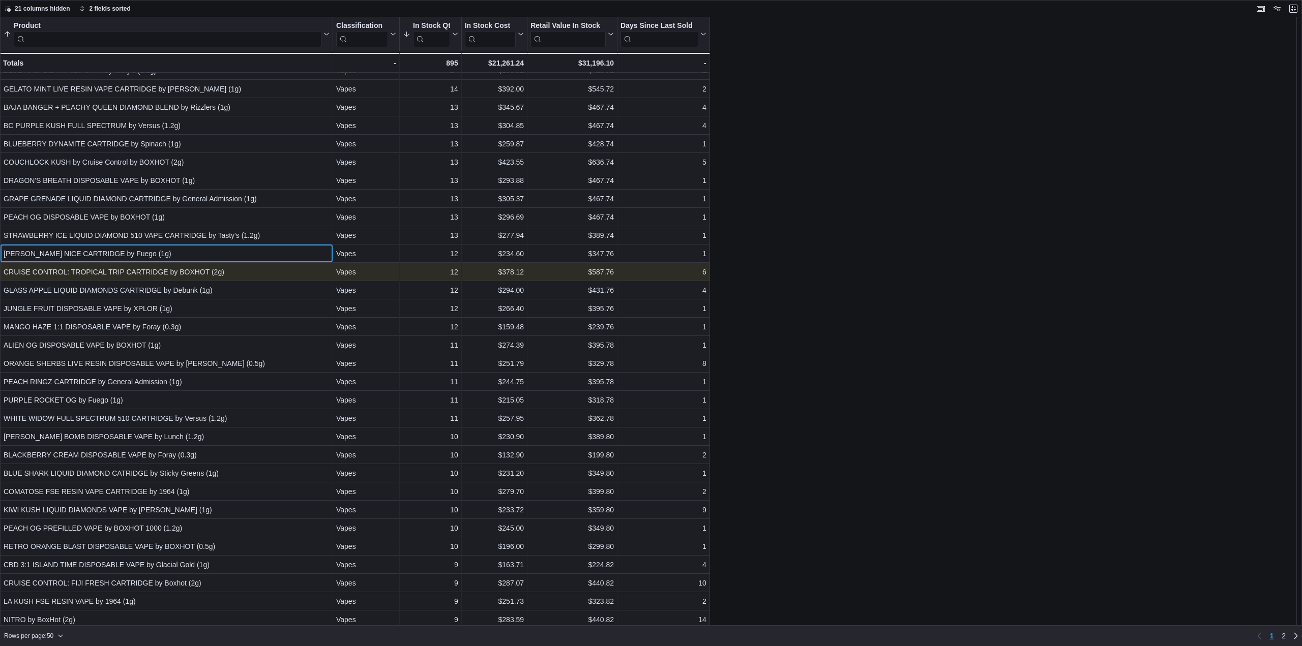
scroll to position [305, 0]
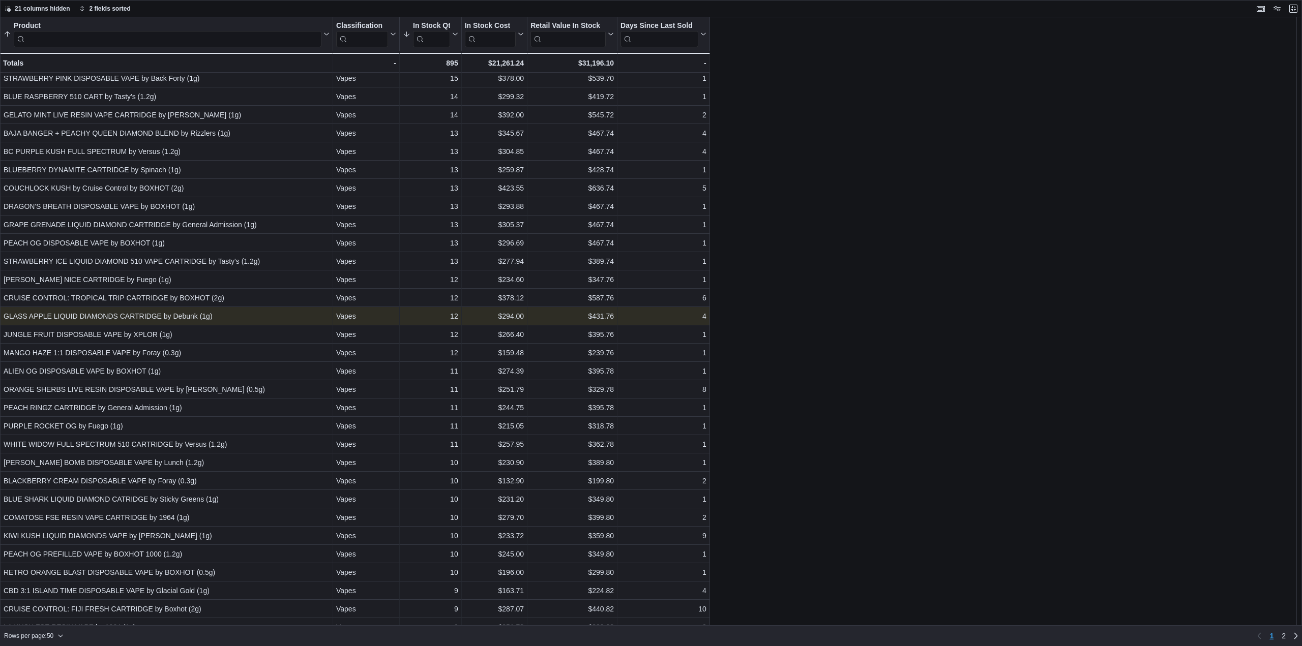
click at [83, 290] on div "Product Sorted by Product, ascending , then sorted by In Stock Qty, descending …" at bounding box center [651, 321] width 1302 height 609
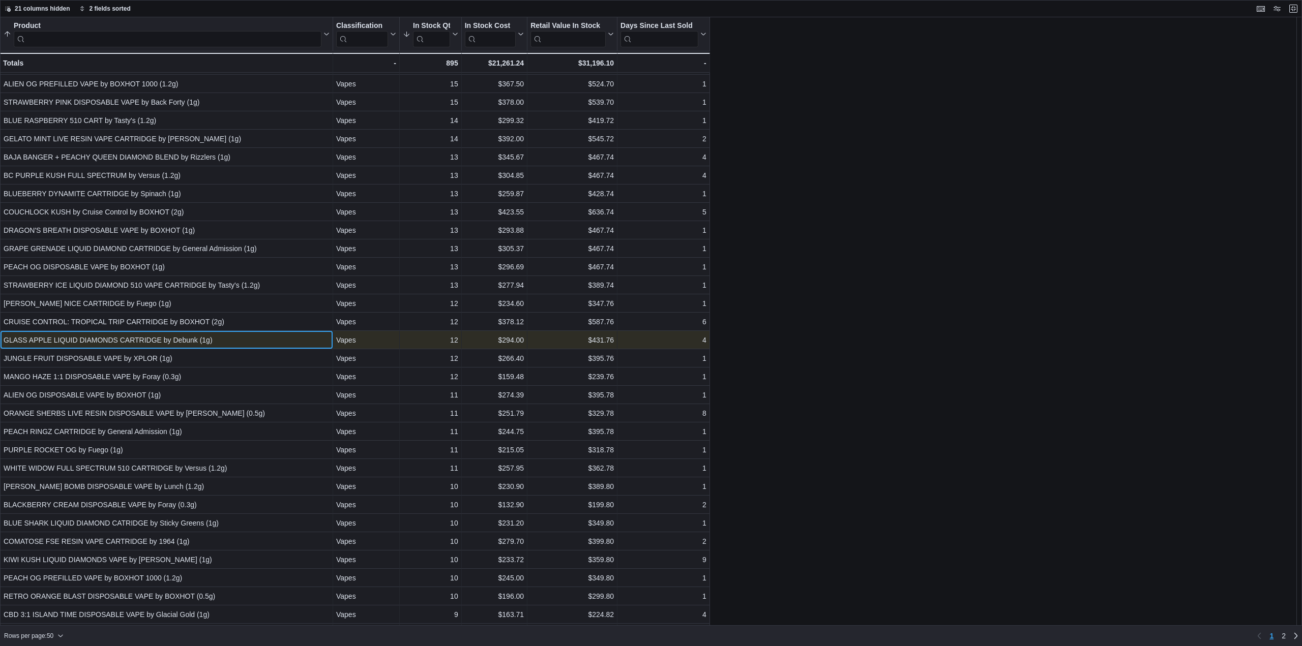
click at [90, 343] on div "GLASS APPLE LIQUID DIAMONDS CARTRIDGE by Debunk (1g)" at bounding box center [167, 340] width 326 height 12
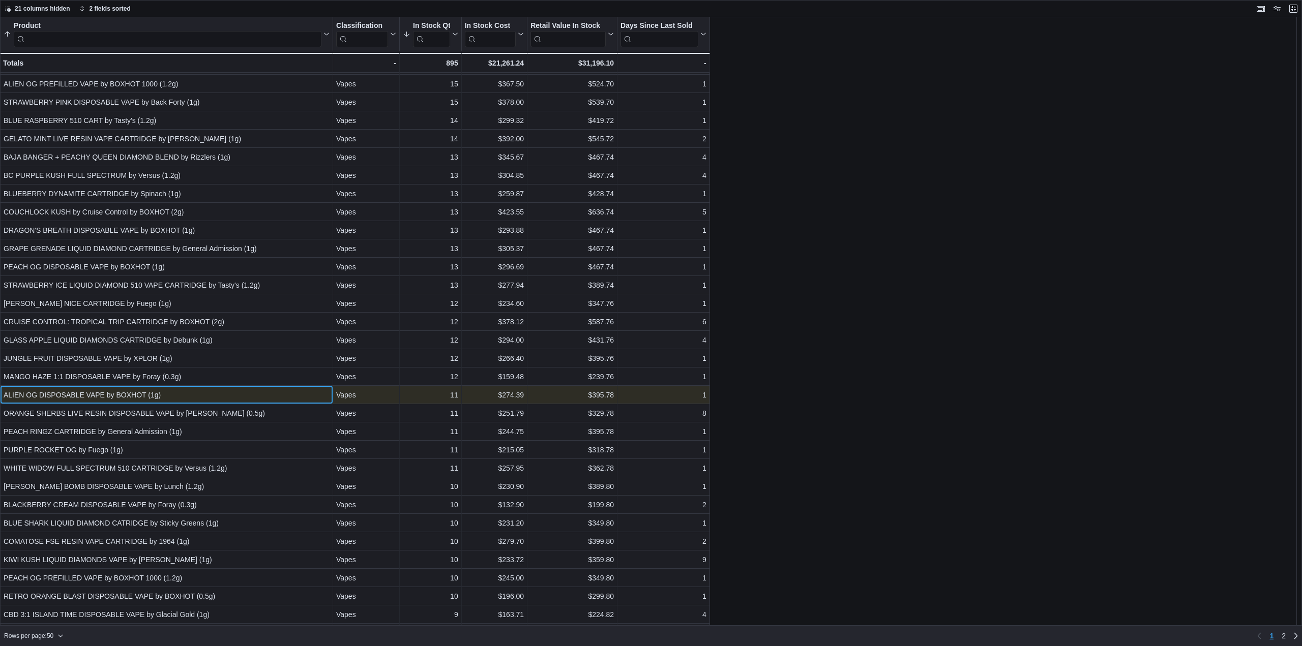
click at [185, 394] on div "ALIEN OG DISPOSABLE VAPE by BOXHOT (1g)" at bounding box center [167, 395] width 326 height 12
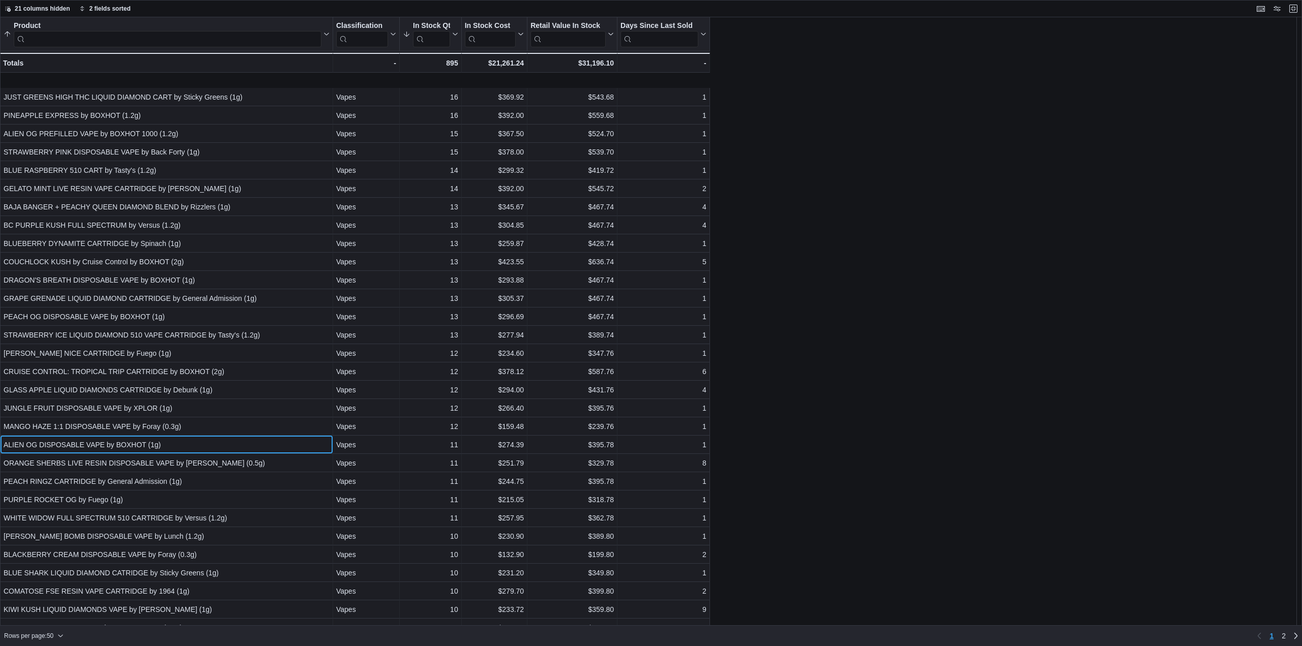
scroll to position [203, 0]
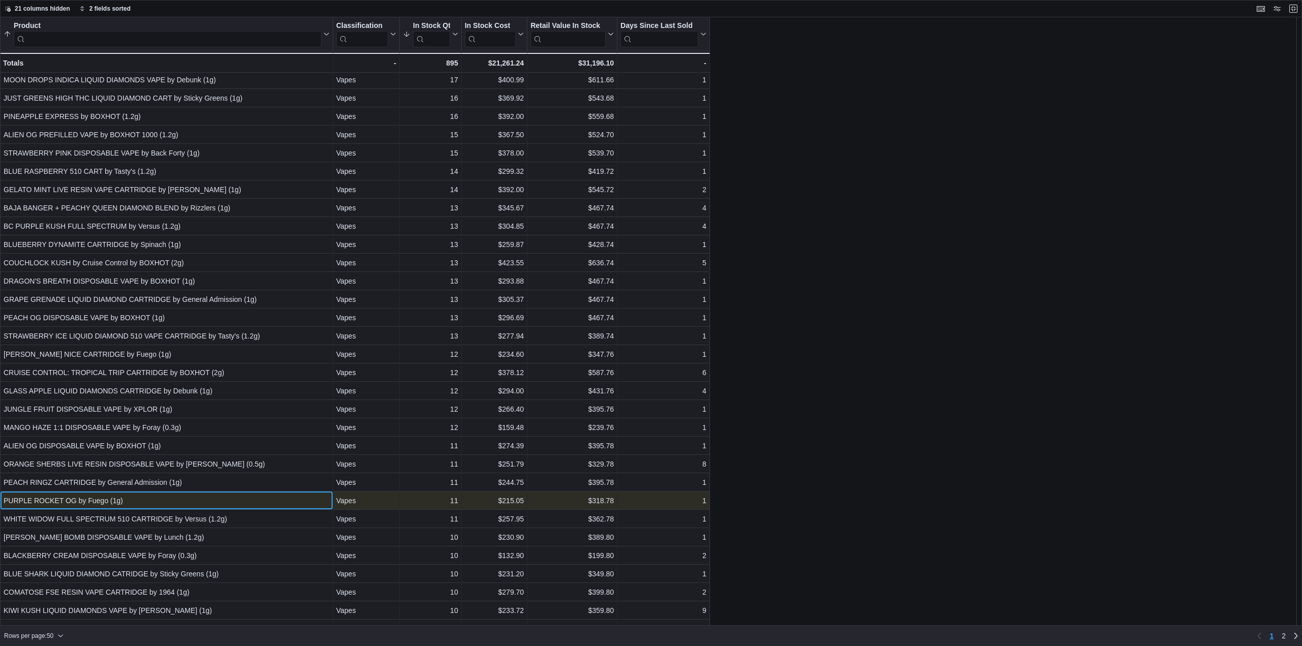
click at [217, 503] on div "PURPLE ROCKET OG by Fuego (1g)" at bounding box center [167, 501] width 326 height 12
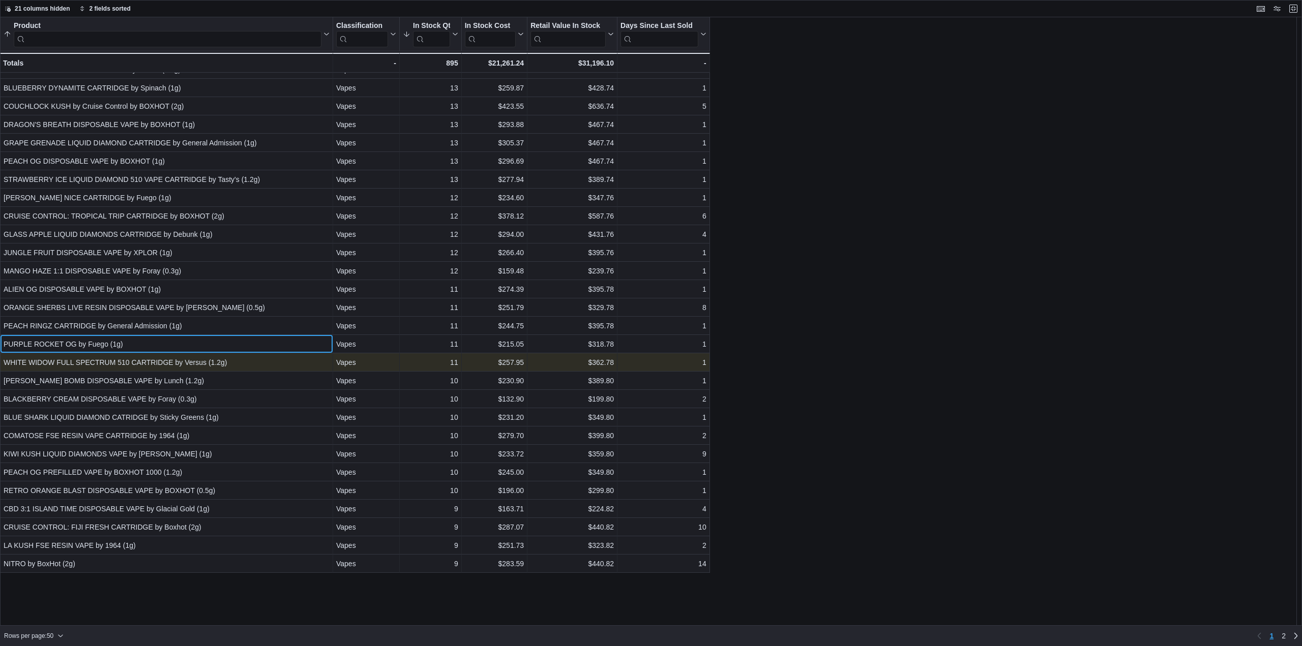
scroll to position [362, 0]
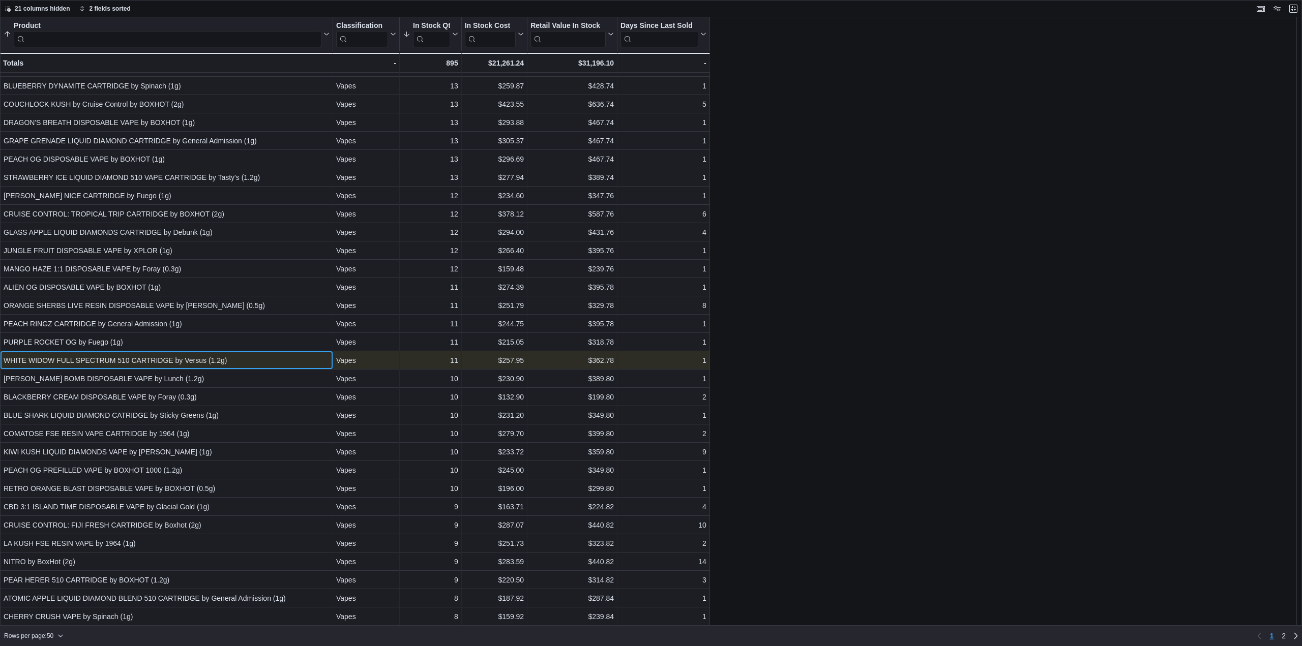
click at [114, 360] on div "WHITE WIDOW FULL SPECTRUM 510 CARTRIDGE by Versus (1.2g)" at bounding box center [167, 361] width 326 height 12
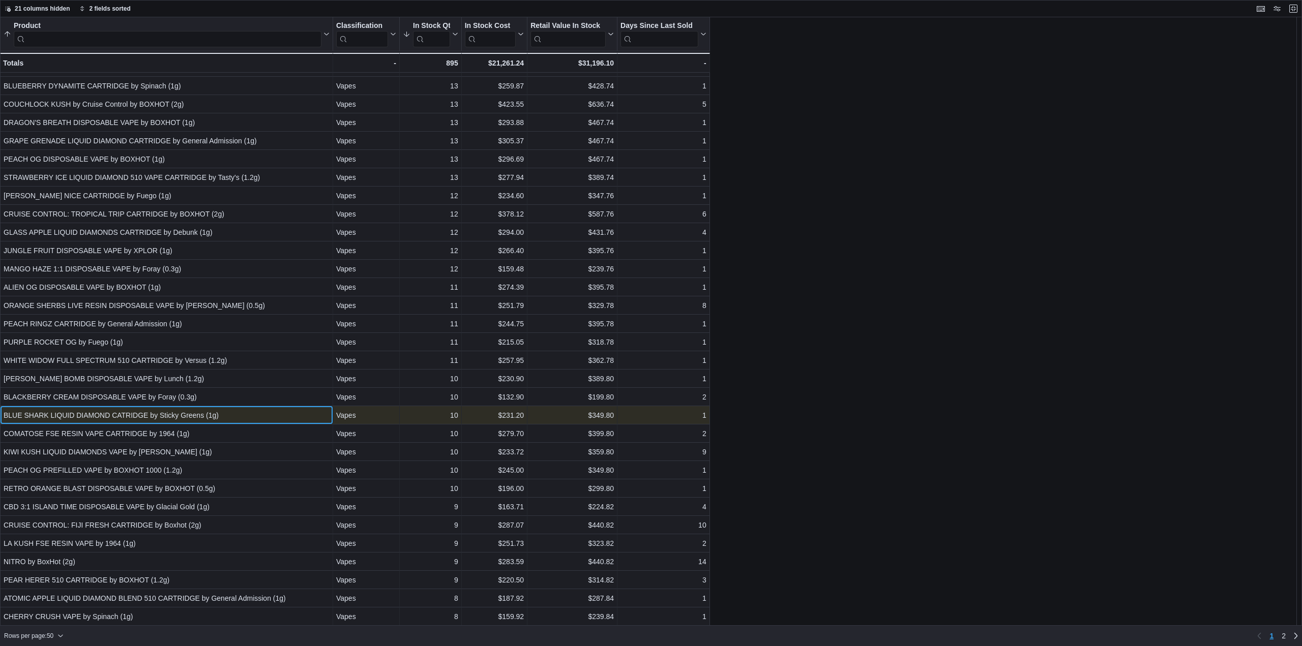
click at [156, 421] on div "BLUE SHARK LIQUID DIAMOND CATRIDGE by Sticky Greens (1g)" at bounding box center [167, 415] width 326 height 12
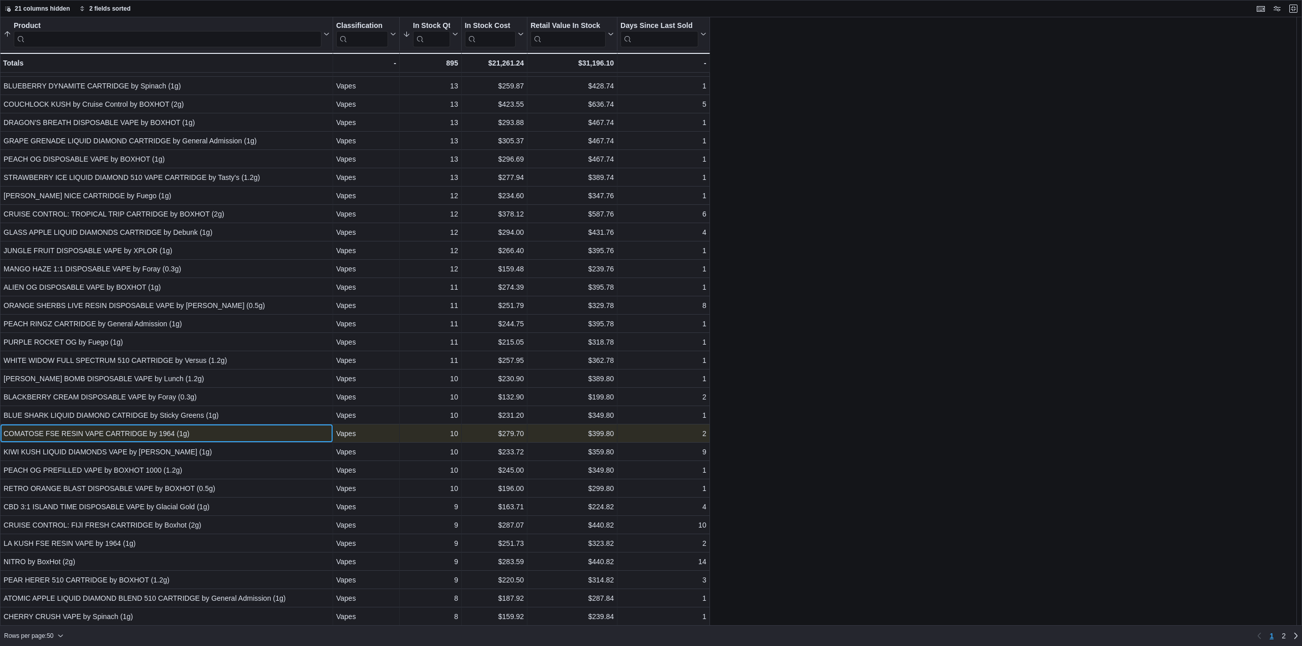
click at [157, 432] on div "COMATOSE FSE RESIN VAPE CARTRIDGE by 1964 (1g)" at bounding box center [167, 434] width 326 height 12
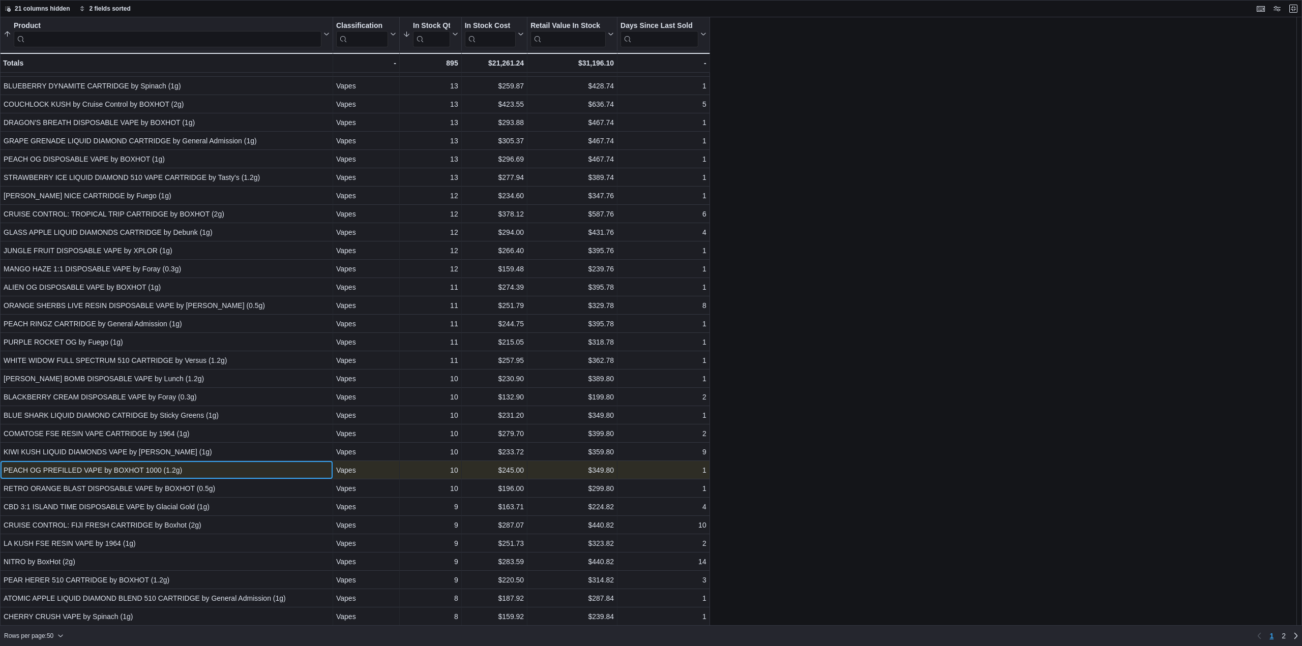
click at [168, 466] on div "PEACH OG PREFILLED VAPE by BOXHOT 1000 (1.2g)" at bounding box center [167, 470] width 326 height 12
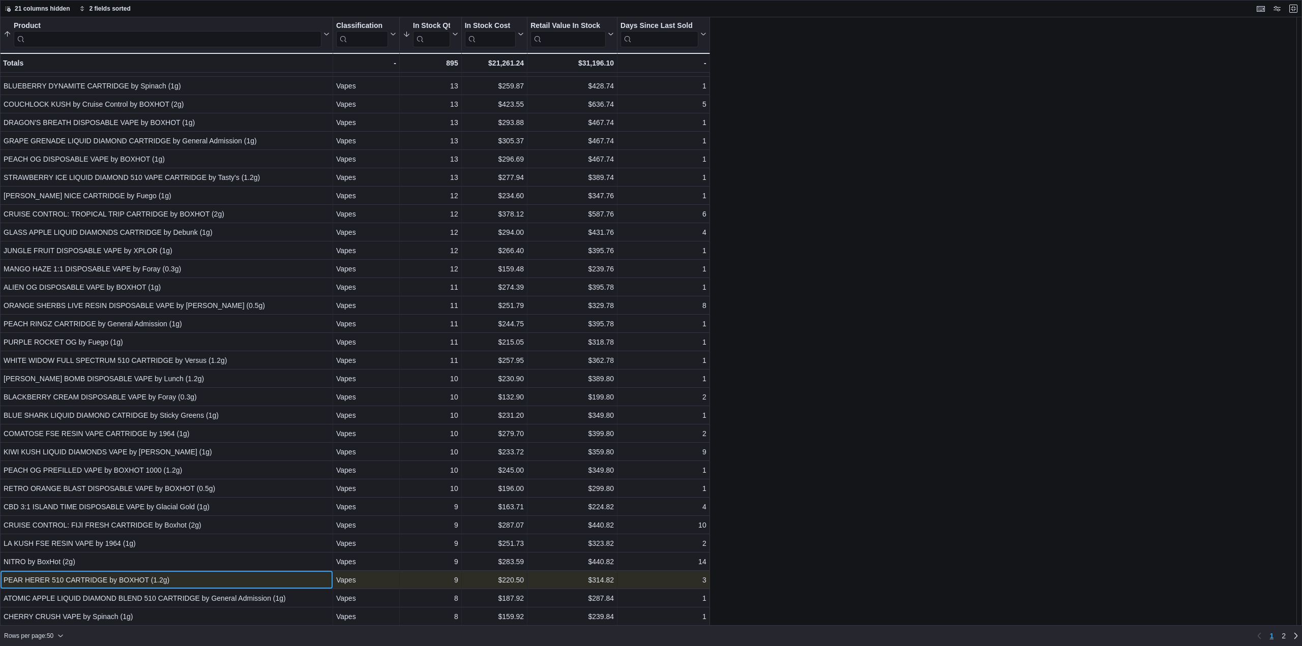
click at [198, 581] on div "PEAR HERER 510 CARTRIDGE by BOXHOT (1.2g)" at bounding box center [167, 580] width 326 height 12
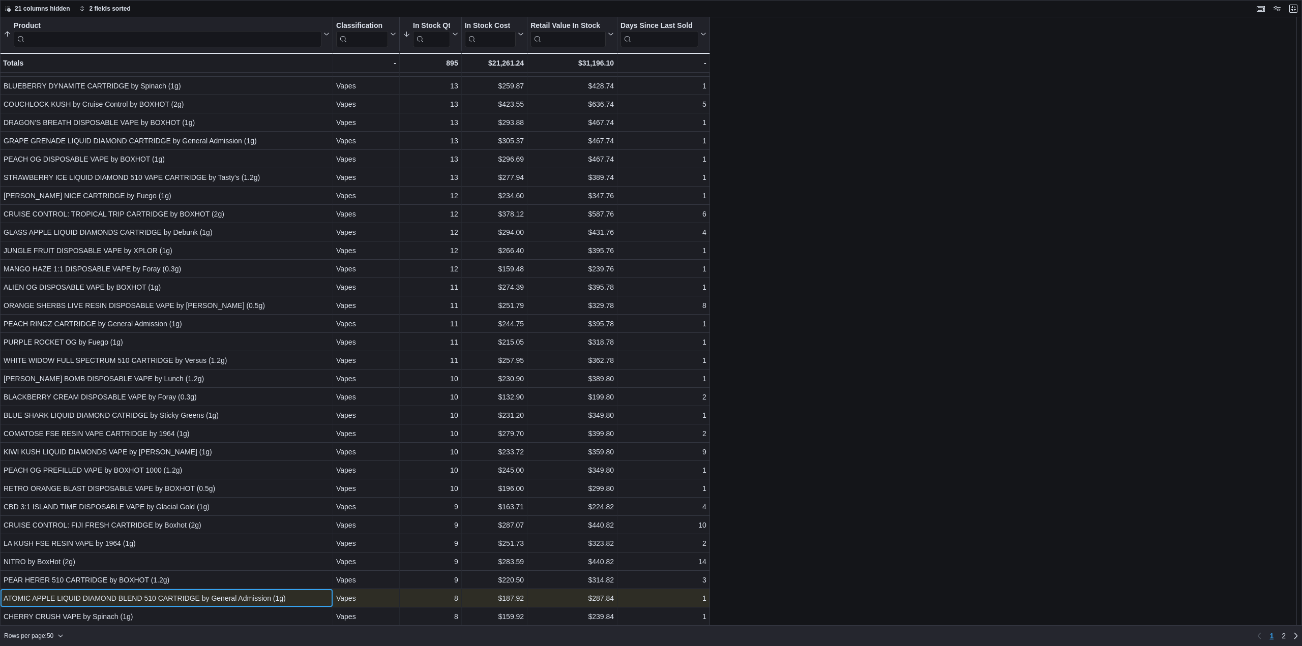
click at [190, 601] on div "ATOMIC APPLE LIQUID DIAMOND BLEND 510 CARTRIDGE by General Admission (1g)" at bounding box center [167, 599] width 326 height 12
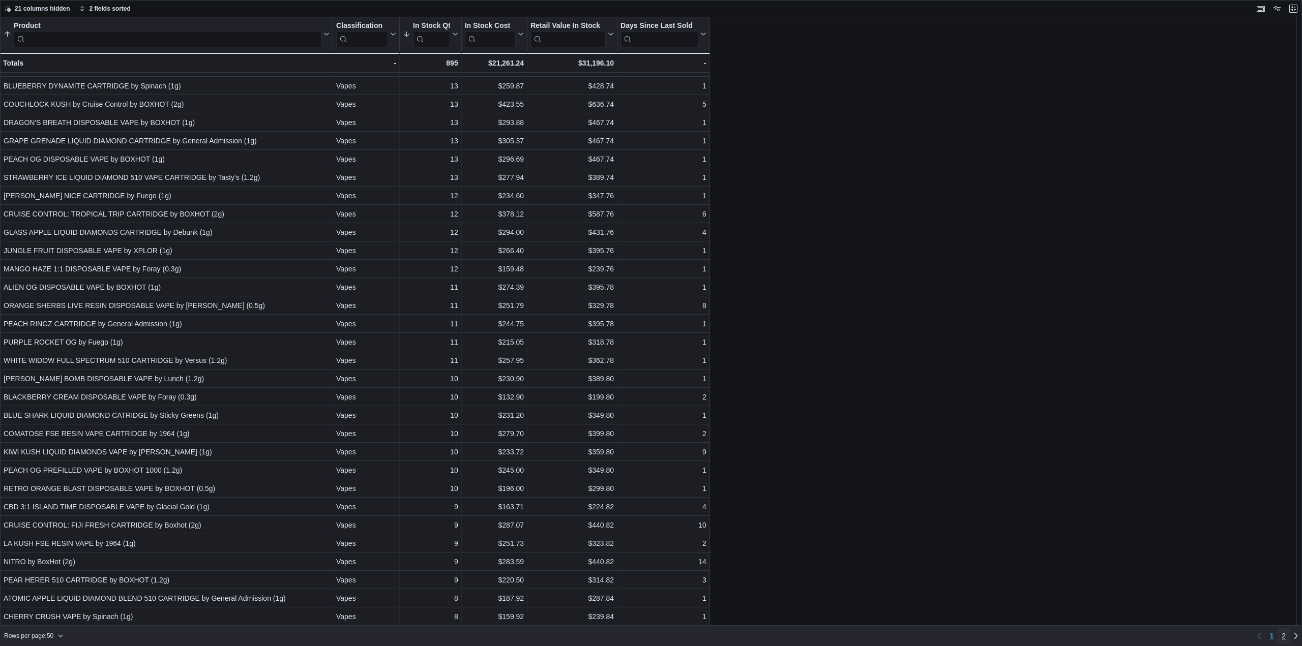
click at [1285, 636] on span "2" at bounding box center [1284, 636] width 4 height 10
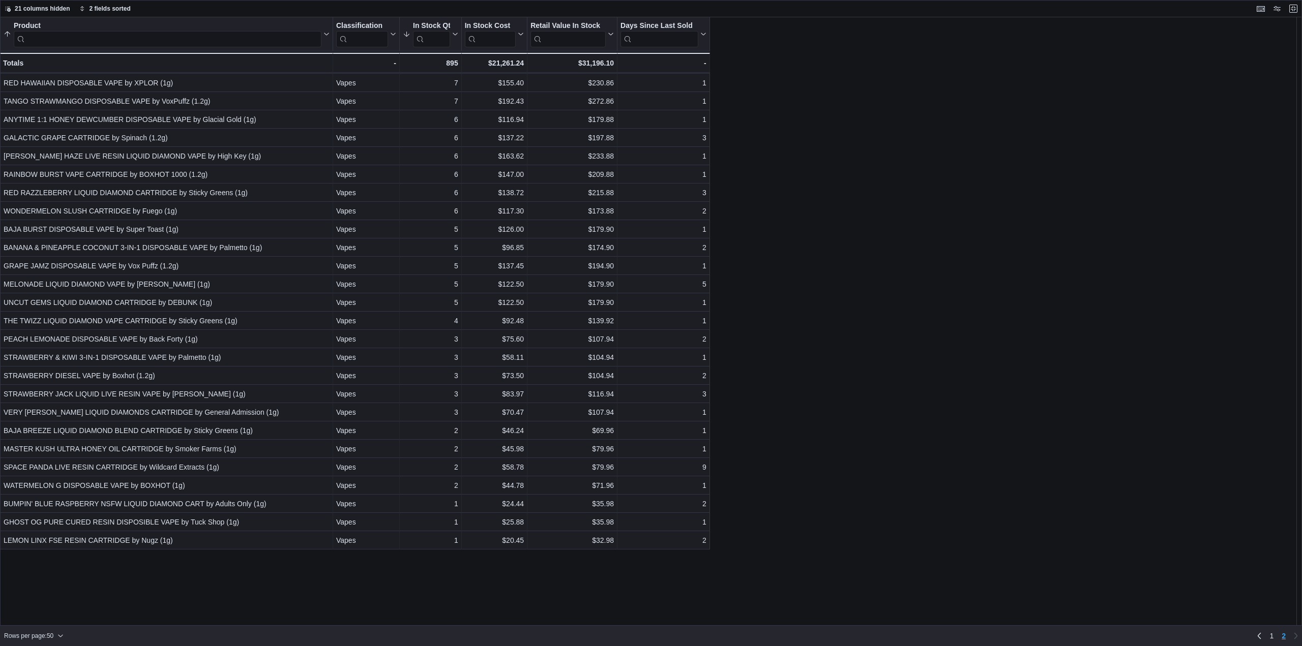
scroll to position [0, 0]
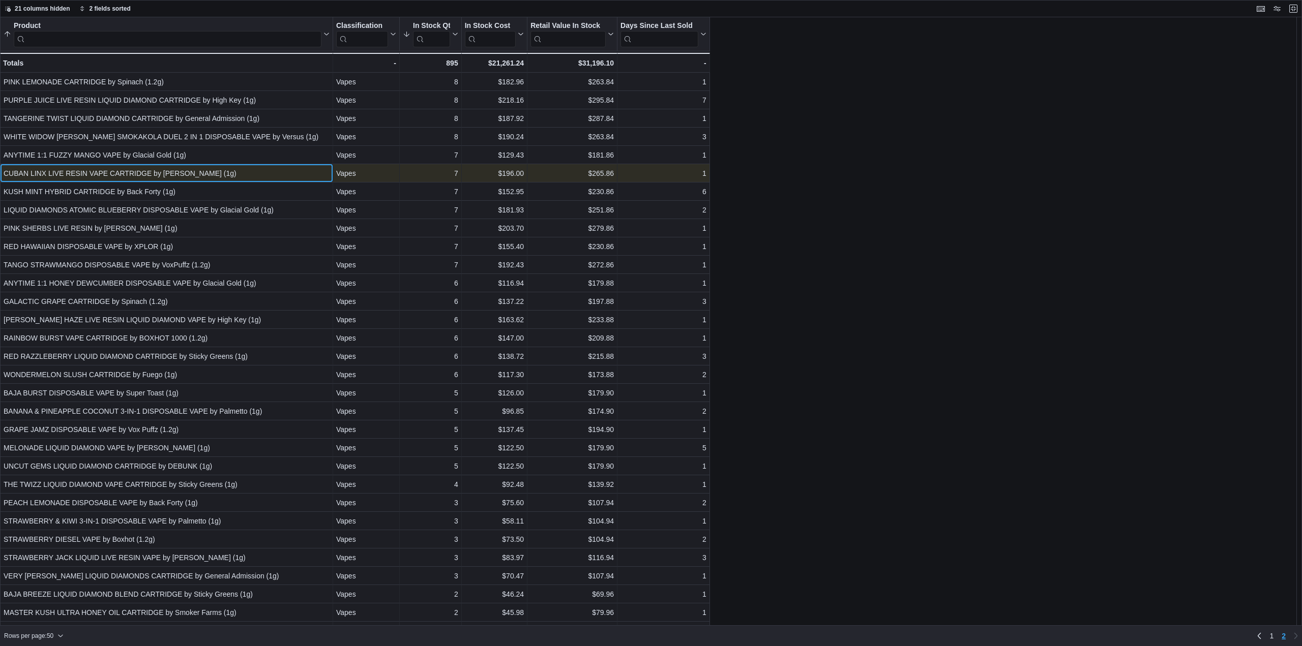
click at [85, 172] on div "CUBAN LINX LIVE RESIN VAPE CARTRIDGE by Tribal (1g)" at bounding box center [167, 173] width 326 height 12
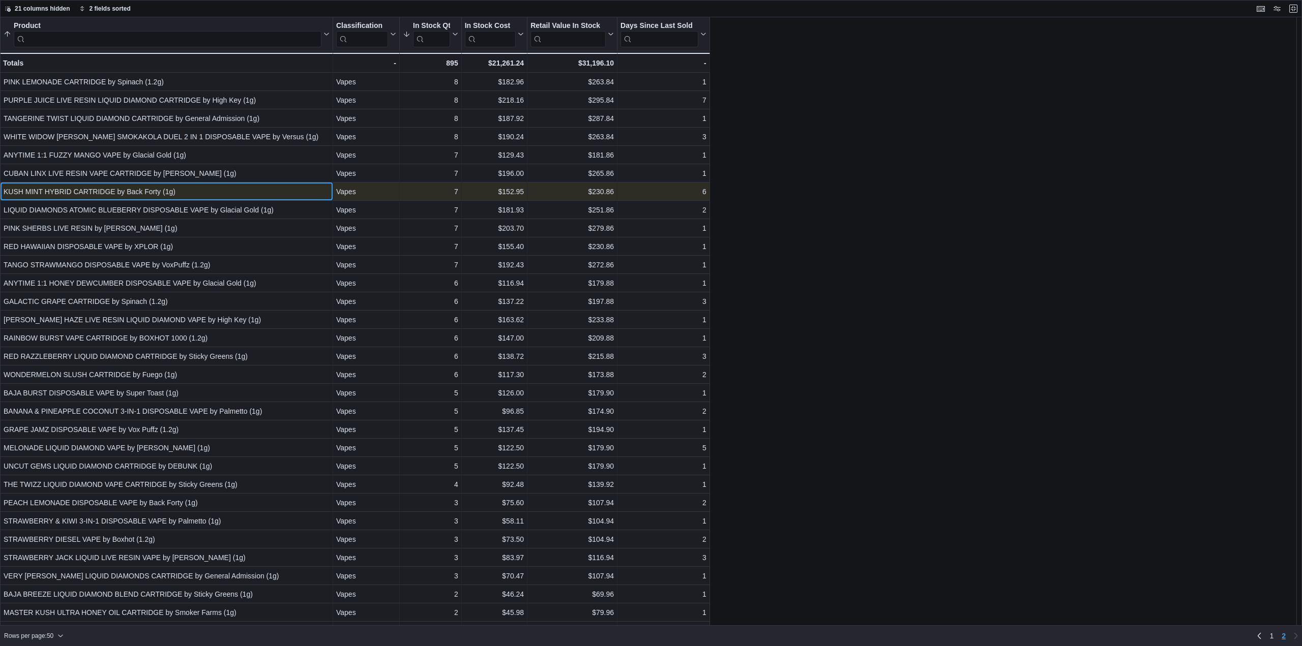
click at [87, 186] on div "KUSH MINT HYBRID CARTRIDGE by Back Forty (1g)" at bounding box center [167, 192] width 326 height 12
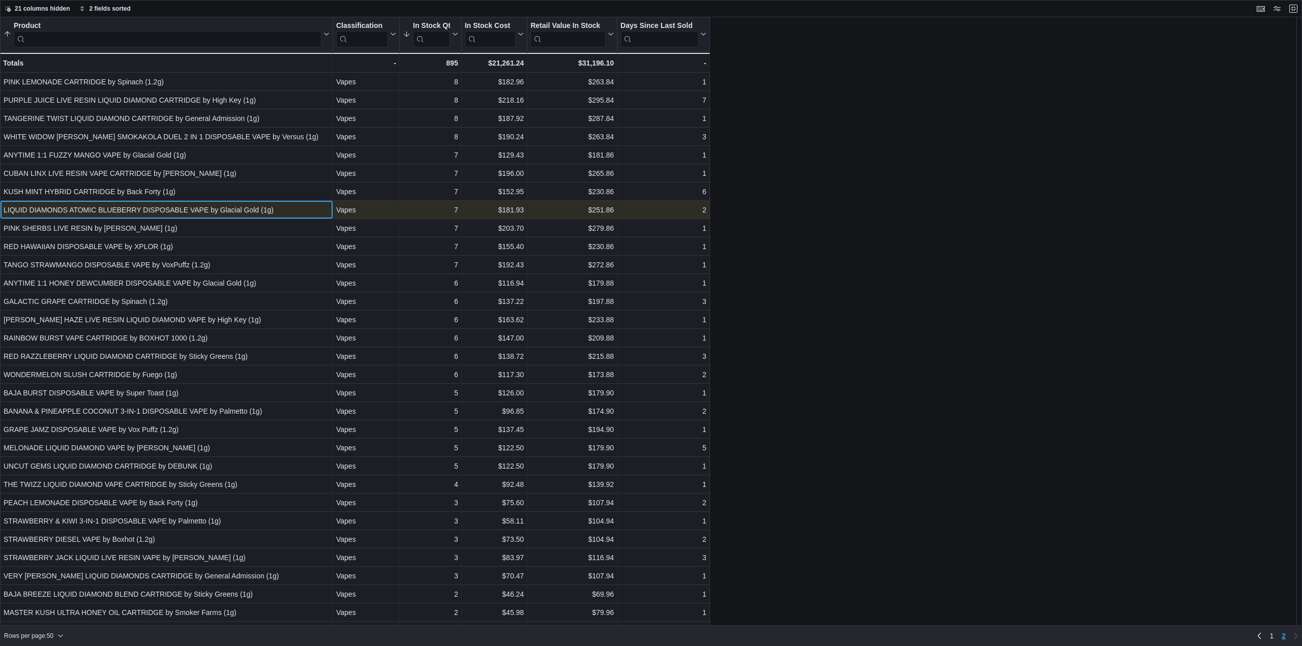
click at [83, 203] on div "LIQUID DIAMONDS ATOMIC BLUEBERRY DISPOSABLE VAPE by Glacial Gold (1g) - Product…" at bounding box center [166, 210] width 333 height 18
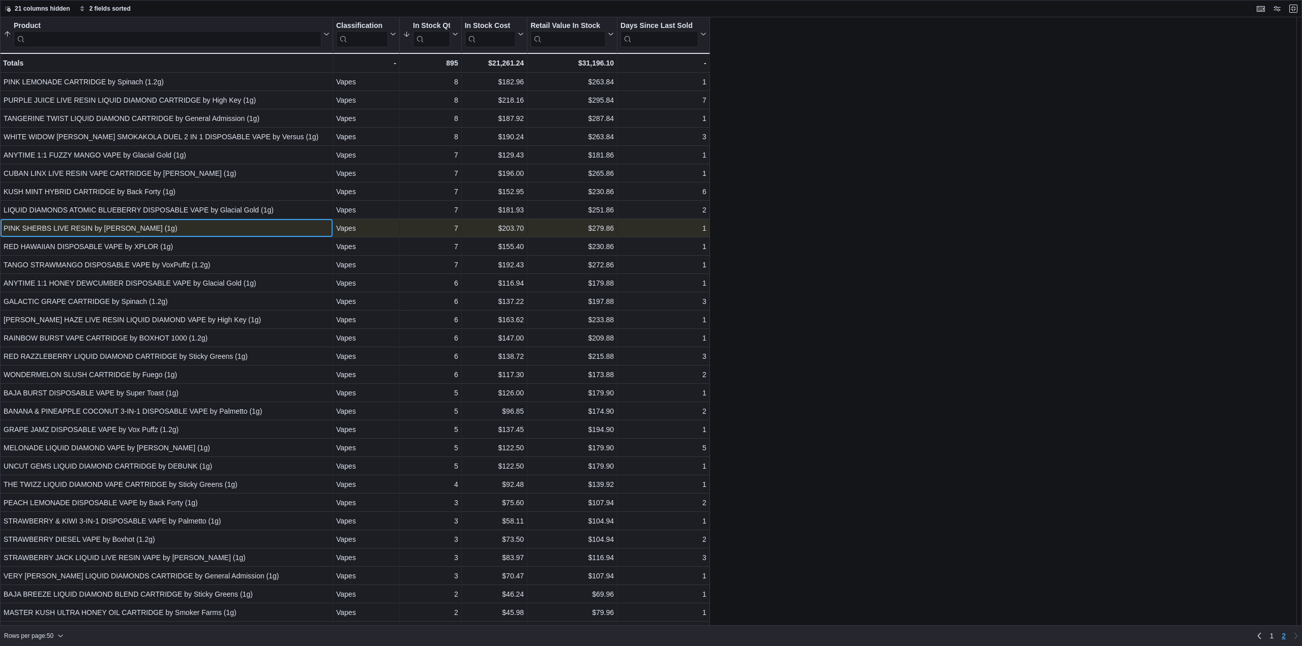
click at [144, 233] on div "PINK SHERBS LIVE RESIN by Sherbinskis (1g)" at bounding box center [167, 228] width 326 height 12
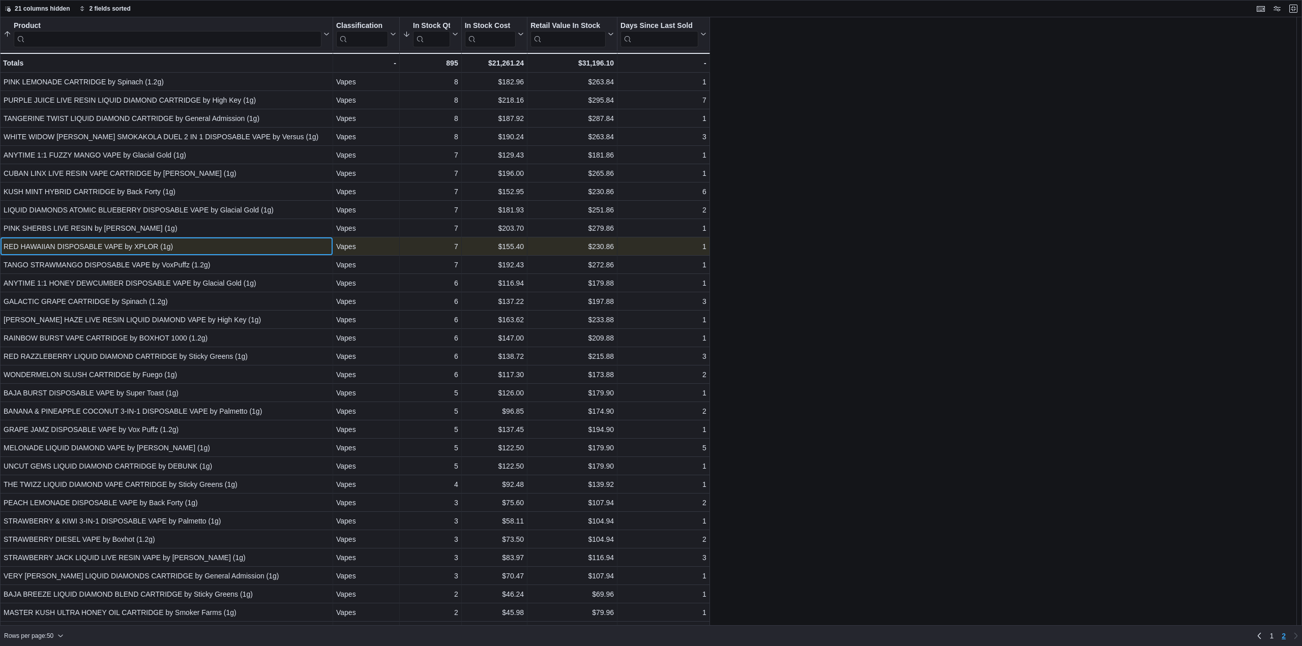
click at [148, 247] on div "RED HAWAIIAN DISPOSABLE VAPE by XPLOR (1g)" at bounding box center [167, 247] width 326 height 12
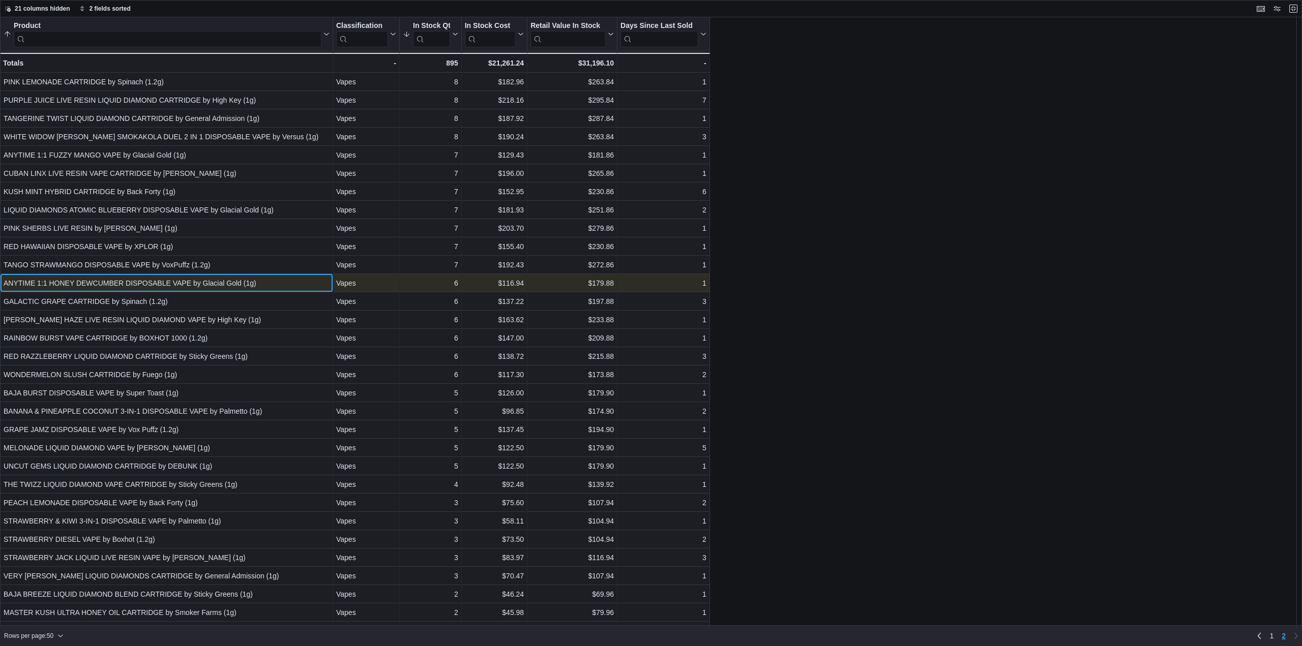
click at [195, 286] on div "ANYTIME 1:1 HONEY DEWCUMBER DISPOSABLE VAPE by Glacial Gold (1g)" at bounding box center [167, 283] width 326 height 12
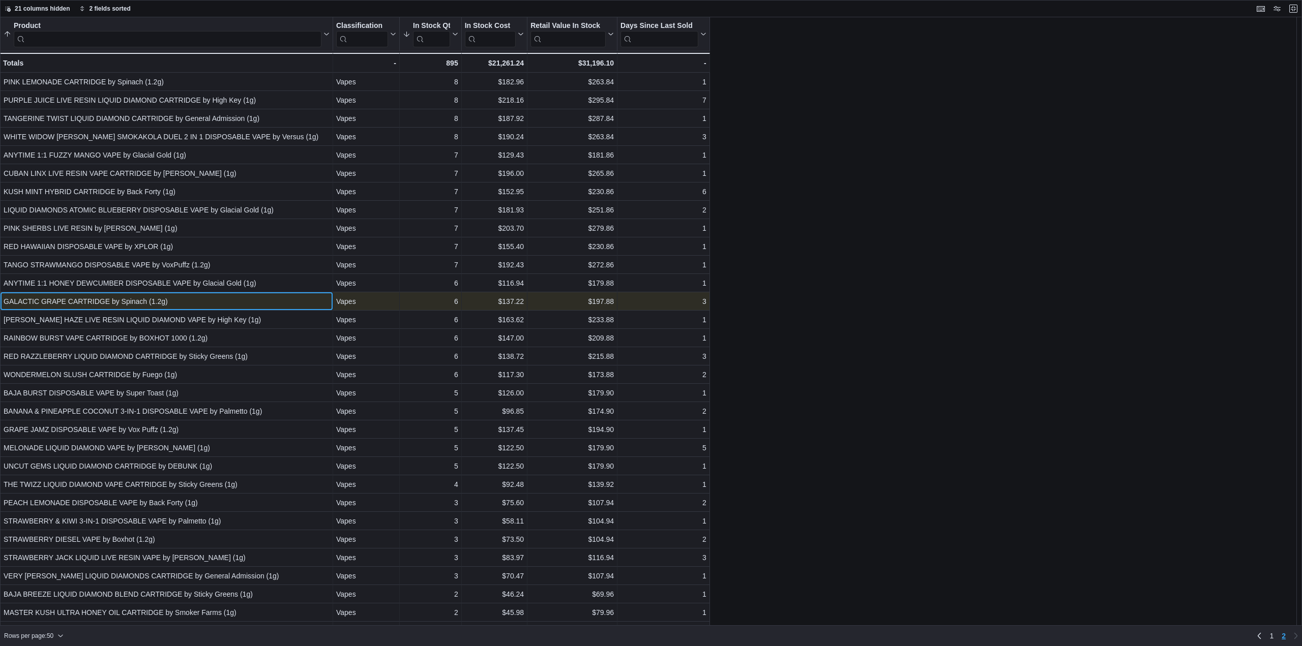
click at [152, 306] on div "GALACTIC GRAPE CARTRIDGE by Spinach (1.2g)" at bounding box center [167, 302] width 326 height 12
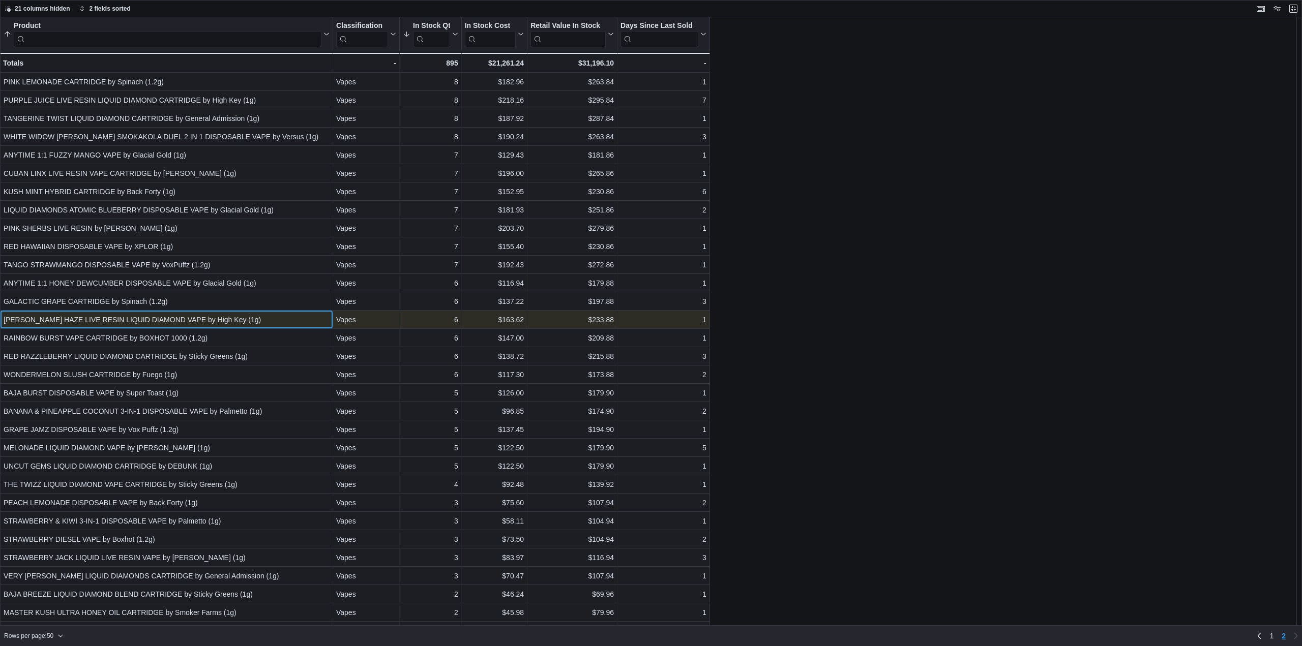
click at [89, 323] on div "HENDRIX HAZE LIVE RESIN LIQUID DIAMOND VAPE by High Key (1g)" at bounding box center [167, 320] width 326 height 12
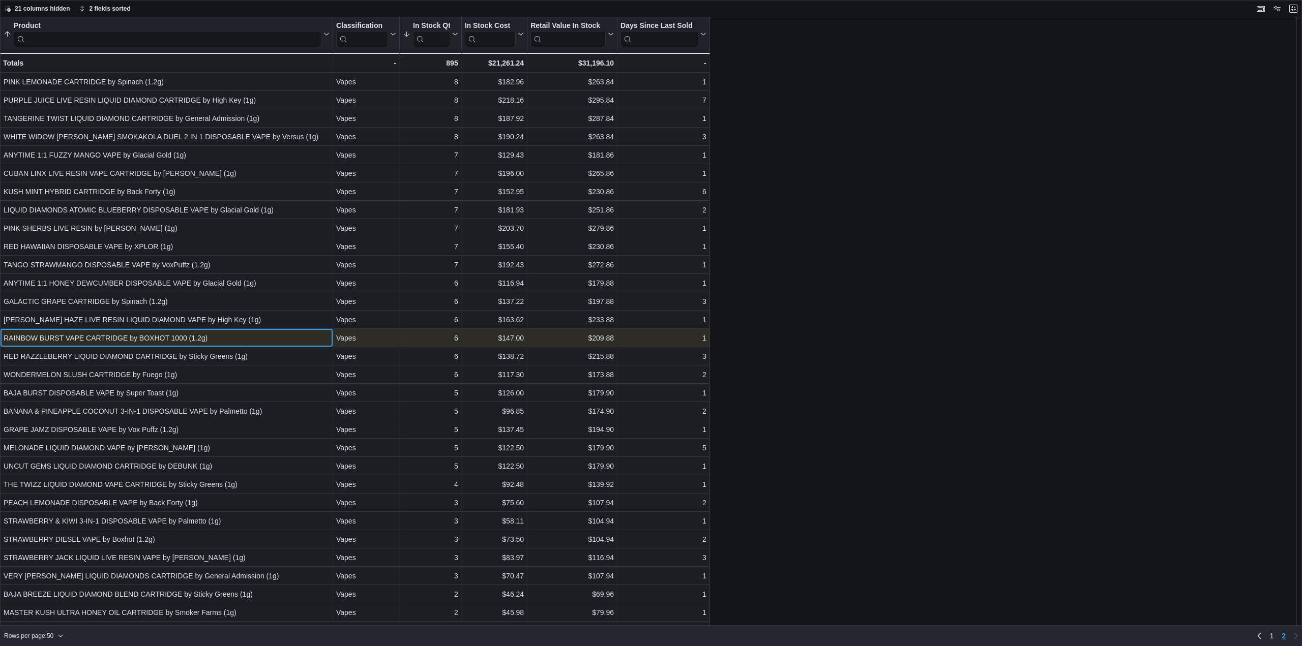
click at [166, 339] on div "RAINBOW BURST VAPE CARTRIDGE by BOXHOT 1000 (1.2g)" at bounding box center [167, 338] width 326 height 12
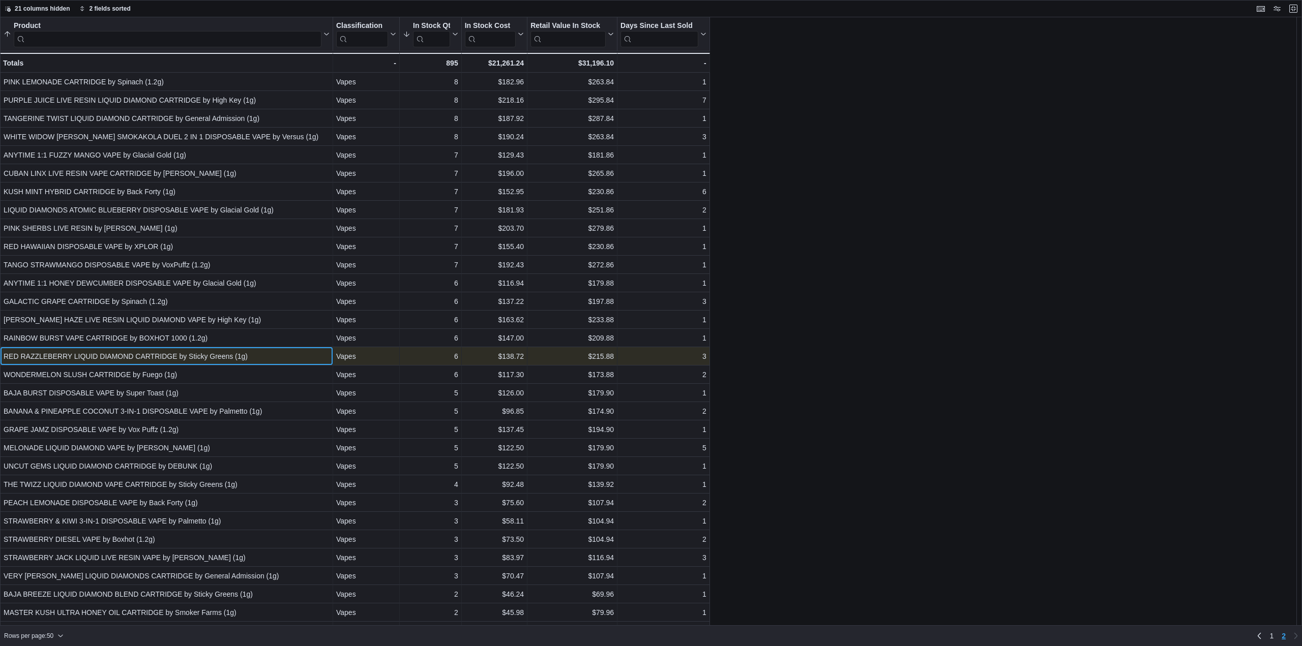
click at [130, 358] on div "RED RAZZLEBERRY LIQUID DIAMOND CARTRIDGE by Sticky Greens (1g)" at bounding box center [167, 356] width 326 height 12
drag, startPoint x: 73, startPoint y: 356, endPoint x: 20, endPoint y: 357, distance: 52.4
click at [20, 357] on div "RED RAZZLEBERRY LIQUID DIAMOND CARTRIDGE by Sticky Greens (1g)" at bounding box center [167, 356] width 326 height 12
copy div "RAZZLEBERRY"
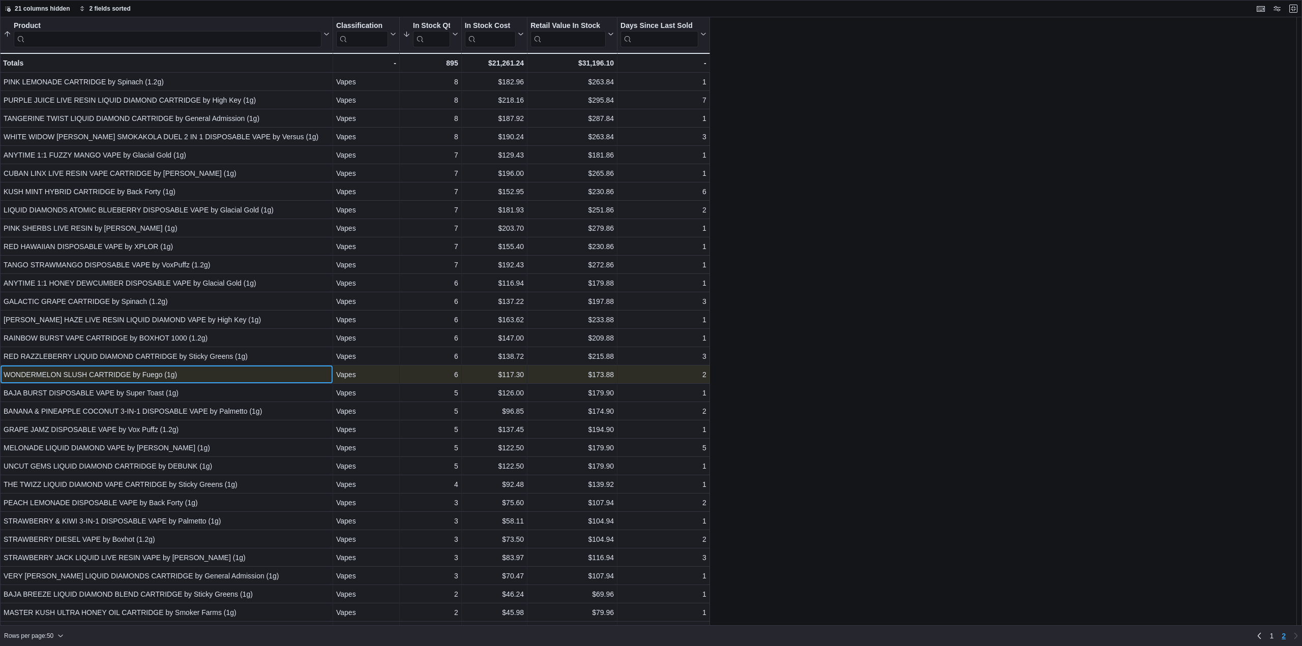
click at [158, 379] on div "WONDERMELON SLUSH CARTRIDGE by Fuego (1g)" at bounding box center [167, 375] width 326 height 12
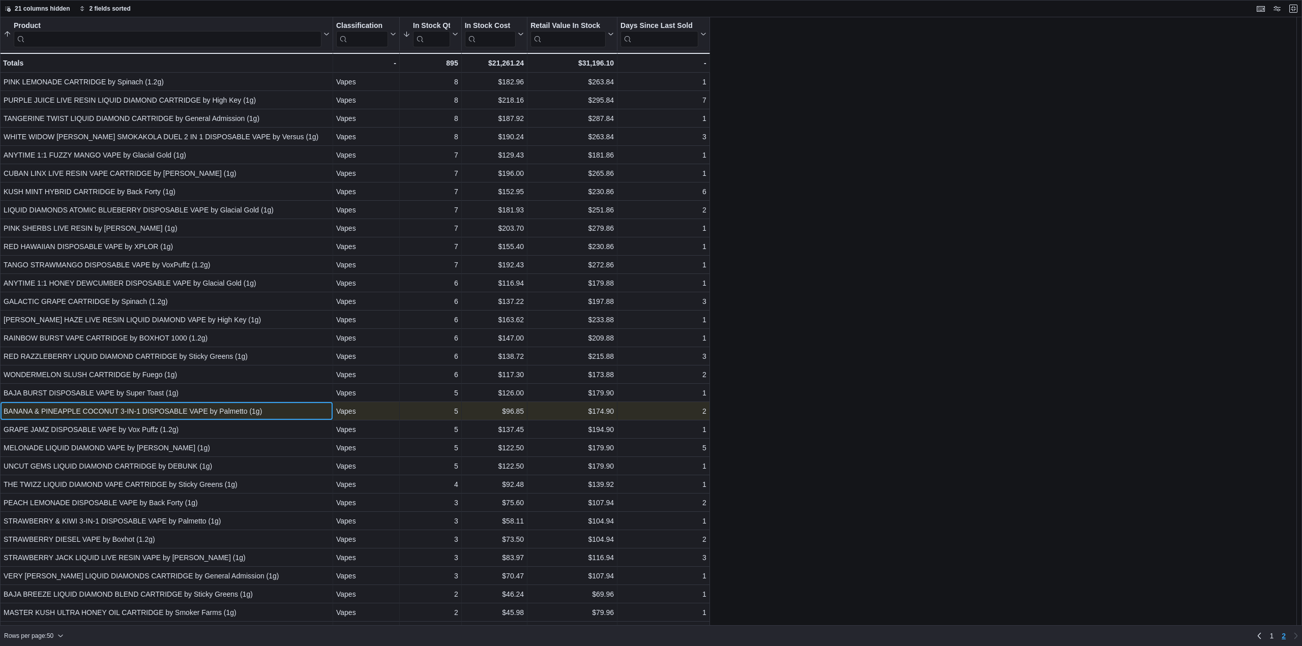
click at [131, 406] on div "BANANA & PINEAPPLE COCONUT 3-IN-1 DISPOSABLE VAPE by Palmetto (1g)" at bounding box center [167, 411] width 326 height 12
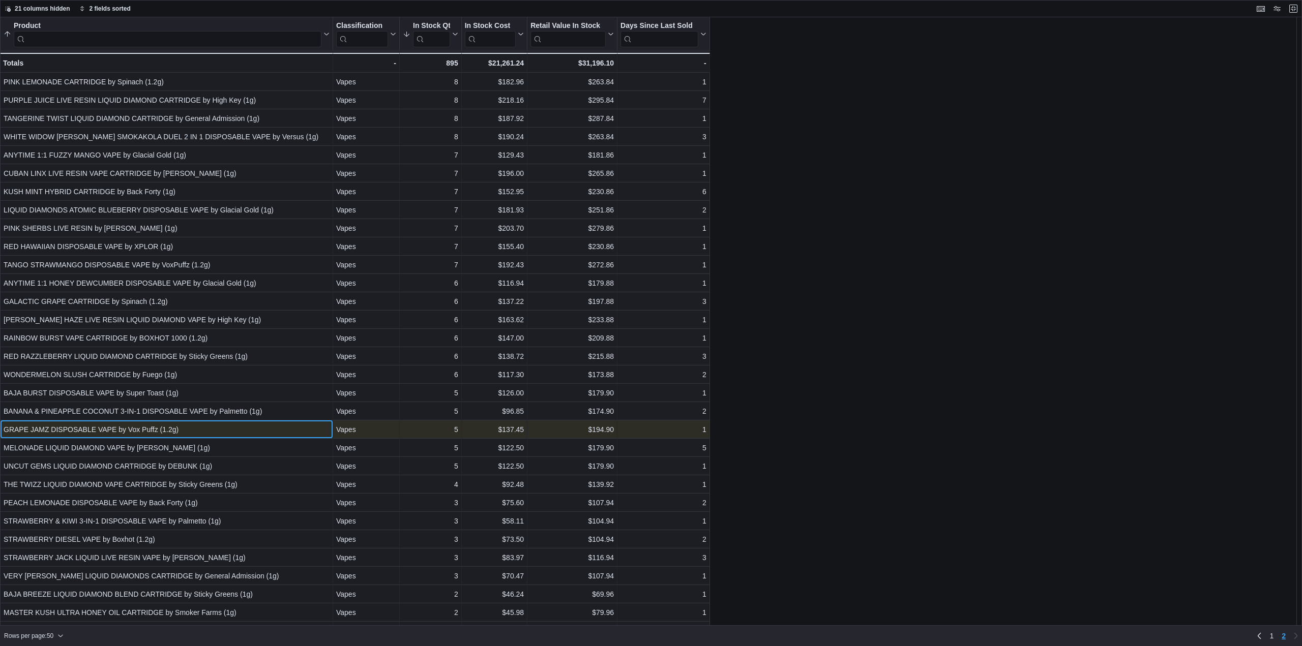
click at [150, 430] on div "GRAPE JAMZ DISPOSABLE VAPE by Vox Puffz (1.2g)" at bounding box center [167, 430] width 326 height 12
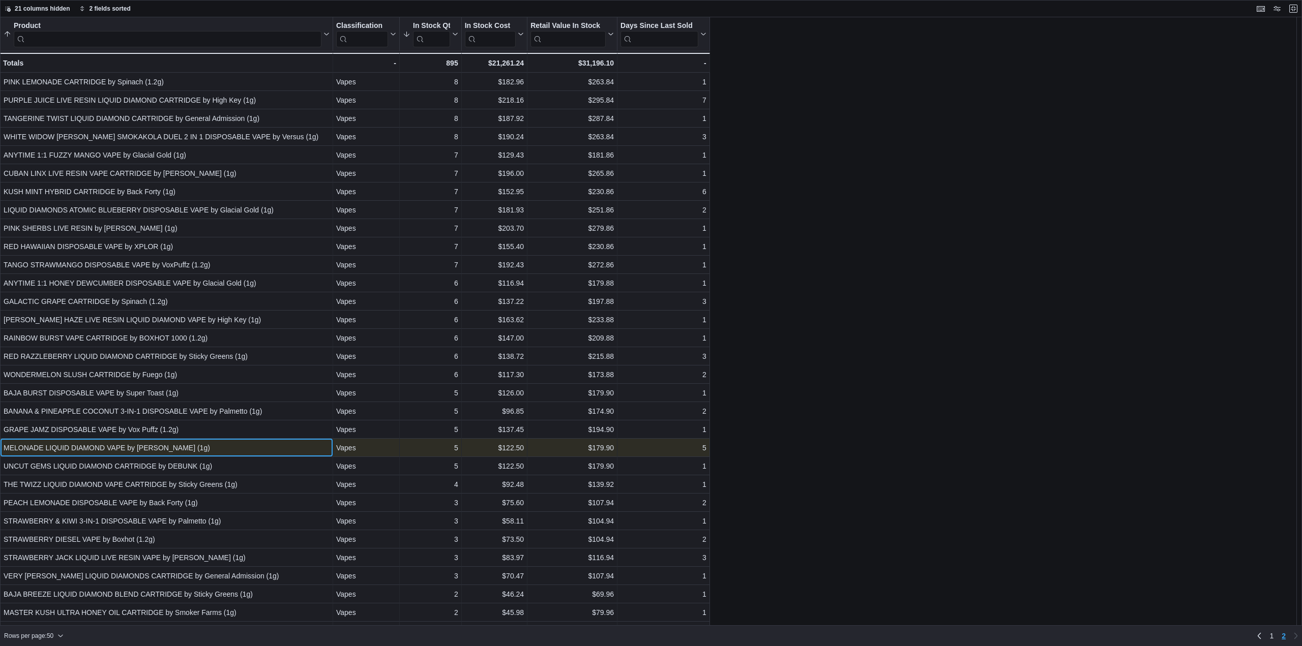
click at [153, 448] on div "MELONADE LIQUID DIAMOND VAPE by Debunk (1g)" at bounding box center [167, 448] width 326 height 12
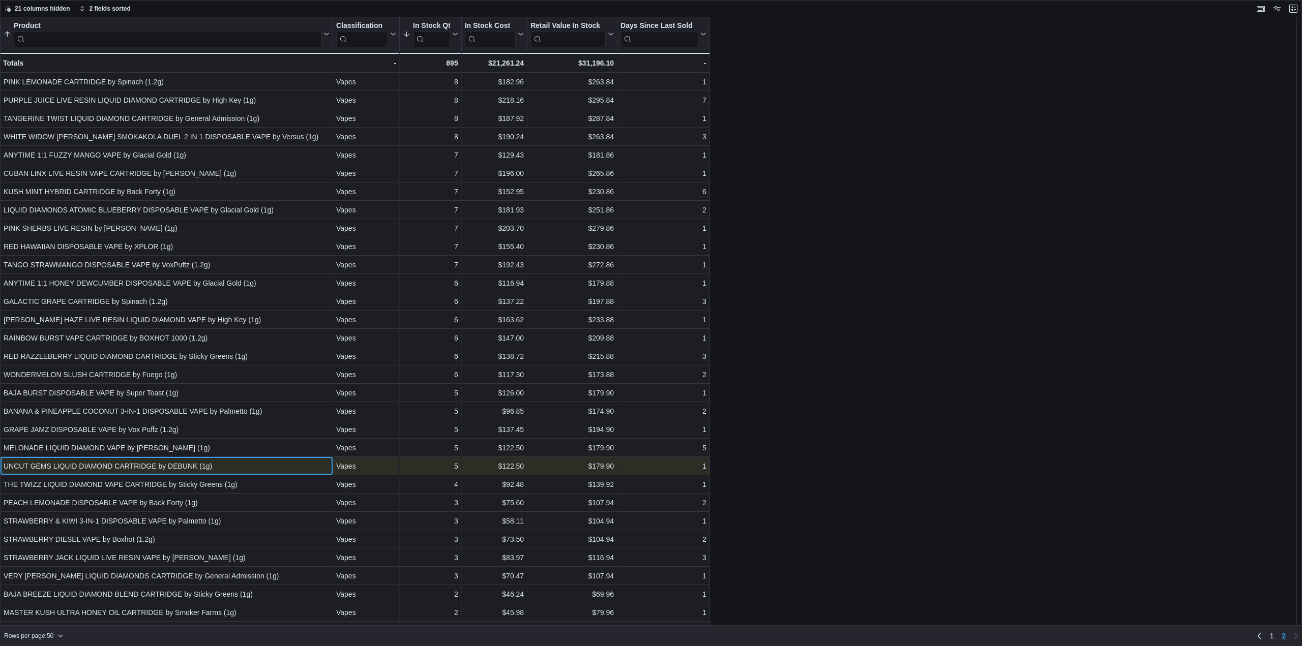
click at [154, 464] on div "UNCUT GEMS LIQUID DIAMOND CARTRIDGE by DEBUNK (1g)" at bounding box center [167, 466] width 326 height 12
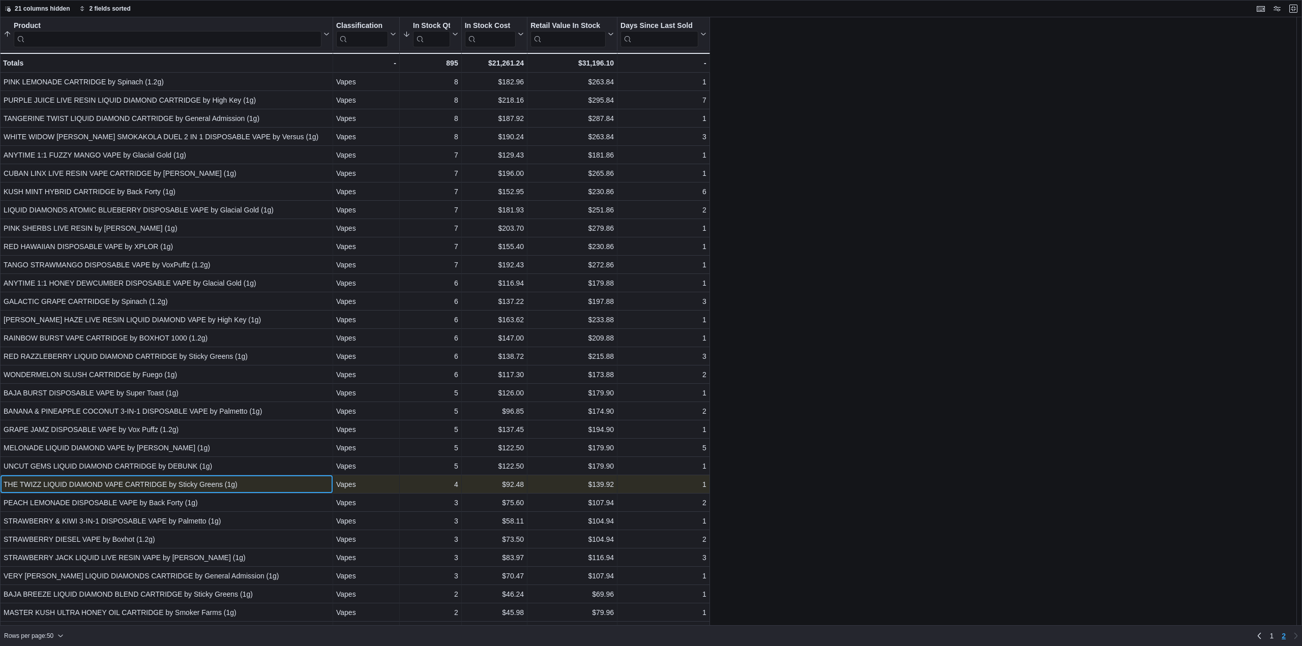
click at [155, 484] on div "THE TWIZZ LIQUID DIAMOND VAPE CARTRIDGE by Sticky Greens (1g)" at bounding box center [167, 485] width 326 height 12
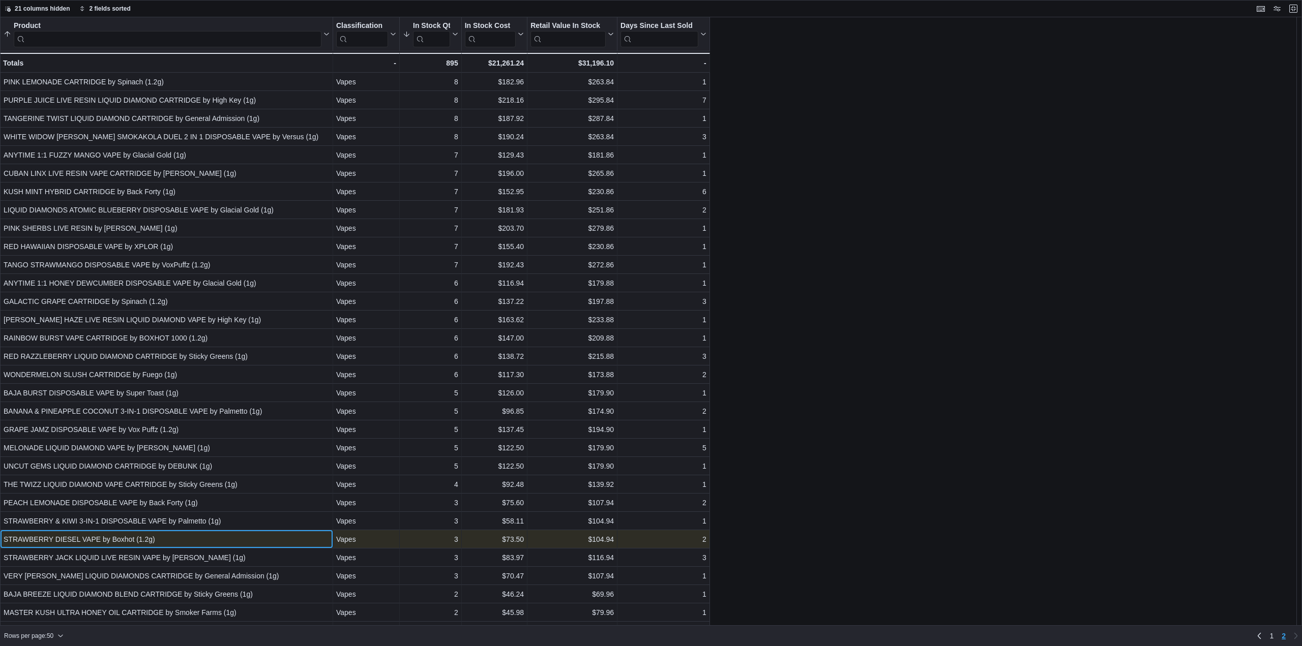
click at [109, 543] on div "STRAWBERRY DIESEL VAPE by Boxhot (1.2g)" at bounding box center [167, 540] width 326 height 12
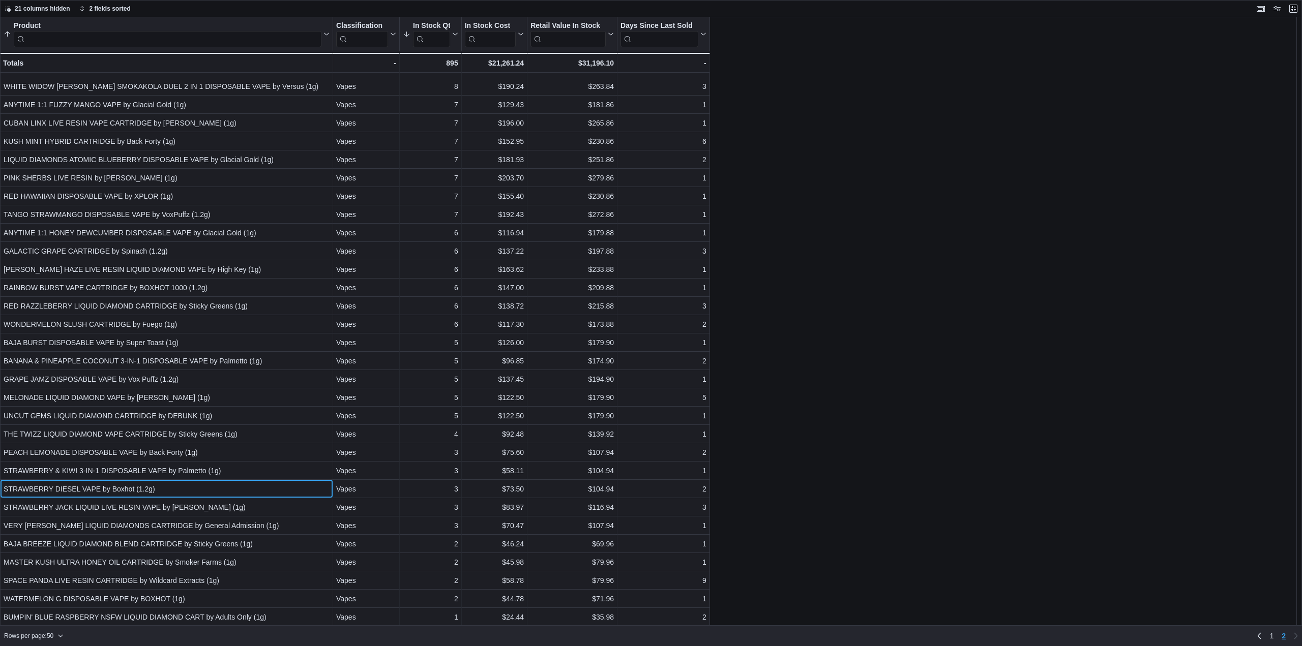
scroll to position [142, 0]
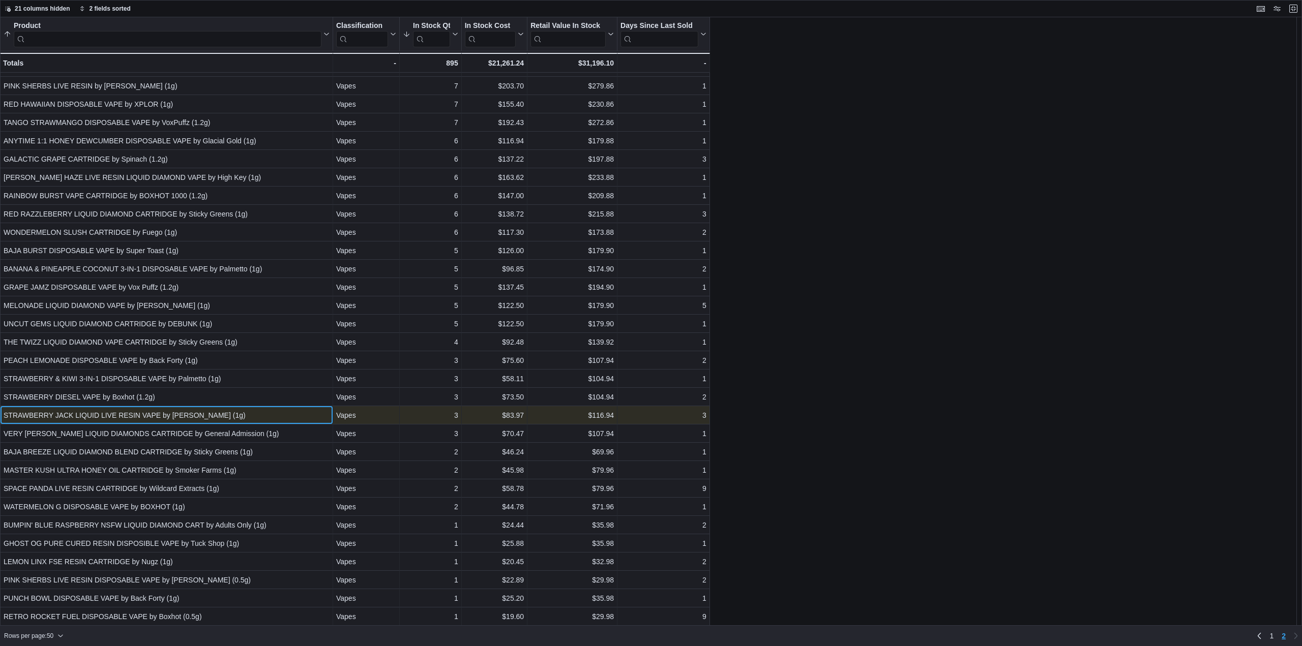
click at [95, 417] on div "STRAWBERRY JACK LIQUID LIVE RESIN VAPE by ness (1g)" at bounding box center [167, 415] width 326 height 12
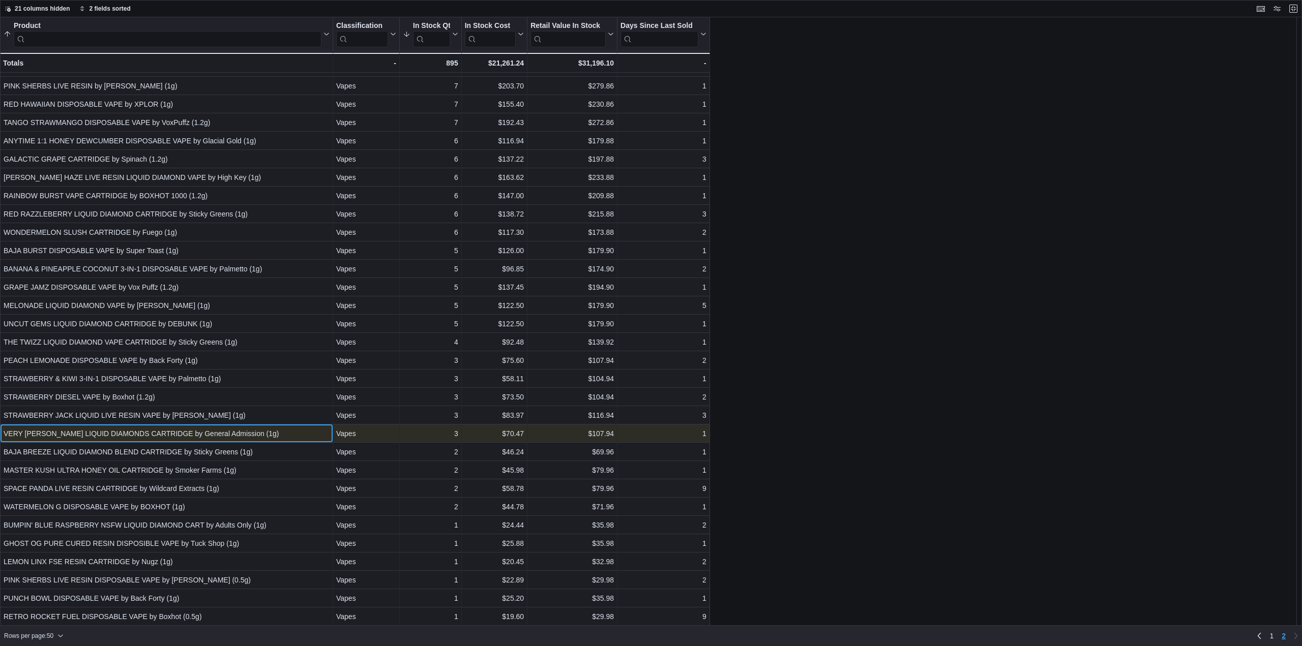
click at [96, 435] on div "VERY BERRY LIQUID DIAMONDS CARTRIDGE by General Admission (1g)" at bounding box center [167, 434] width 326 height 12
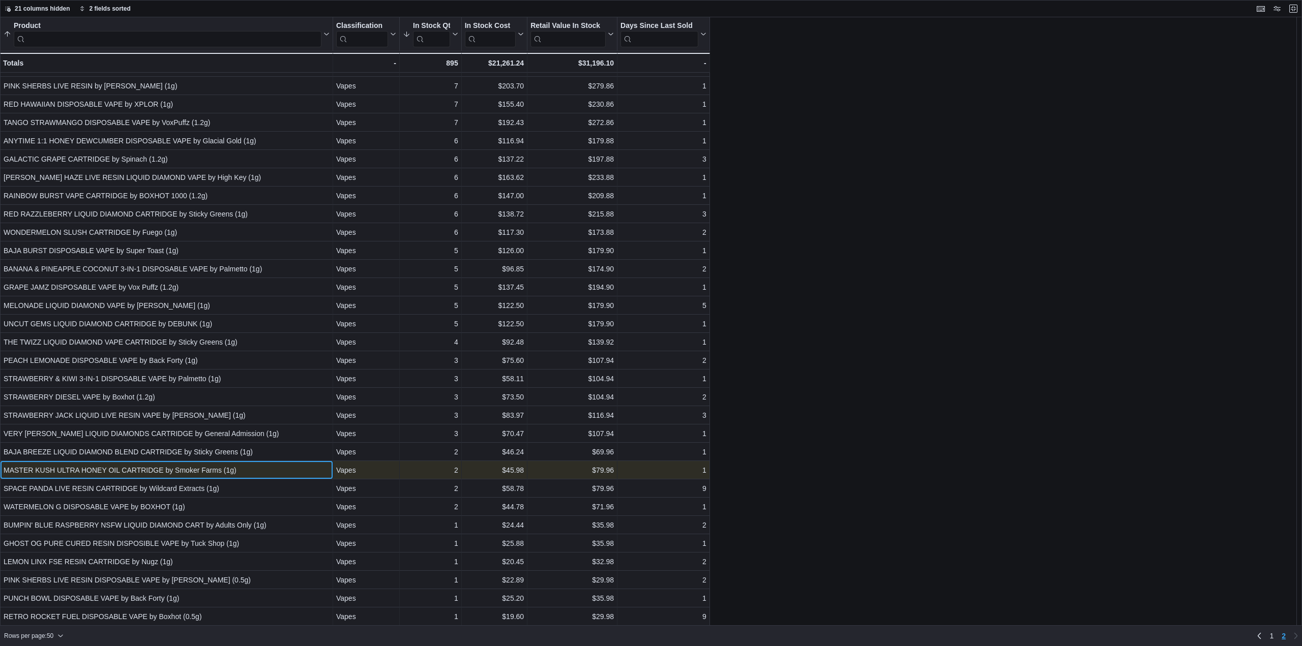
click at [190, 472] on div "MASTER KUSH ULTRA HONEY OIL CARTRIDGE by Smoker Farms (1g)" at bounding box center [167, 470] width 326 height 12
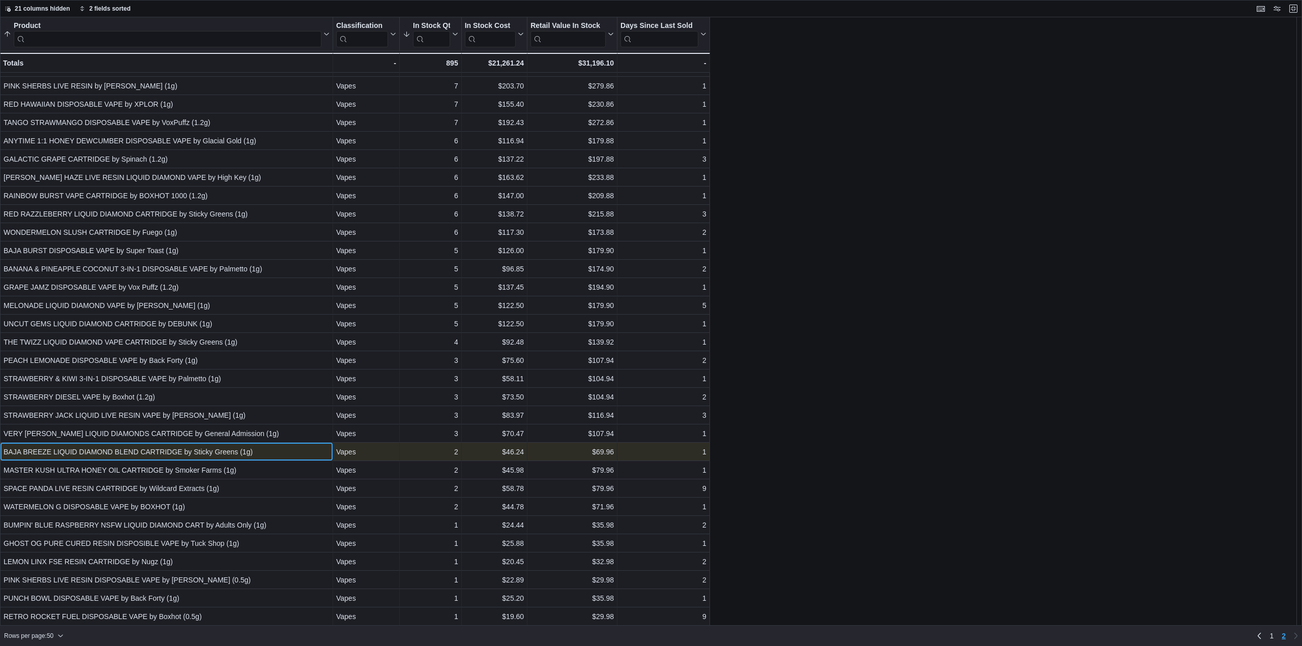
click at [86, 455] on div "BAJA BREEZE LIQUID DIAMOND BLEND CARTRIDGE by Sticky Greens (1g)" at bounding box center [167, 452] width 326 height 12
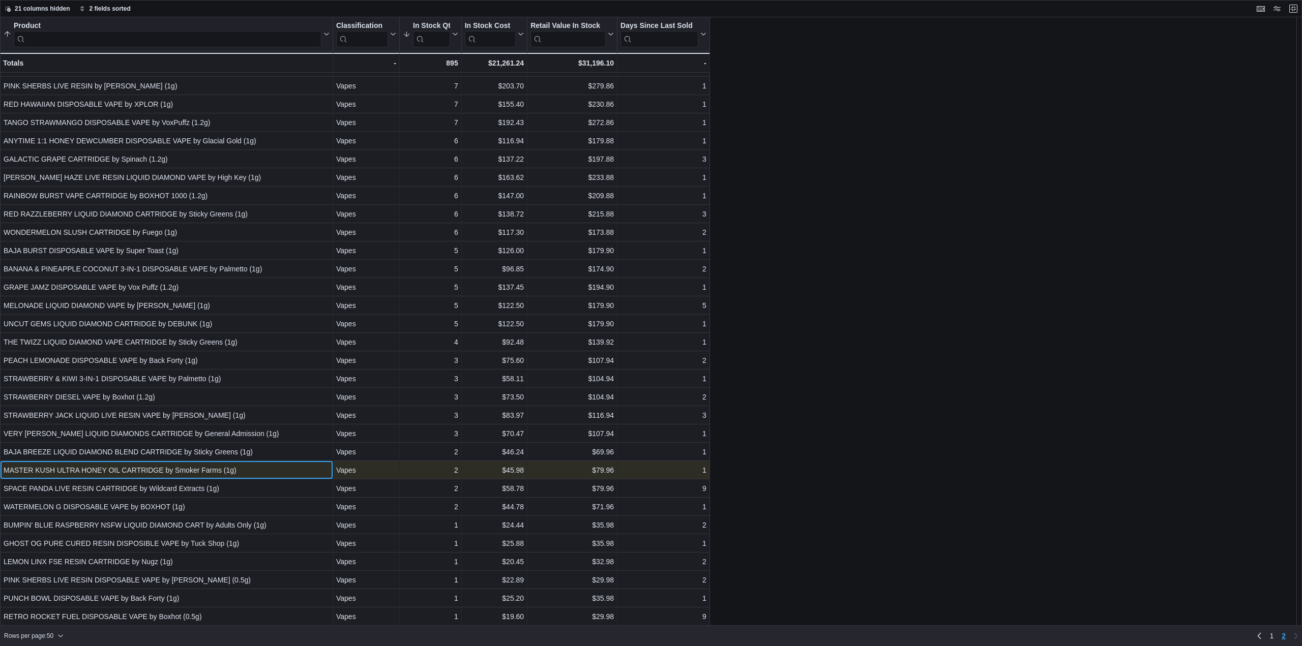
click at [163, 469] on div "MASTER KUSH ULTRA HONEY OIL CARTRIDGE by Smoker Farms (1g)" at bounding box center [167, 470] width 326 height 12
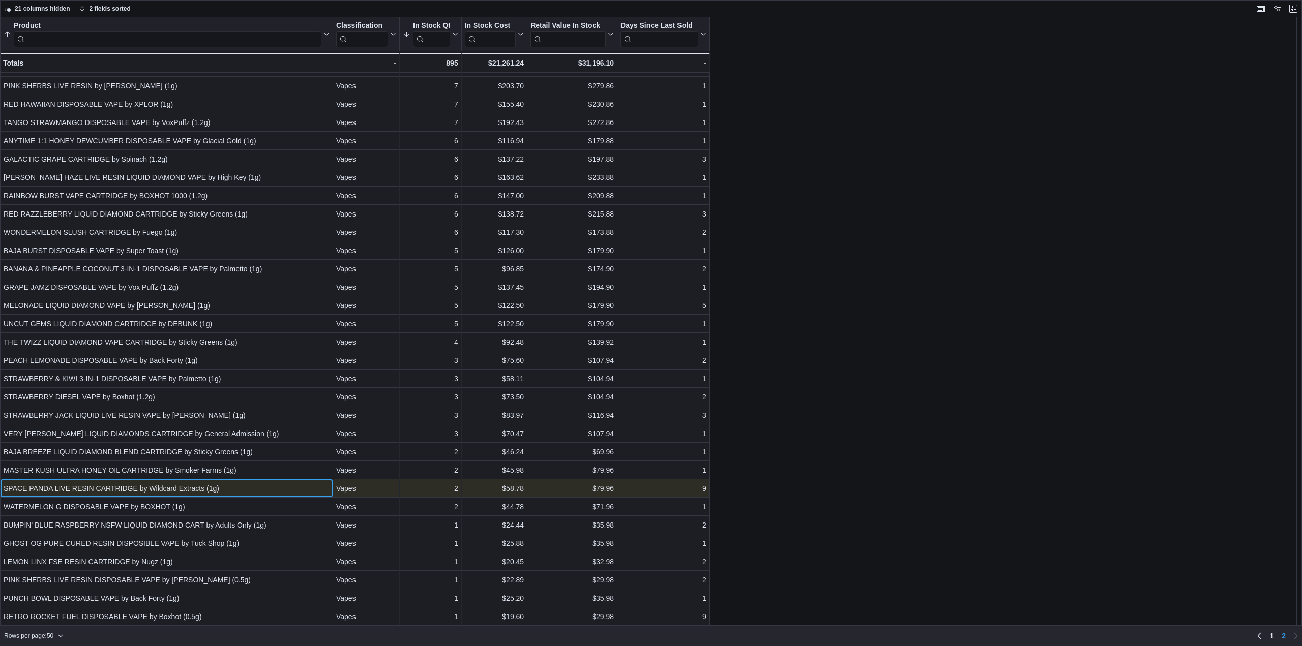
click at [226, 489] on div "SPACE PANDA LIVE RESIN CARTRIDGE by Wildcard Extracts (1g)" at bounding box center [167, 489] width 326 height 12
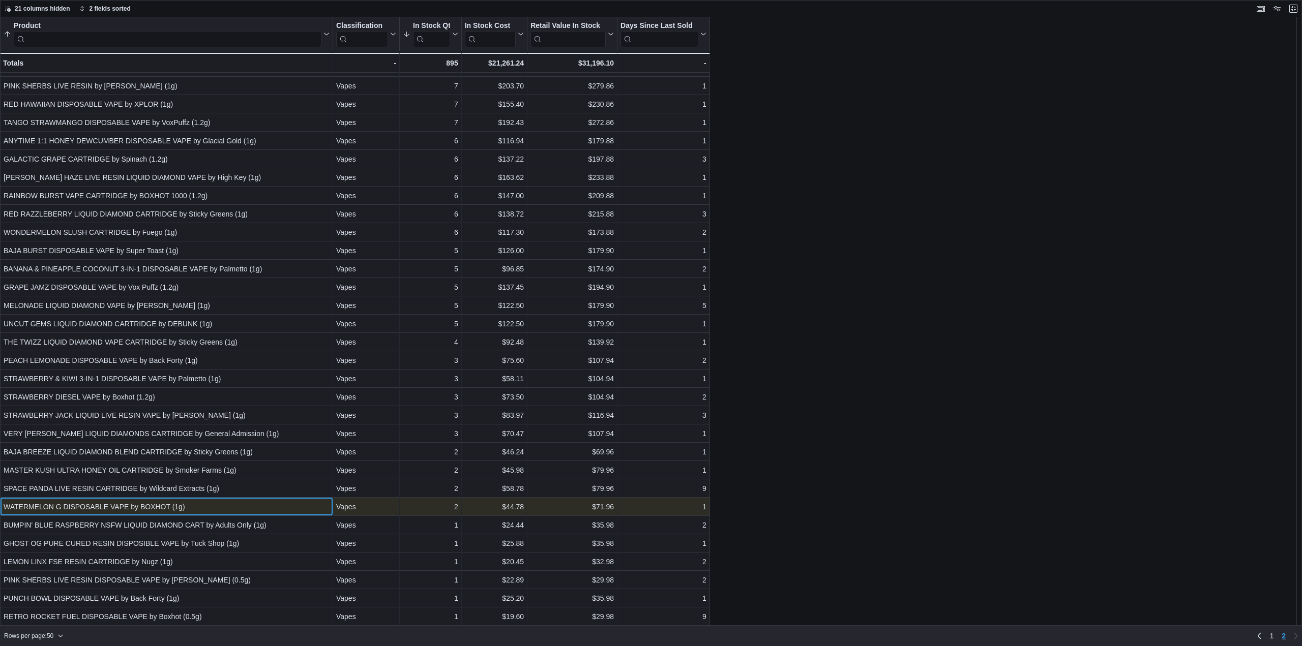
click at [194, 511] on div "WATERMELON G DISPOSABLE VAPE by BOXHOT (1g)" at bounding box center [167, 507] width 326 height 12
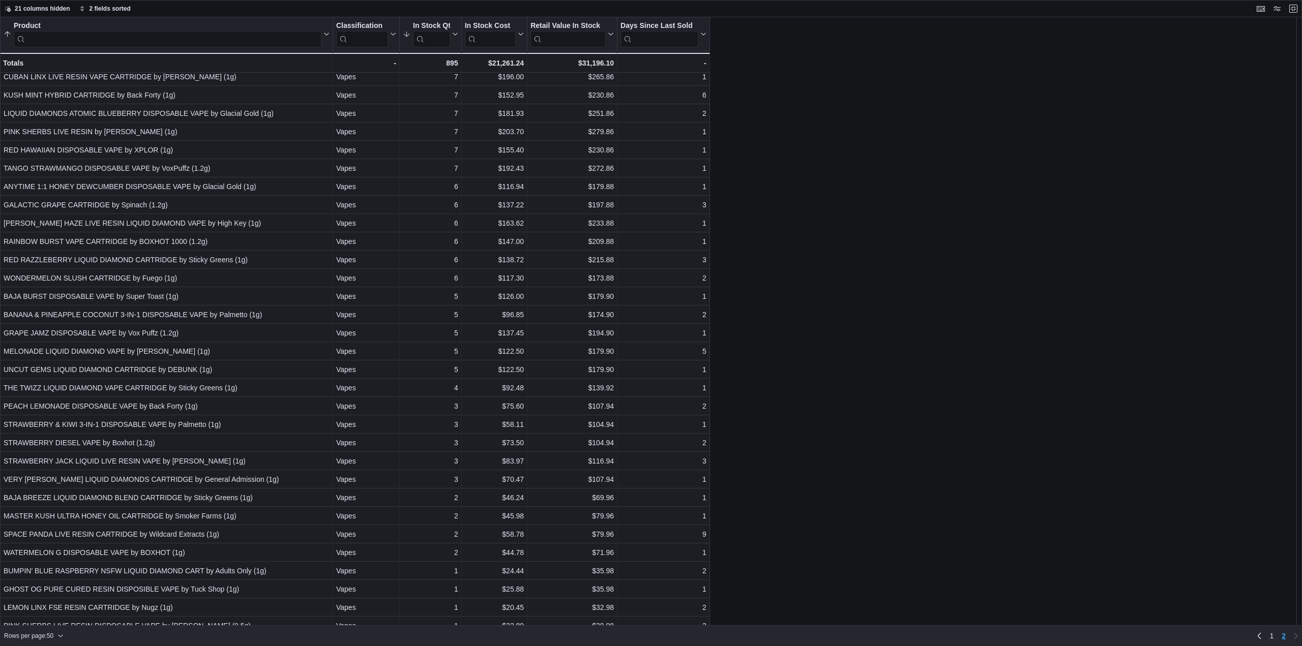
scroll to position [92, 0]
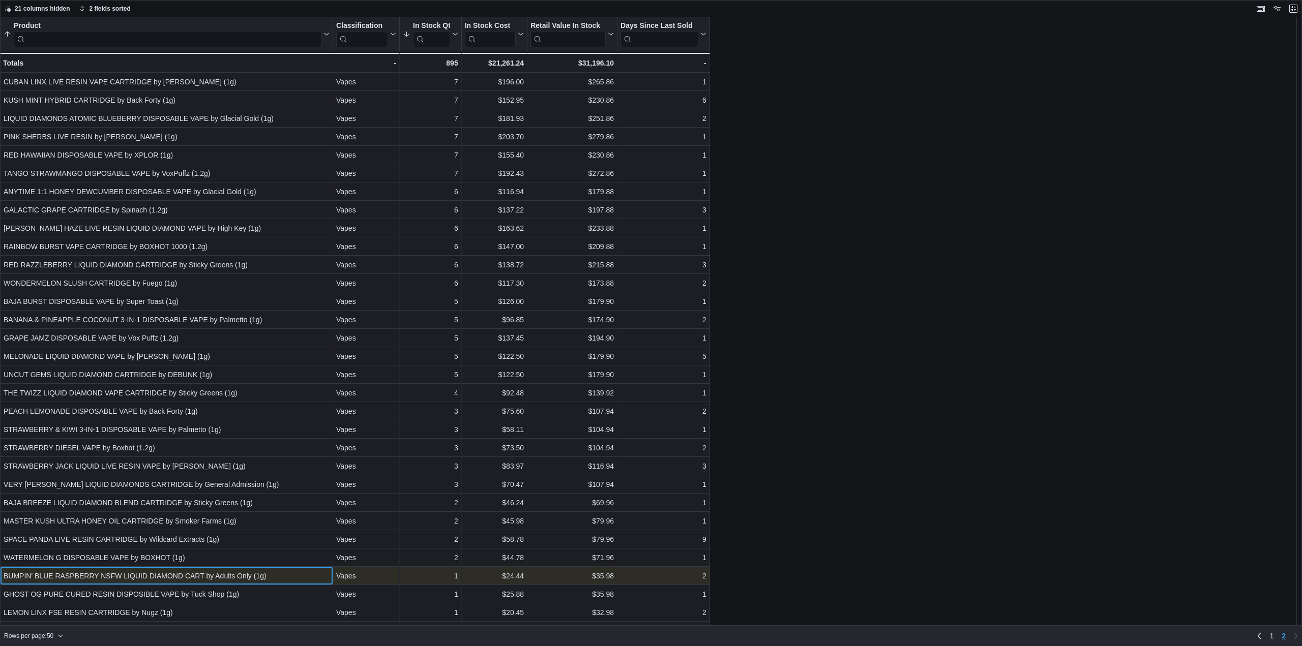
click at [208, 579] on div "BUMPIN' BLUE RASPBERRY NSFW LIQUID DIAMOND CART by Adults Only (1g)" at bounding box center [167, 576] width 326 height 12
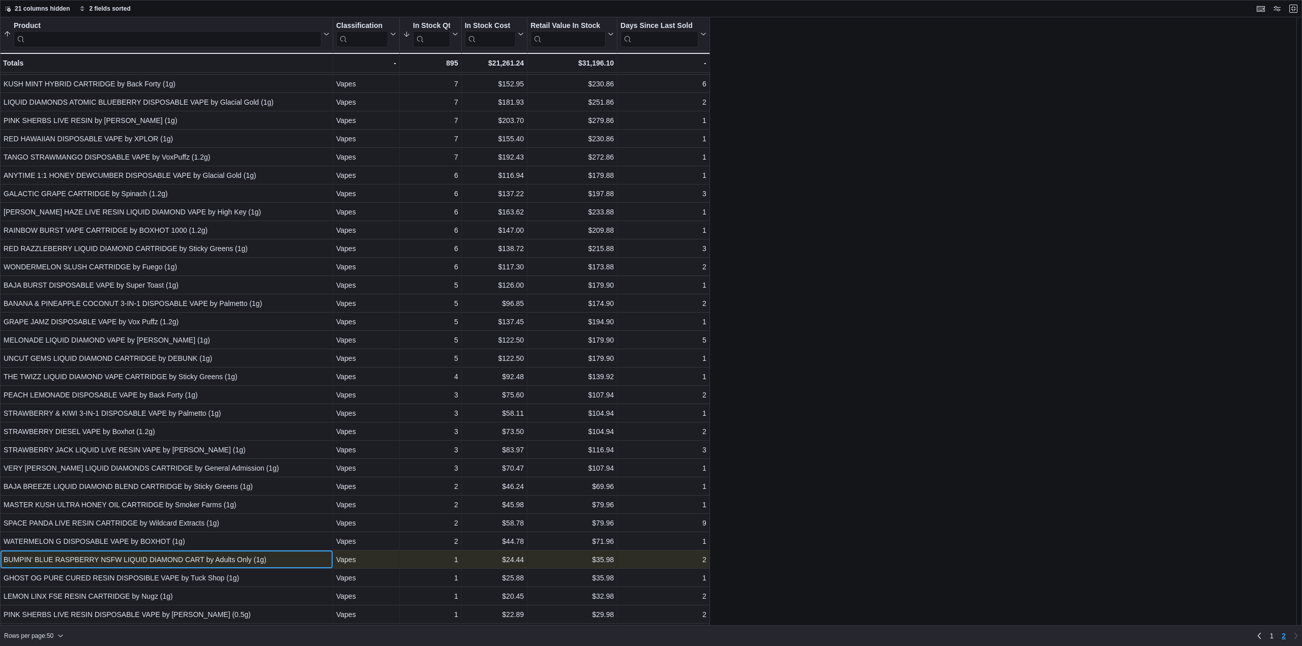
scroll to position [142, 0]
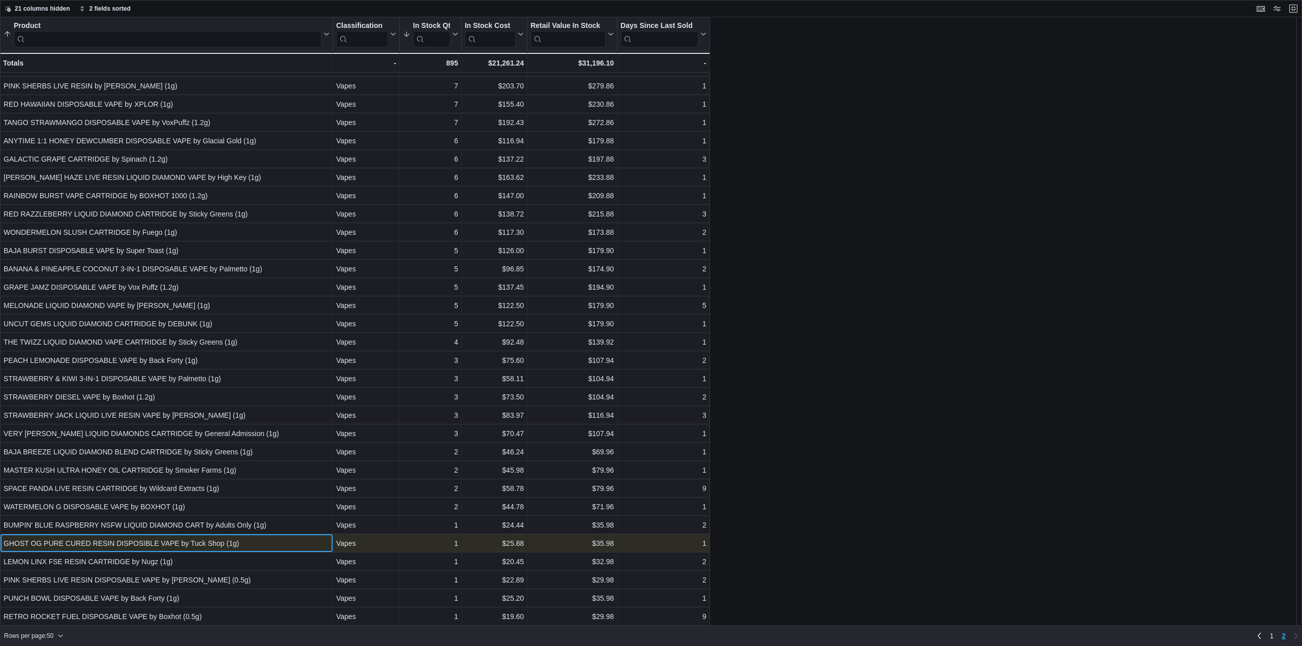
click at [175, 541] on div "GHOST OG PURE CURED RESIN DISPOSIBLE VAPE by Tuck Shop (1g)" at bounding box center [167, 544] width 326 height 12
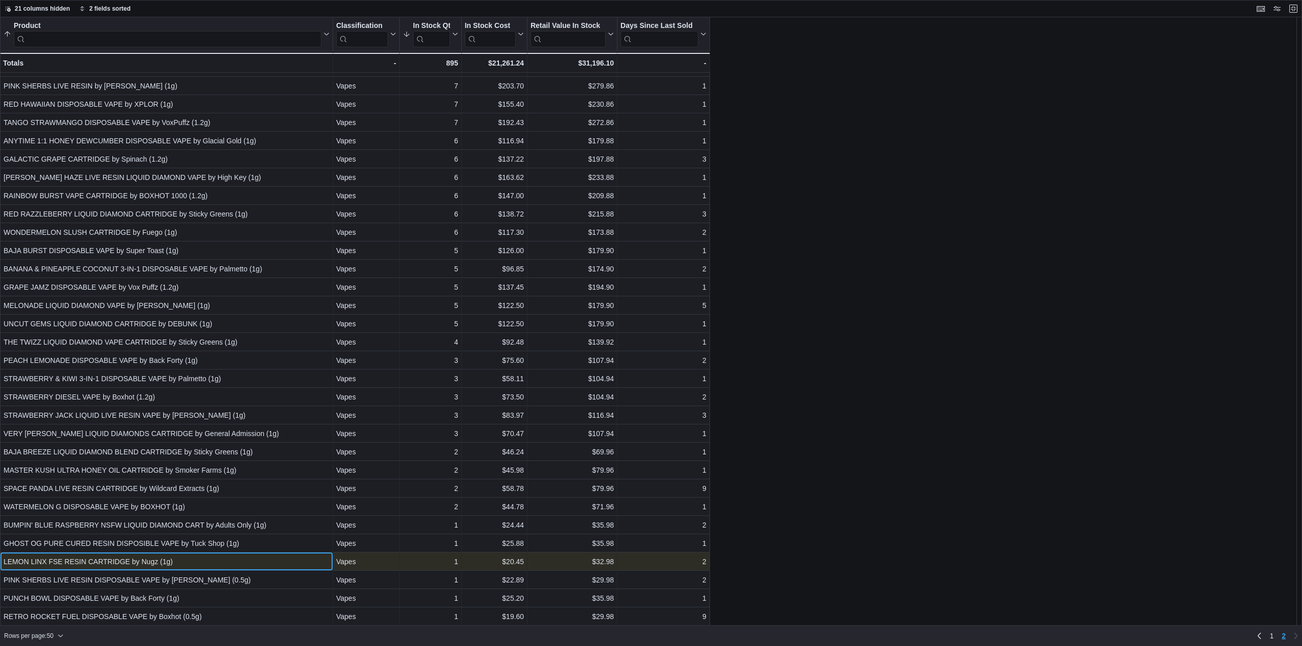
click at [181, 553] on div "LEMON LINX FSE RESIN CARTRIDGE by Nugz (1g) - Product, column 1, row 85" at bounding box center [166, 562] width 333 height 18
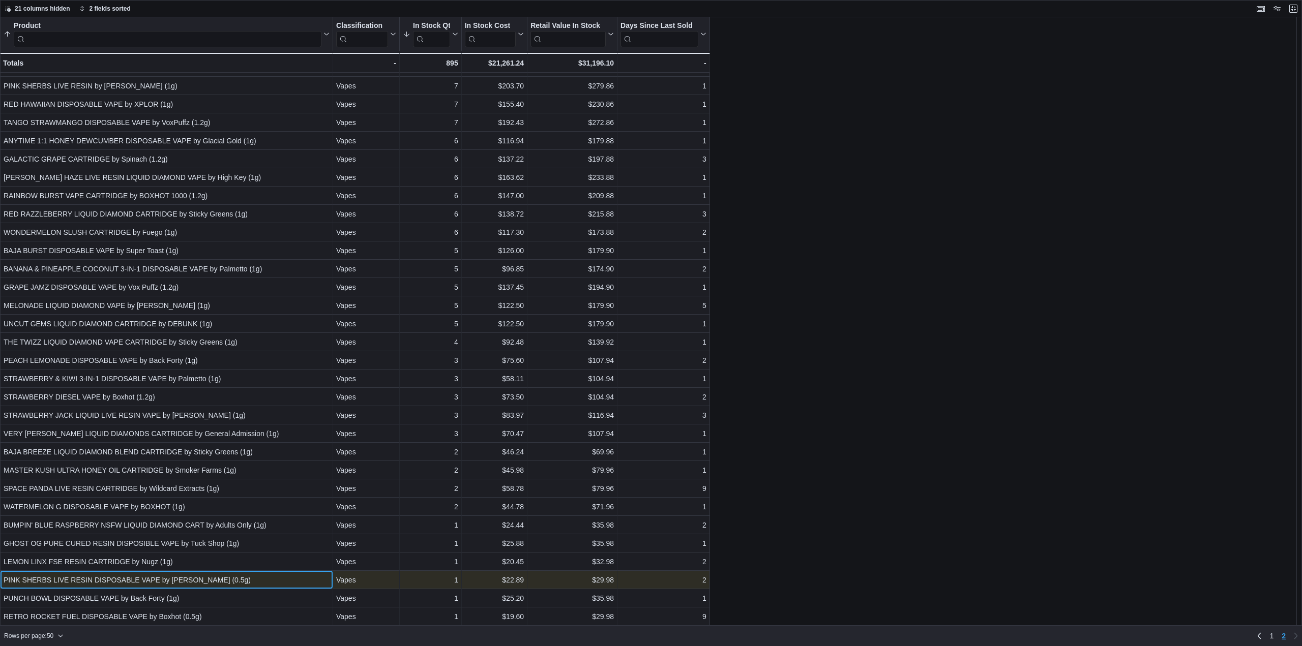
click at [235, 578] on div "PINK SHERBS LIVE RESIN DISPOSABLE VAPE by Sherbinskis (0.5g)" at bounding box center [167, 580] width 326 height 12
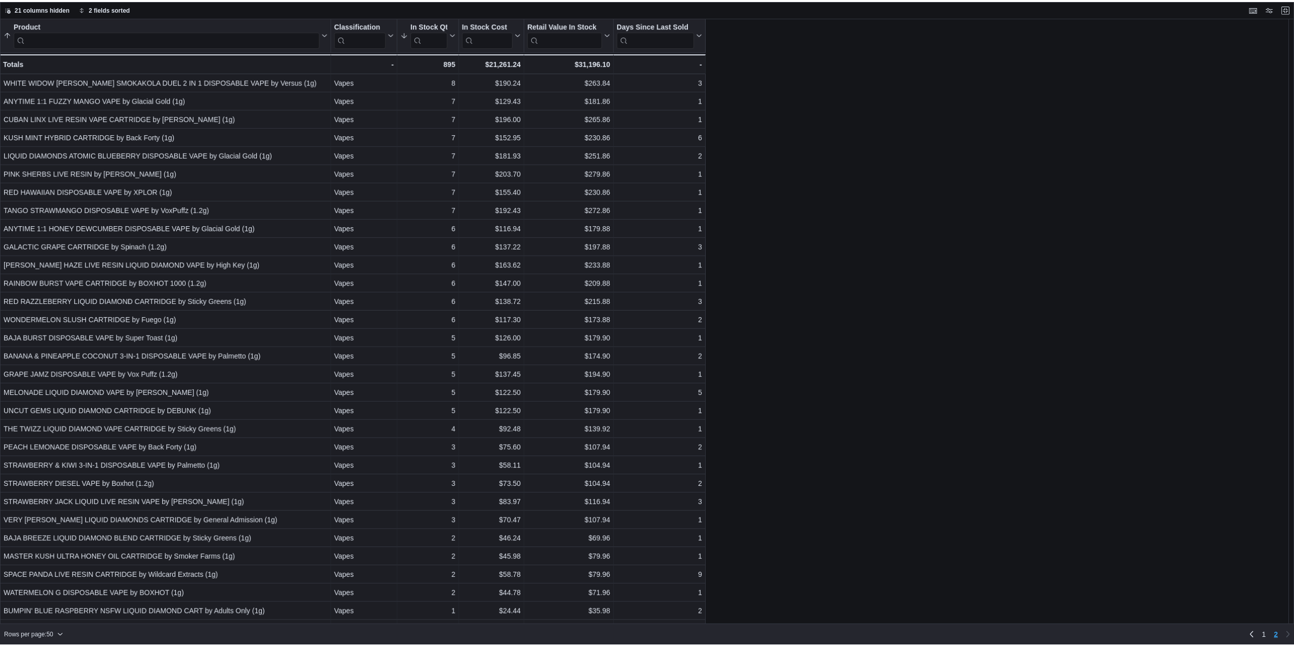
scroll to position [0, 0]
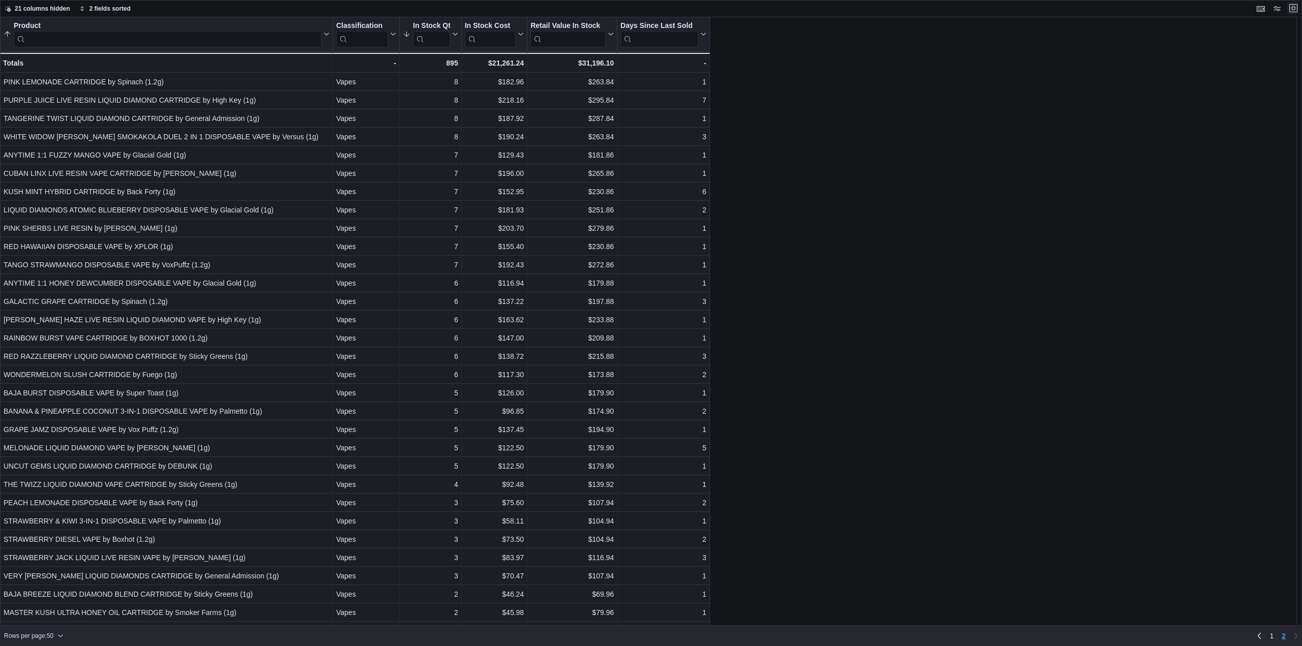
click at [1291, 7] on button "Exit fullscreen" at bounding box center [1293, 8] width 12 height 12
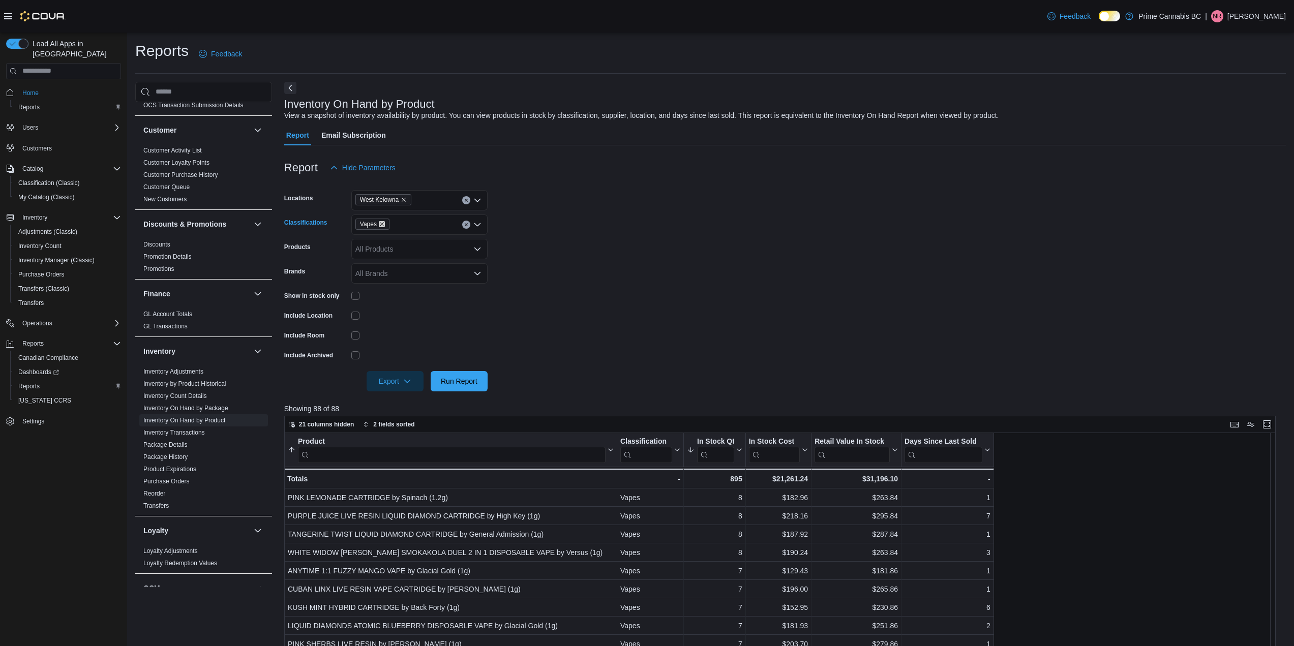
click at [380, 224] on icon "Remove Vapes from selection in this group" at bounding box center [382, 224] width 6 height 6
click at [375, 253] on span "Oil" at bounding box center [377, 255] width 9 height 10
click at [473, 381] on span "Run Report" at bounding box center [459, 381] width 37 height 10
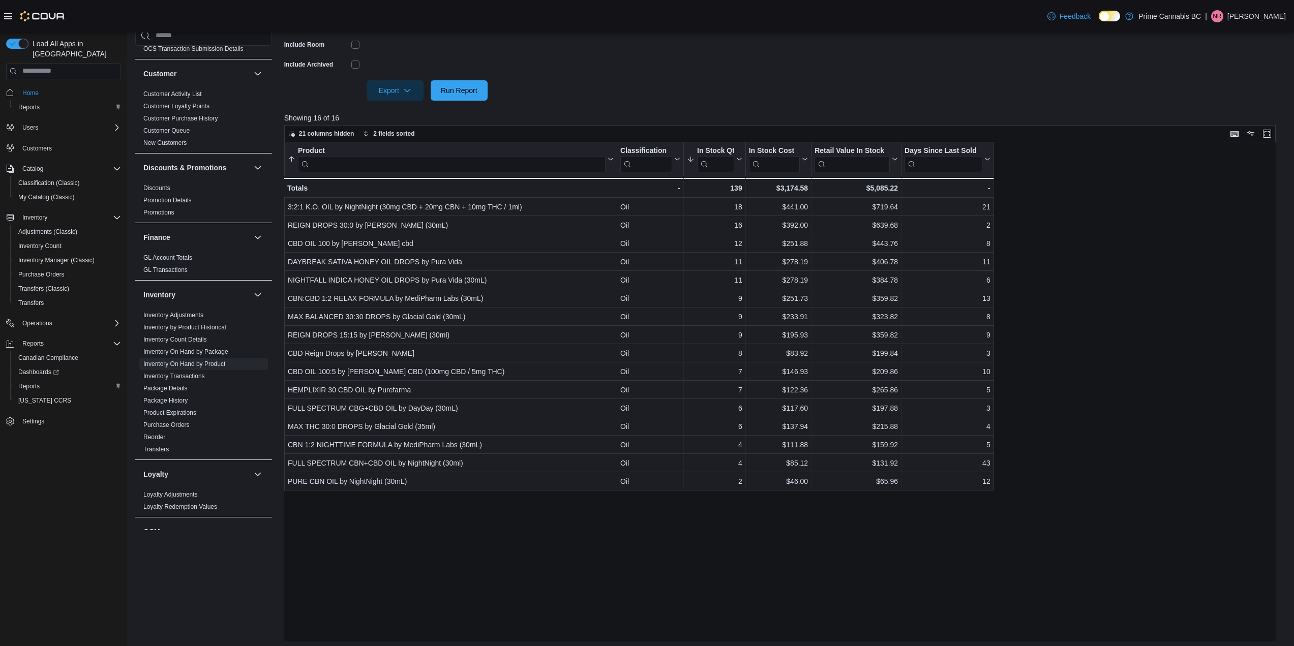
scroll to position [294, 0]
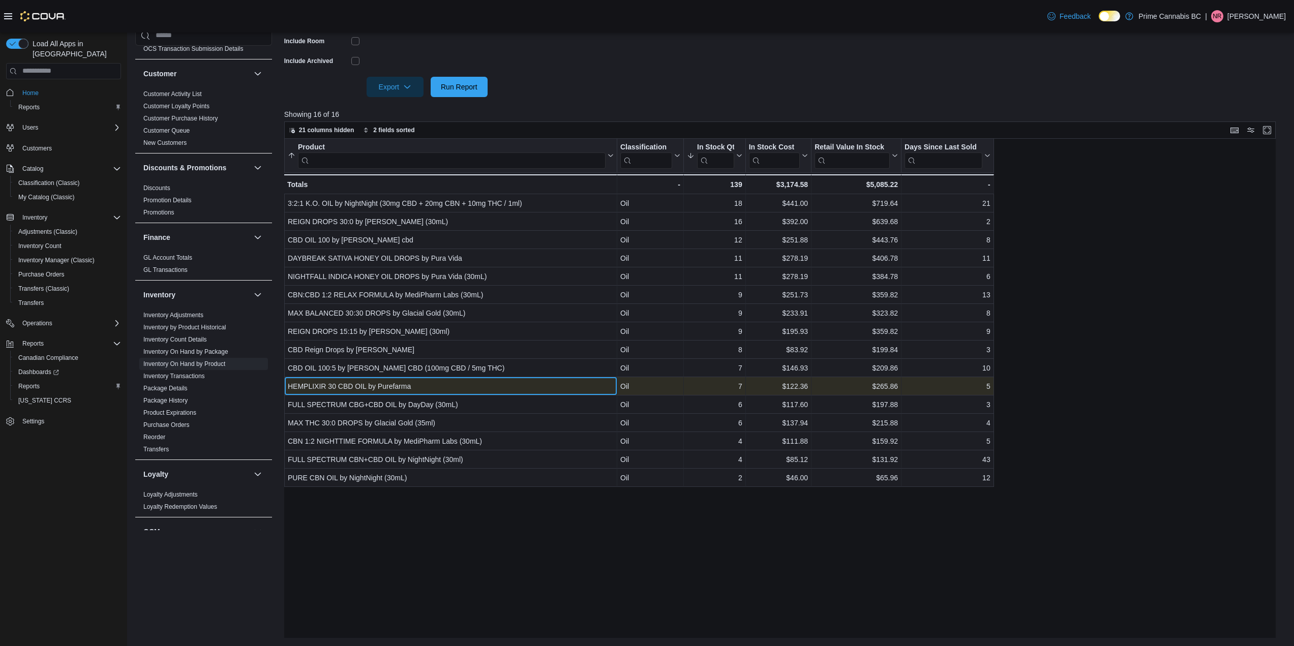
click at [420, 387] on div "HEMPLIXIR 30 CBD OIL by Purefarma" at bounding box center [451, 386] width 326 height 12
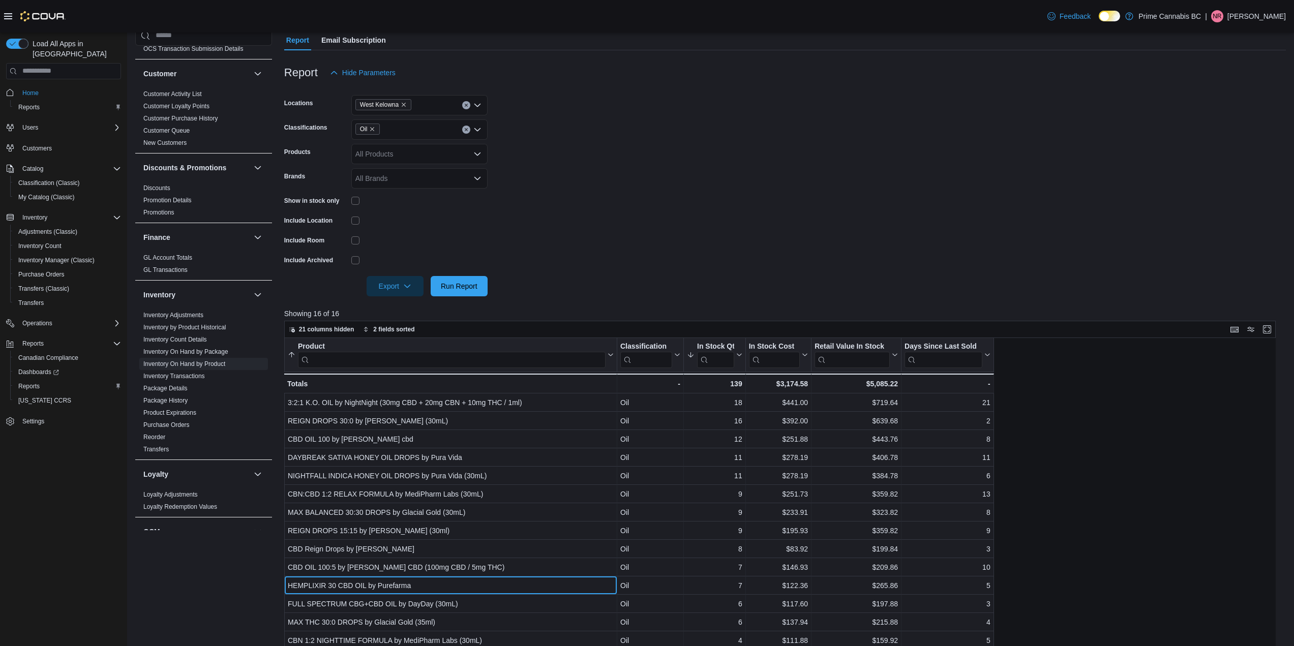
scroll to position [102, 0]
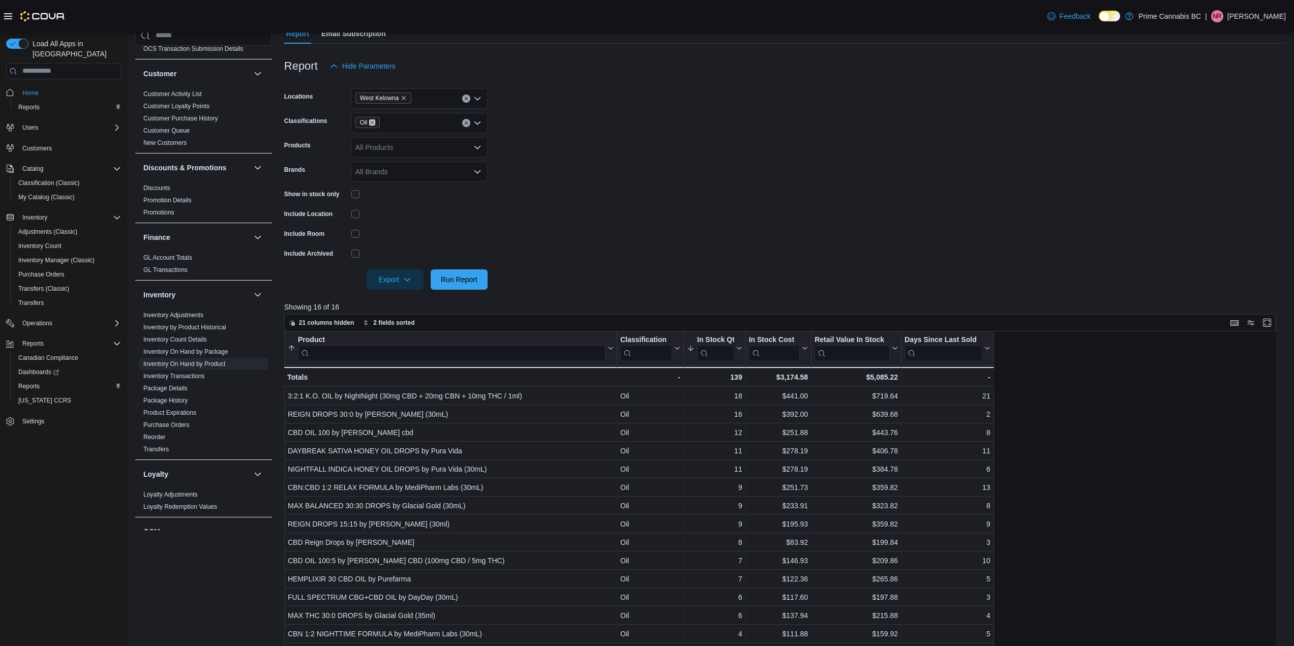
click at [373, 121] on icon "Remove Oil from selection in this group" at bounding box center [372, 123] width 6 height 6
click at [410, 187] on span "Concentrates" at bounding box center [394, 190] width 42 height 10
click at [467, 281] on span "Run Report" at bounding box center [459, 279] width 37 height 10
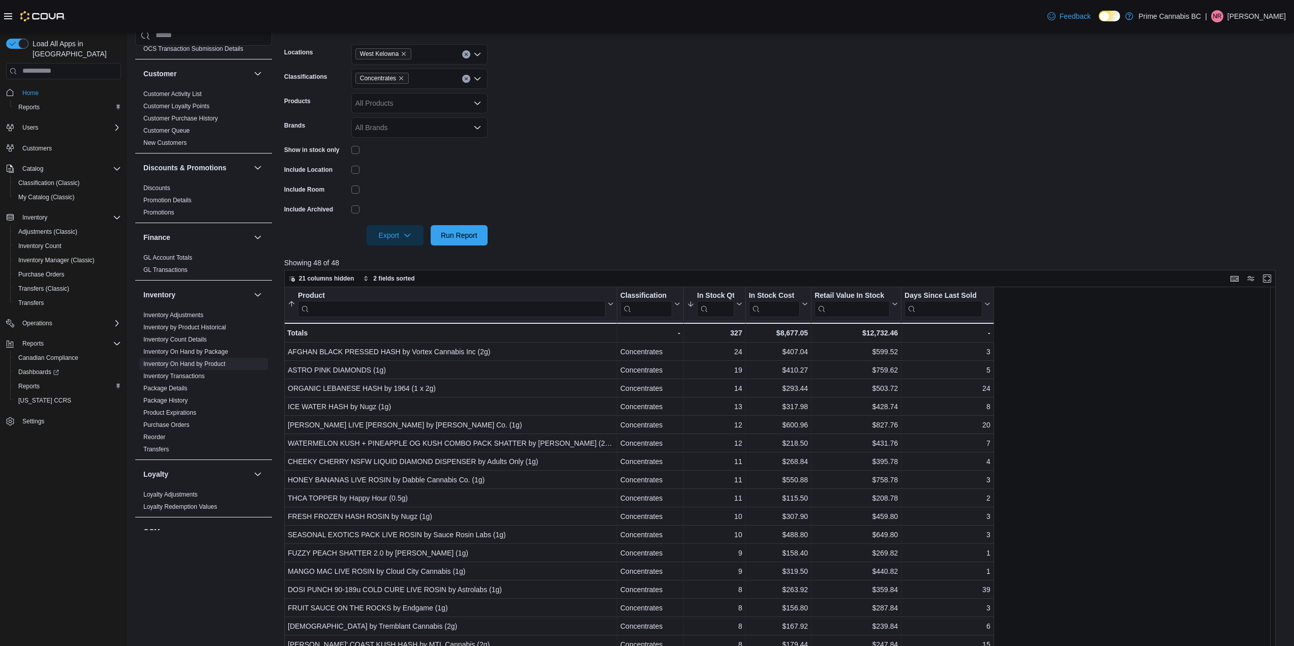
scroll to position [153, 0]
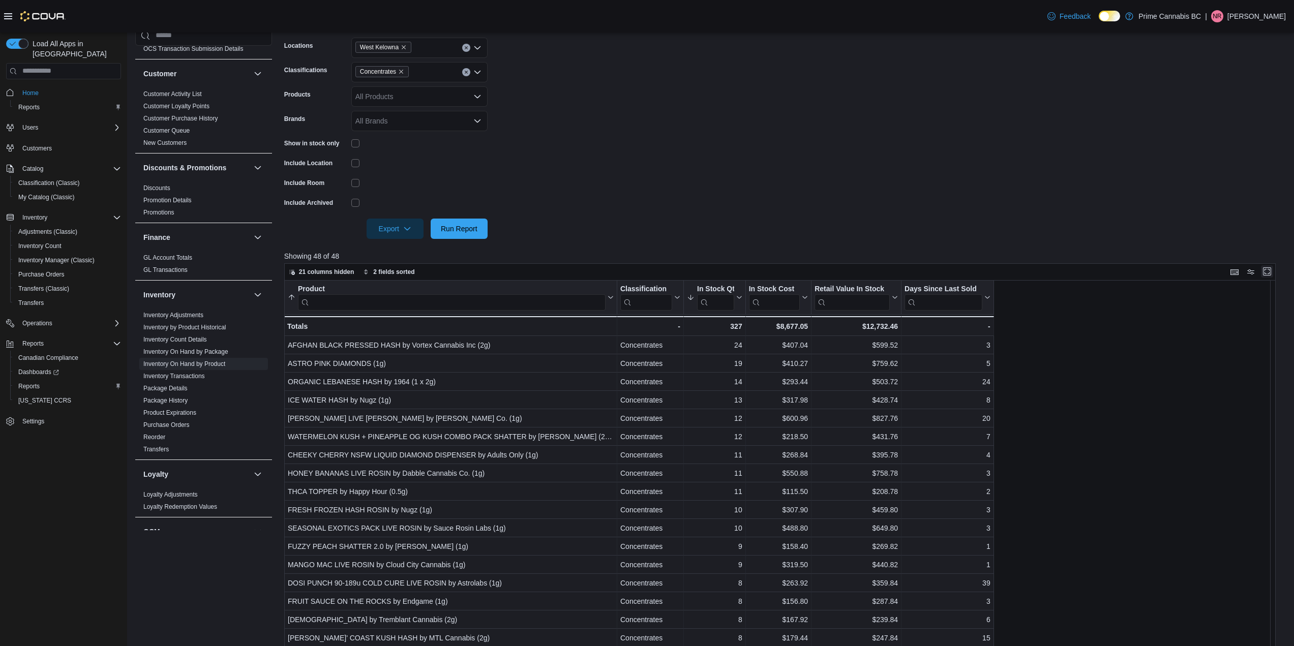
click at [1273, 277] on button "Enter fullscreen" at bounding box center [1267, 272] width 12 height 12
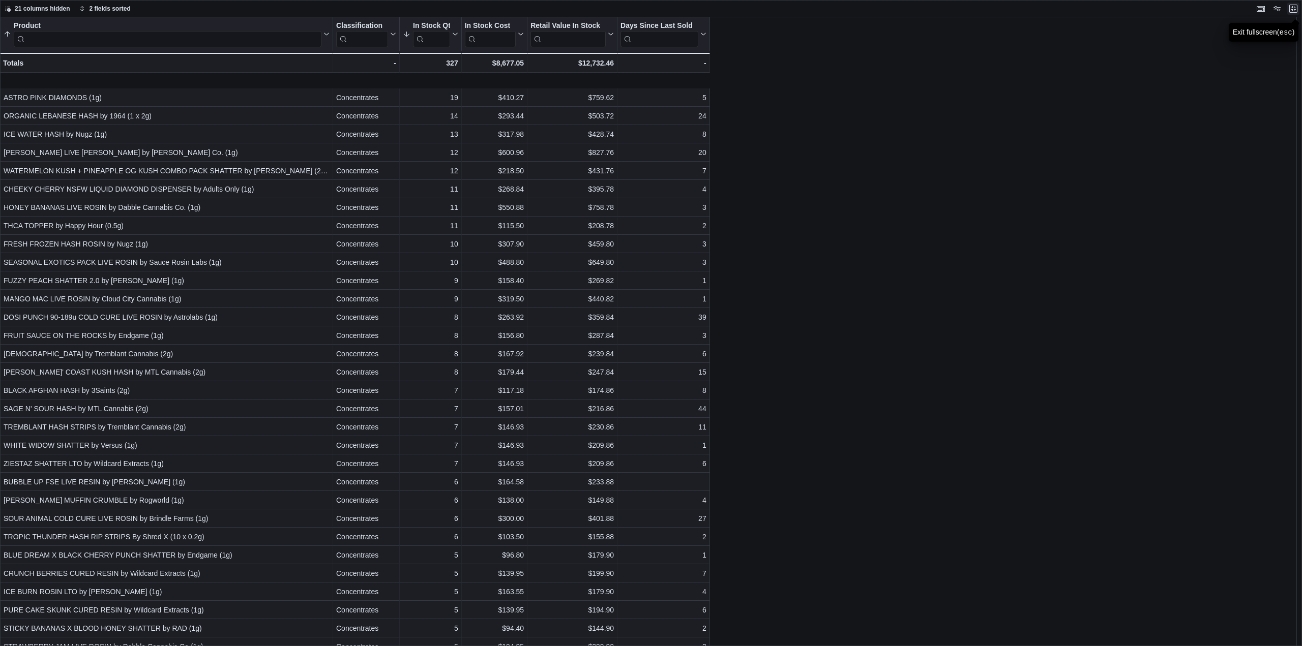
scroll to position [0, 0]
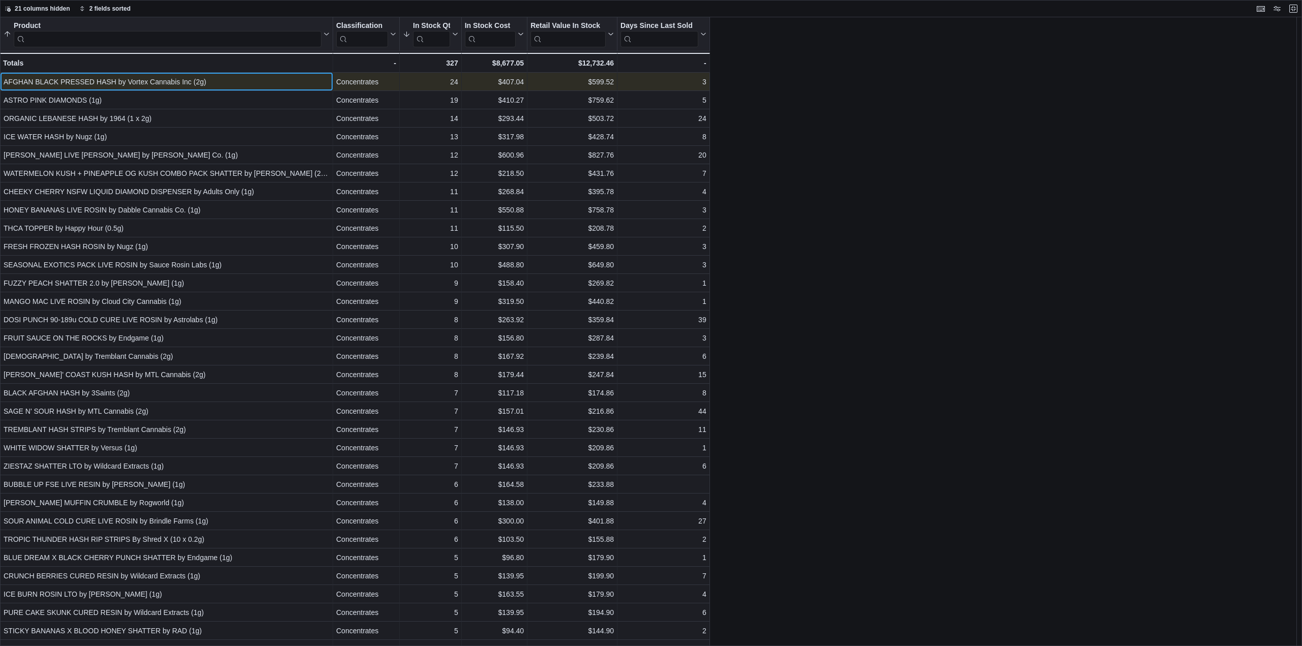
click at [122, 79] on div "AFGHAN BLACK PRESSED HASH by Vortex Cannabis Inc (2g)" at bounding box center [167, 82] width 326 height 12
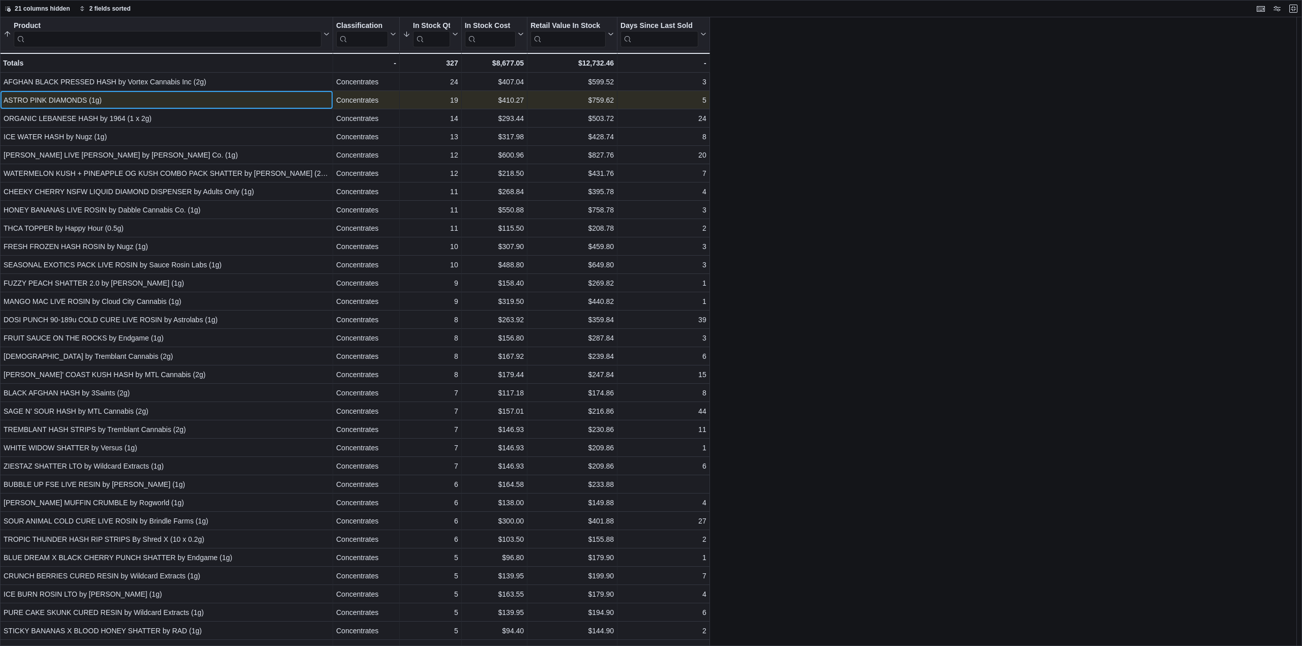
click at [110, 99] on div "ASTRO PINK DIAMONDS (1g)" at bounding box center [167, 100] width 326 height 12
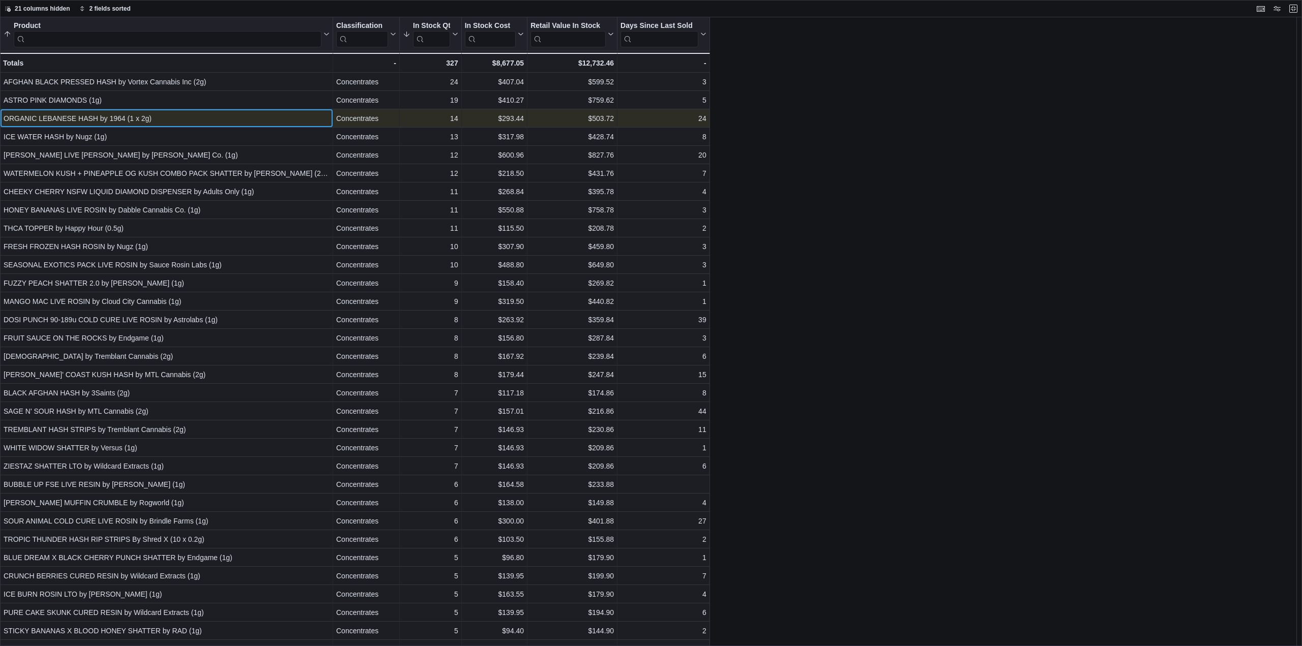
click at [116, 113] on div "ORGANIC LEBANESE HASH by 1964 (1 x 2g)" at bounding box center [167, 118] width 326 height 12
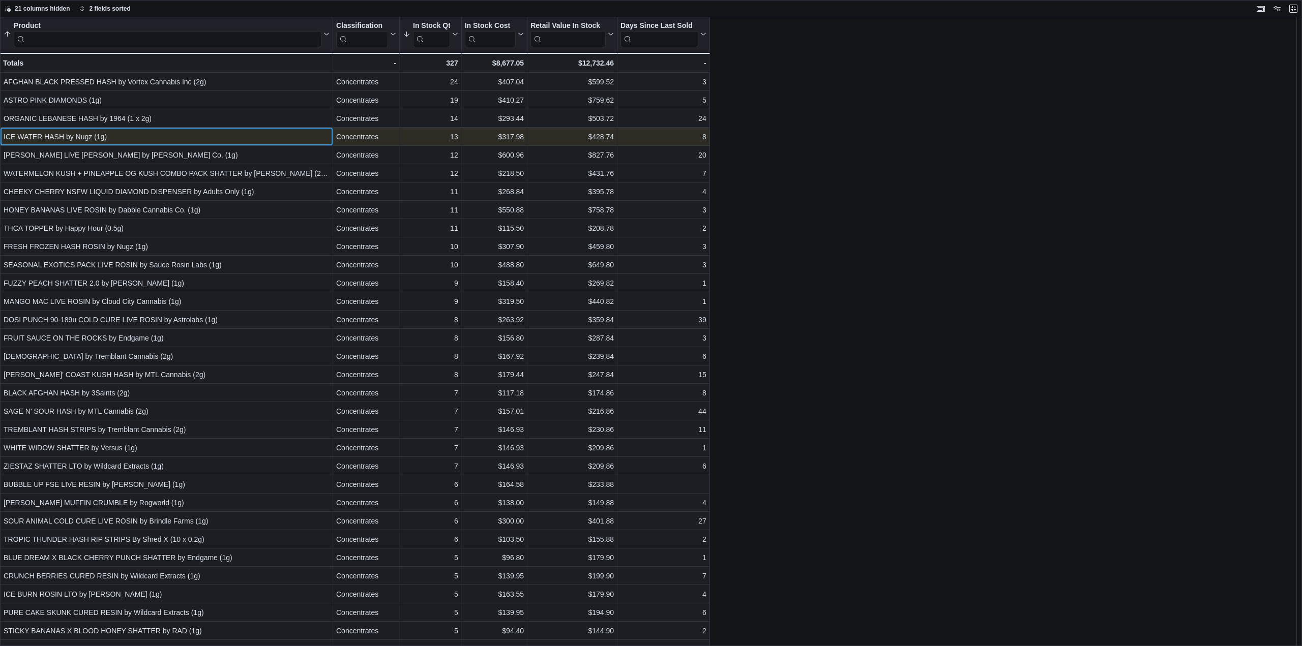
click at [120, 134] on div "ICE WATER HASH by Nugz (1g)" at bounding box center [167, 137] width 326 height 12
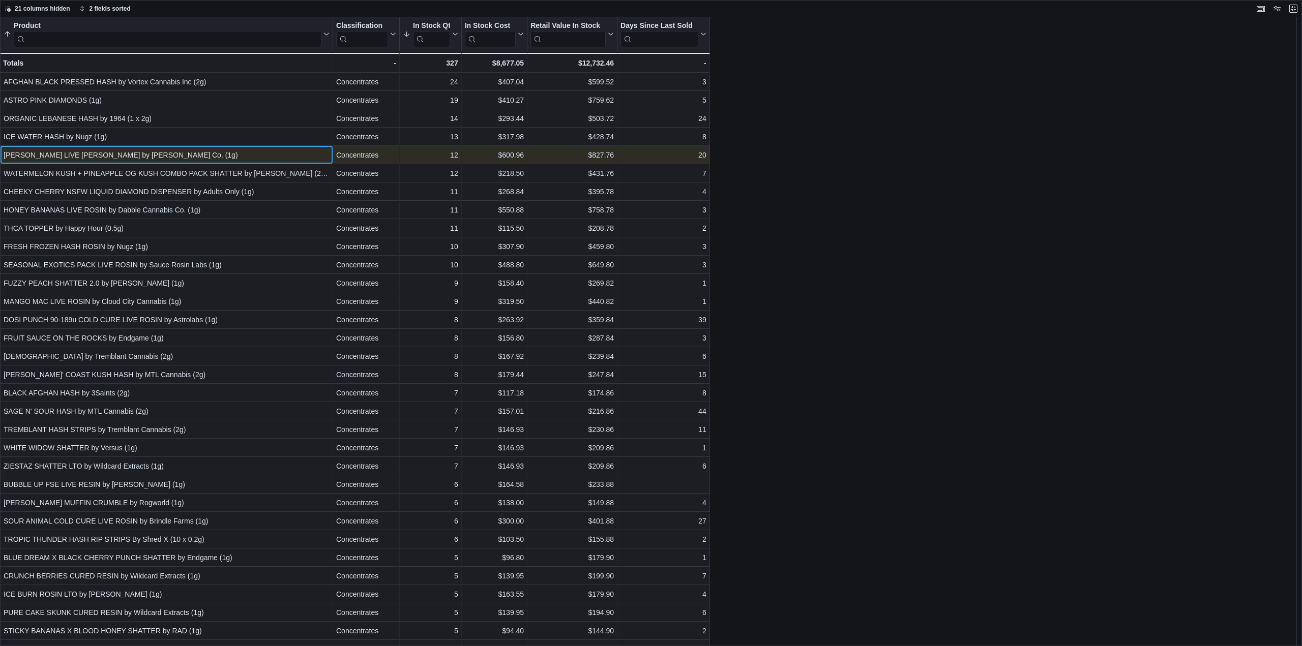
click at [127, 154] on div "DRAGO MINTZ LIVE ROSIN by Dabble Cannabis Co. (1g)" at bounding box center [167, 155] width 326 height 12
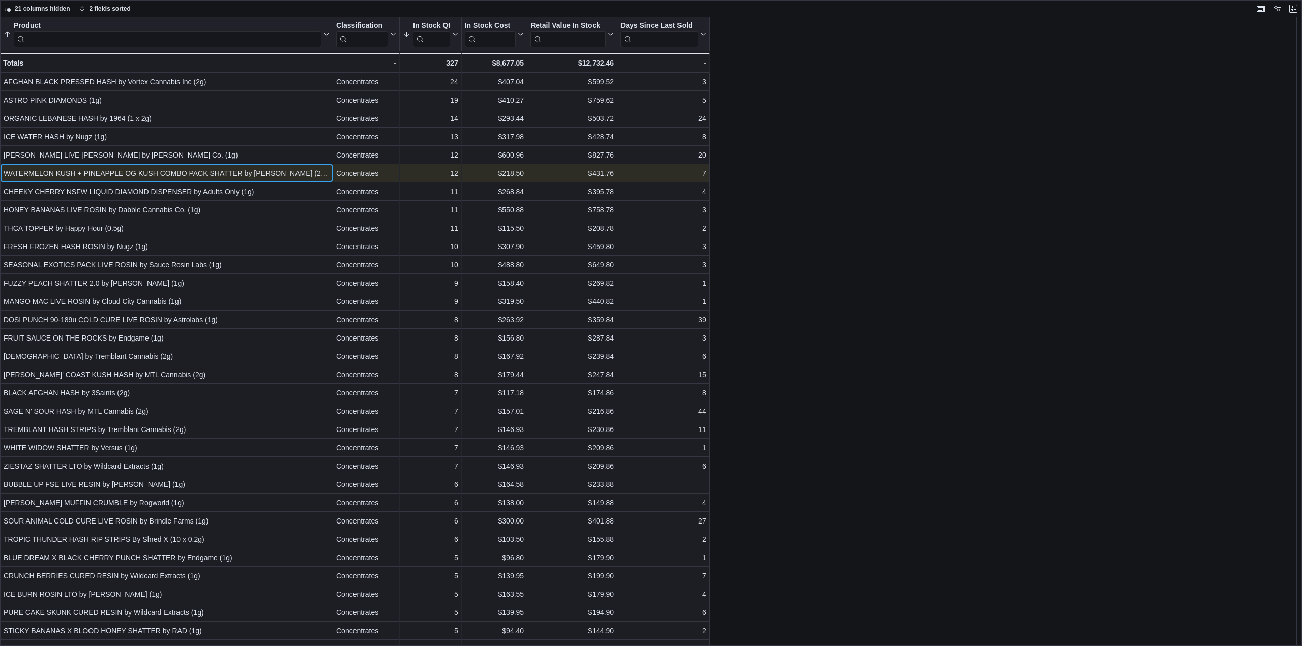
click at [133, 173] on div "WATERMELON KUSH + PINEAPPLE OG KUSH COMBO PACK SHATTER by Dymond (2 x 0.6g)" at bounding box center [167, 173] width 326 height 12
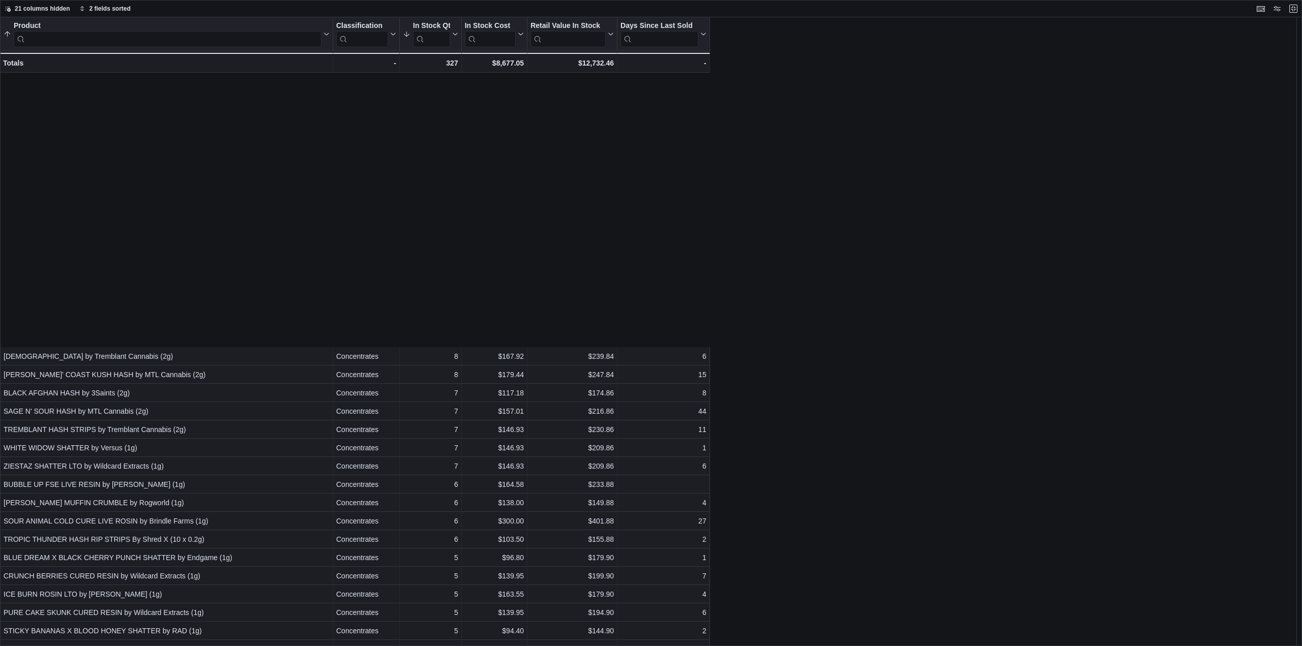
scroll to position [305, 0]
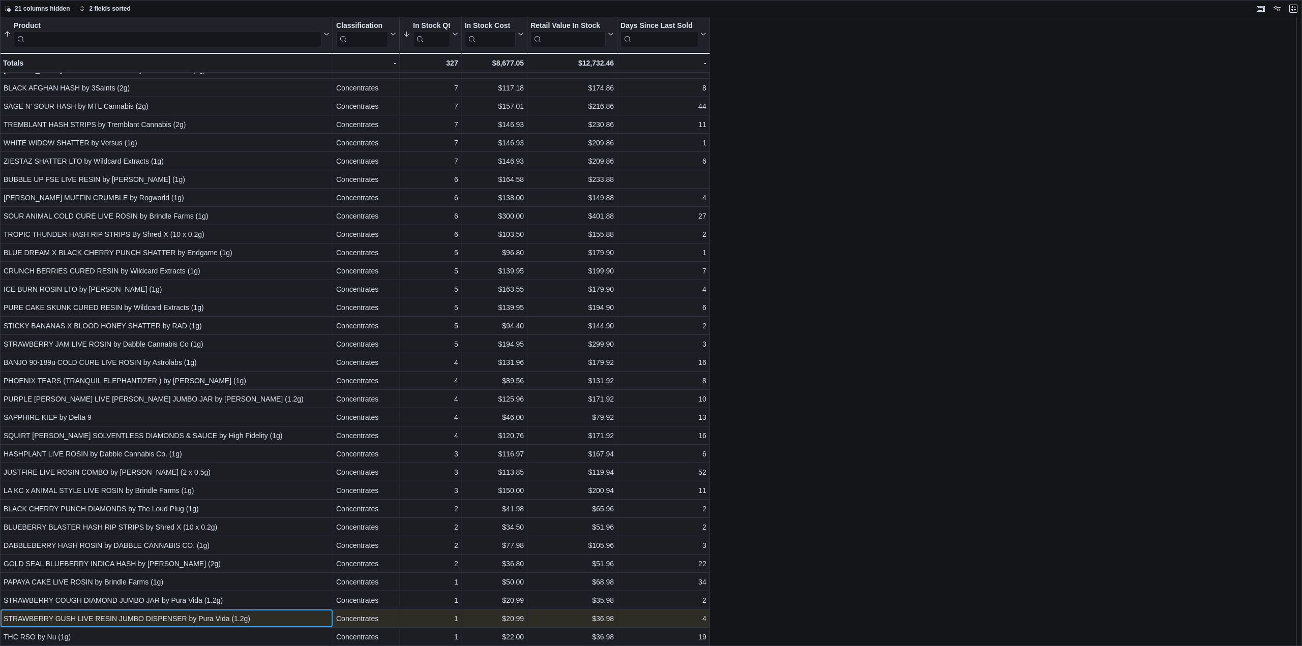
click at [144, 621] on div "STRAWBERRY GUSH LIVE RESIN JUMBO DISPENSER by Pura Vida (1.2g)" at bounding box center [167, 619] width 326 height 12
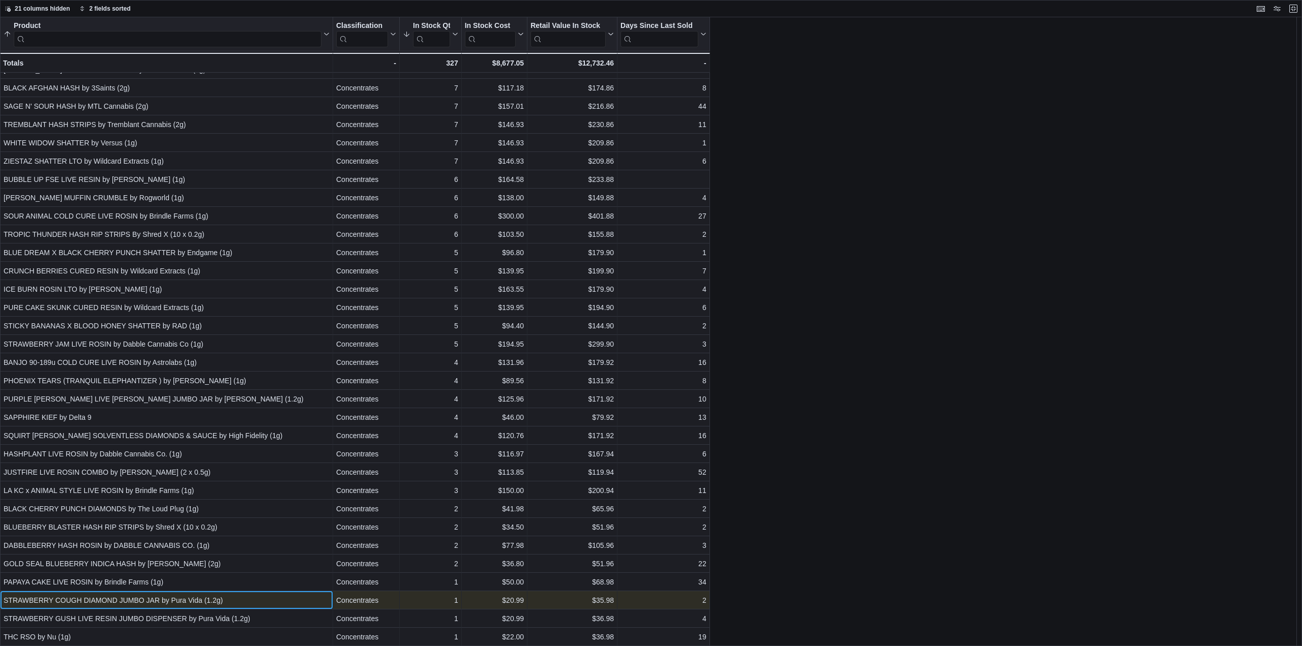
click at [146, 603] on div "STRAWBERRY COUGH DIAMOND JUMBO JAR by Pura Vida (1.2g)" at bounding box center [167, 601] width 326 height 12
drag, startPoint x: 160, startPoint y: 600, endPoint x: 4, endPoint y: 601, distance: 156.2
click at [4, 601] on div "STRAWBERRY COUGH DIAMOND JUMBO JAR by Pura Vida (1.2g)" at bounding box center [167, 601] width 326 height 12
copy div "STRAWBERRY COUGH DIAMOND JUMBO JAR"
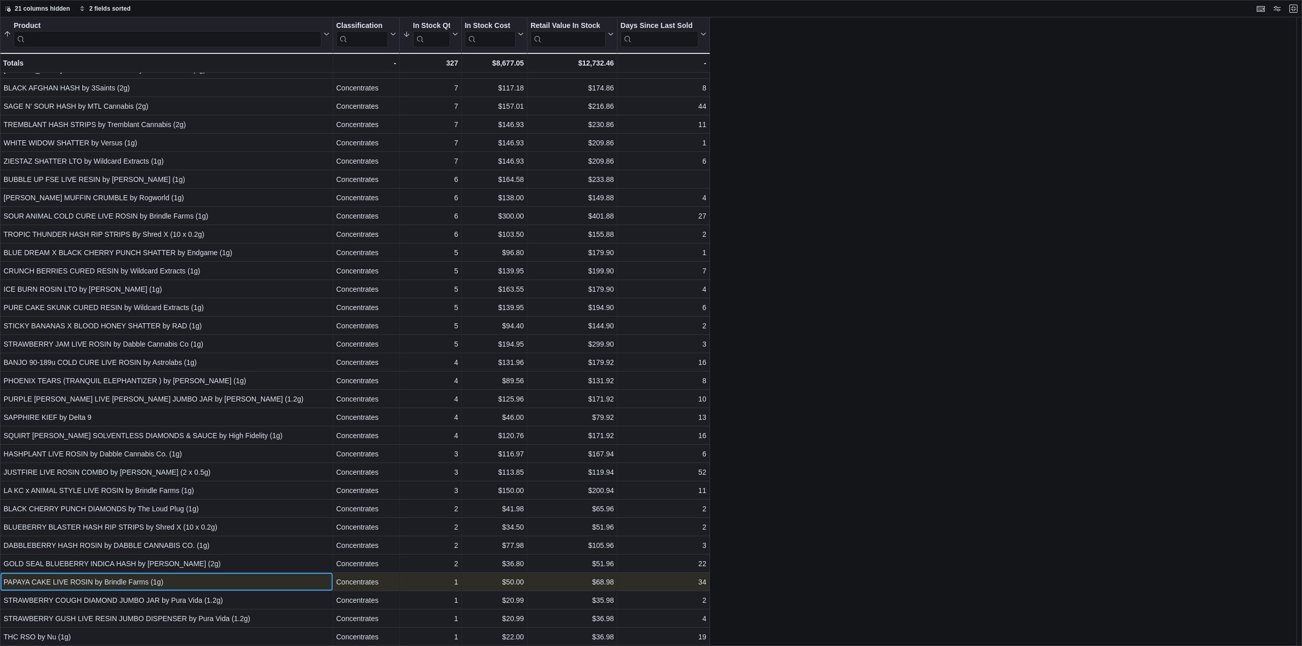
click at [95, 574] on div "PAPAYA CAKE LIVE ROSIN by Brindle Farms (1g) - Product, column 1, row 45" at bounding box center [166, 582] width 333 height 18
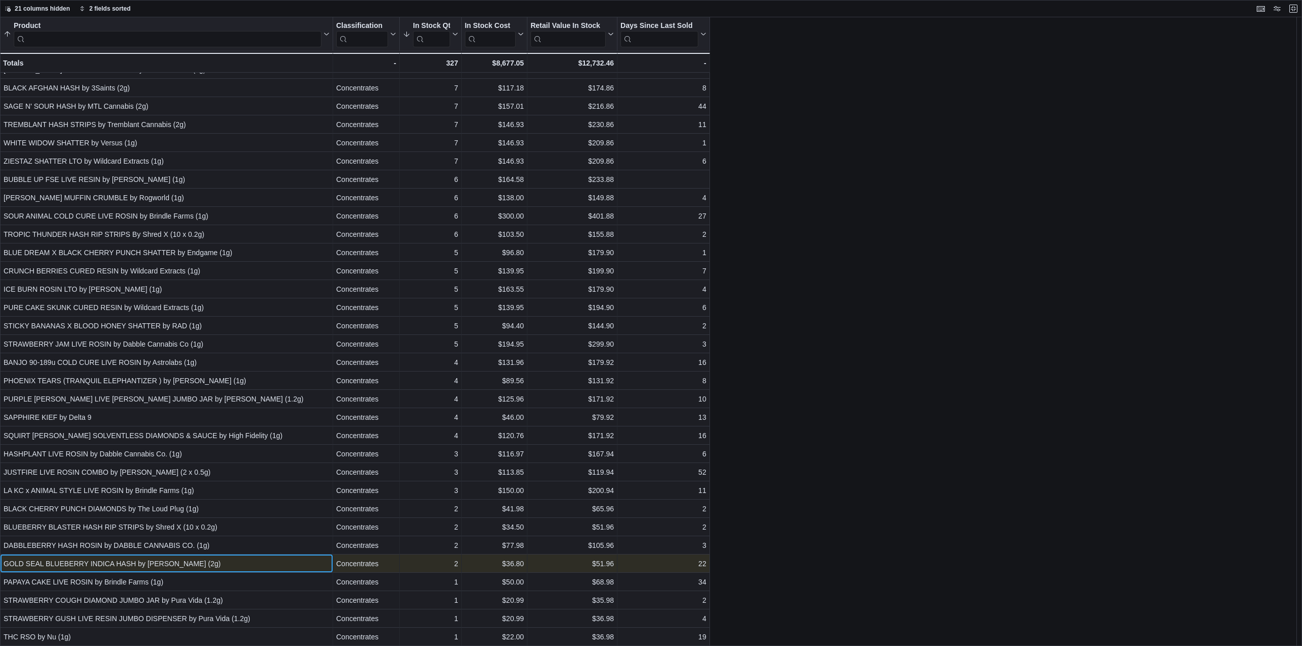
click at [88, 564] on div "GOLD SEAL BLUEBERRY INDICA HASH by Spinello (2g)" at bounding box center [167, 564] width 326 height 12
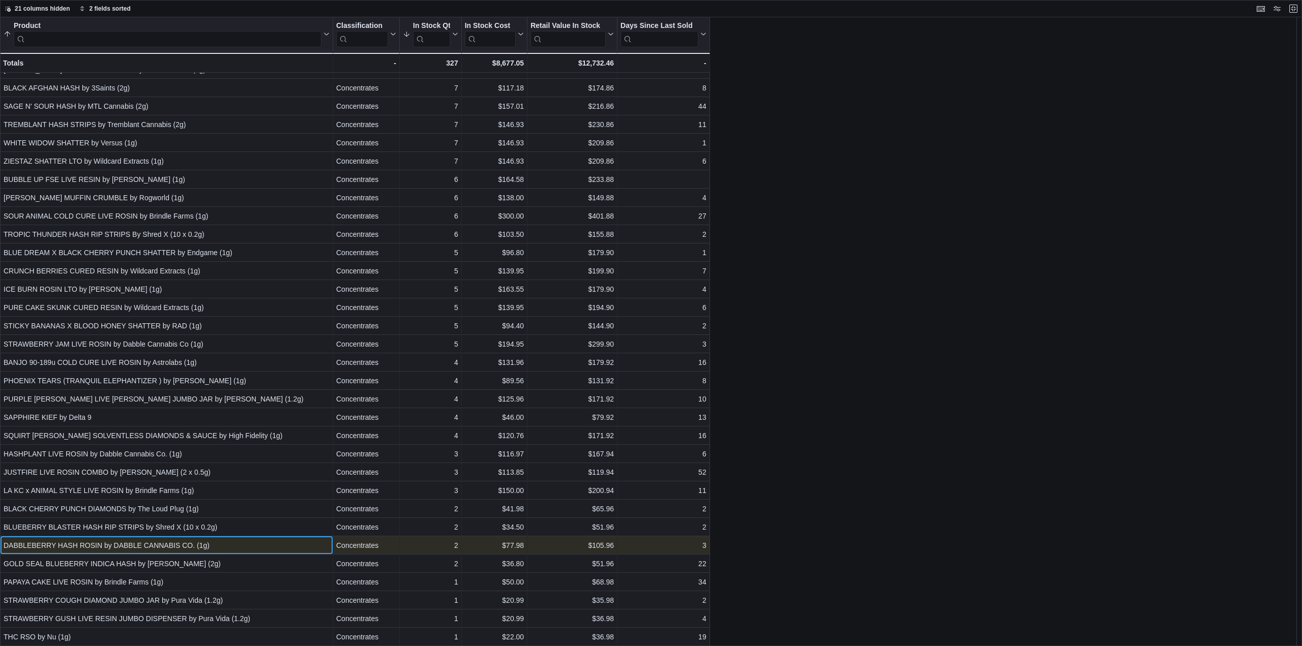
click at [83, 546] on div "DABBLEBERRY HASH ROSIN by DABBLE CANNABIS CO. (1g)" at bounding box center [167, 546] width 326 height 12
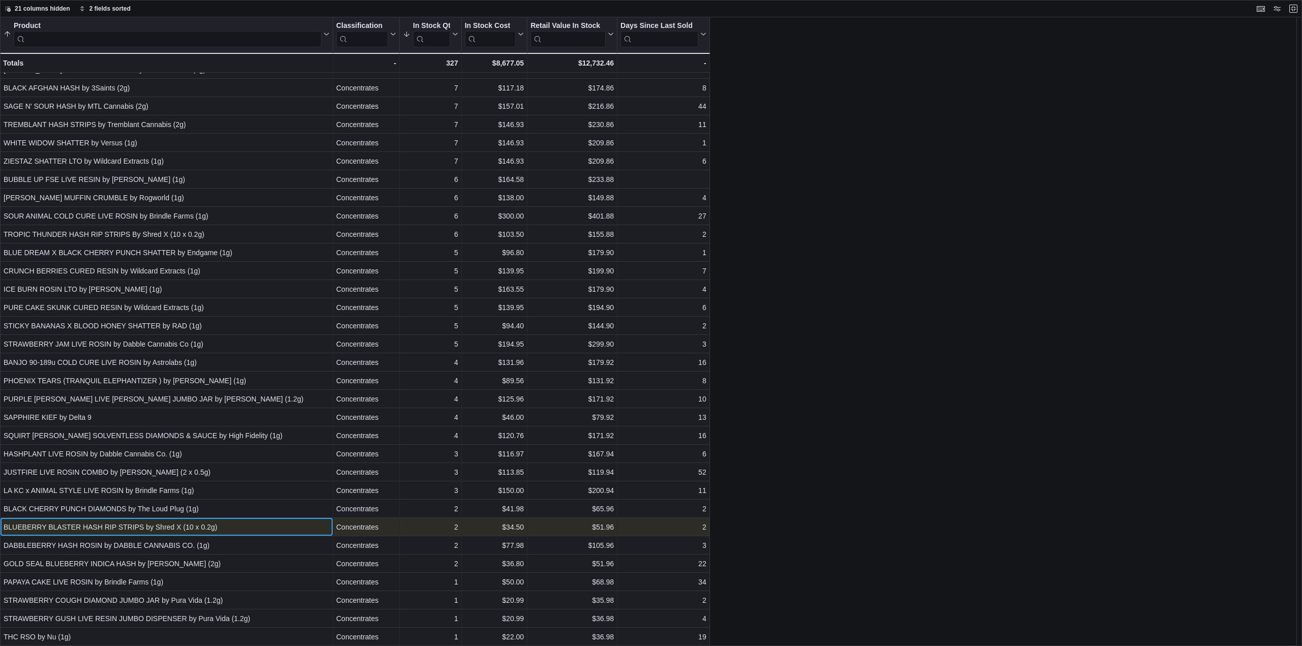
click at [89, 527] on div "BLUEBERRY BLASTER HASH RIP STRIPS by Shred X (10 x 0.2g)" at bounding box center [167, 527] width 326 height 12
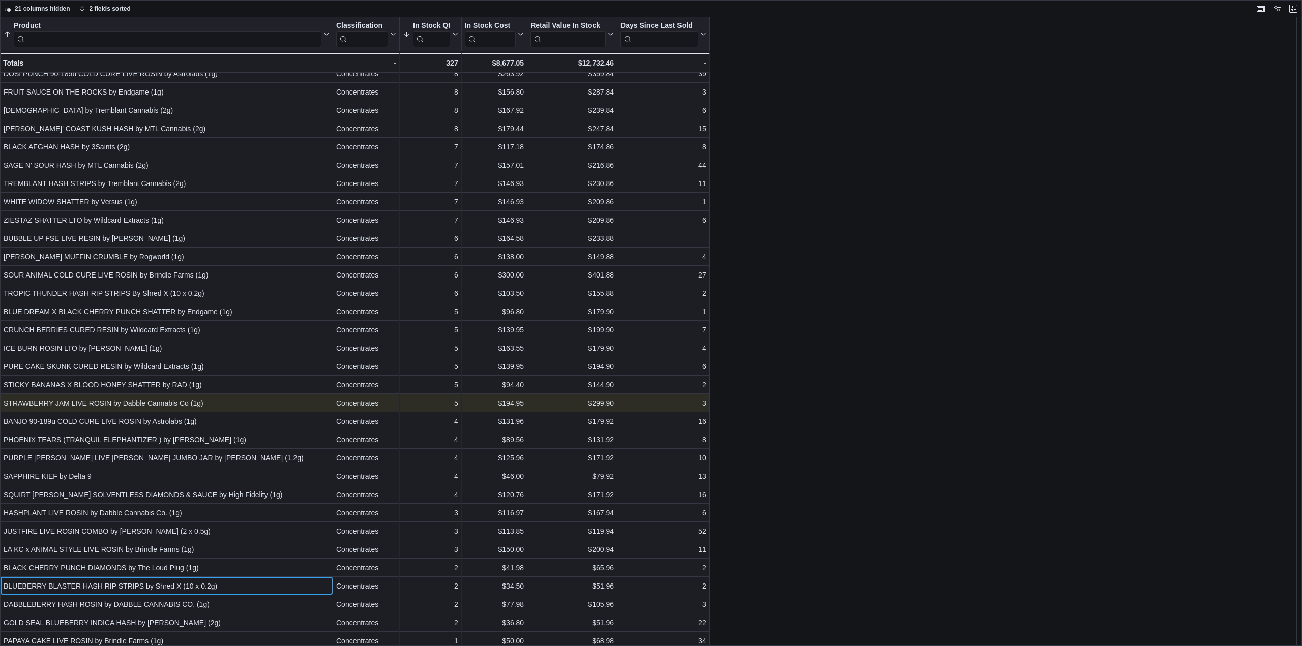
scroll to position [203, 0]
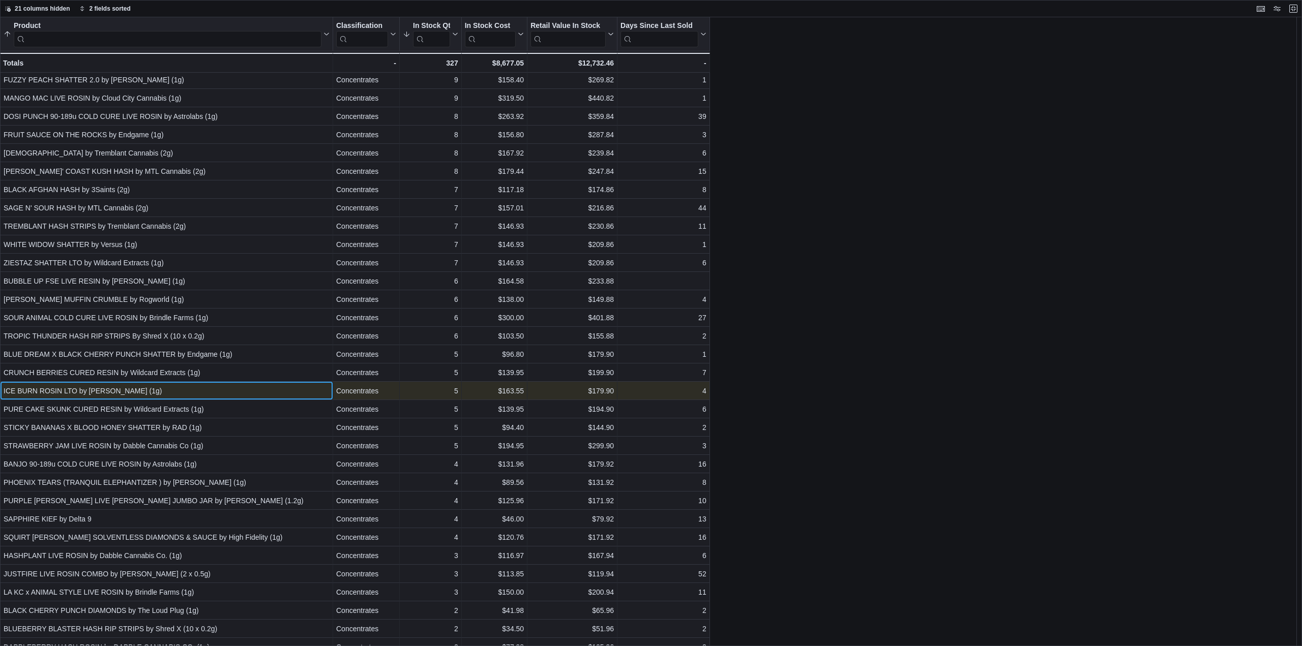
click at [129, 390] on div "ICE BURN ROSIN LTO by Koots Canna (1g)" at bounding box center [167, 391] width 326 height 12
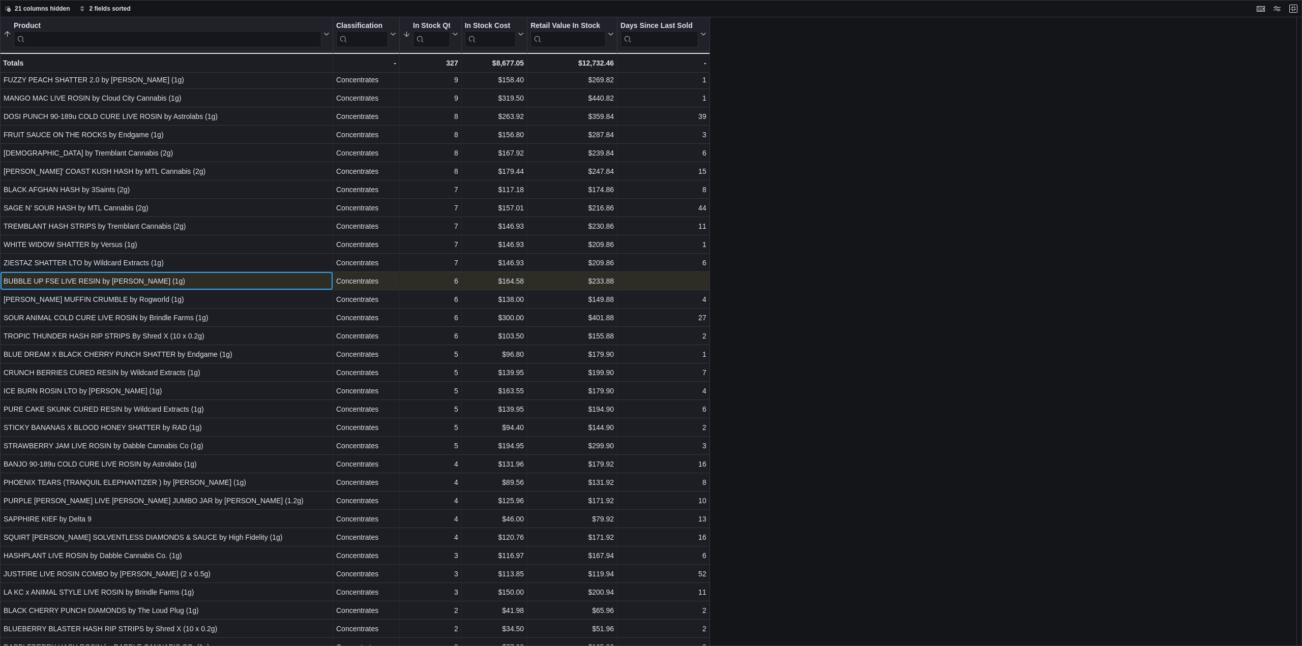
click at [85, 279] on div "BUBBLE UP FSE LIVE RESIN by Tribal (1g)" at bounding box center [167, 281] width 326 height 12
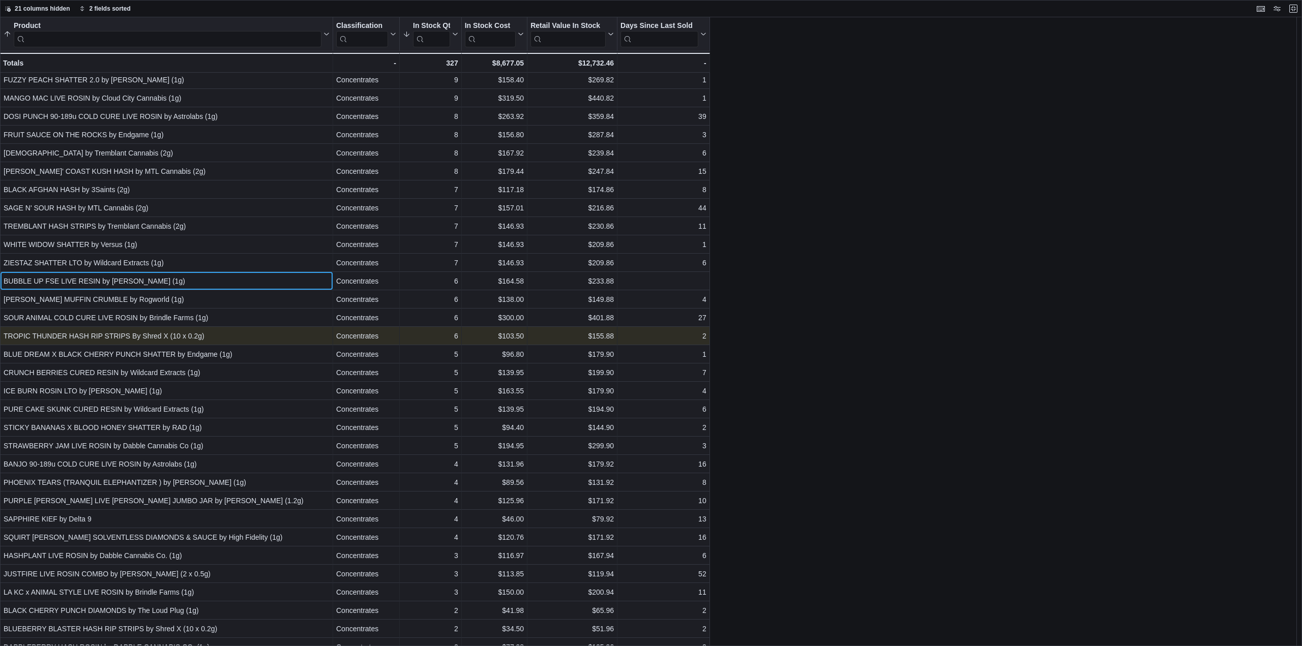
scroll to position [153, 0]
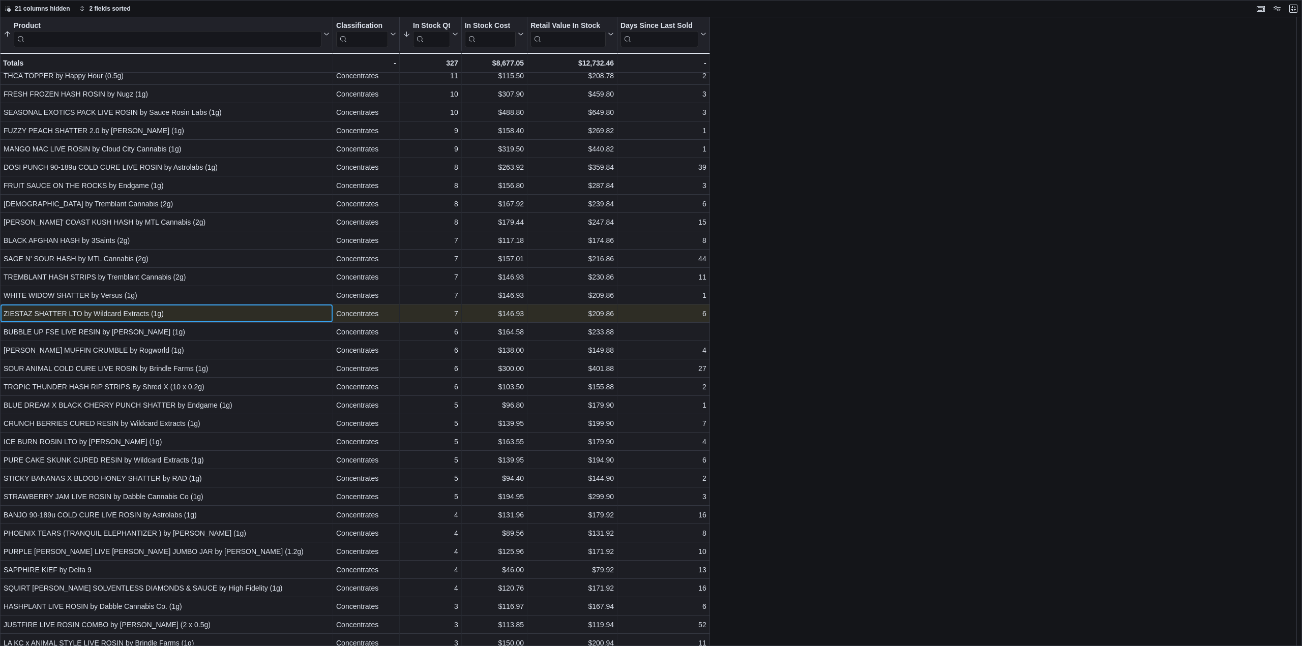
click at [116, 311] on div "ZIESTAZ SHATTER LTO by Wildcard Extracts (1g)" at bounding box center [167, 314] width 326 height 12
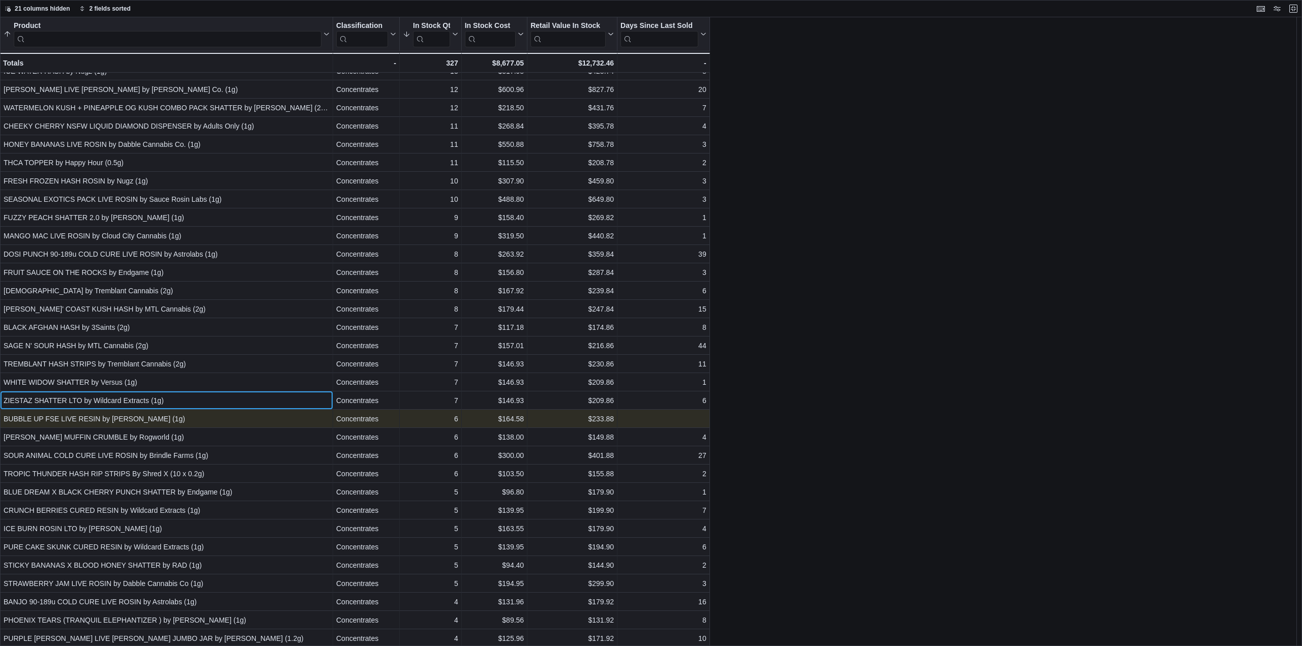
scroll to position [51, 0]
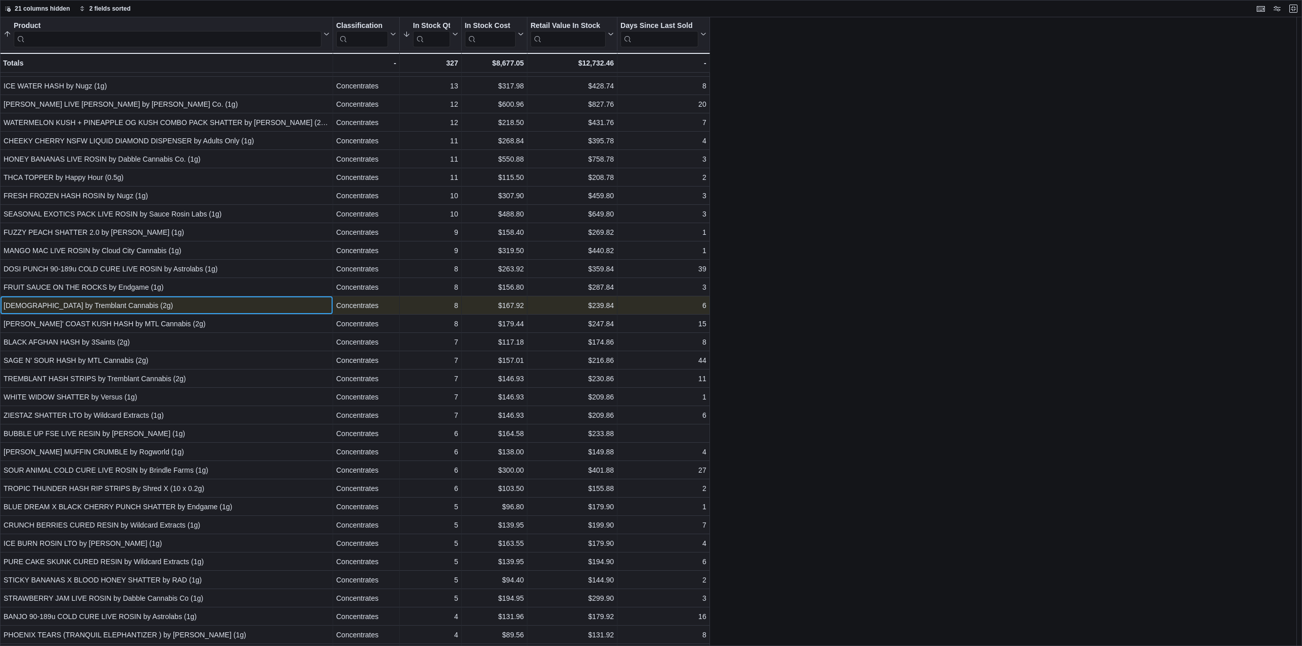
click at [127, 311] on div "HASHISH by Tremblant Cannabis (2g)" at bounding box center [167, 306] width 326 height 12
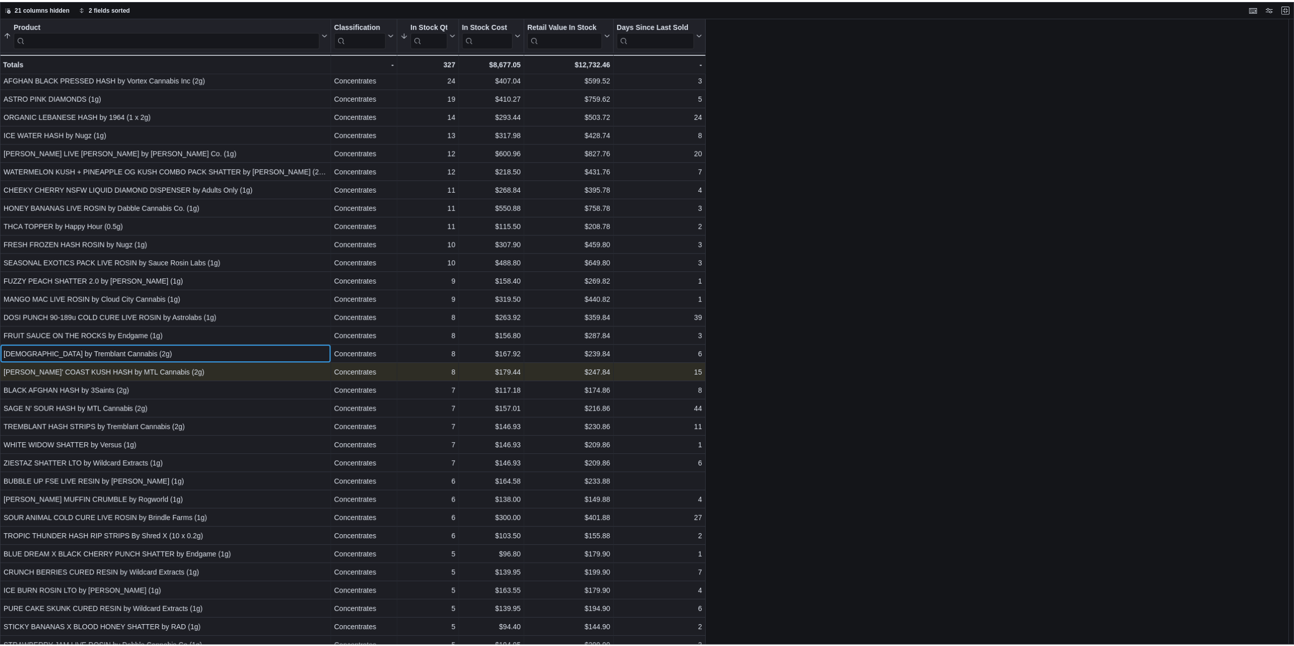
scroll to position [0, 0]
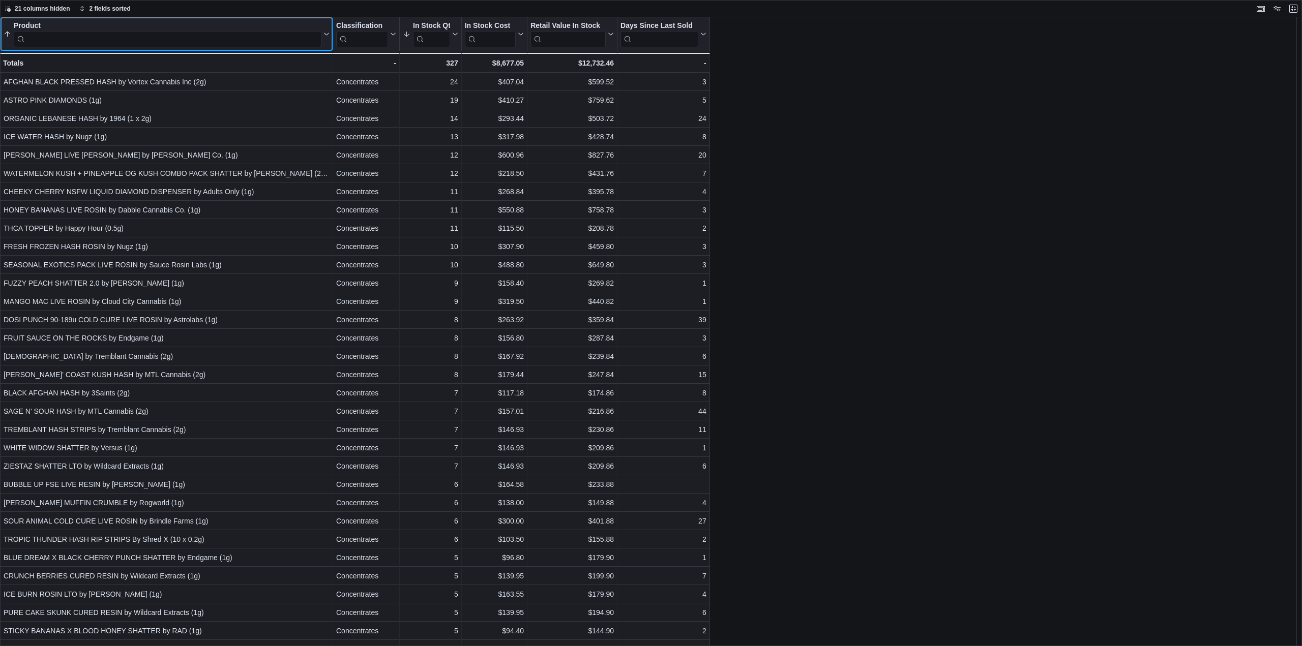
click at [143, 39] on input "search" at bounding box center [168, 39] width 308 height 16
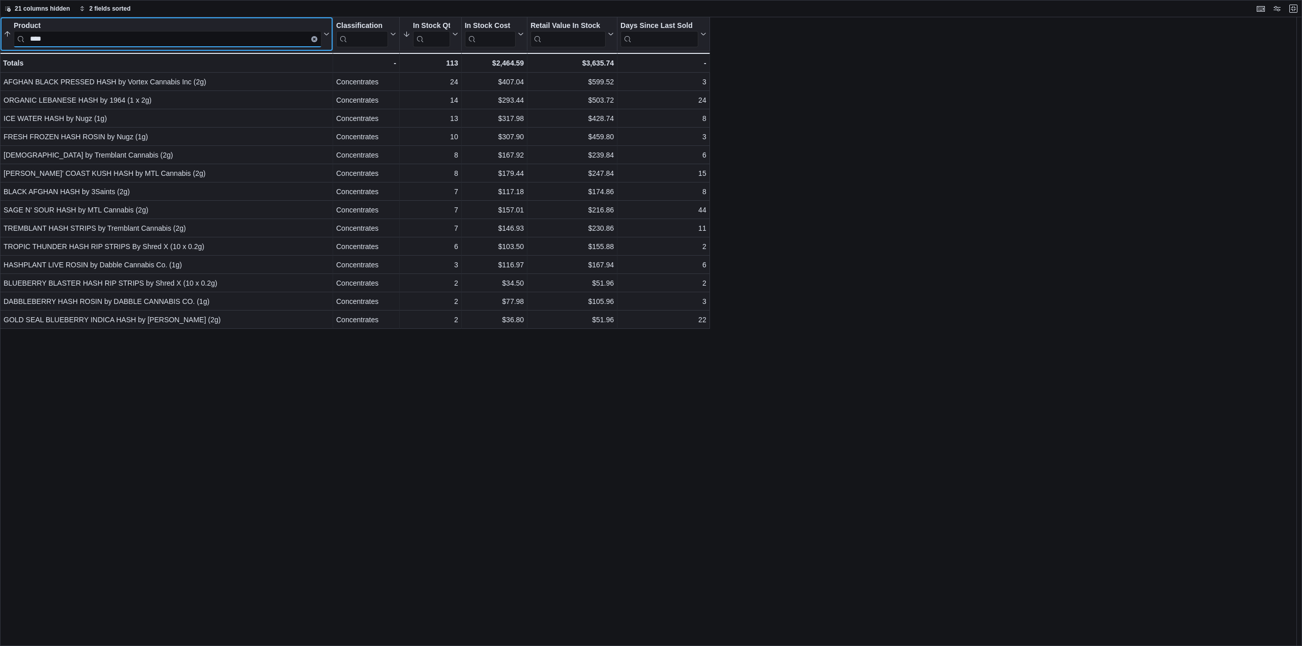
type input "****"
click at [314, 41] on button "Clear input" at bounding box center [314, 39] width 6 height 6
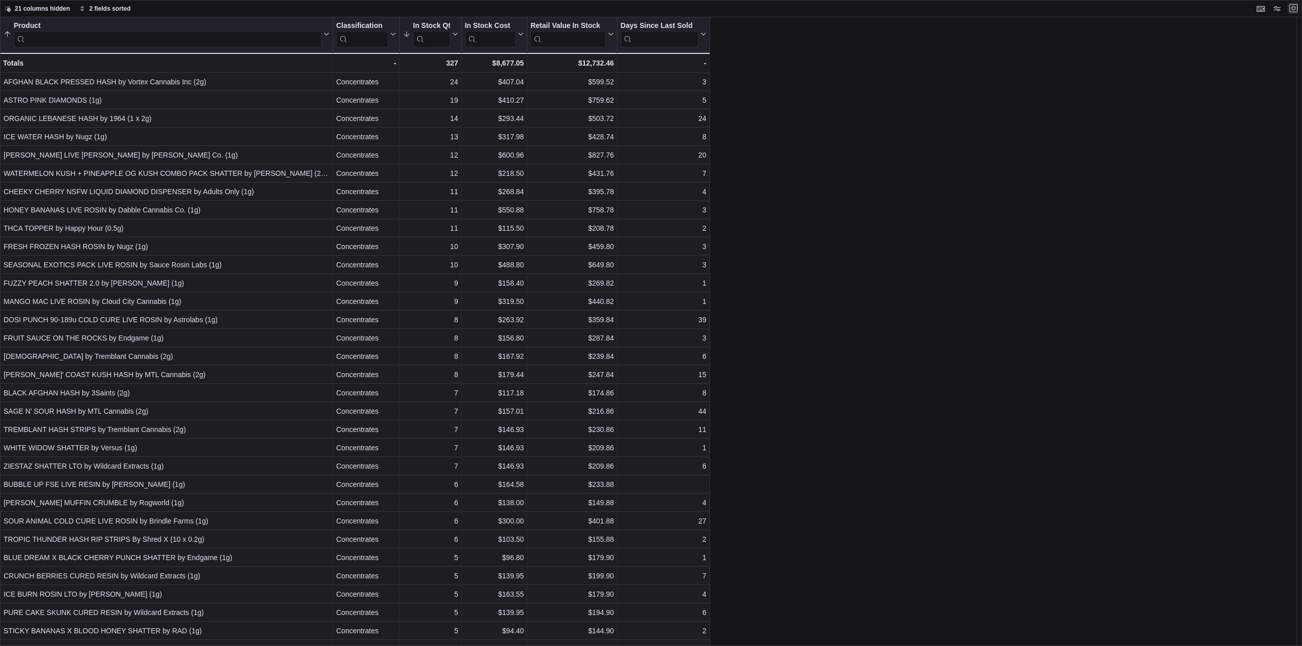
click at [1295, 9] on button "Exit fullscreen" at bounding box center [1293, 8] width 12 height 12
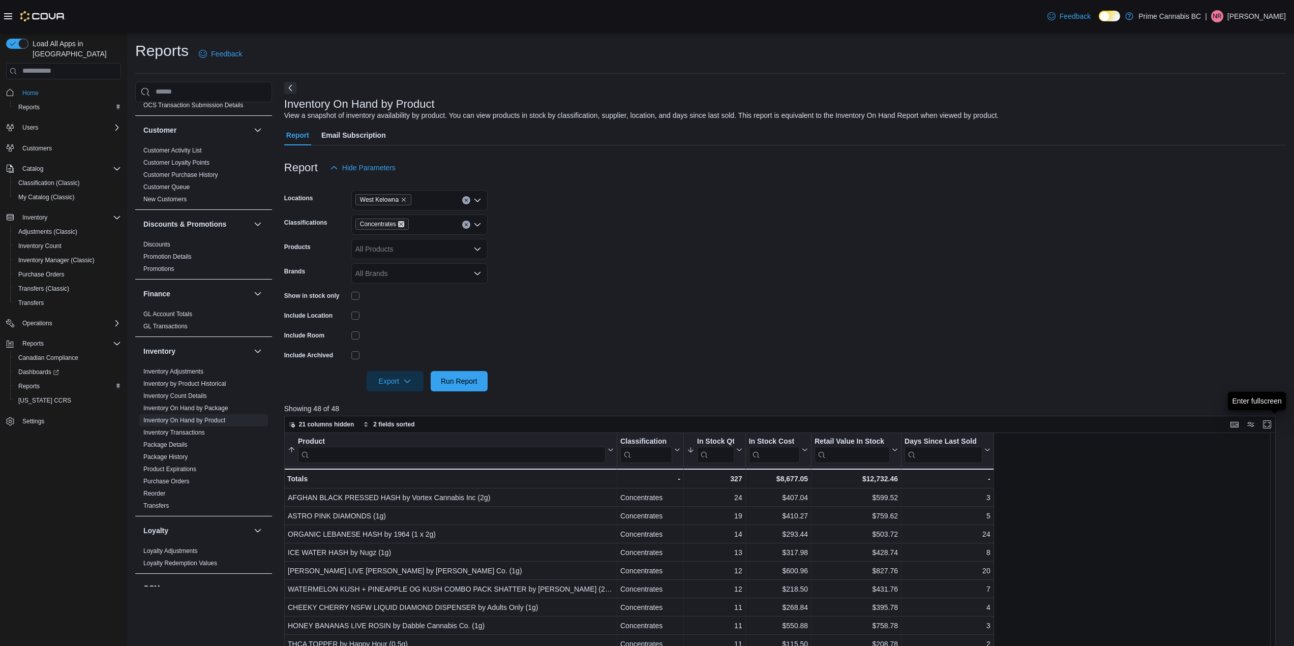
click at [398, 224] on icon "Remove Concentrates from selection in this group" at bounding box center [401, 224] width 6 height 6
click at [389, 286] on span "Capsules" at bounding box center [388, 286] width 30 height 10
click at [467, 392] on div at bounding box center [785, 398] width 1002 height 12
click at [467, 385] on span "Run Report" at bounding box center [459, 381] width 37 height 10
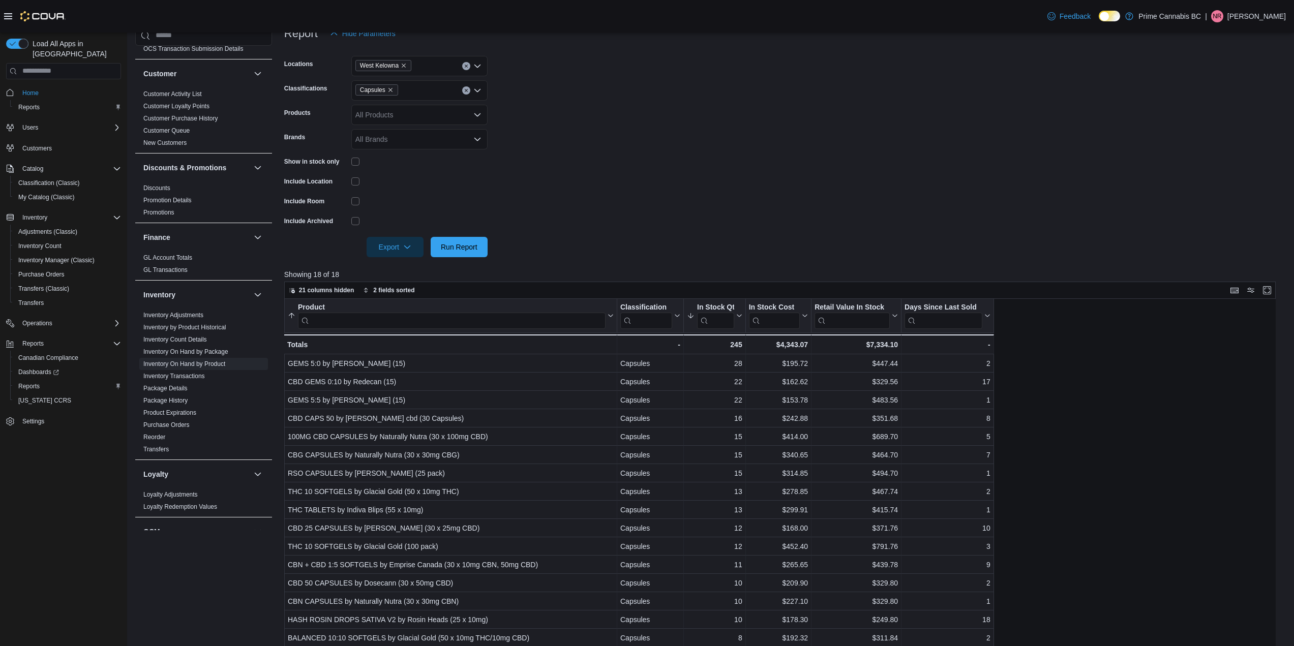
scroll to position [142, 0]
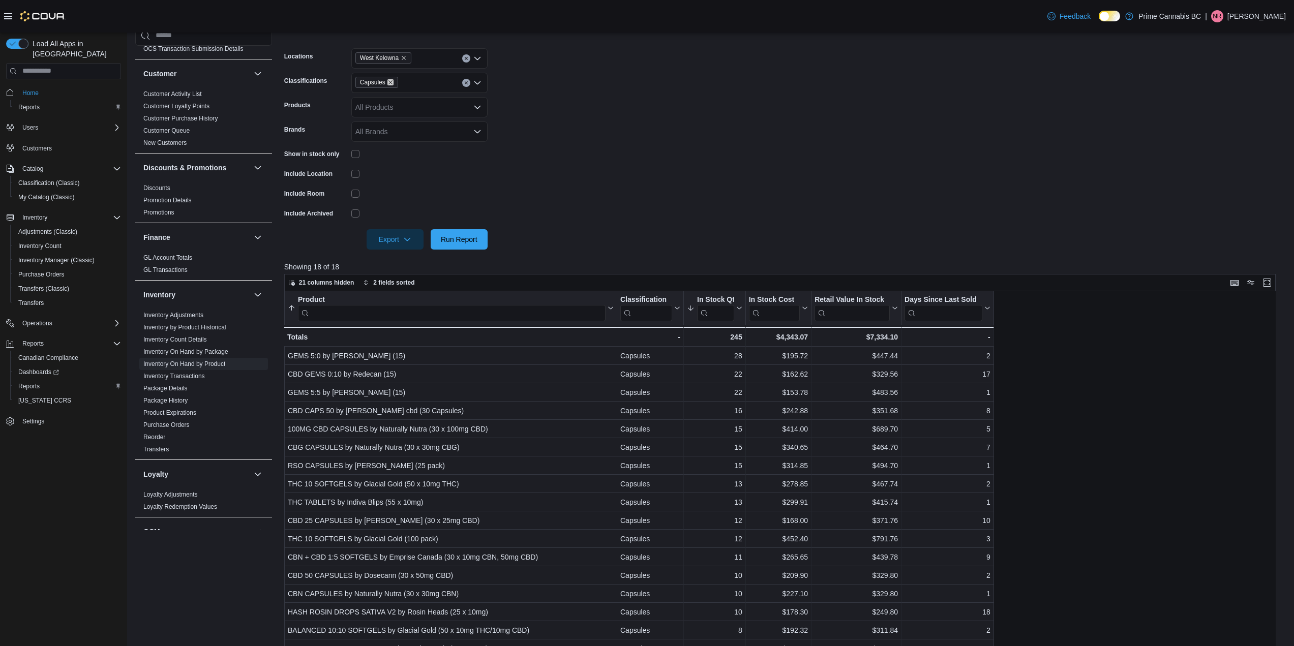
click at [391, 80] on icon "Remove Capsules from selection in this group" at bounding box center [391, 82] width 6 height 6
click at [397, 159] on span "Topicals" at bounding box center [386, 159] width 26 height 10
click at [448, 230] on span "Run Report" at bounding box center [459, 239] width 45 height 20
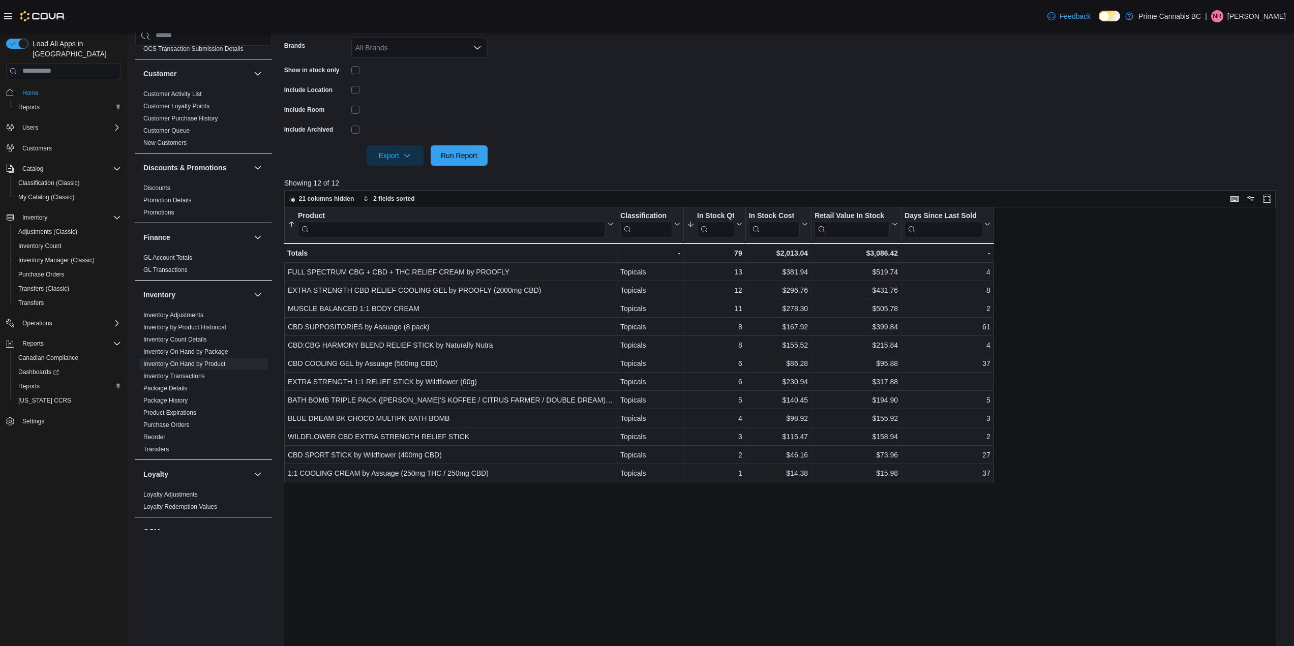
scroll to position [294, 0]
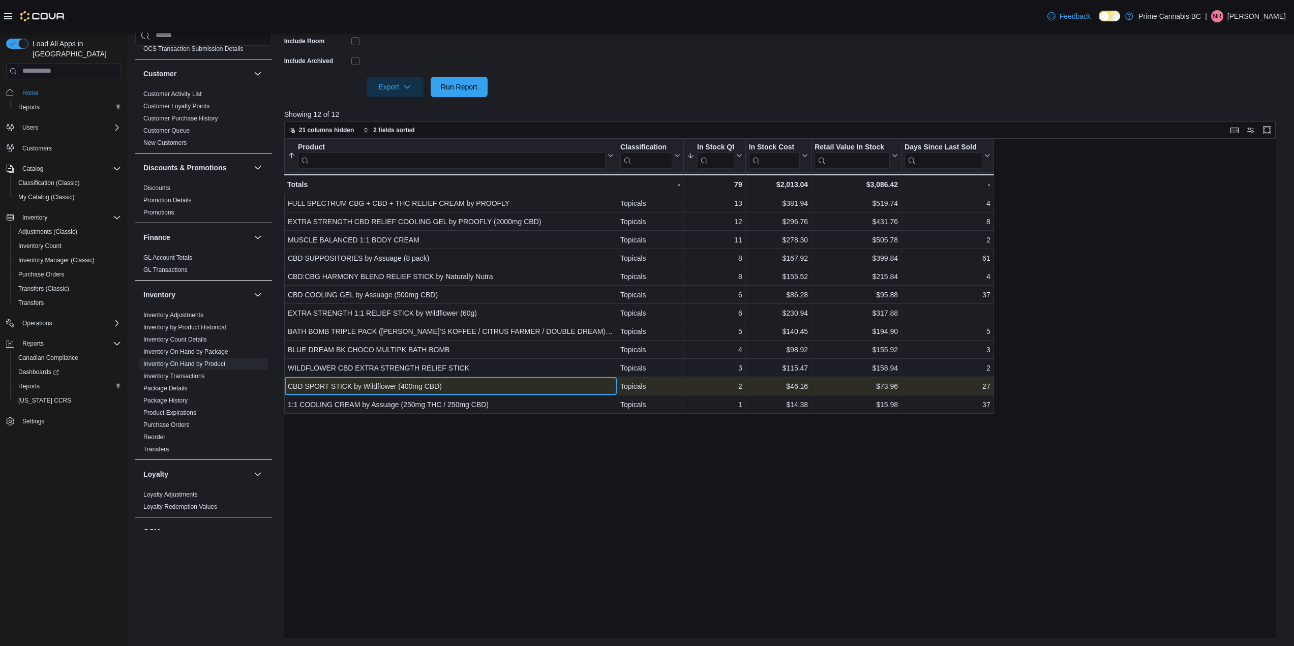
click at [504, 386] on div "CBD SPORT STICK by Wildflower (400mg CBD)" at bounding box center [451, 386] width 326 height 12
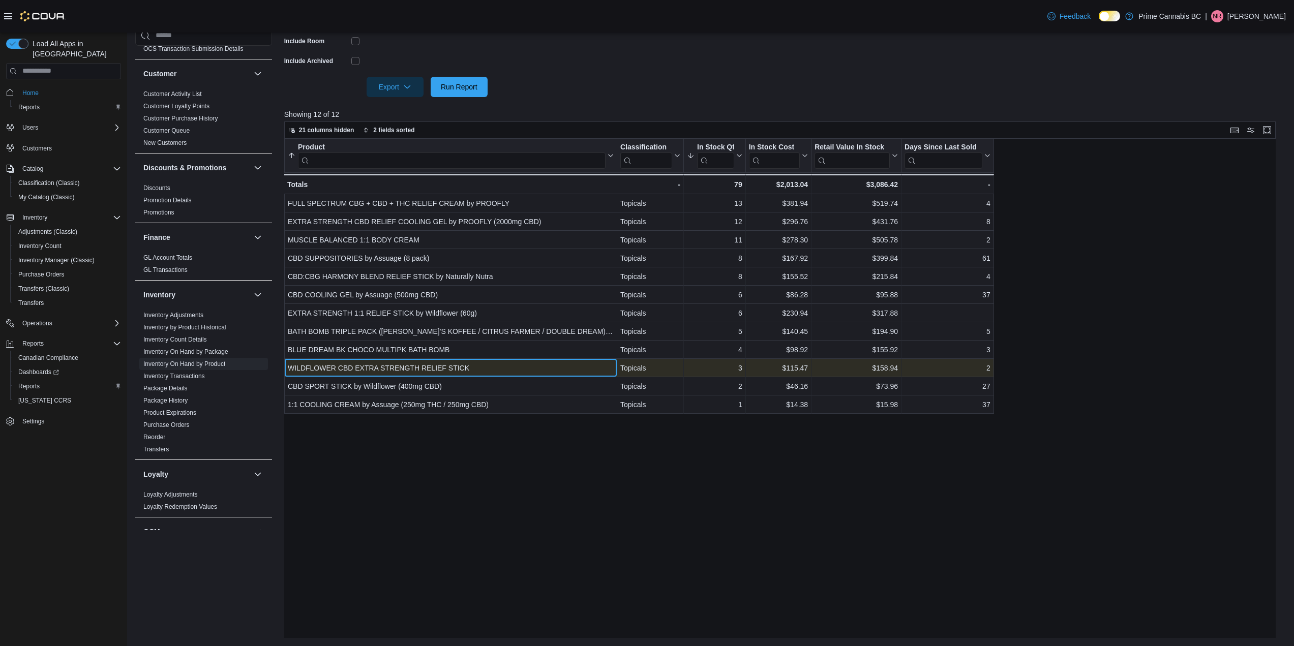
click at [510, 366] on div "WILDFLOWER CBD EXTRA STRENGTH RELIEF STICK" at bounding box center [451, 368] width 326 height 12
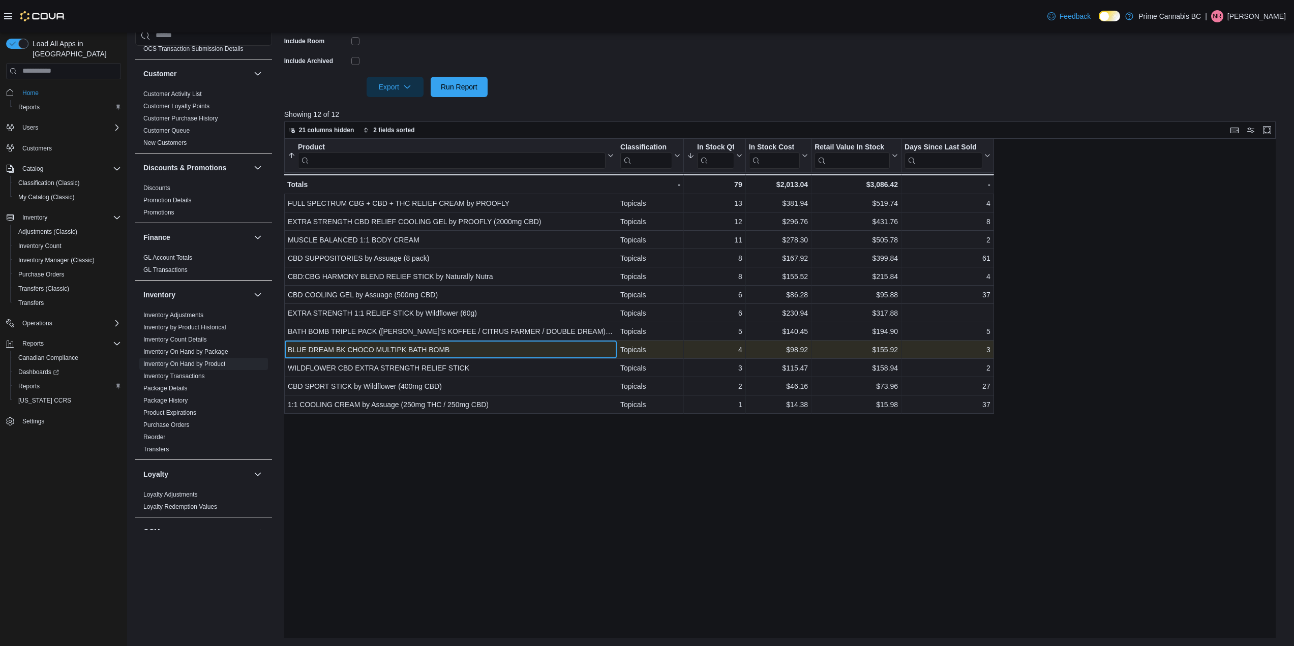
click at [420, 349] on div "BLUE DREAM BK CHOCO MULTIPK BATH BOMB" at bounding box center [451, 350] width 326 height 12
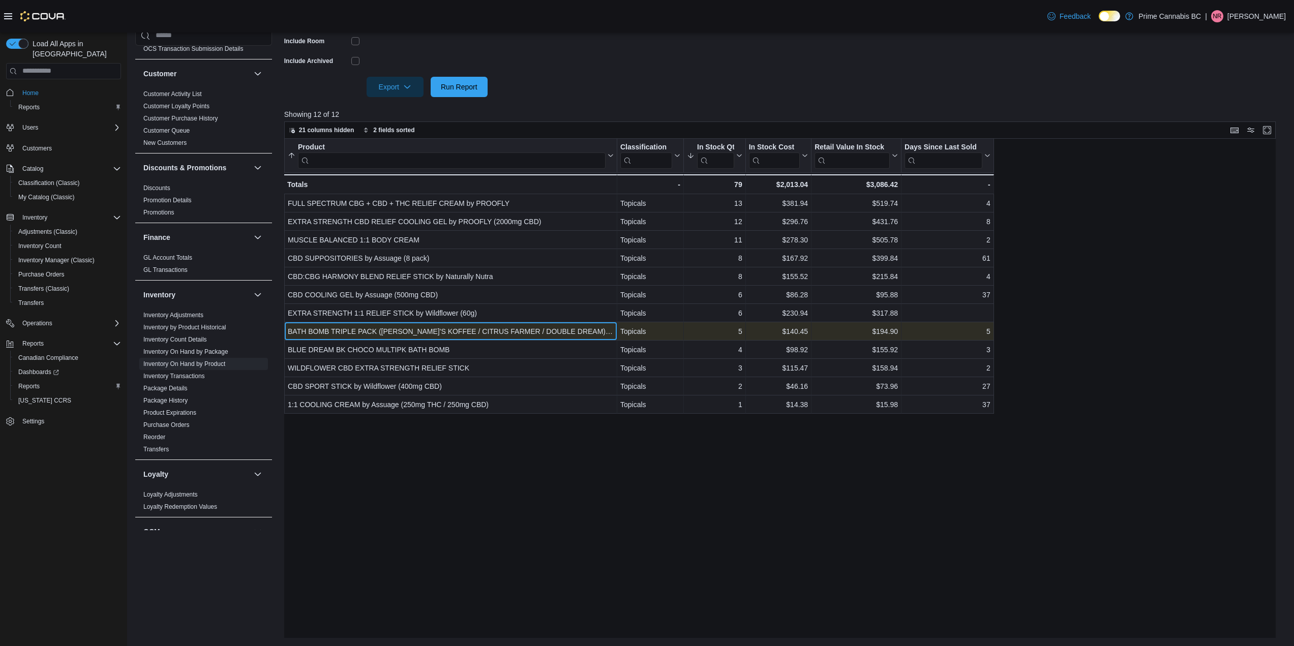
click at [417, 333] on div "BATH BOMB TRIPLE PACK (KAYA'S KOFFEE / CITRUS FARMER / DOUBLE DREAM) by Stewart…" at bounding box center [451, 332] width 326 height 12
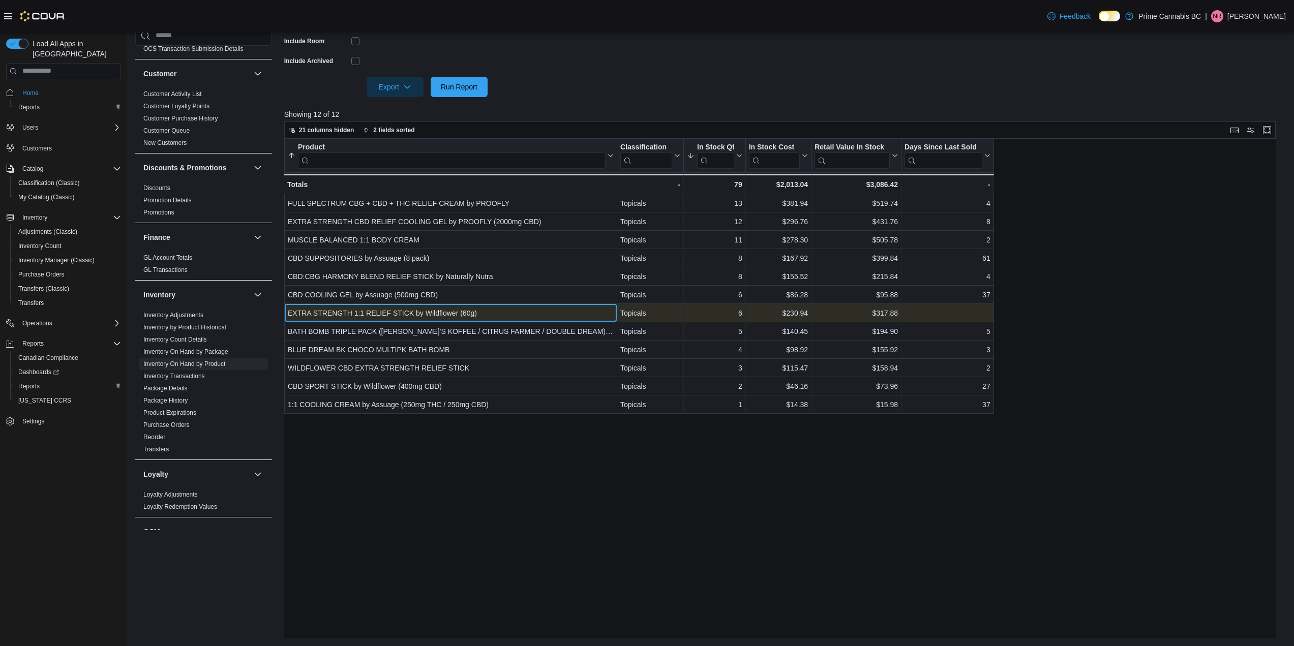
click at [426, 316] on div "EXTRA STRENGTH 1:1 RELIEF STICK by Wildflower (60g)" at bounding box center [451, 313] width 326 height 12
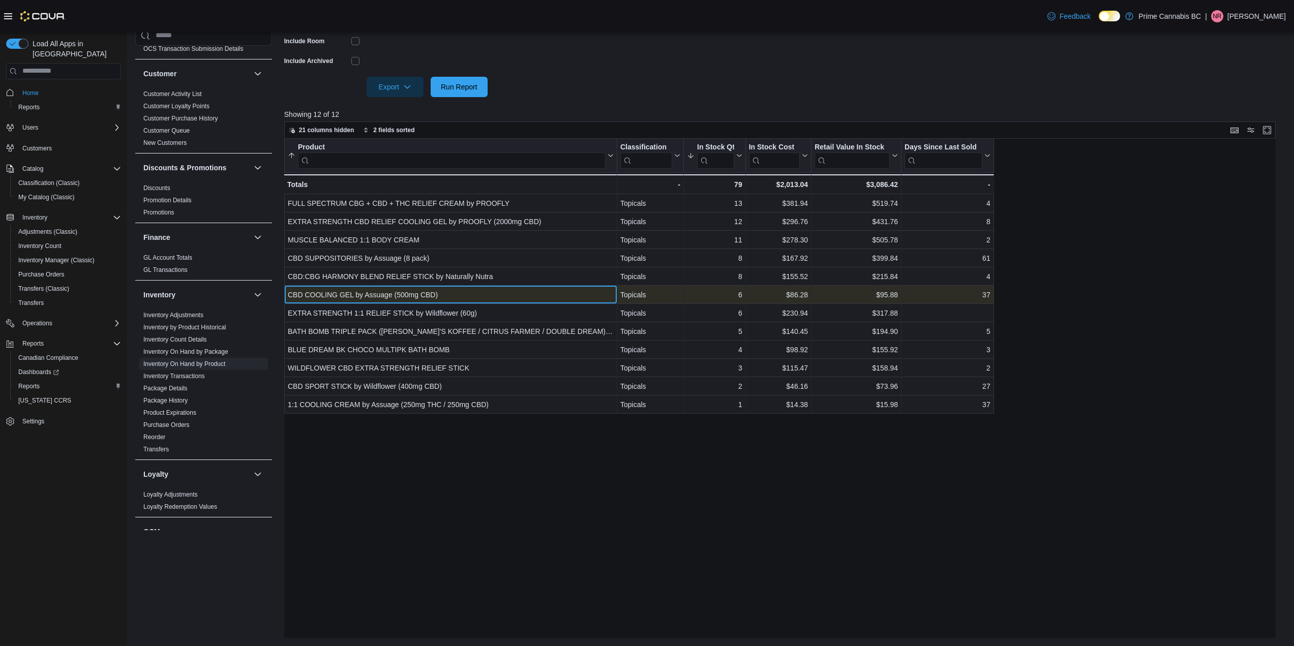
click at [391, 298] on div "CBD COOLING GEL by Assuage (500mg CBD)" at bounding box center [451, 295] width 326 height 12
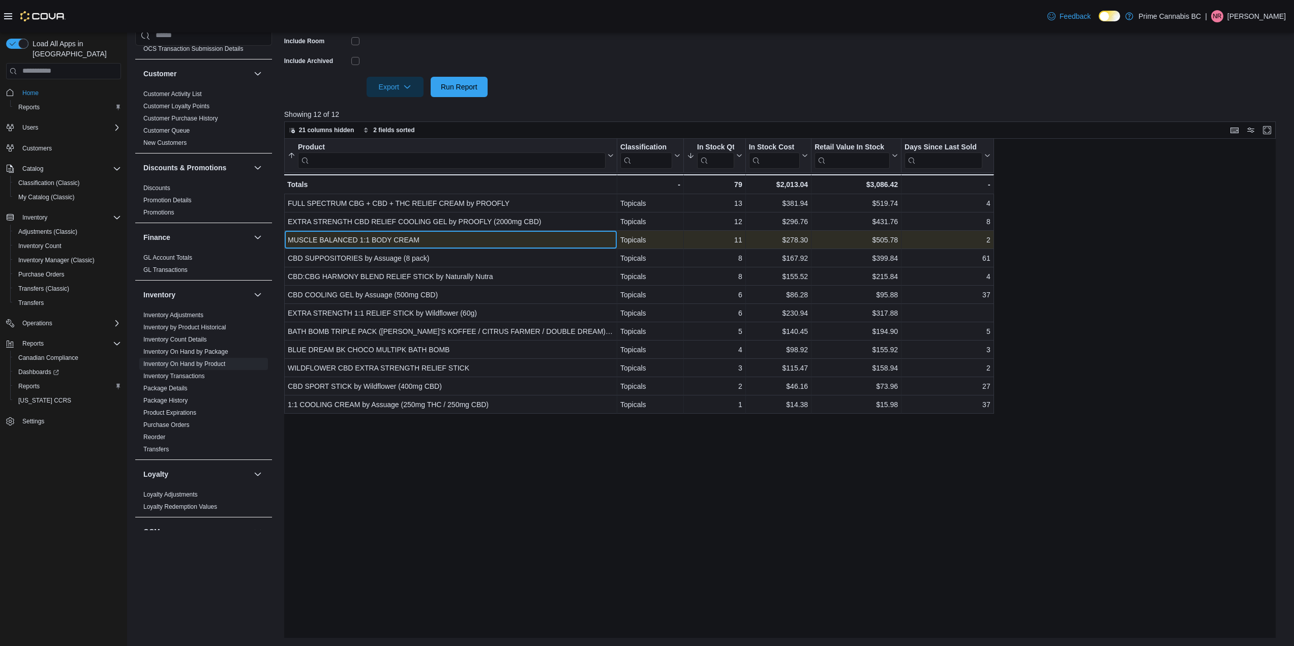
click at [382, 245] on div "MUSCLE BALANCED 1:1 BODY CREAM" at bounding box center [451, 240] width 326 height 12
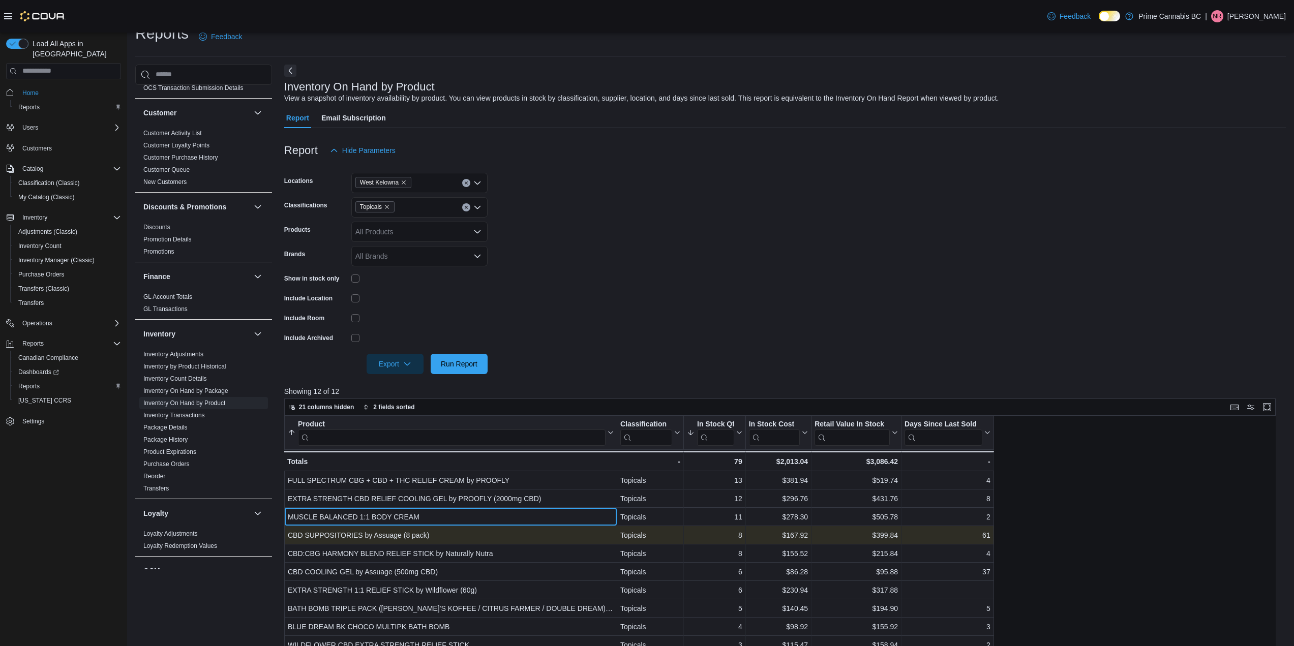
scroll to position [0, 0]
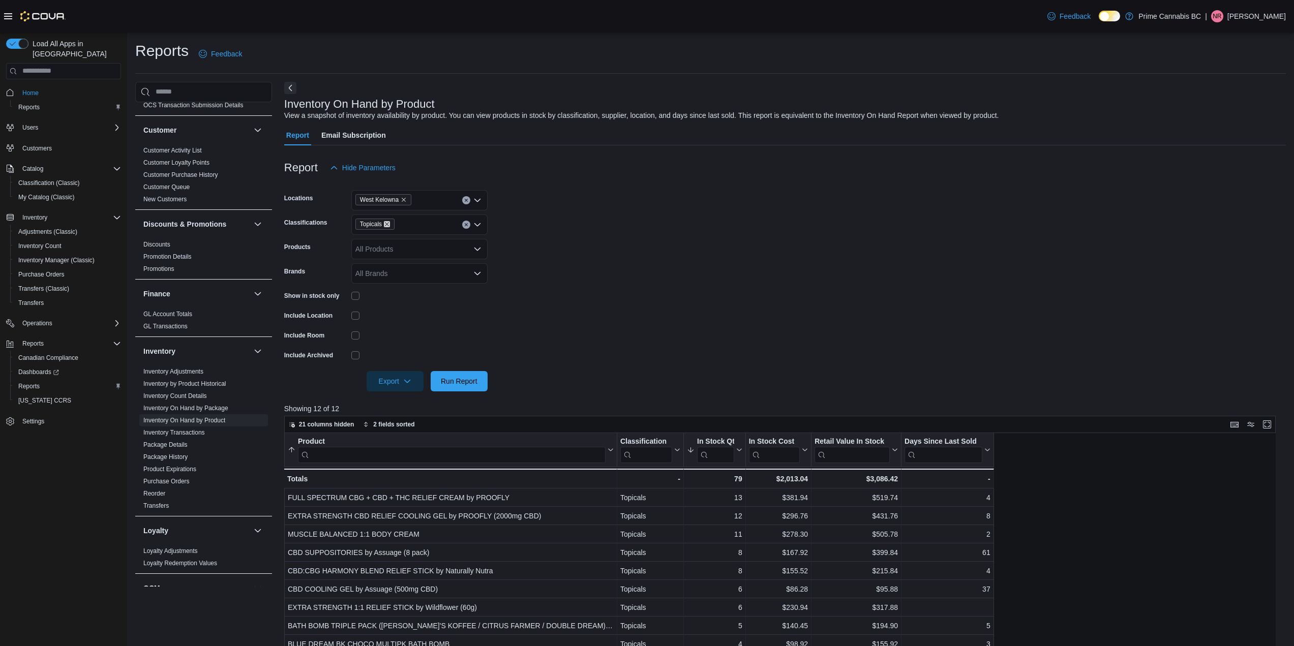
click at [387, 223] on icon "Remove Topicals from selection in this group" at bounding box center [387, 224] width 6 height 6
click at [391, 290] on span "Edibles" at bounding box center [384, 294] width 23 height 10
click at [471, 380] on span "Run Report" at bounding box center [459, 381] width 37 height 10
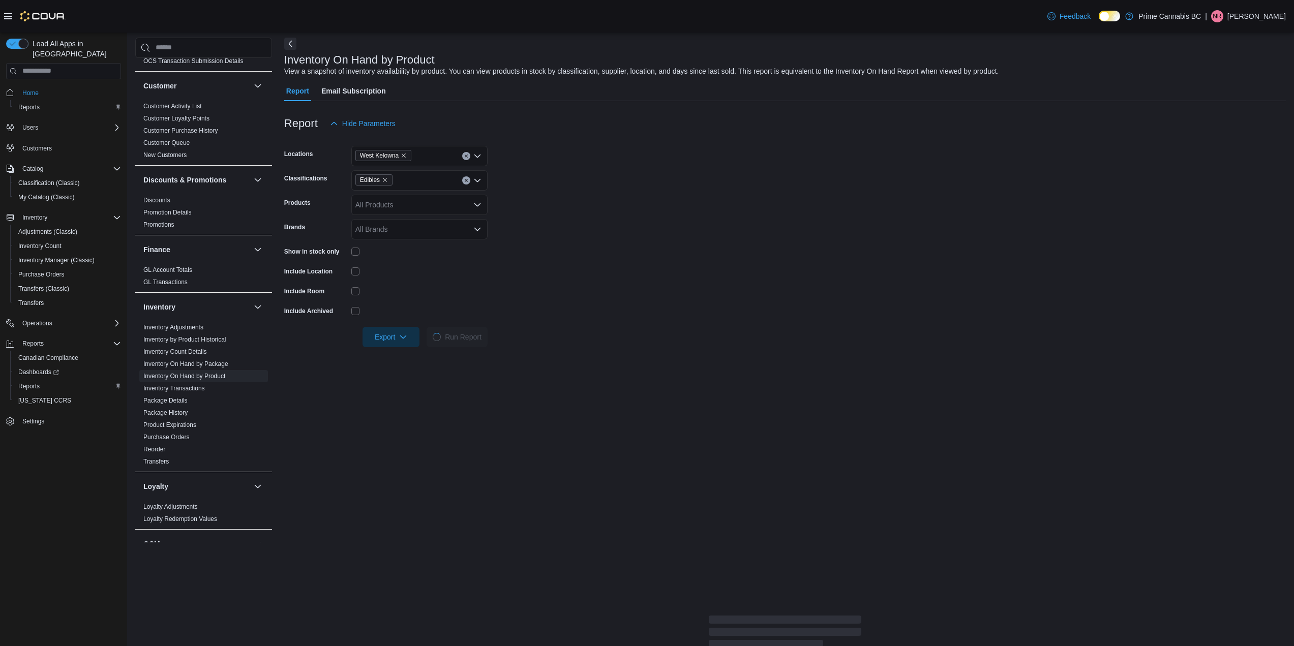
scroll to position [51, 0]
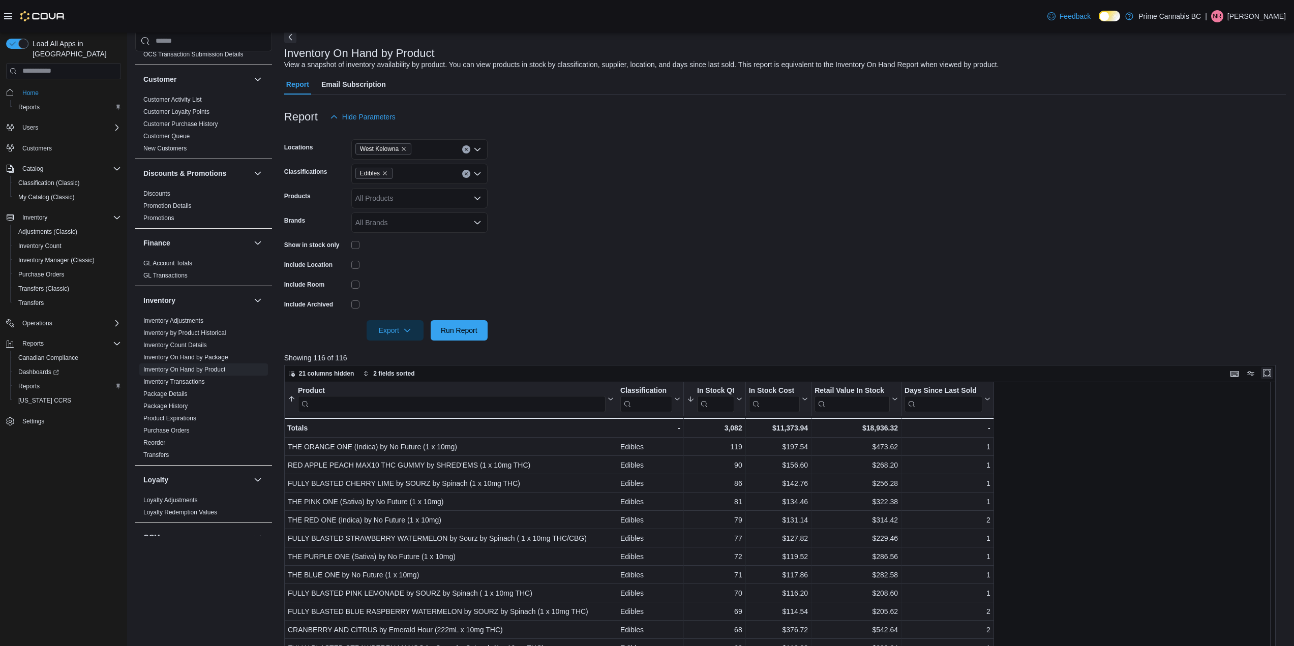
click at [1274, 370] on button "Enter fullscreen" at bounding box center [1267, 373] width 12 height 12
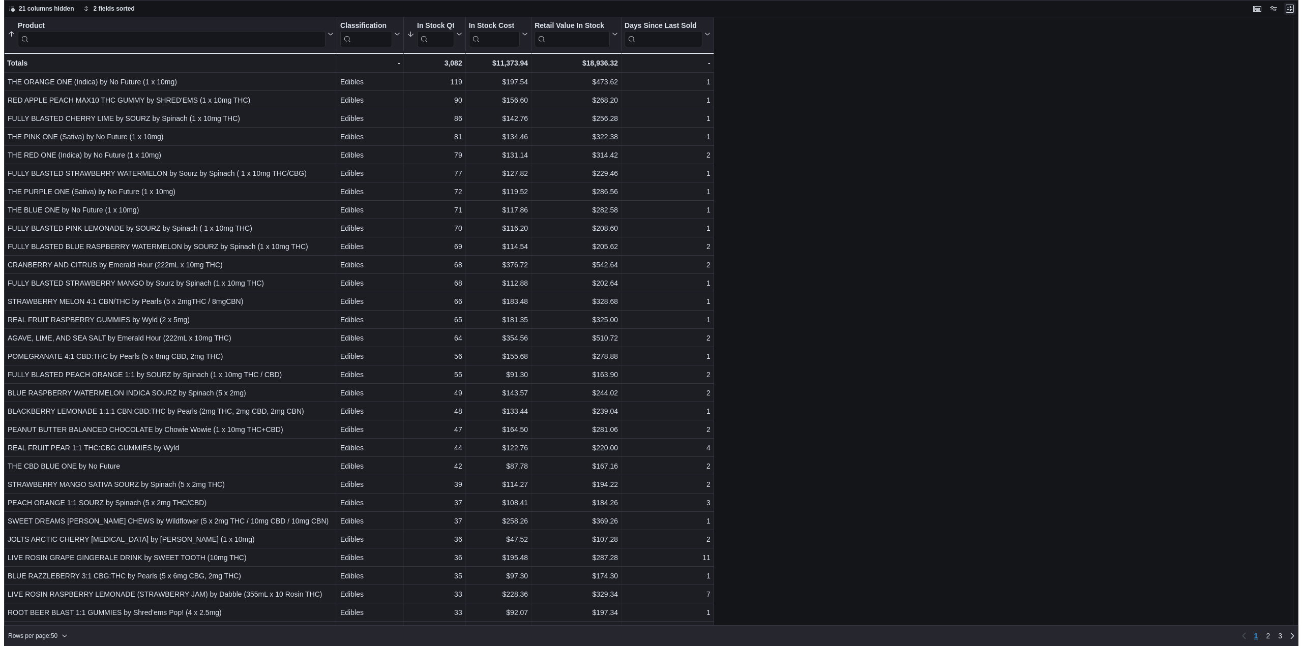
scroll to position [0, 0]
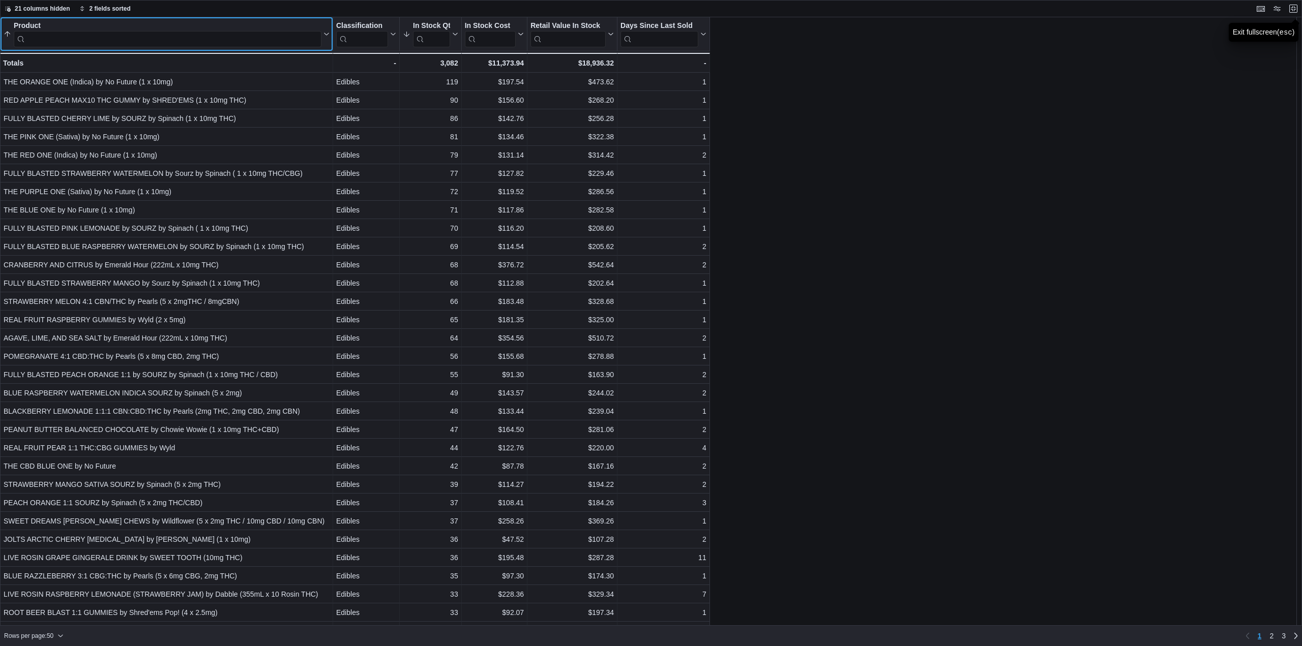
click at [252, 32] on input "search" at bounding box center [168, 39] width 308 height 16
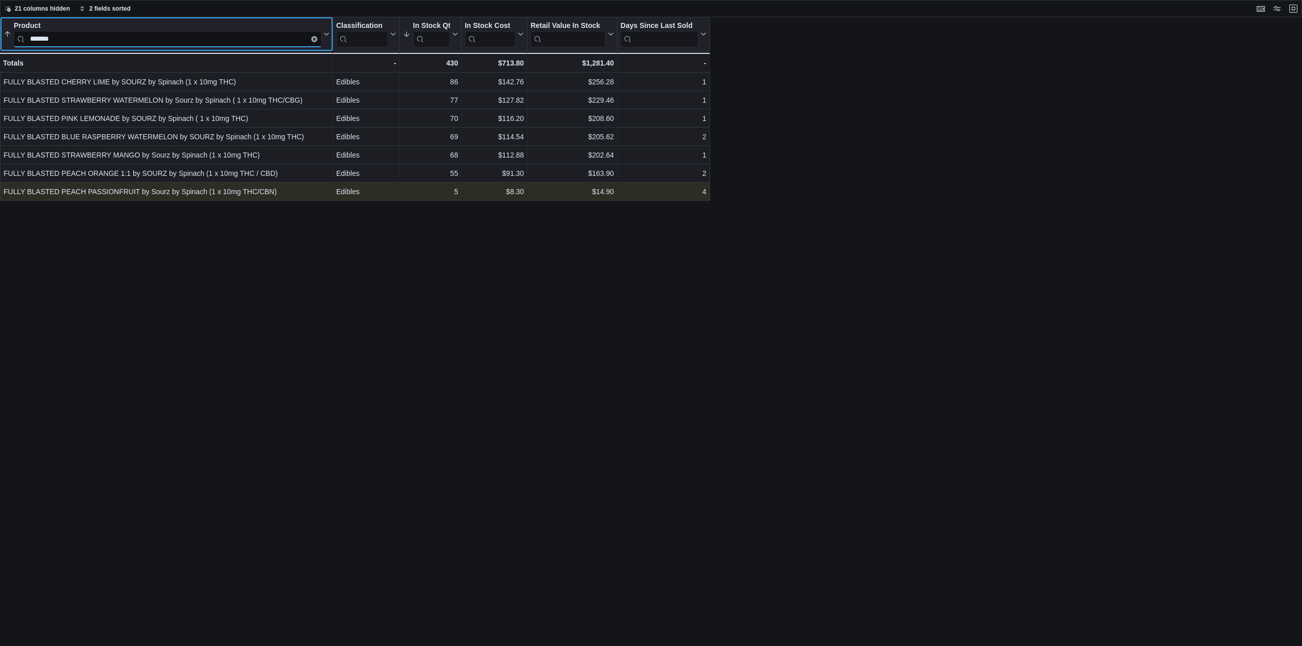
type input "*******"
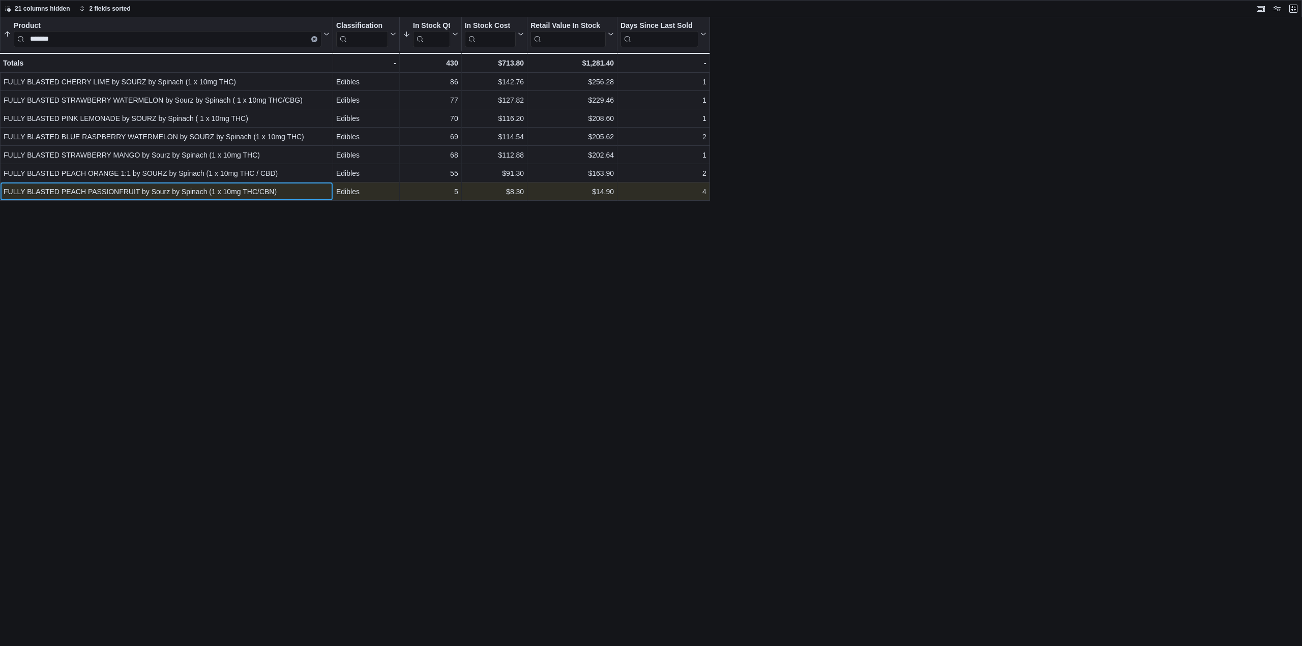
click at [247, 194] on div "FULLY BLASTED PEACH PASSIONFRUIT by Sourz by Spinach (1 x 10mg THC/CBN)" at bounding box center [167, 192] width 326 height 12
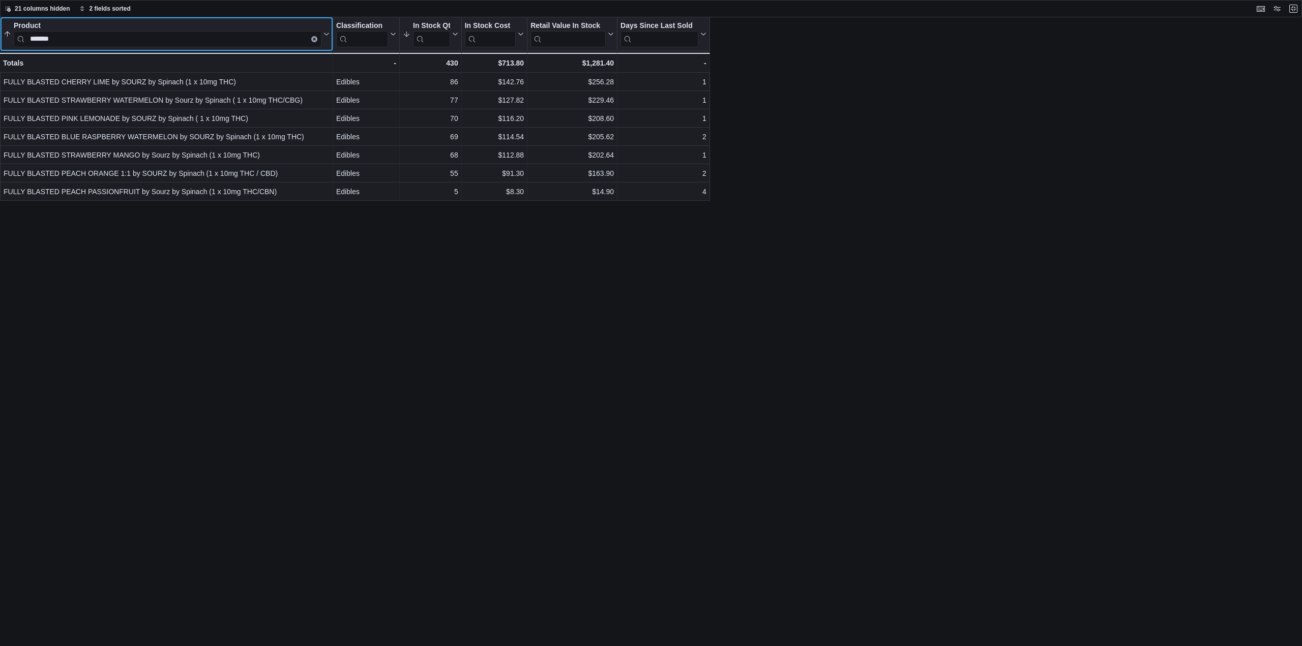
click at [313, 39] on icon "Clear input" at bounding box center [314, 39] width 3 height 3
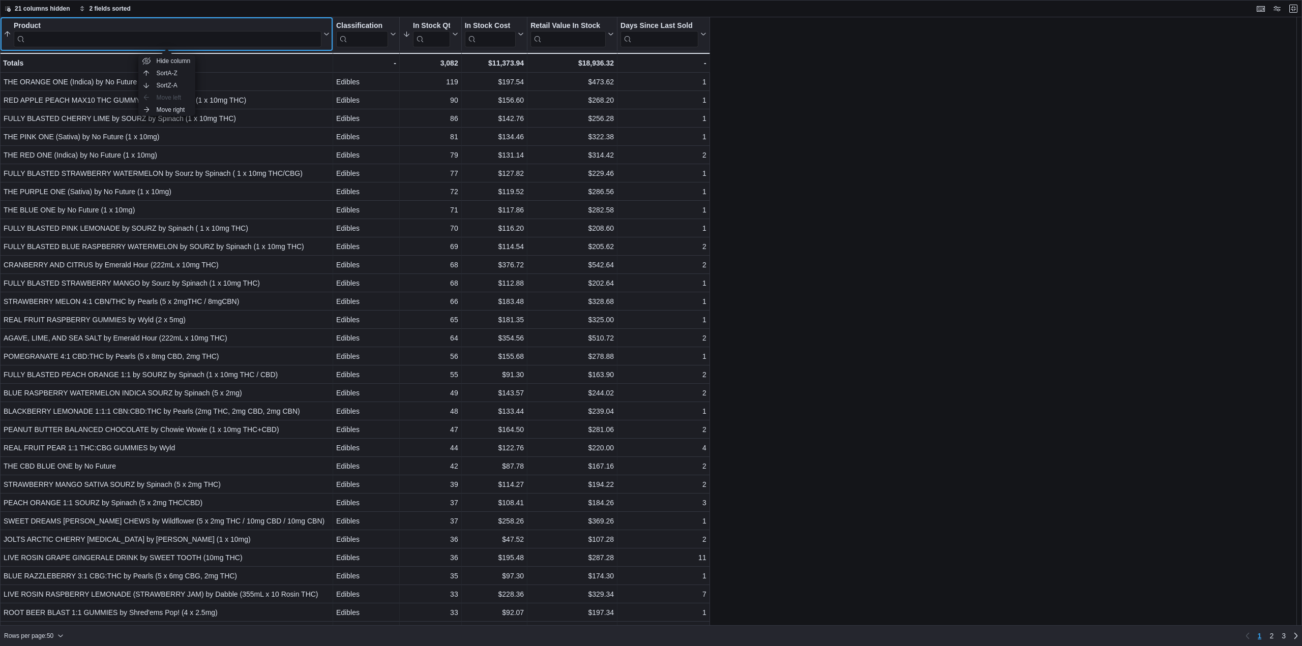
click at [245, 39] on input "search" at bounding box center [168, 39] width 308 height 16
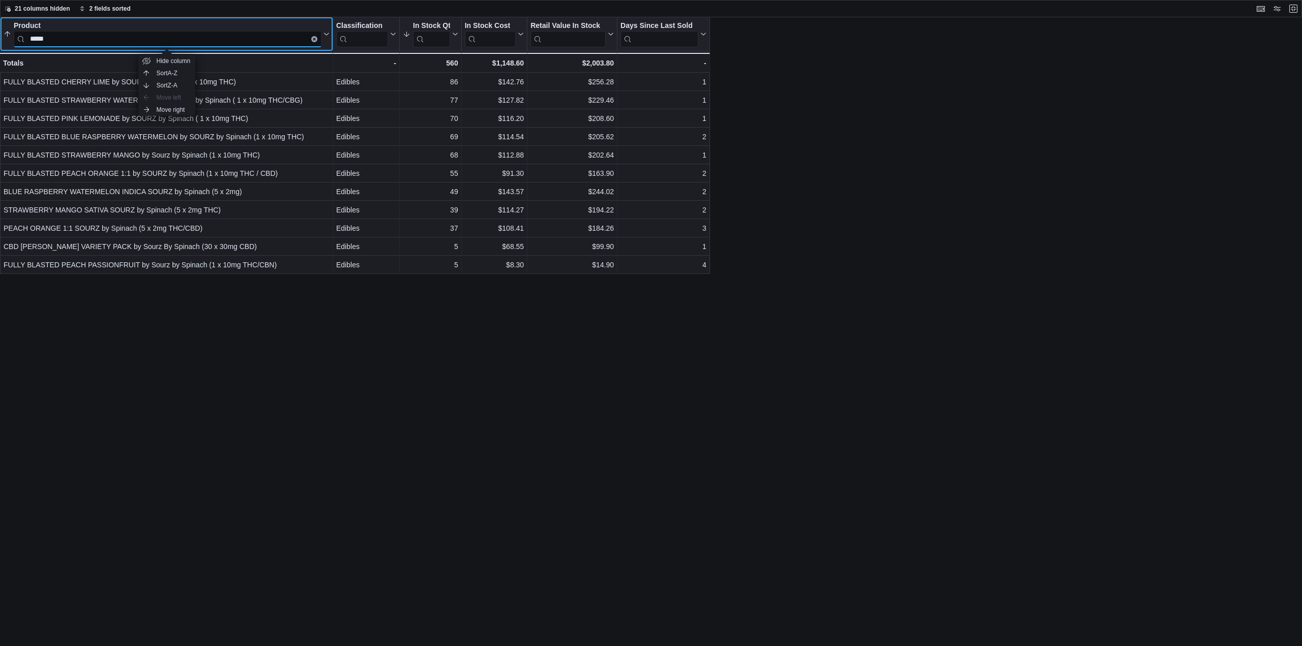
type input "*****"
click at [350, 309] on div "Product ***** Sorted by Product, ascending , then sorted by In Stock Qty, desce…" at bounding box center [651, 331] width 1302 height 629
click at [314, 36] on button "Clear input" at bounding box center [314, 39] width 6 height 6
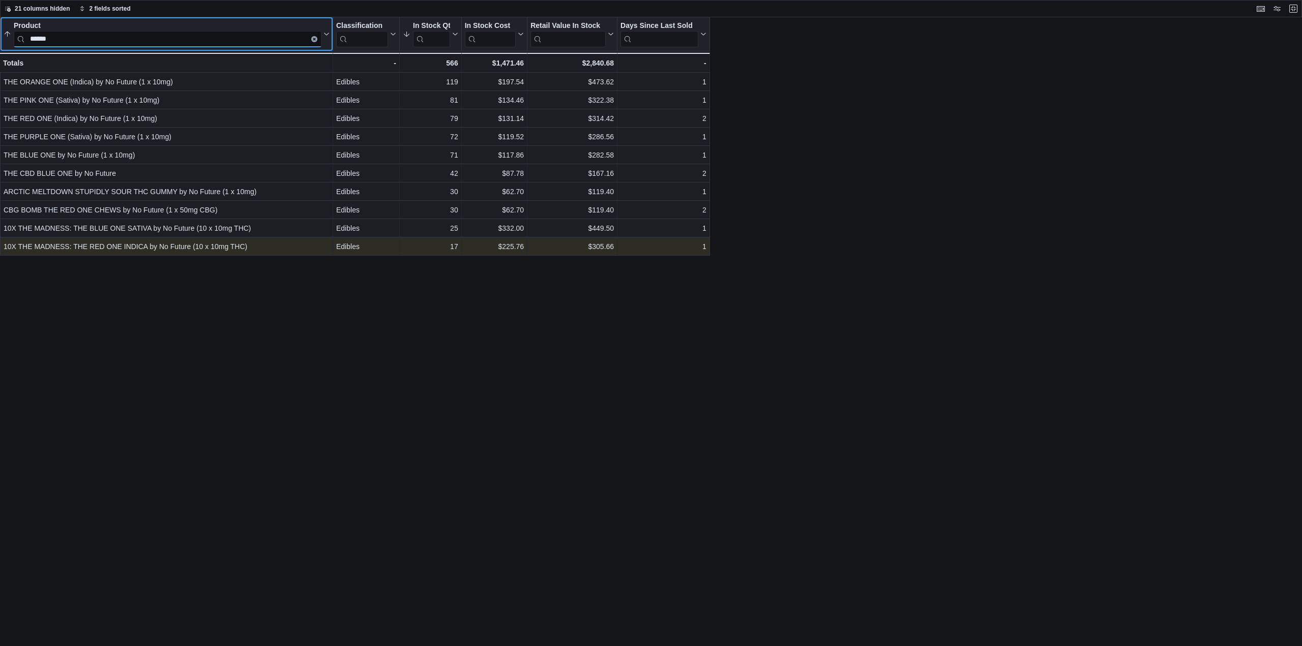
type input "******"
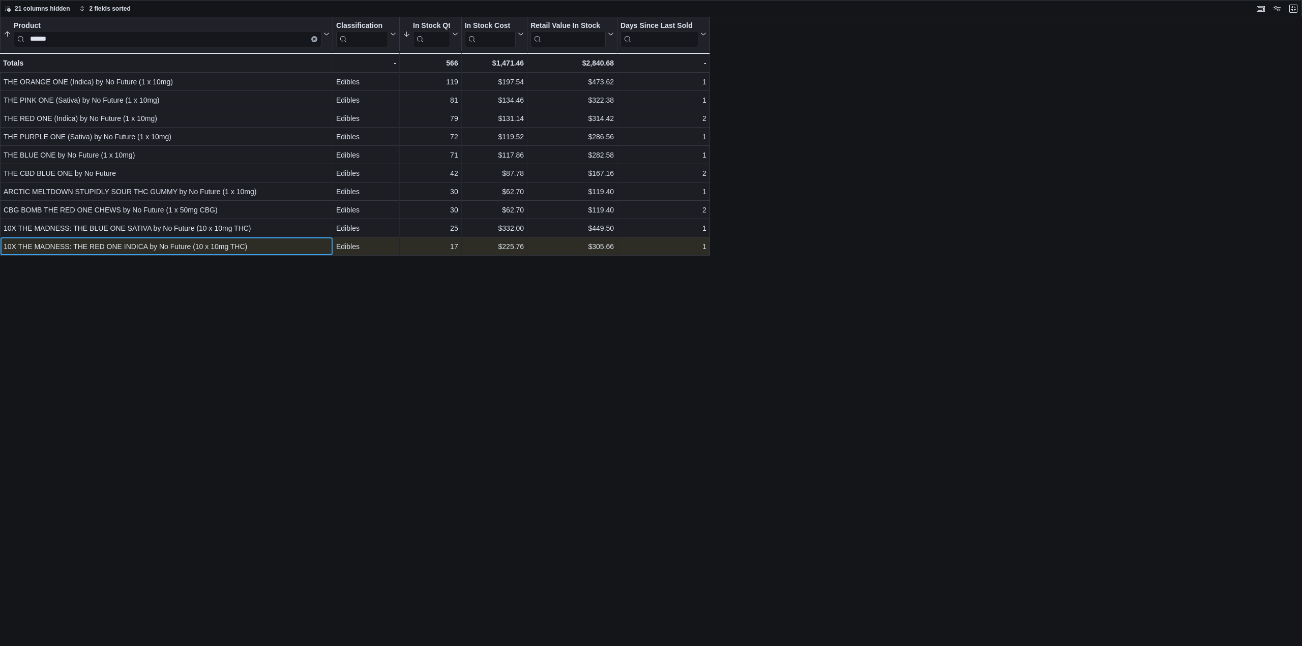
click at [198, 242] on div "10X THE MADNESS: THE RED ONE INDICA by No Future (10 x 10mg THC)" at bounding box center [167, 247] width 326 height 12
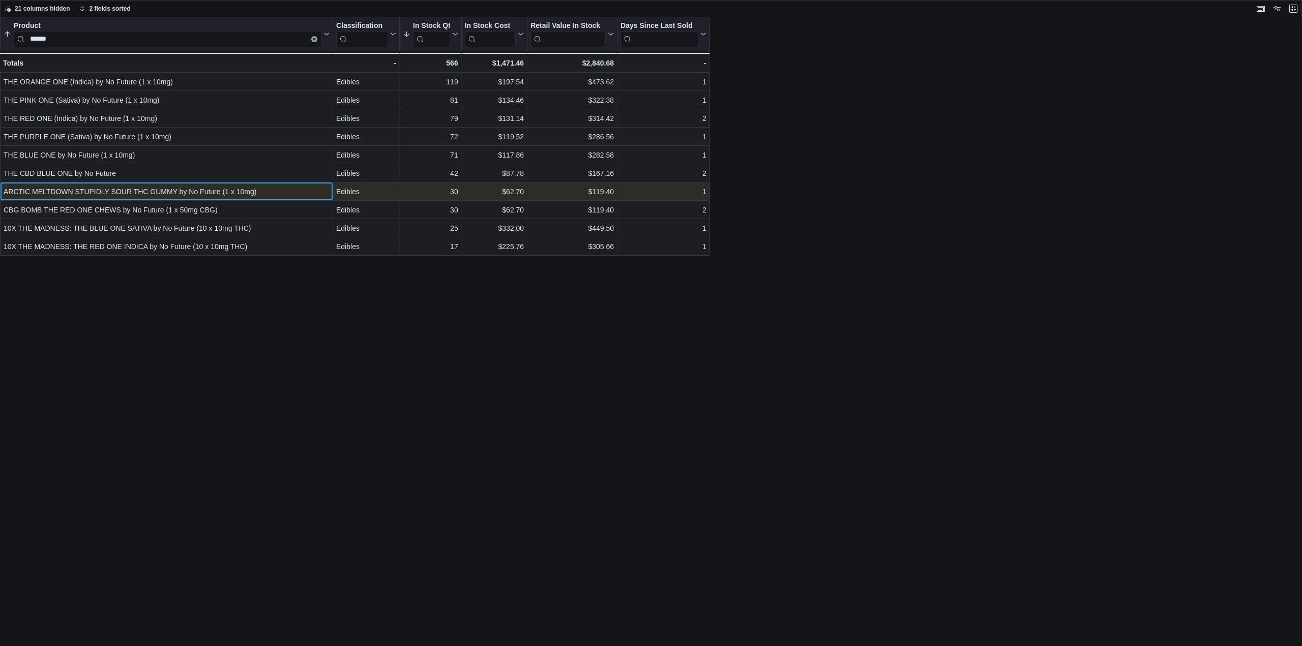
click at [258, 194] on div "ARCTIC MELTDOWN STUPIDLY SOUR THC GUMMY by No Future (1 x 10mg)" at bounding box center [167, 192] width 326 height 12
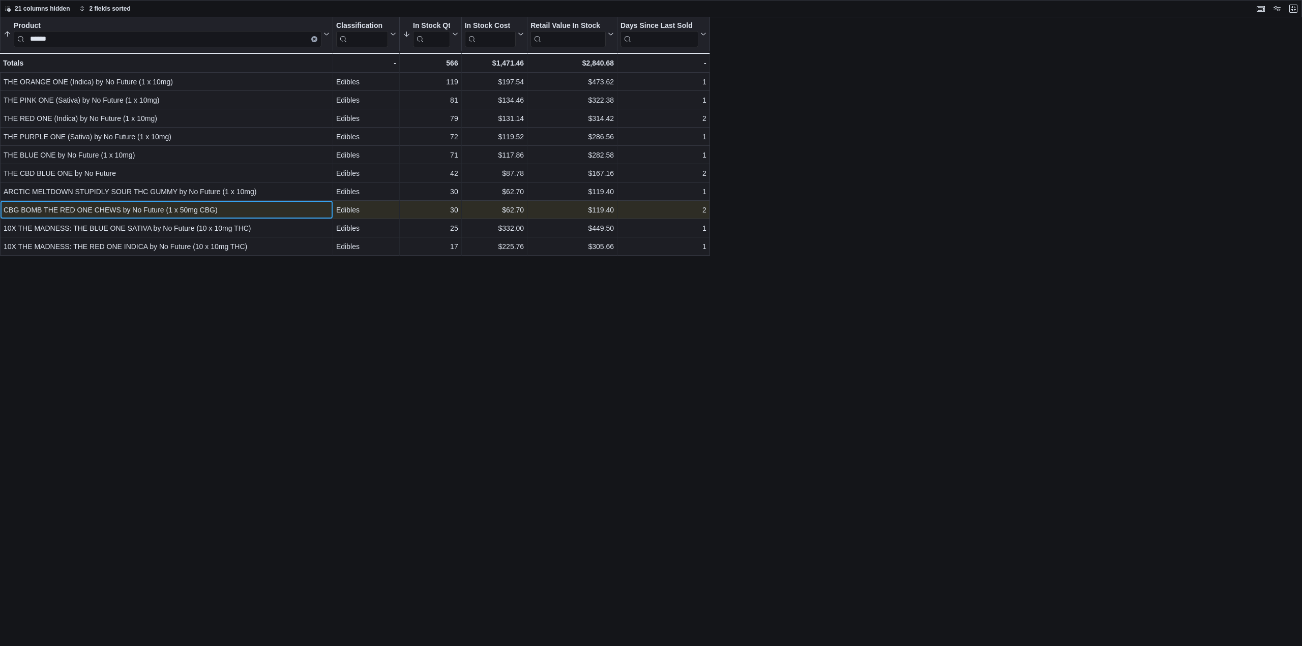
click at [263, 210] on div "CBG BOMB THE RED ONE CHEWS by No Future (1 x 50mg CBG)" at bounding box center [167, 210] width 326 height 12
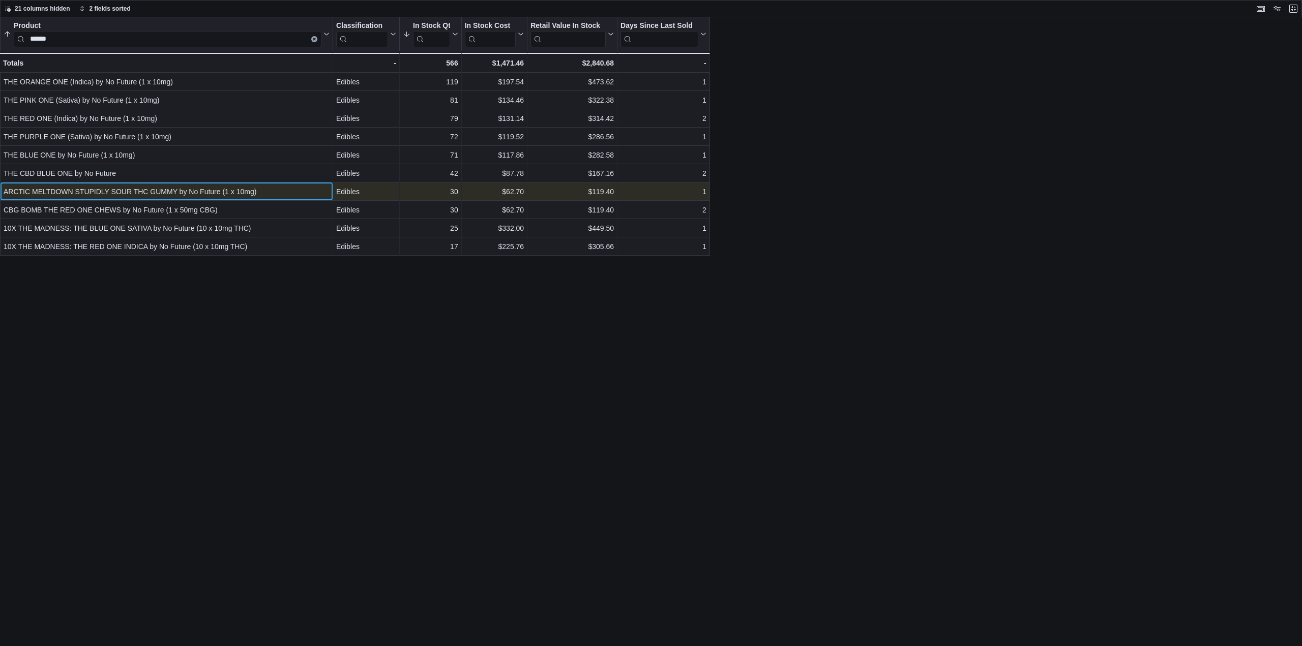
click at [222, 190] on div "ARCTIC MELTDOWN STUPIDLY SOUR THC GUMMY by No Future (1 x 10mg)" at bounding box center [167, 192] width 326 height 12
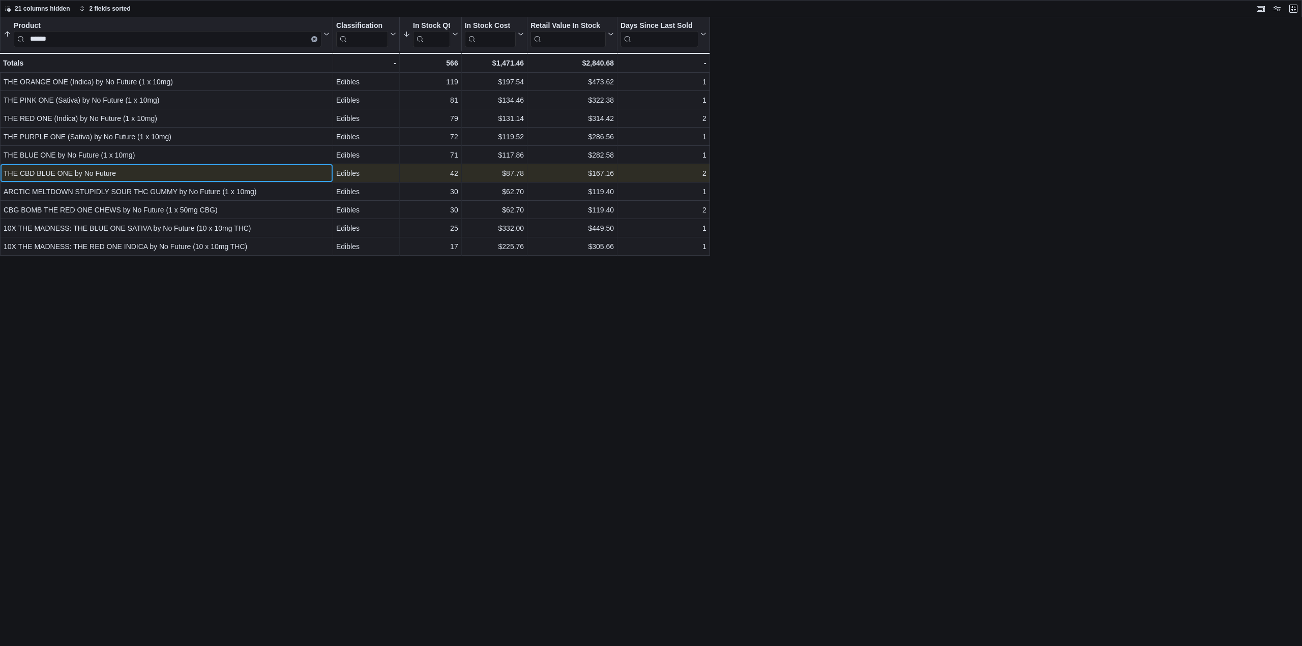
click at [159, 170] on div "THE CBD BLUE ONE by No Future" at bounding box center [167, 173] width 326 height 12
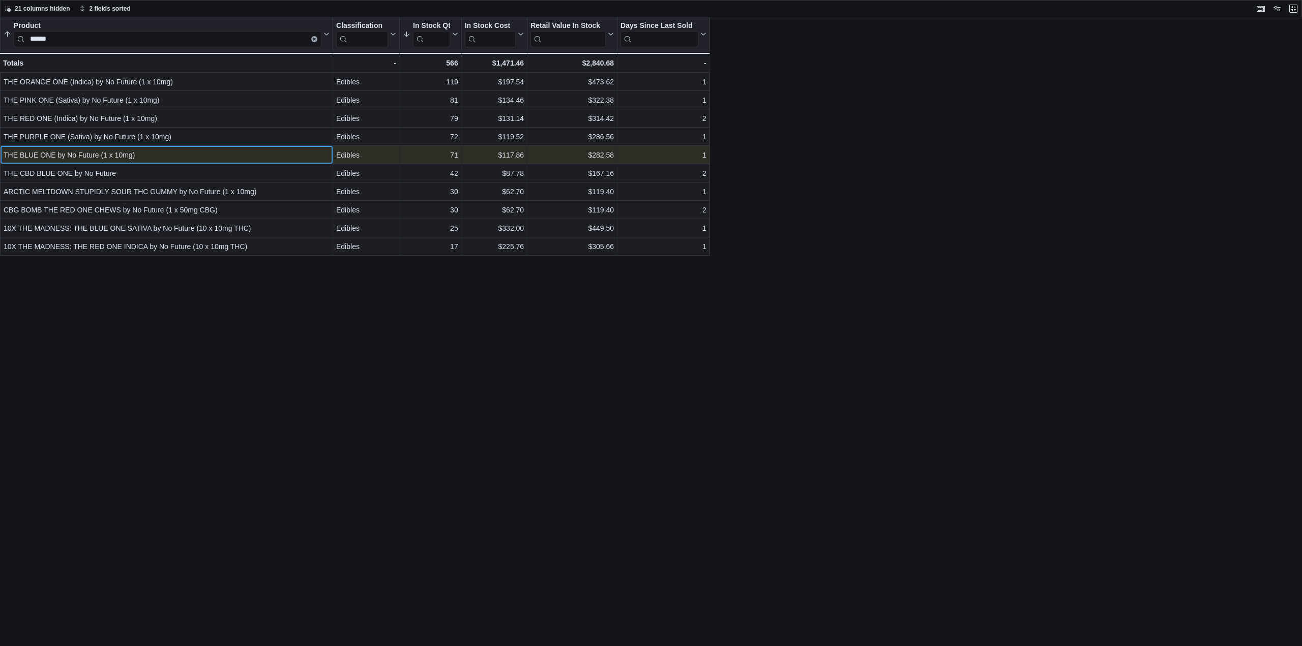
click at [164, 156] on div "THE BLUE ONE by No Future (1 x 10mg)" at bounding box center [167, 155] width 326 height 12
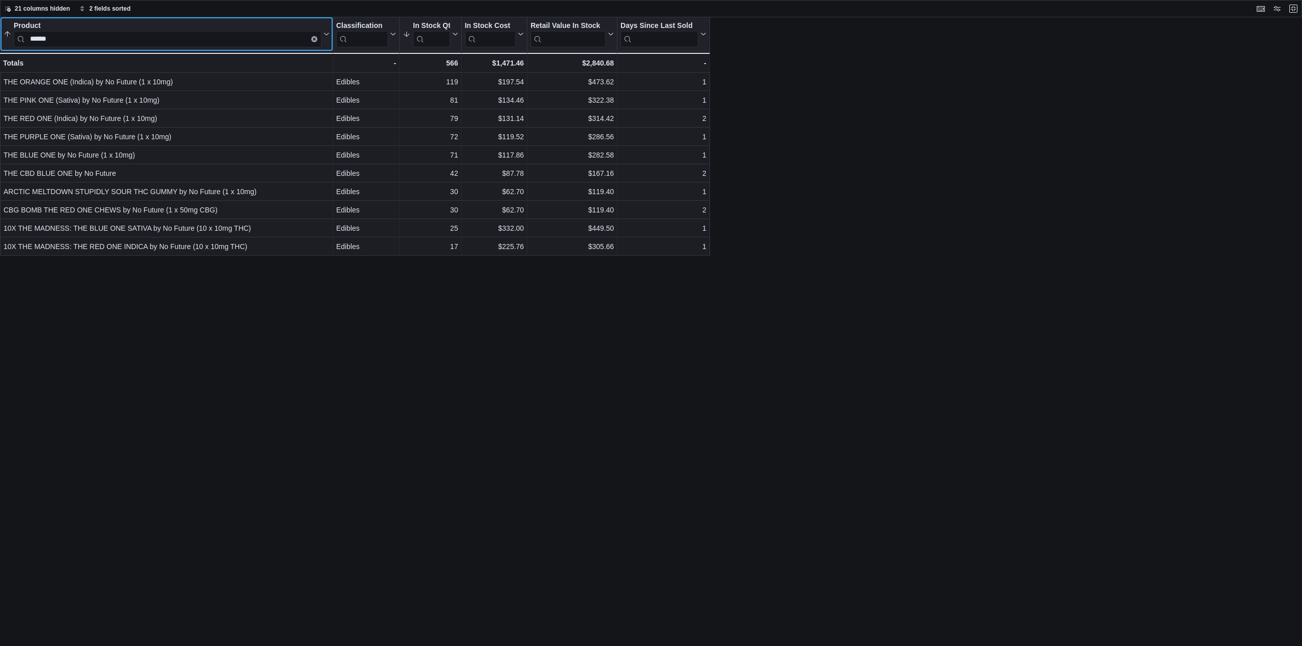
click at [313, 39] on icon "Clear input" at bounding box center [314, 39] width 3 height 3
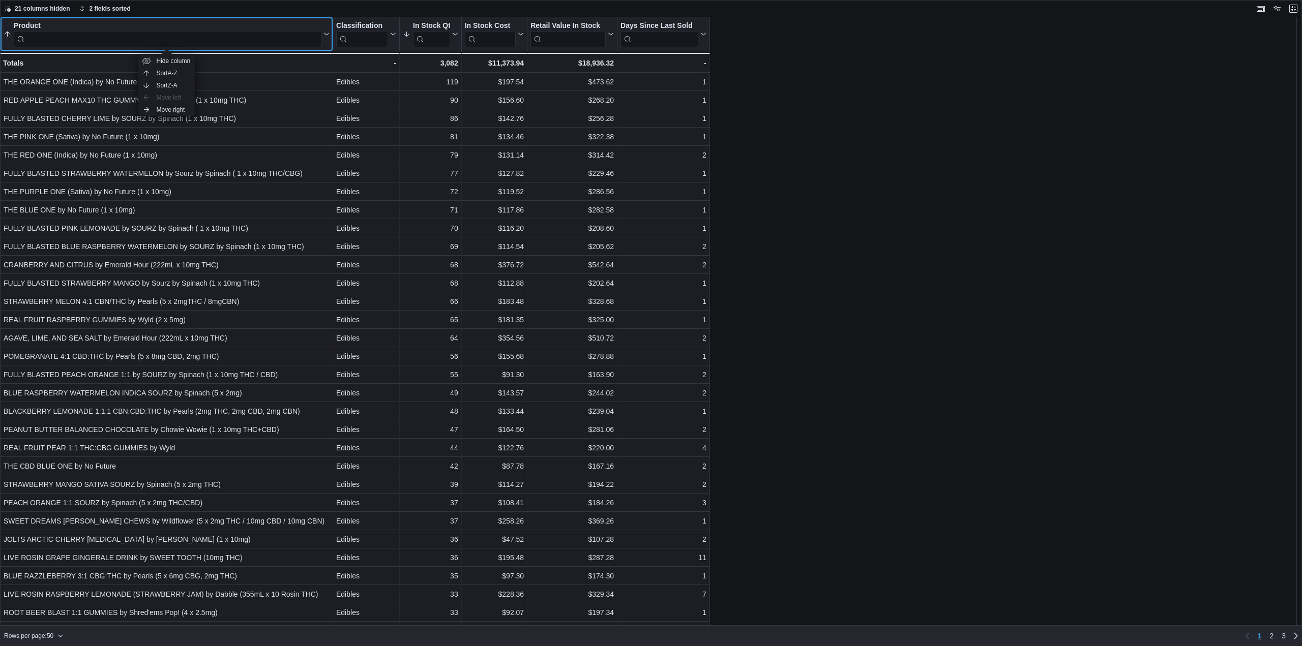
click at [190, 37] on input "search" at bounding box center [168, 39] width 308 height 16
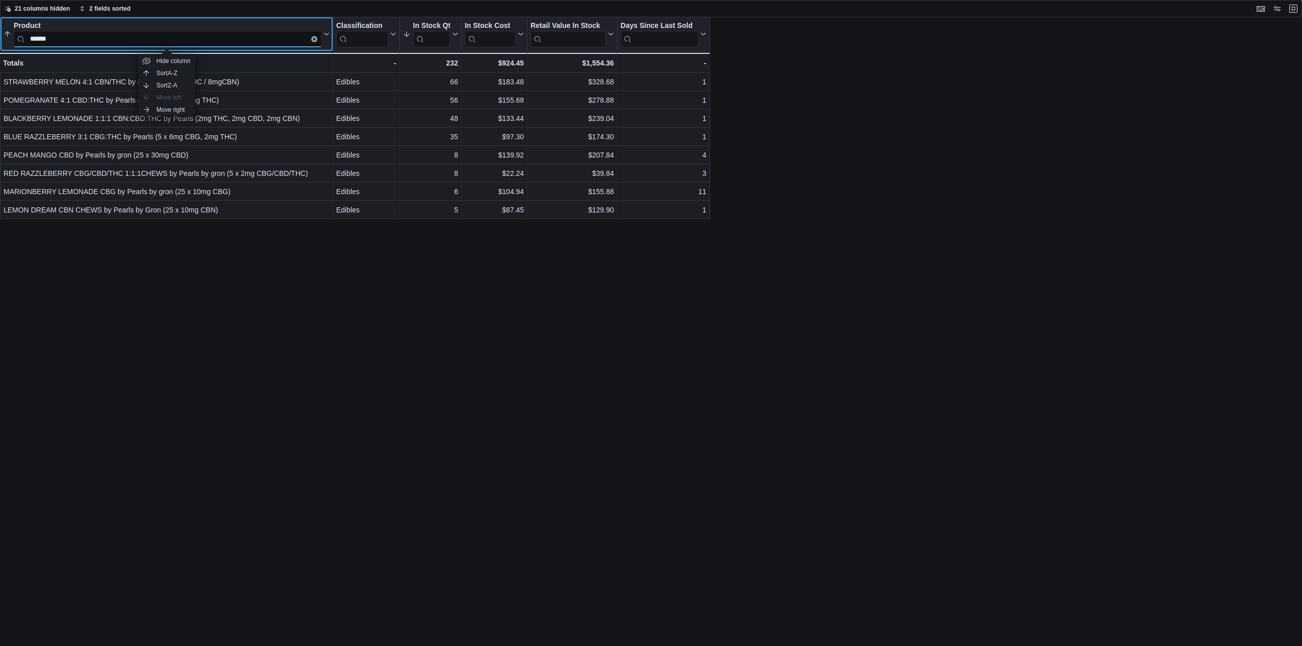
type input "******"
click at [210, 27] on div "Product" at bounding box center [168, 26] width 308 height 10
click at [297, 249] on div "Product ****** Sorted by Product, ascending , then sorted by In Stock Qty, desc…" at bounding box center [651, 331] width 1302 height 629
click at [315, 38] on icon "Clear input" at bounding box center [314, 39] width 3 height 3
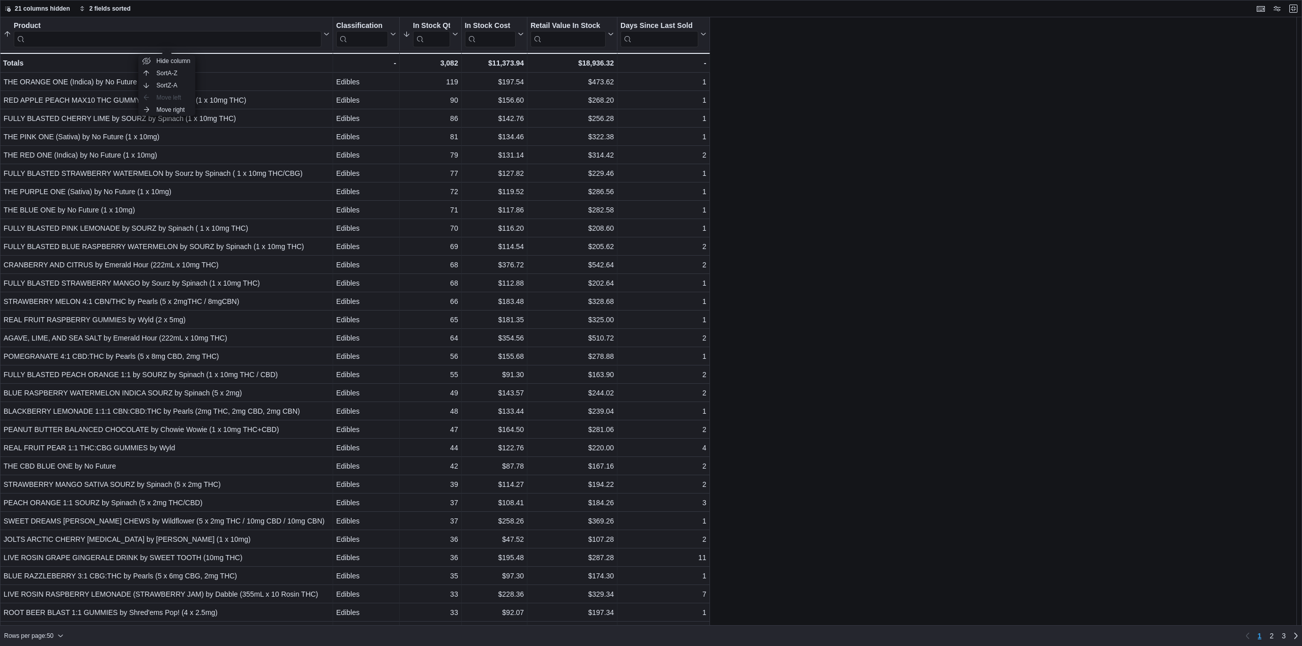
click at [932, 164] on div "Product Sorted by Product, ascending , then sorted by In Stock Qty, descending …" at bounding box center [651, 321] width 1302 height 609
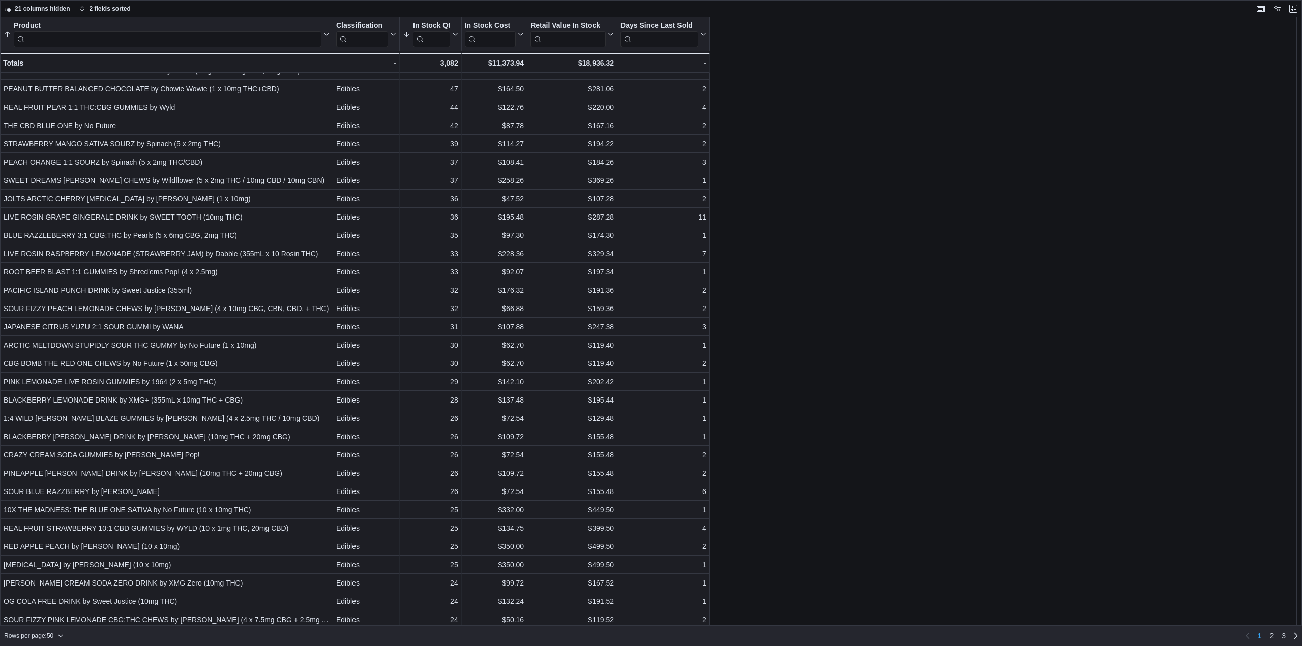
scroll to position [362, 0]
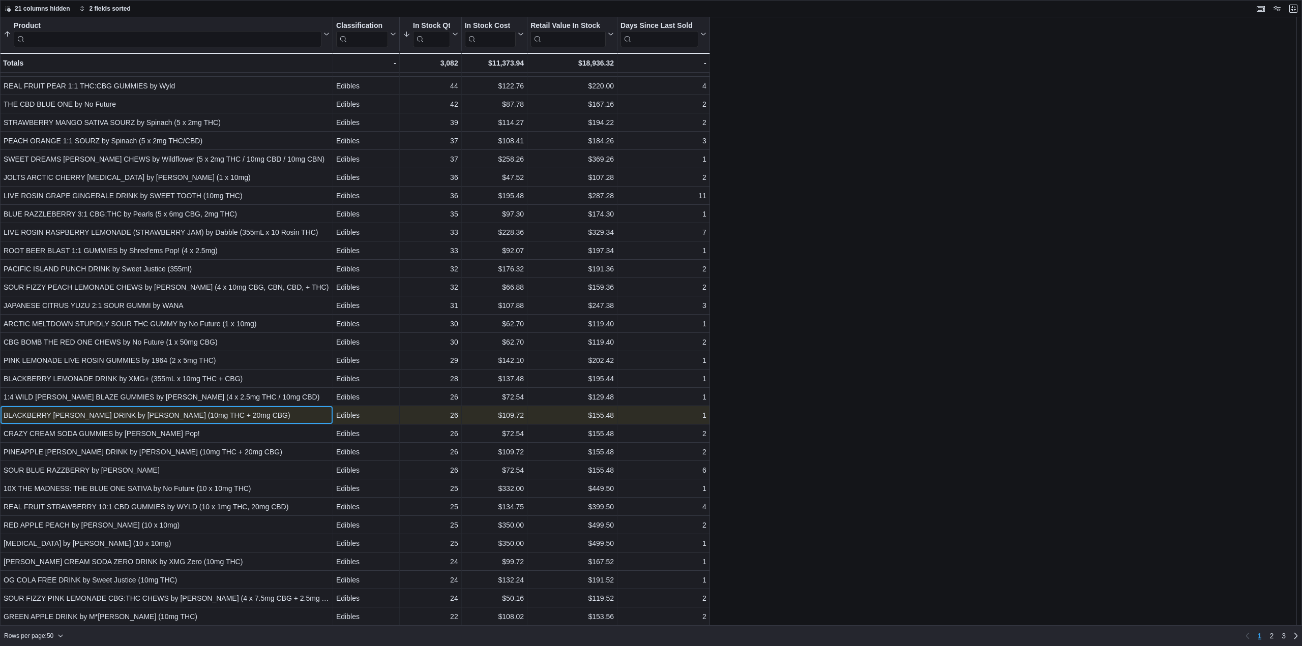
click at [194, 411] on div "BLACKBERRY SELTZER DRINK by Mollo Seltzers (10mg THC + 20mg CBG)" at bounding box center [167, 415] width 326 height 12
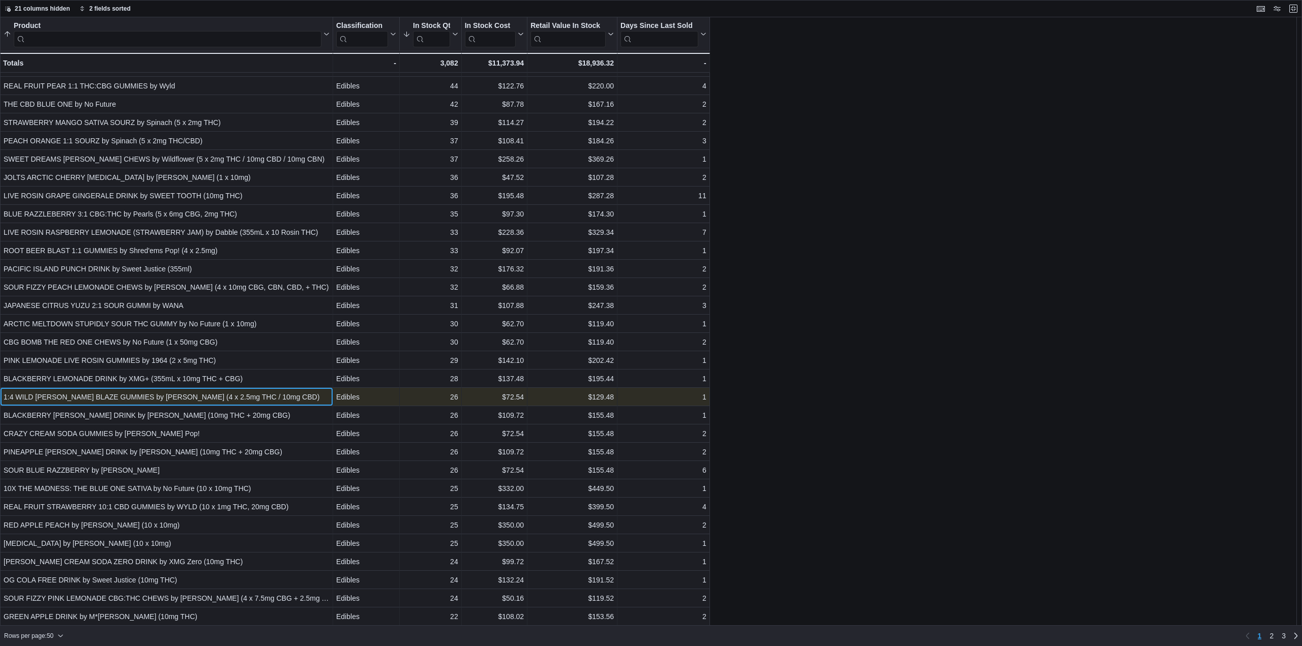
click at [188, 392] on div "1:4 WILD BERRY BLAZE GUMMIES by SHRED'EMS (4 x 2.5mg THC / 10mg CBD)" at bounding box center [167, 397] width 326 height 12
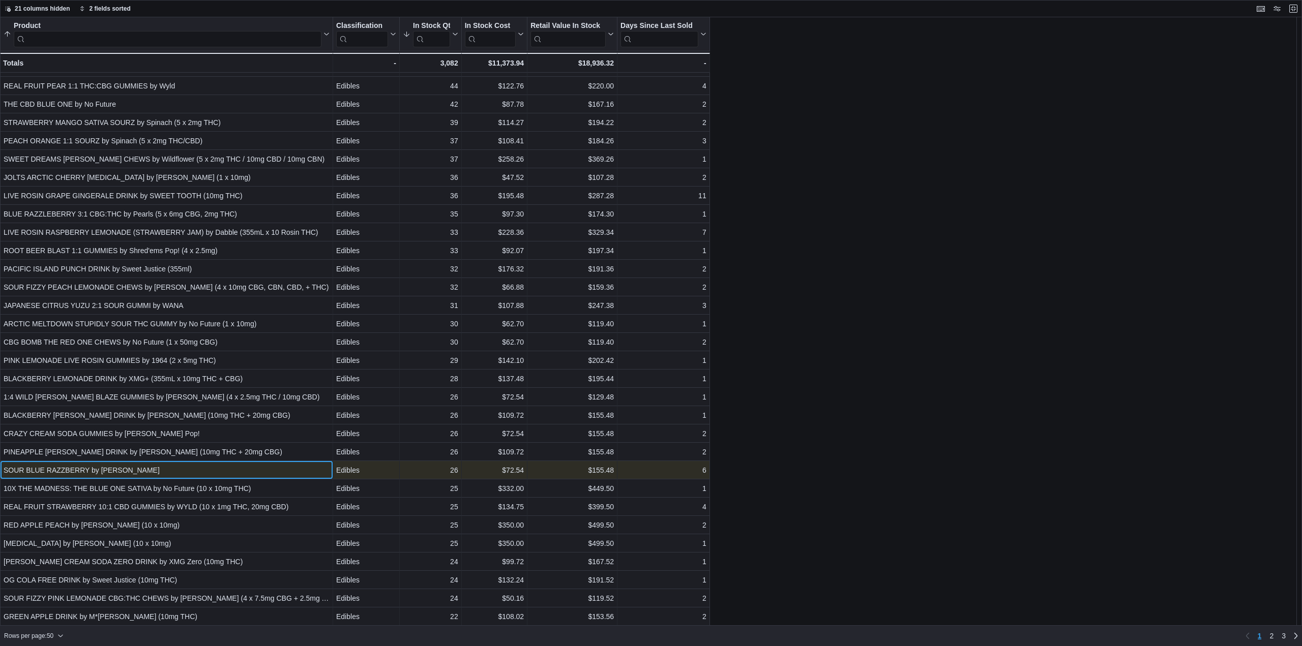
click at [173, 469] on div "SOUR BLUE RAZZBERRY by SHRED'EMS" at bounding box center [167, 470] width 326 height 12
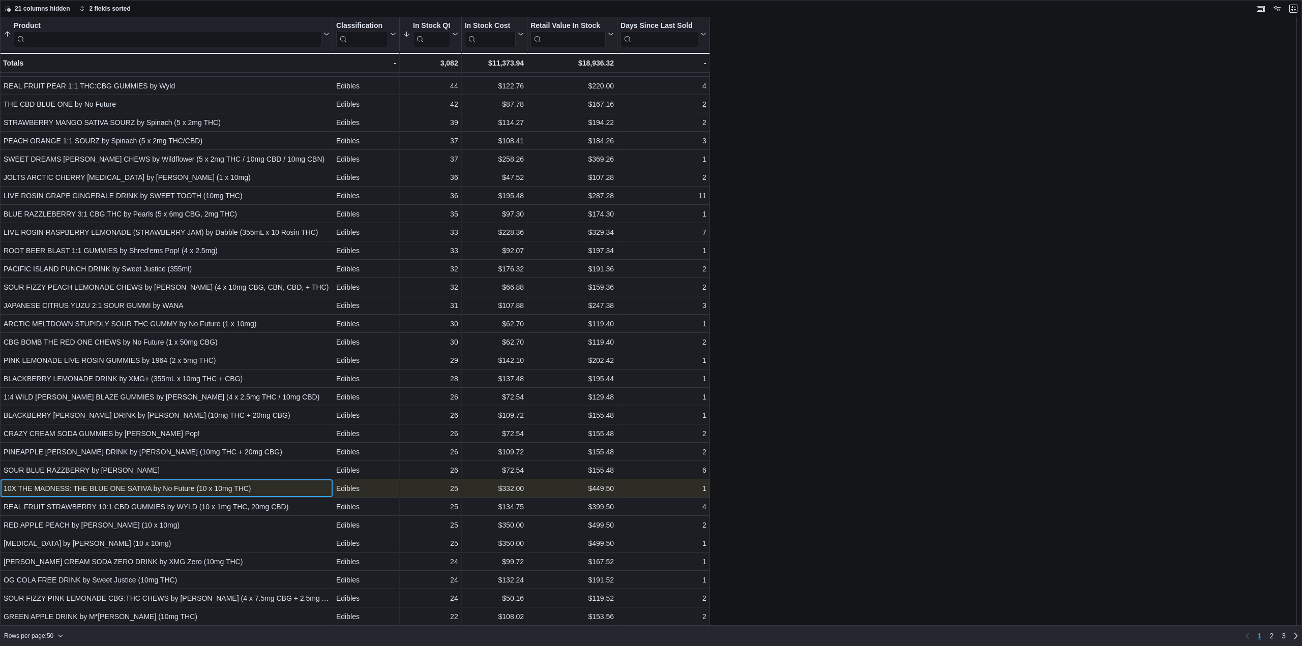
click at [194, 489] on div "10X THE MADNESS: THE BLUE ONE SATIVA by No Future (10 x 10mg THC)" at bounding box center [167, 489] width 326 height 12
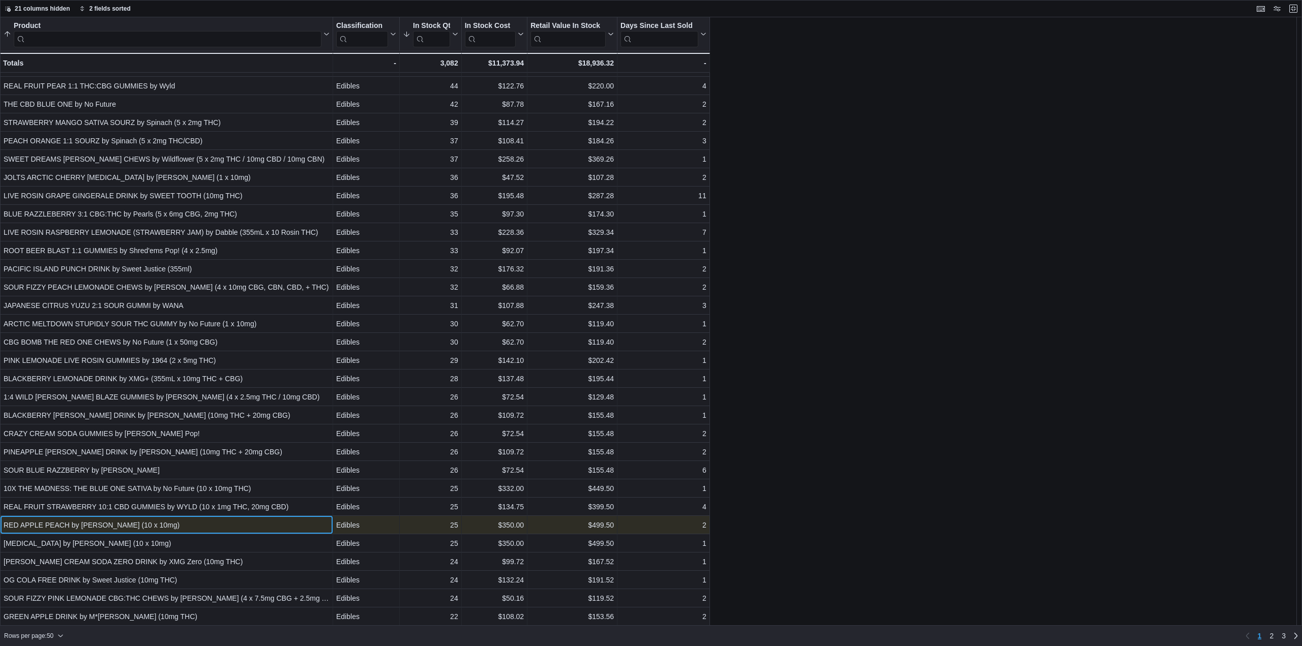
click at [215, 528] on div "RED APPLE PEACH by SHRED'EMS (10 x 10mg)" at bounding box center [167, 525] width 326 height 12
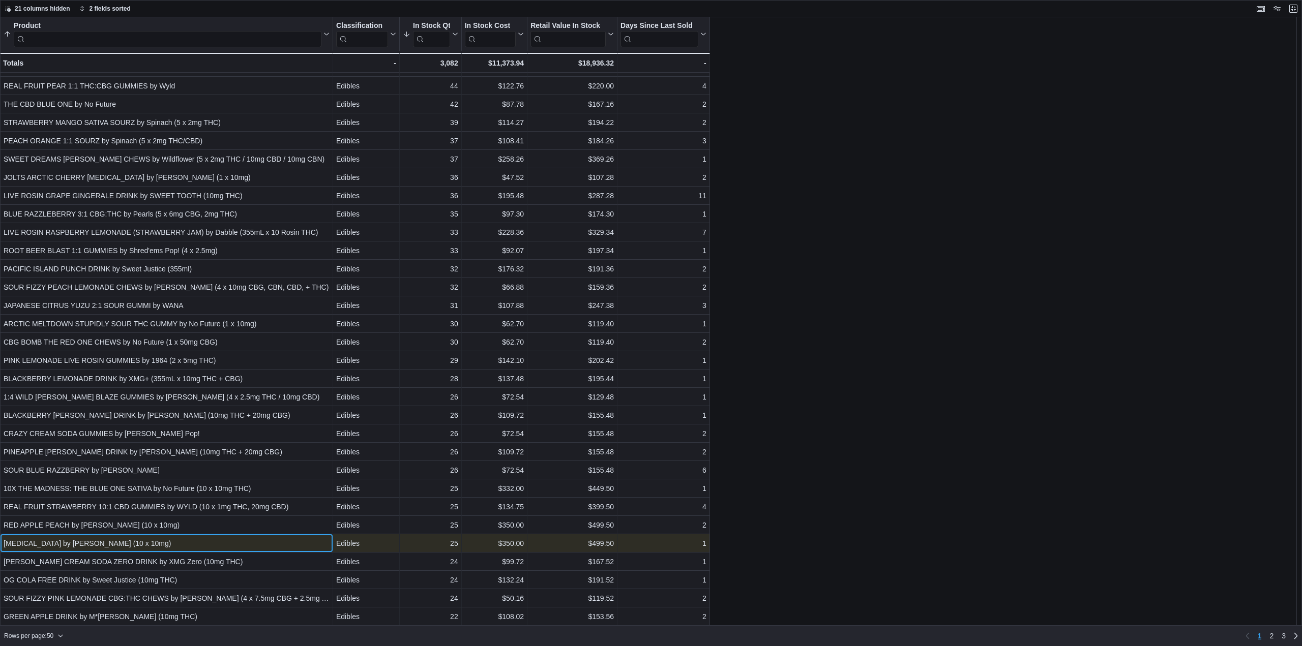
click at [207, 536] on div "SHARK ATTACK by SHRED'EMS (10 x 10mg) - Product, column 1, row 46" at bounding box center [166, 544] width 333 height 18
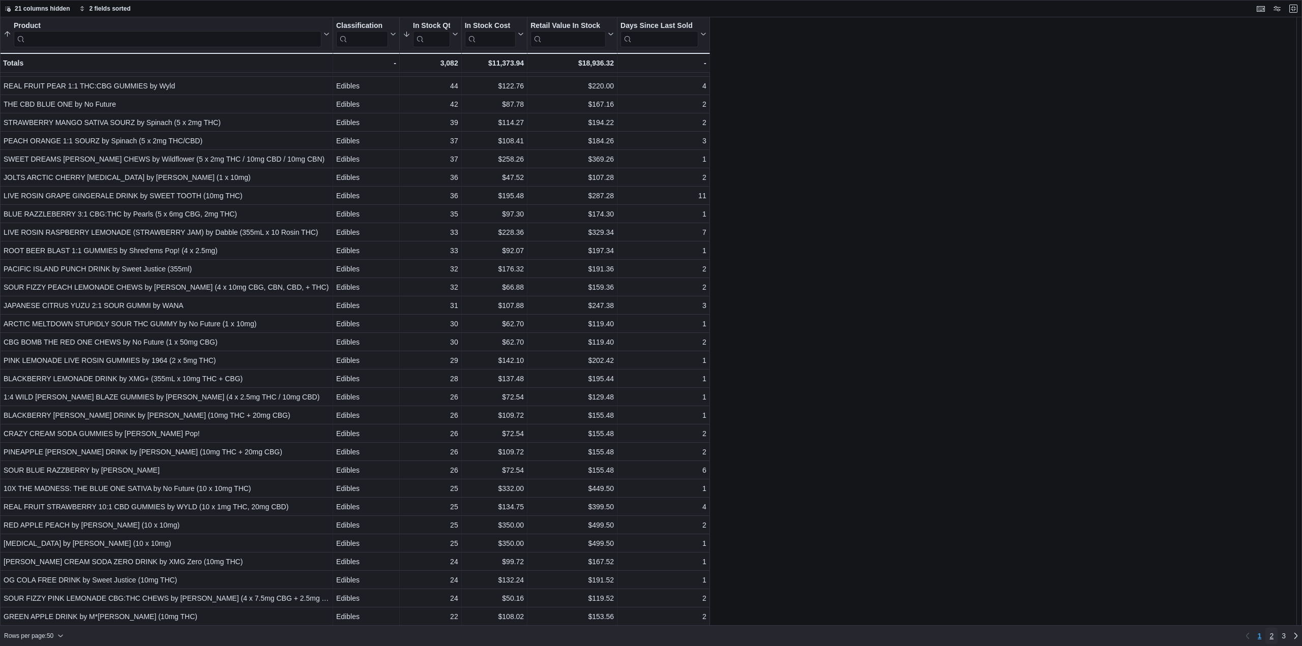
click at [1272, 635] on span "2" at bounding box center [1272, 636] width 4 height 10
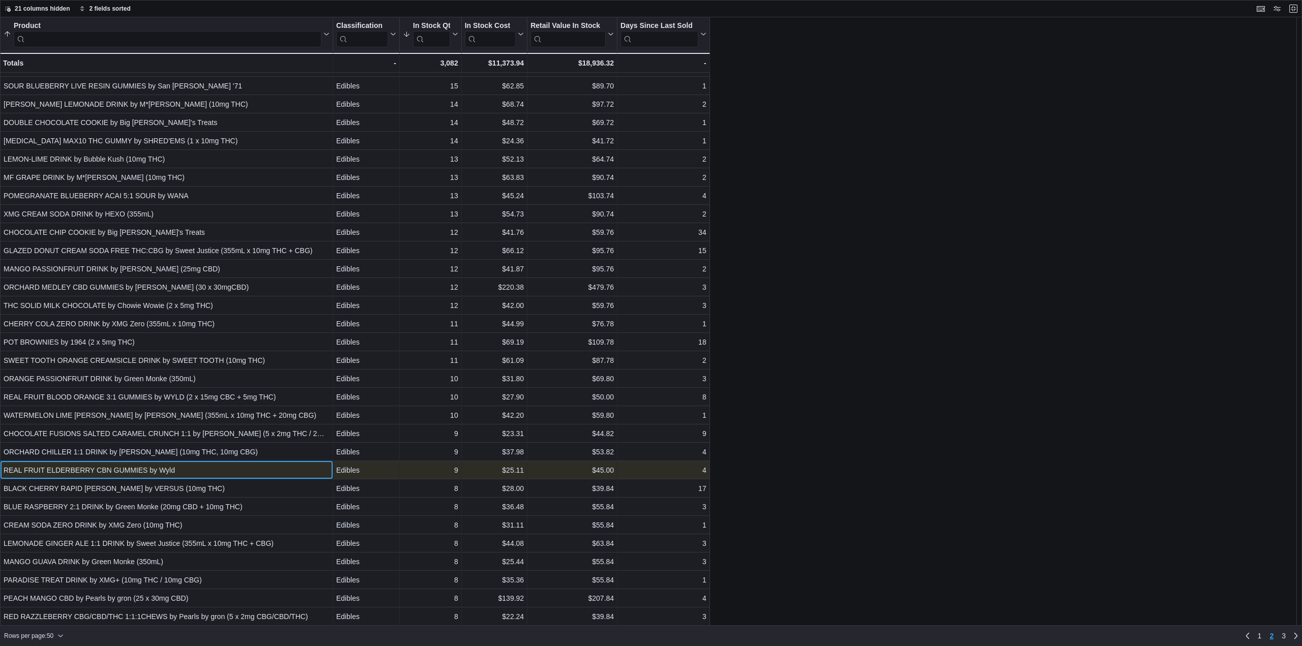
click at [224, 473] on div "REAL FRUIT ELDERBERRY CBN GUMMIES by Wyld" at bounding box center [167, 470] width 326 height 12
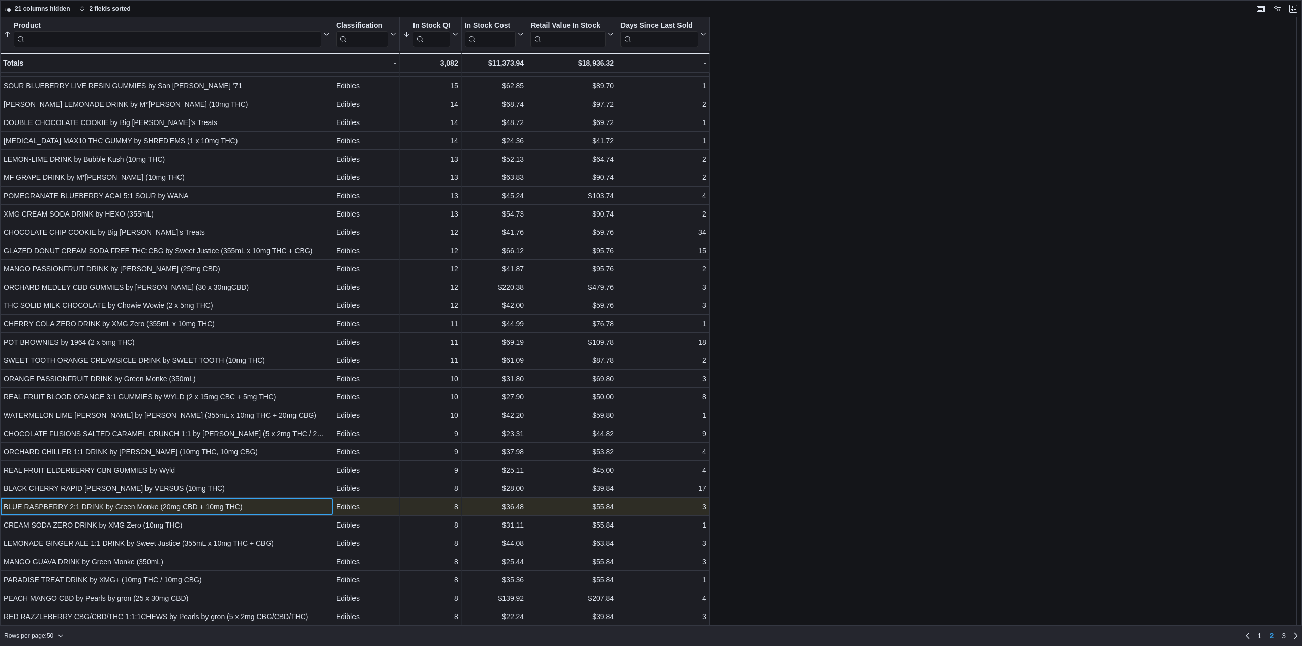
click at [220, 505] on div "BLUE RASPBERRY 2:1 DRINK by Green Monke (20mg CBD + 10mg THC)" at bounding box center [167, 507] width 326 height 12
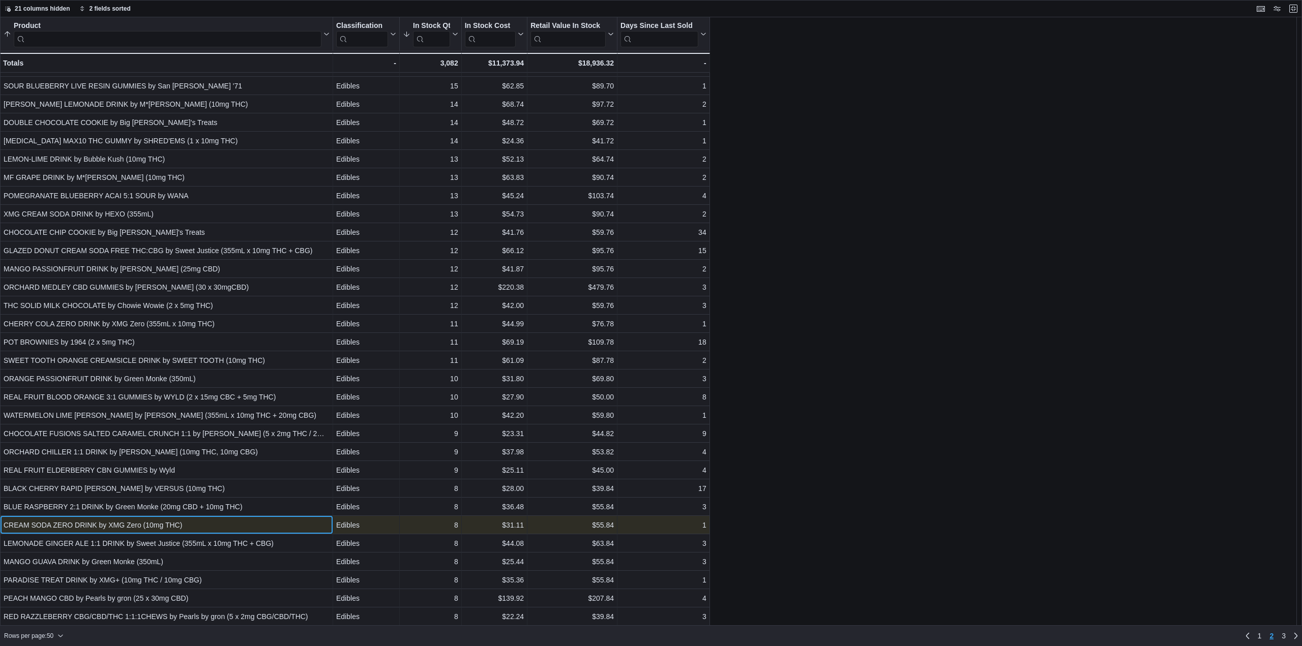
click at [218, 523] on div "CREAM SODA ZERO DRINK by XMG Zero (10mg THC)" at bounding box center [167, 525] width 326 height 12
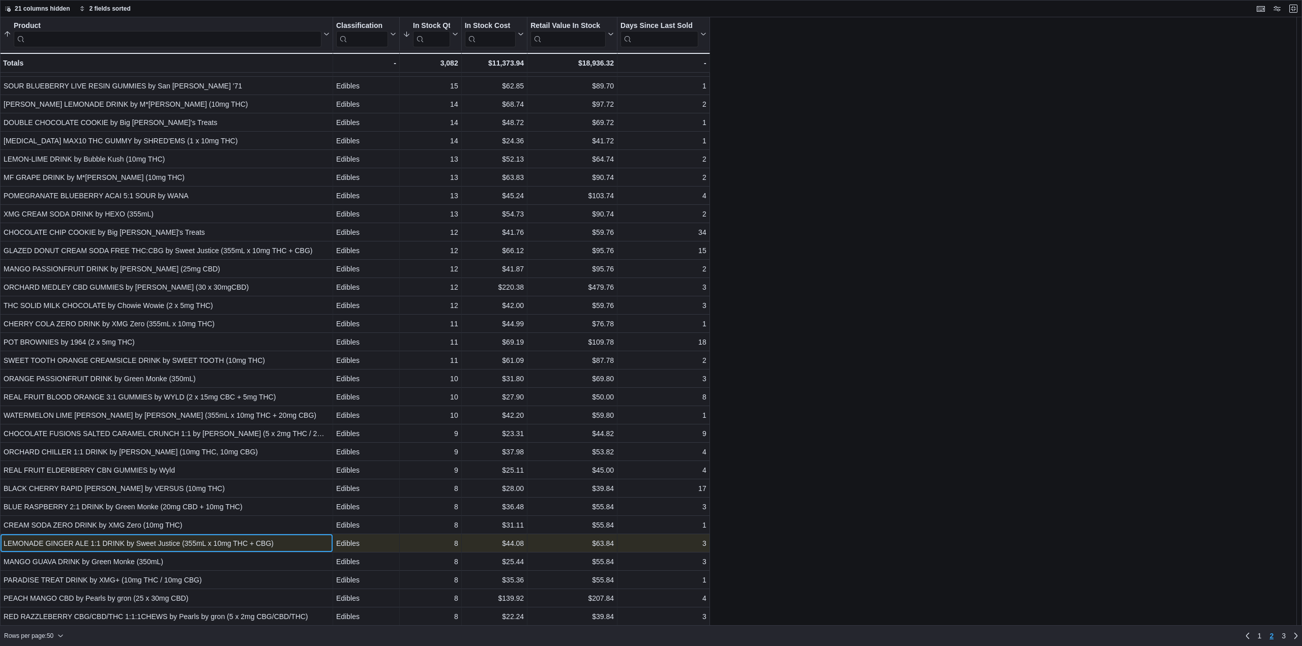
click at [153, 542] on div "LEMONADE GINGER ALE 1:1 DRINK by Sweet Justice (355mL x 10mg THC + CBG)" at bounding box center [167, 544] width 326 height 12
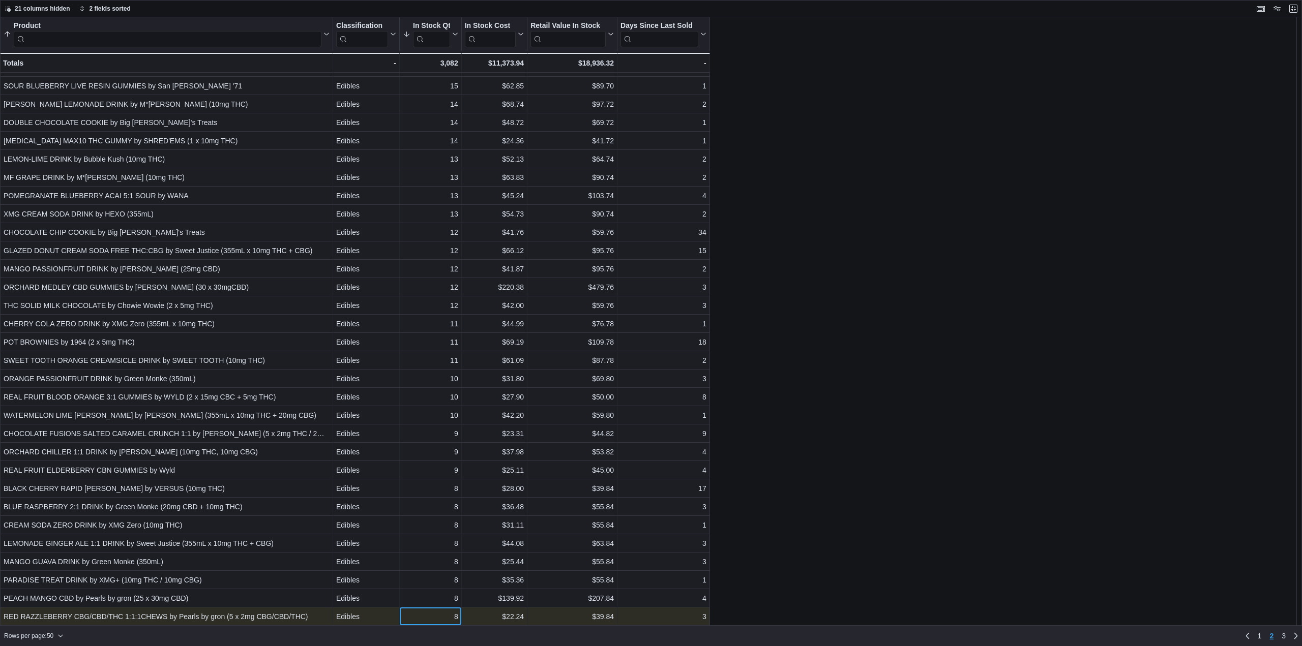
click at [410, 610] on div "8 - In Stock Qty, column 3, row 100" at bounding box center [431, 617] width 62 height 18
click at [1283, 636] on span "3" at bounding box center [1284, 636] width 4 height 10
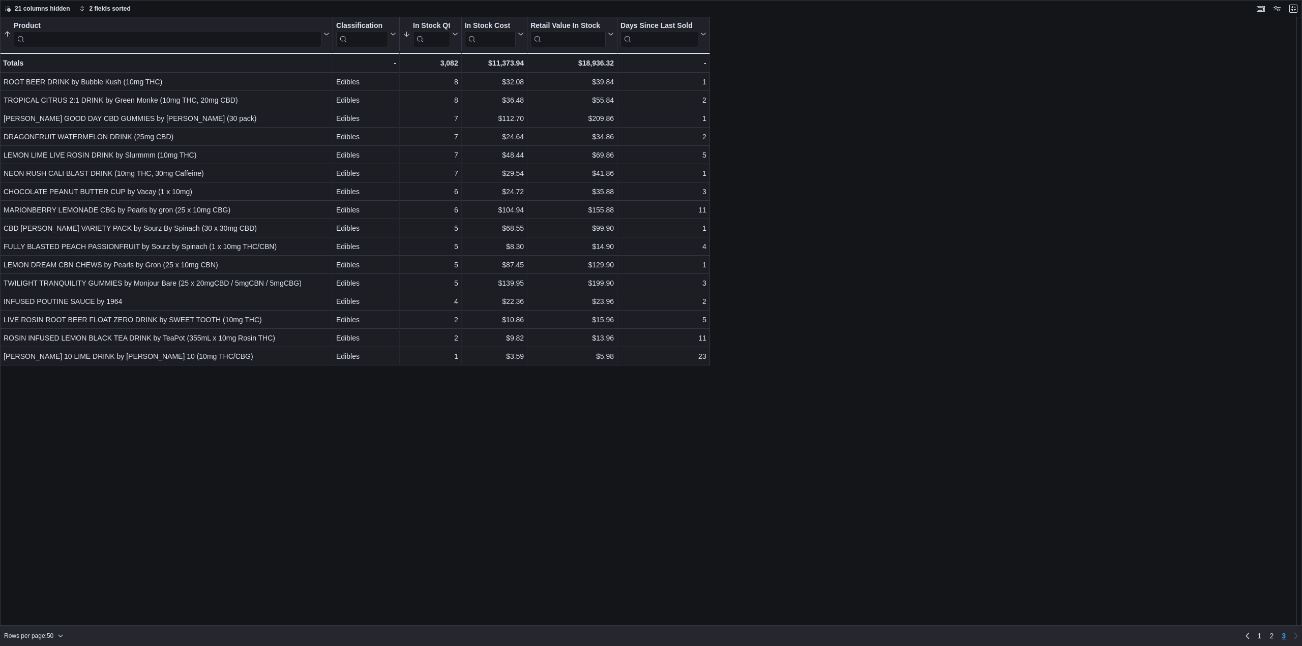
scroll to position [0, 0]
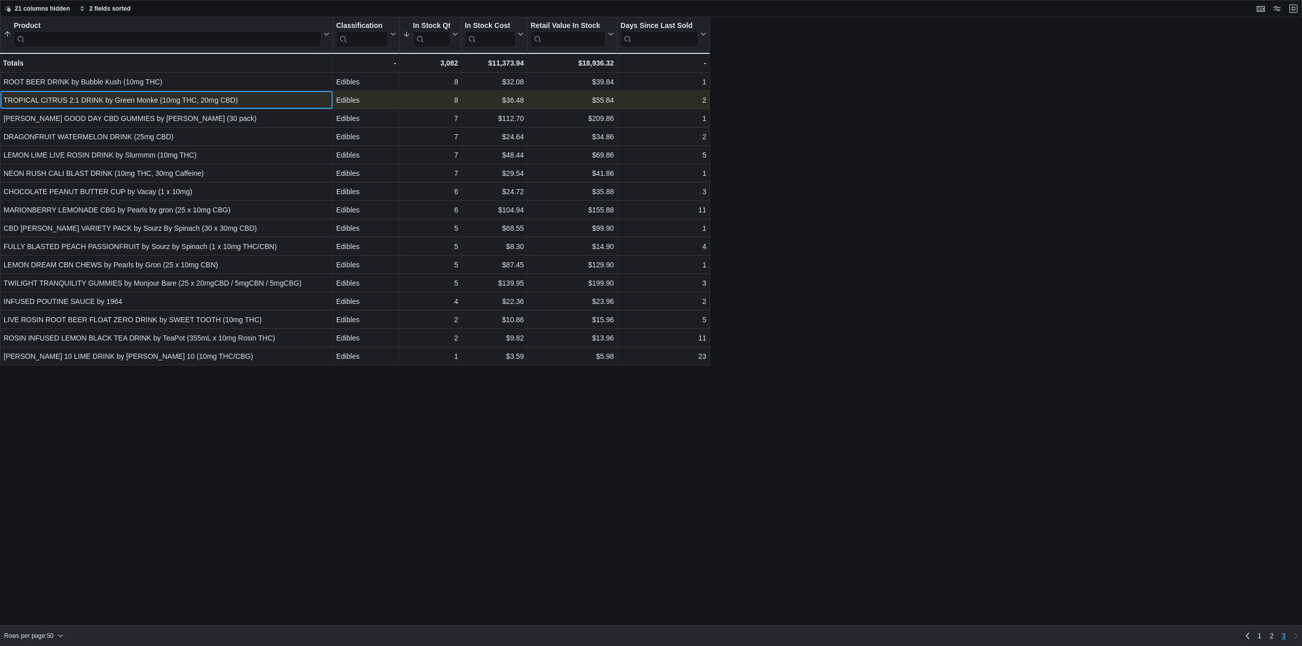
click at [134, 102] on div "TROPICAL CITRUS 2:1 DRINK by Green Monke (10mg THC, 20mg CBD)" at bounding box center [167, 100] width 326 height 12
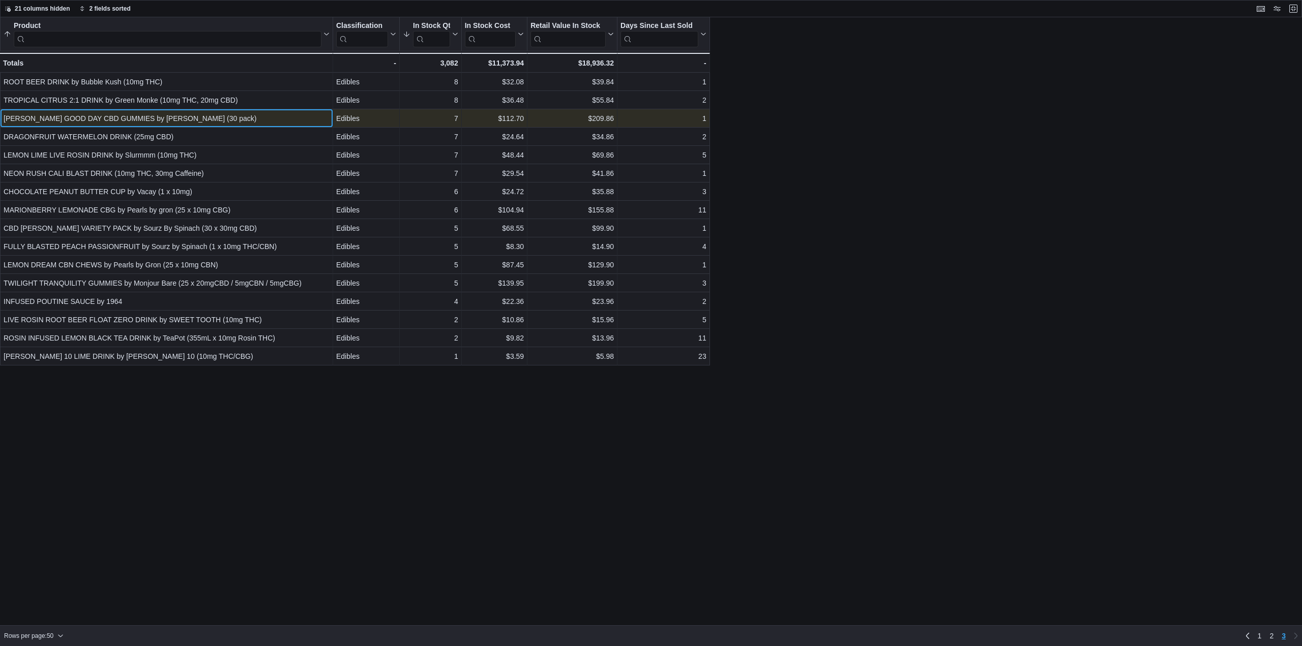
click at [139, 119] on div "BERRY GOOD DAY CBD GUMMIES by Monjour (30 pack)" at bounding box center [167, 118] width 326 height 12
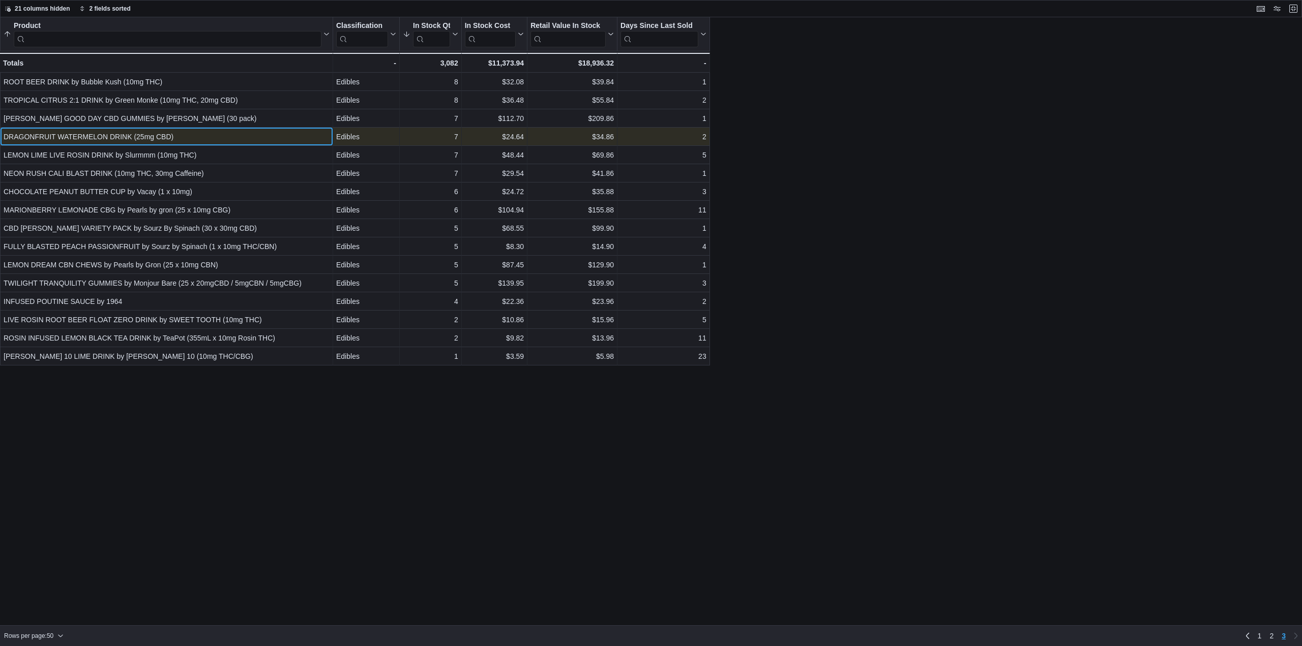
click at [140, 134] on div "DRAGONFRUIT WATERMELON DRINK (25mg CBD)" at bounding box center [167, 137] width 326 height 12
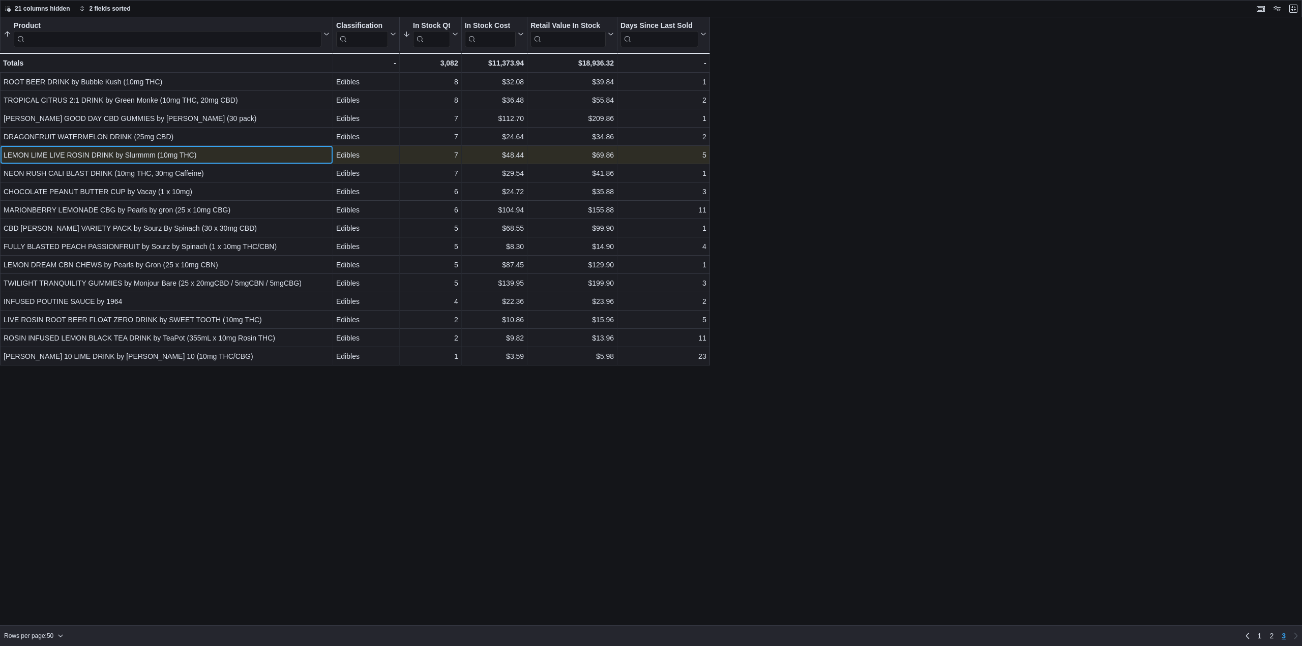
click at [142, 149] on div "LEMON LIME LIVE ROSIN DRINK by Slurmmm (10mg THC) - Product, column 1, row 105" at bounding box center [166, 155] width 333 height 18
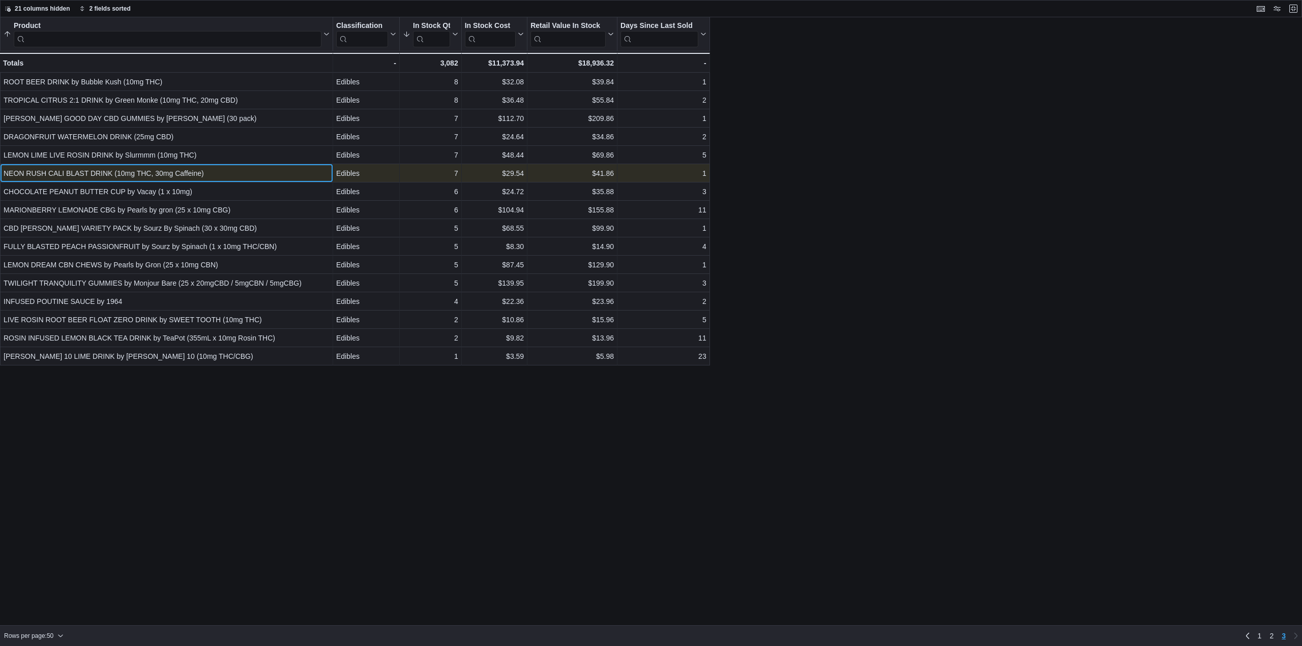
click at [145, 173] on div "NEON RUSH CALI BLAST DRINK (10mg THC, 30mg Caffeine)" at bounding box center [167, 173] width 326 height 12
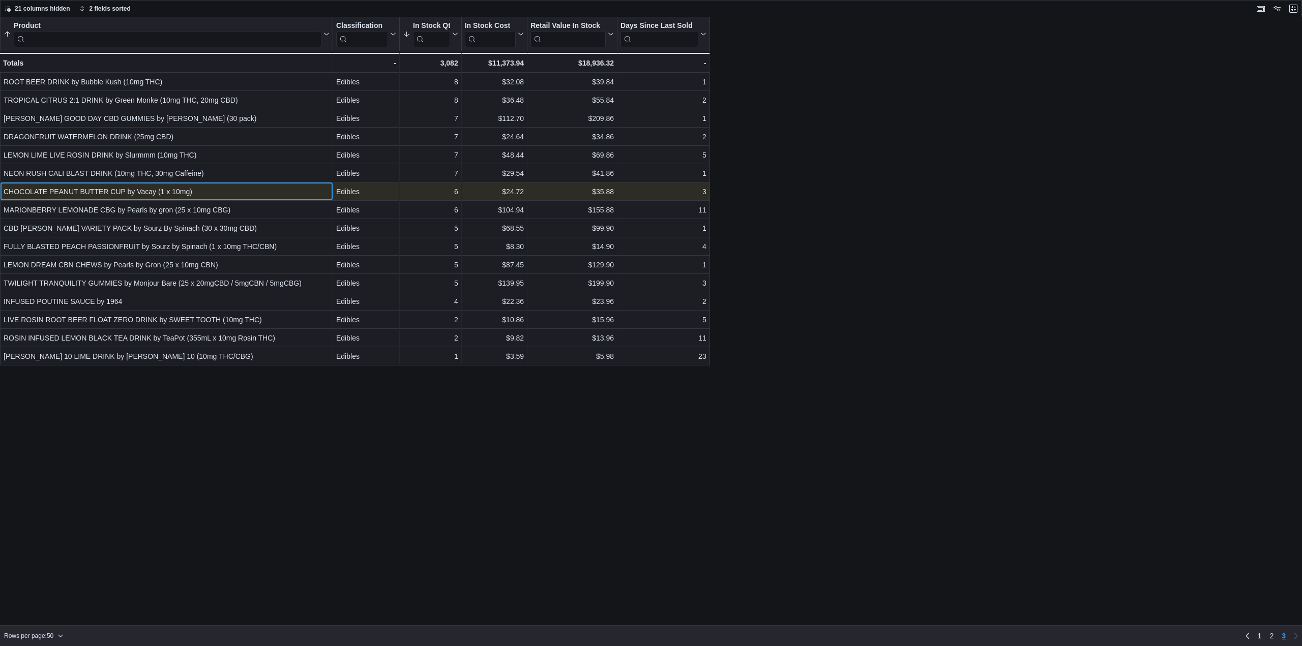
click at [156, 199] on div "CHOCOLATE PEANUT BUTTER CUP by Vacay (1 x 10mg) - Product, column 1, row 107" at bounding box center [166, 192] width 333 height 18
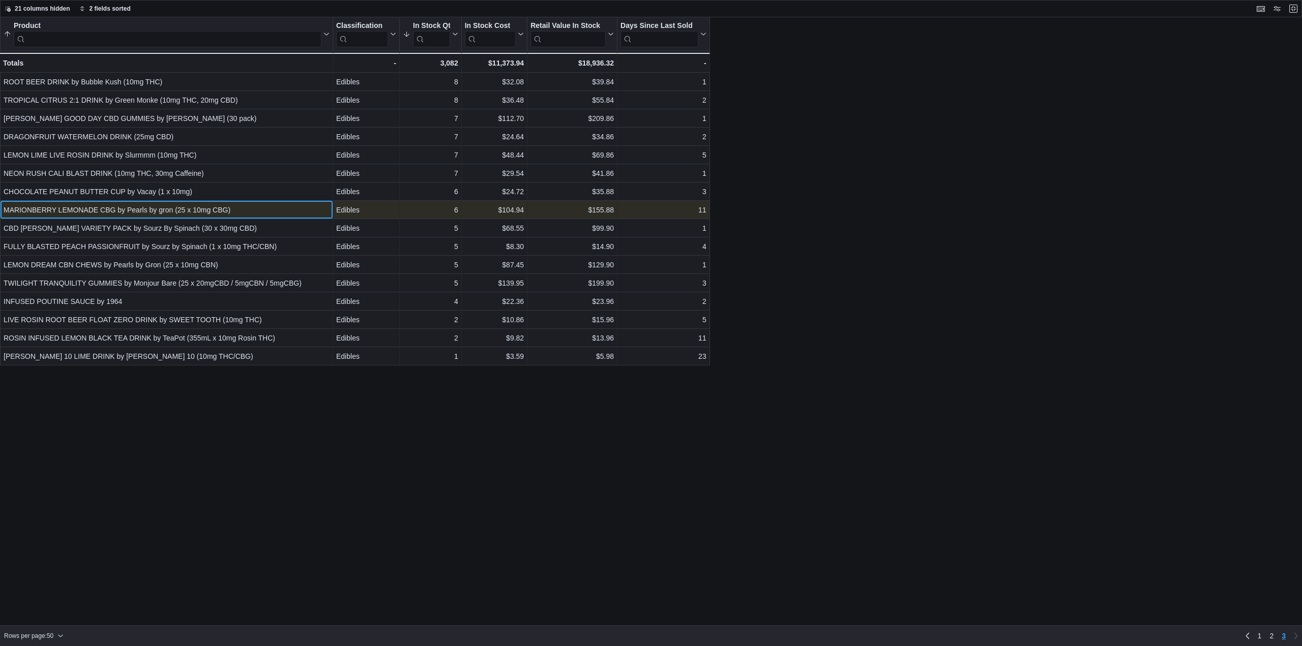
click at [152, 213] on div "MARIONBERRY LEMONADE CBG by Pearls by gron (25 x 10mg CBG)" at bounding box center [167, 210] width 326 height 12
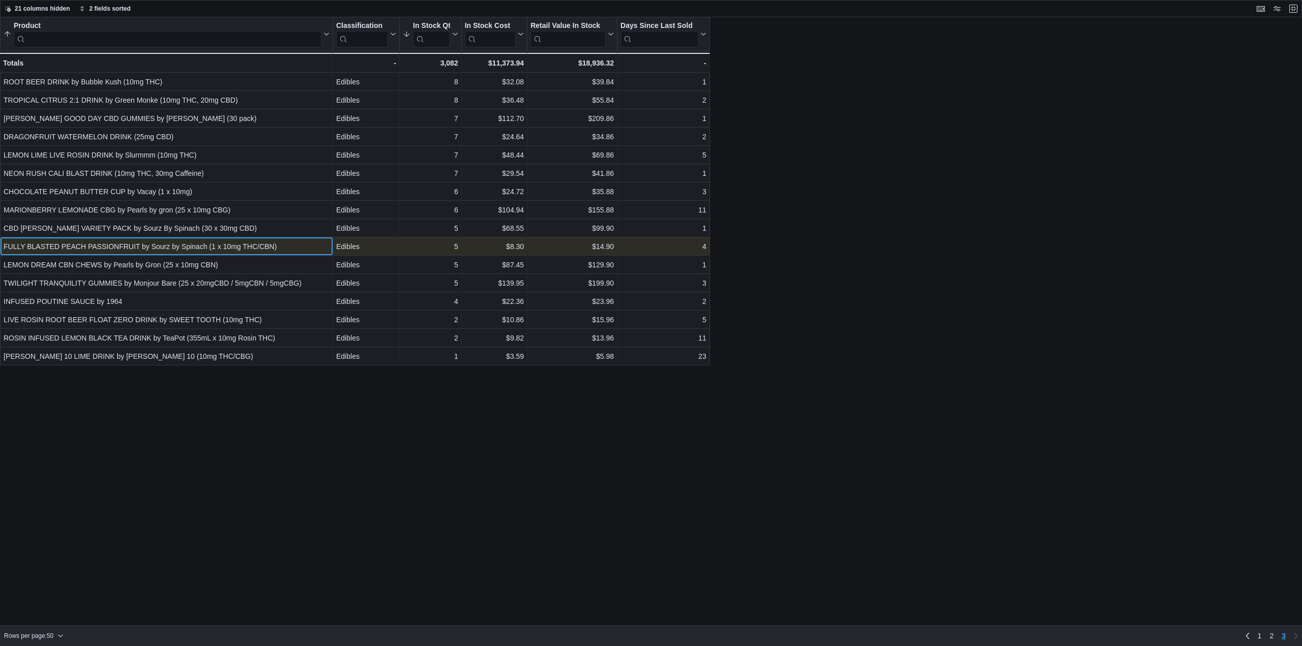
click at [155, 247] on div "FULLY BLASTED PEACH PASSIONFRUIT by Sourz by Spinach (1 x 10mg THC/CBN)" at bounding box center [167, 247] width 326 height 12
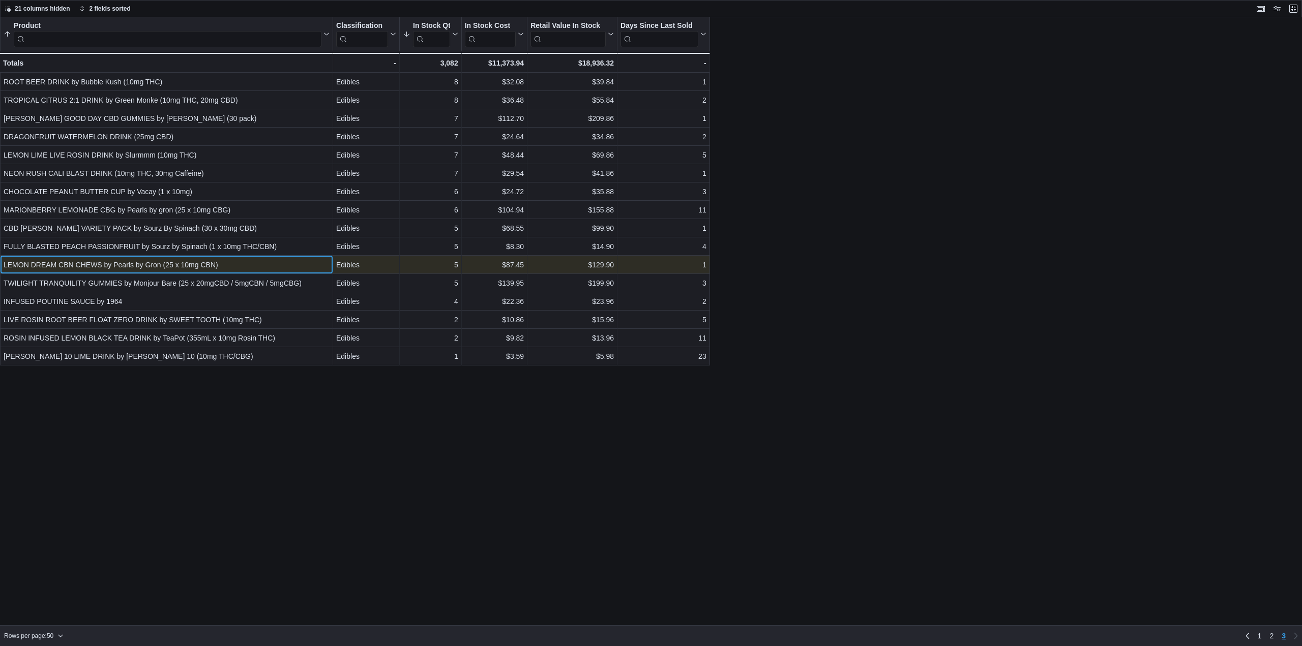
click at [154, 268] on div "LEMON DREAM CBN CHEWS by Pearls by Gron (25 x 10mg CBN)" at bounding box center [167, 265] width 326 height 12
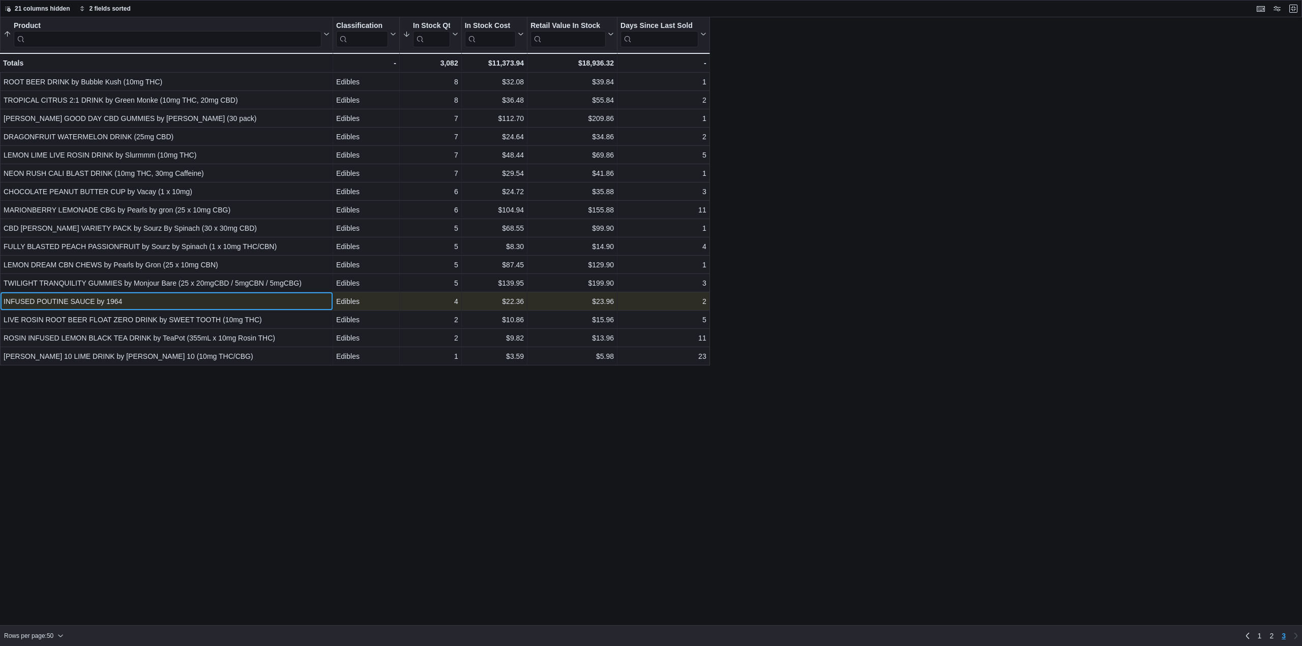
click at [153, 302] on div "INFUSED POUTINE SAUCE by 1964" at bounding box center [167, 302] width 326 height 12
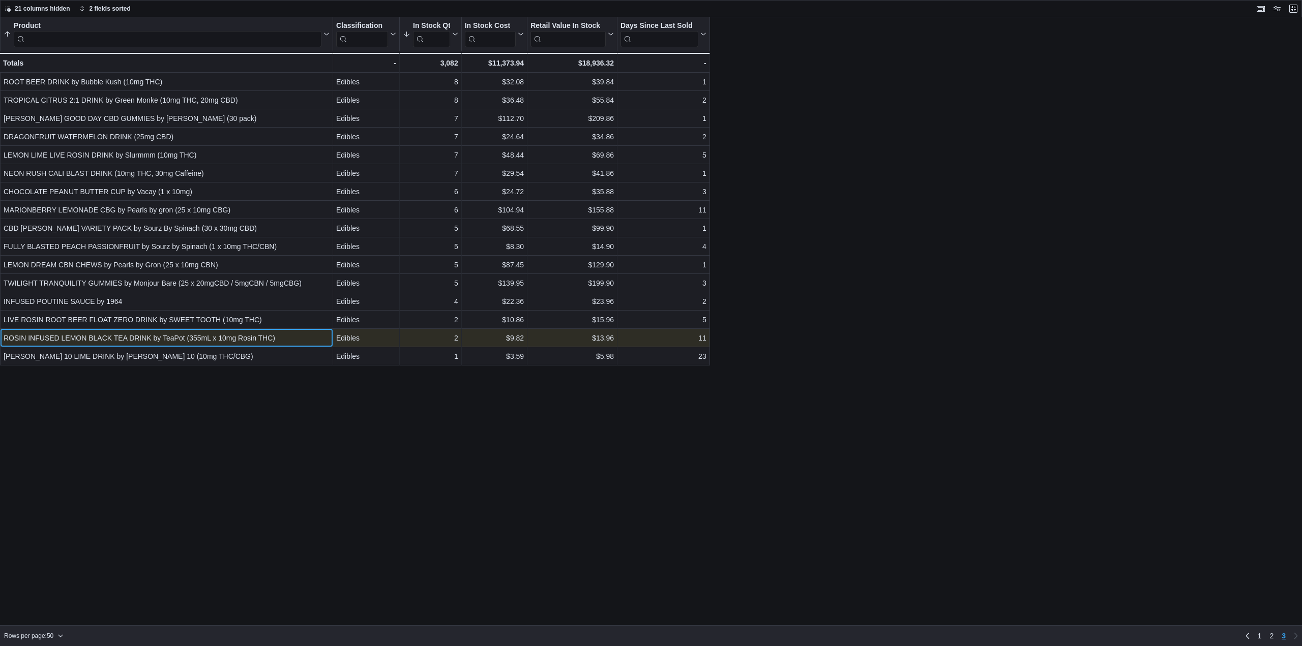
click at [237, 338] on div "ROSIN INFUSED LEMON BLACK TEA DRINK by TeaPot (355mL x 10mg Rosin THC)" at bounding box center [167, 338] width 326 height 12
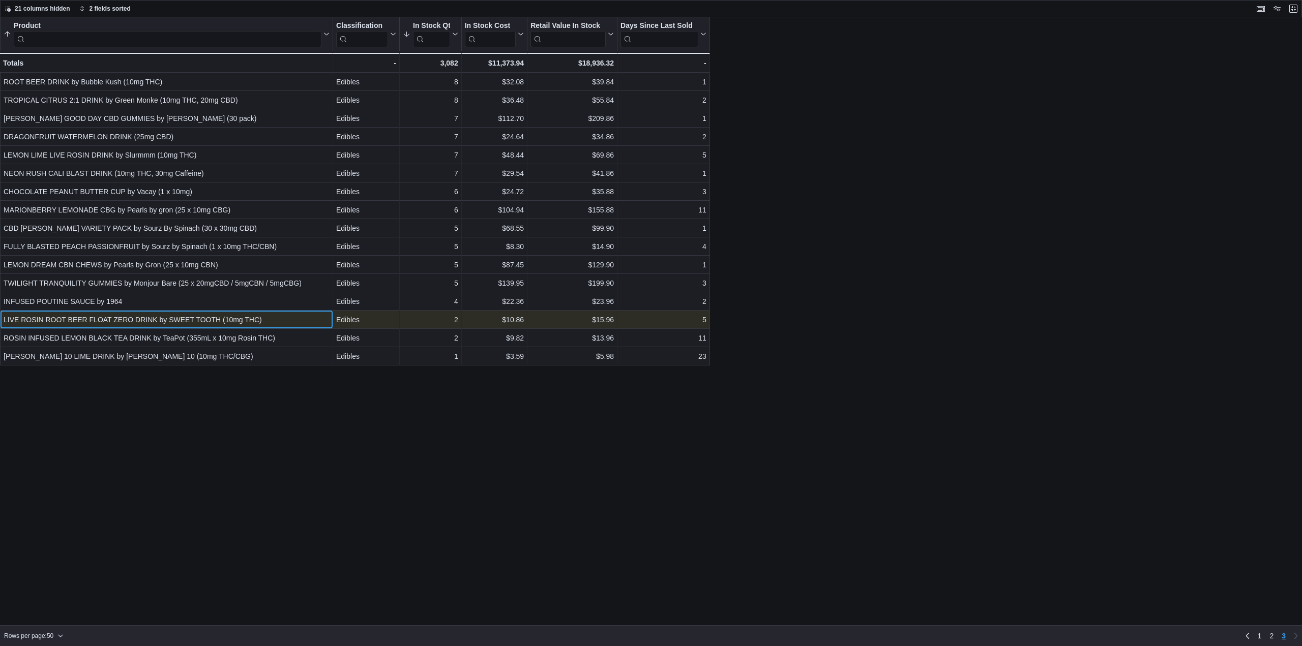
click at [238, 315] on div "LIVE ROSIN ROOT BEER FLOAT ZERO DRINK by SWEET TOOTH (10mg THC)" at bounding box center [167, 320] width 326 height 12
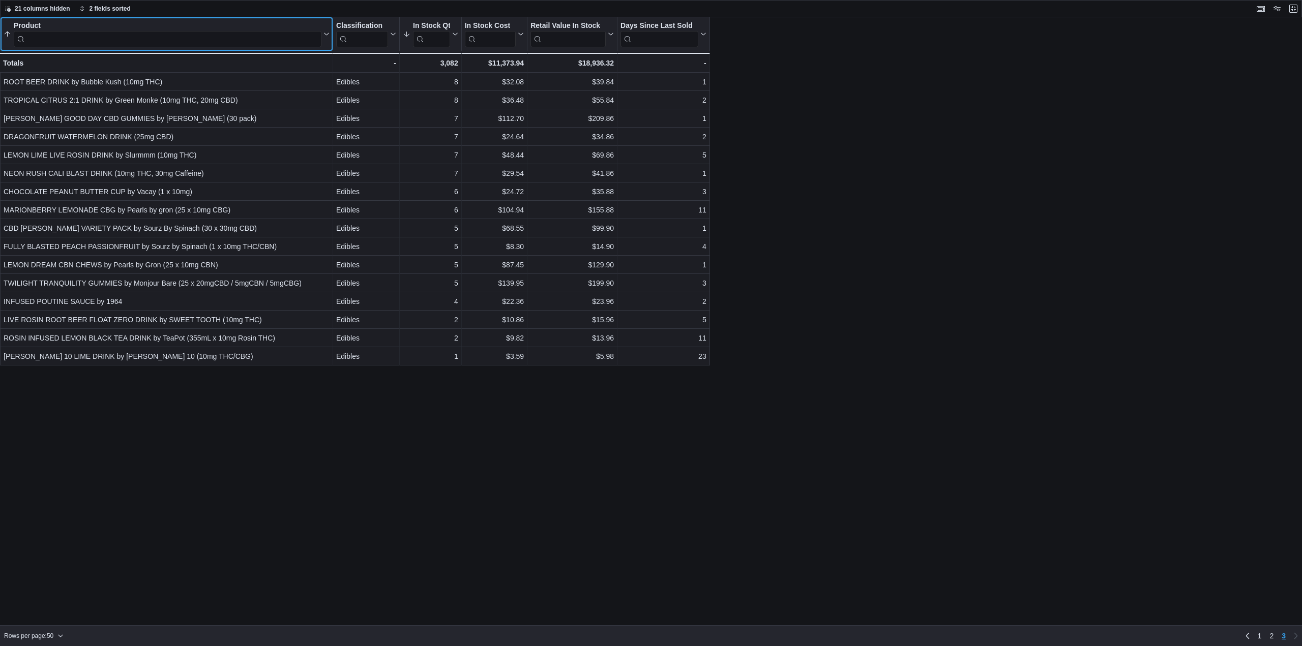
click at [134, 38] on input "search" at bounding box center [168, 39] width 308 height 16
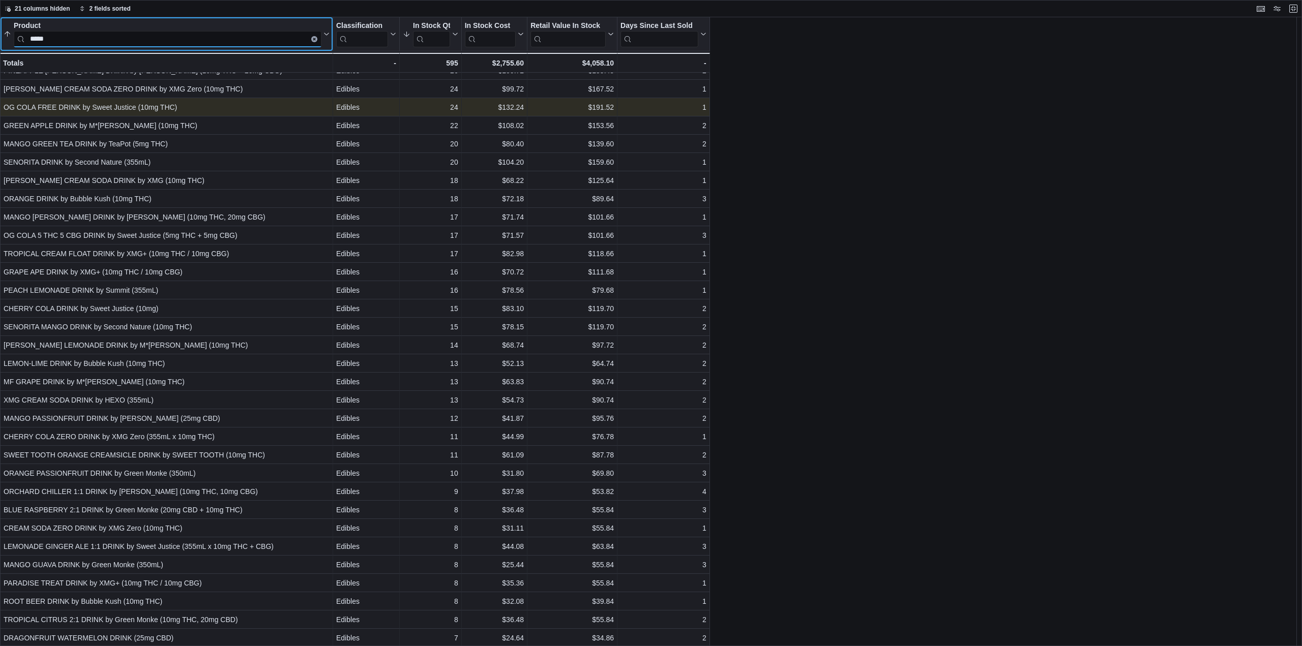
scroll to position [177, 0]
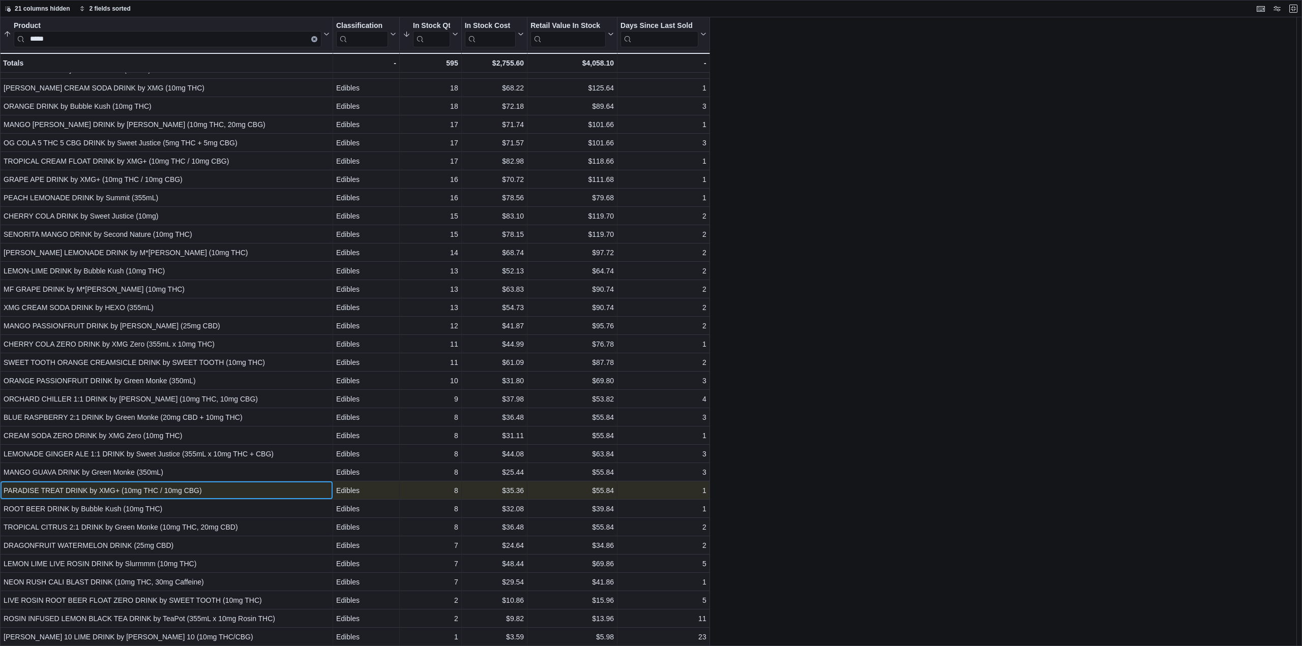
click at [133, 493] on div "PARADISE TREAT DRINK by XMG+ (10mg THC / 10mg CBG)" at bounding box center [167, 491] width 326 height 12
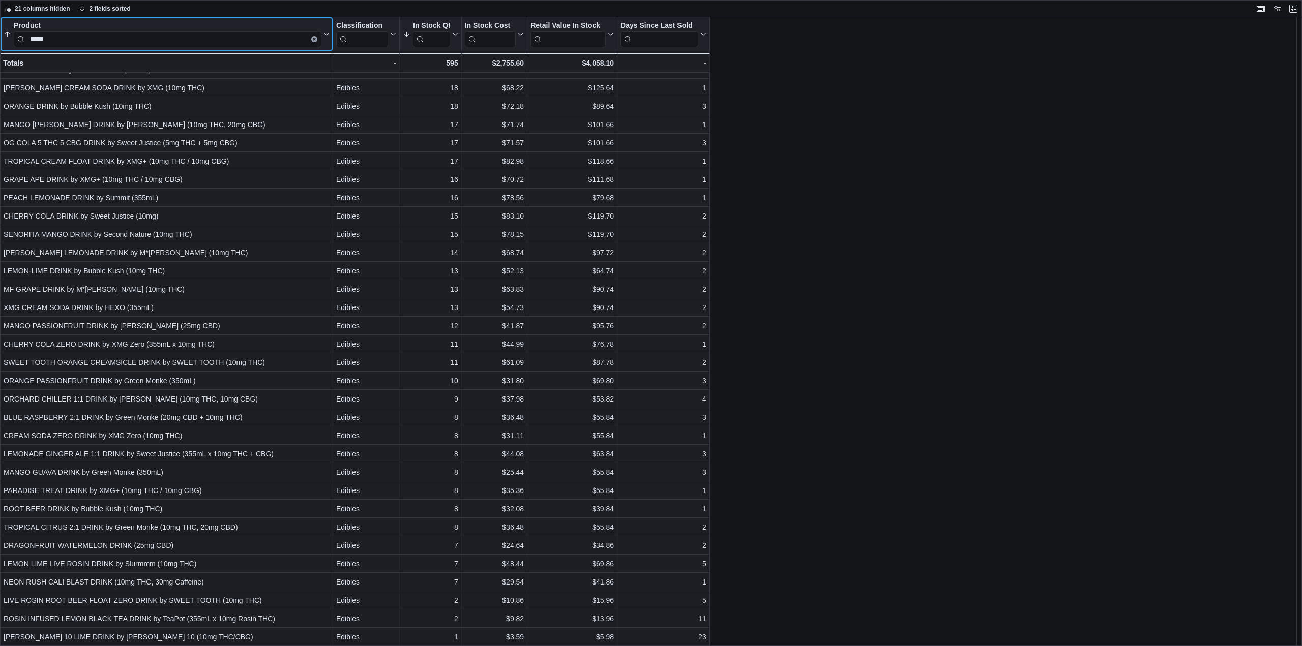
click at [71, 39] on input "*****" at bounding box center [168, 39] width 308 height 16
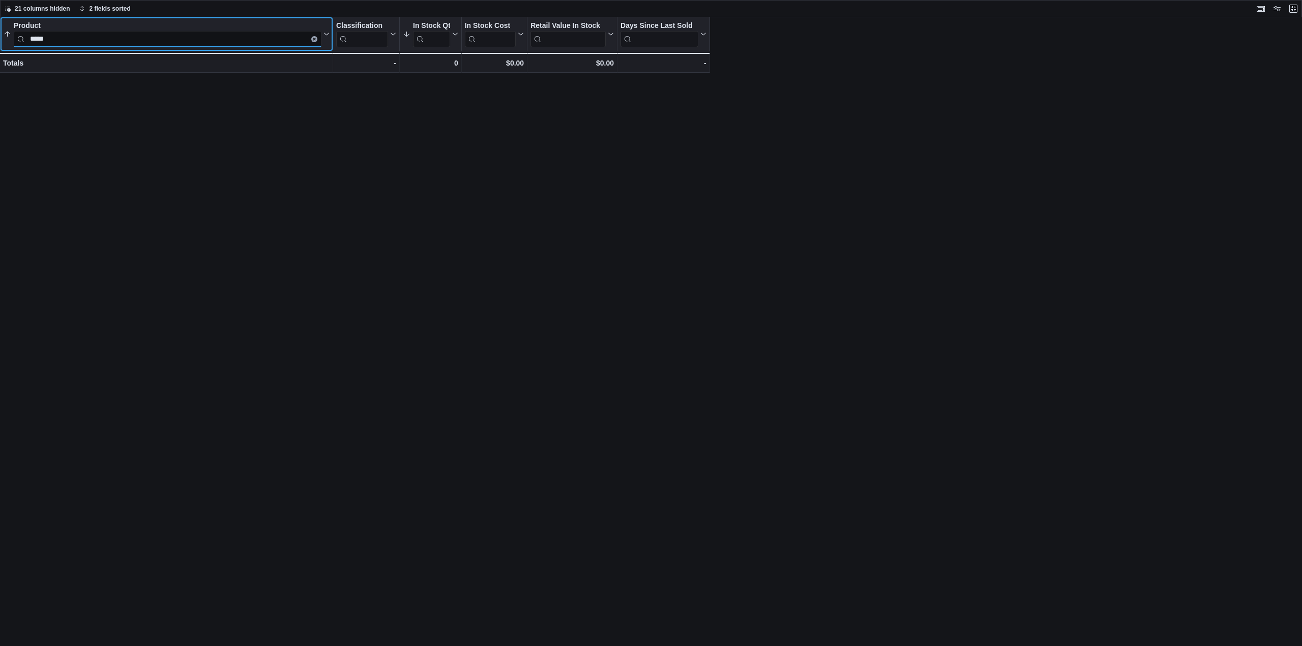
drag, startPoint x: 48, startPoint y: 40, endPoint x: 6, endPoint y: 40, distance: 41.7
click at [6, 40] on button "Product *****" at bounding box center [167, 34] width 326 height 26
type input "*****"
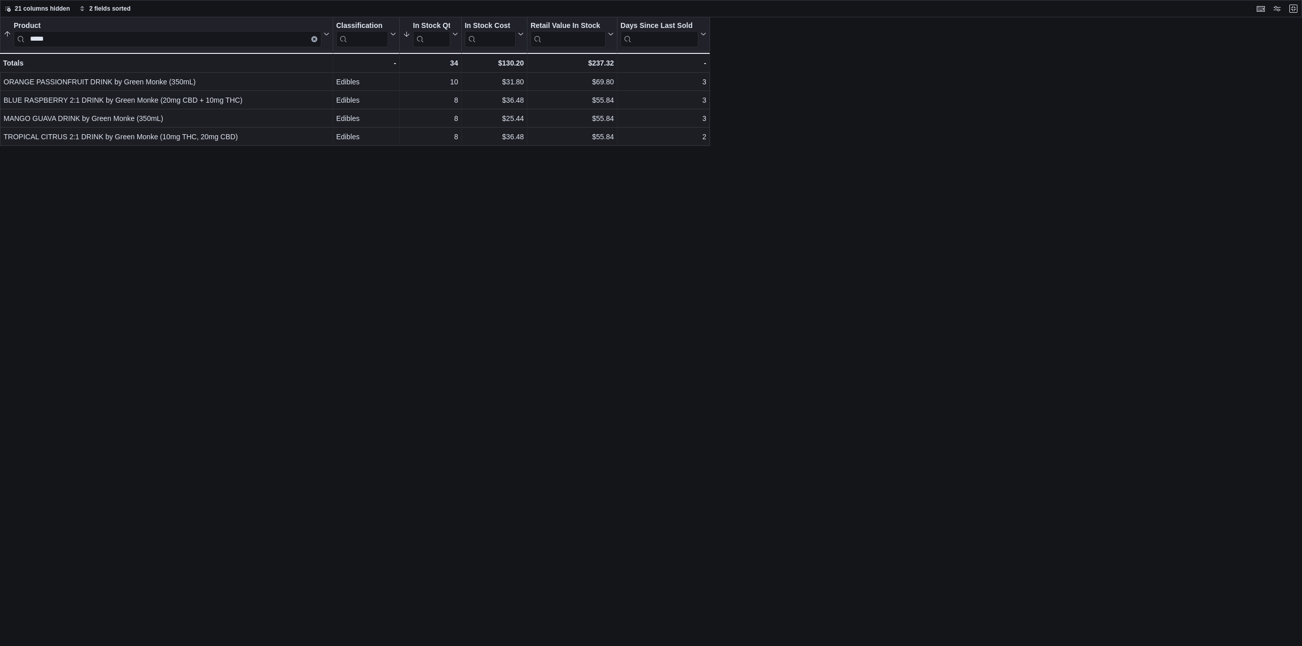
click at [95, 202] on div "Product ***** Sorted by Product, ascending , then sorted by In Stock Qty, desce…" at bounding box center [651, 331] width 1302 height 629
click at [312, 39] on button "Clear input" at bounding box center [314, 39] width 6 height 6
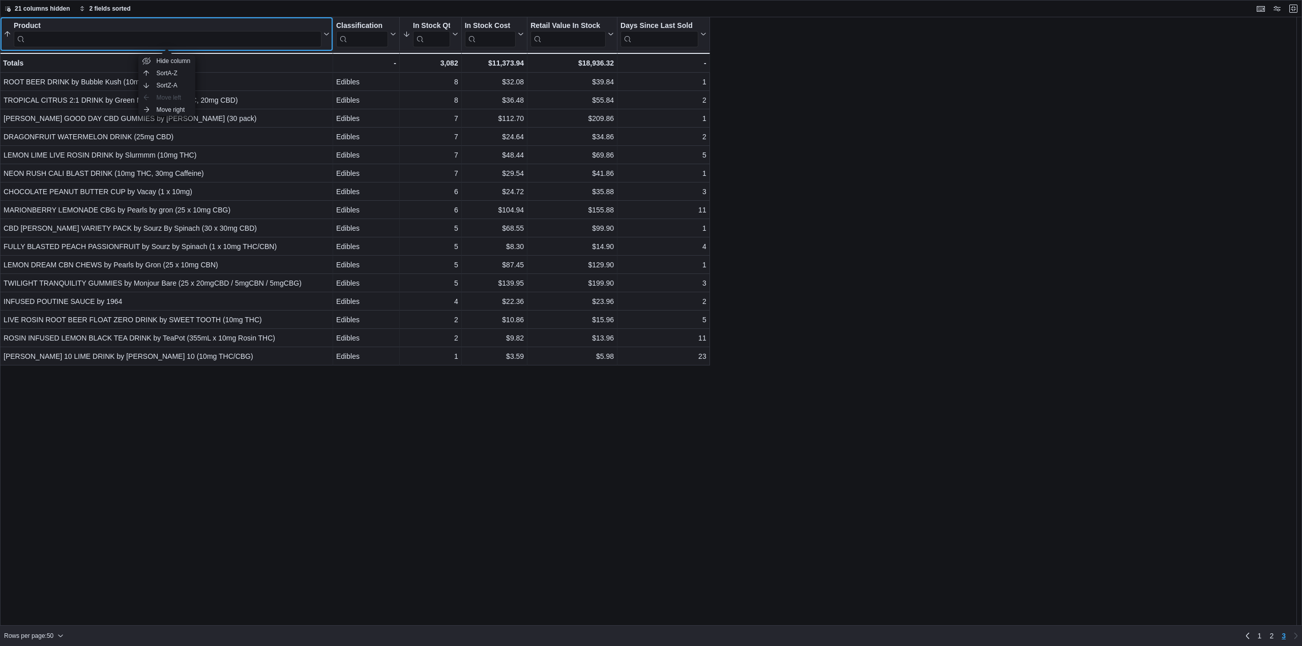
click at [203, 39] on input "search" at bounding box center [168, 39] width 308 height 16
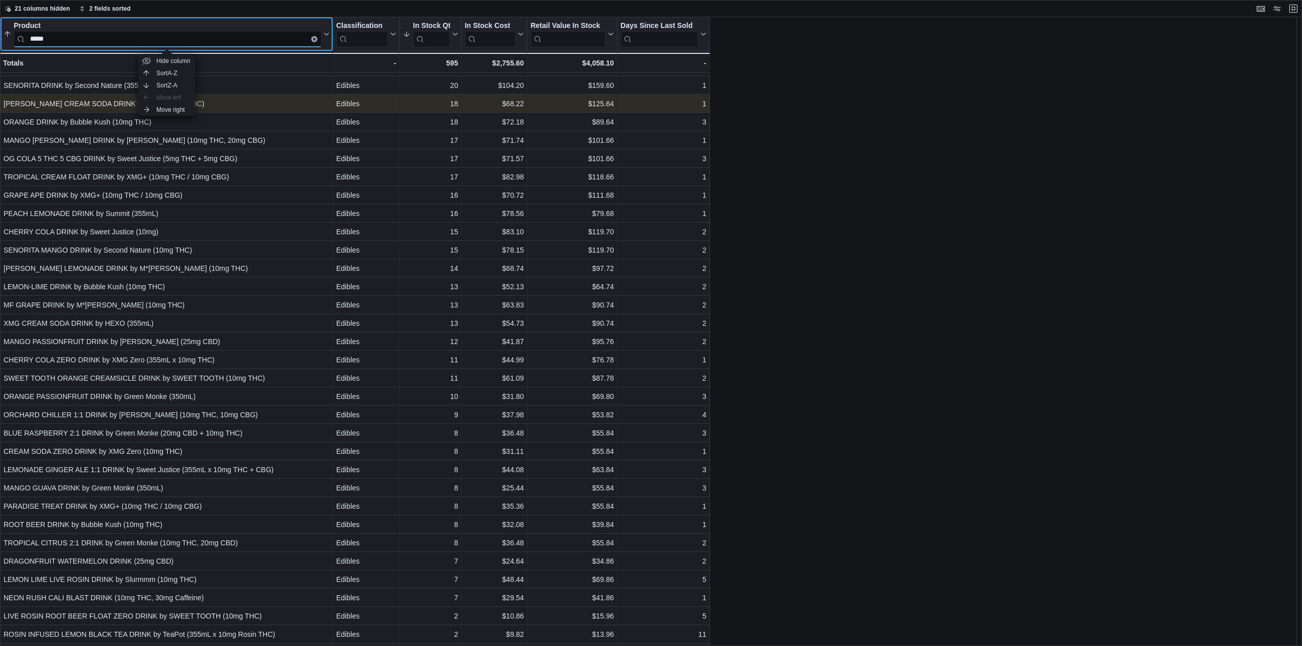
scroll to position [177, 0]
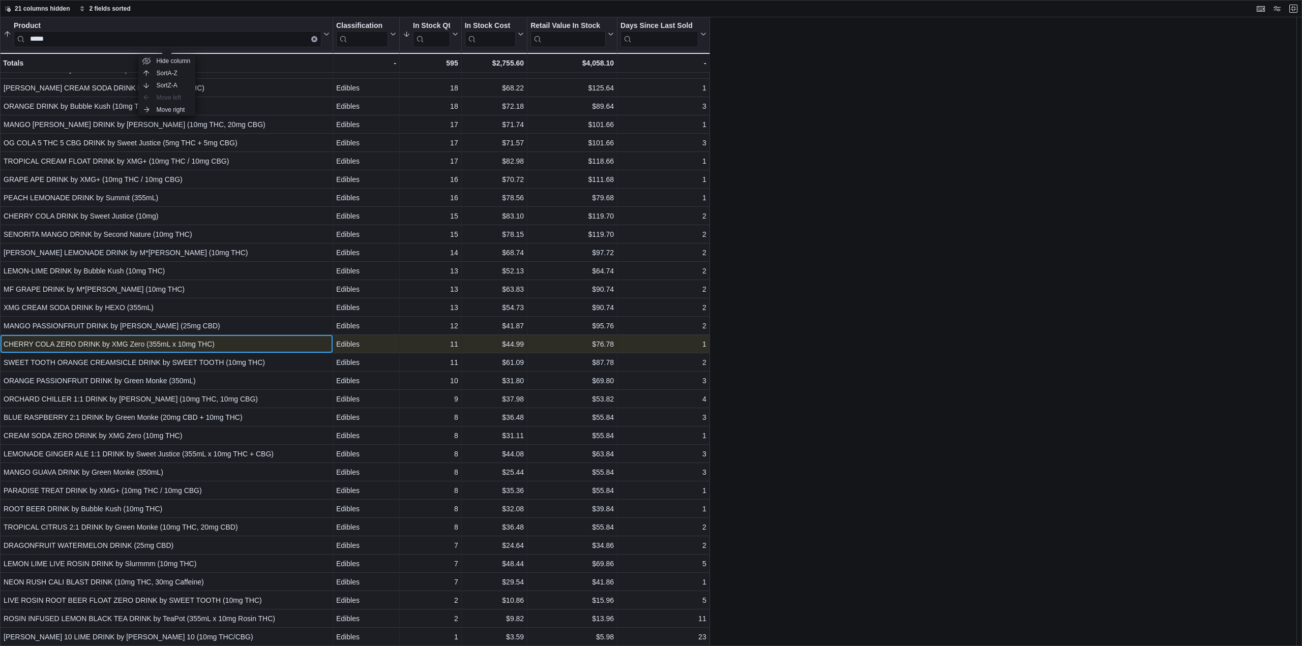
click at [140, 344] on div "CHERRY COLA ZERO DRINK by XMG Zero (355mL x 10mg THC)" at bounding box center [167, 344] width 326 height 12
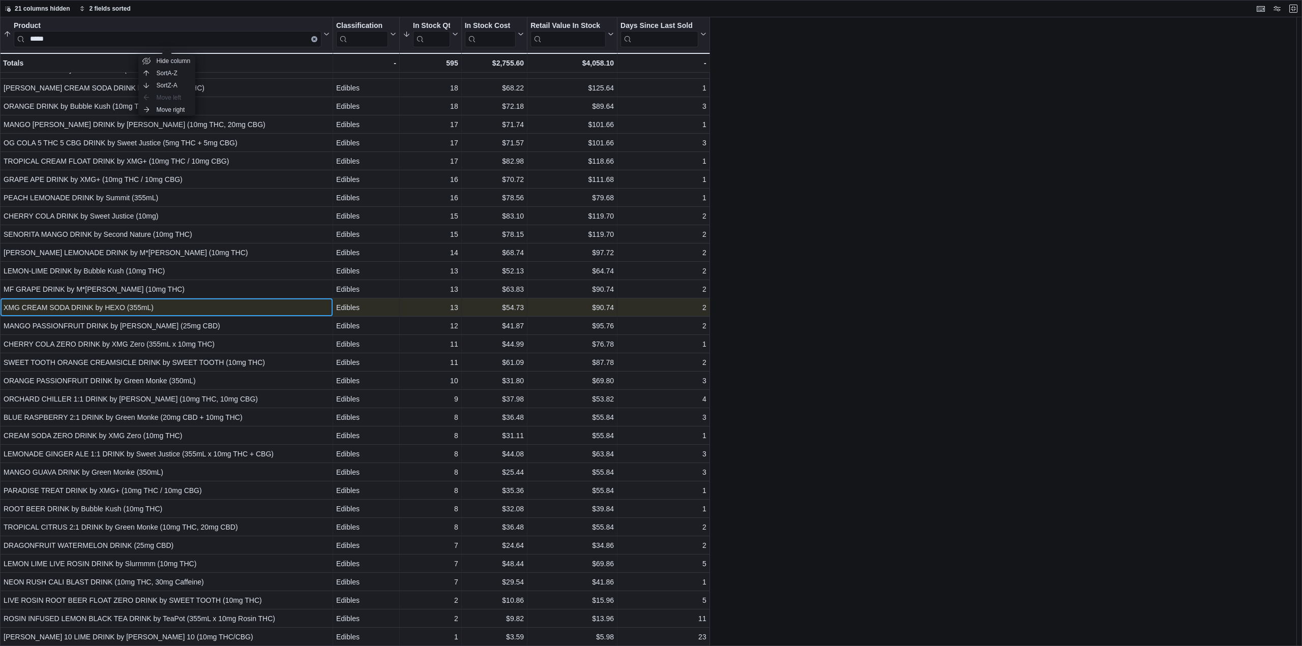
click at [115, 307] on div "XMG CREAM SODA DRINK by HEXO (355mL)" at bounding box center [167, 308] width 326 height 12
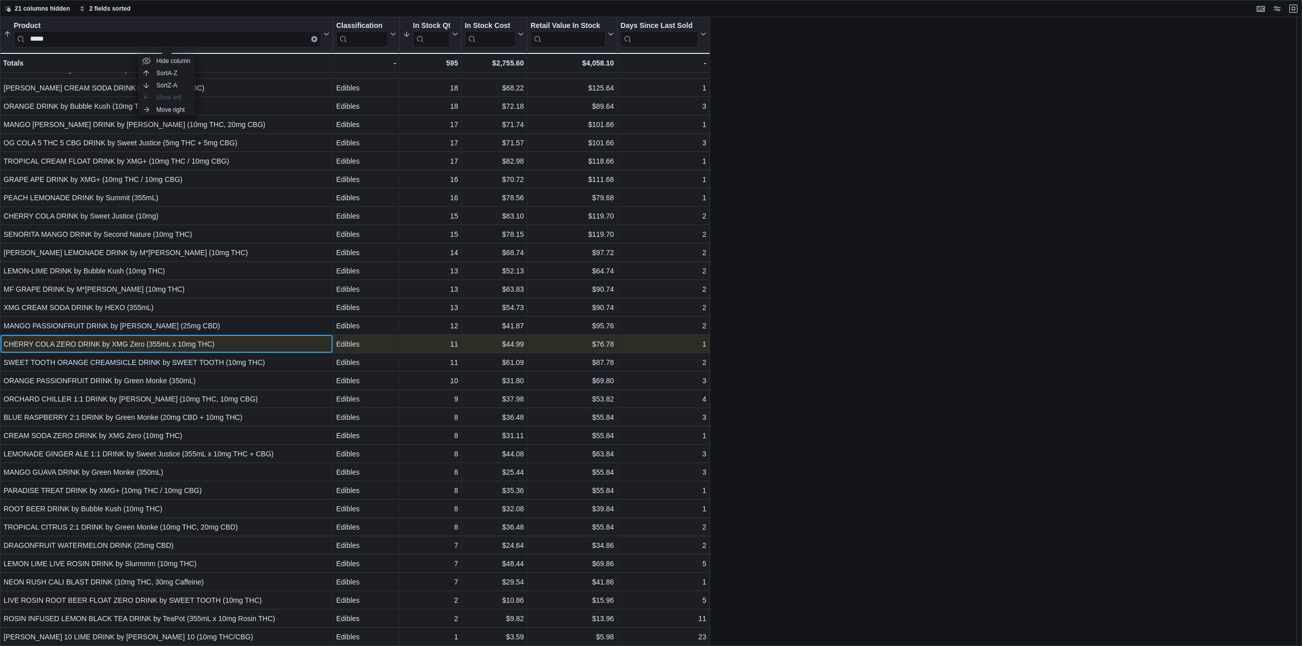
click at [202, 344] on div "CHERRY COLA ZERO DRINK by XMG Zero (355mL x 10mg THC)" at bounding box center [167, 344] width 326 height 12
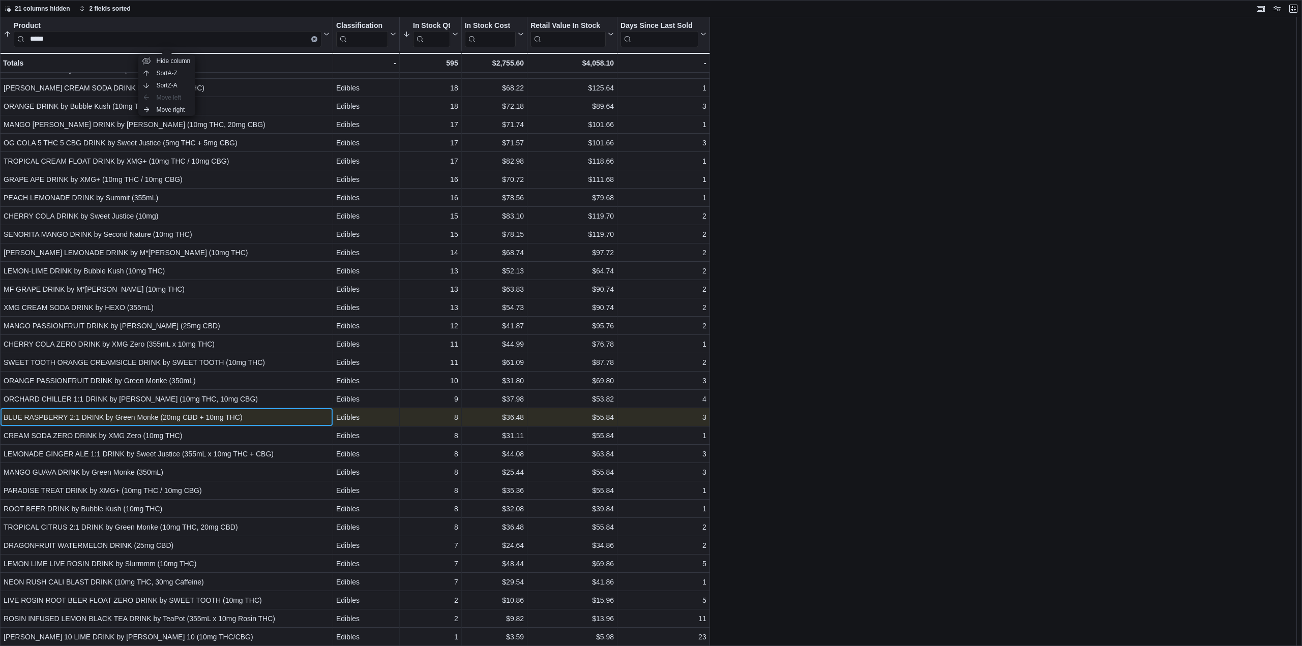
click at [182, 416] on div "BLUE RASPBERRY 2:1 DRINK by Green Monke (20mg CBD + 10mg THC)" at bounding box center [167, 417] width 326 height 12
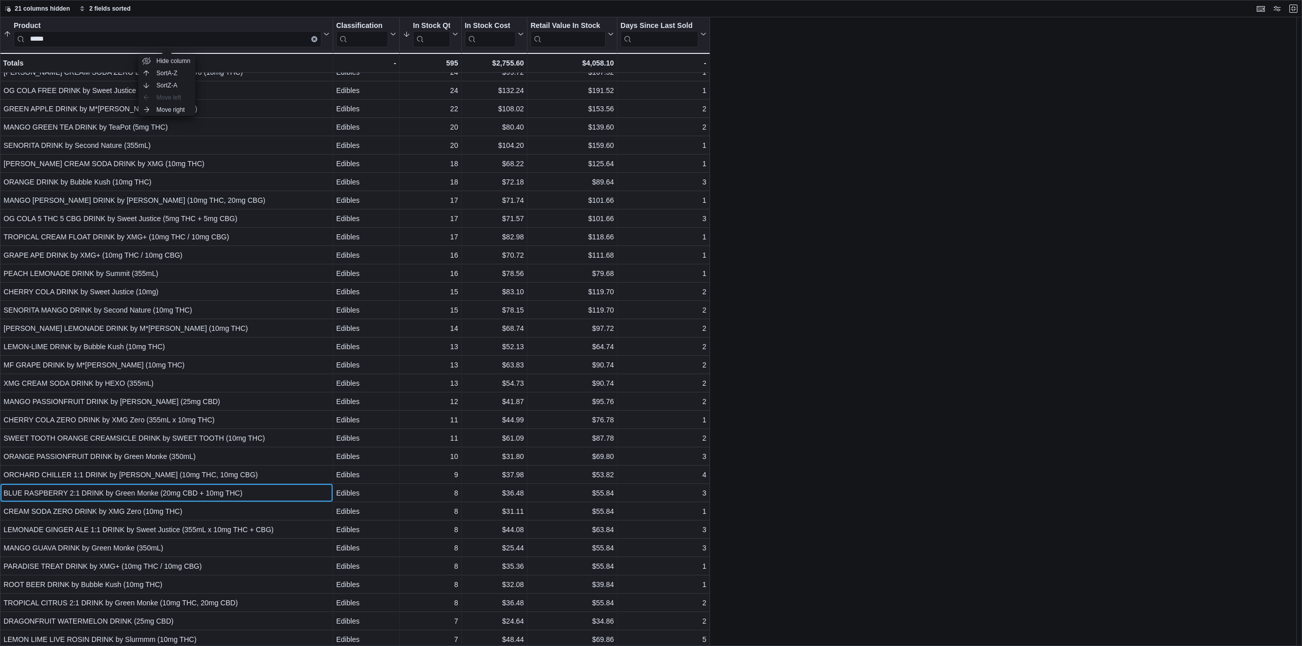
scroll to position [126, 0]
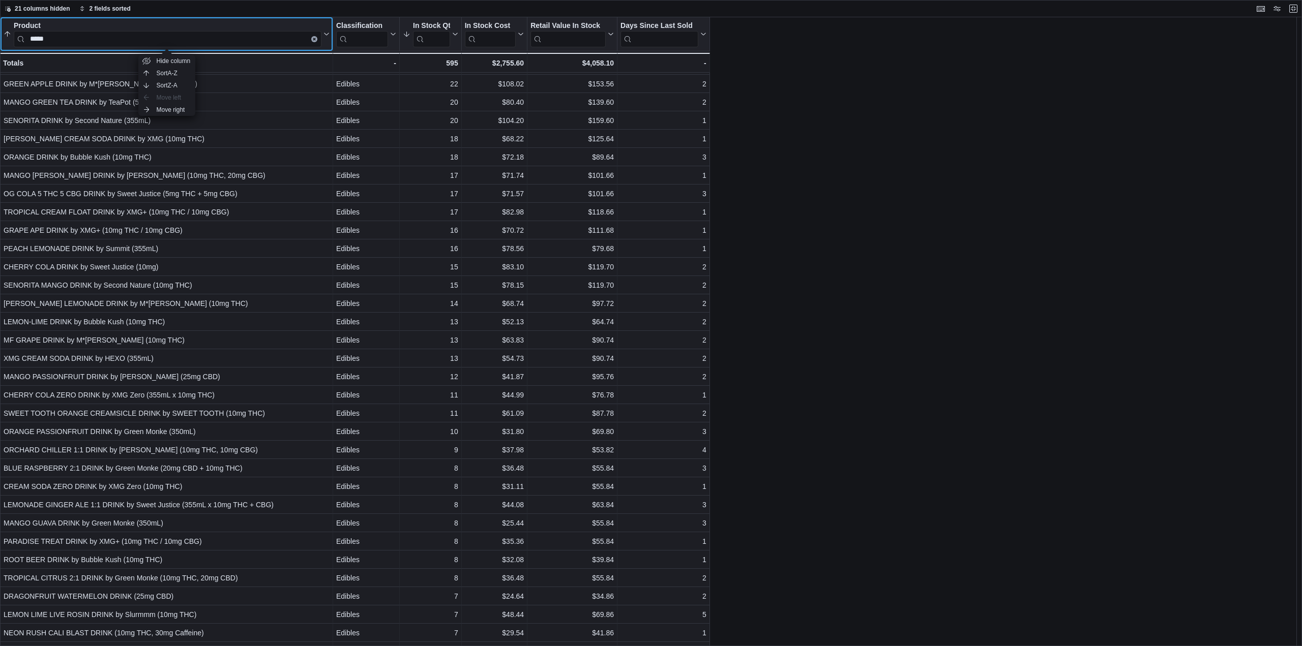
click at [69, 36] on input "*****" at bounding box center [168, 39] width 308 height 16
drag, startPoint x: 65, startPoint y: 35, endPoint x: 13, endPoint y: 34, distance: 51.9
click at [13, 34] on button "Product *****" at bounding box center [167, 34] width 326 height 26
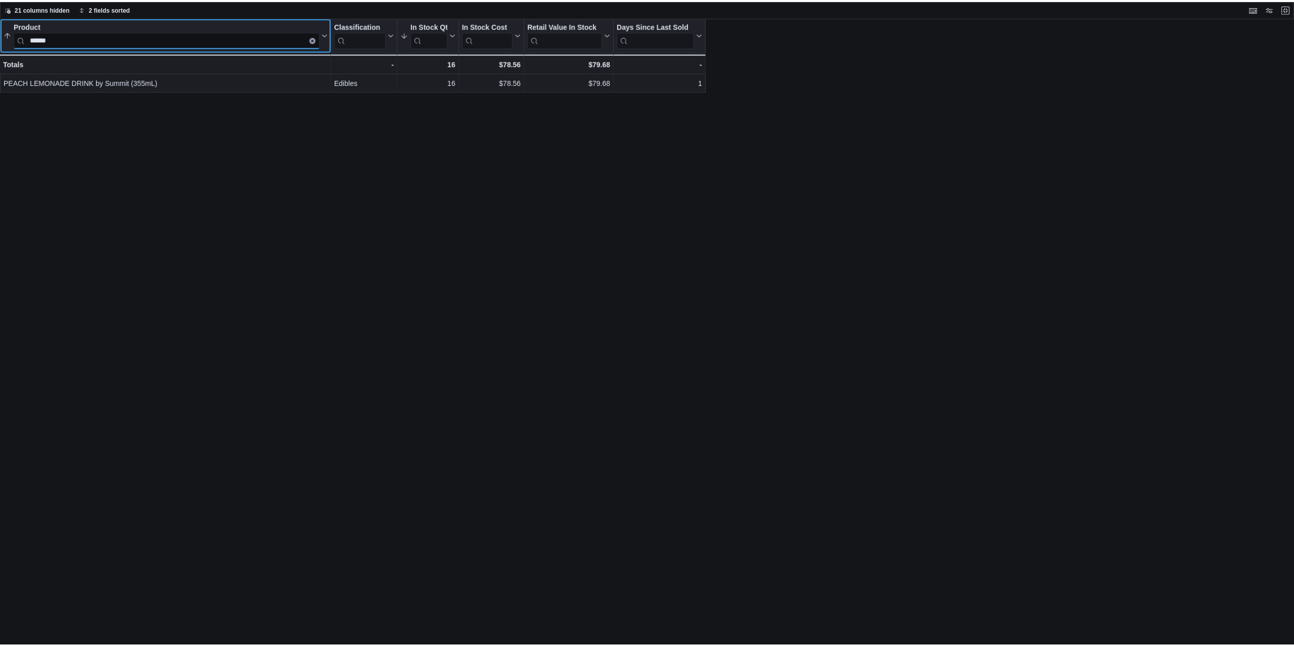
scroll to position [0, 0]
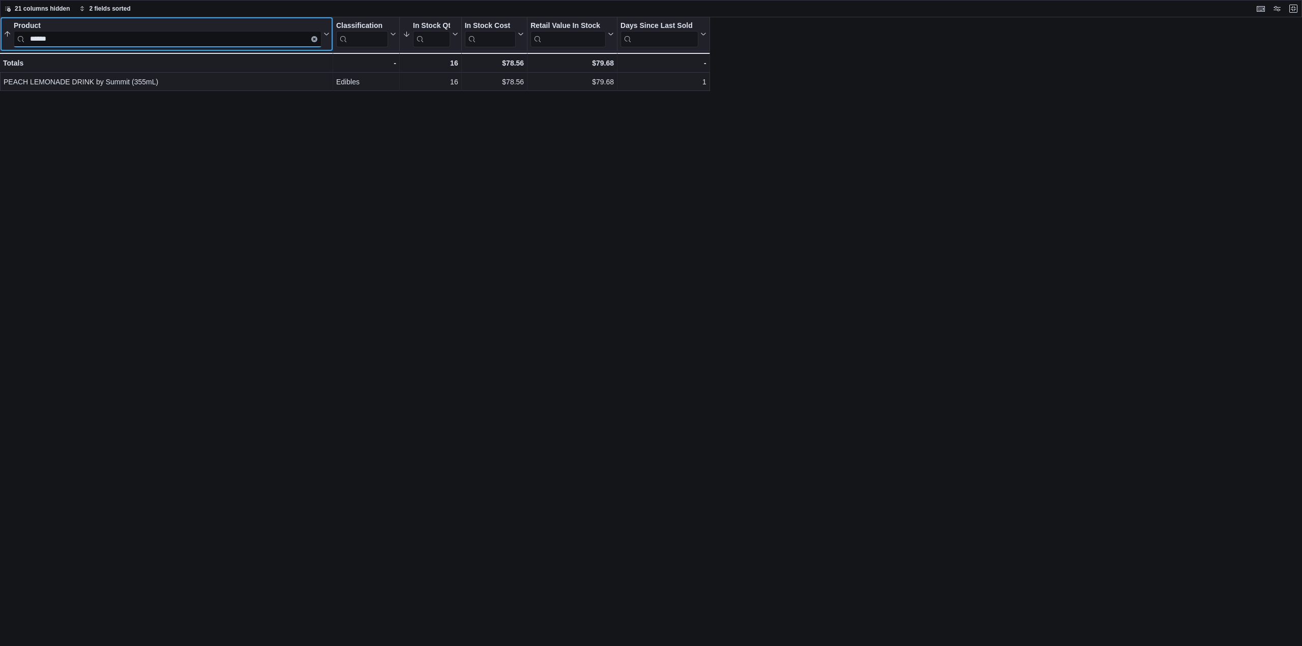
type input "******"
click at [1294, 11] on button "Exit fullscreen" at bounding box center [1293, 8] width 12 height 12
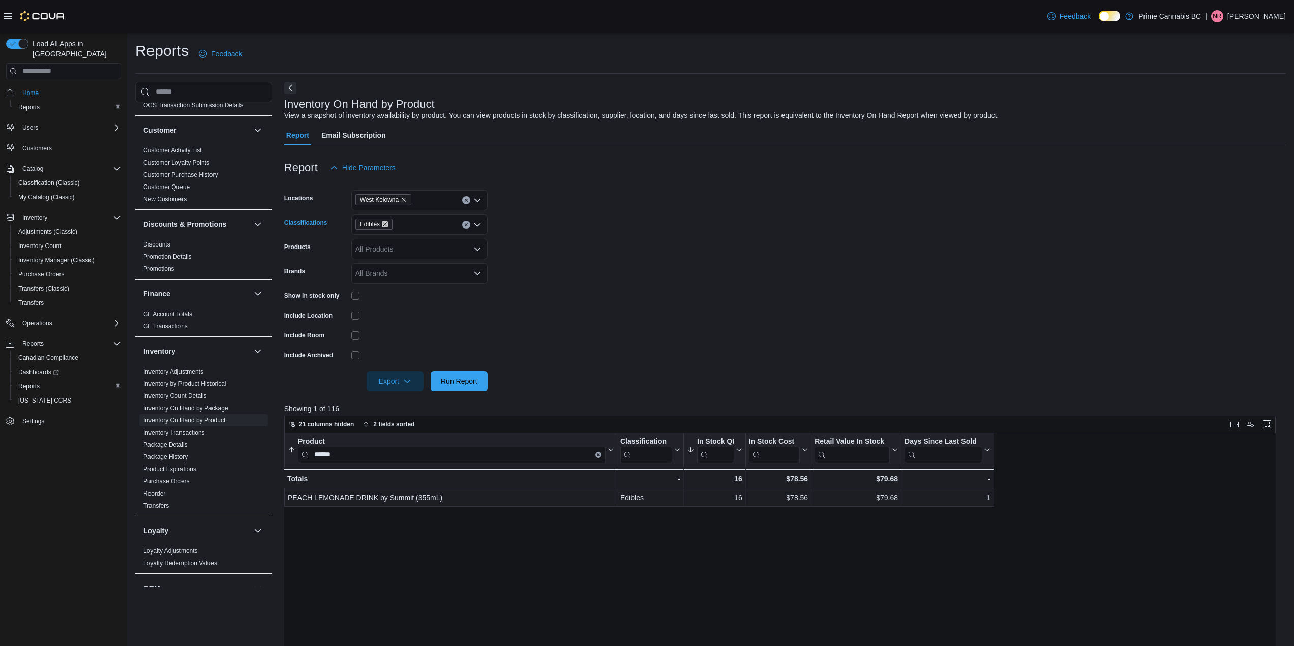
click at [387, 223] on icon "Remove Edibles from selection in this group" at bounding box center [385, 224] width 6 height 6
